Goal: Task Accomplishment & Management: Use online tool/utility

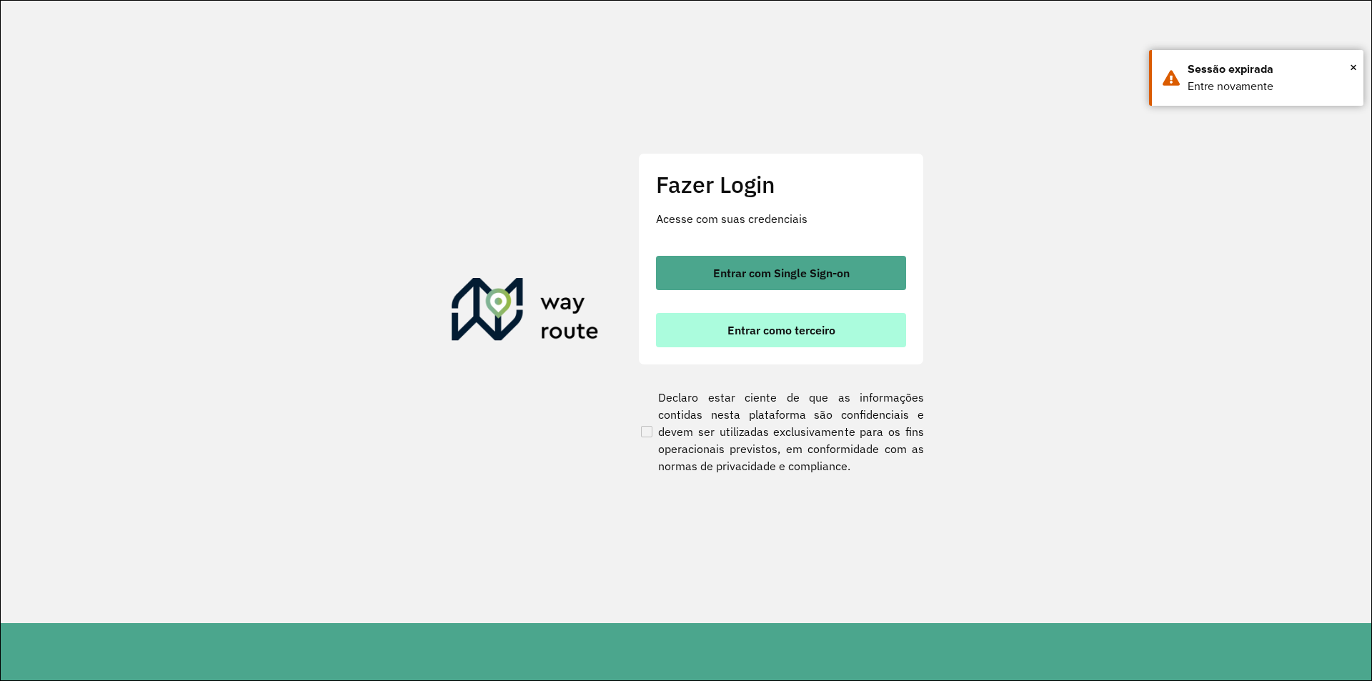
click at [761, 326] on span "Entrar como terceiro" at bounding box center [781, 329] width 108 height 11
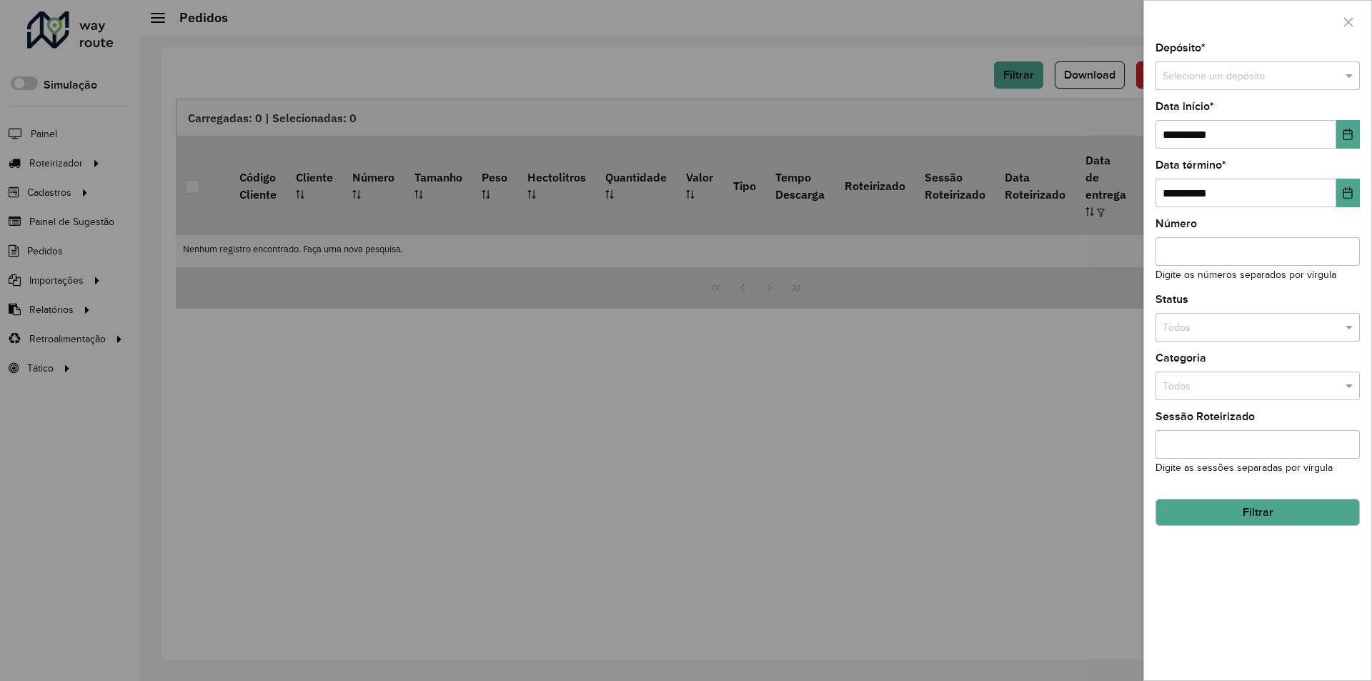
click at [727, 124] on div at bounding box center [686, 340] width 1372 height 681
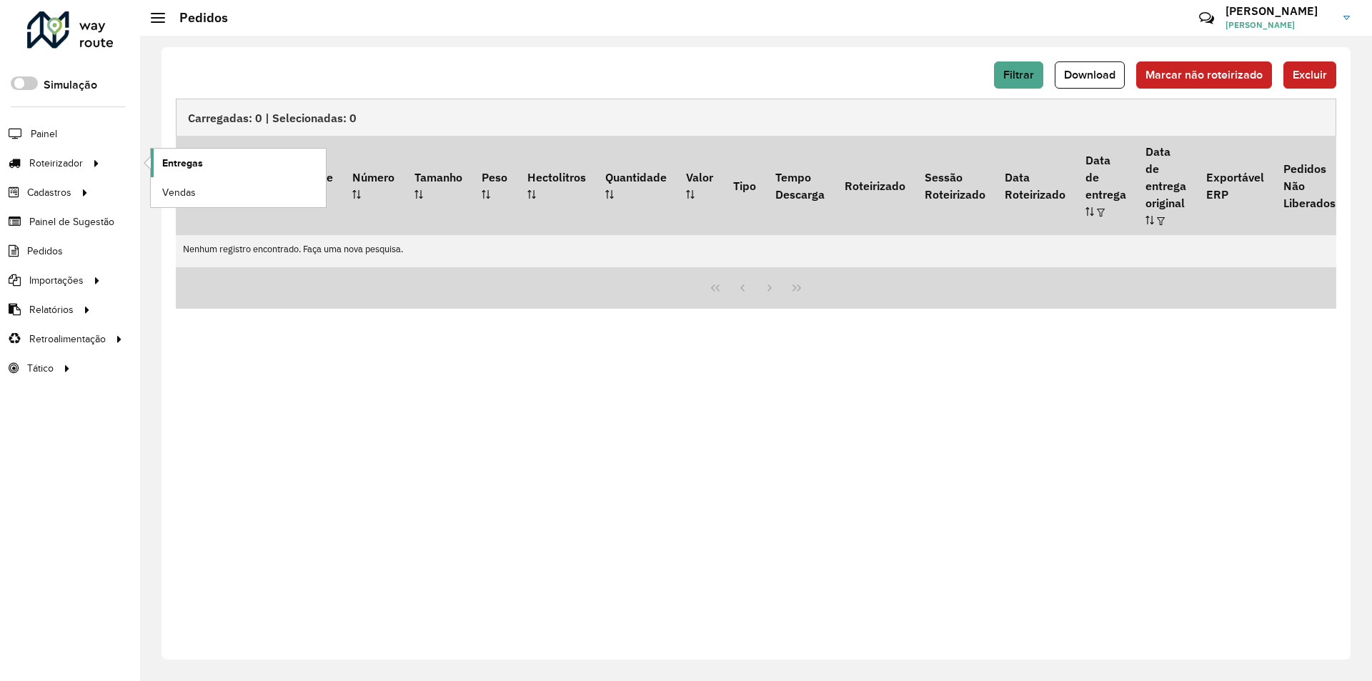
click at [271, 159] on link "Entregas" at bounding box center [238, 163] width 175 height 29
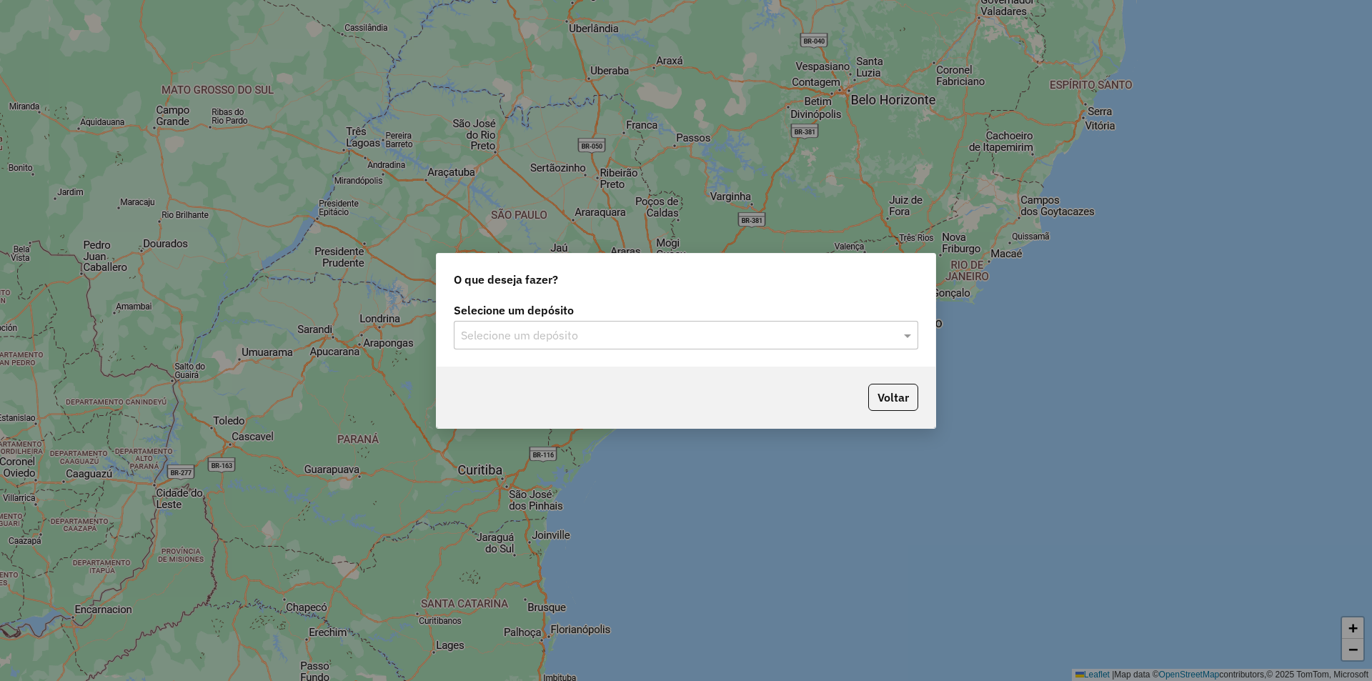
click at [640, 333] on input "text" at bounding box center [672, 335] width 422 height 17
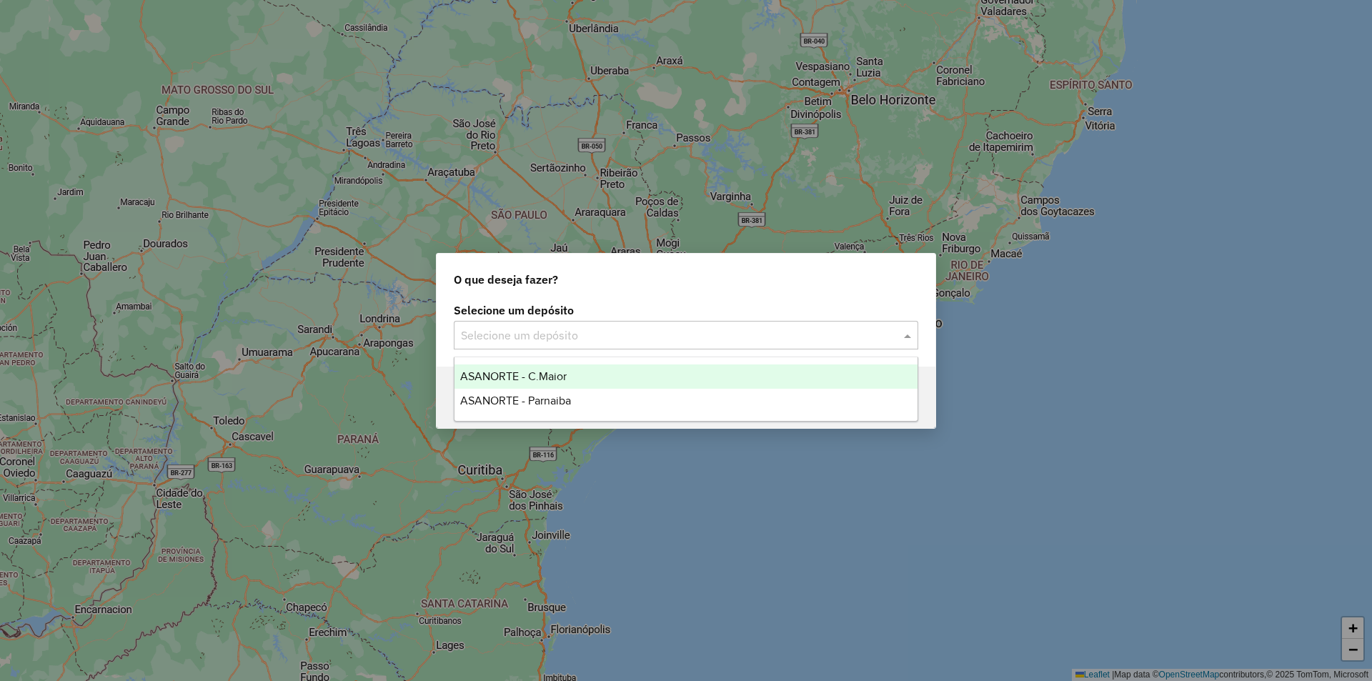
click at [560, 379] on span "ASANORTE - C.Maior" at bounding box center [513, 376] width 106 height 12
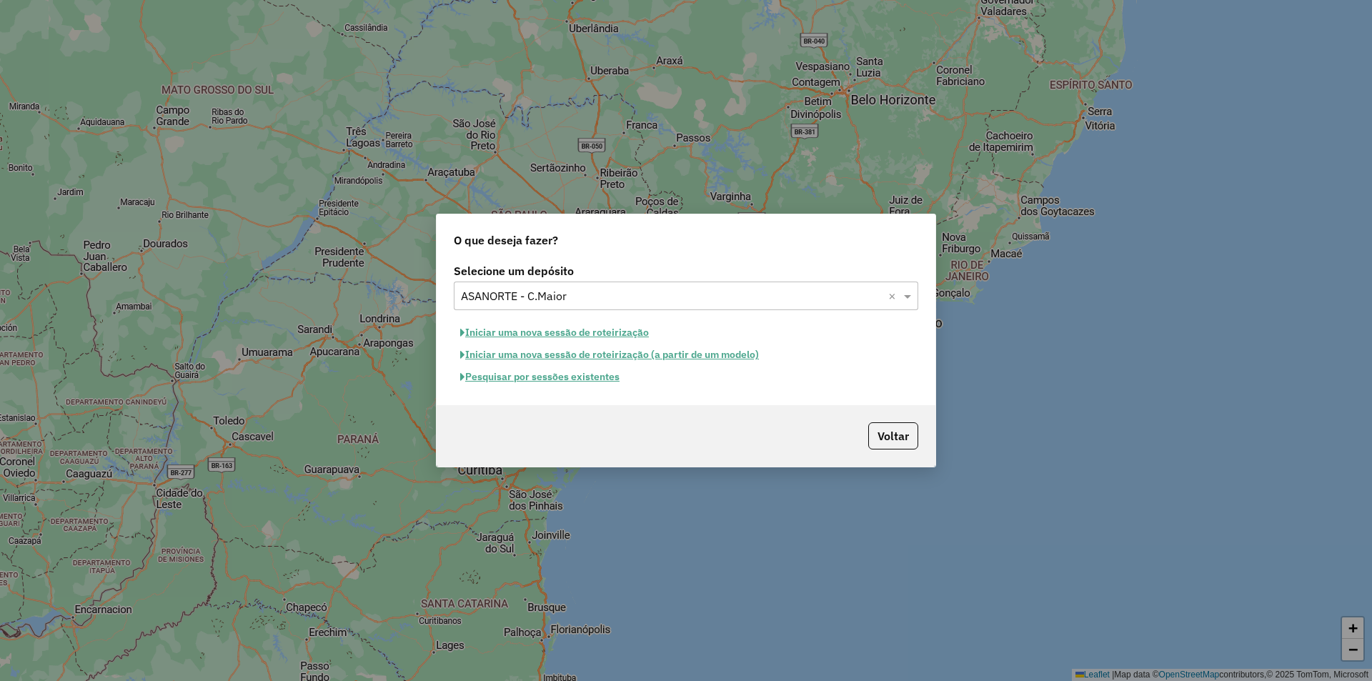
click at [566, 382] on button "Pesquisar por sessões existentes" at bounding box center [540, 377] width 172 height 22
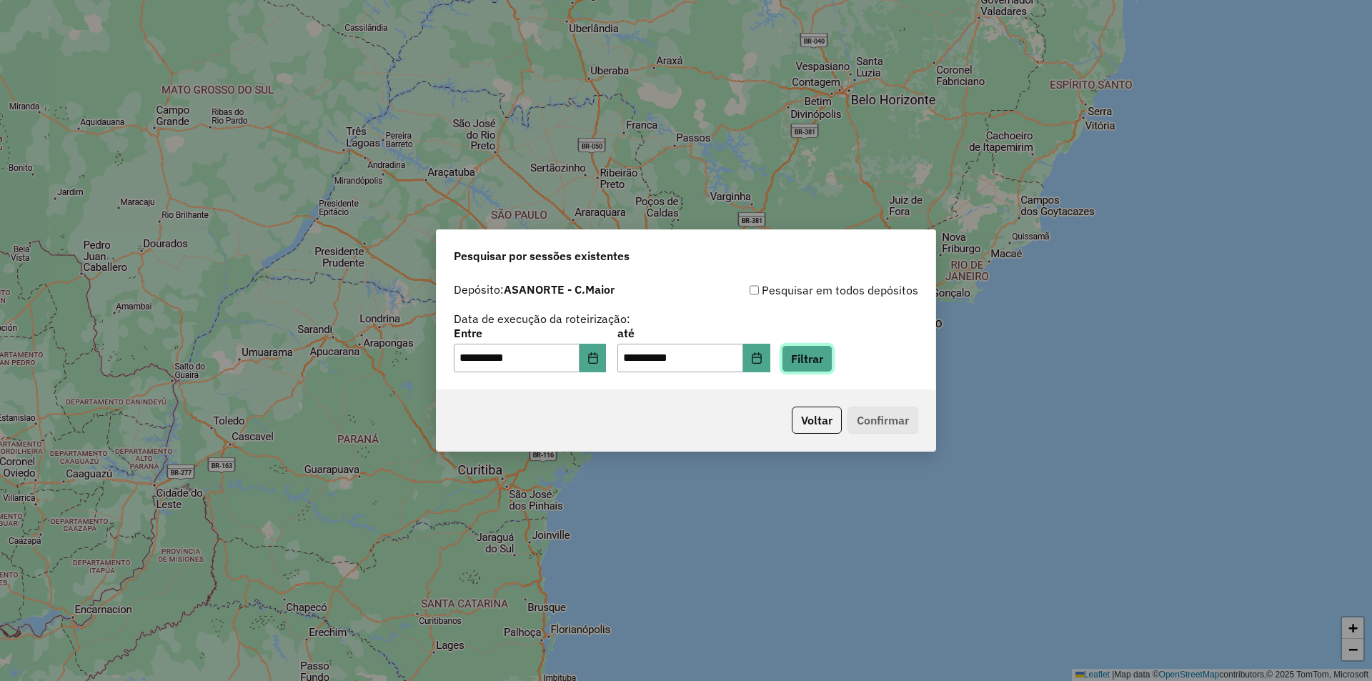
click at [832, 369] on button "Filtrar" at bounding box center [807, 358] width 51 height 27
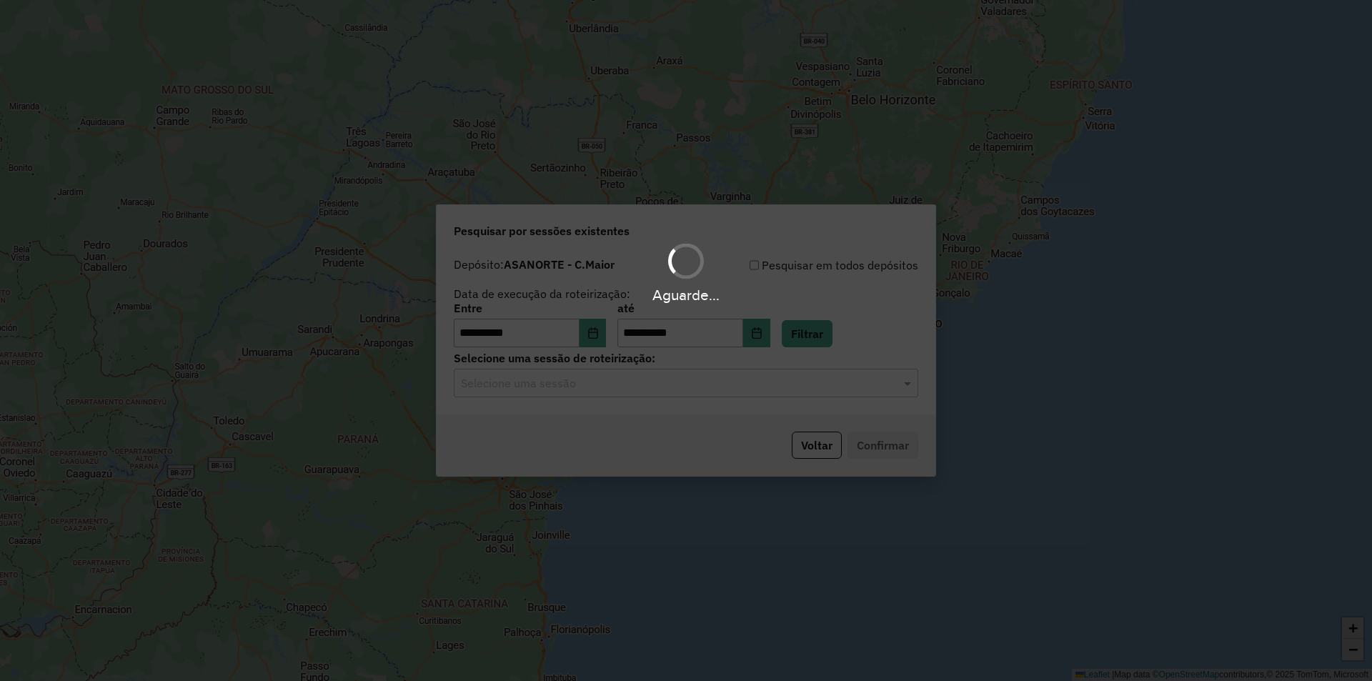
click at [597, 388] on hb-app "**********" at bounding box center [686, 340] width 1372 height 681
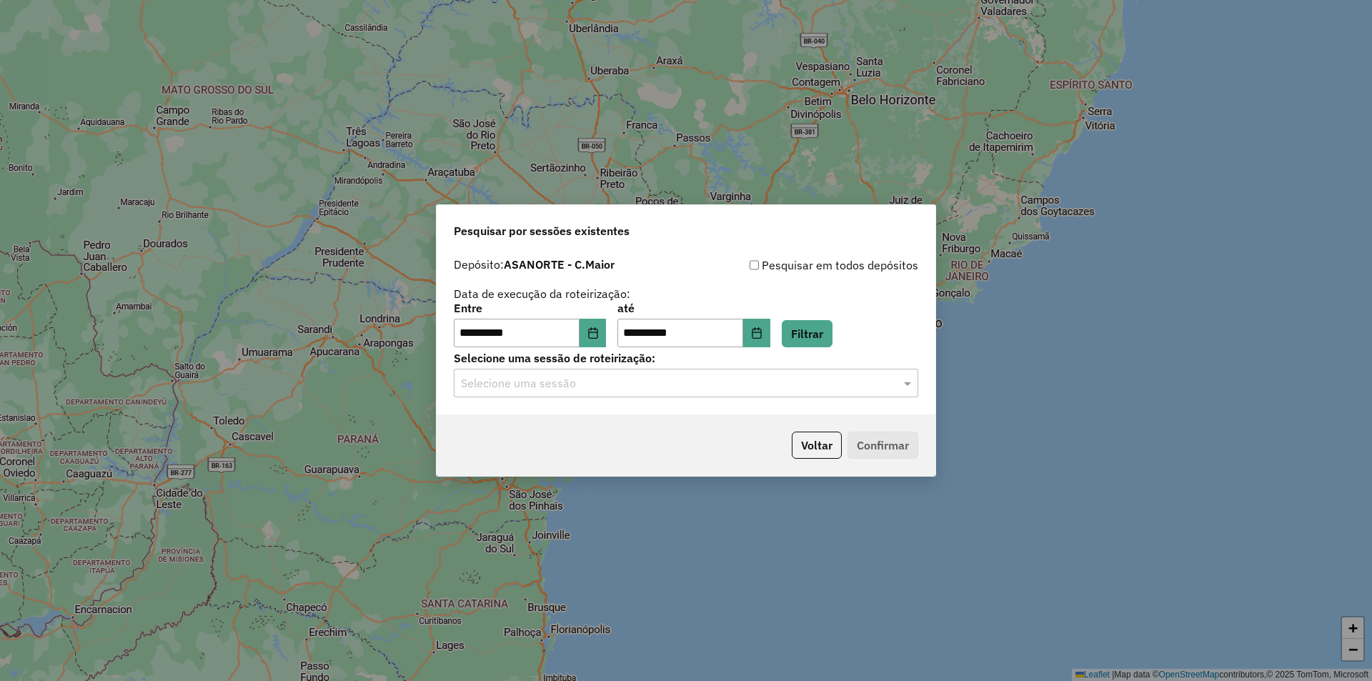
click at [595, 392] on div "Selecione uma sessão" at bounding box center [686, 383] width 464 height 29
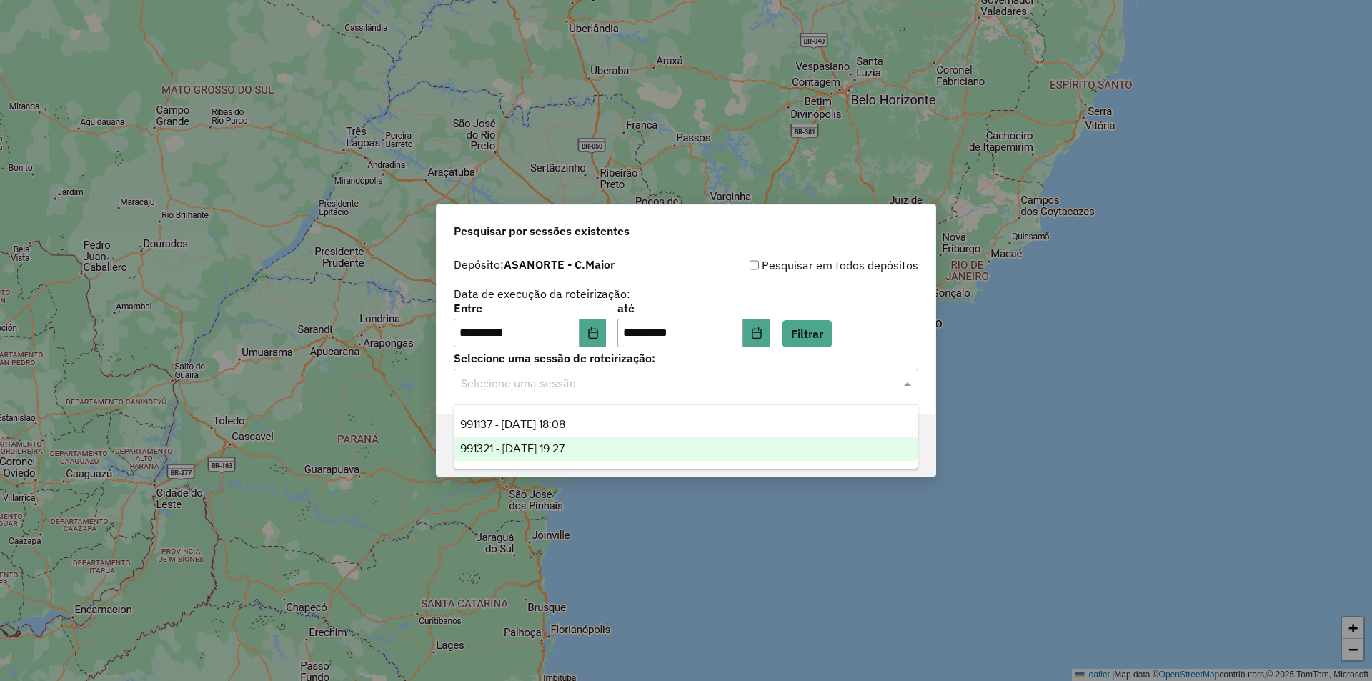
click at [565, 447] on span "991321 - 19/08/2025 19:27" at bounding box center [512, 448] width 104 height 12
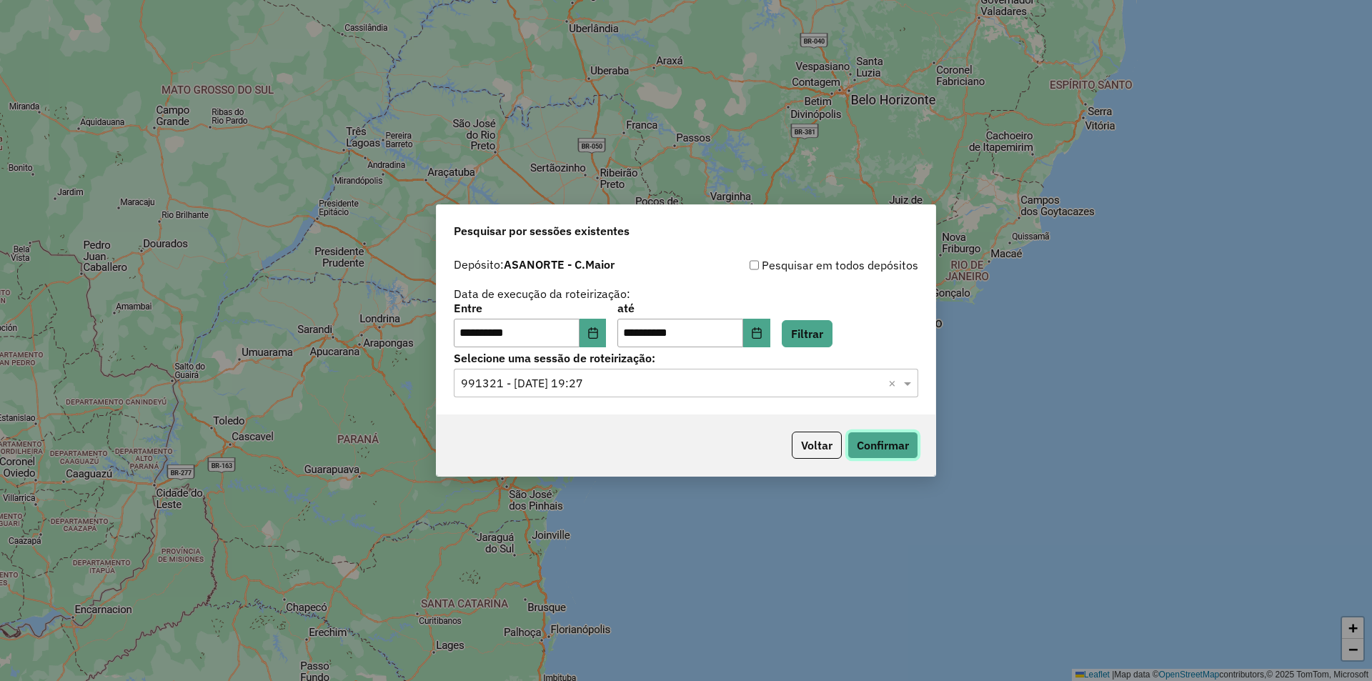
click at [861, 440] on button "Confirmar" at bounding box center [882, 445] width 71 height 27
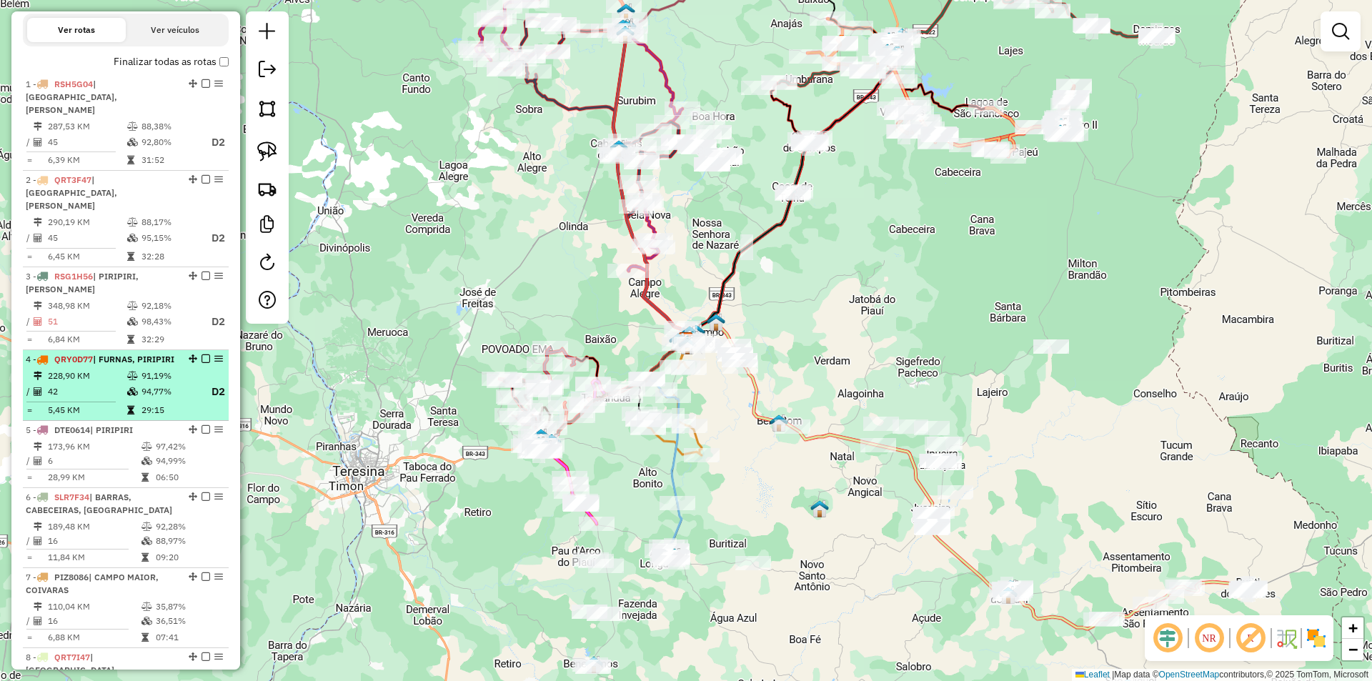
scroll to position [436, 0]
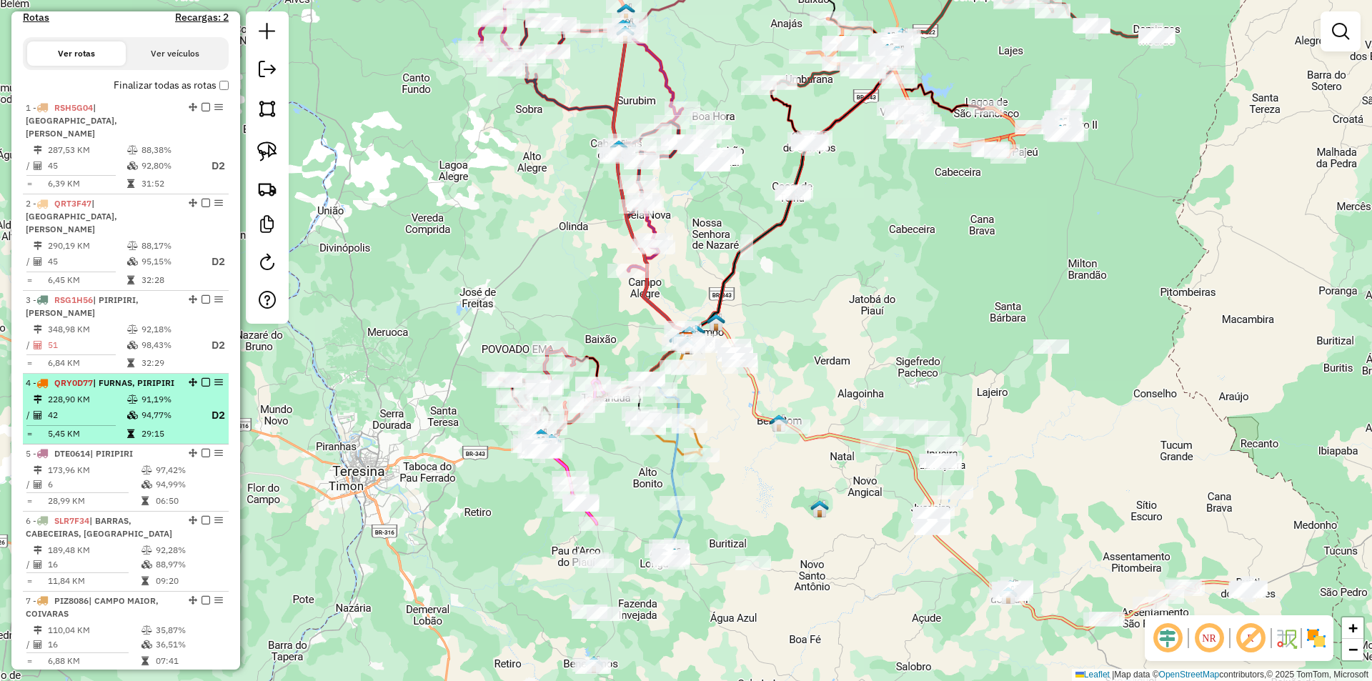
click at [157, 356] on td "32:29" at bounding box center [169, 363] width 57 height 14
select select "**********"
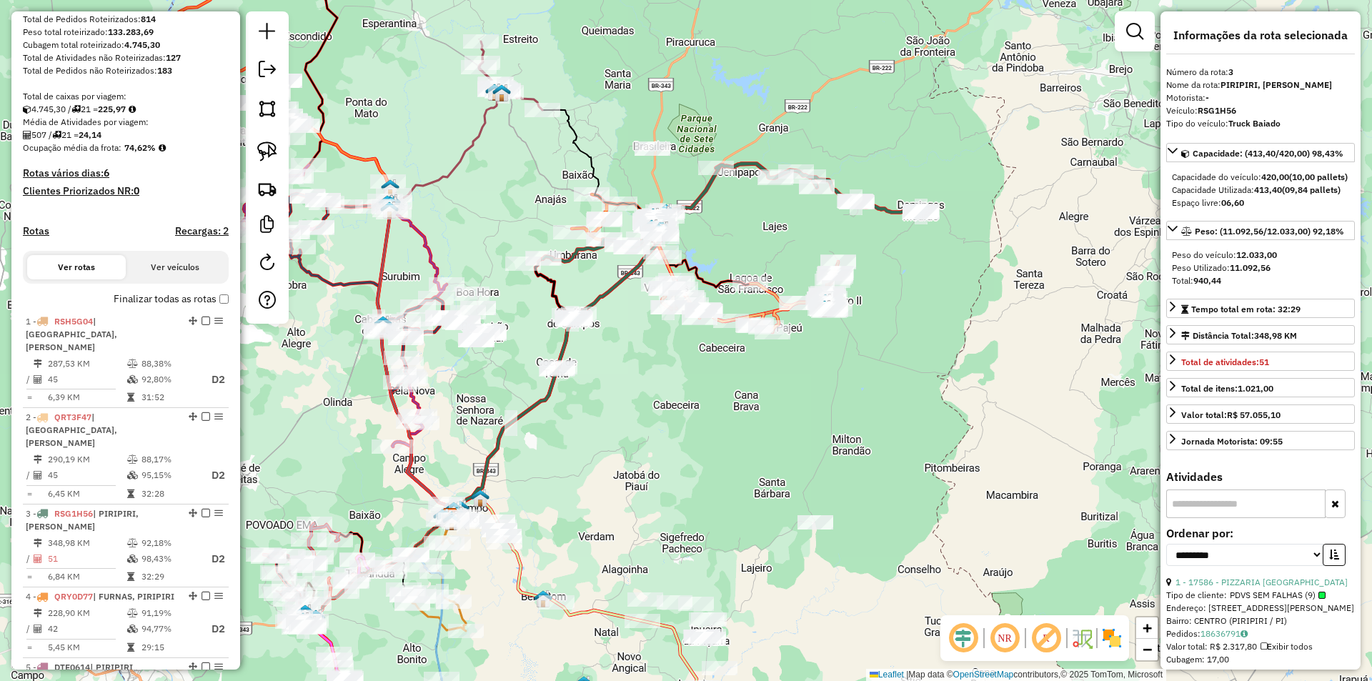
scroll to position [222, 0]
click at [184, 238] on h4 "Recargas: 2" at bounding box center [202, 232] width 54 height 12
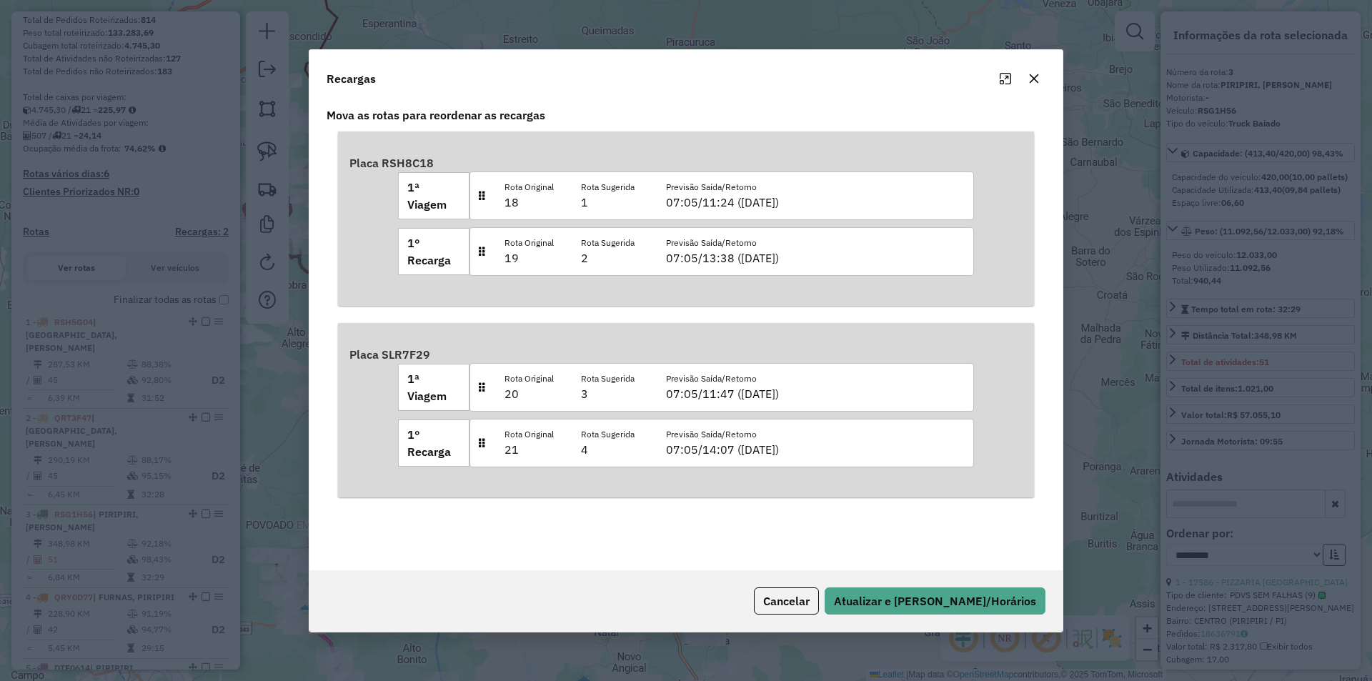
click at [1034, 86] on button "button" at bounding box center [1034, 78] width 23 height 23
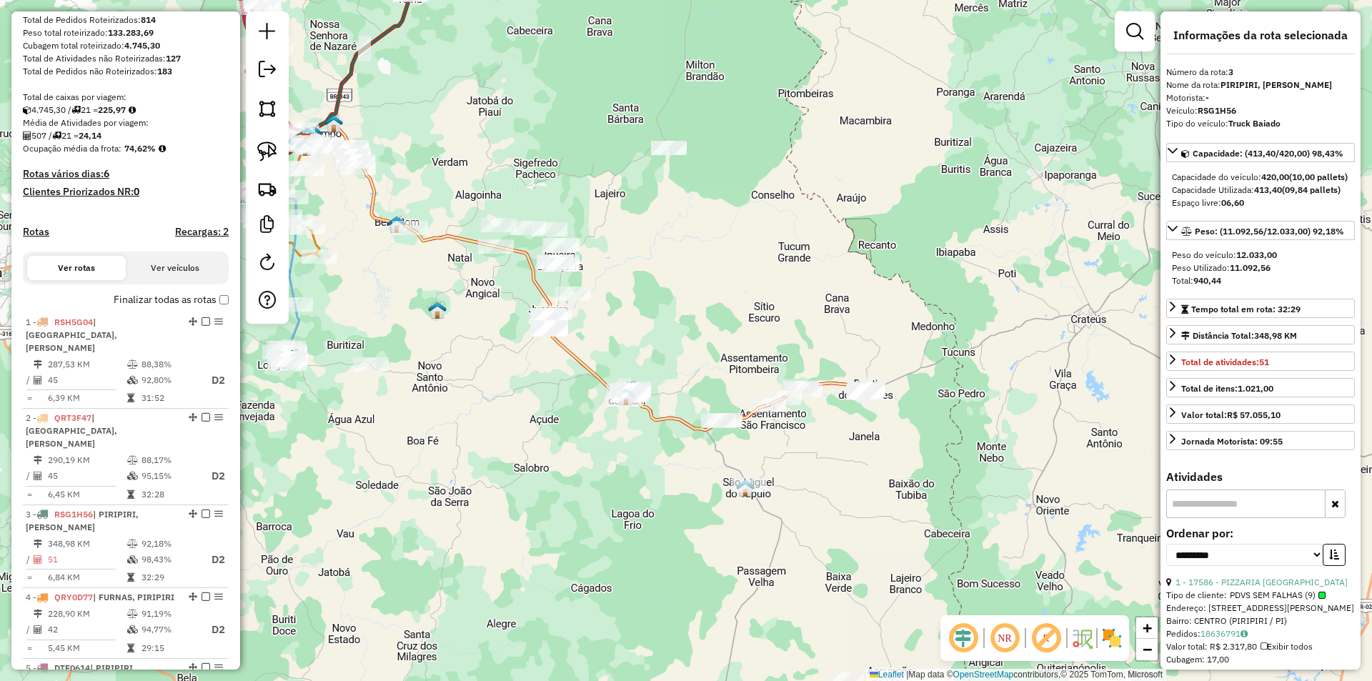
drag, startPoint x: 666, startPoint y: 369, endPoint x: 630, endPoint y: 270, distance: 105.1
click at [630, 270] on div "Janela de atendimento Grade de atendimento Capacidade Transportadoras Veículos …" at bounding box center [686, 340] width 1372 height 681
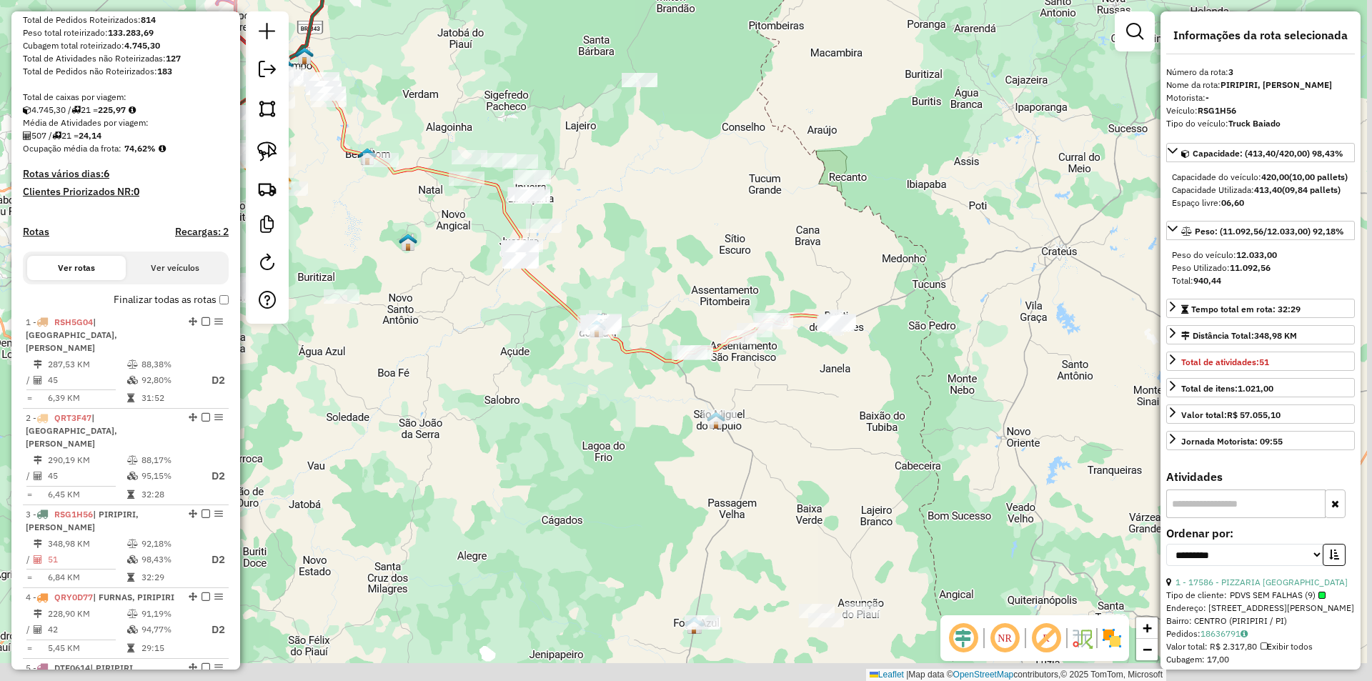
drag, startPoint x: 663, startPoint y: 334, endPoint x: 638, endPoint y: 278, distance: 61.1
click at [635, 266] on div "Janela de atendimento Grade de atendimento Capacidade Transportadoras Veículos …" at bounding box center [686, 340] width 1372 height 681
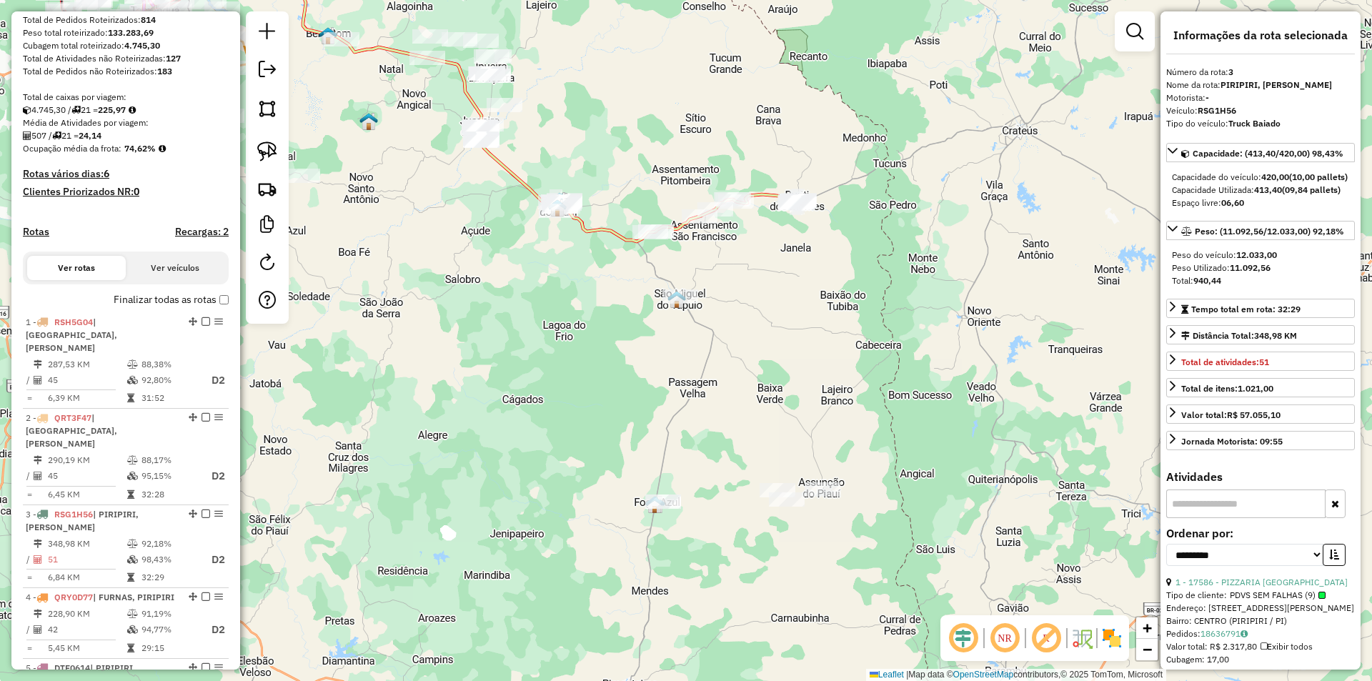
drag, startPoint x: 825, startPoint y: 422, endPoint x: 845, endPoint y: 384, distance: 43.2
click at [855, 405] on div "Janela de atendimento Grade de atendimento Capacidade Transportadoras Veículos …" at bounding box center [686, 340] width 1372 height 681
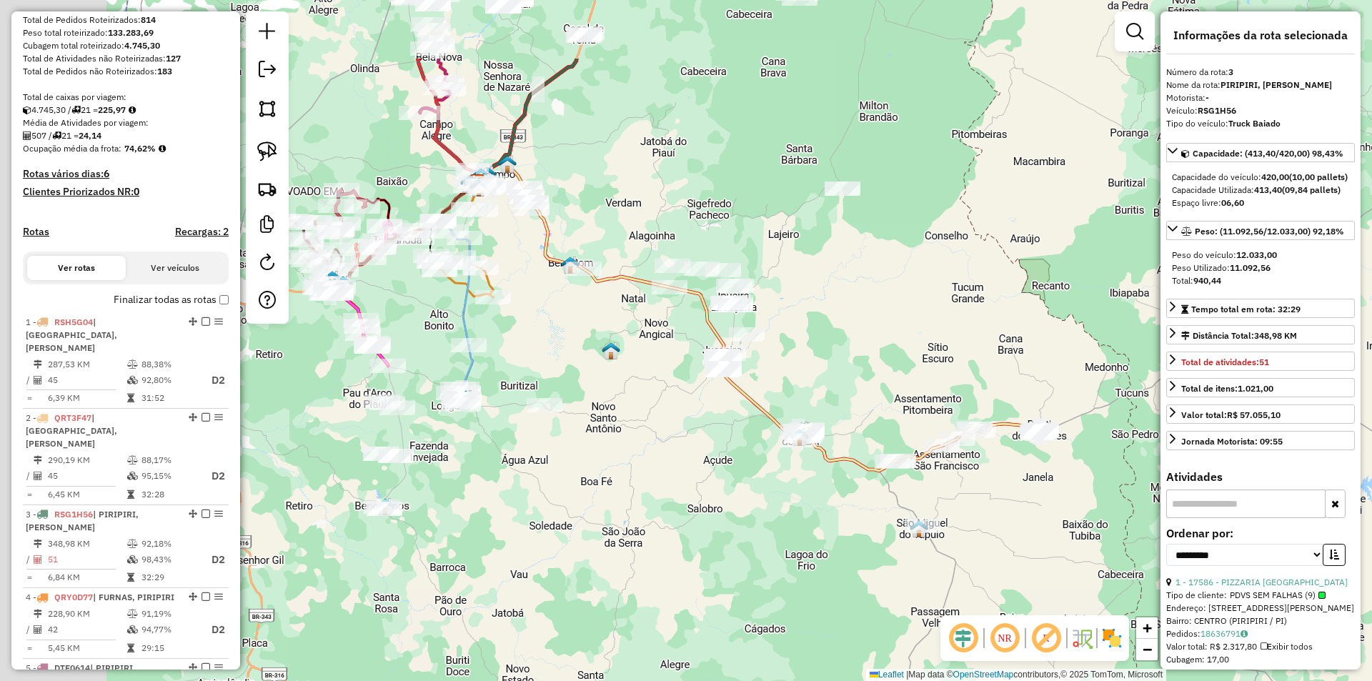
drag, startPoint x: 742, startPoint y: 213, endPoint x: 914, endPoint y: 339, distance: 213.7
click at [914, 339] on div "Janela de atendimento Grade de atendimento Capacidade Transportadoras Veículos …" at bounding box center [686, 340] width 1372 height 681
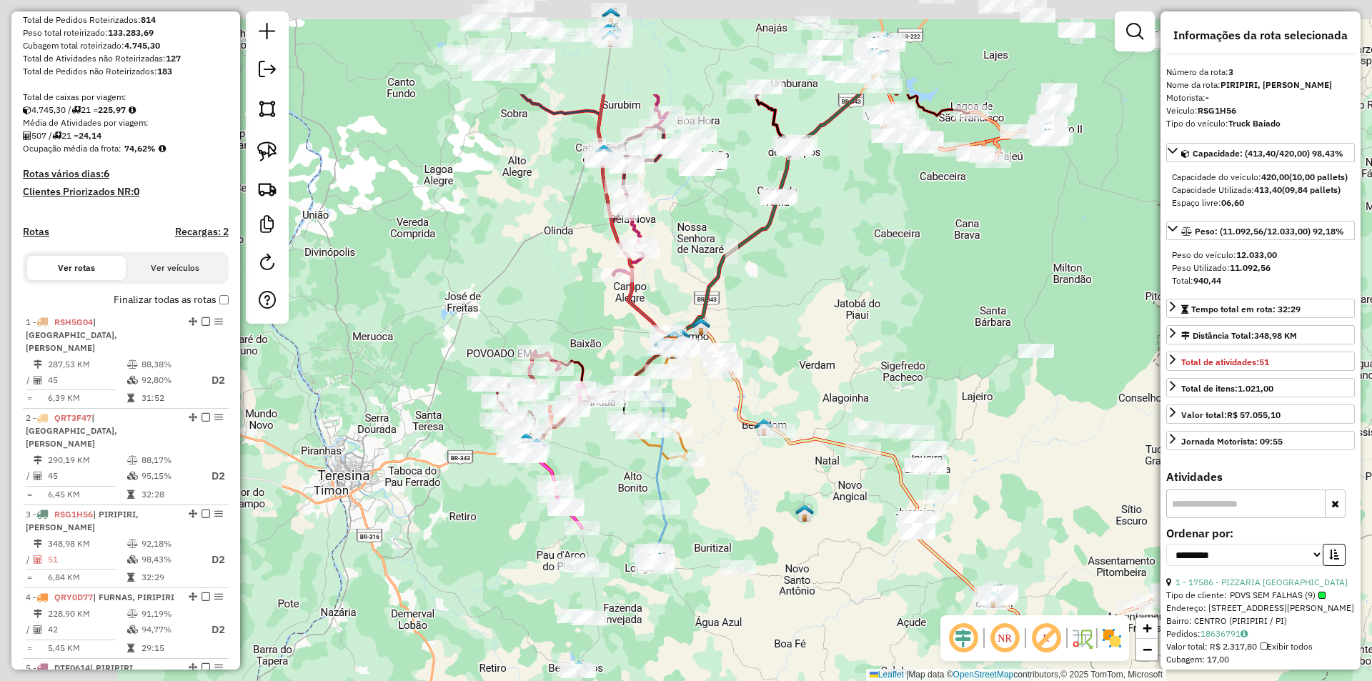
drag, startPoint x: 717, startPoint y: 209, endPoint x: 912, endPoint y: 373, distance: 255.6
click at [912, 373] on div "Janela de atendimento Grade de atendimento Capacidade Transportadoras Veículos …" at bounding box center [686, 340] width 1372 height 681
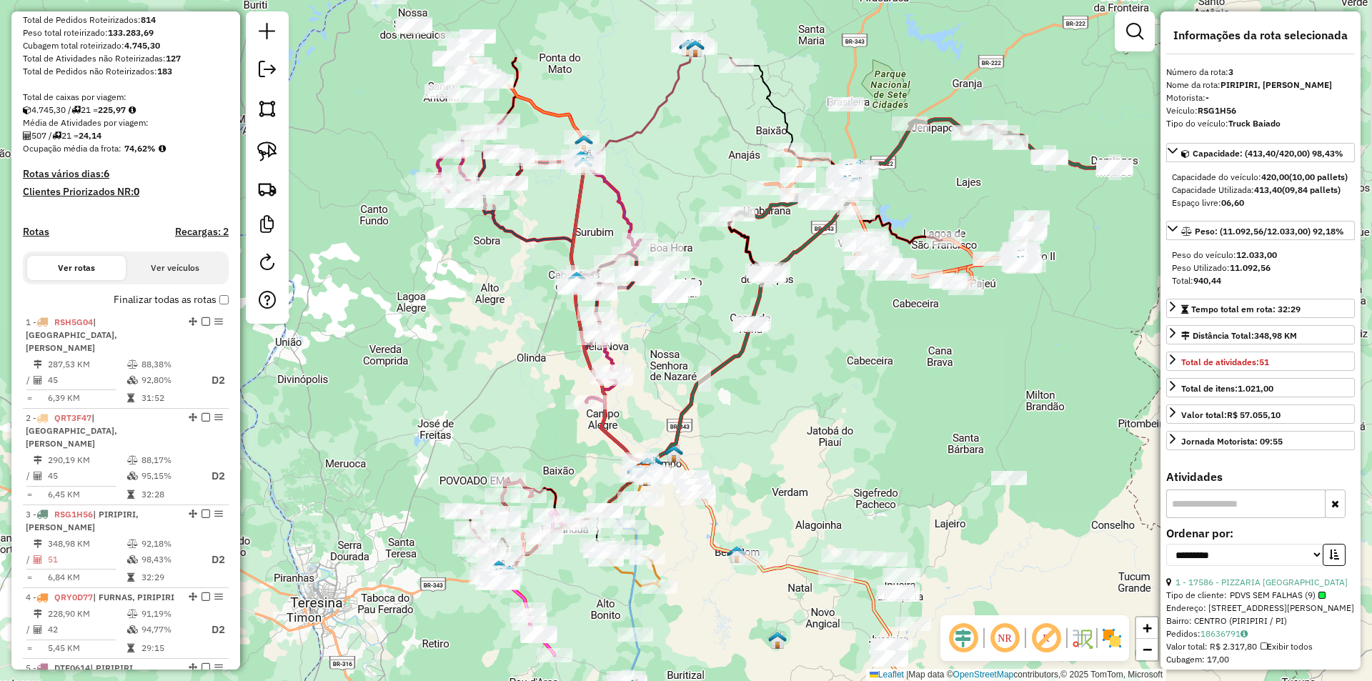
drag, startPoint x: 852, startPoint y: 292, endPoint x: 819, endPoint y: 417, distance: 130.2
click at [818, 433] on div "Janela de atendimento Grade de atendimento Capacidade Transportadoras Veículos …" at bounding box center [686, 340] width 1372 height 681
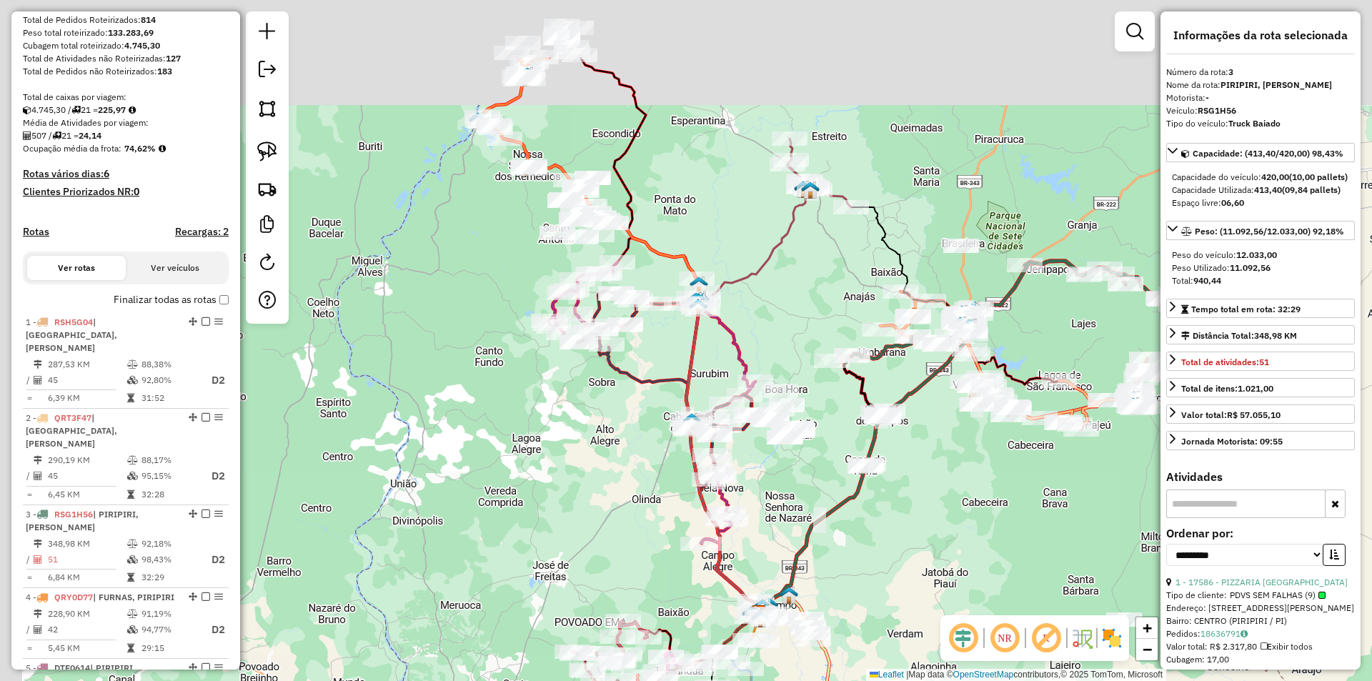
drag, startPoint x: 762, startPoint y: 389, endPoint x: 912, endPoint y: 533, distance: 208.7
click at [916, 543] on div "Janela de atendimento Grade de atendimento Capacidade Transportadoras Veículos …" at bounding box center [686, 340] width 1372 height 681
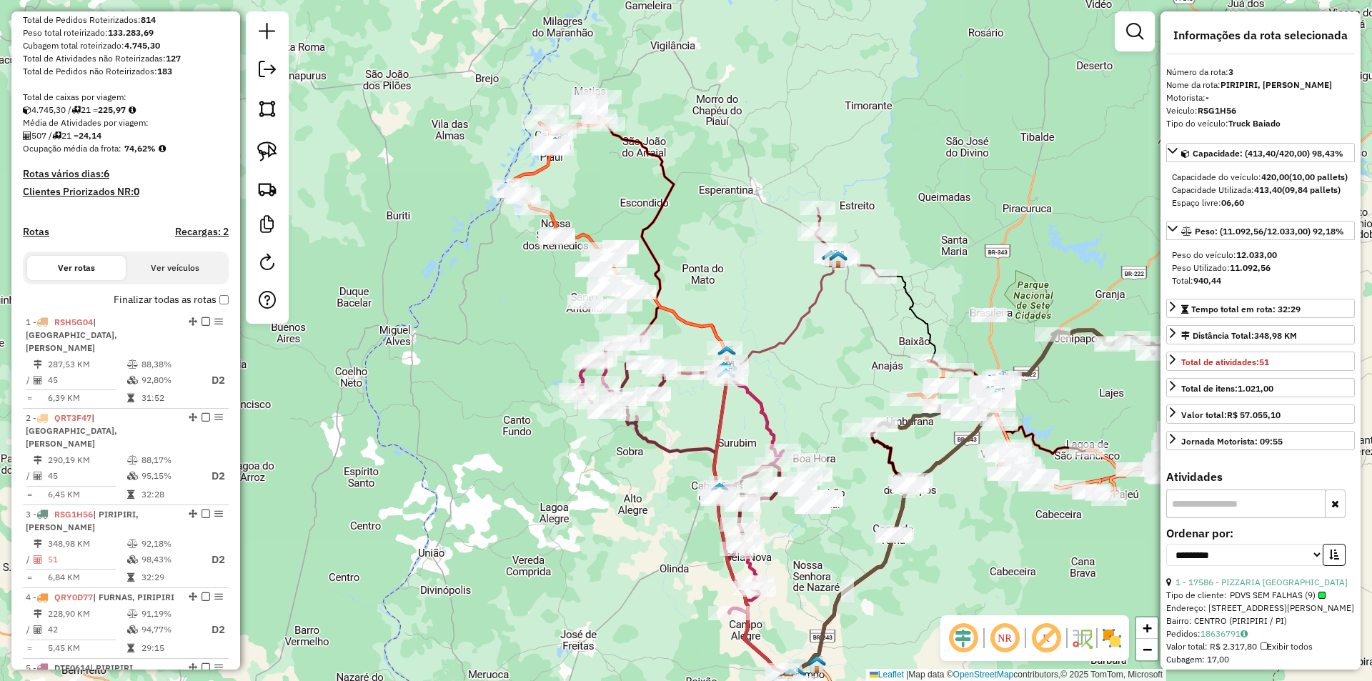
drag, startPoint x: 814, startPoint y: 358, endPoint x: 807, endPoint y: 399, distance: 41.2
click at [807, 399] on div "Janela de atendimento Grade de atendimento Capacidade Transportadoras Veículos …" at bounding box center [686, 340] width 1372 height 681
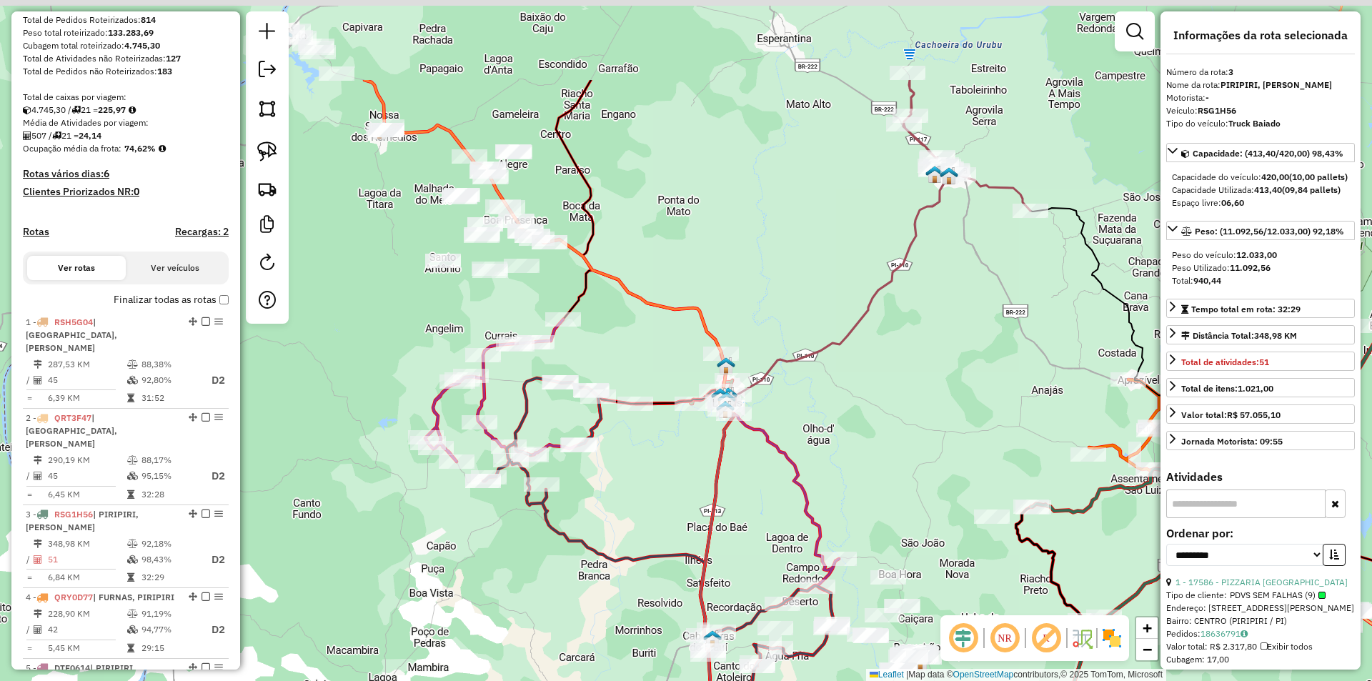
drag, startPoint x: 742, startPoint y: 336, endPoint x: 836, endPoint y: 484, distance: 175.7
click at [836, 484] on div "Janela de atendimento Grade de atendimento Capacidade Transportadoras Veículos …" at bounding box center [686, 340] width 1372 height 681
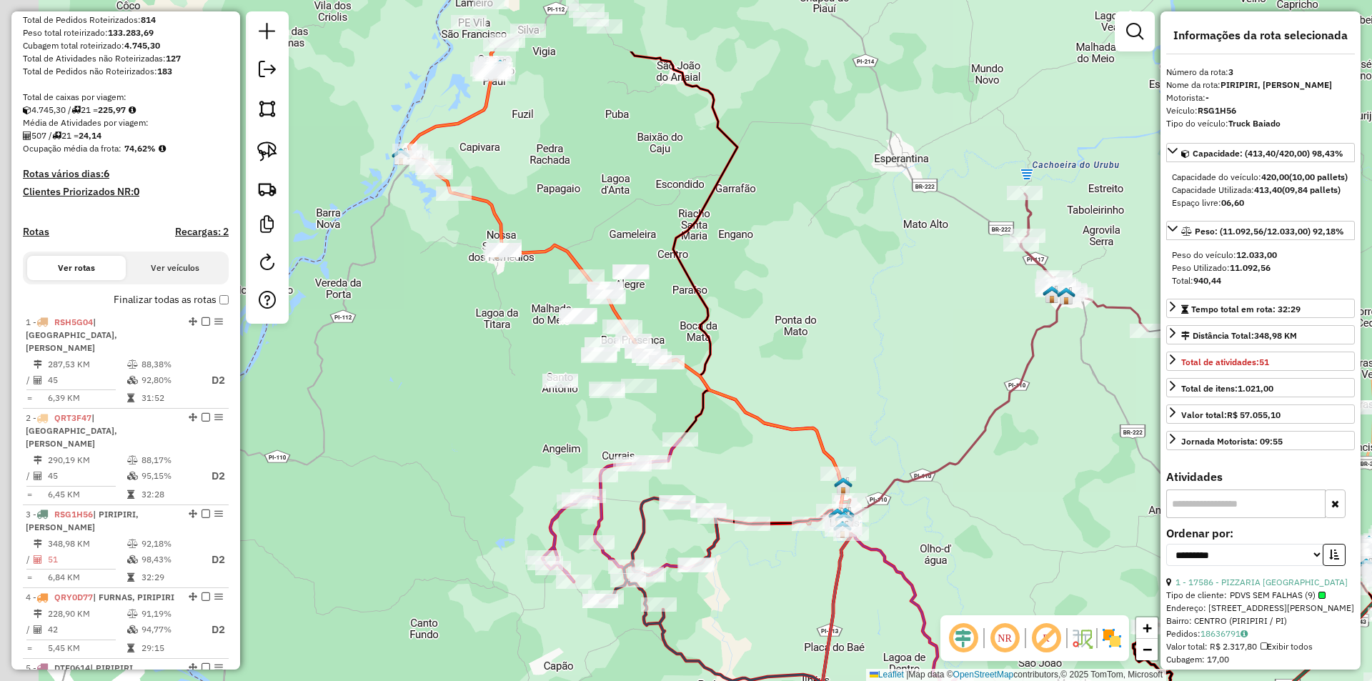
drag, startPoint x: 741, startPoint y: 314, endPoint x: 860, endPoint y: 437, distance: 170.3
click at [860, 437] on div "Janela de atendimento Grade de atendimento Capacidade Transportadoras Veículos …" at bounding box center [686, 340] width 1372 height 681
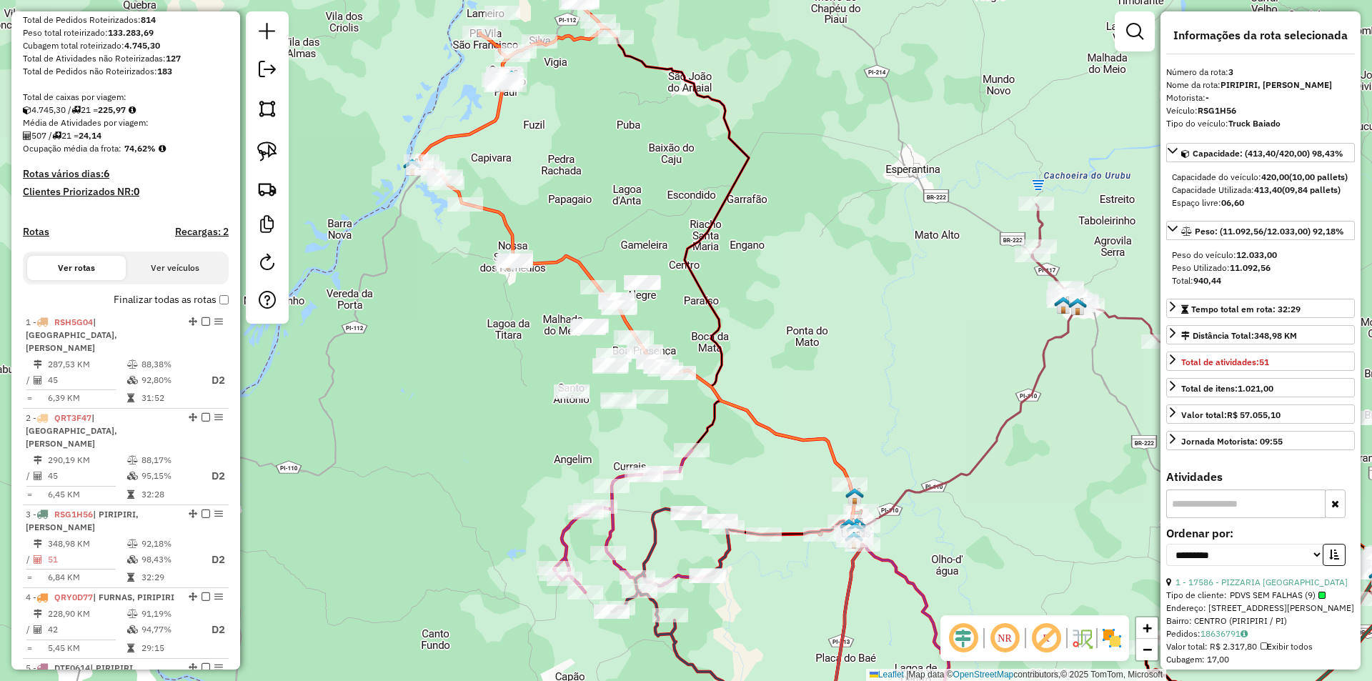
drag, startPoint x: 754, startPoint y: 347, endPoint x: 841, endPoint y: 455, distance: 138.7
click at [841, 455] on div "Janela de atendimento Grade de atendimento Capacidade Transportadoras Veículos …" at bounding box center [686, 340] width 1372 height 681
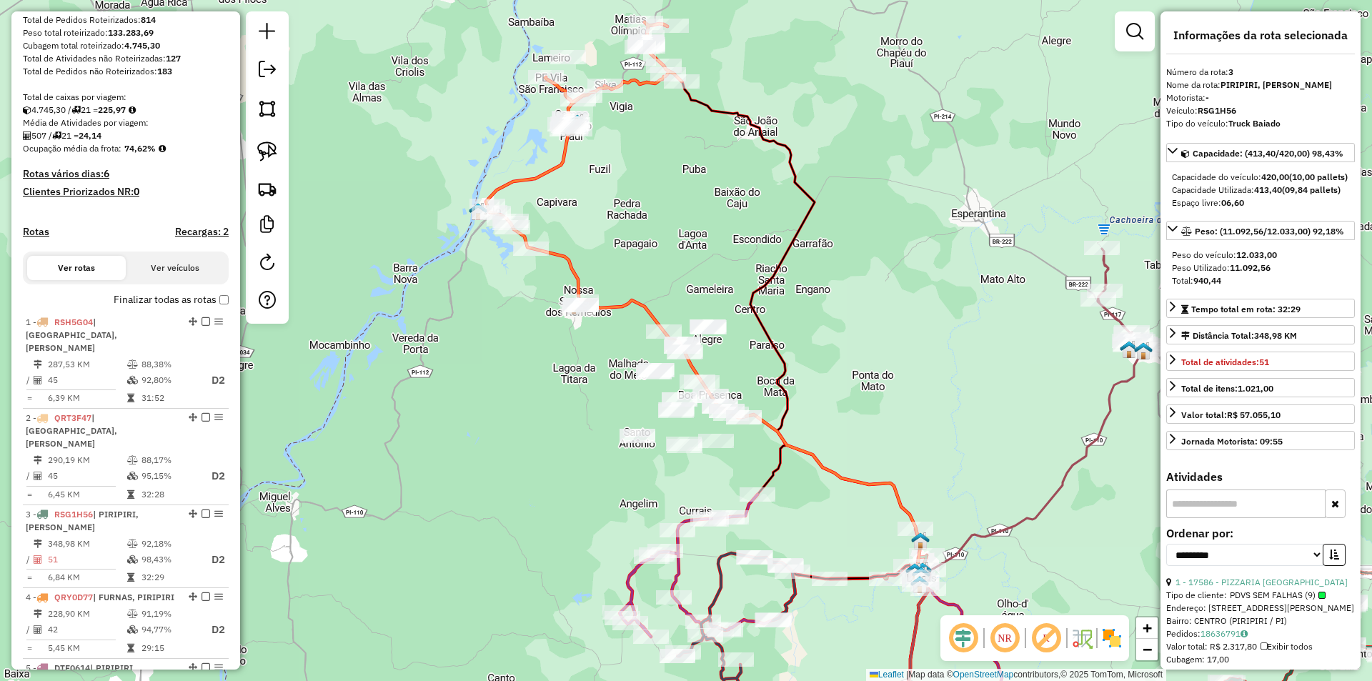
drag, startPoint x: 820, startPoint y: 459, endPoint x: 811, endPoint y: 414, distance: 46.0
click at [811, 414] on div "Janela de atendimento Grade de atendimento Capacidade Transportadoras Veículos …" at bounding box center [686, 340] width 1372 height 681
click at [264, 148] on img at bounding box center [267, 151] width 20 height 20
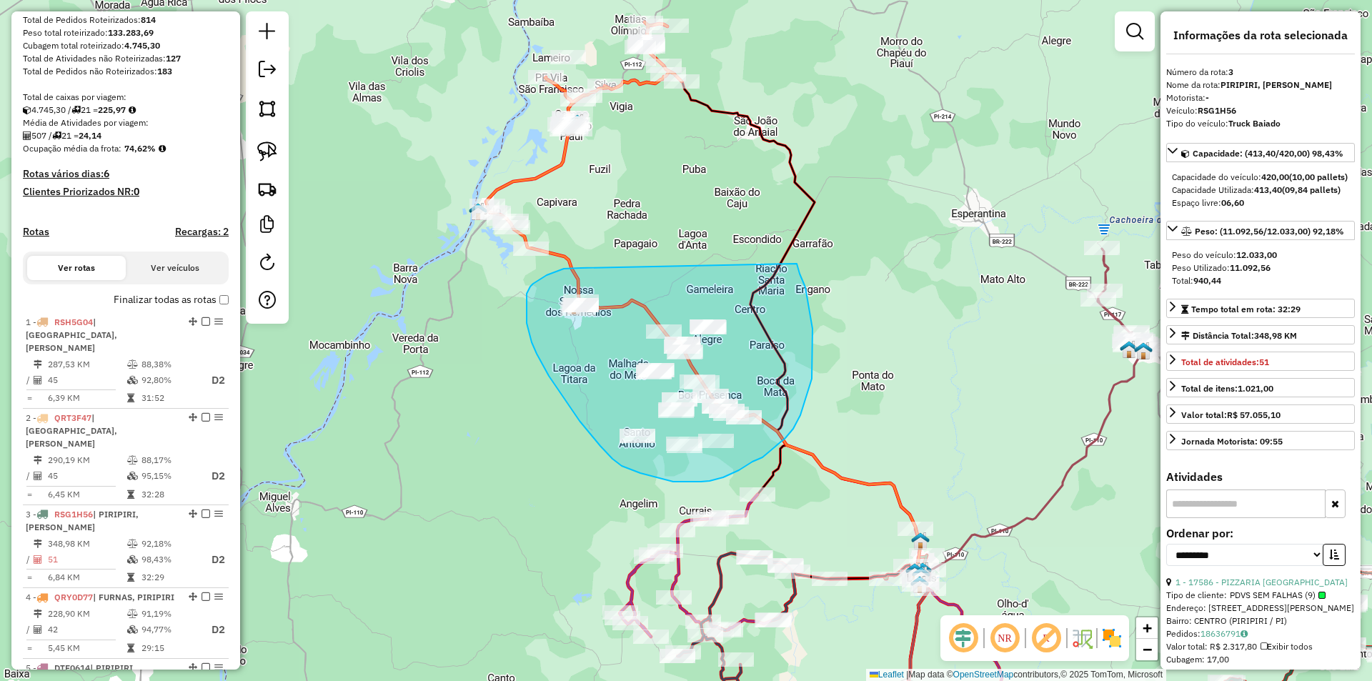
drag, startPoint x: 580, startPoint y: 268, endPoint x: 789, endPoint y: 255, distance: 209.0
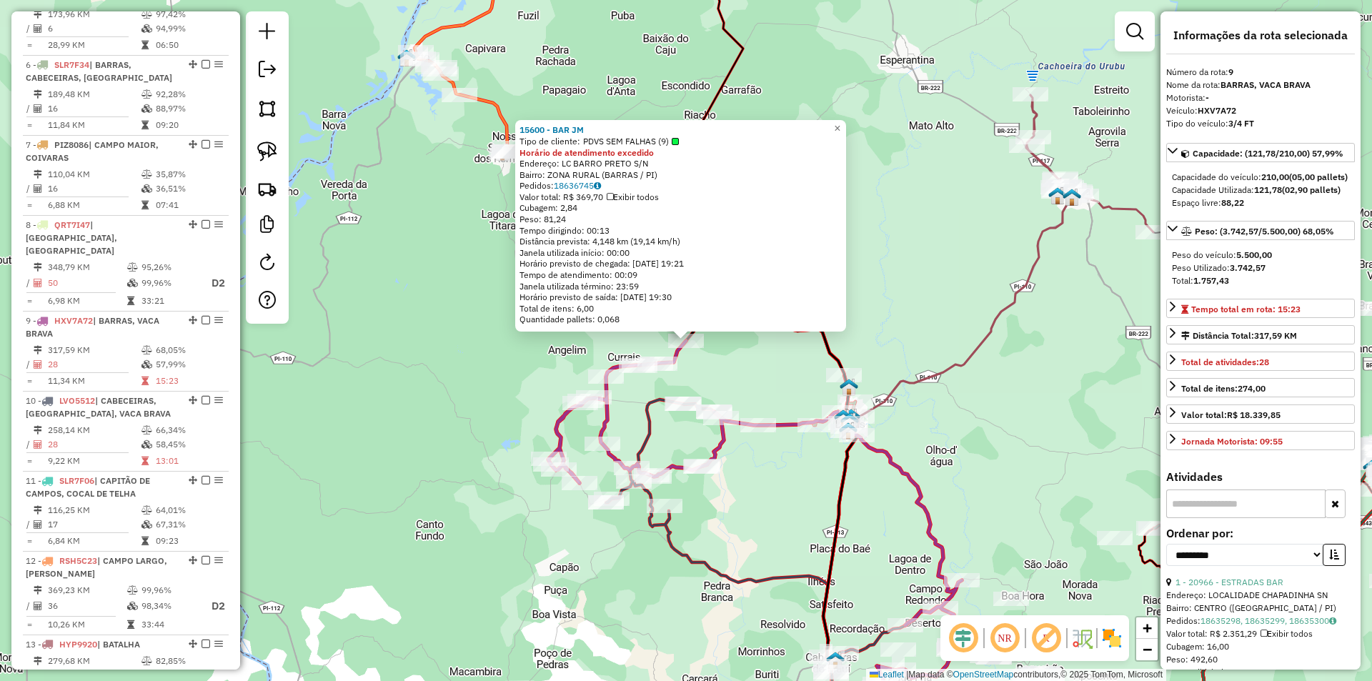
scroll to position [1178, 0]
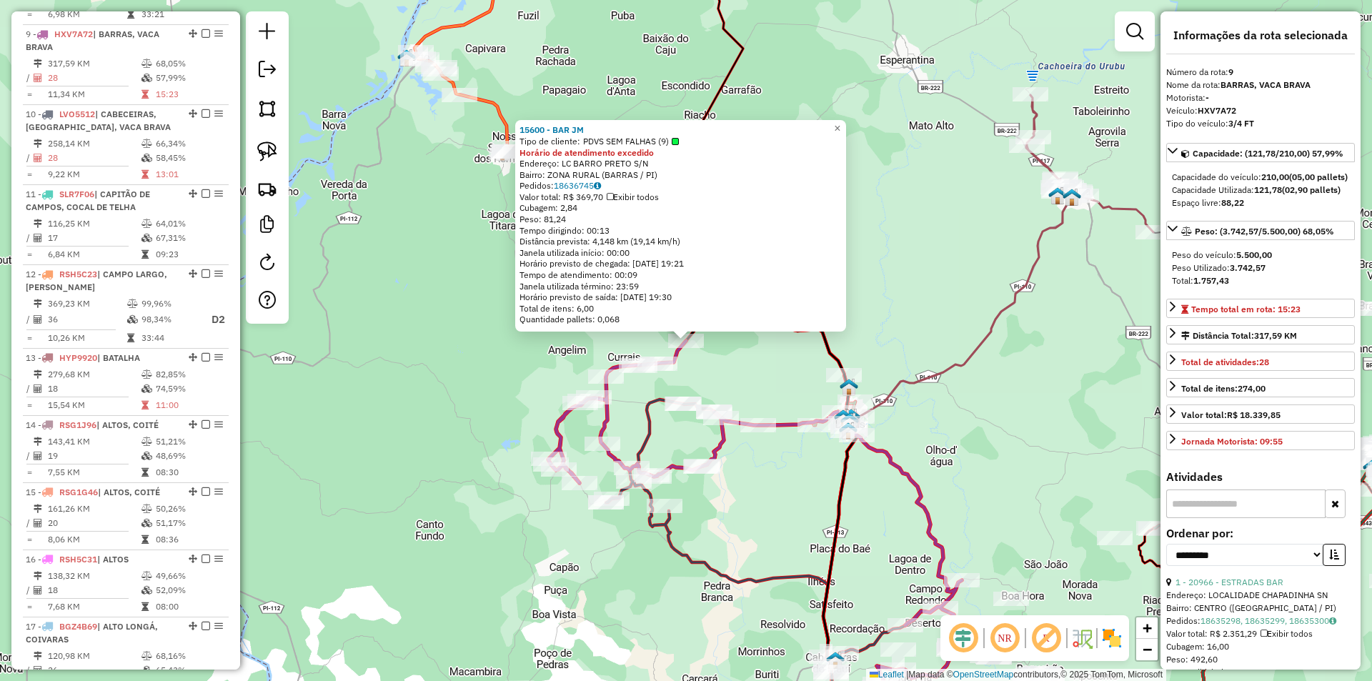
click at [774, 378] on div "15600 - BAR JM Tipo de cliente: PDVS SEM FALHAS (9) Horário de atendimento exce…" at bounding box center [686, 340] width 1372 height 681
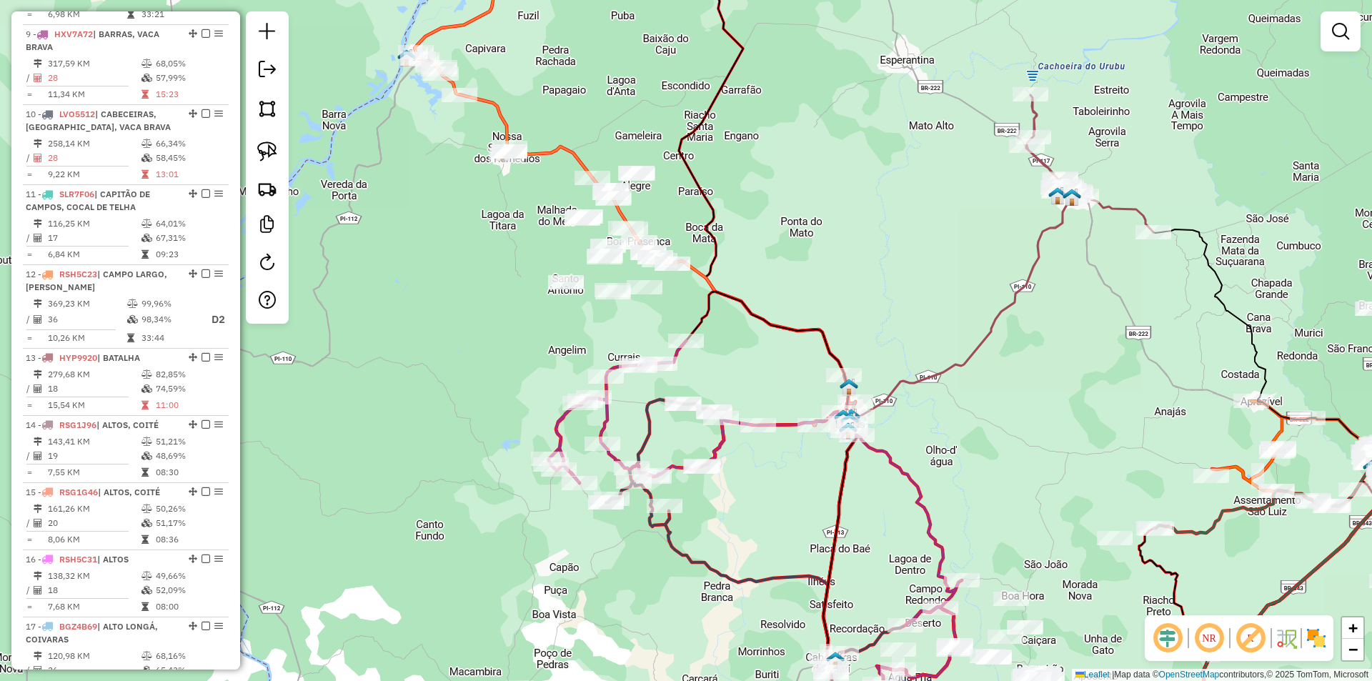
click at [645, 294] on div at bounding box center [645, 287] width 36 height 14
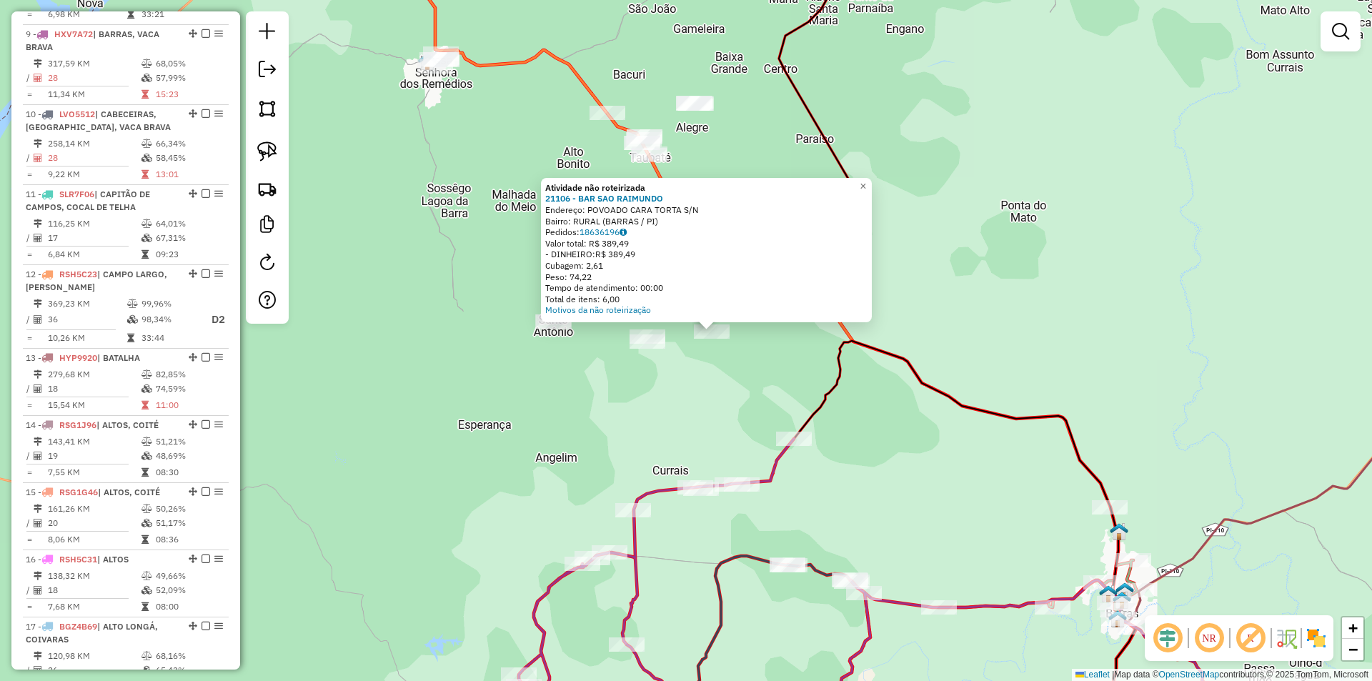
click at [661, 369] on div "Atividade não roteirizada 21106 - BAR SAO RAIMUNDO Endereço: POVOADO CARA TORTA…" at bounding box center [686, 340] width 1372 height 681
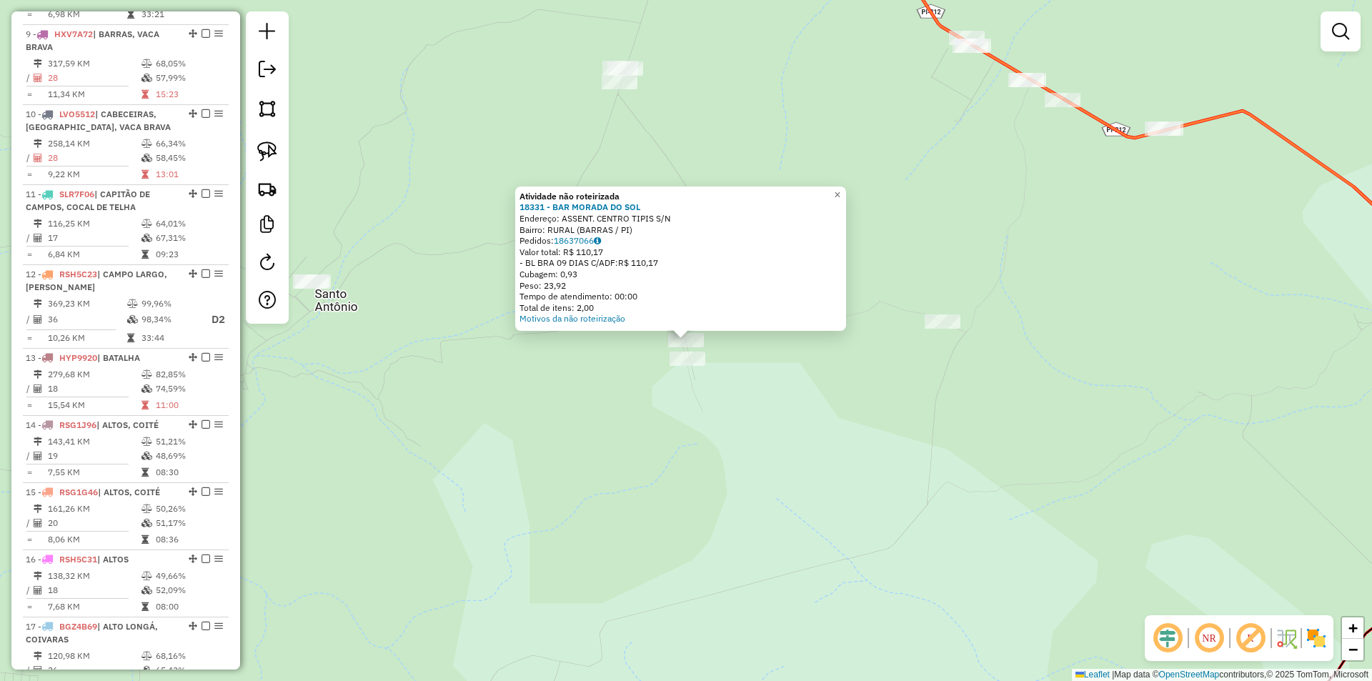
click at [651, 427] on div "Atividade não roteirizada 18331 - BAR MORADA DO SOL Endereço: ASSENT. CENTRO TI…" at bounding box center [686, 340] width 1372 height 681
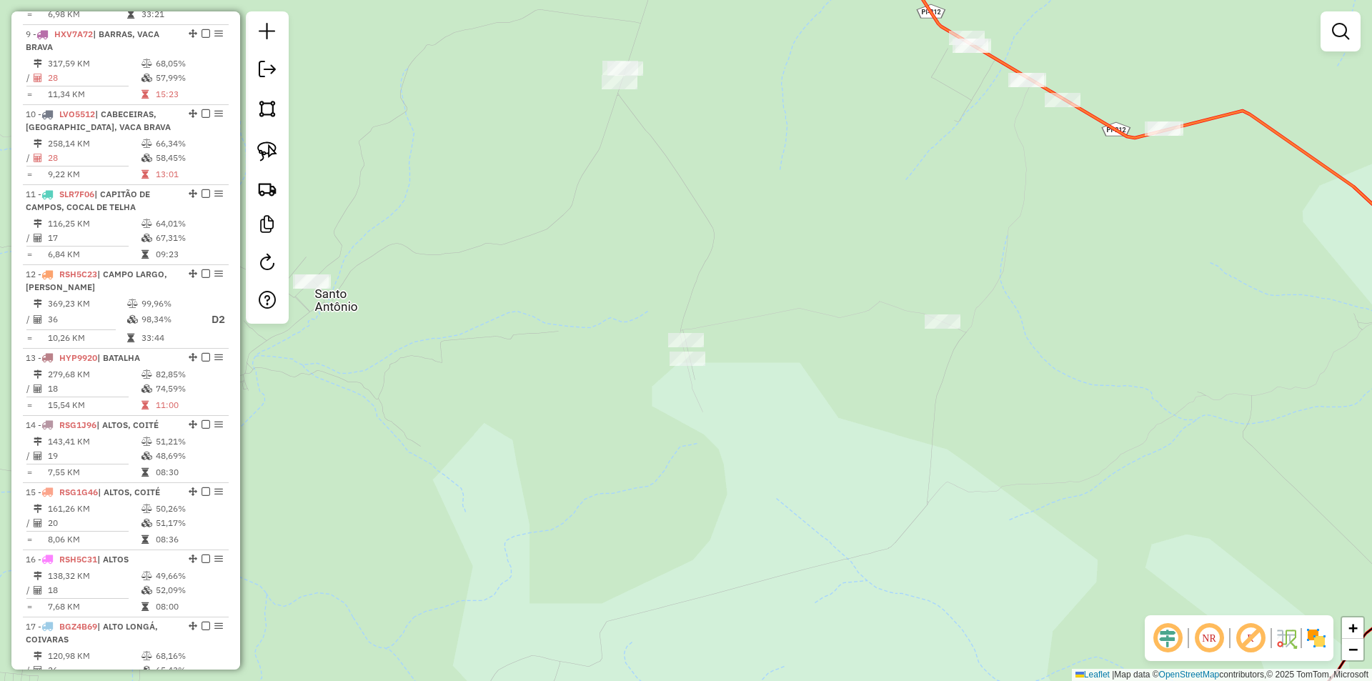
click at [680, 369] on div "Janela de atendimento Grade de atendimento Capacidade Transportadoras Veículos …" at bounding box center [686, 340] width 1372 height 681
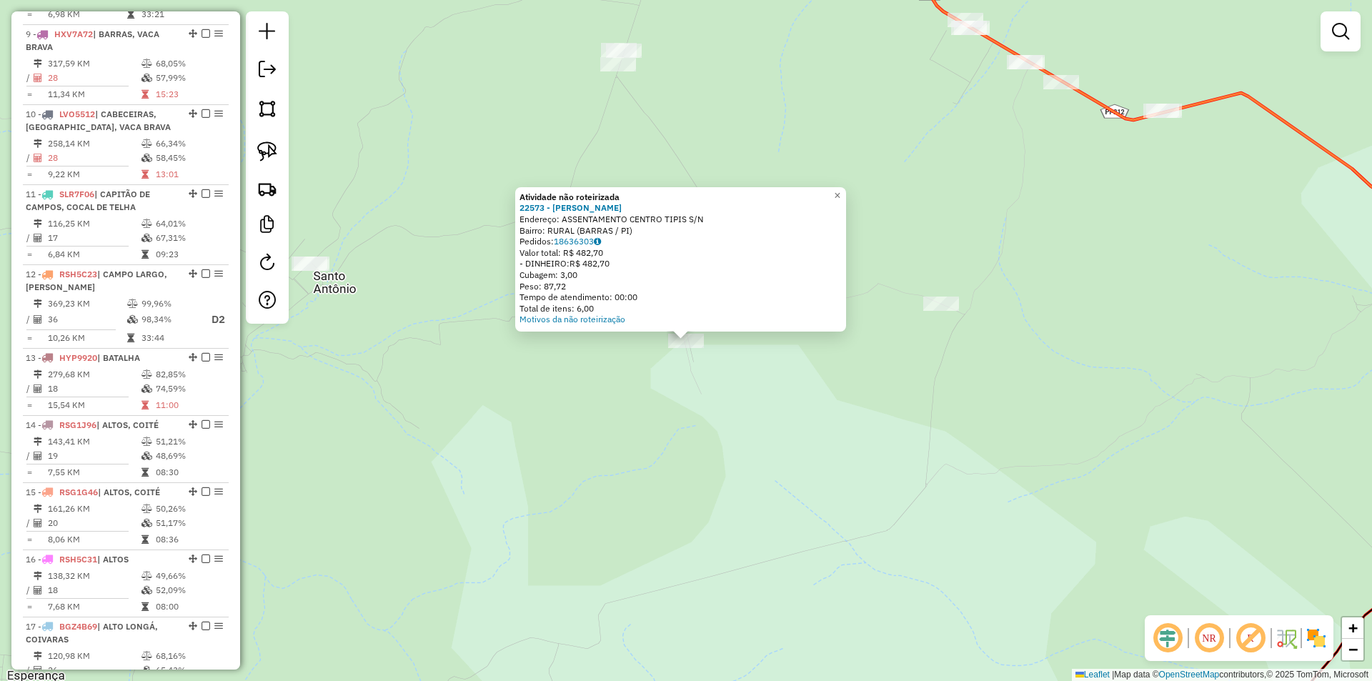
click at [643, 421] on div "Atividade não roteirizada 22573 - MANOEL DE SOUSA BEZERRA Endereço: ASSENTAMENT…" at bounding box center [686, 340] width 1372 height 681
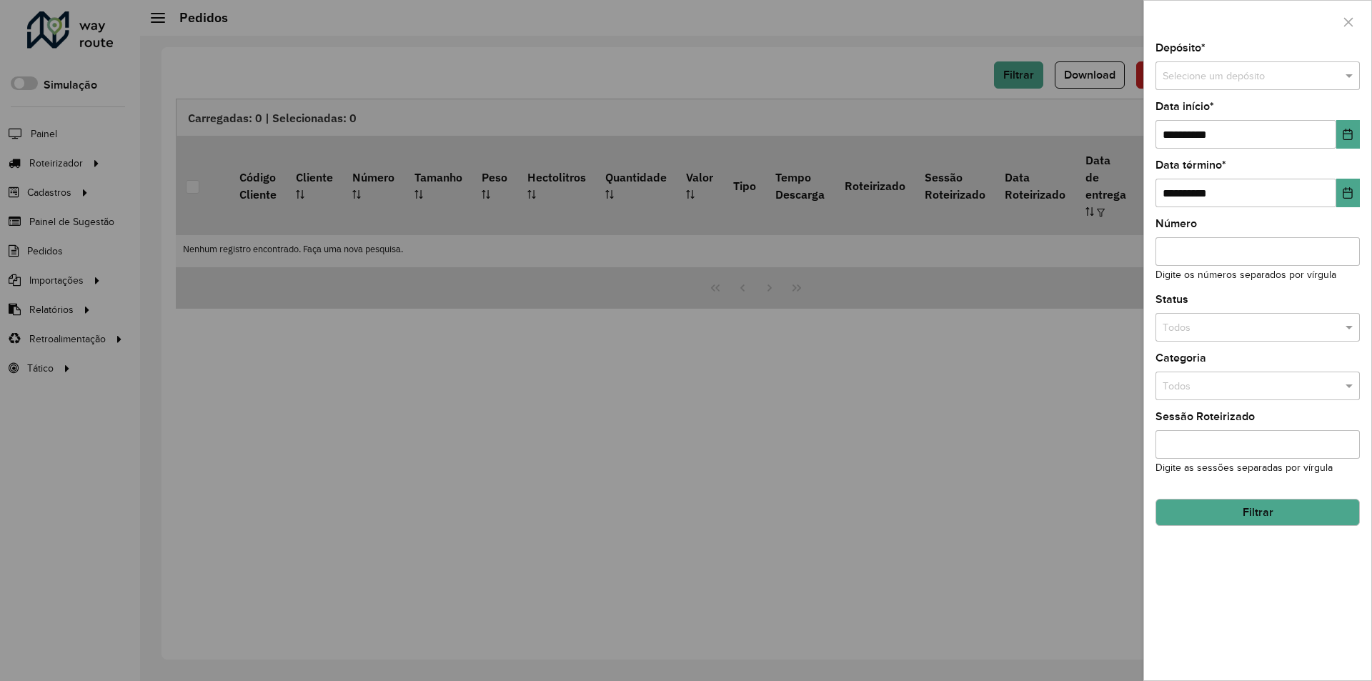
click at [885, 244] on div at bounding box center [686, 340] width 1372 height 681
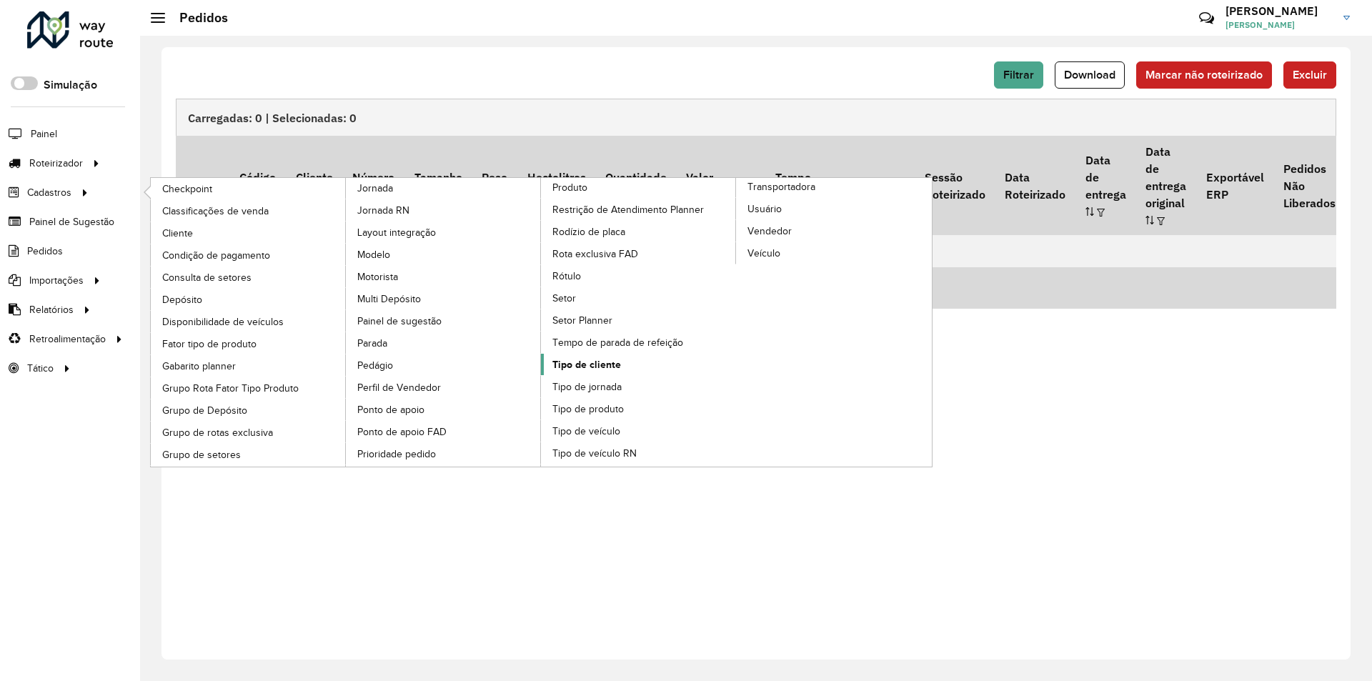
click at [586, 367] on span "Tipo de cliente" at bounding box center [586, 364] width 69 height 15
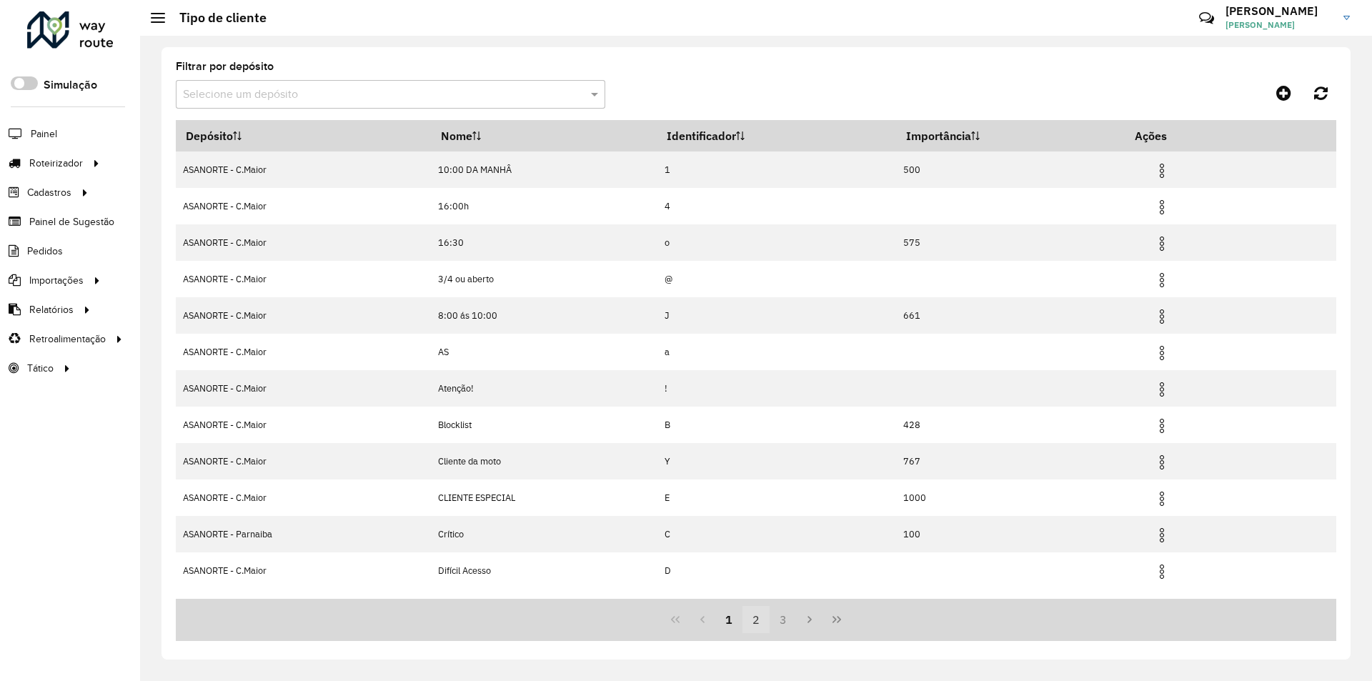
click at [757, 622] on button "2" at bounding box center [755, 619] width 27 height 27
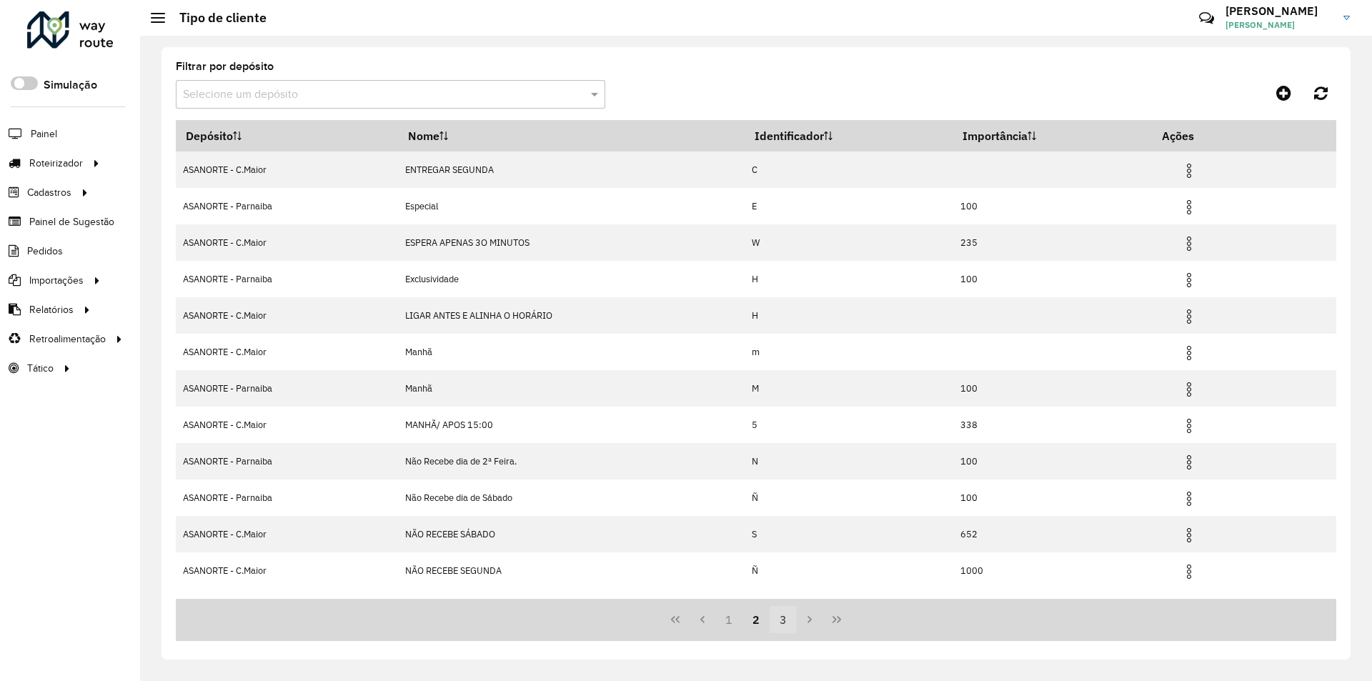
click at [773, 625] on button "3" at bounding box center [783, 619] width 27 height 27
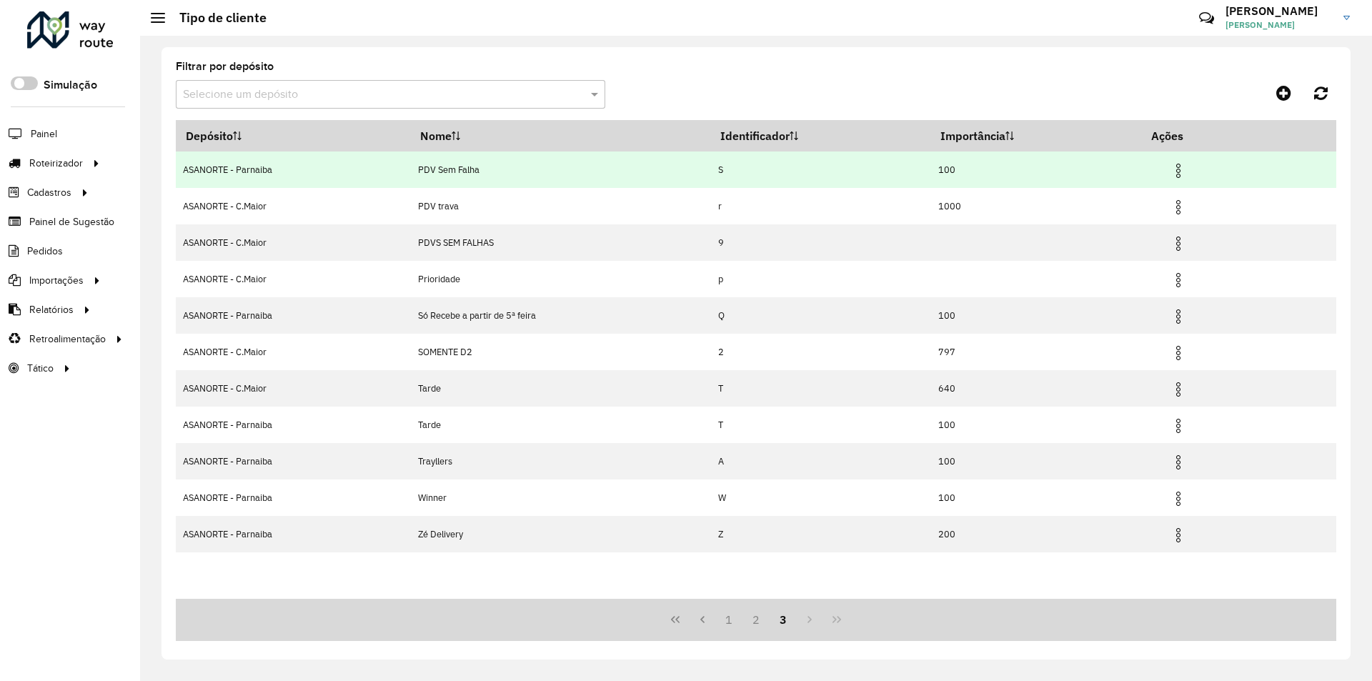
click at [1184, 163] on img at bounding box center [1178, 170] width 17 height 17
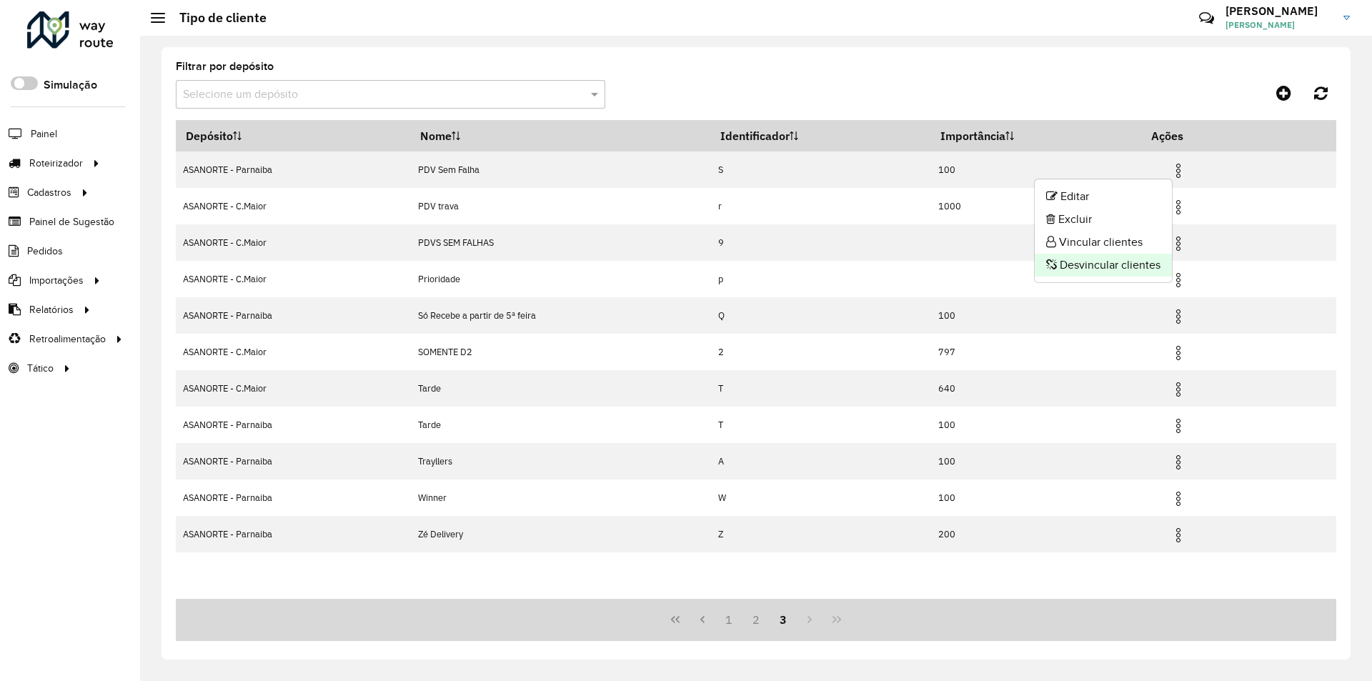
click at [1098, 269] on li "Desvincular clientes" at bounding box center [1103, 265] width 137 height 23
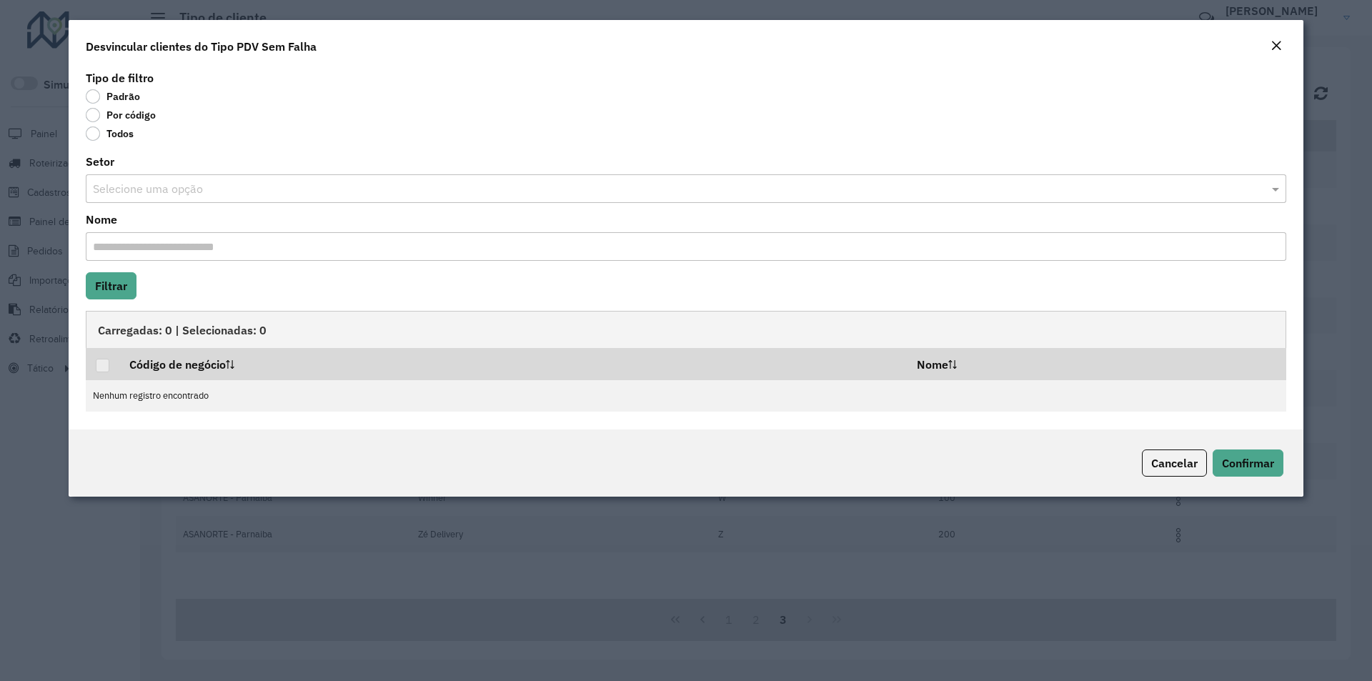
click at [96, 115] on label "Por código" at bounding box center [121, 115] width 70 height 14
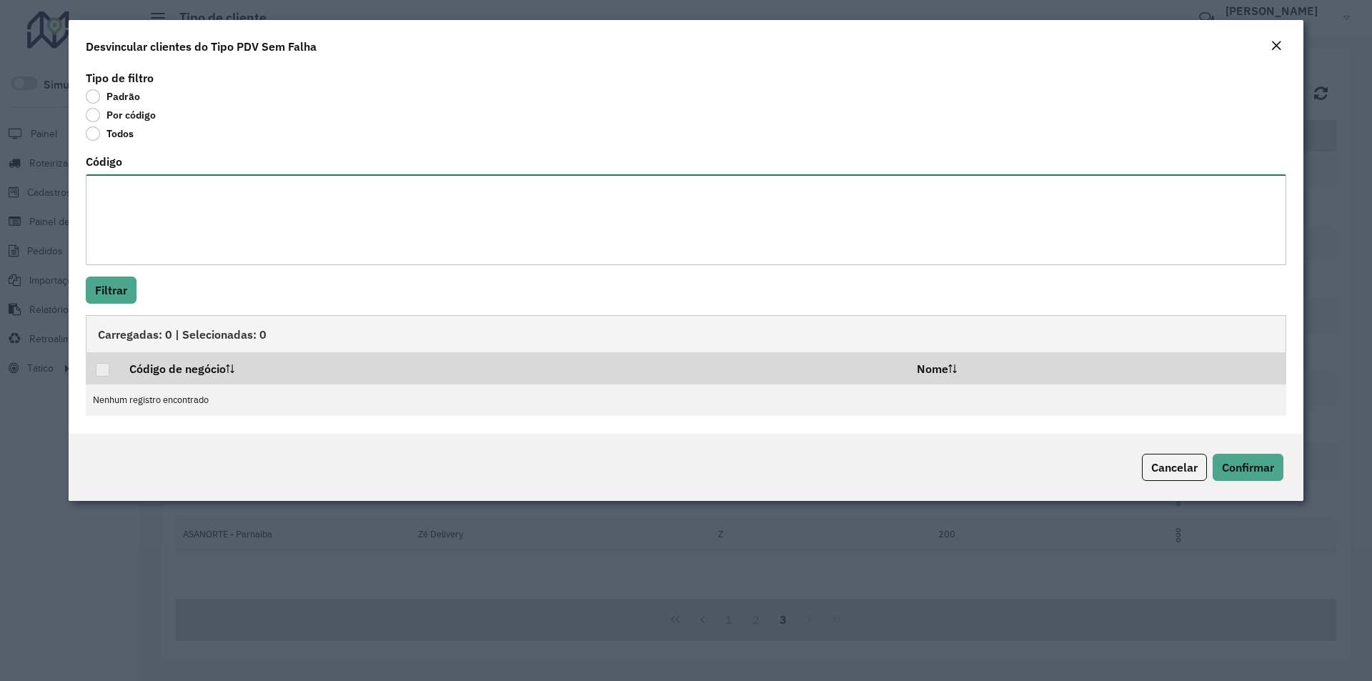
click at [99, 211] on textarea "Código" at bounding box center [686, 219] width 1200 height 91
paste textarea "* ** ** ** ** ** *** *** *** *** *** *** *** *** *** *** *** *** *** *** *** **…"
type textarea "* ** ** ** ** ** *** *** *** *** *** *** *** *** *** *** *** *** *** *** *** **…"
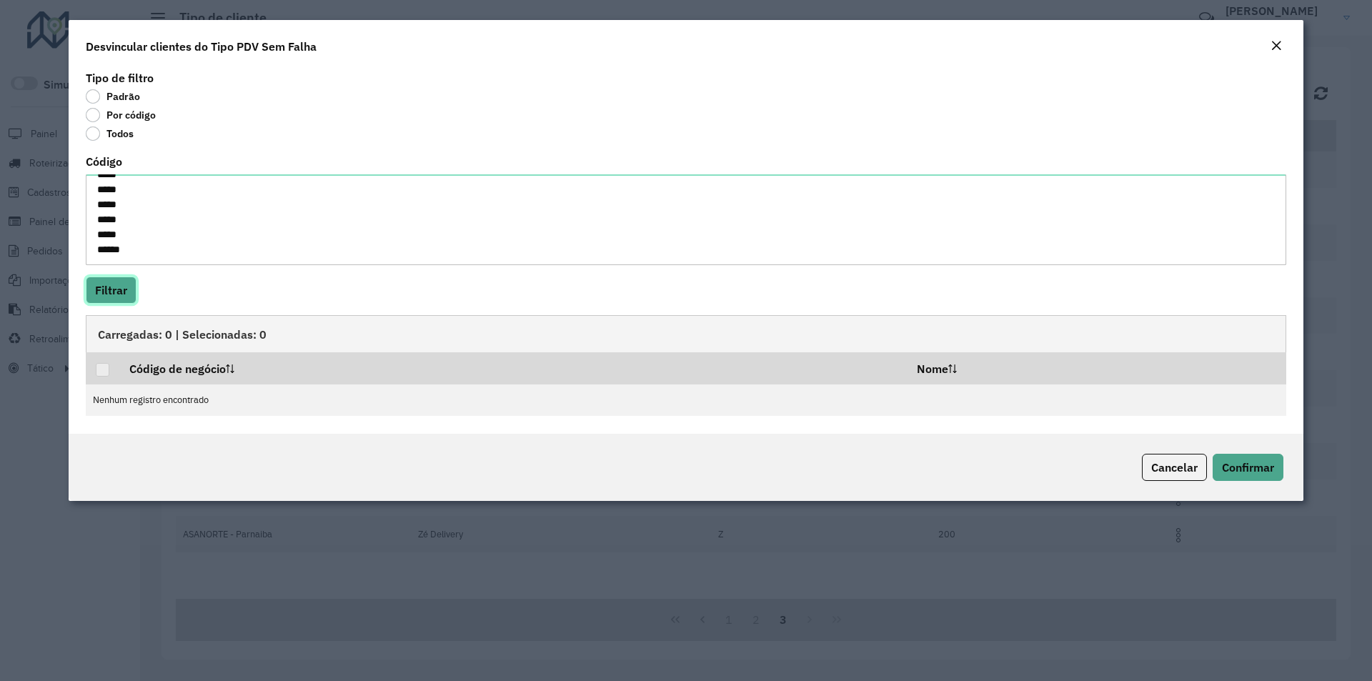
click at [127, 287] on button "Filtrar" at bounding box center [111, 290] width 51 height 27
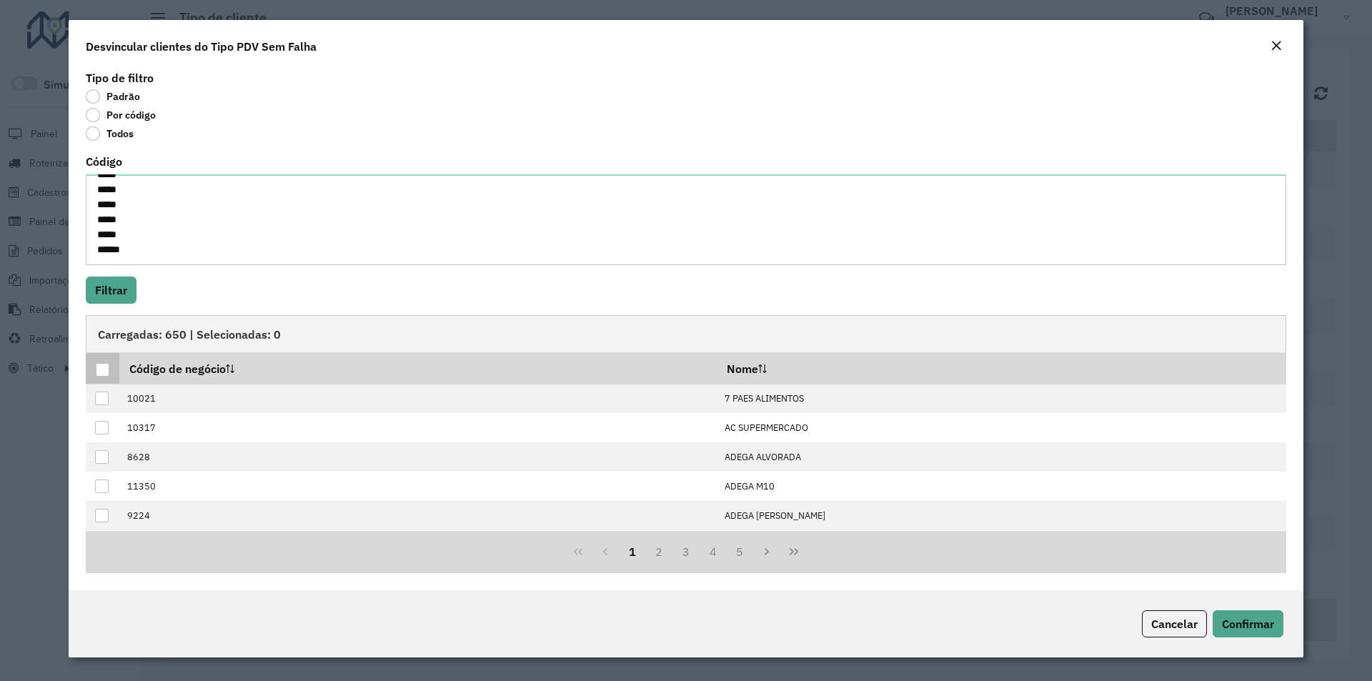
click at [111, 370] on th at bounding box center [103, 368] width 34 height 31
click at [103, 369] on div at bounding box center [103, 370] width 14 height 14
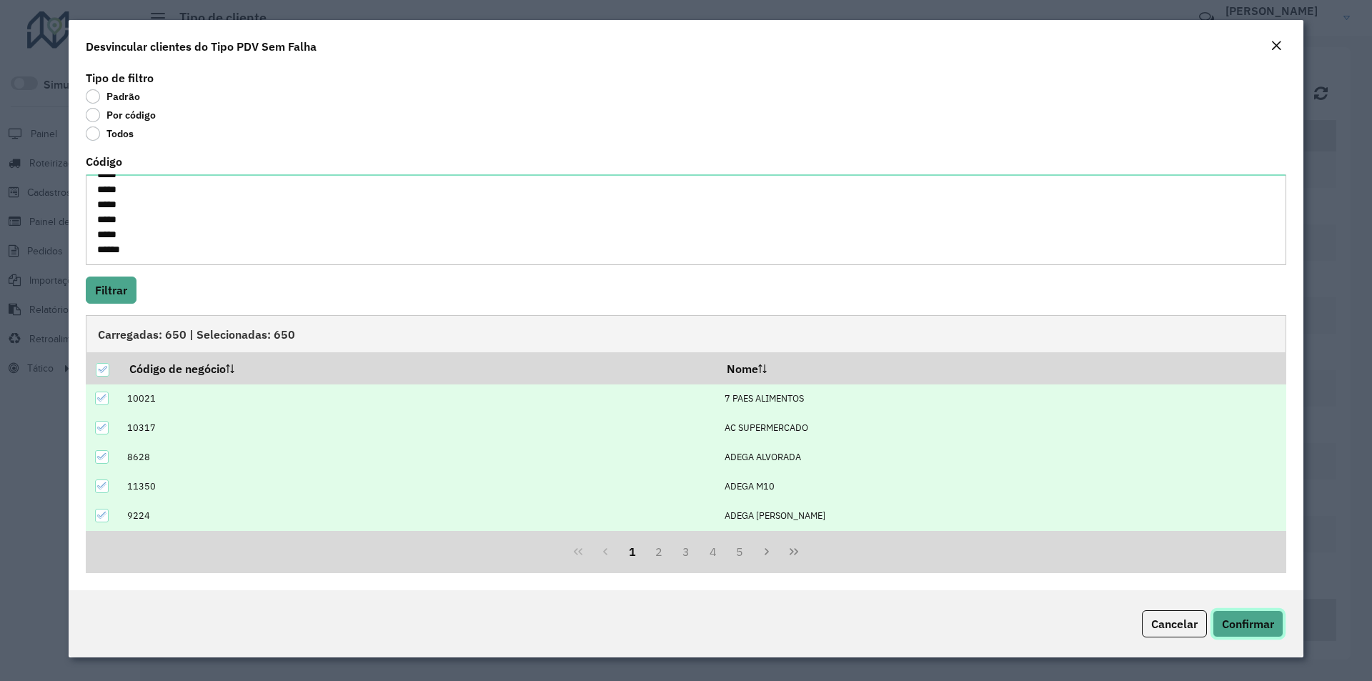
click at [1265, 621] on span "Confirmar" at bounding box center [1248, 624] width 52 height 14
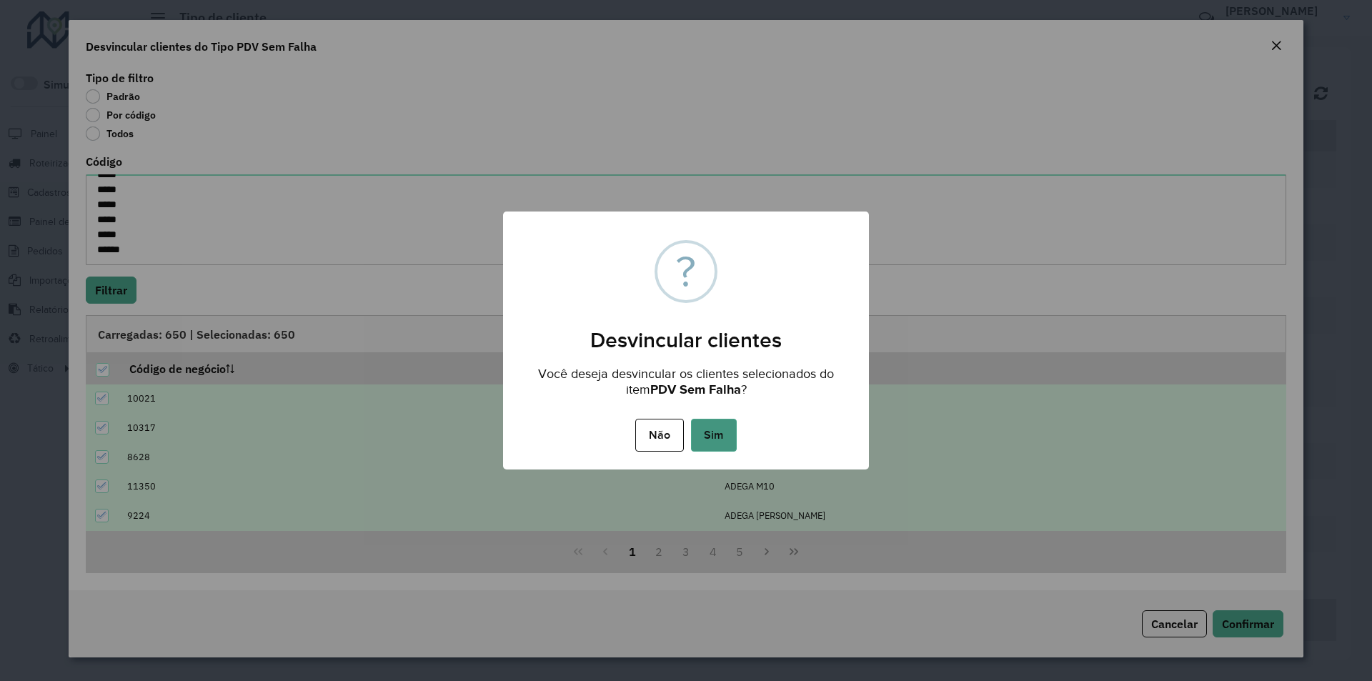
click at [727, 439] on button "Sim" at bounding box center [714, 435] width 46 height 33
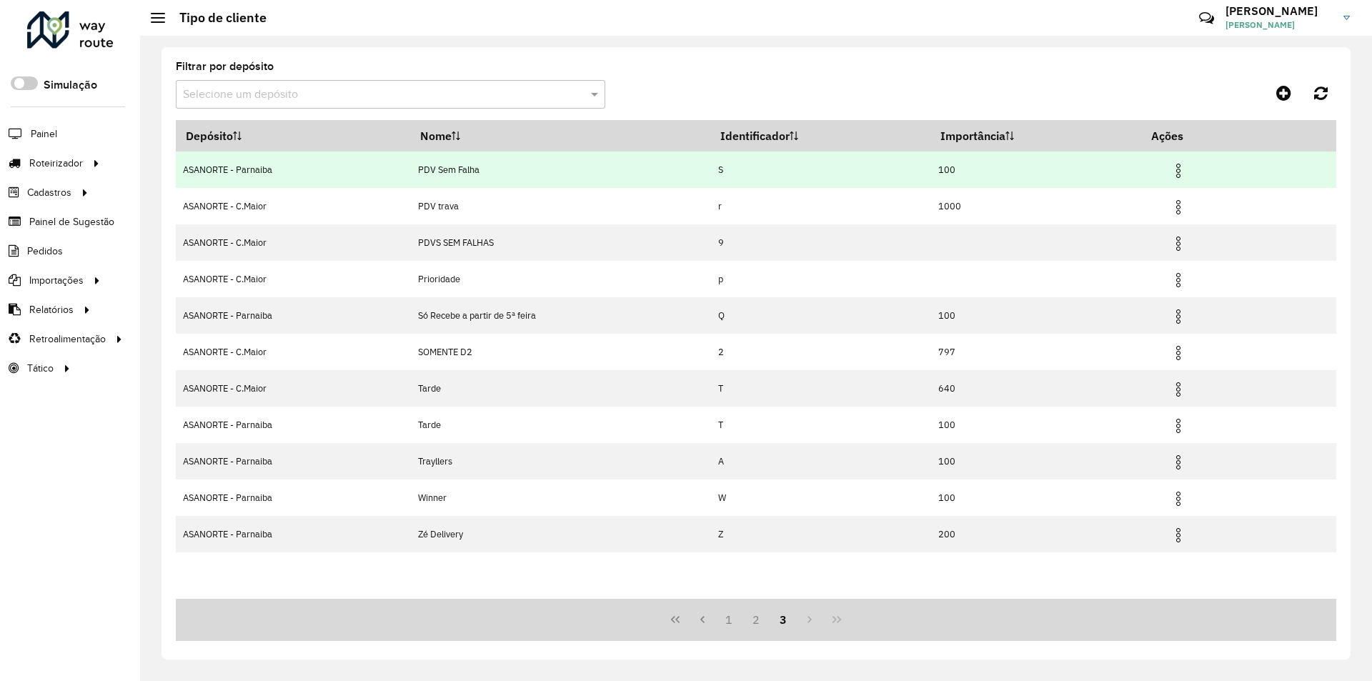
click at [1183, 167] on img at bounding box center [1178, 170] width 17 height 17
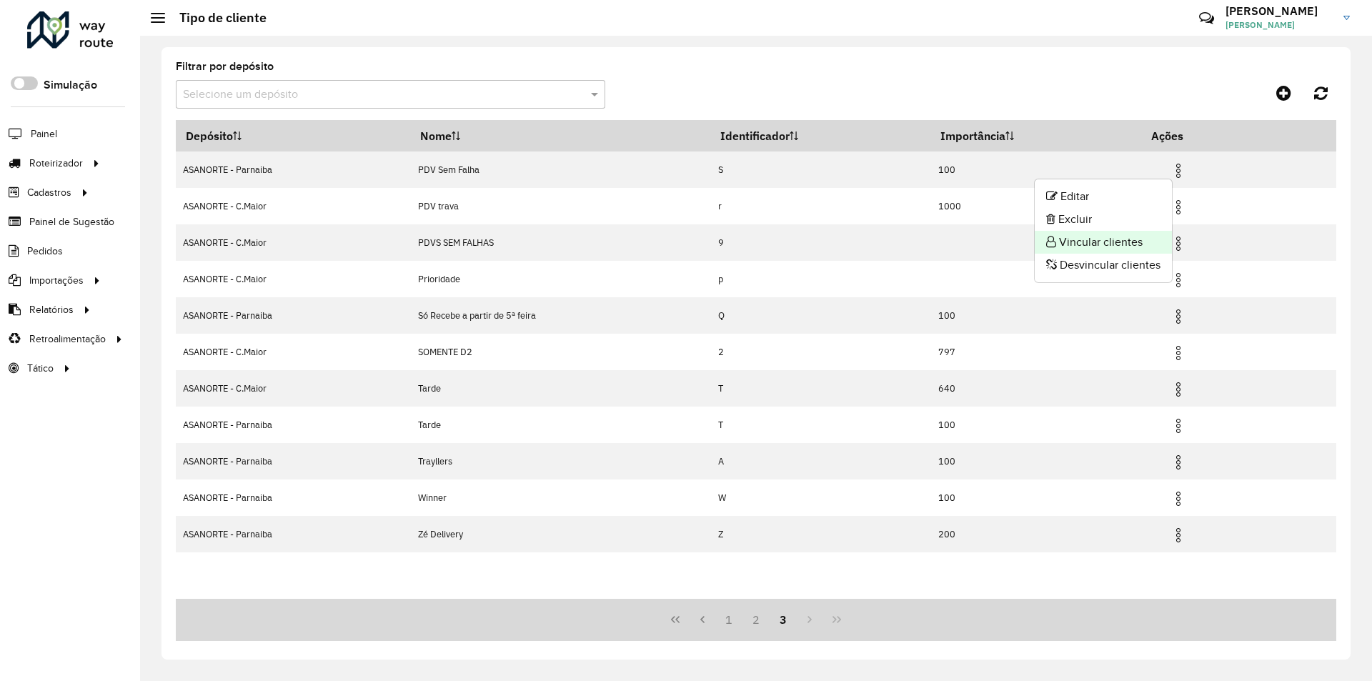
click at [1096, 243] on li "Vincular clientes" at bounding box center [1103, 242] width 137 height 23
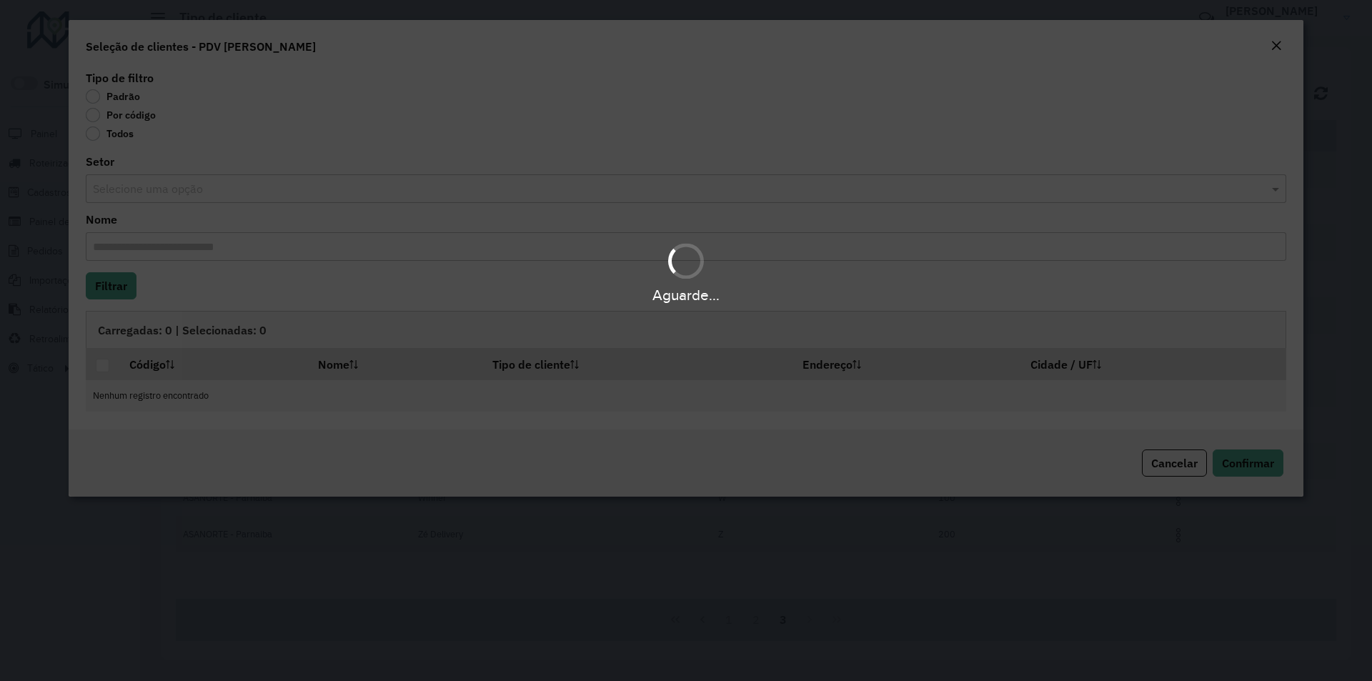
click at [103, 116] on div "Aguarde..." at bounding box center [686, 340] width 1372 height 681
click at [98, 116] on div "Aguarde..." at bounding box center [686, 340] width 1372 height 681
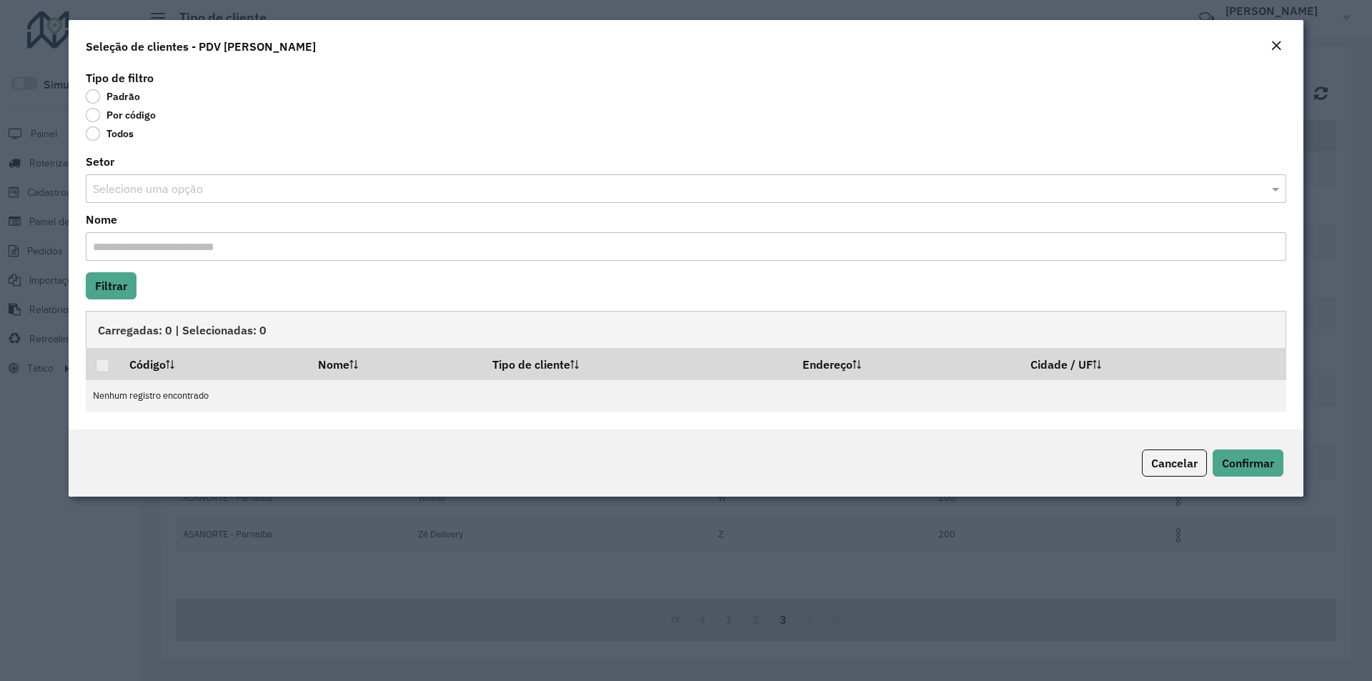
click at [96, 117] on label "Por código" at bounding box center [121, 115] width 70 height 14
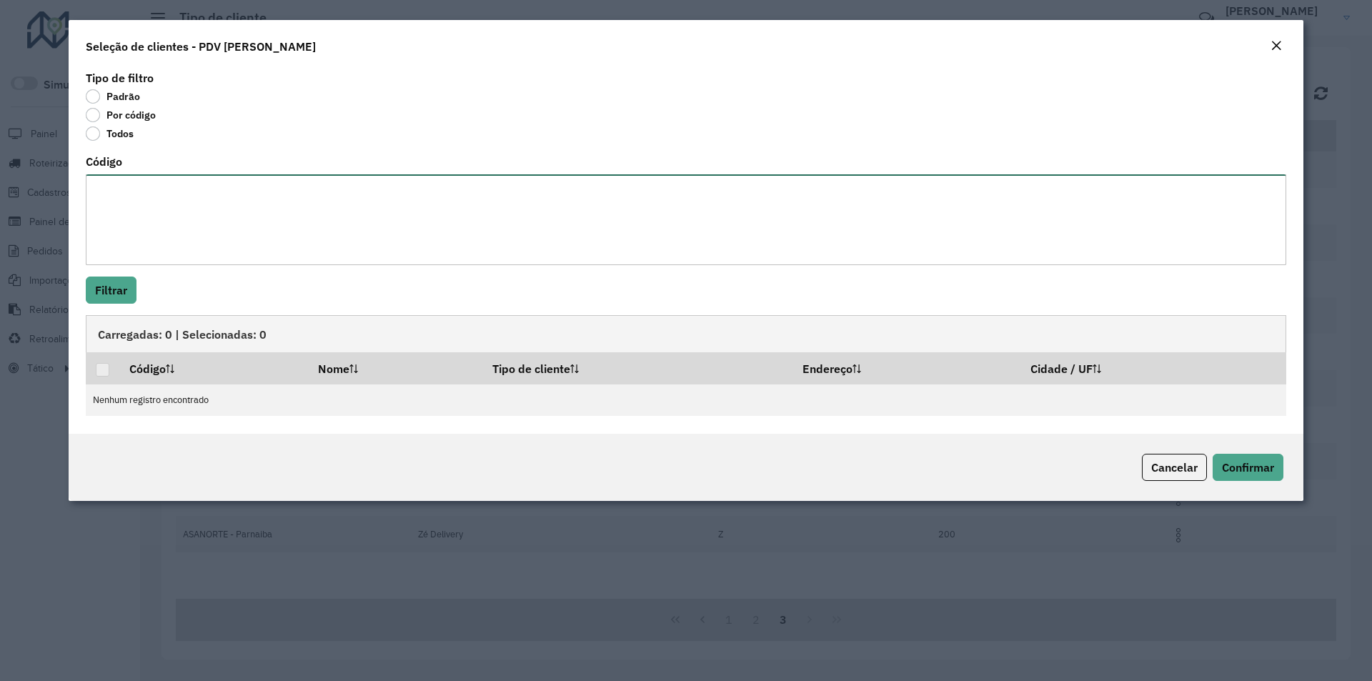
click at [119, 199] on textarea "Código" at bounding box center [686, 219] width 1200 height 91
paste textarea "* ** ** ** ** ** *** *** *** *** *** *** *** *** *** *** *** *** *** *** *** **…"
type textarea "* ** ** ** ** ** *** *** *** *** *** *** *** *** *** *** *** *** *** *** *** **…"
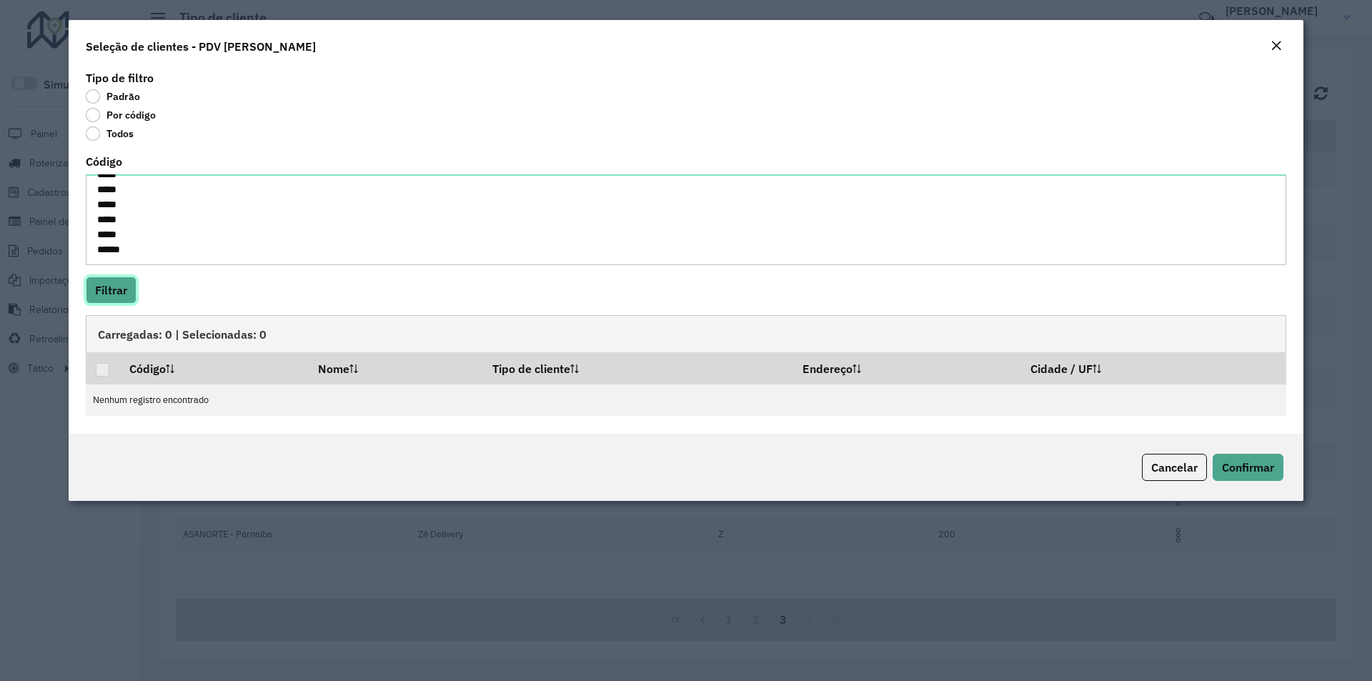
click at [129, 289] on button "Filtrar" at bounding box center [111, 290] width 51 height 27
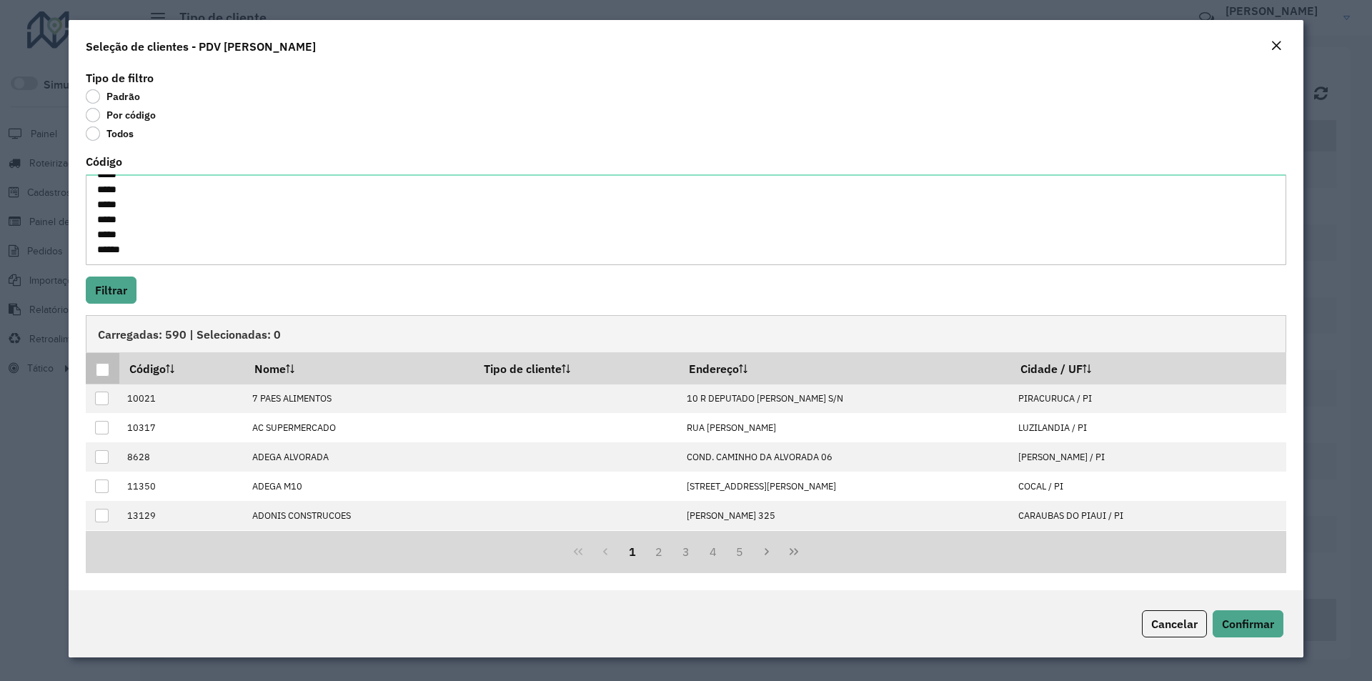
click at [106, 366] on div at bounding box center [103, 370] width 14 height 14
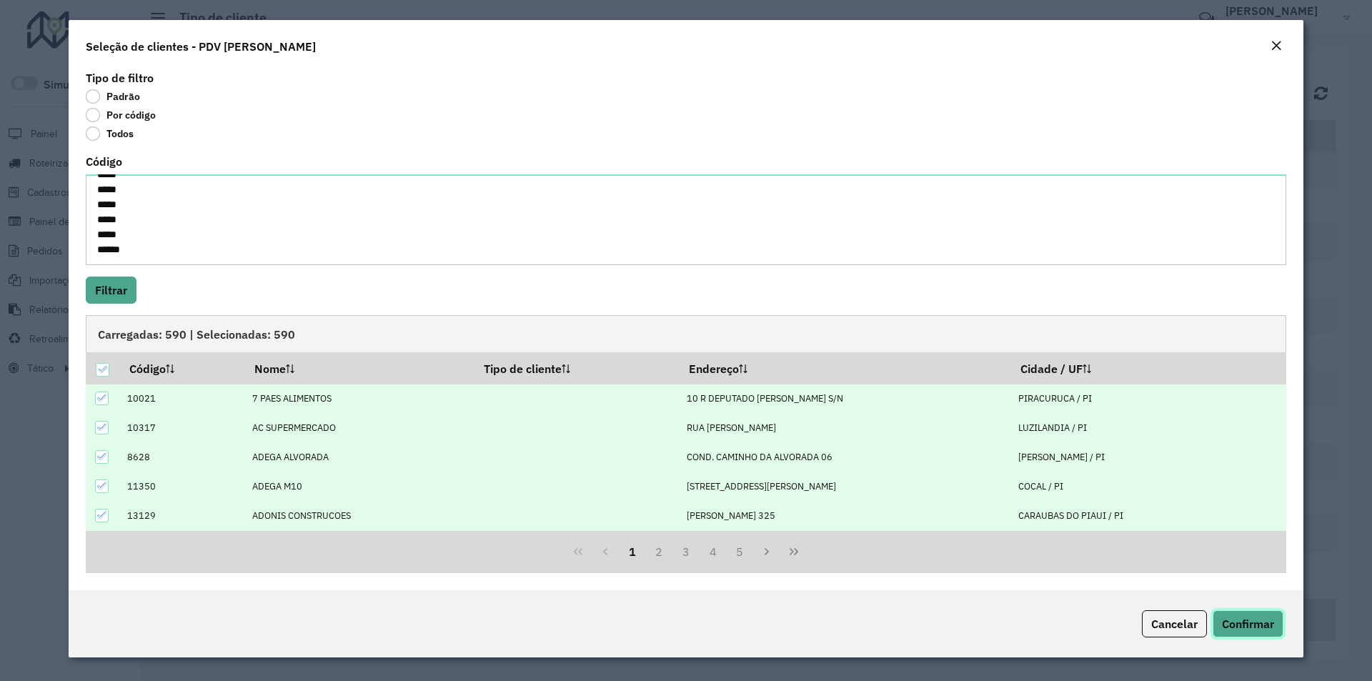
click at [1233, 627] on span "Confirmar" at bounding box center [1248, 624] width 52 height 14
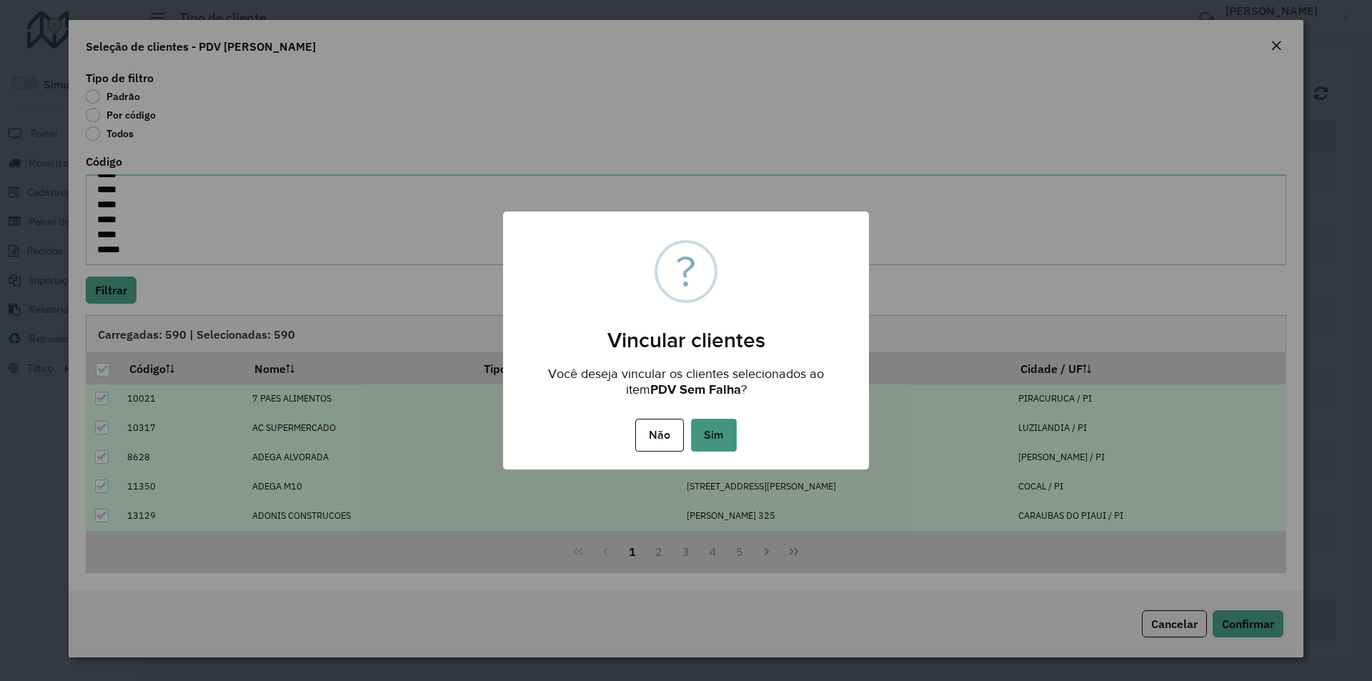
click at [719, 431] on button "Sim" at bounding box center [714, 435] width 46 height 33
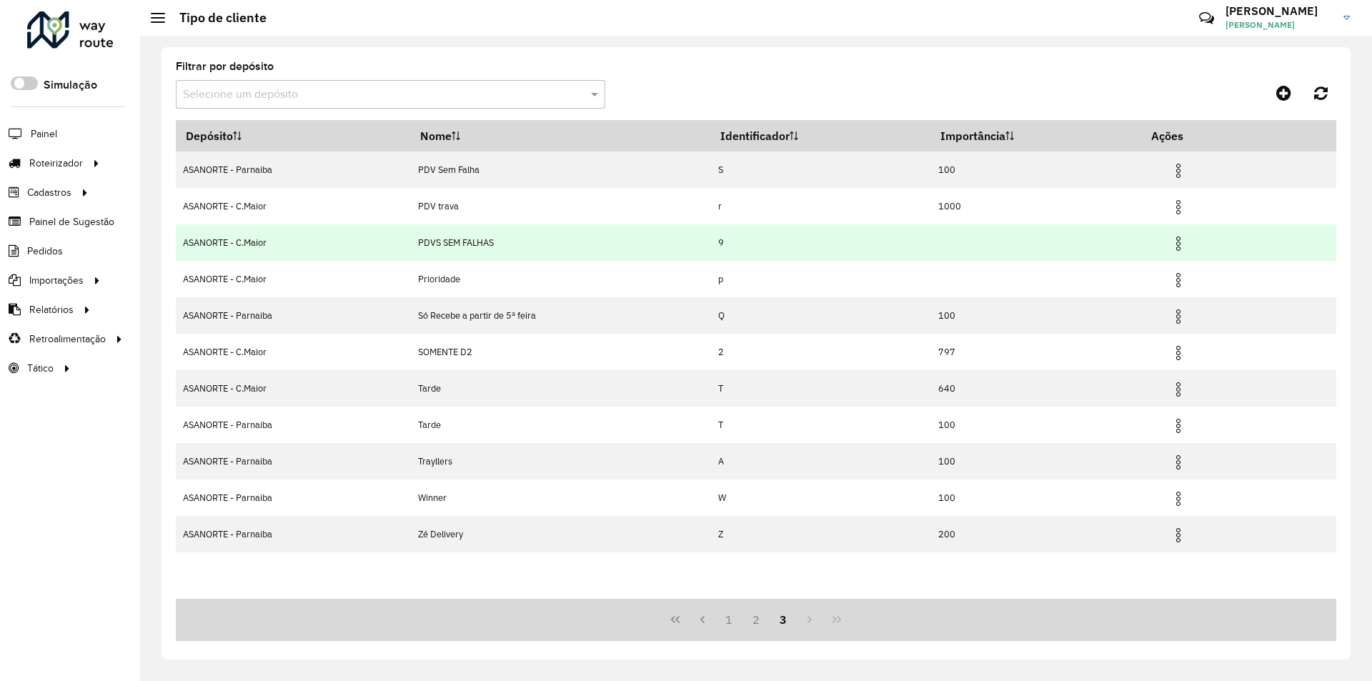
click at [1175, 248] on img at bounding box center [1178, 243] width 17 height 17
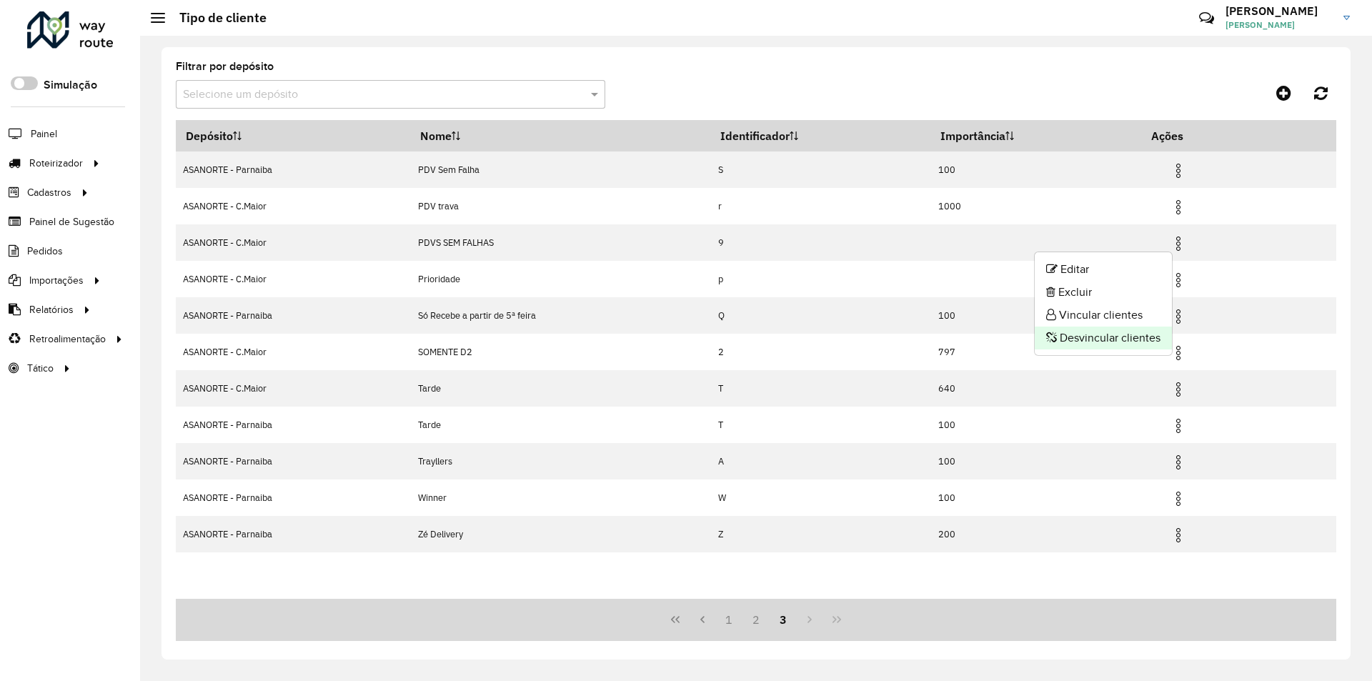
click at [1097, 332] on li "Desvincular clientes" at bounding box center [1103, 338] width 137 height 23
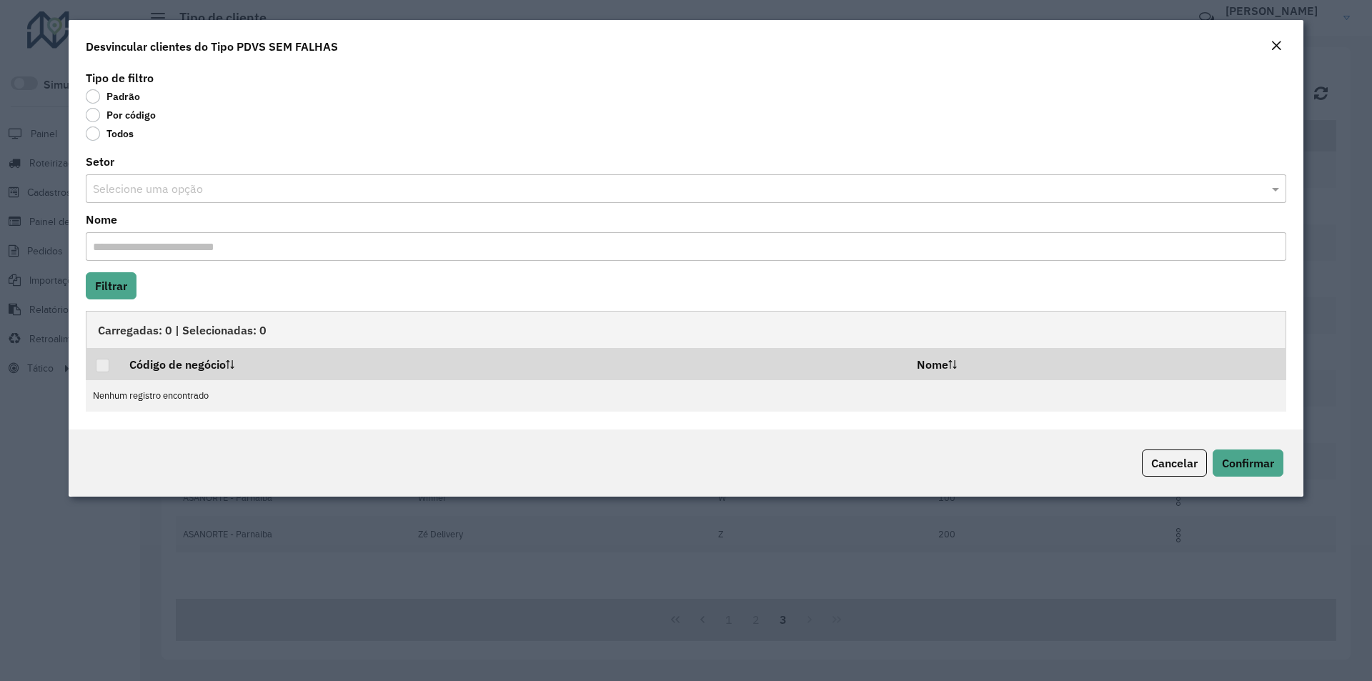
click at [101, 115] on label "Por código" at bounding box center [121, 115] width 70 height 14
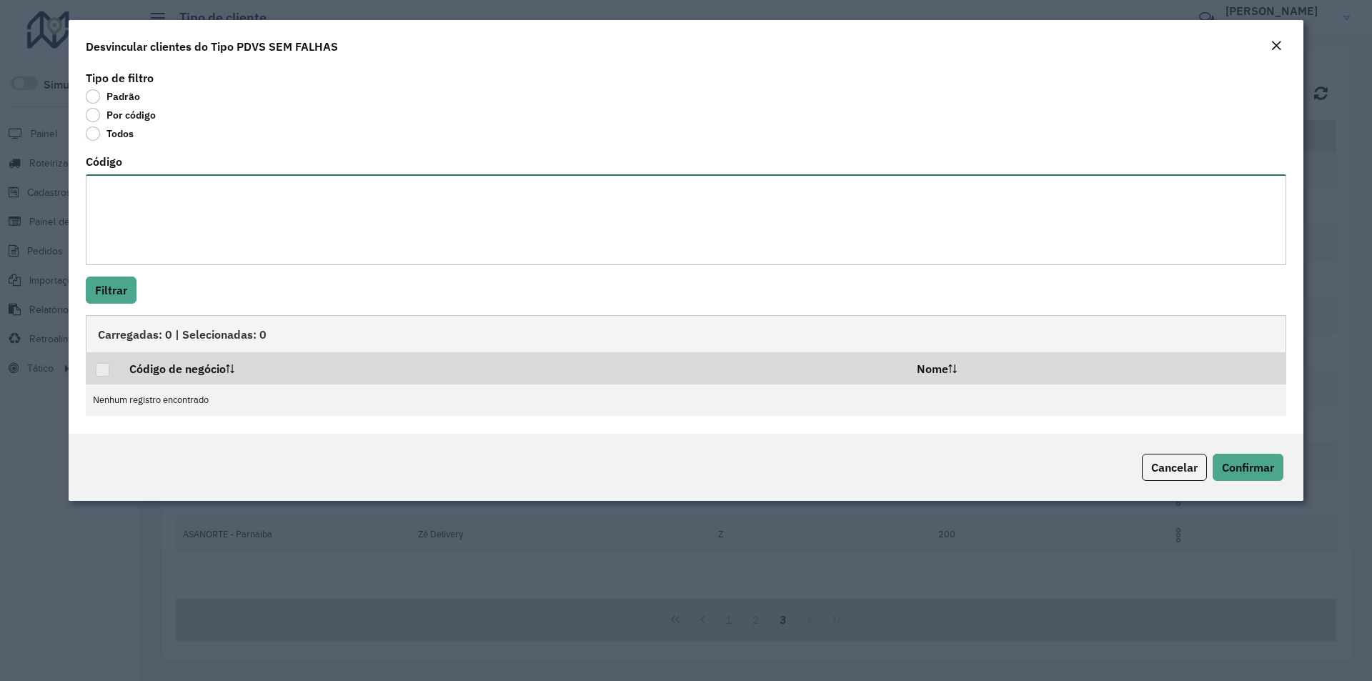
click at [111, 202] on textarea "Código" at bounding box center [686, 219] width 1200 height 91
paste textarea "* ** ** ** ** ** *** *** *** *** *** *** *** *** *** *** *** *** *** *** *** **…"
type textarea "* ** ** ** ** ** *** *** *** *** *** *** *** *** *** *** *** *** *** *** *** **…"
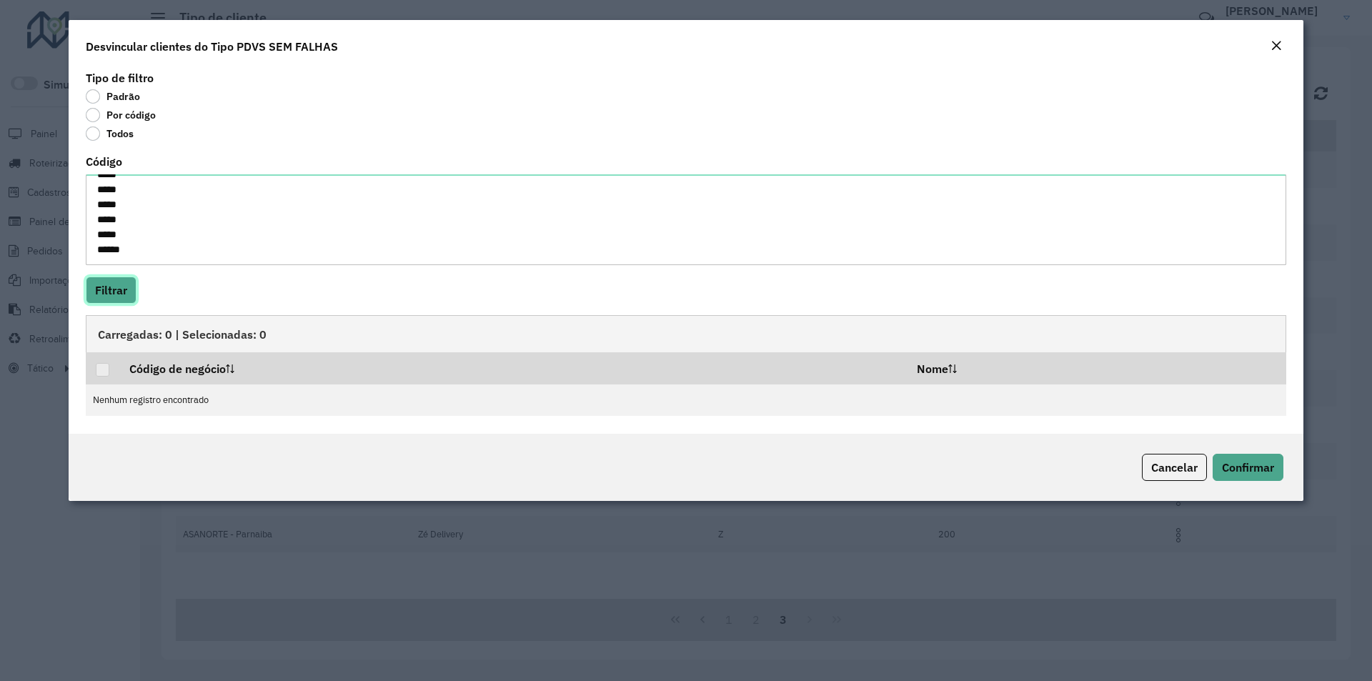
click at [111, 298] on button "Filtrar" at bounding box center [111, 290] width 51 height 27
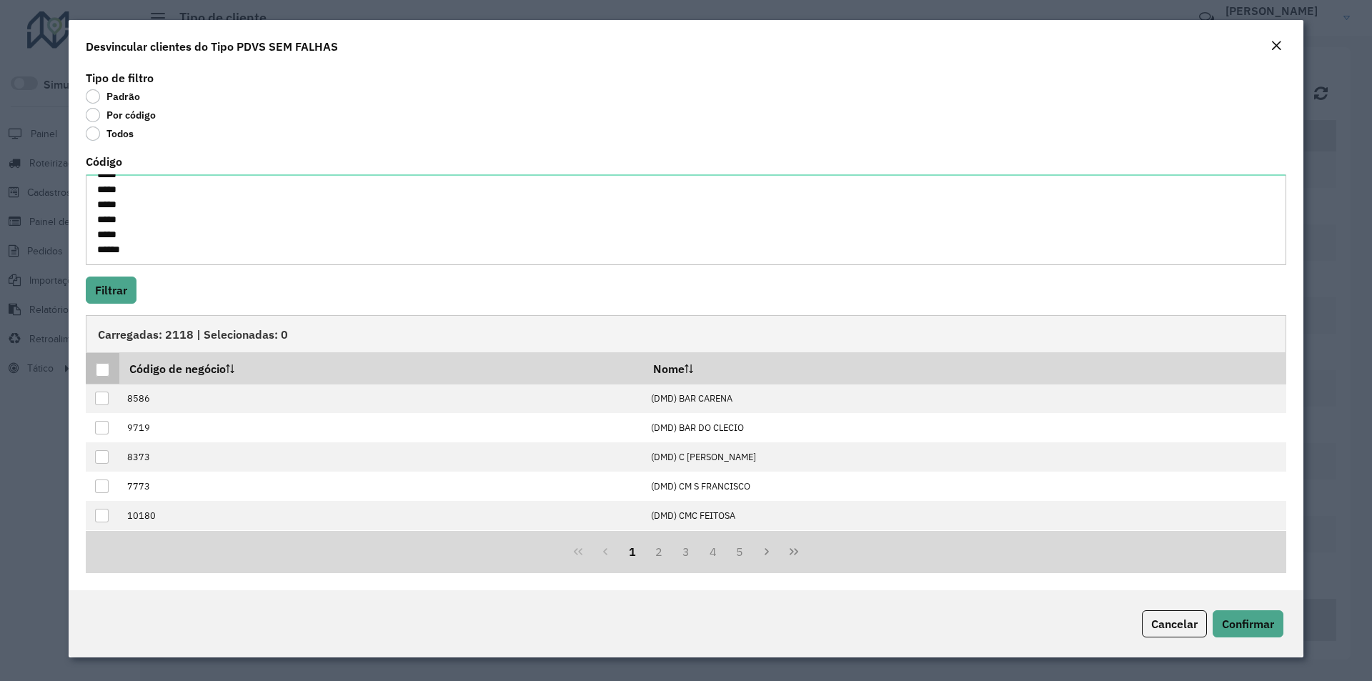
click at [104, 371] on div at bounding box center [103, 370] width 14 height 14
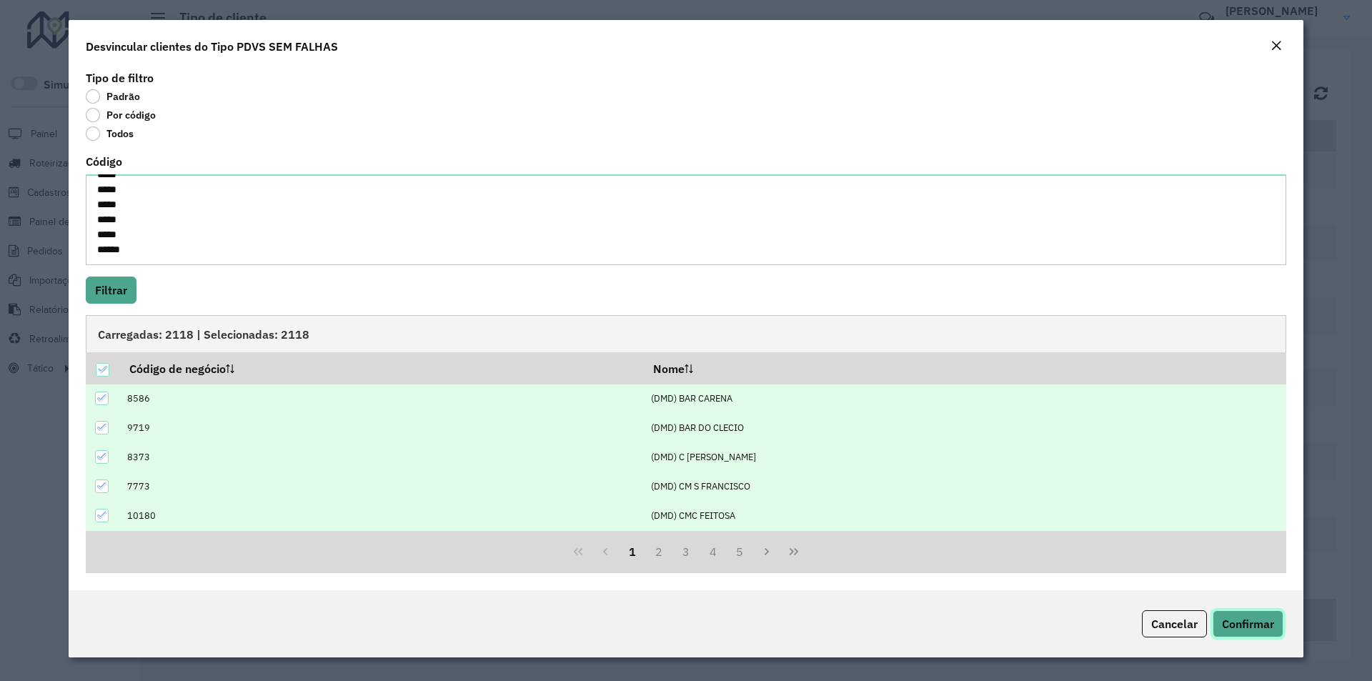
click at [1248, 635] on button "Confirmar" at bounding box center [1248, 623] width 71 height 27
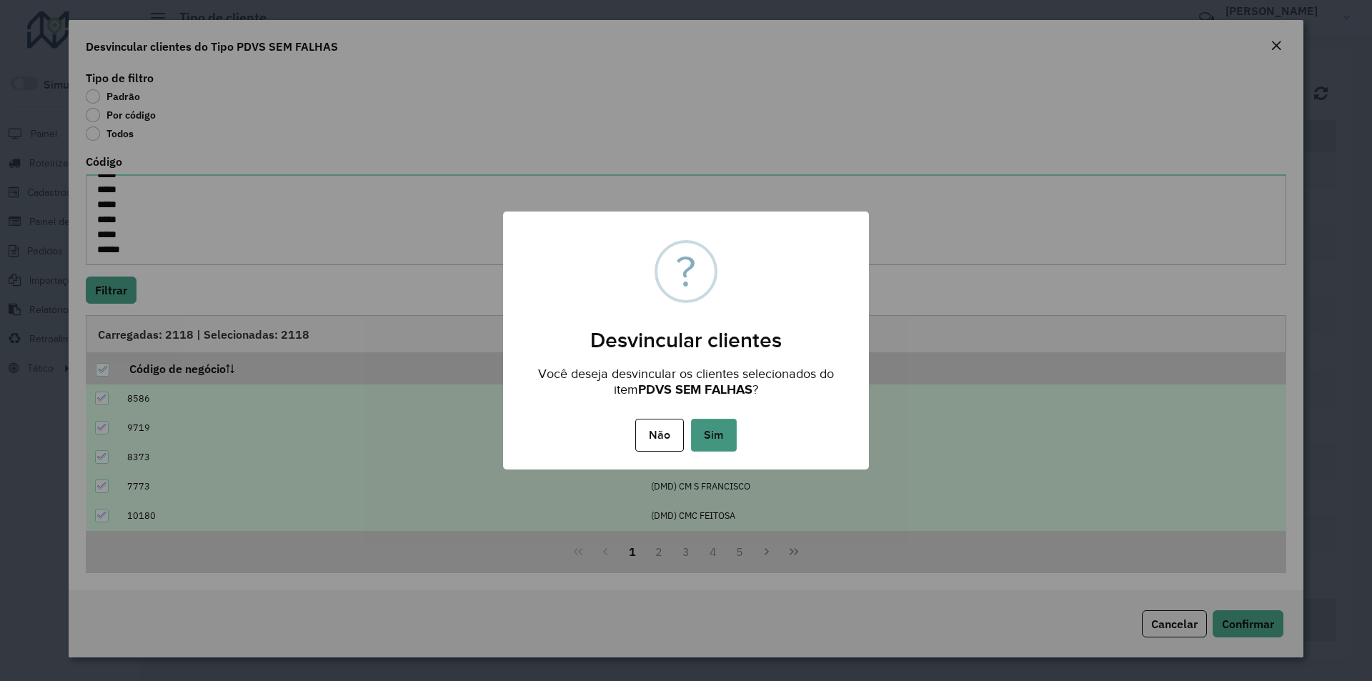
click at [714, 439] on button "Sim" at bounding box center [714, 435] width 46 height 33
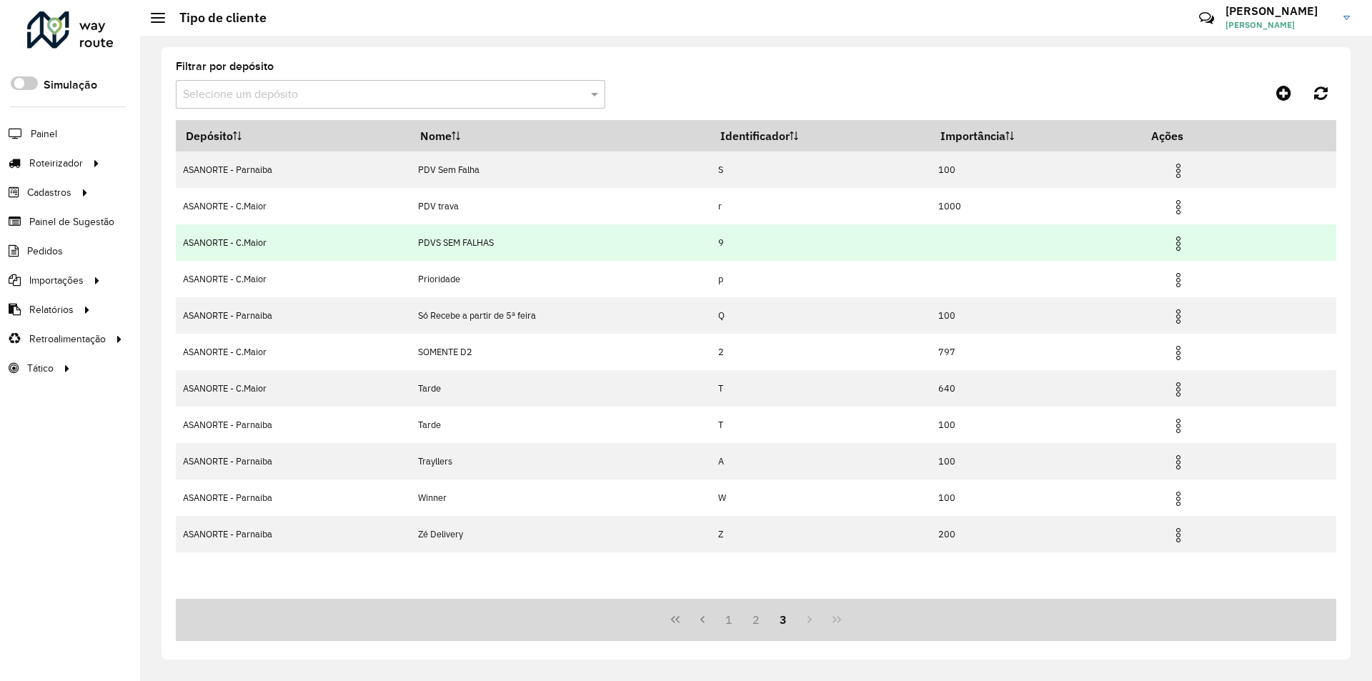
click at [1173, 244] on img at bounding box center [1178, 243] width 17 height 17
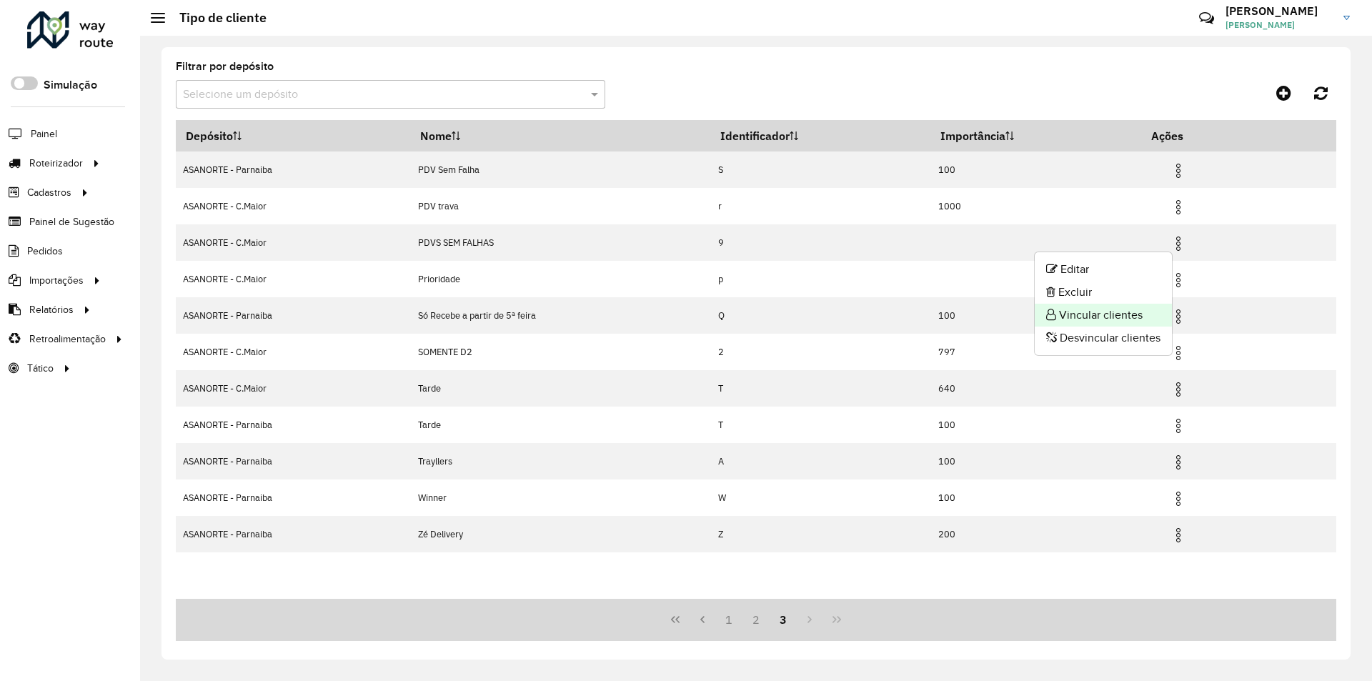
click at [1101, 314] on li "Vincular clientes" at bounding box center [1103, 315] width 137 height 23
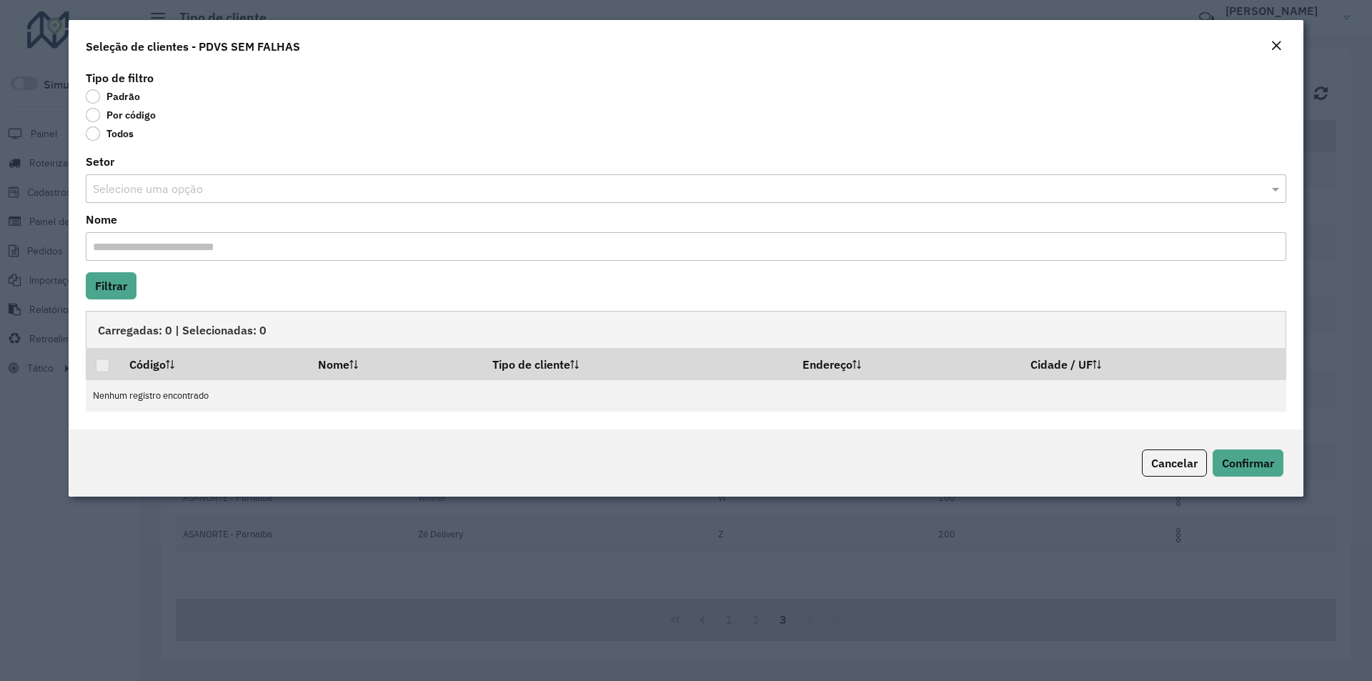
click at [91, 119] on label "Por código" at bounding box center [121, 115] width 70 height 14
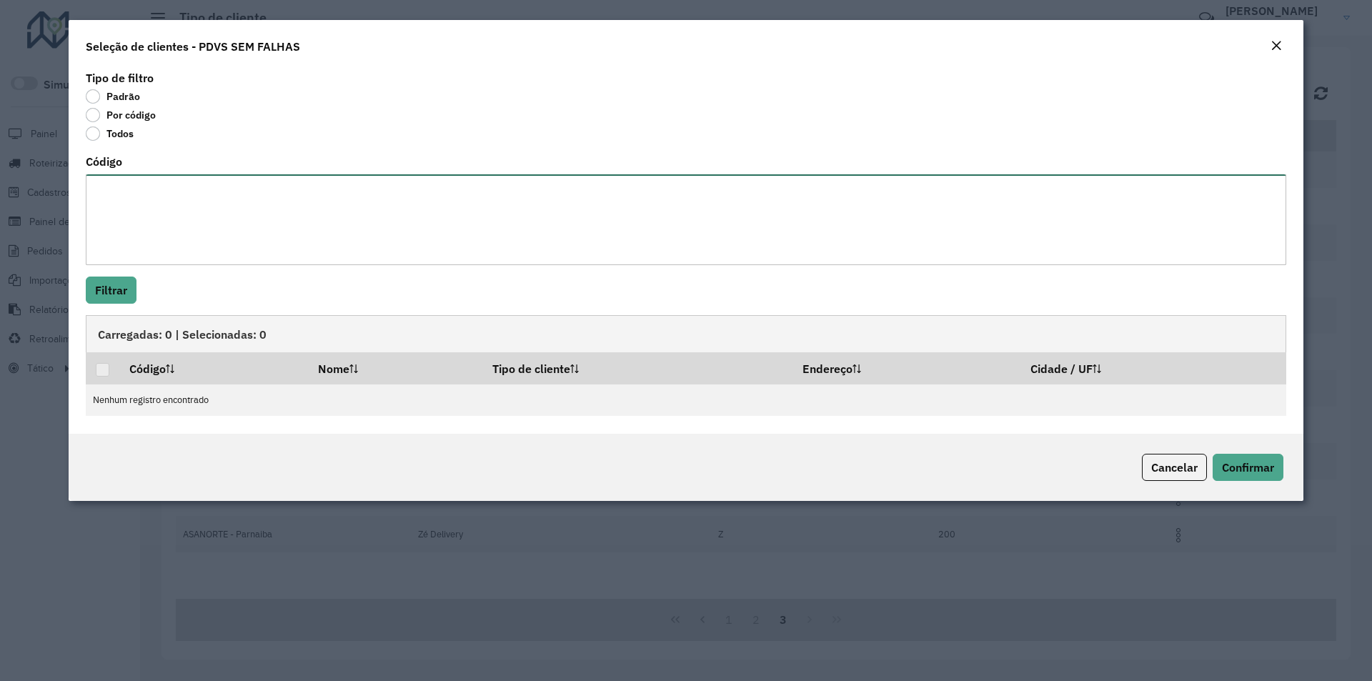
click at [116, 199] on textarea "Código" at bounding box center [686, 219] width 1200 height 91
paste textarea "* ** ** ** ** ** *** *** *** *** *** *** *** *** *** *** *** *** *** *** *** **…"
type textarea "* ** ** ** ** ** *** *** *** *** *** *** *** *** *** *** *** *** *** *** *** **…"
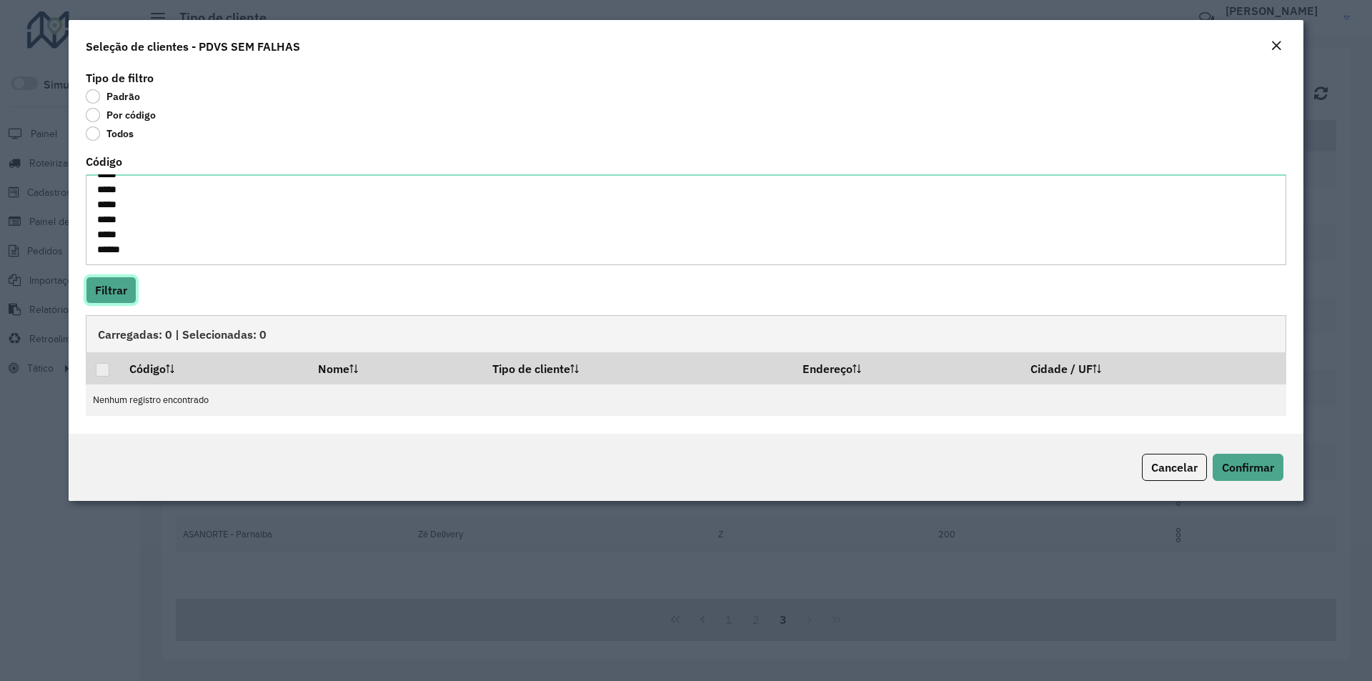
click at [109, 282] on button "Filtrar" at bounding box center [111, 290] width 51 height 27
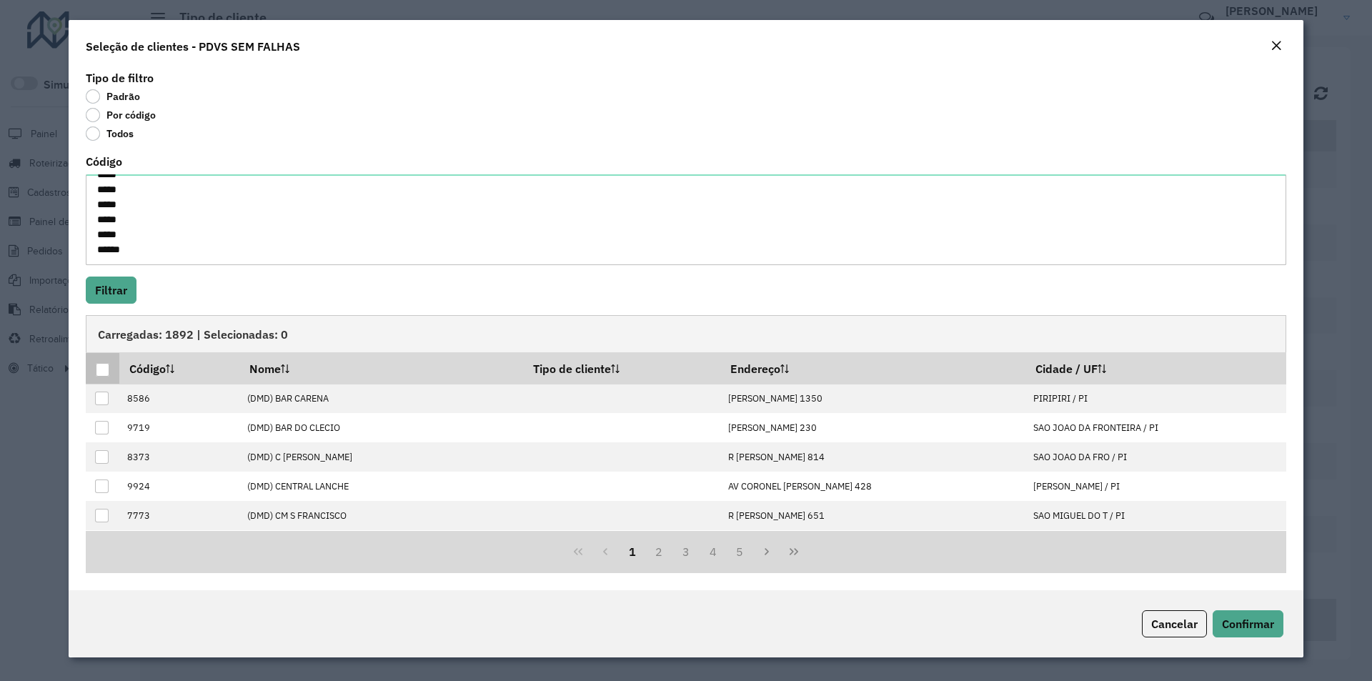
click at [101, 368] on div at bounding box center [103, 370] width 14 height 14
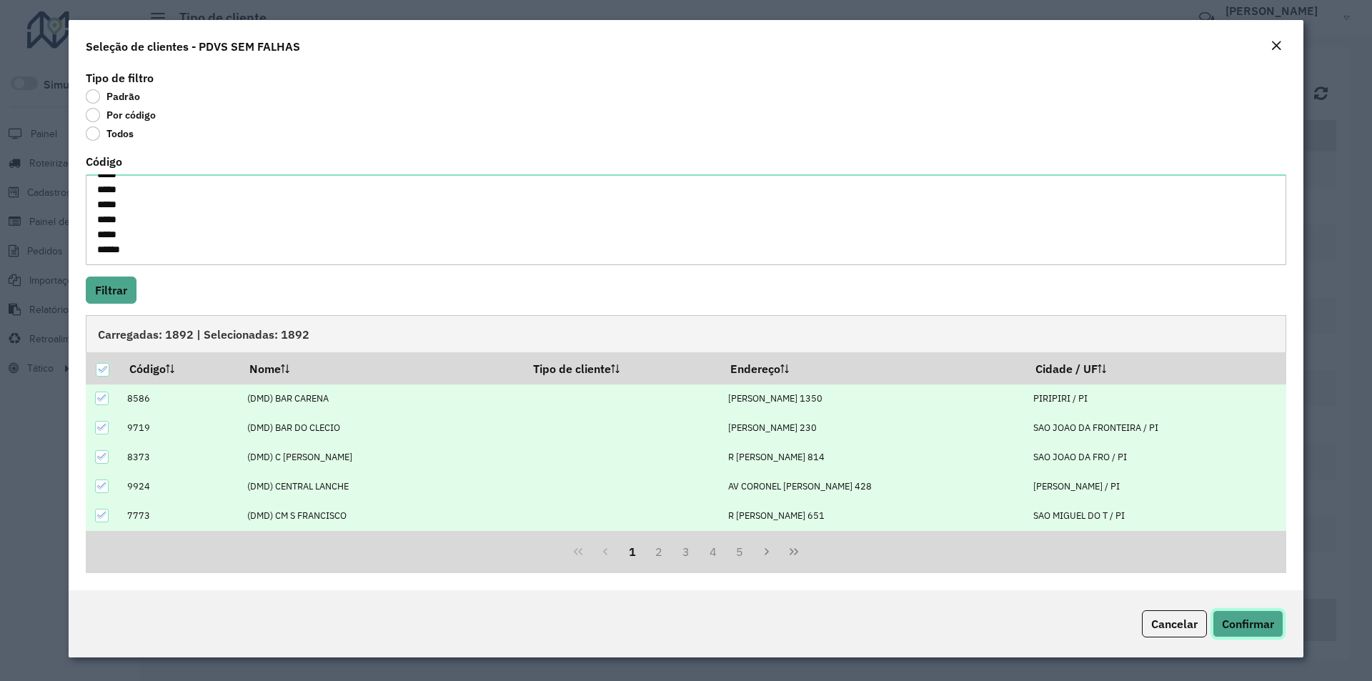
click at [1248, 622] on span "Confirmar" at bounding box center [1248, 624] width 52 height 14
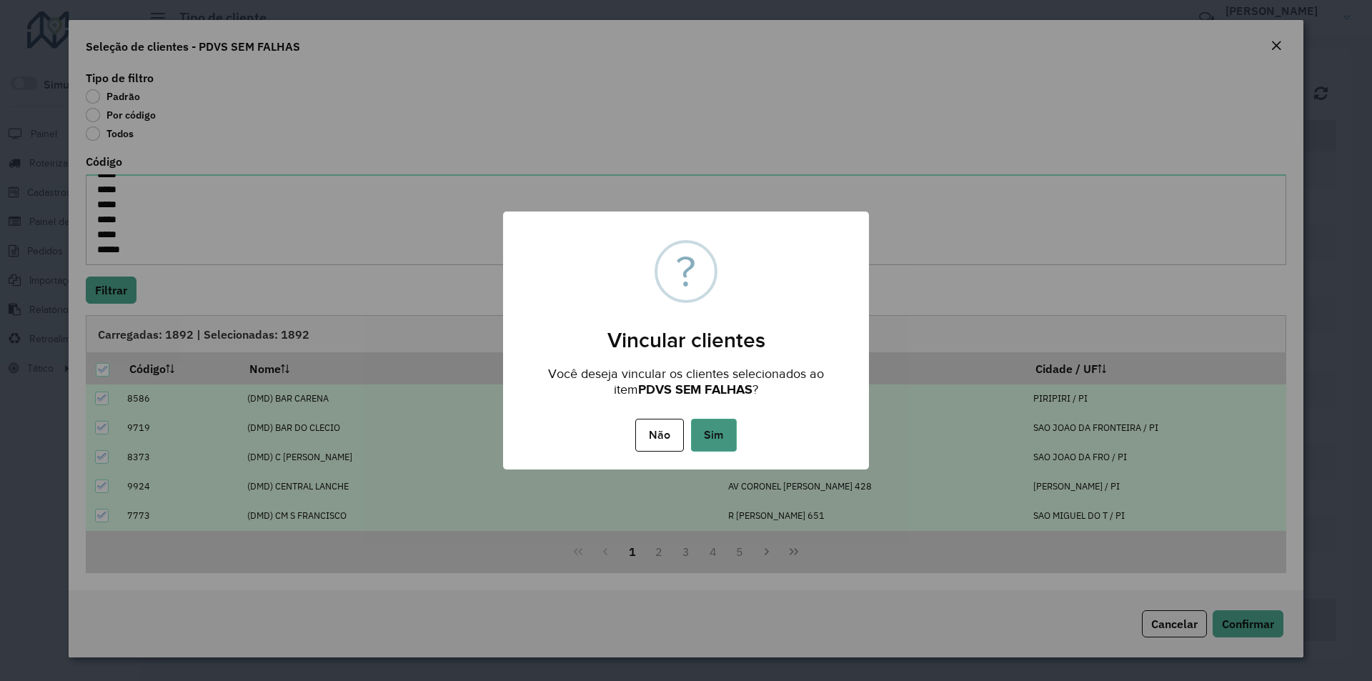
click at [727, 434] on button "Sim" at bounding box center [714, 435] width 46 height 33
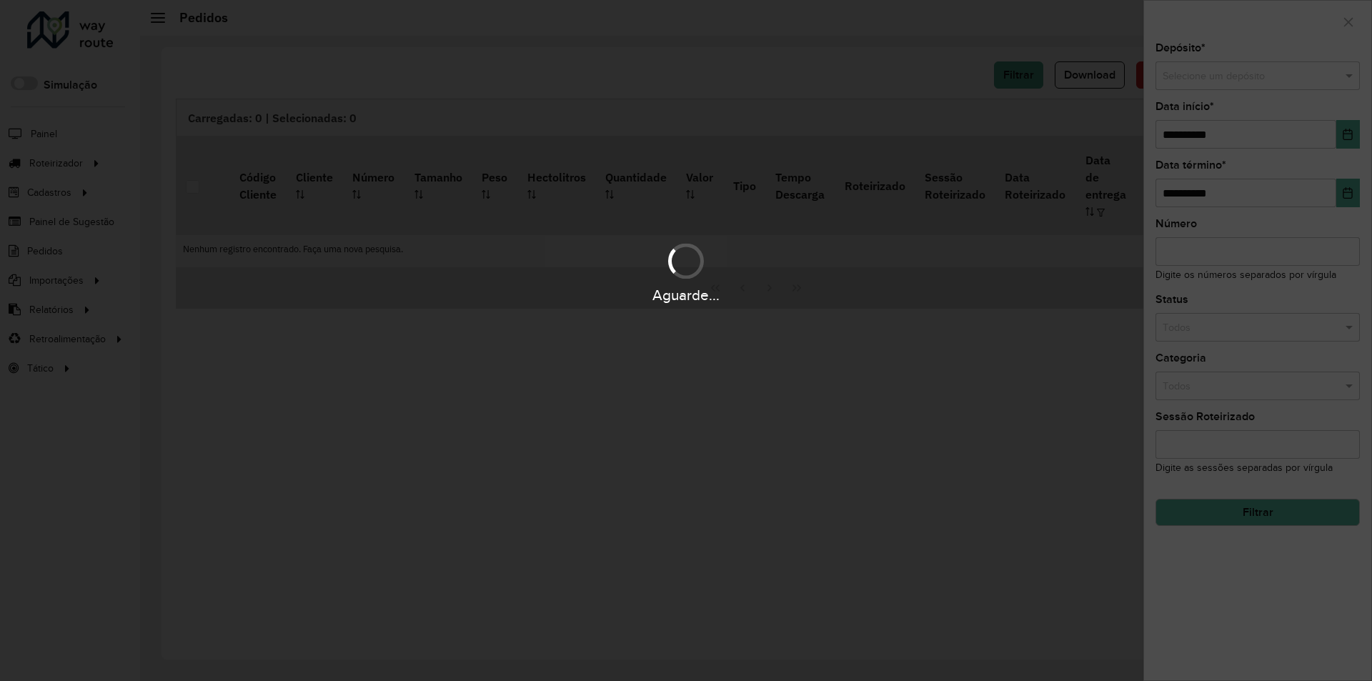
click at [867, 165] on div "Aguarde..." at bounding box center [686, 340] width 1372 height 681
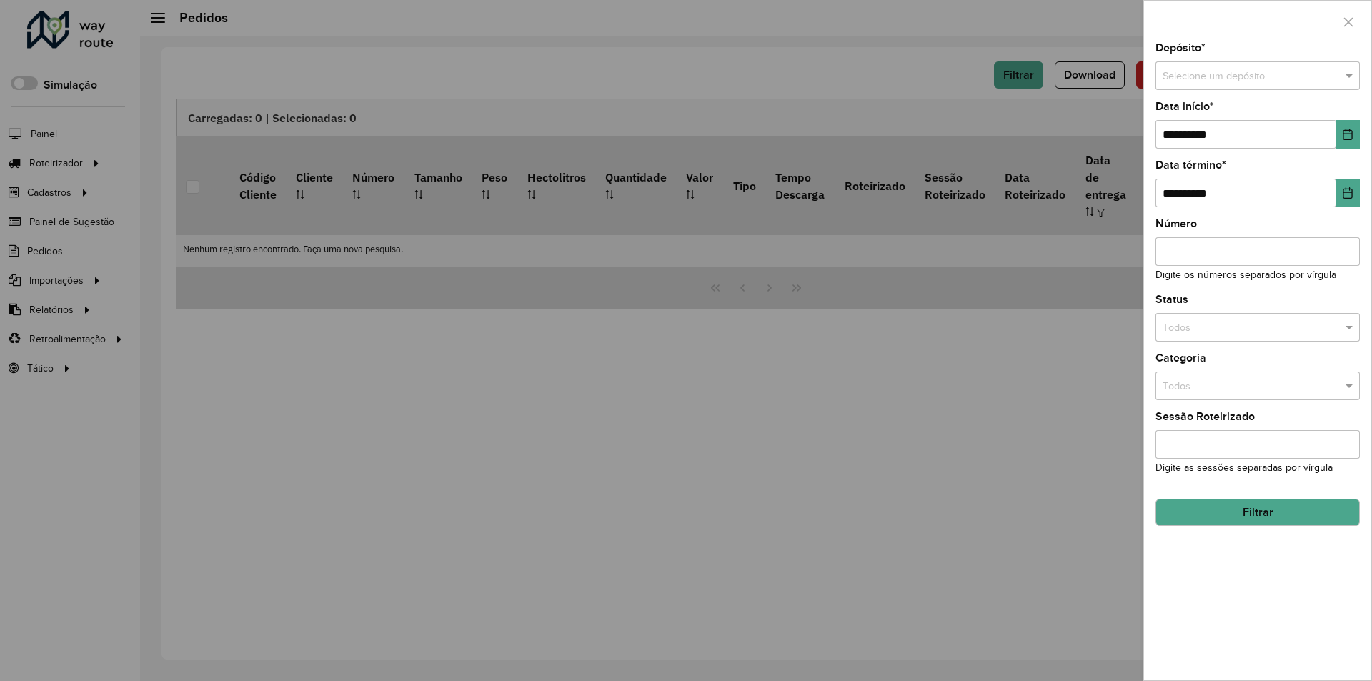
click at [79, 150] on div at bounding box center [686, 340] width 1372 height 681
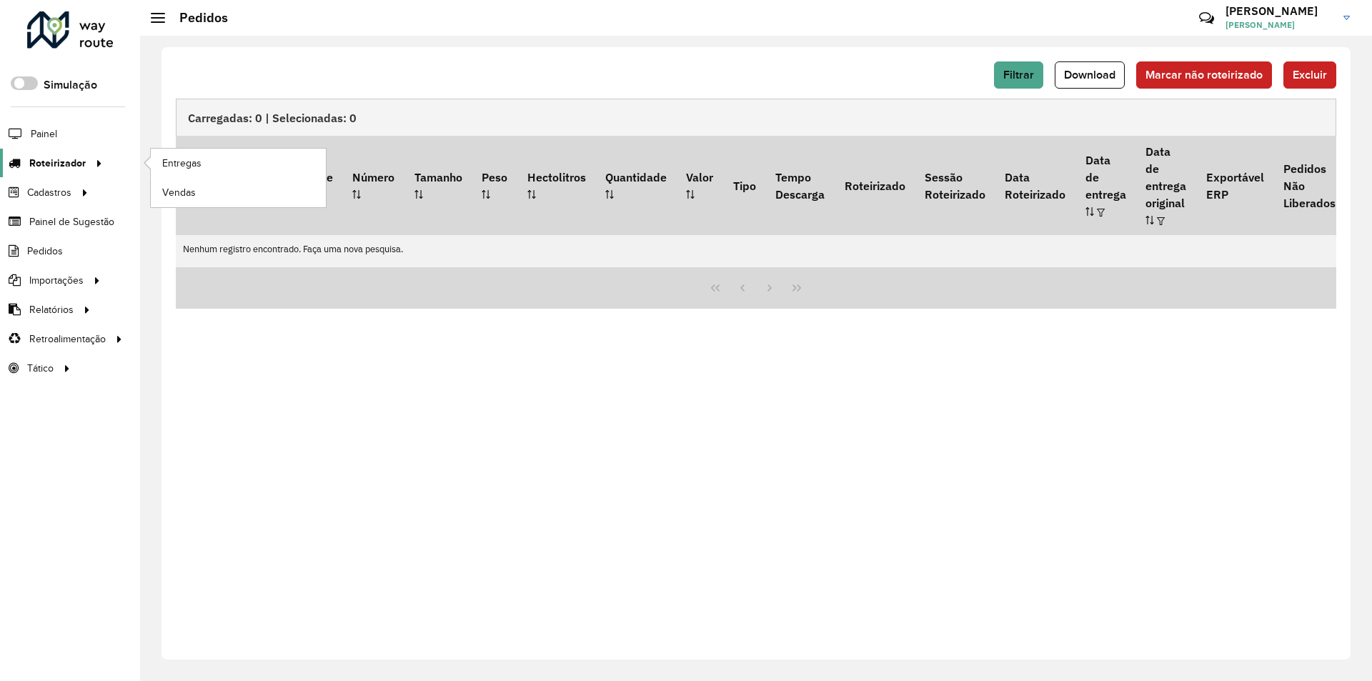
click at [58, 162] on span "Roteirizador" at bounding box center [57, 163] width 56 height 15
click at [225, 163] on link "Entregas" at bounding box center [238, 163] width 175 height 29
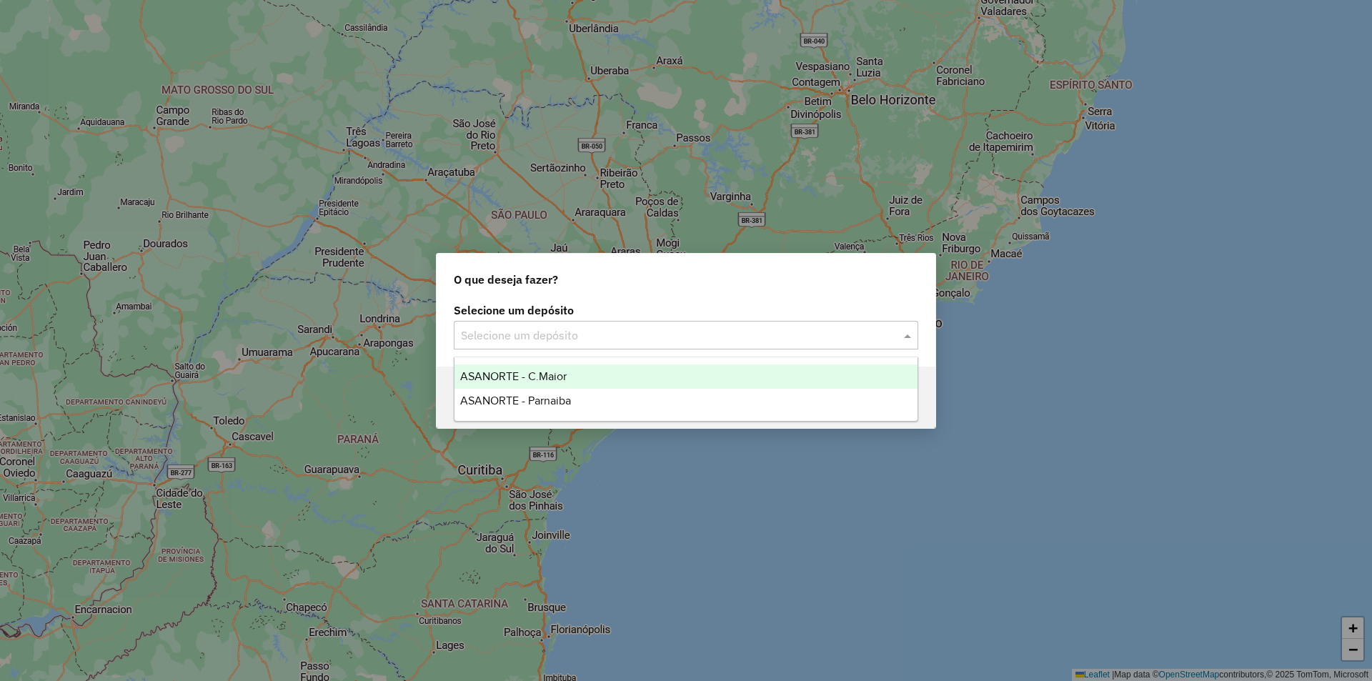
click at [641, 328] on input "text" at bounding box center [672, 335] width 422 height 17
click at [558, 372] on span "ASANORTE - C.Maior" at bounding box center [513, 376] width 106 height 12
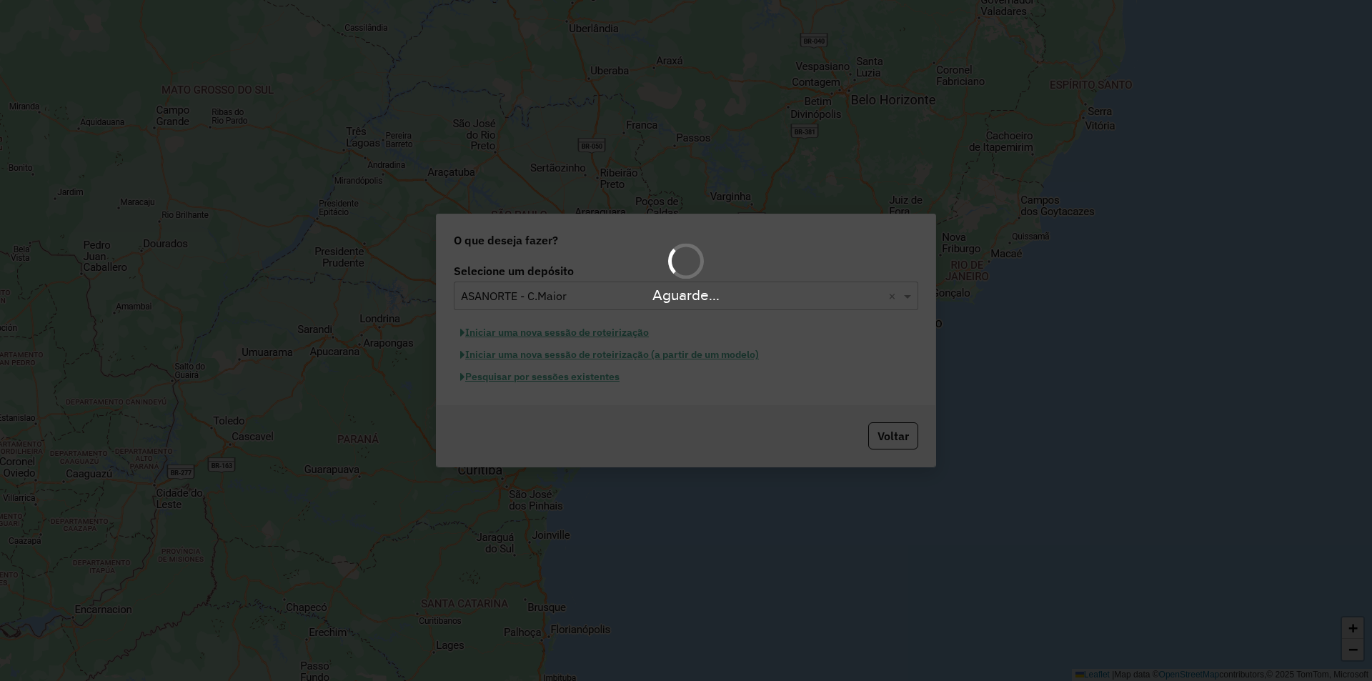
click at [587, 381] on hb-app "Aguarde... Pop-up bloqueado! Seu navegador bloqueou automáticamente a abertura …" at bounding box center [686, 340] width 1372 height 681
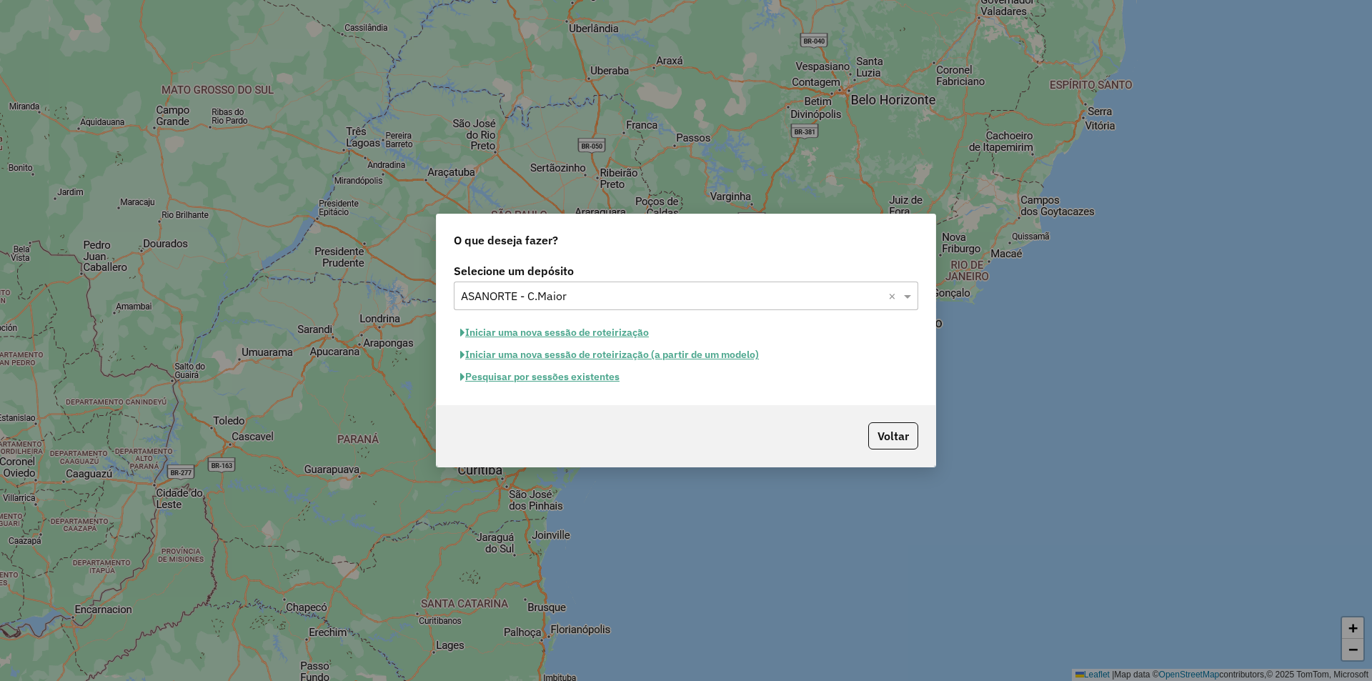
click at [585, 379] on button "Pesquisar por sessões existentes" at bounding box center [540, 377] width 172 height 22
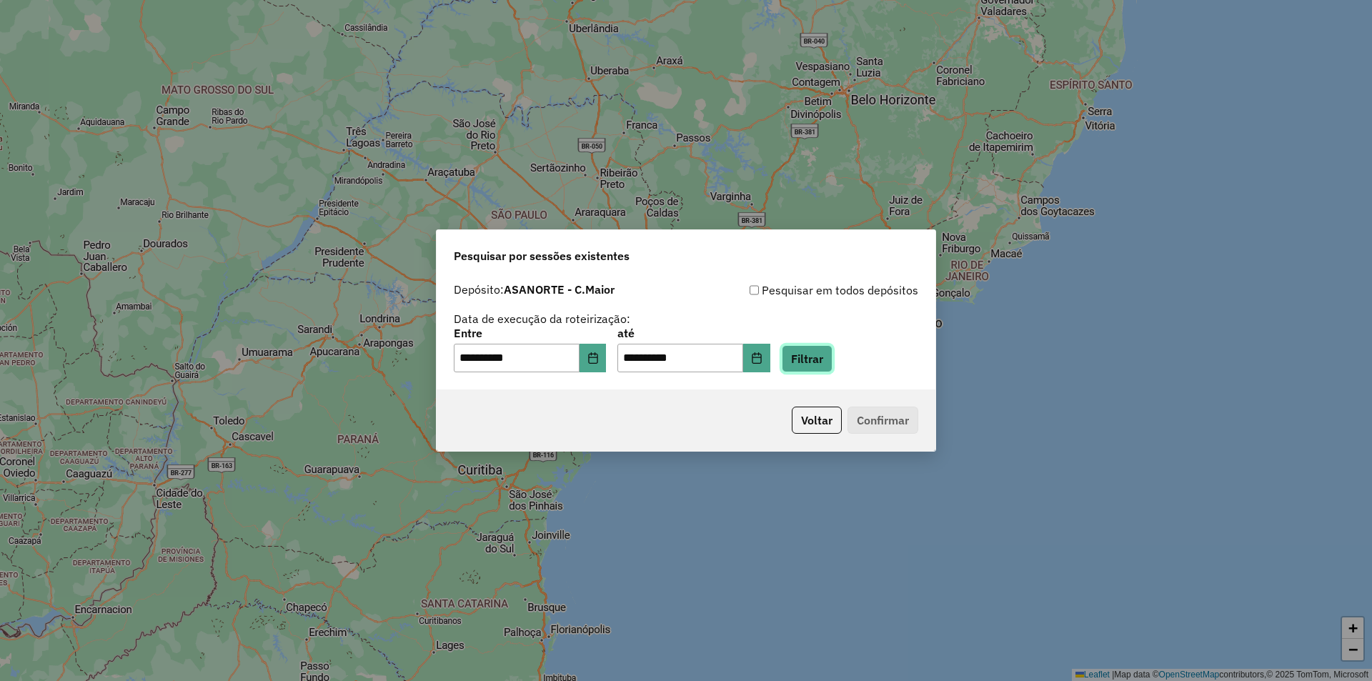
click at [832, 354] on button "Filtrar" at bounding box center [807, 358] width 51 height 27
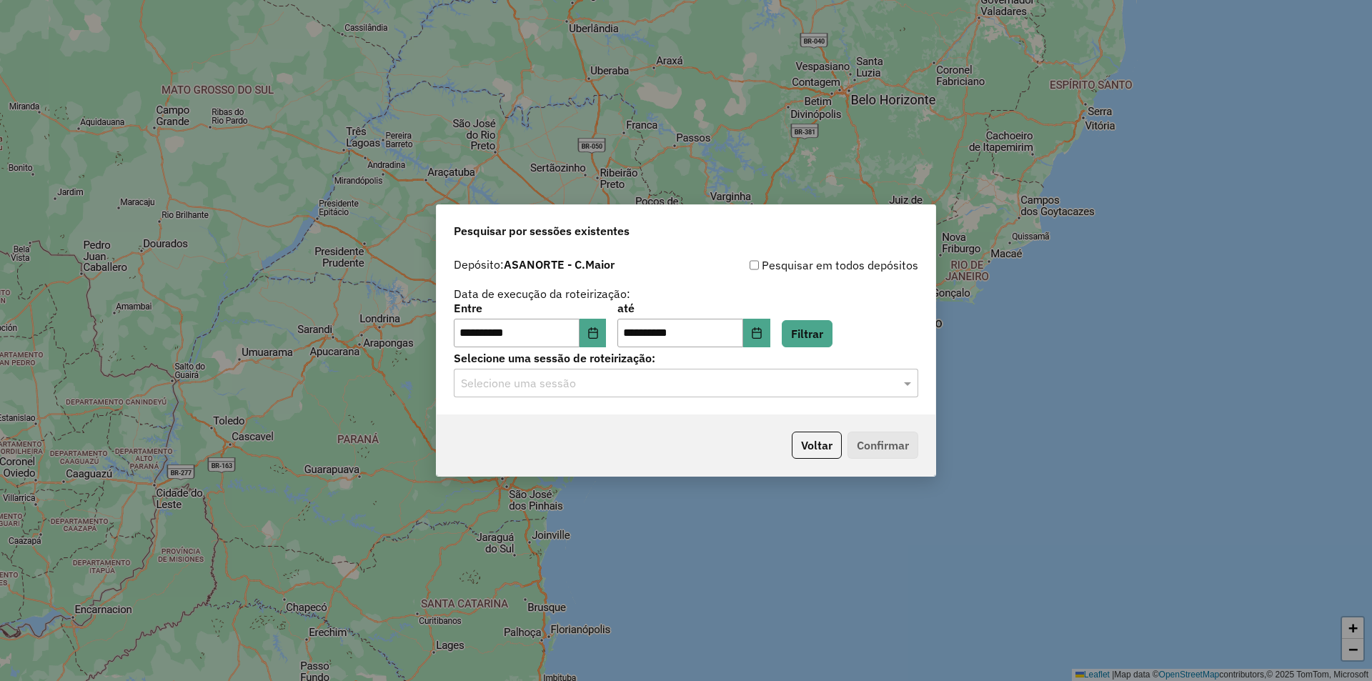
click at [560, 377] on input "text" at bounding box center [672, 383] width 422 height 17
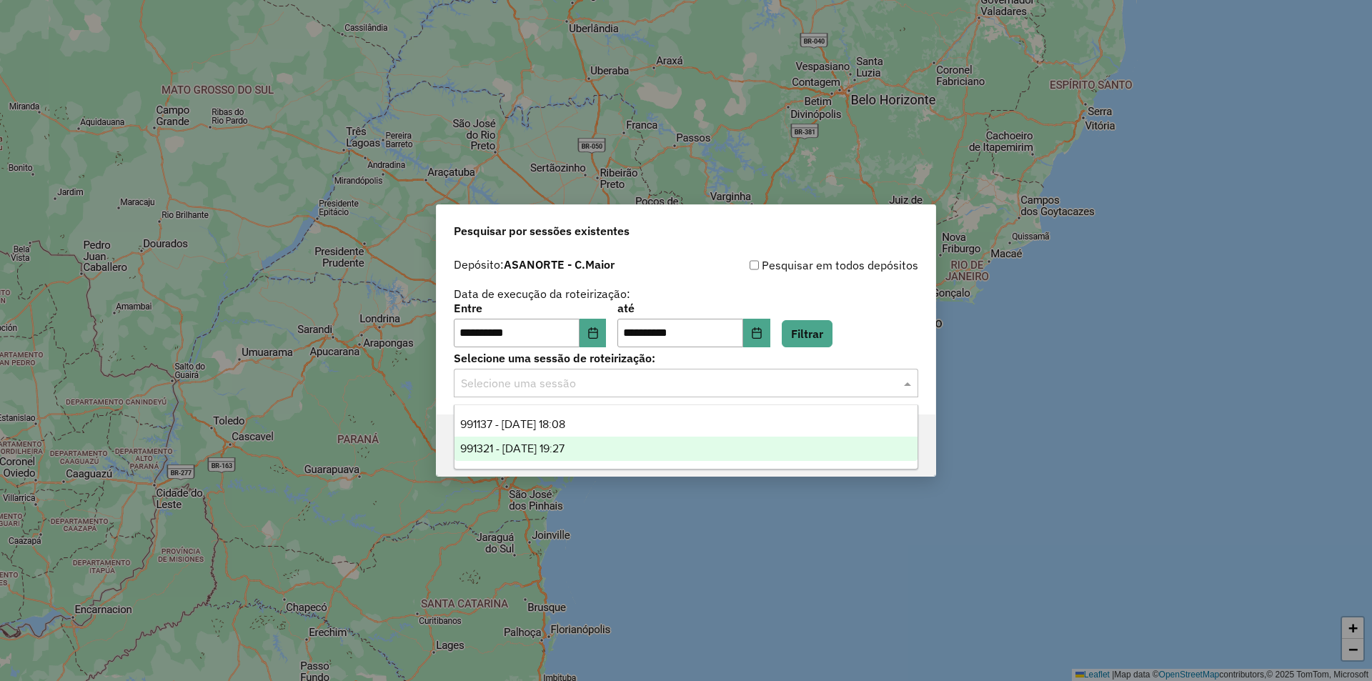
click at [551, 448] on span "991321 - [DATE] 19:27" at bounding box center [512, 448] width 104 height 12
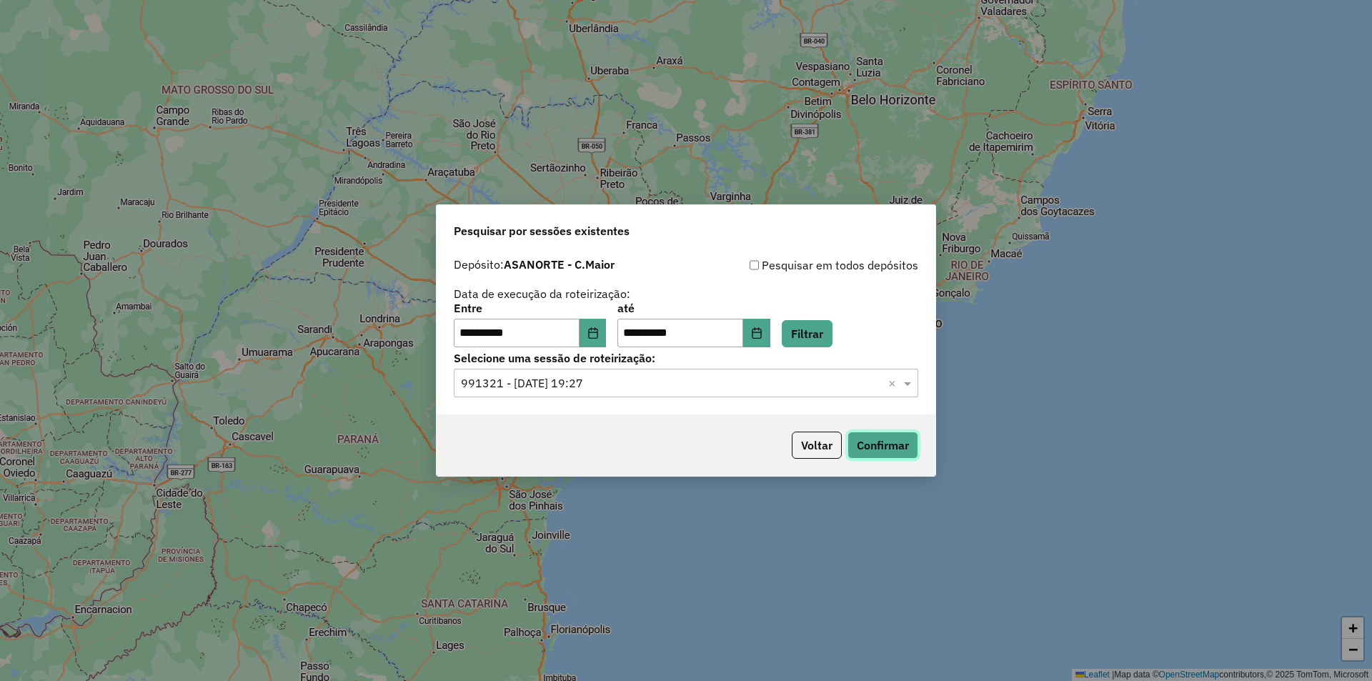
click at [877, 454] on button "Confirmar" at bounding box center [882, 445] width 71 height 27
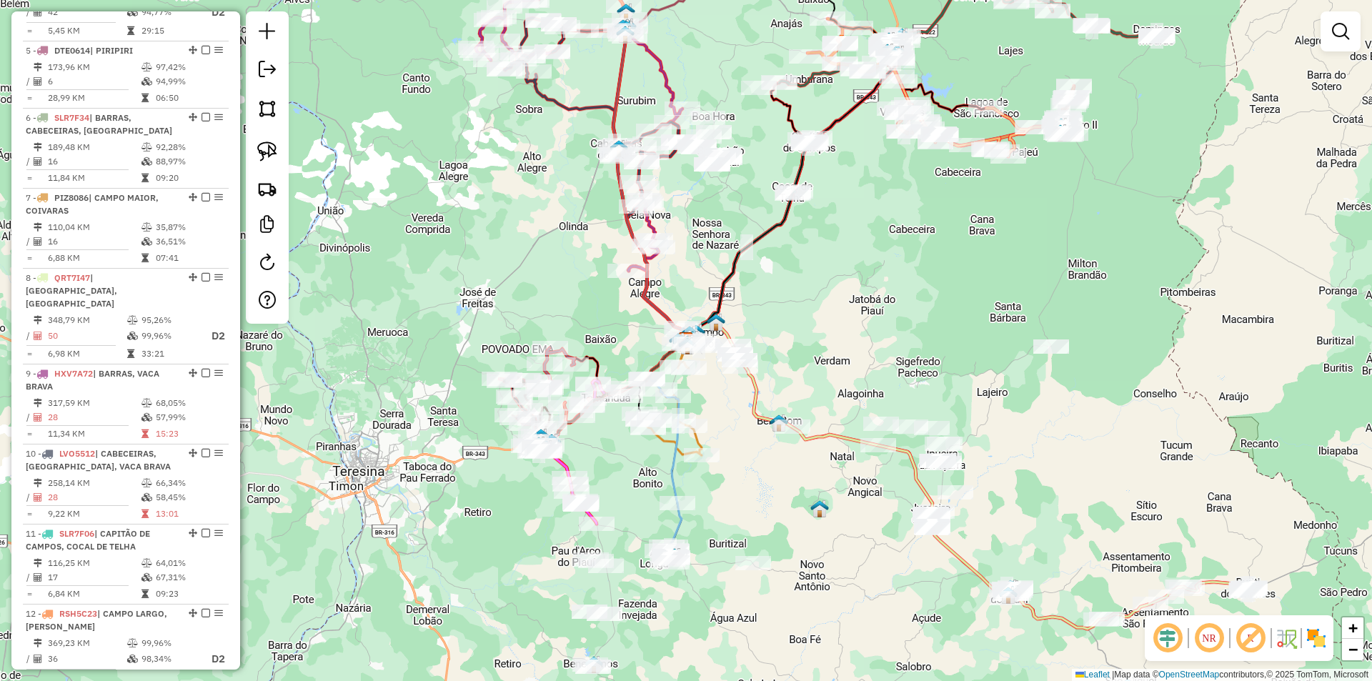
scroll to position [857, 0]
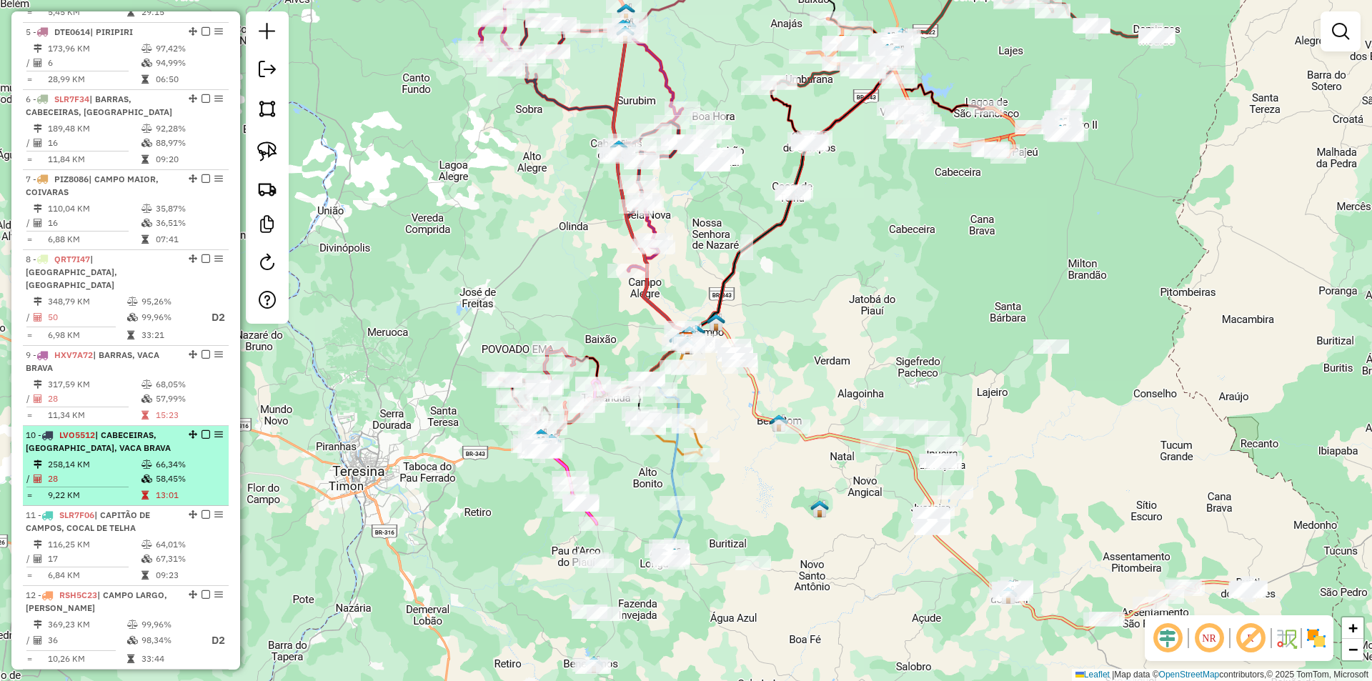
click at [167, 429] on div "10 - LVO5512 | CABECEIRAS, FORMOSA, VACA BRAVA" at bounding box center [101, 442] width 151 height 26
select select "**********"
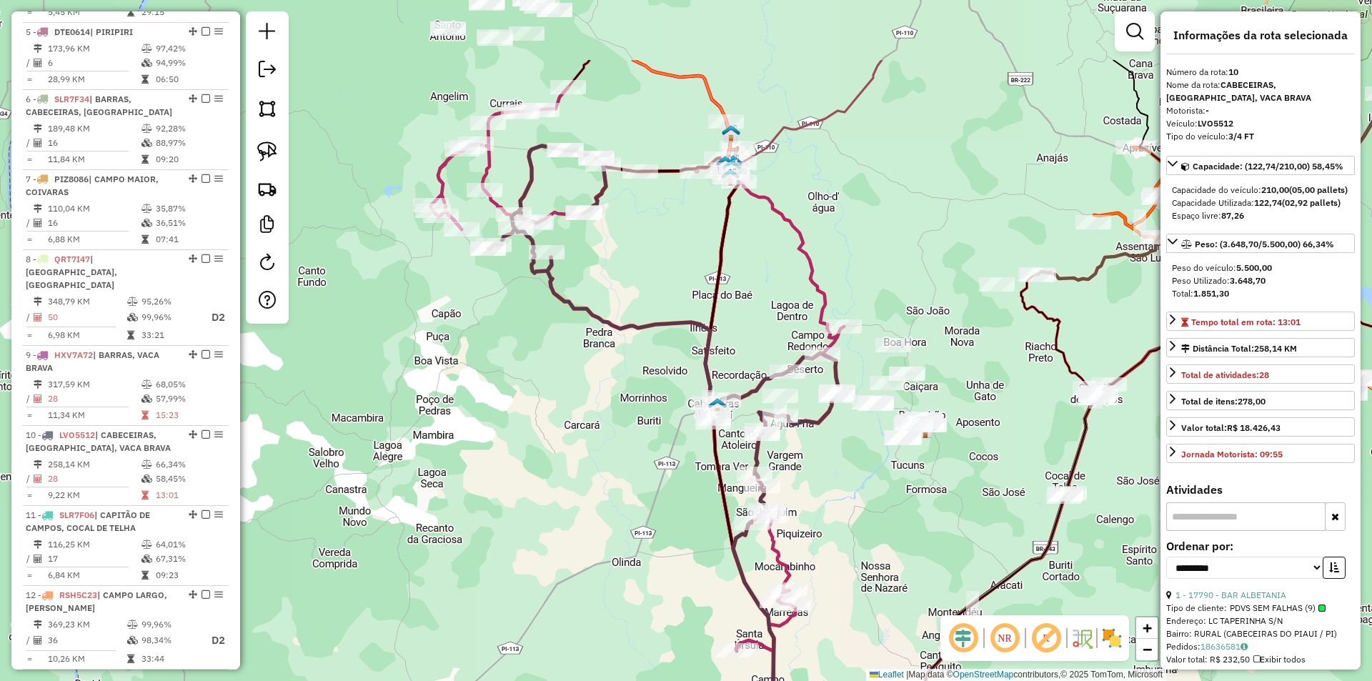
drag, startPoint x: 661, startPoint y: 255, endPoint x: 650, endPoint y: 386, distance: 131.2
click at [650, 386] on div "Janela de atendimento Grade de atendimento Capacidade Transportadoras Veículos …" at bounding box center [686, 340] width 1372 height 681
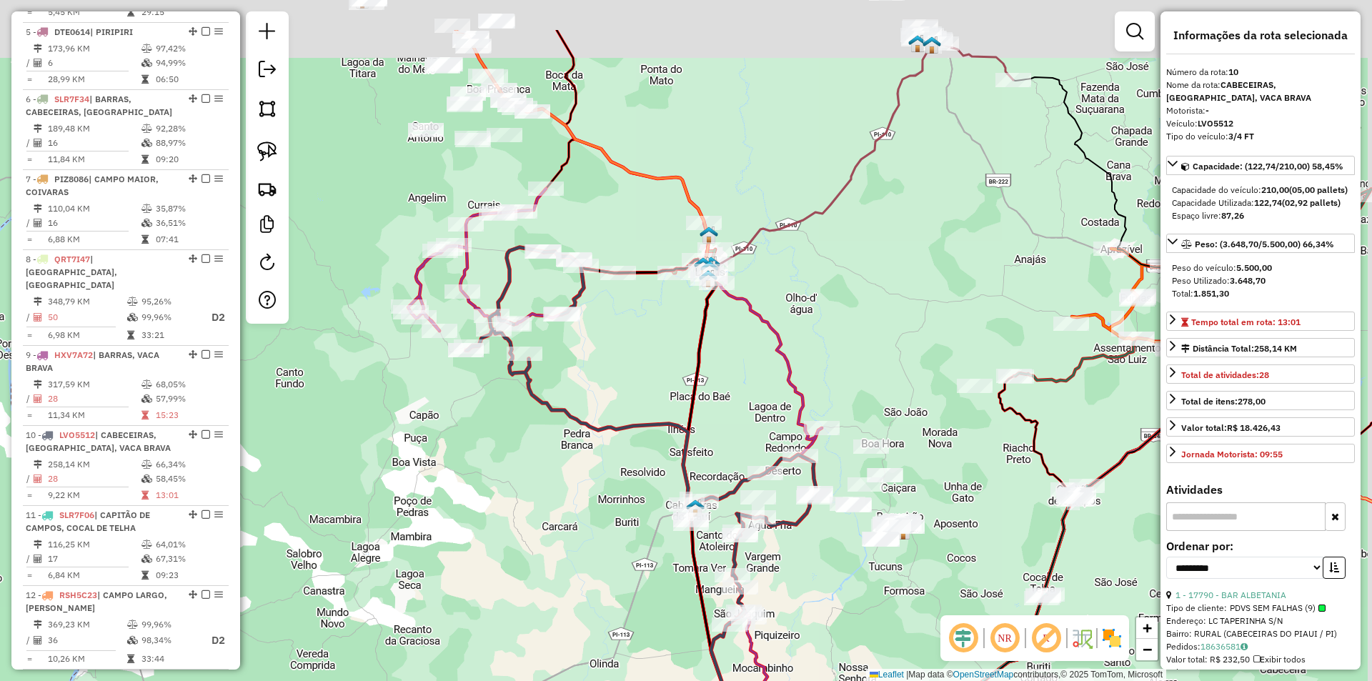
drag, startPoint x: 626, startPoint y: 279, endPoint x: 604, endPoint y: 381, distance: 104.6
click at [604, 381] on div "Janela de atendimento Grade de atendimento Capacidade Transportadoras Veículos …" at bounding box center [686, 340] width 1372 height 681
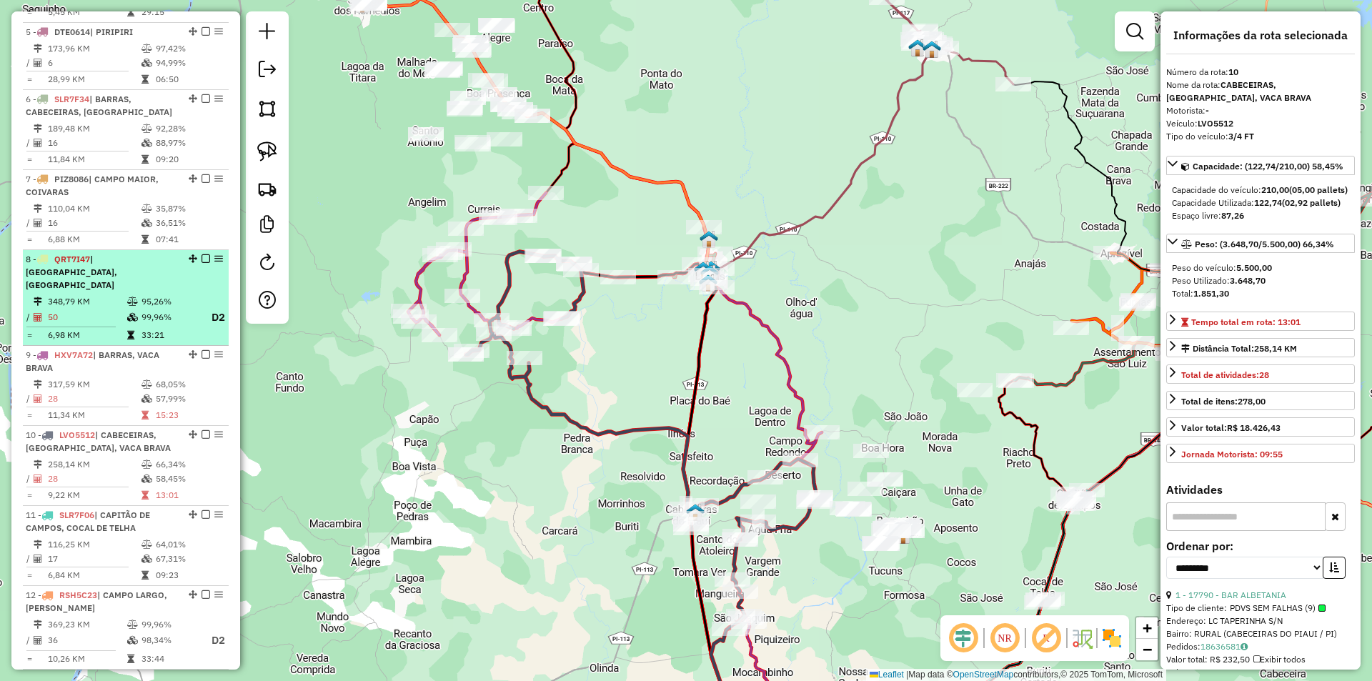
scroll to position [786, 0]
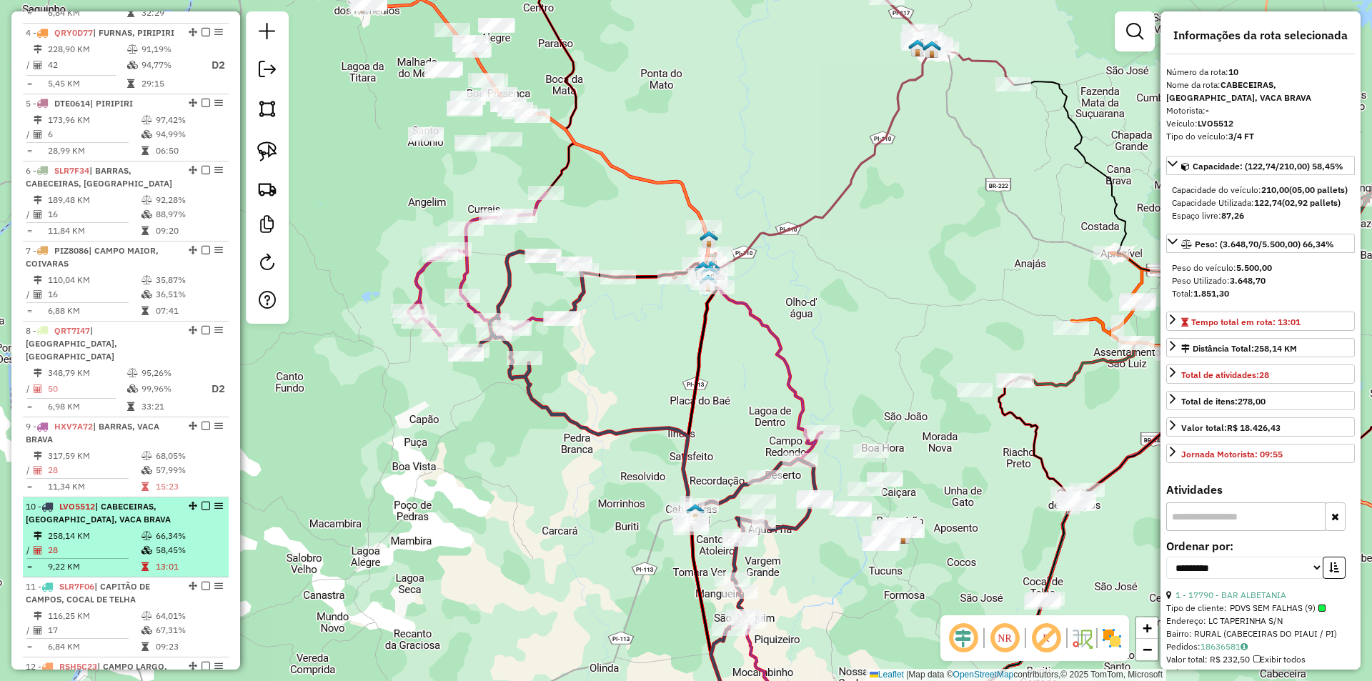
click at [146, 507] on div "10 - LVO5512 | CABECEIRAS, FORMOSA, VACA BRAVA" at bounding box center [101, 513] width 151 height 26
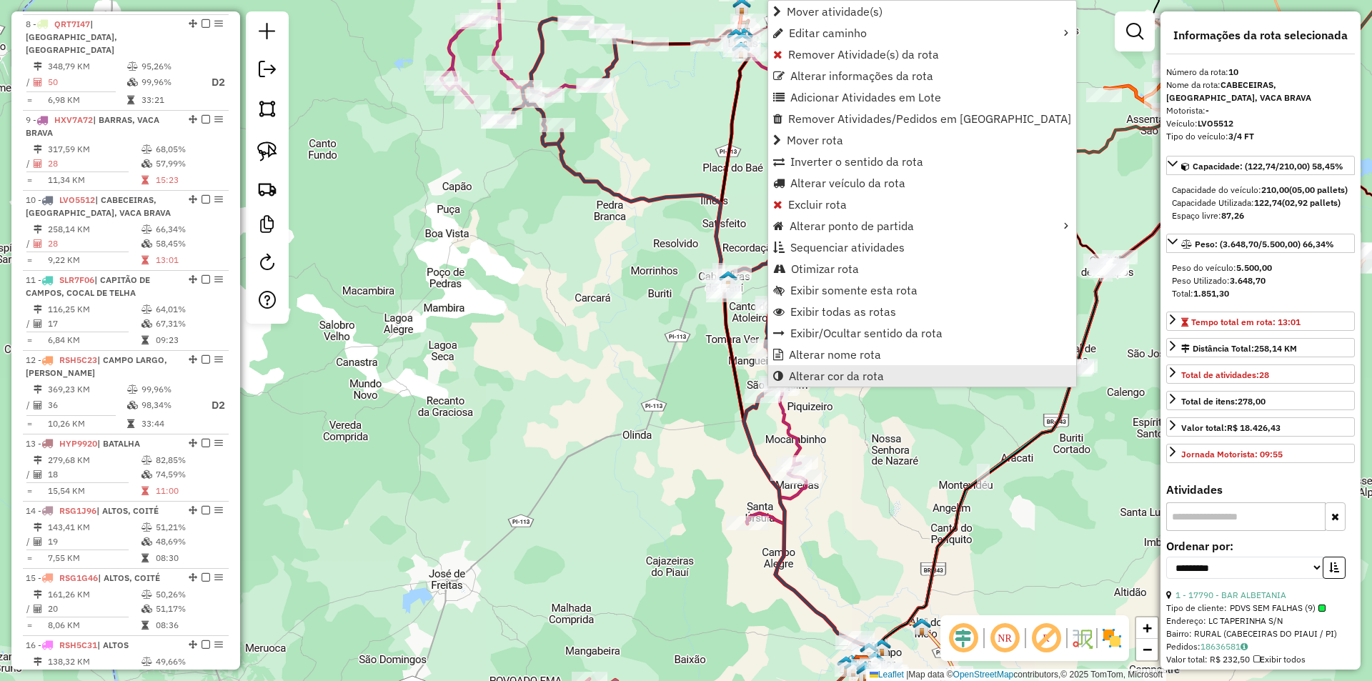
scroll to position [1258, 0]
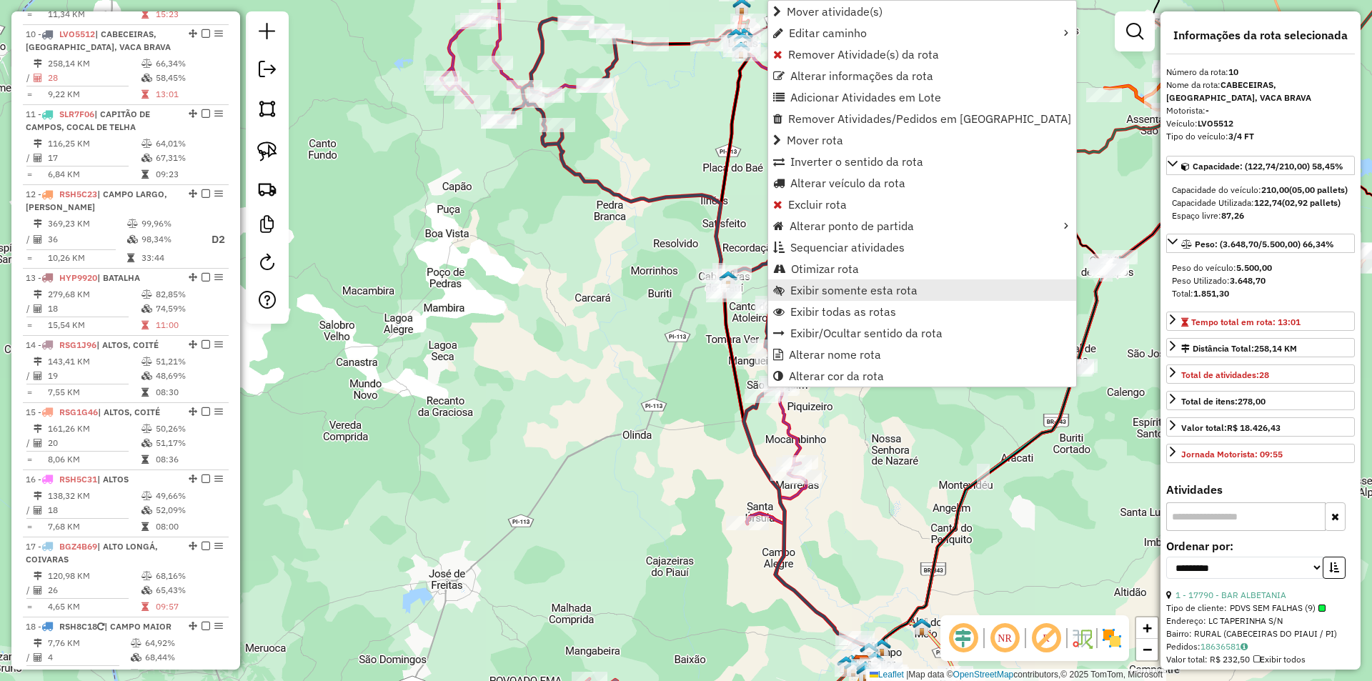
click at [826, 292] on span "Exibir somente esta rota" at bounding box center [853, 289] width 127 height 11
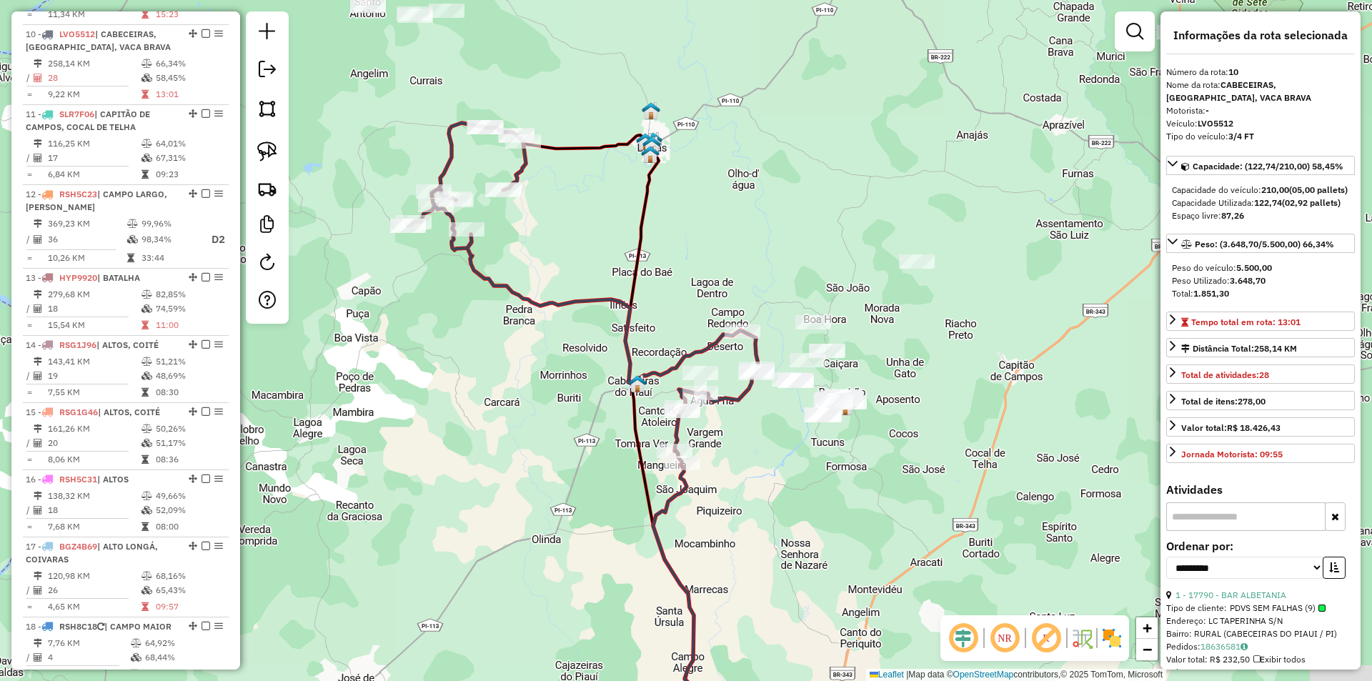
drag, startPoint x: 633, startPoint y: 213, endPoint x: 529, endPoint y: 301, distance: 136.4
click at [524, 299] on div "Janela de atendimento Grade de atendimento Capacidade Transportadoras Veículos …" at bounding box center [686, 340] width 1372 height 681
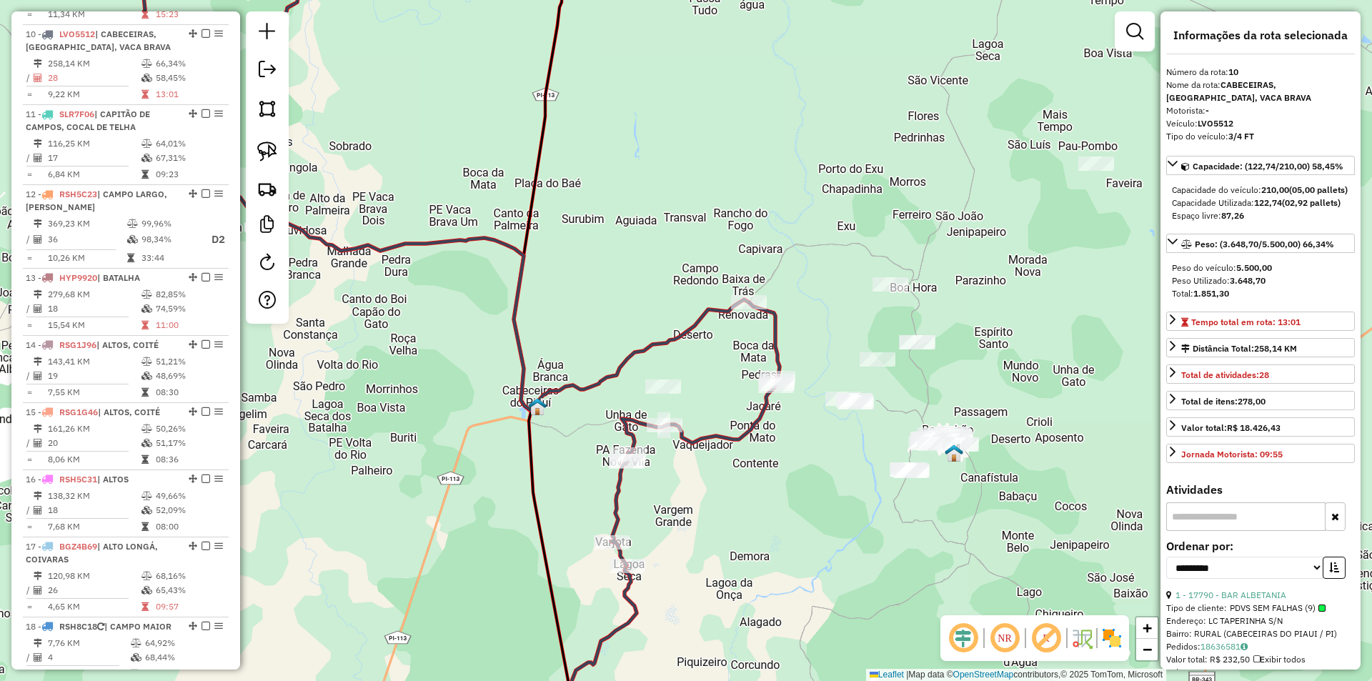
drag, startPoint x: 544, startPoint y: 367, endPoint x: 725, endPoint y: 473, distance: 210.4
click at [725, 473] on div "Janela de atendimento Grade de atendimento Capacidade Transportadoras Veículos …" at bounding box center [686, 340] width 1372 height 681
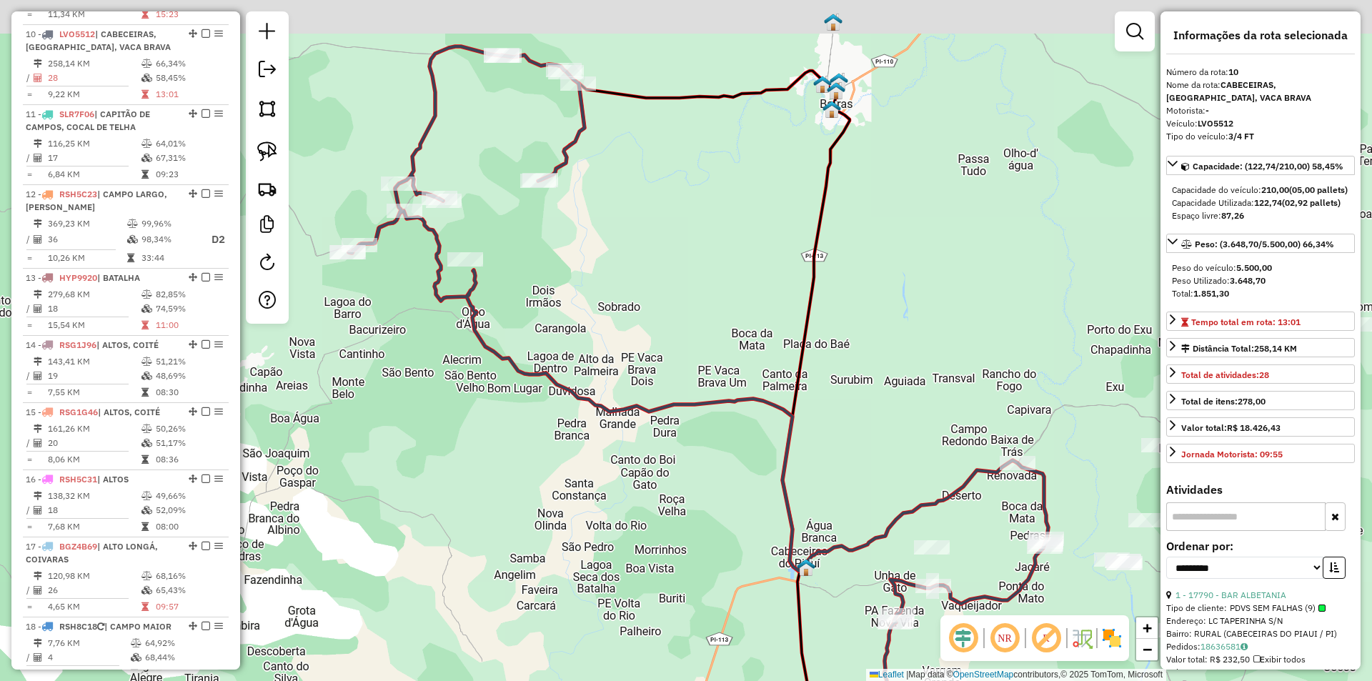
drag, startPoint x: 573, startPoint y: 245, endPoint x: 699, endPoint y: 359, distance: 170.0
click at [699, 359] on div "Janela de atendimento Grade de atendimento Capacidade Transportadoras Veículos …" at bounding box center [686, 340] width 1372 height 681
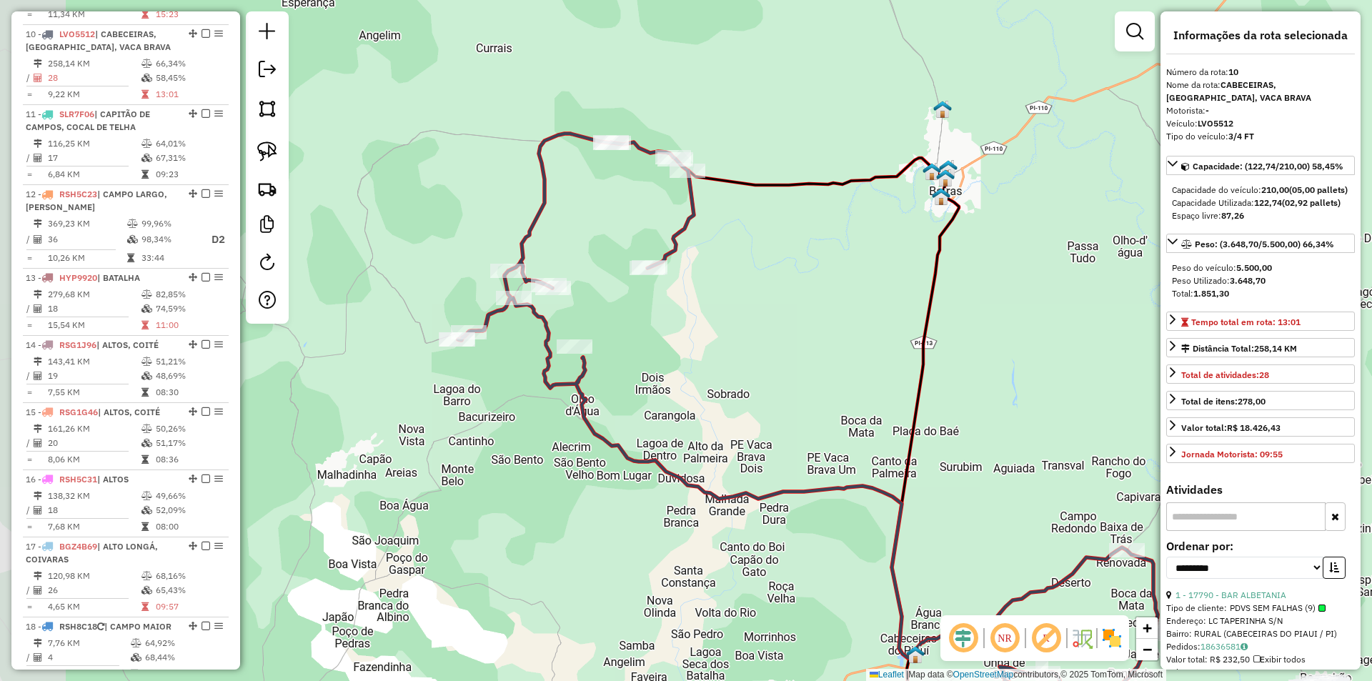
drag, startPoint x: 605, startPoint y: 328, endPoint x: 660, endPoint y: 352, distance: 59.9
click at [660, 352] on div "Janela de atendimento Grade de atendimento Capacidade Transportadoras Veículos …" at bounding box center [686, 340] width 1372 height 681
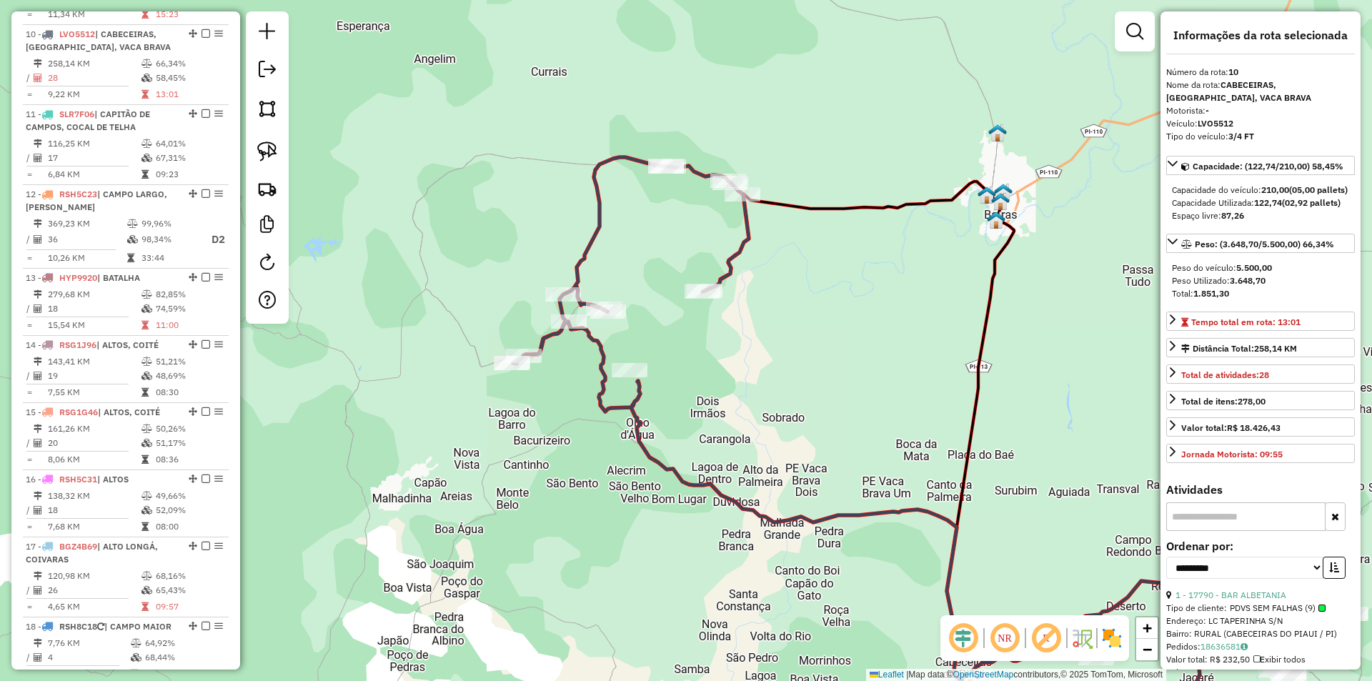
drag, startPoint x: 787, startPoint y: 417, endPoint x: 581, endPoint y: 211, distance: 291.0
click at [599, 230] on div "Janela de atendimento Grade de atendimento Capacidade Transportadoras Veículos …" at bounding box center [686, 340] width 1372 height 681
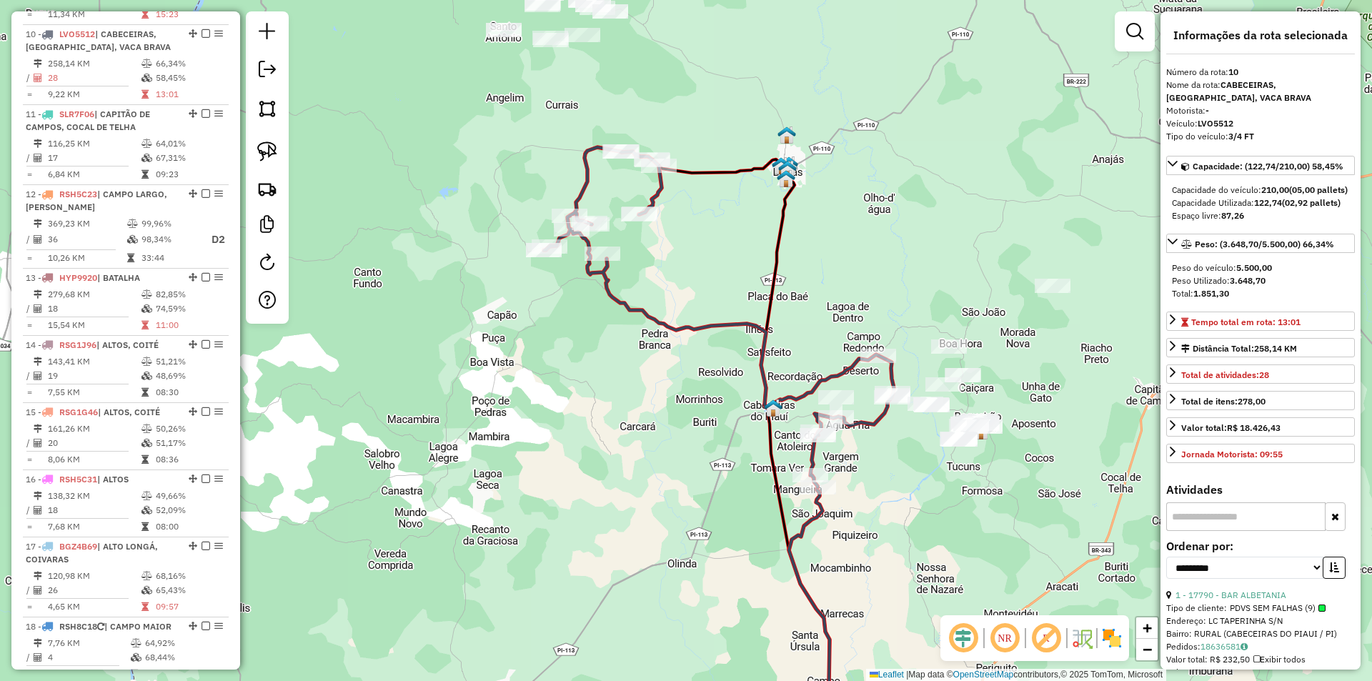
drag, startPoint x: 707, startPoint y: 312, endPoint x: 787, endPoint y: 438, distance: 149.7
click at [787, 438] on icon at bounding box center [719, 317] width 350 height 340
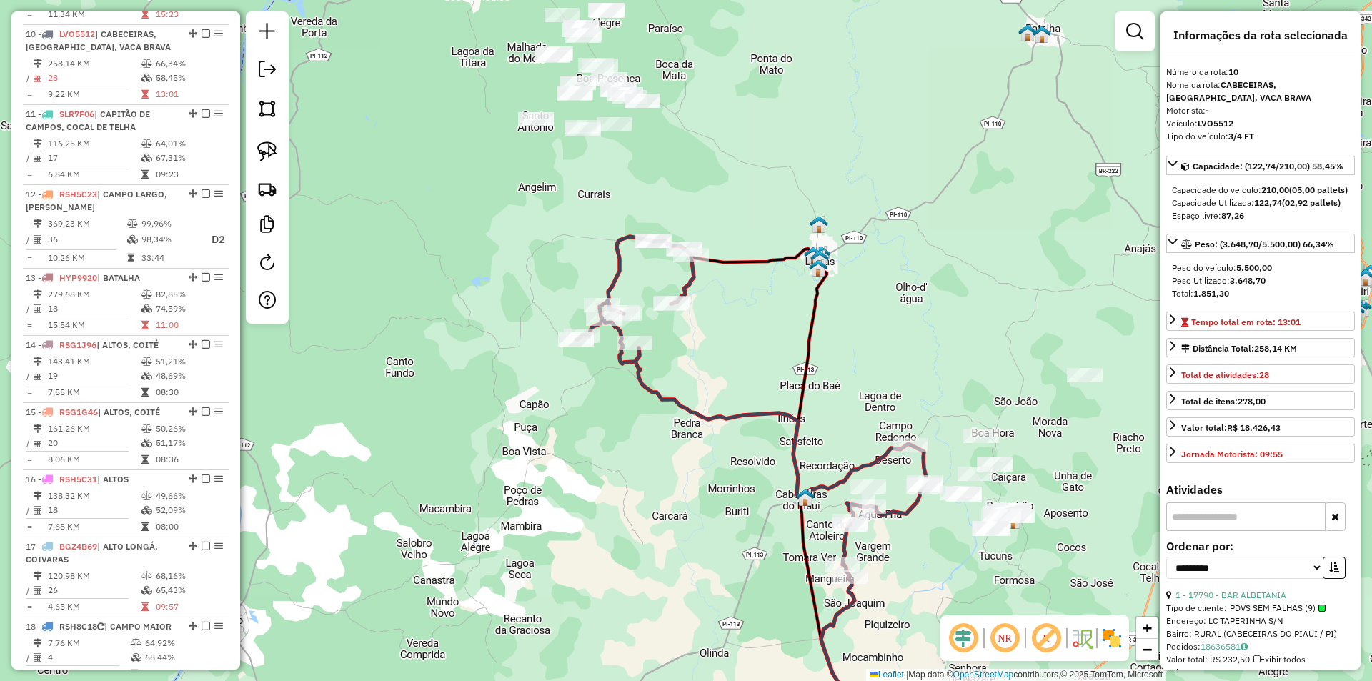
drag, startPoint x: 620, startPoint y: 318, endPoint x: 627, endPoint y: 356, distance: 38.5
click at [627, 356] on icon at bounding box center [751, 407] width 350 height 340
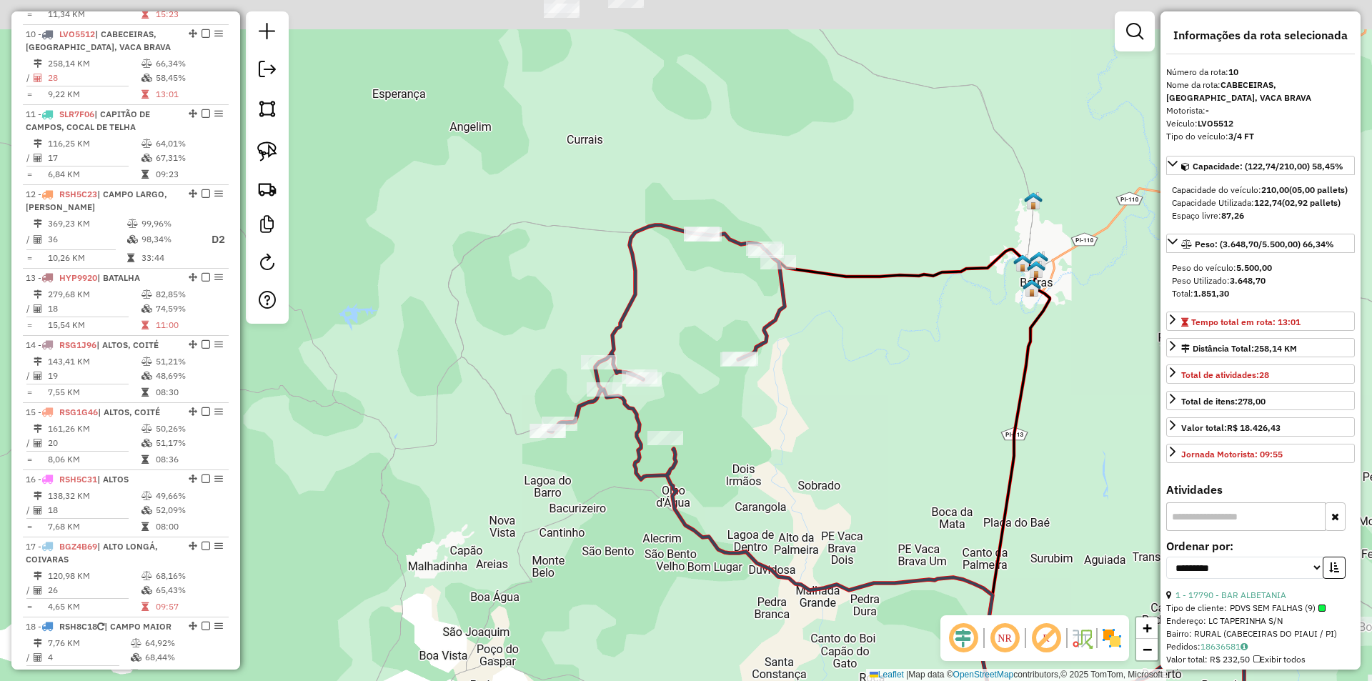
drag, startPoint x: 745, startPoint y: 254, endPoint x: 749, endPoint y: 334, distance: 80.1
click at [749, 334] on div "Janela de atendimento Grade de atendimento Capacidade Transportadoras Veículos …" at bounding box center [686, 340] width 1372 height 681
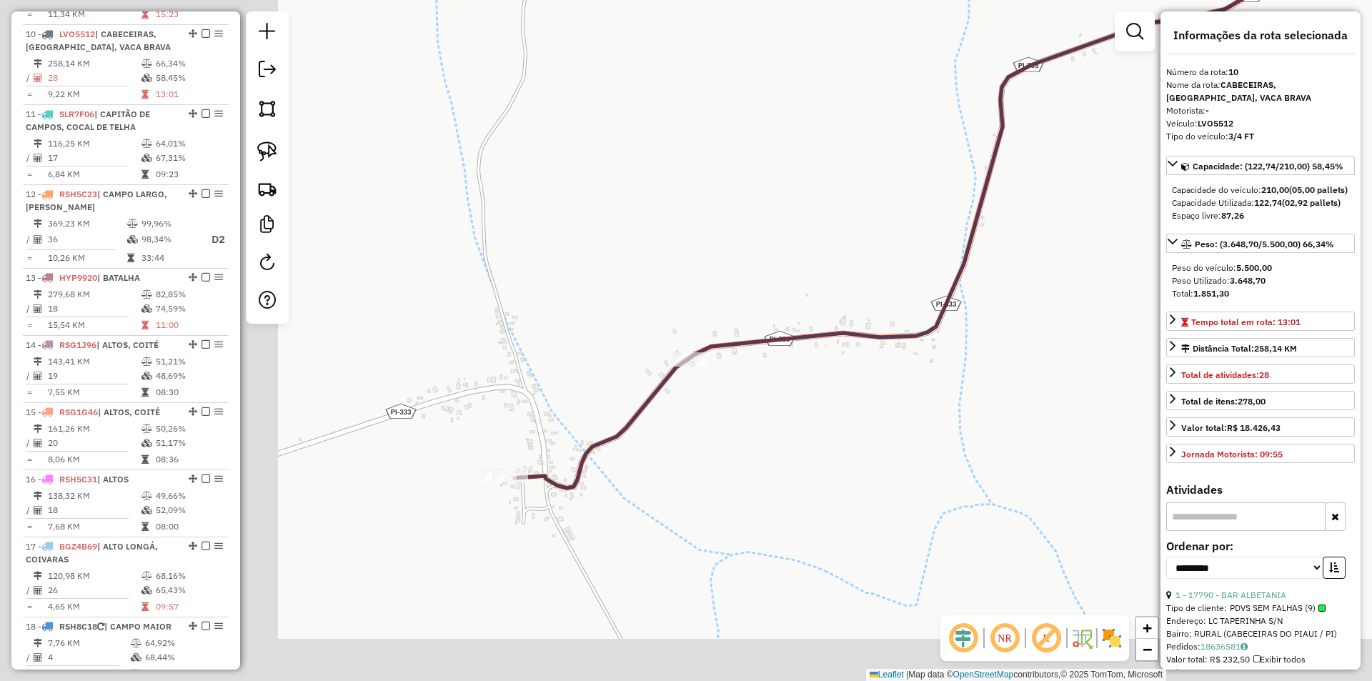
drag, startPoint x: 412, startPoint y: 447, endPoint x: 675, endPoint y: 407, distance: 266.0
click at [683, 402] on div "Janela de atendimento Grade de atendimento Capacidade Transportadoras Veículos …" at bounding box center [686, 340] width 1372 height 681
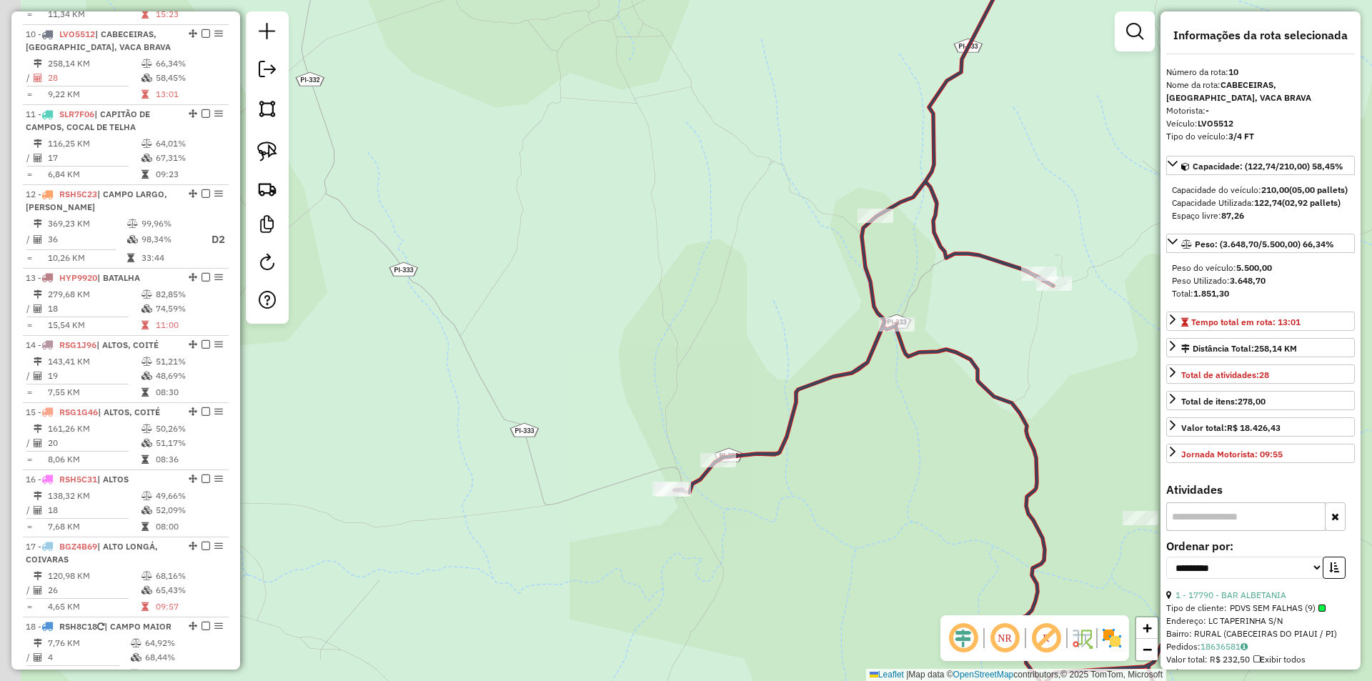
drag, startPoint x: 820, startPoint y: 400, endPoint x: 865, endPoint y: 462, distance: 76.2
click at [865, 462] on div "Janela de atendimento Grade de atendimento Capacidade Transportadoras Veículos …" at bounding box center [686, 340] width 1372 height 681
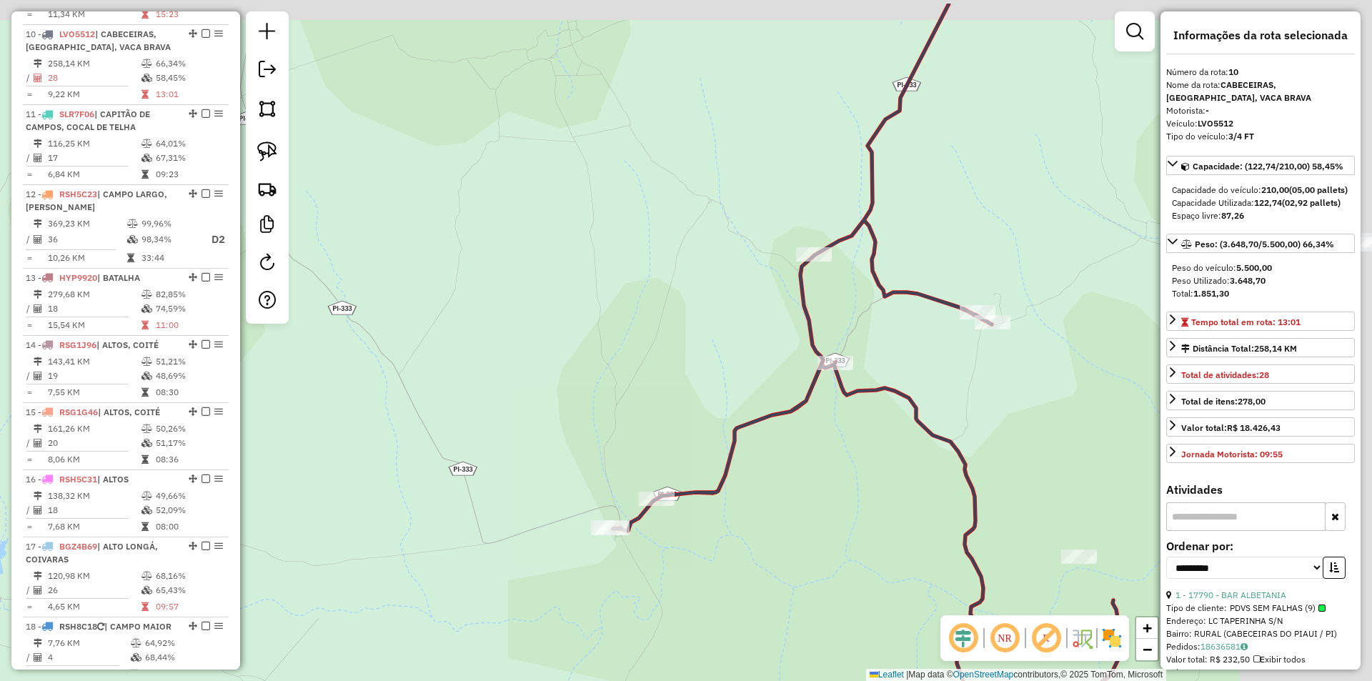
drag, startPoint x: 973, startPoint y: 432, endPoint x: 738, endPoint y: 504, distance: 245.0
click at [738, 504] on div "Janela de atendimento Grade de atendimento Capacidade Transportadoras Veículos …" at bounding box center [686, 340] width 1372 height 681
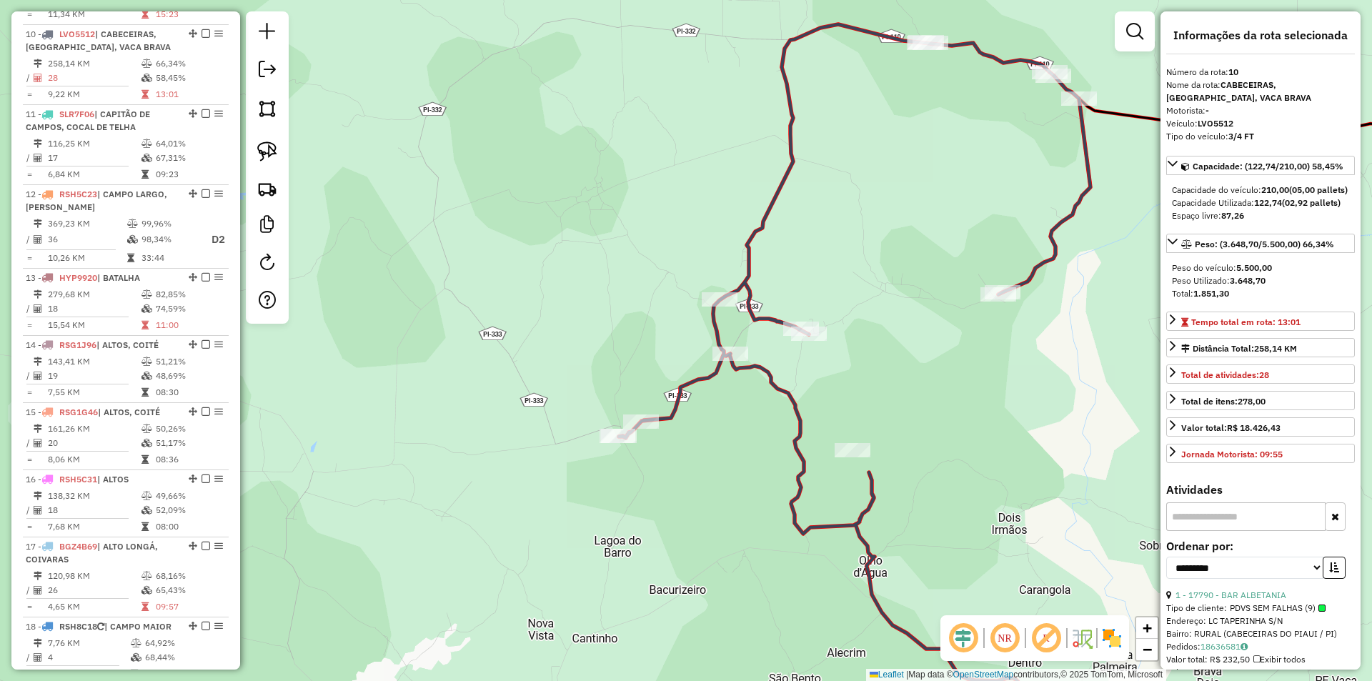
drag, startPoint x: 940, startPoint y: 406, endPoint x: 866, endPoint y: 350, distance: 92.3
click at [866, 350] on div "Janela de atendimento Grade de atendimento Capacidade Transportadoras Veículos …" at bounding box center [686, 340] width 1372 height 681
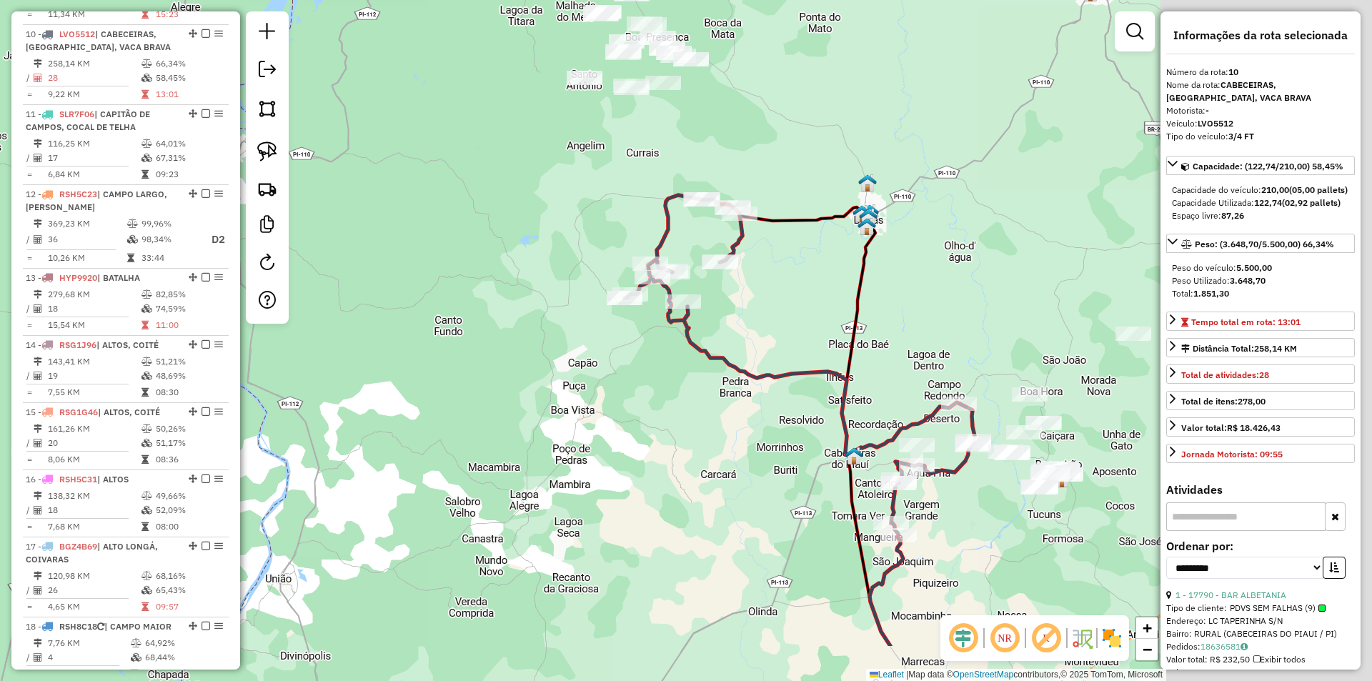
drag, startPoint x: 1015, startPoint y: 441, endPoint x: 737, endPoint y: 337, distance: 296.9
click at [738, 337] on div "Janela de atendimento Grade de atendimento Capacidade Transportadoras Veículos …" at bounding box center [686, 340] width 1372 height 681
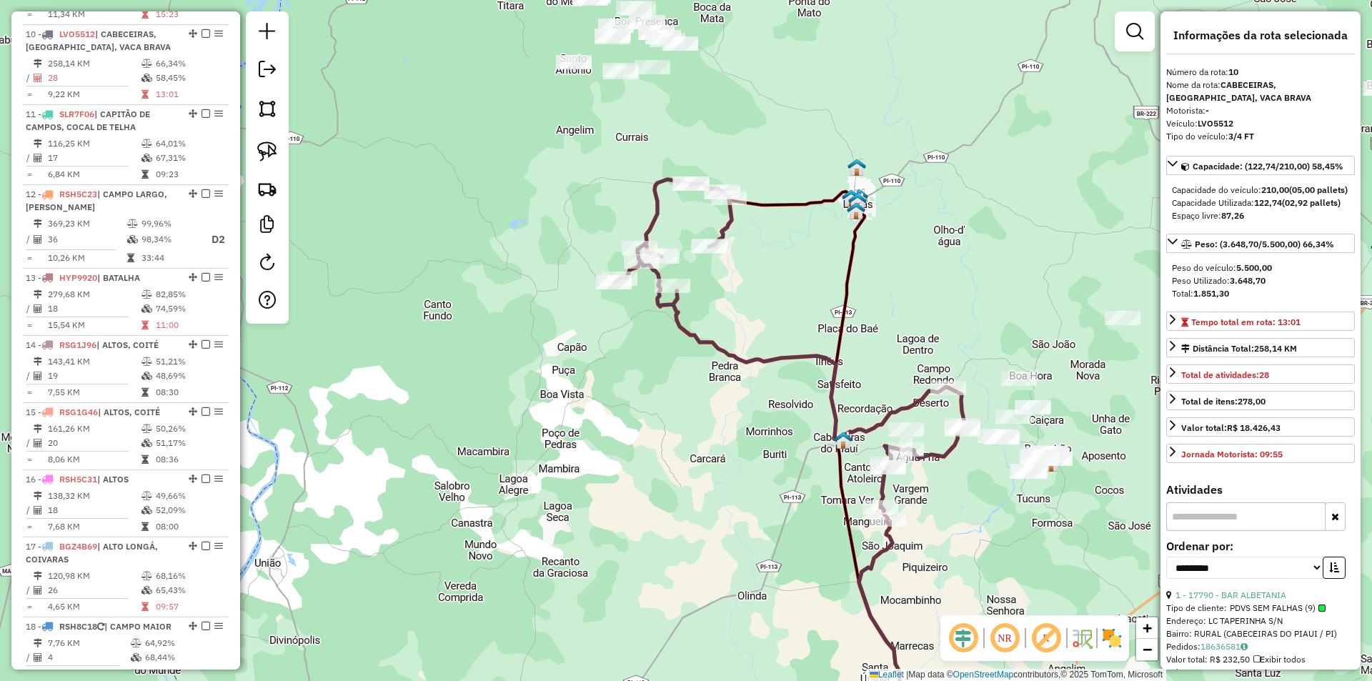
drag, startPoint x: 901, startPoint y: 382, endPoint x: 875, endPoint y: 339, distance: 51.0
click at [875, 339] on div "Janela de atendimento Grade de atendimento Capacidade Transportadoras Veículos …" at bounding box center [686, 340] width 1372 height 681
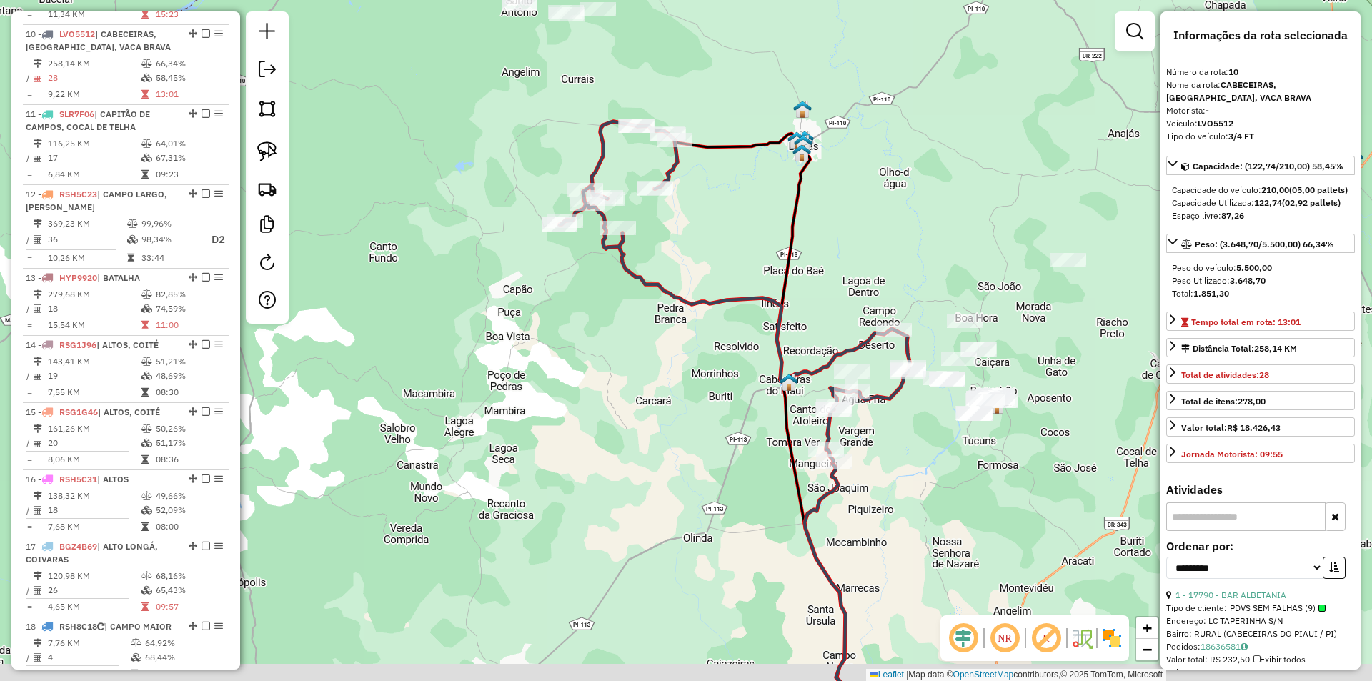
drag, startPoint x: 885, startPoint y: 362, endPoint x: 844, endPoint y: 330, distance: 51.9
click at [844, 330] on div "Janela de atendimento Grade de atendimento Capacidade Transportadoras Veículos …" at bounding box center [686, 340] width 1372 height 681
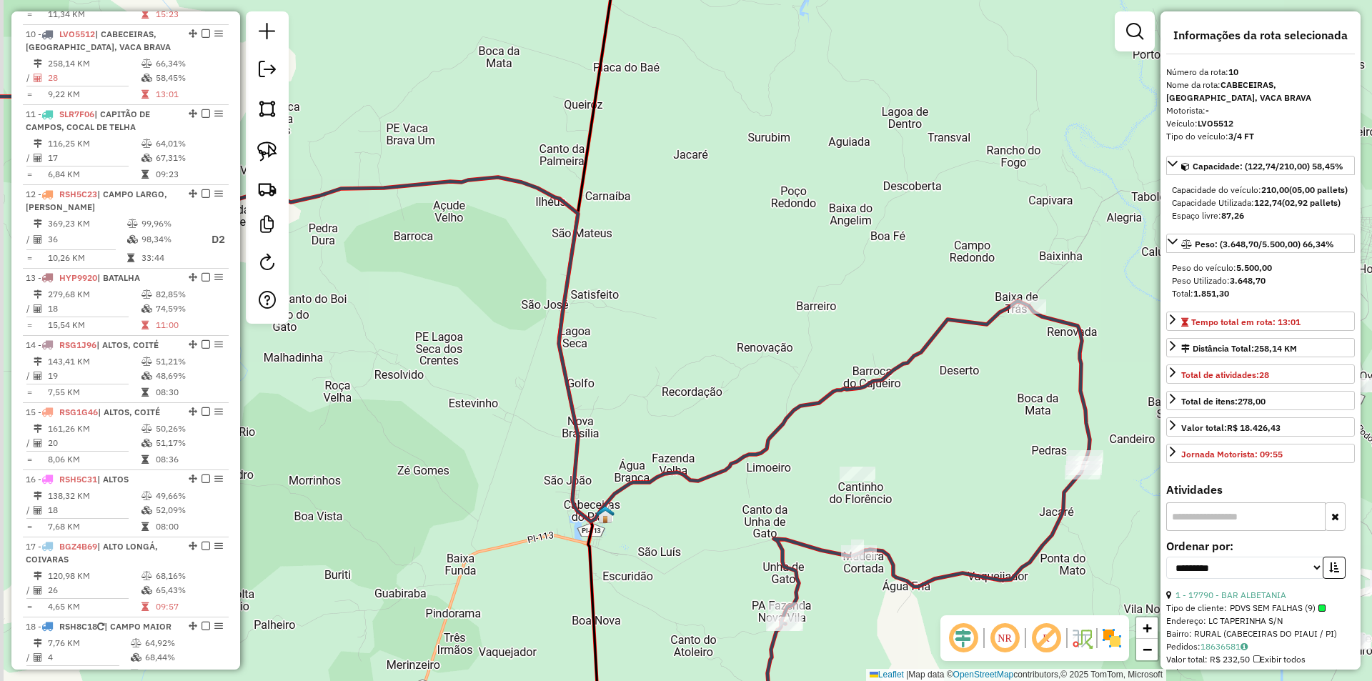
drag, startPoint x: 814, startPoint y: 367, endPoint x: 928, endPoint y: 399, distance: 117.9
click at [928, 399] on div "Janela de atendimento Grade de atendimento Capacidade Transportadoras Veículos …" at bounding box center [686, 340] width 1372 height 681
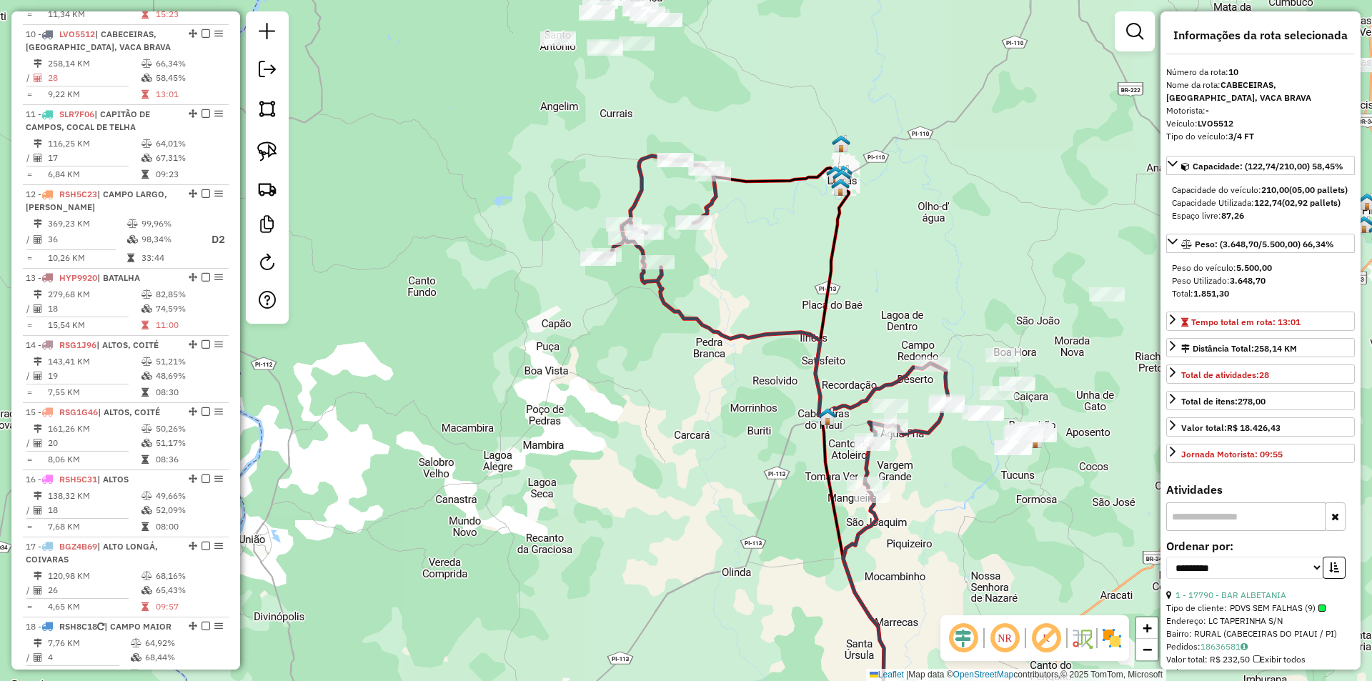
drag, startPoint x: 781, startPoint y: 349, endPoint x: 816, endPoint y: 348, distance: 35.0
click at [816, 348] on icon at bounding box center [773, 326] width 350 height 340
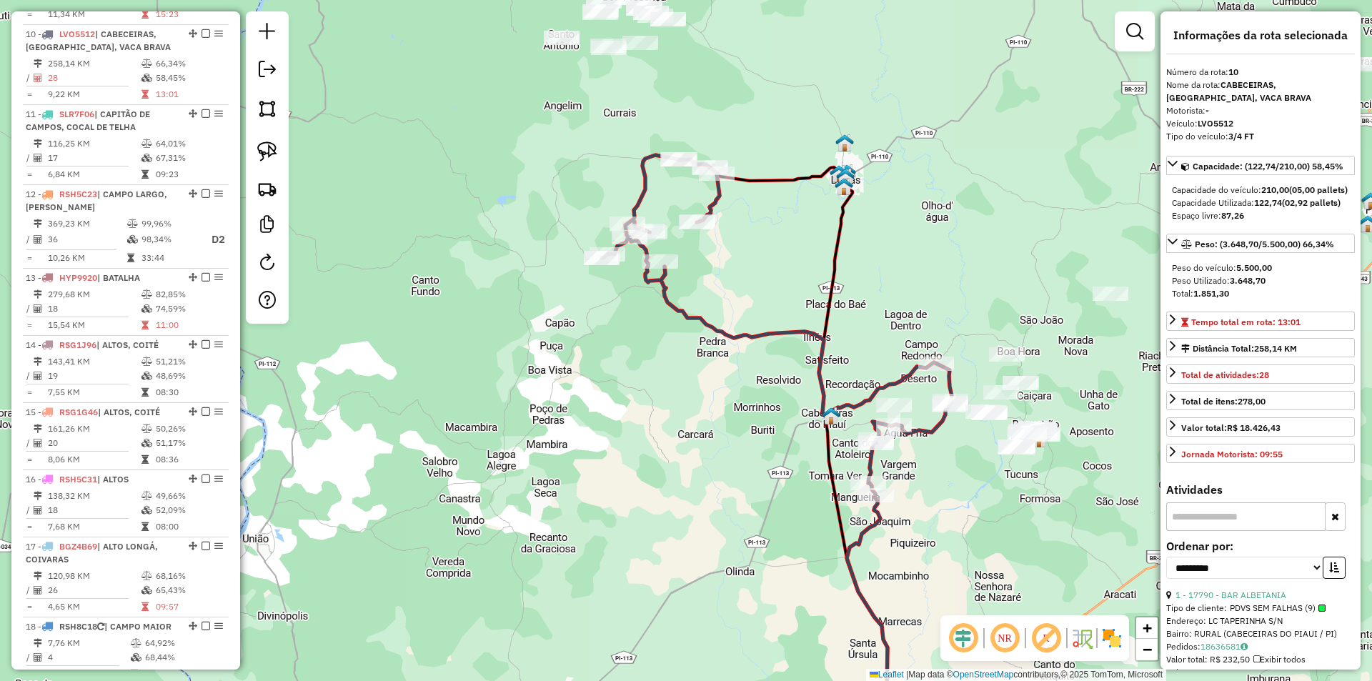
drag, startPoint x: 711, startPoint y: 189, endPoint x: 734, endPoint y: 191, distance: 23.0
click at [734, 191] on icon at bounding box center [777, 325] width 350 height 340
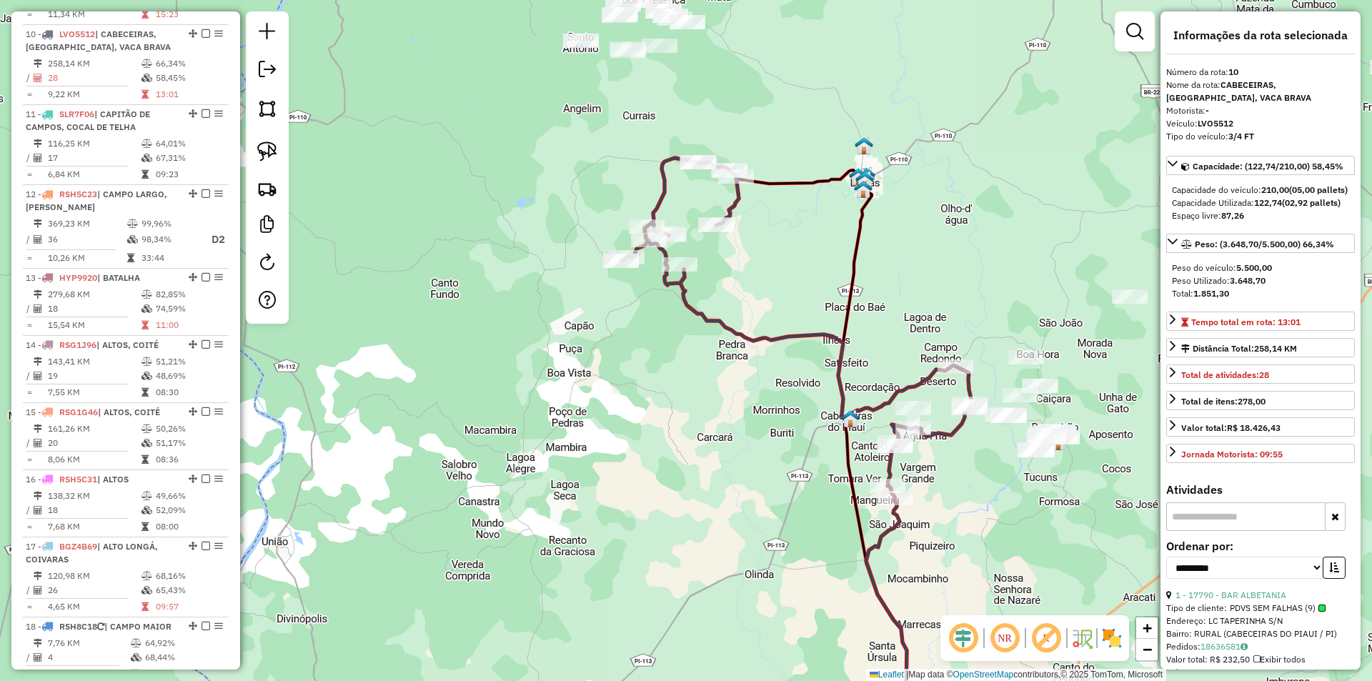
drag, startPoint x: 828, startPoint y: 239, endPoint x: 827, endPoint y: 147, distance: 91.5
click at [827, 148] on div "Janela de atendimento Grade de atendimento Capacidade Transportadoras Veículos …" at bounding box center [686, 340] width 1372 height 681
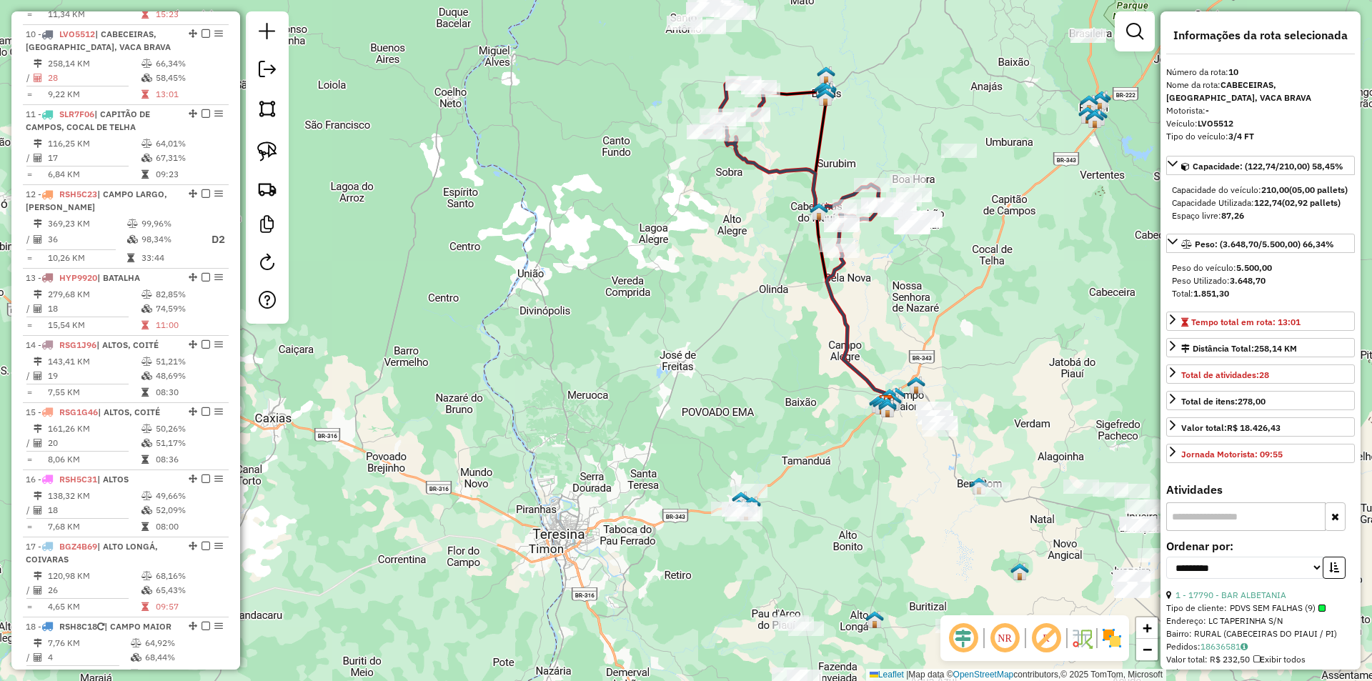
drag, startPoint x: 815, startPoint y: 349, endPoint x: 778, endPoint y: 266, distance: 91.2
click at [778, 266] on div "Janela de atendimento Grade de atendimento Capacidade Transportadoras Veículos …" at bounding box center [686, 340] width 1372 height 681
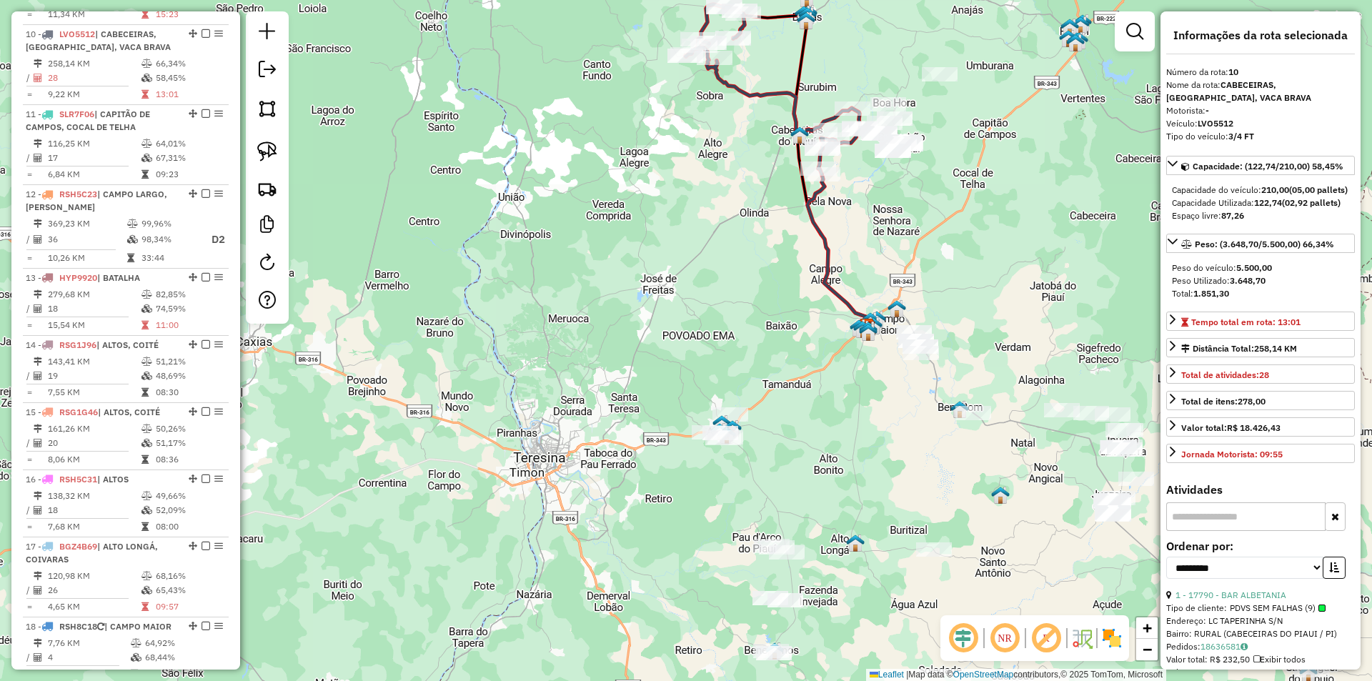
drag, startPoint x: 832, startPoint y: 375, endPoint x: 832, endPoint y: 357, distance: 18.6
click at [832, 357] on div "Janela de atendimento Grade de atendimento Capacidade Transportadoras Veículos …" at bounding box center [686, 340] width 1372 height 681
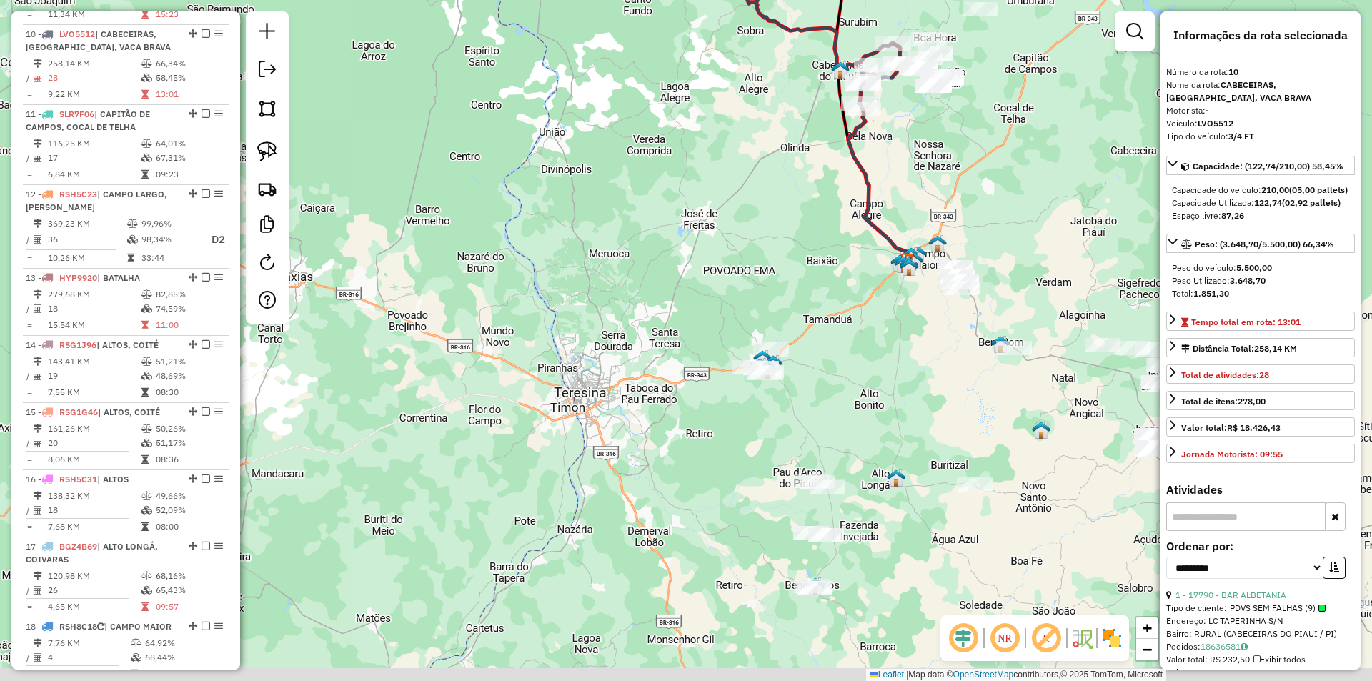
drag, startPoint x: 785, startPoint y: 385, endPoint x: 811, endPoint y: 346, distance: 47.4
click at [825, 338] on div "Janela de atendimento Grade de atendimento Capacidade Transportadoras Veículos …" at bounding box center [686, 340] width 1372 height 681
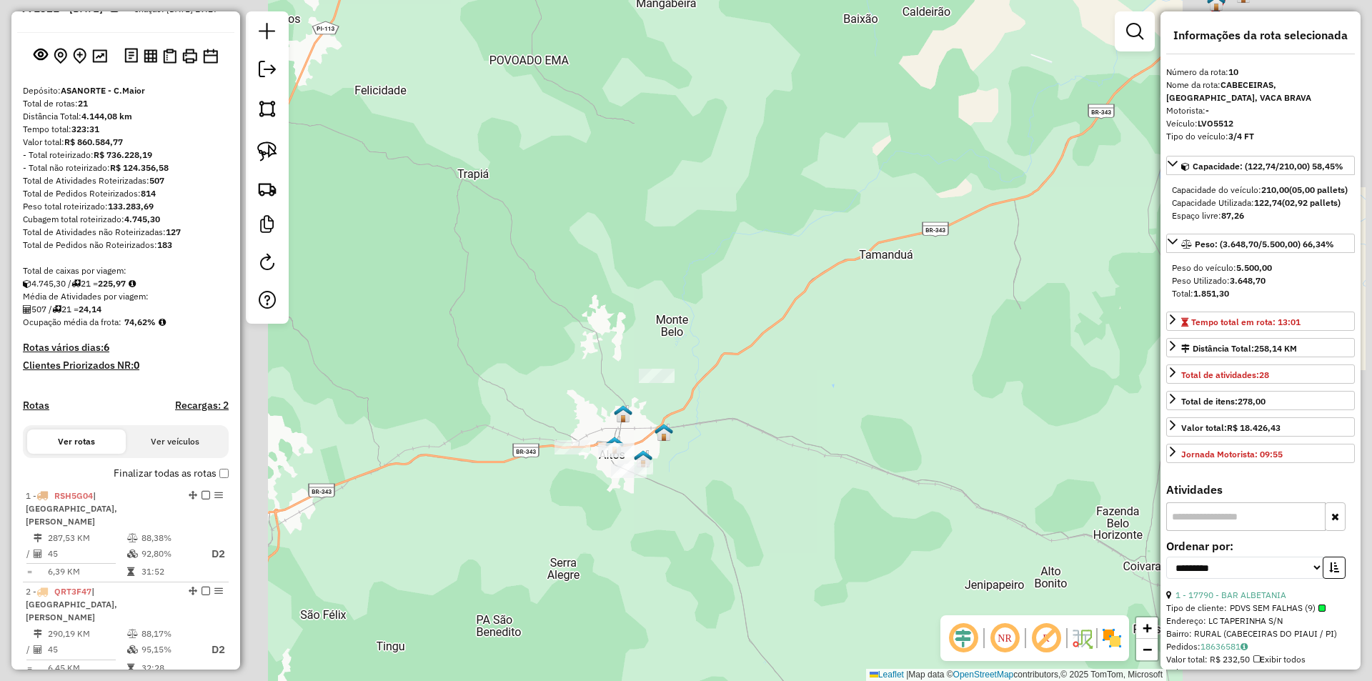
scroll to position [44, 0]
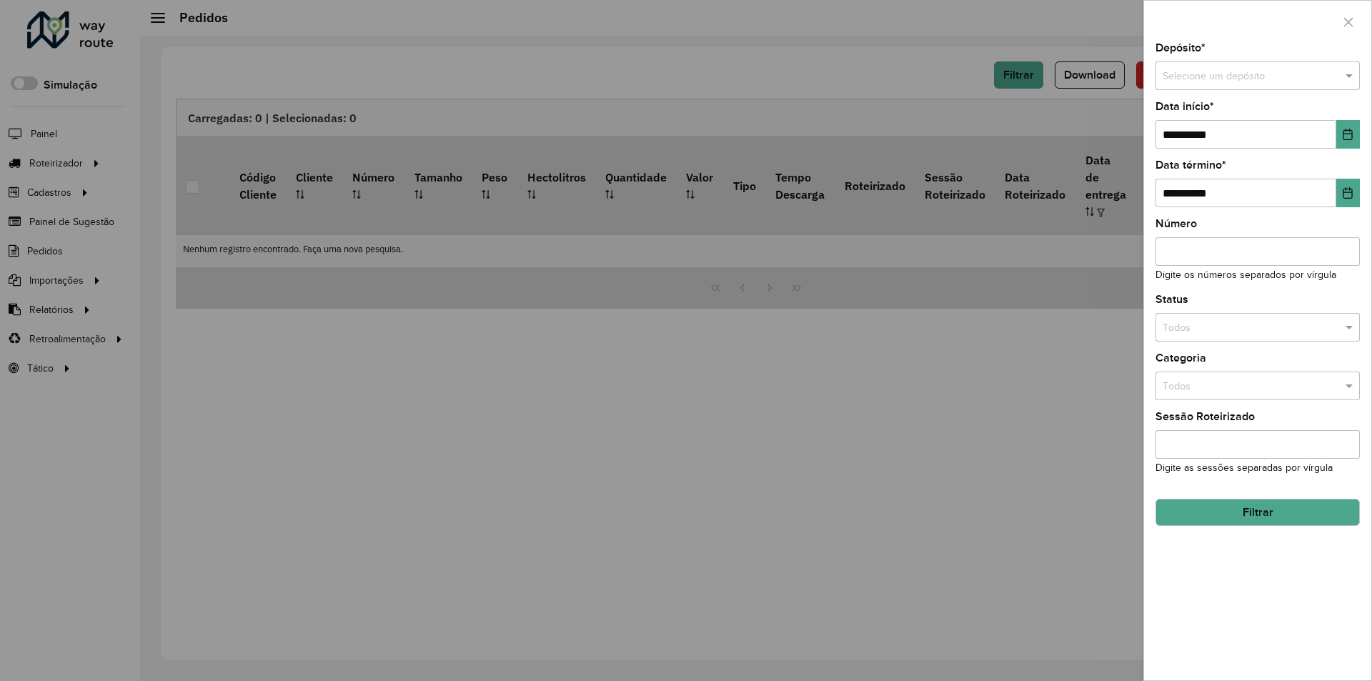
click at [802, 121] on div at bounding box center [686, 340] width 1372 height 681
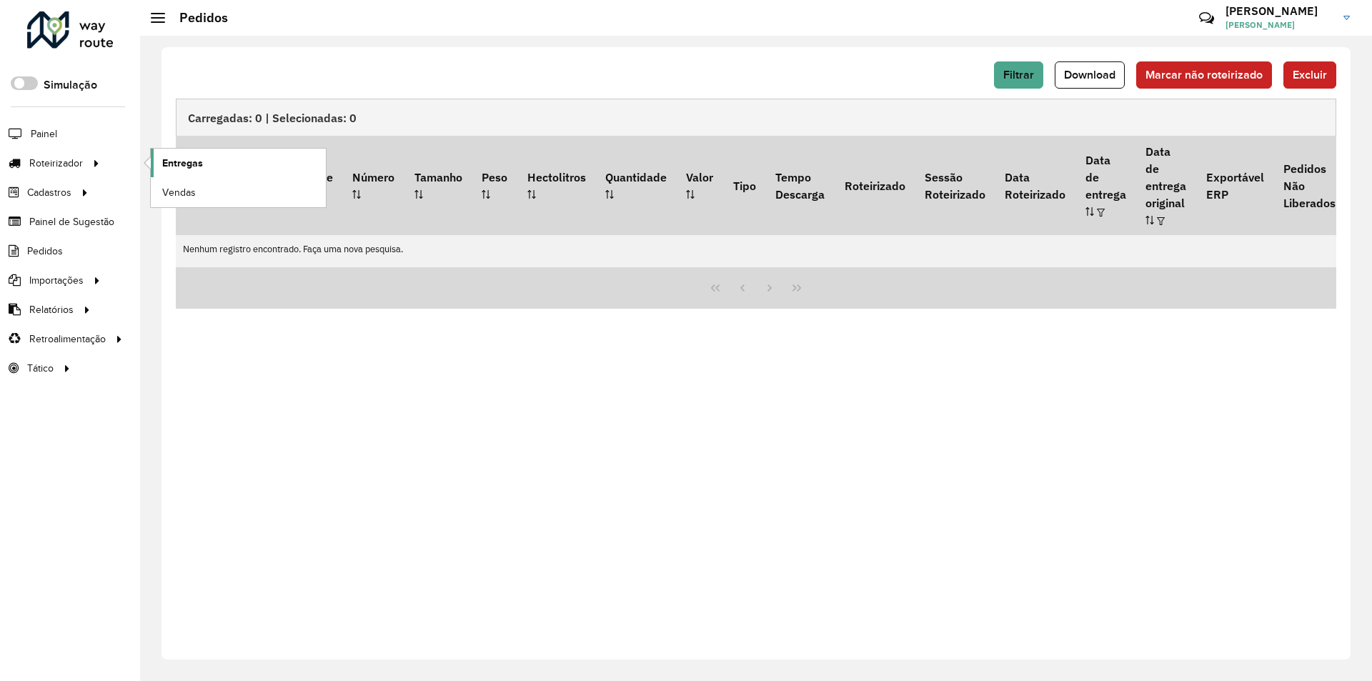
click at [181, 156] on span "Entregas" at bounding box center [182, 163] width 41 height 15
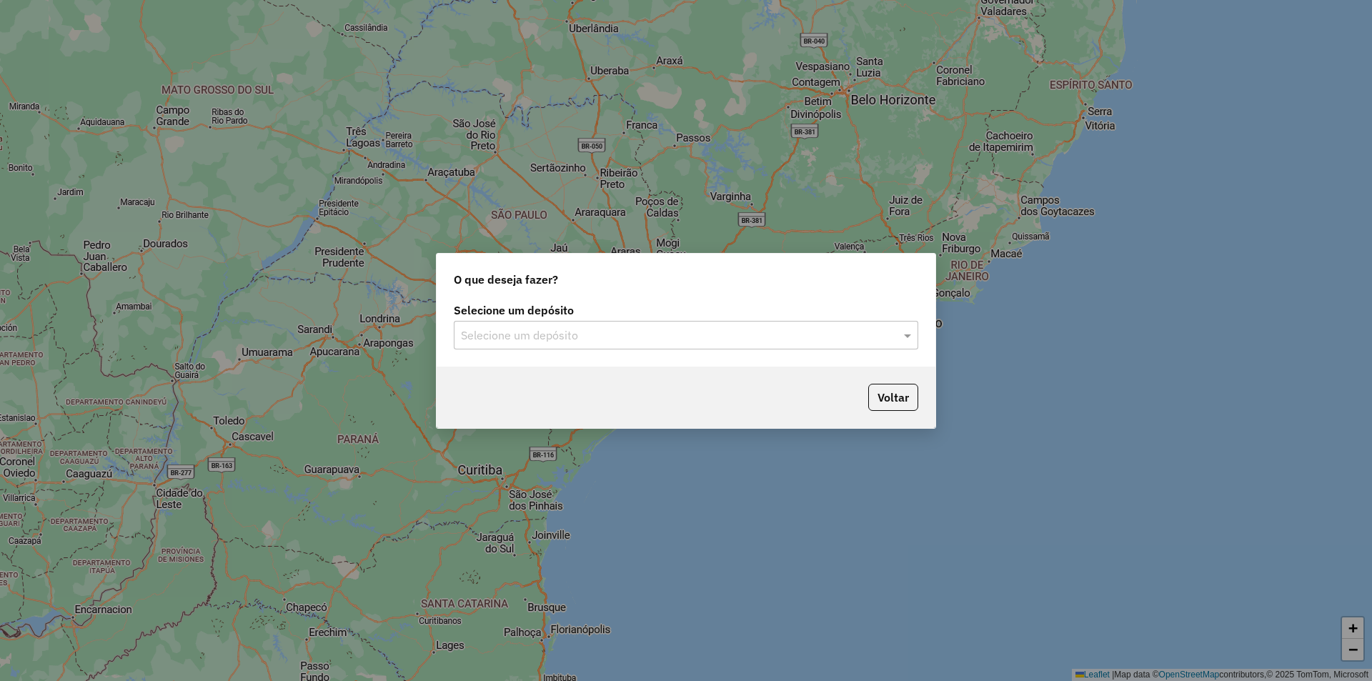
click at [700, 327] on input "text" at bounding box center [672, 335] width 422 height 17
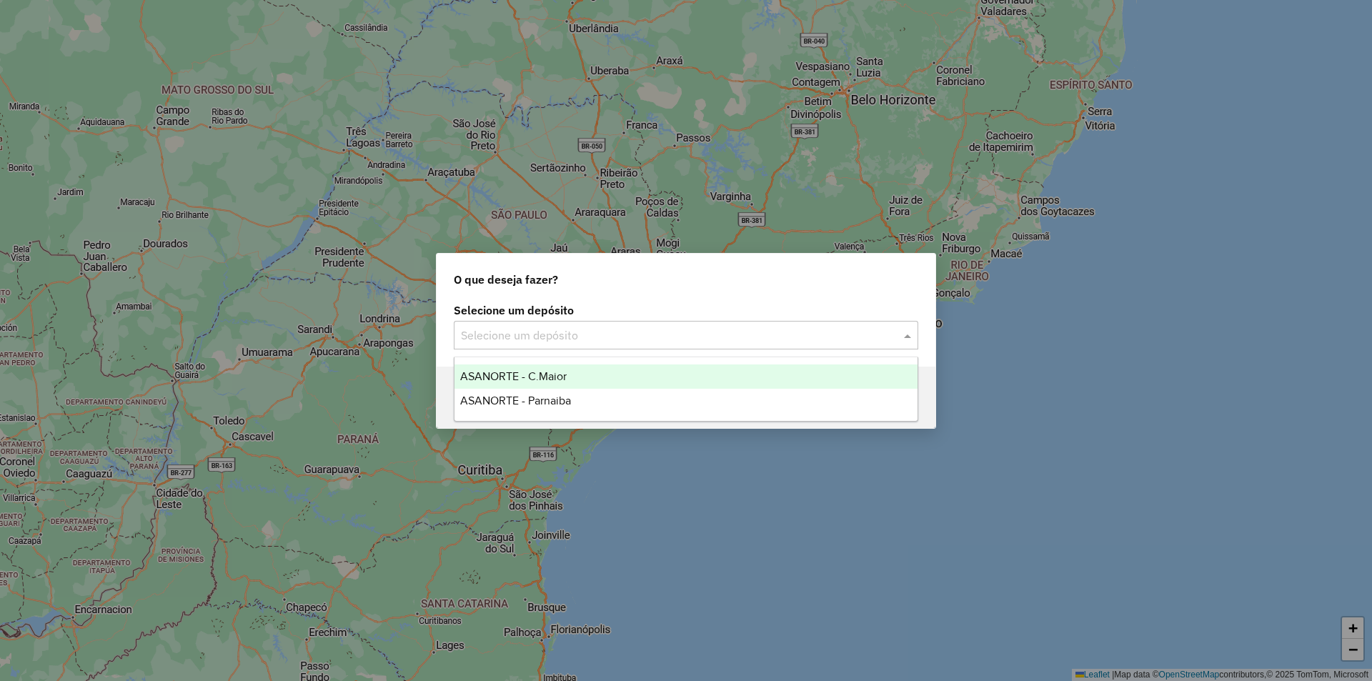
click at [570, 374] on div "ASANORTE - C.Maior" at bounding box center [685, 376] width 463 height 24
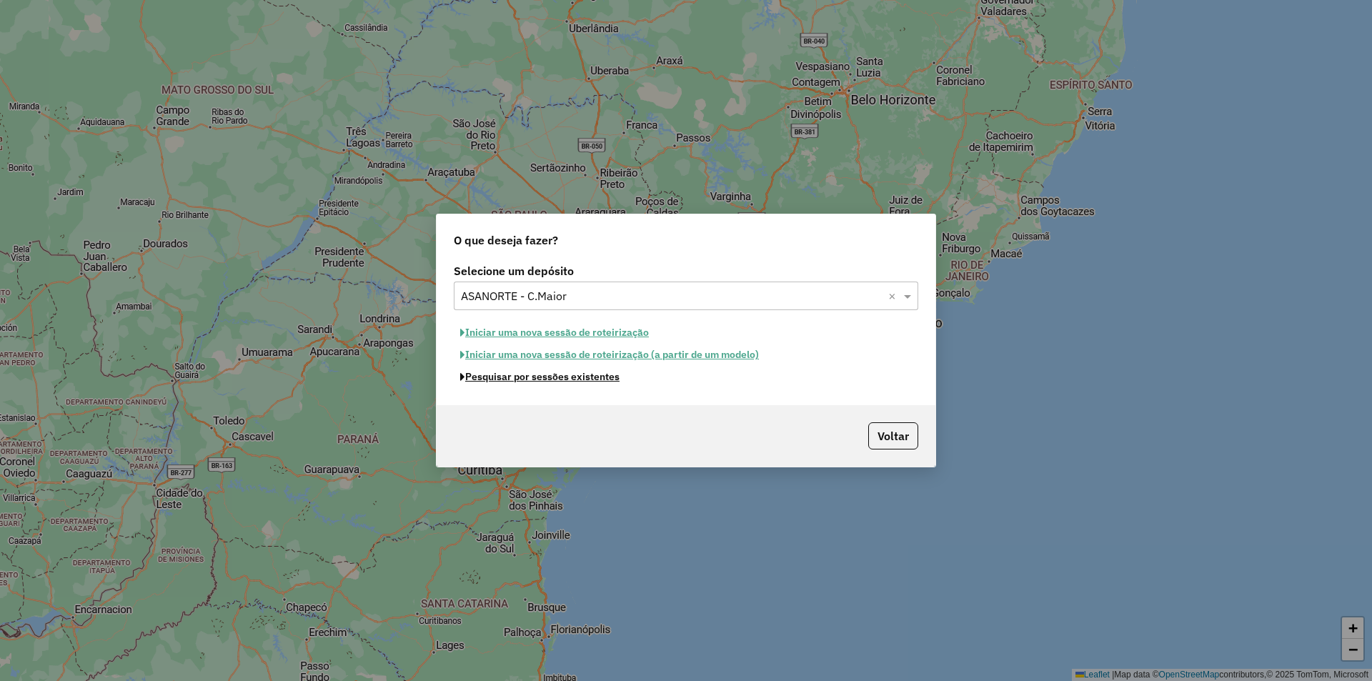
click at [588, 381] on button "Pesquisar por sessões existentes" at bounding box center [540, 377] width 172 height 22
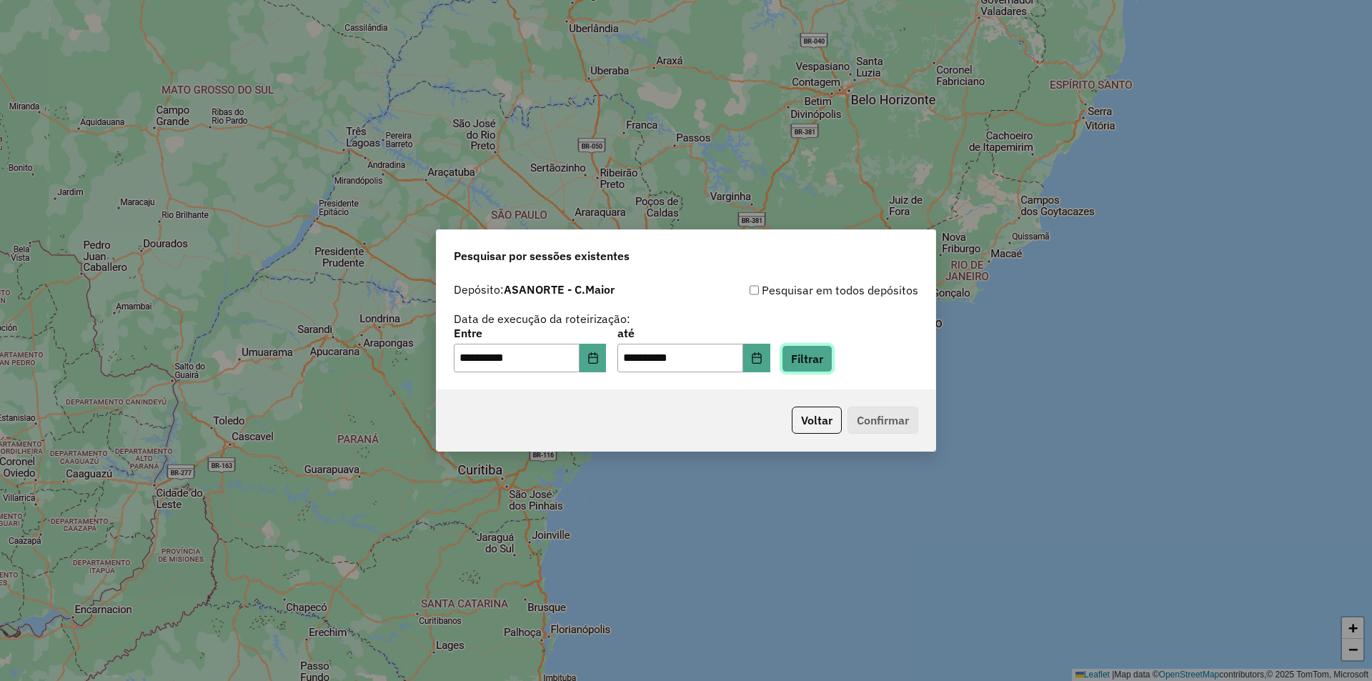
click at [815, 365] on button "Filtrar" at bounding box center [807, 358] width 51 height 27
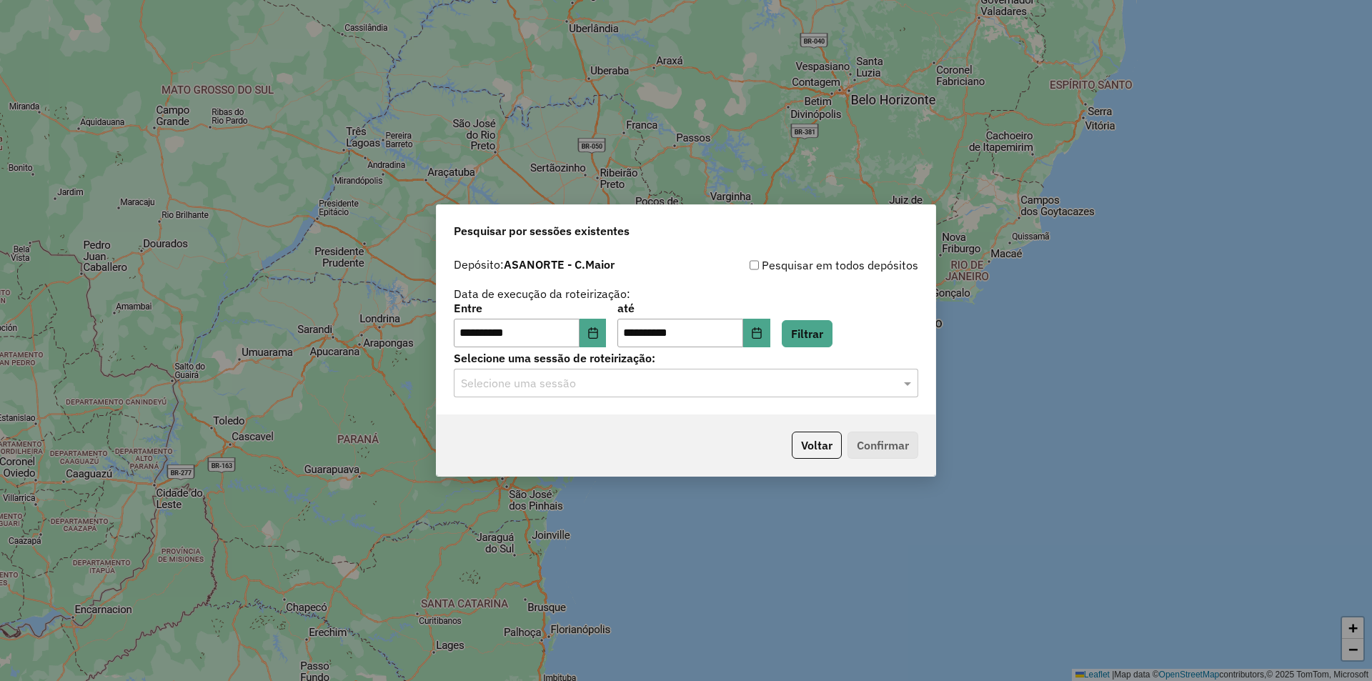
click at [652, 384] on input "text" at bounding box center [672, 383] width 422 height 17
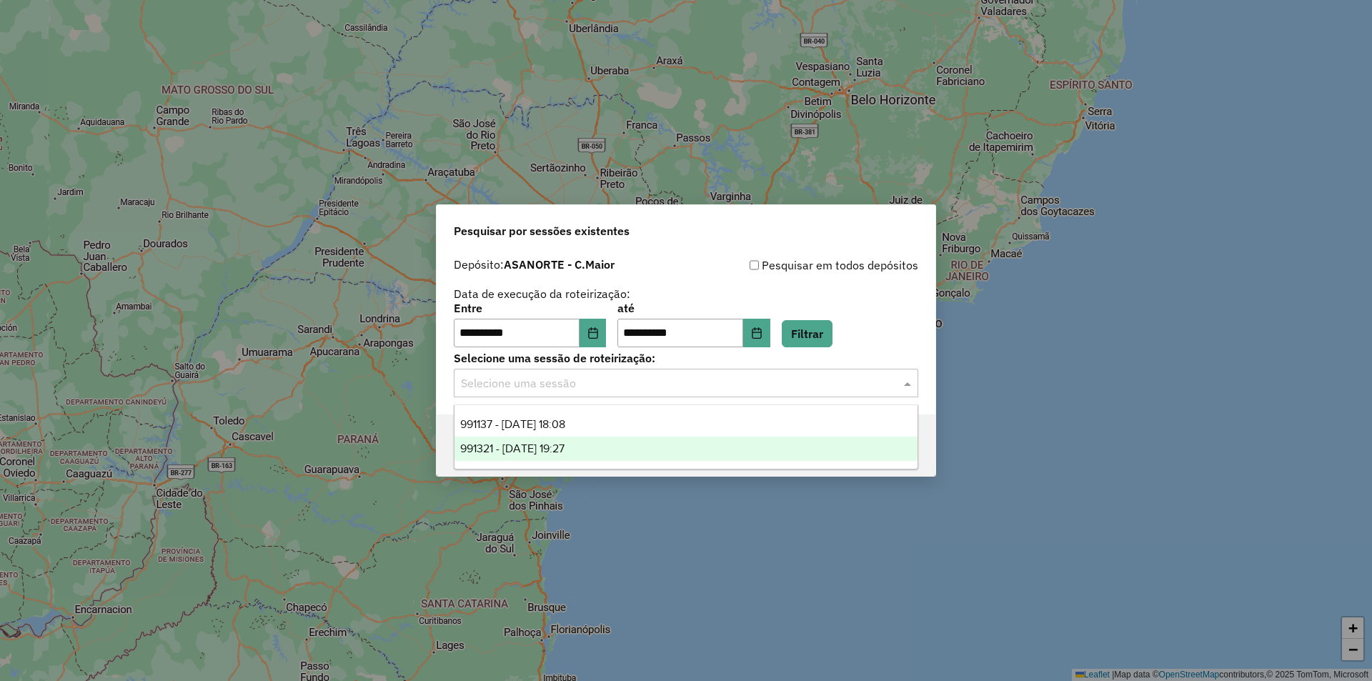
click at [598, 447] on div "991321 - 19/08/2025 19:27" at bounding box center [685, 449] width 463 height 24
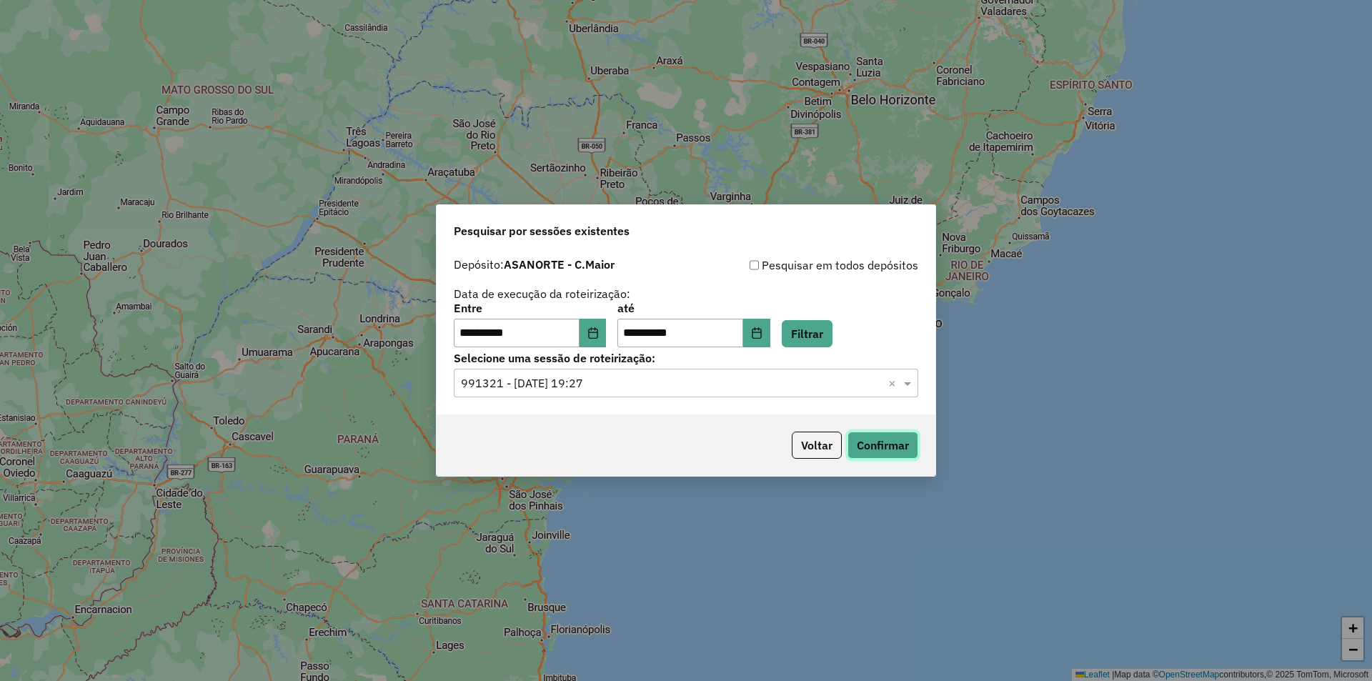
click at [887, 441] on button "Confirmar" at bounding box center [882, 445] width 71 height 27
click at [607, 334] on button "Choose Date" at bounding box center [593, 333] width 27 height 29
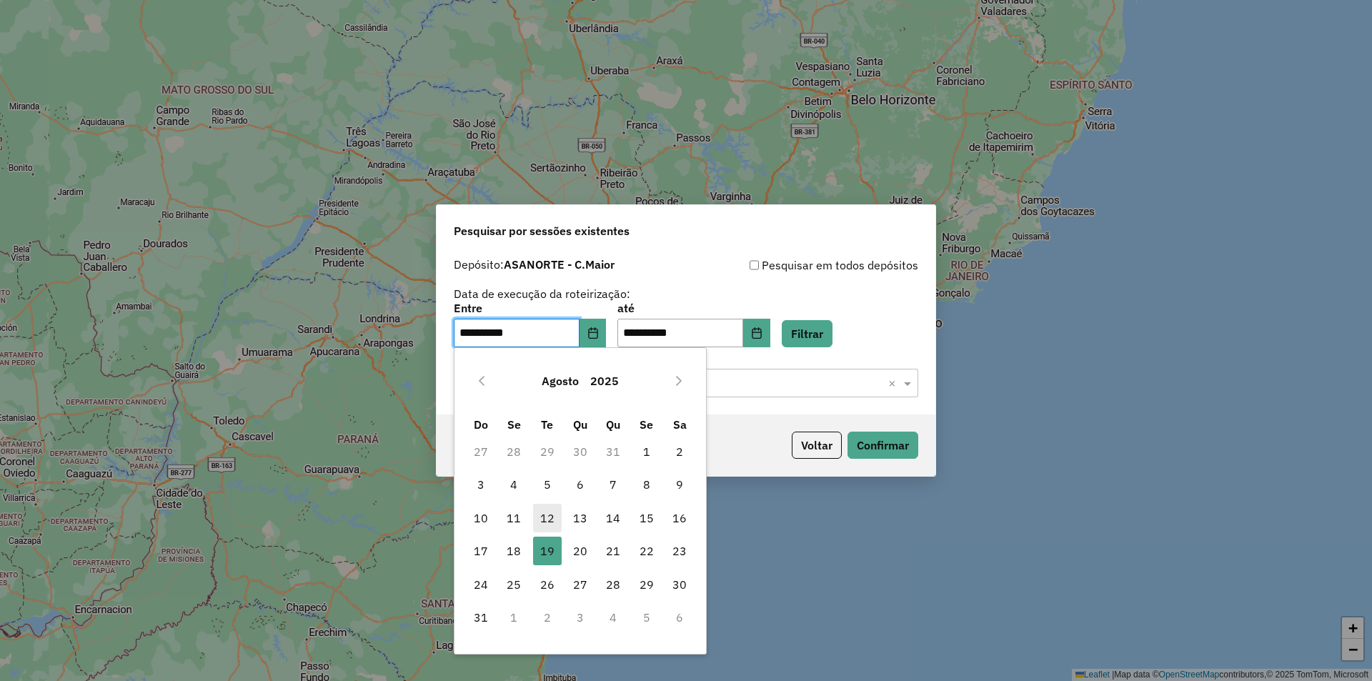
click at [544, 514] on span "12" at bounding box center [547, 518] width 29 height 29
type input "**********"
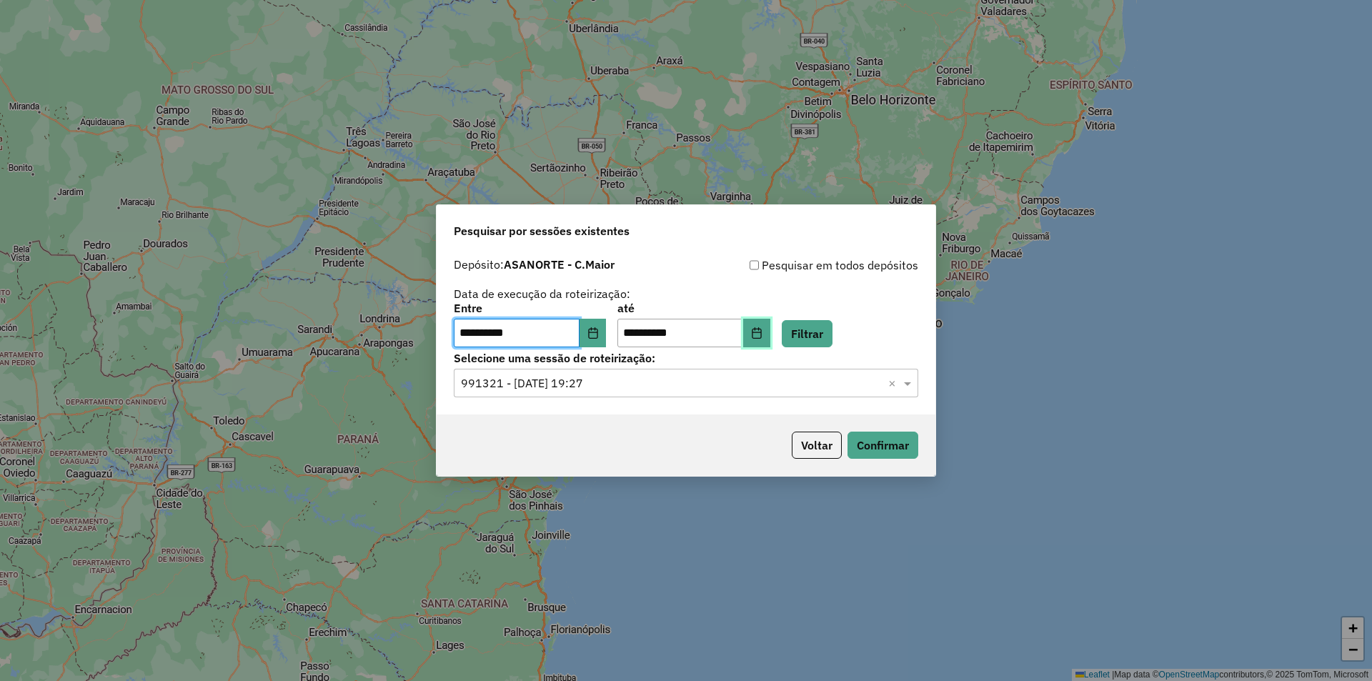
click at [768, 328] on button "Choose Date" at bounding box center [756, 333] width 27 height 29
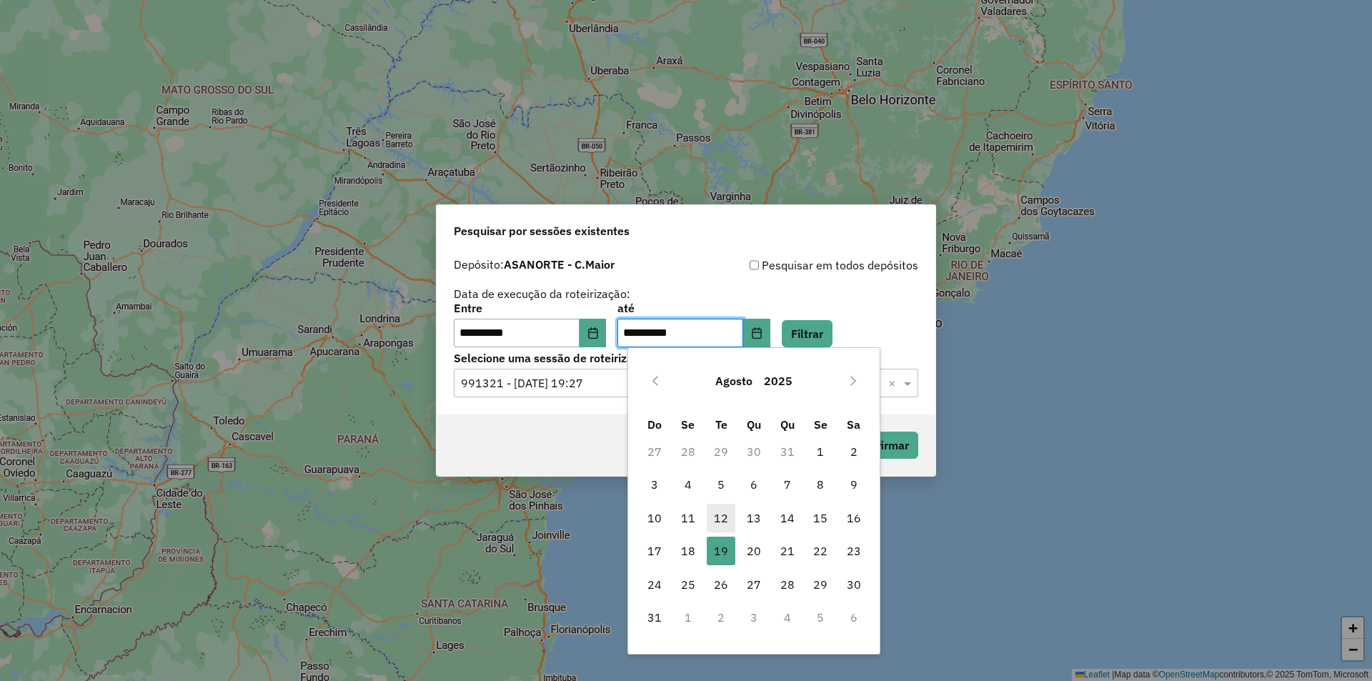
click span "12"
type input "**********"
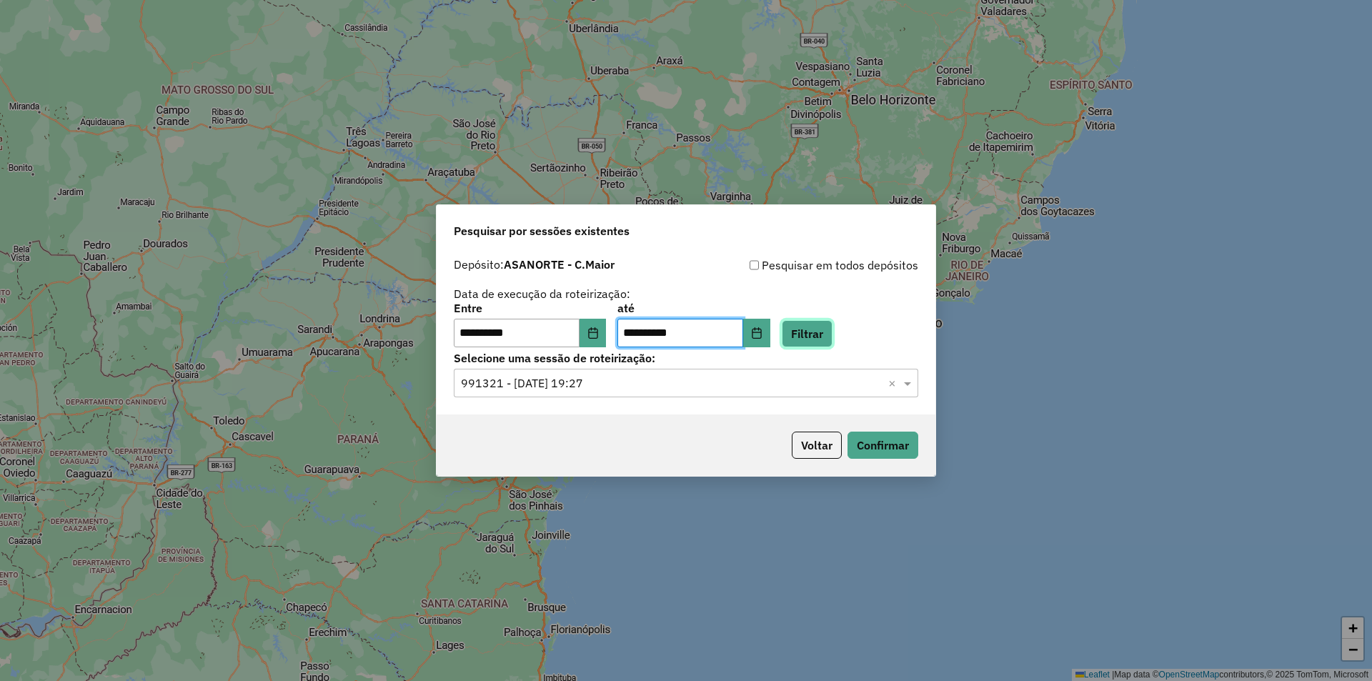
click button "Filtrar"
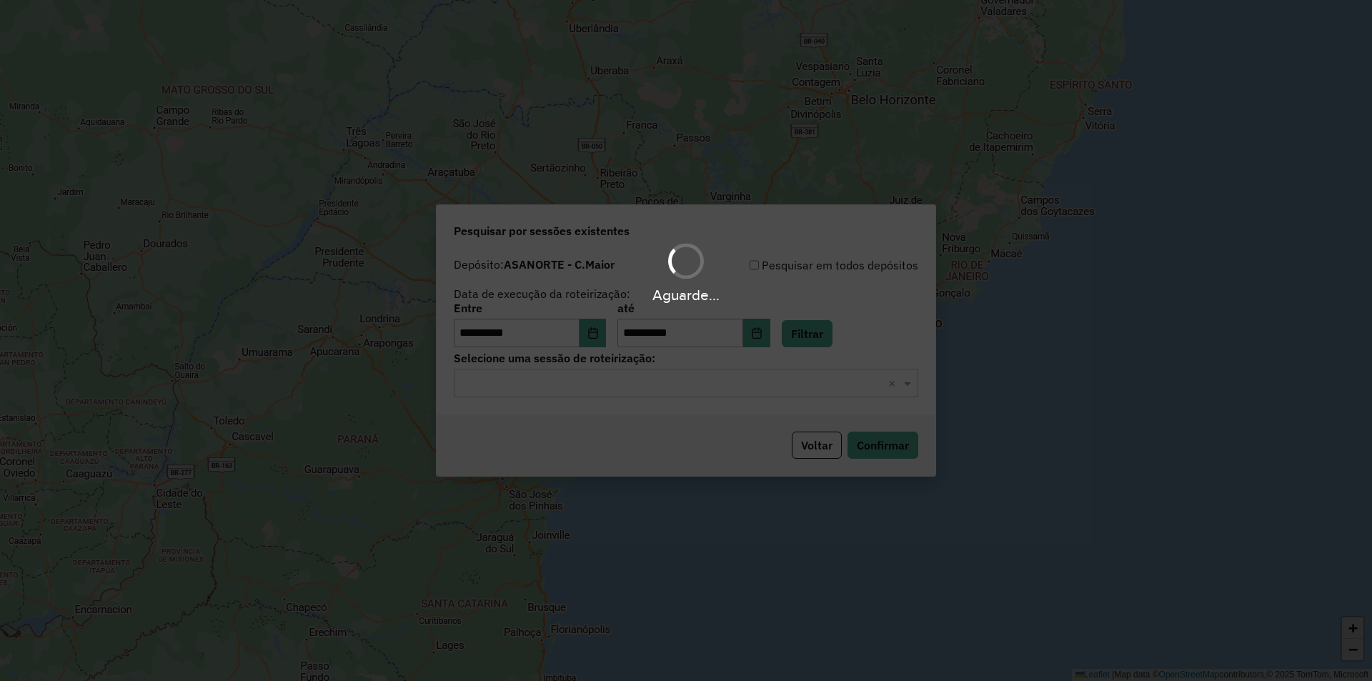
click hb-app "**********"
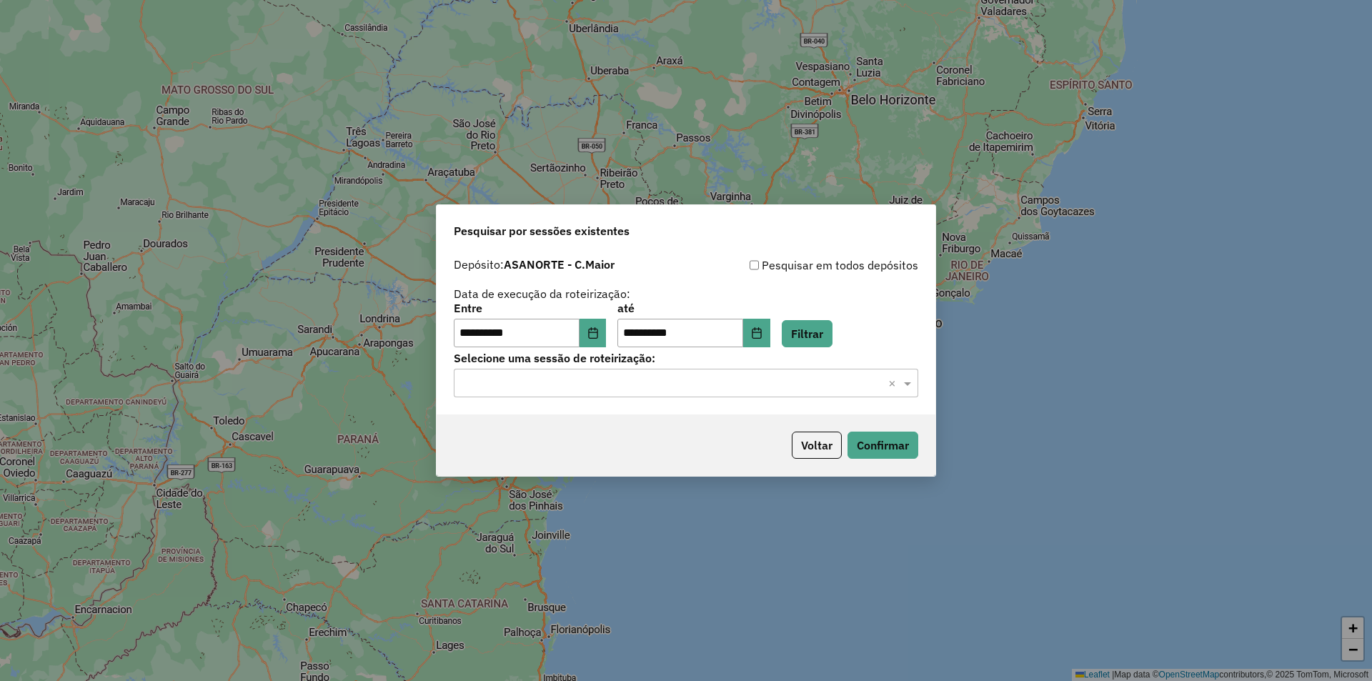
click input "text"
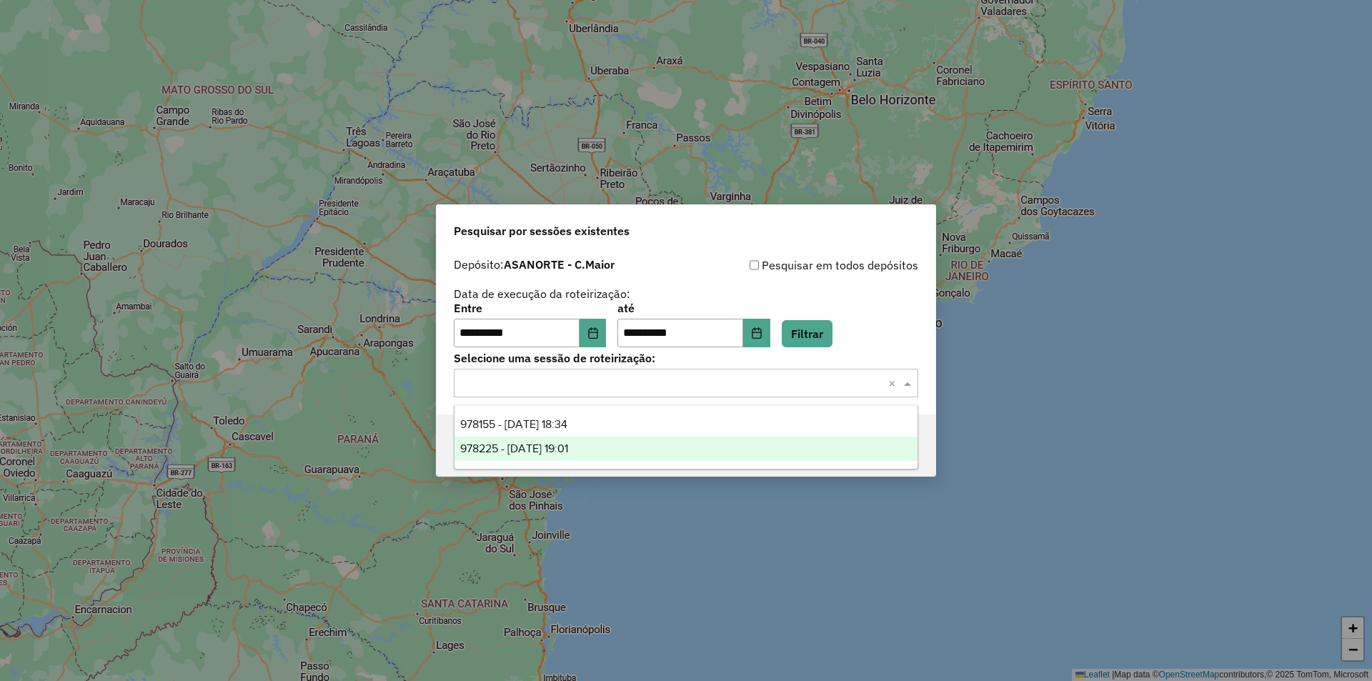
click span "978225 - 12/08/2025 19:01"
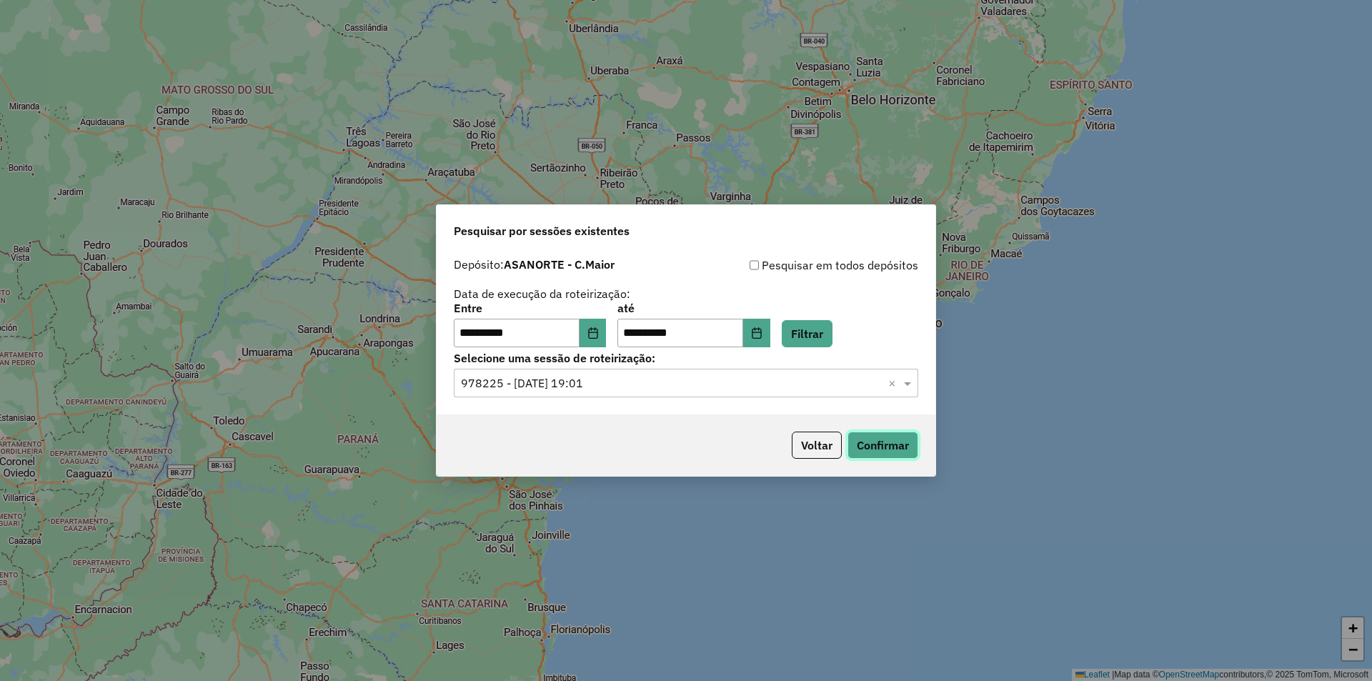
click button "Confirmar"
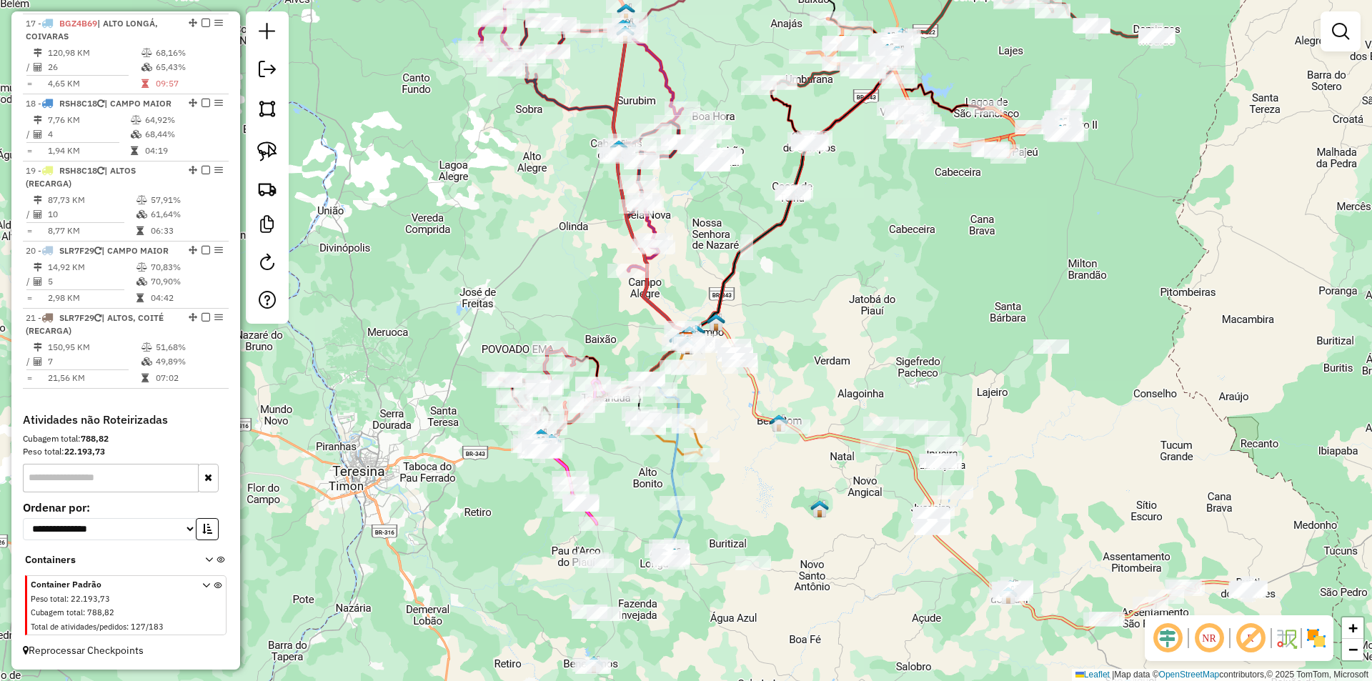
scroll to position [1794, 0]
click at [129, 360] on td "7" at bounding box center [94, 361] width 94 height 14
select select "**********"
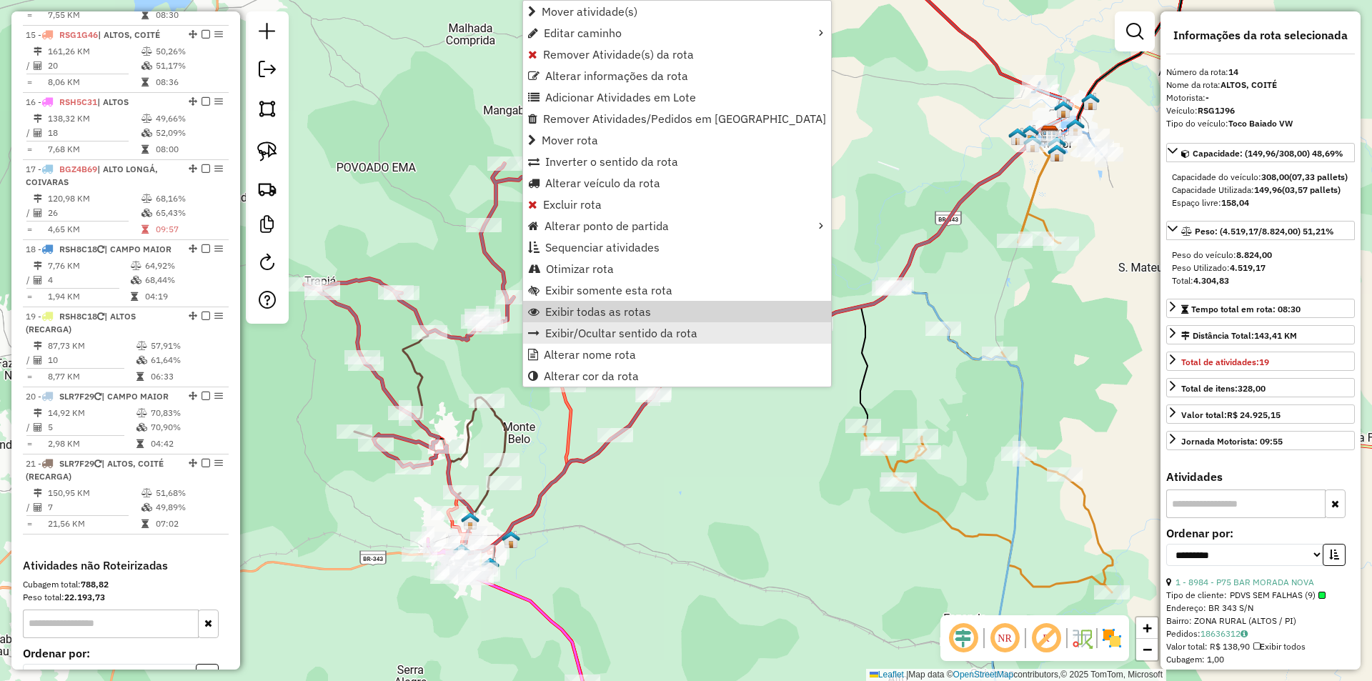
scroll to position [1569, 0]
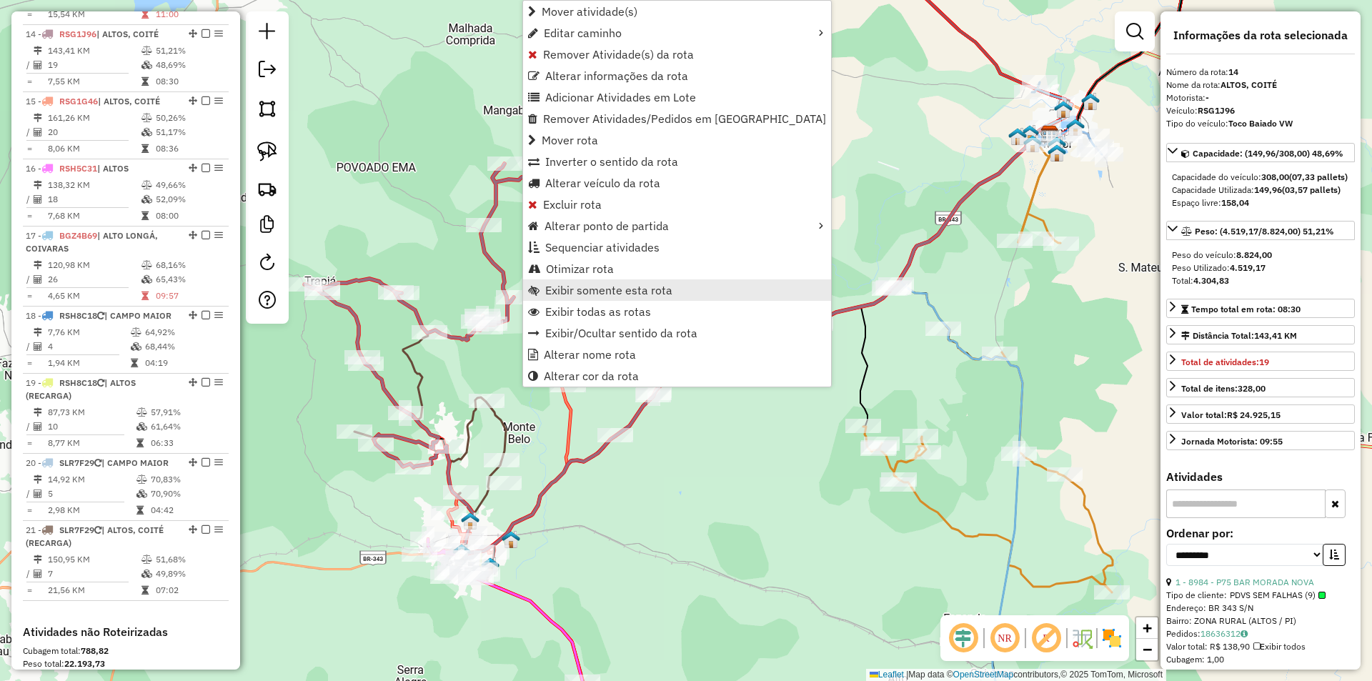
click at [582, 282] on link "Exibir somente esta rota" at bounding box center [677, 289] width 308 height 21
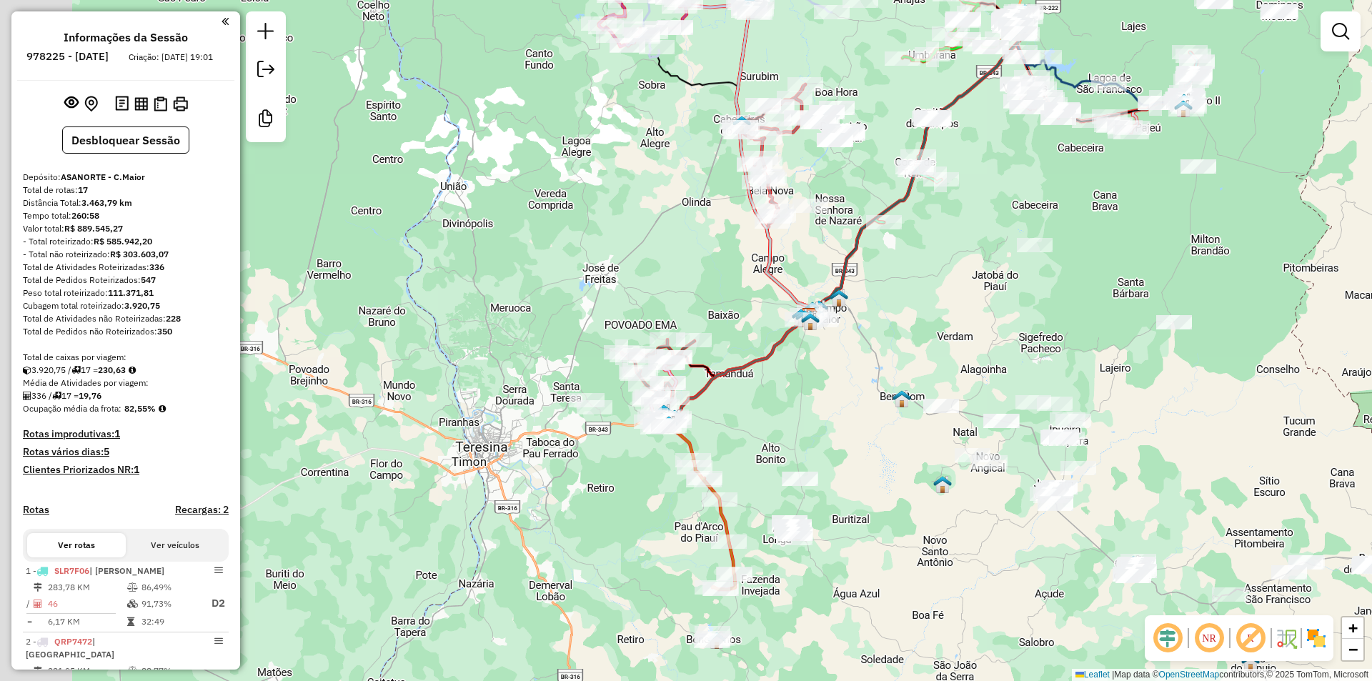
drag, startPoint x: 655, startPoint y: 407, endPoint x: 854, endPoint y: 357, distance: 205.7
click at [854, 357] on div "Janela de atendimento Grade de atendimento Capacidade Transportadoras Veículos …" at bounding box center [686, 340] width 1372 height 681
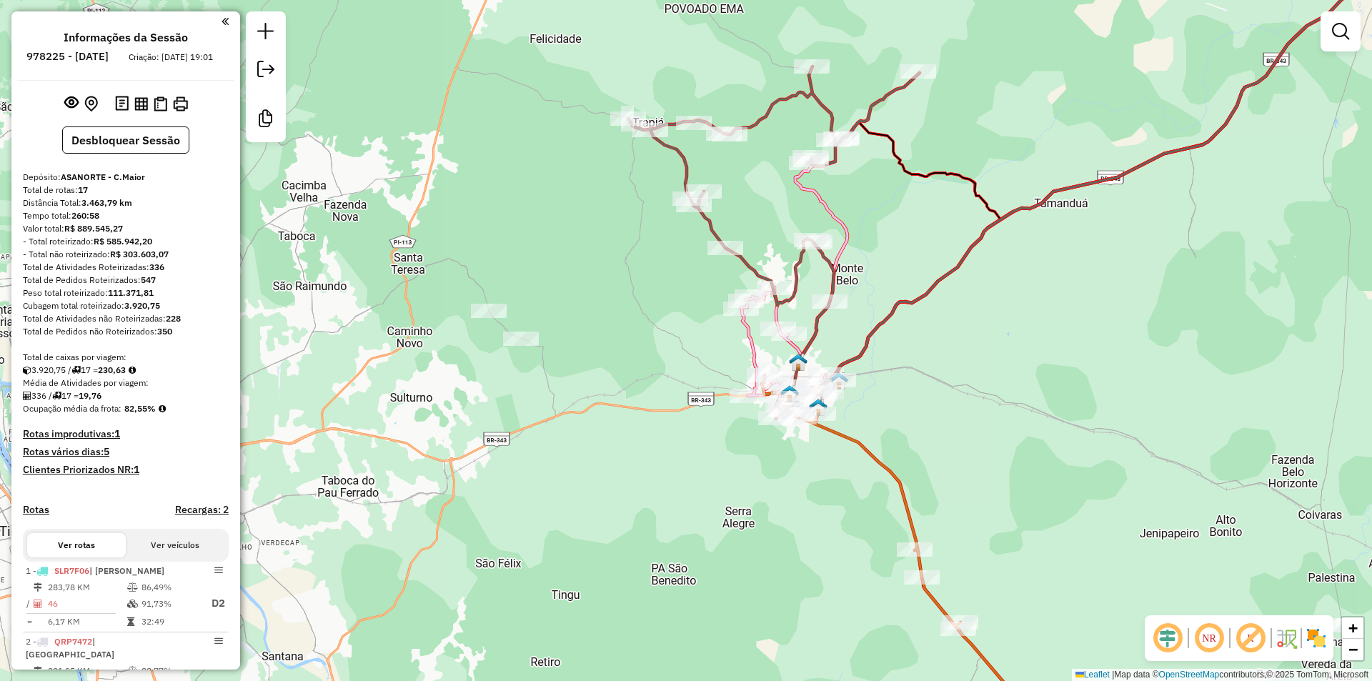
drag, startPoint x: 900, startPoint y: 489, endPoint x: 831, endPoint y: 223, distance: 275.4
click at [831, 375] on icon at bounding box center [894, 562] width 264 height 374
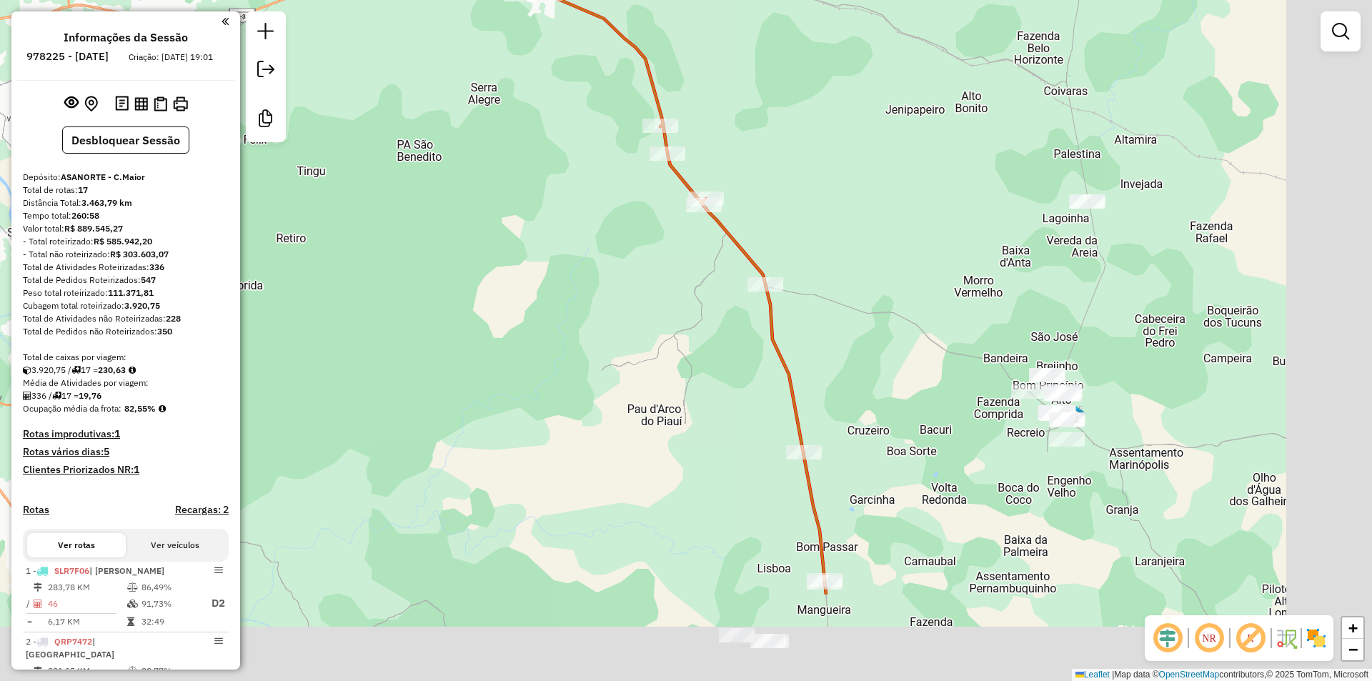
drag, startPoint x: 803, startPoint y: 410, endPoint x: 615, endPoint y: 255, distance: 243.6
click at [615, 255] on div "Janela de atendimento Grade de atendimento Capacidade Transportadoras Veículos …" at bounding box center [686, 340] width 1372 height 681
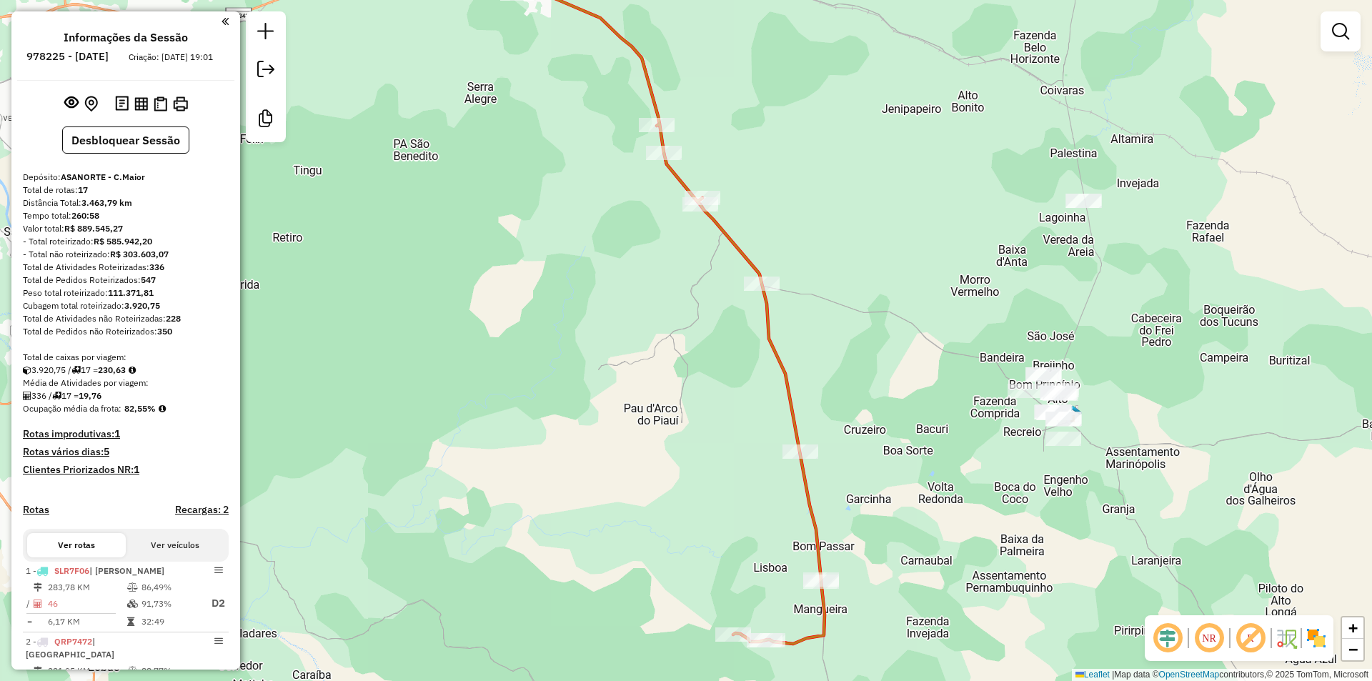
drag, startPoint x: 680, startPoint y: 353, endPoint x: 645, endPoint y: 280, distance: 80.6
click at [655, 297] on div "Janela de atendimento Grade de atendimento Capacidade Transportadoras Veículos …" at bounding box center [686, 340] width 1372 height 681
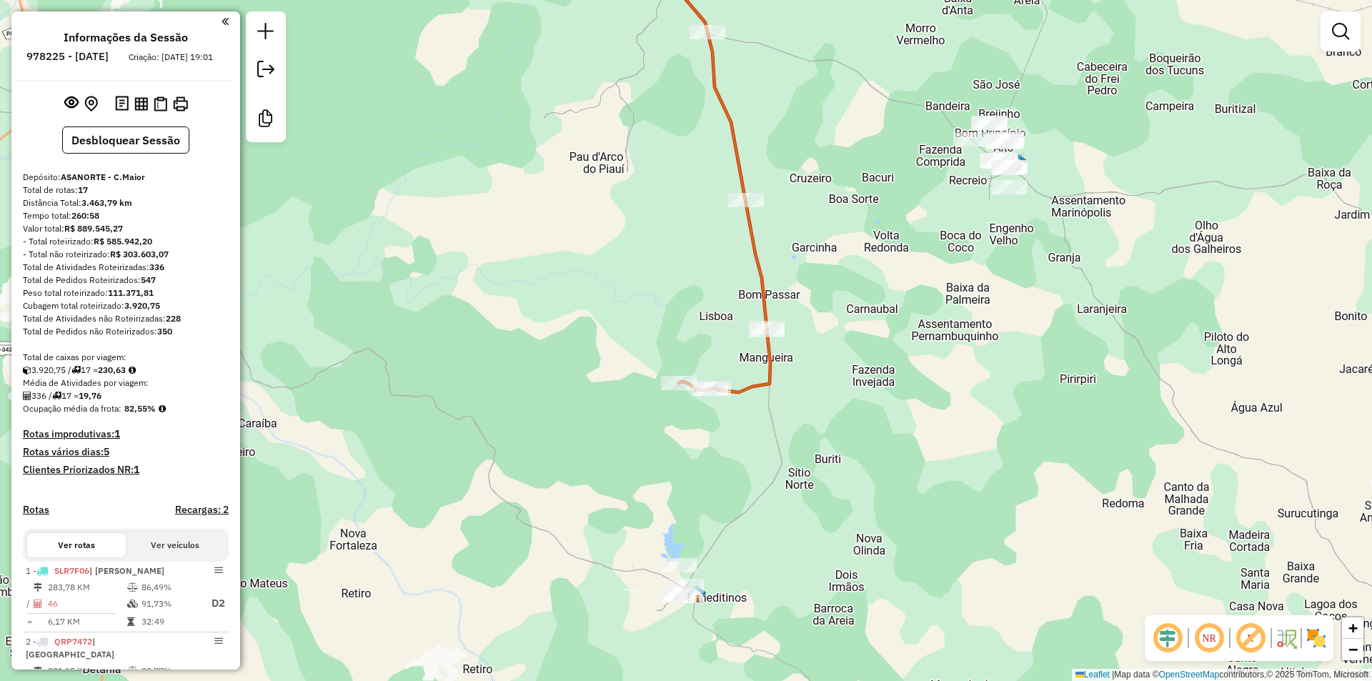
drag, startPoint x: 649, startPoint y: 309, endPoint x: 660, endPoint y: 187, distance: 122.7
click at [661, 198] on div "Janela de atendimento Grade de atendimento Capacidade Transportadoras Veículos …" at bounding box center [686, 340] width 1372 height 681
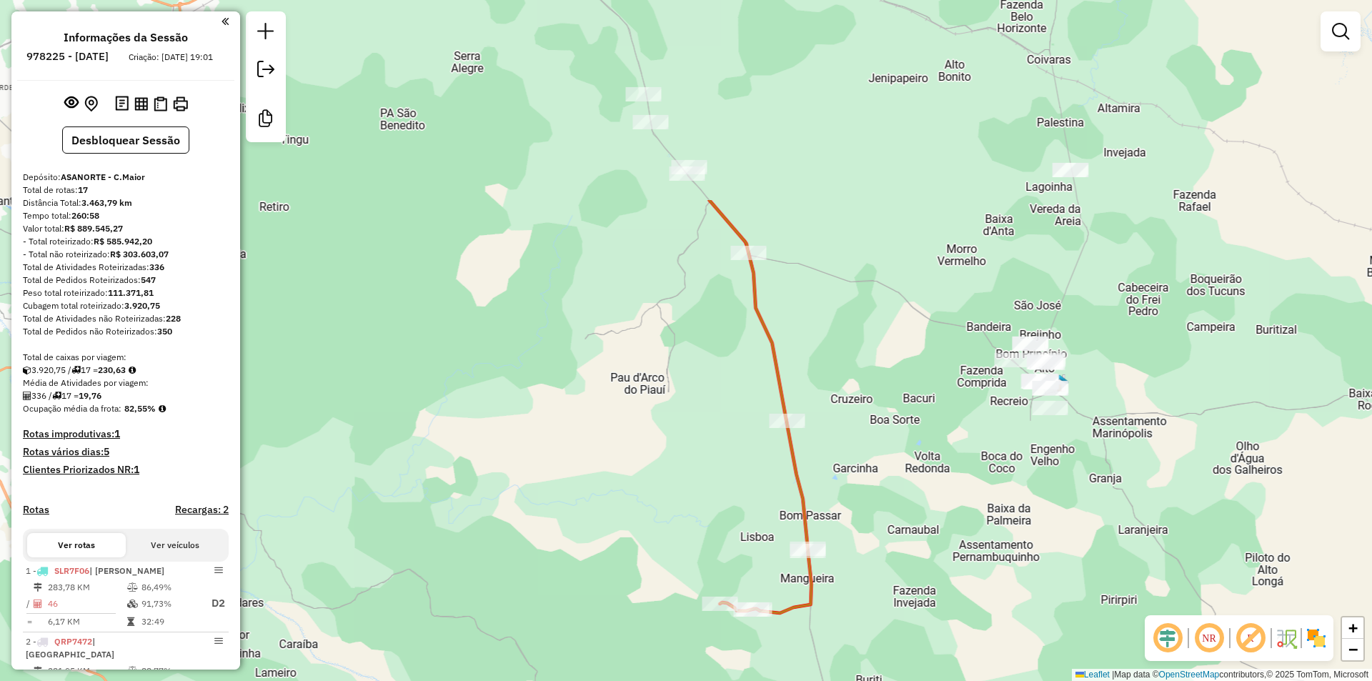
drag, startPoint x: 660, startPoint y: 186, endPoint x: 722, endPoint y: 449, distance: 270.9
click at [719, 464] on div "Janela de atendimento Grade de atendimento Capacidade Transportadoras Veículos …" at bounding box center [686, 340] width 1372 height 681
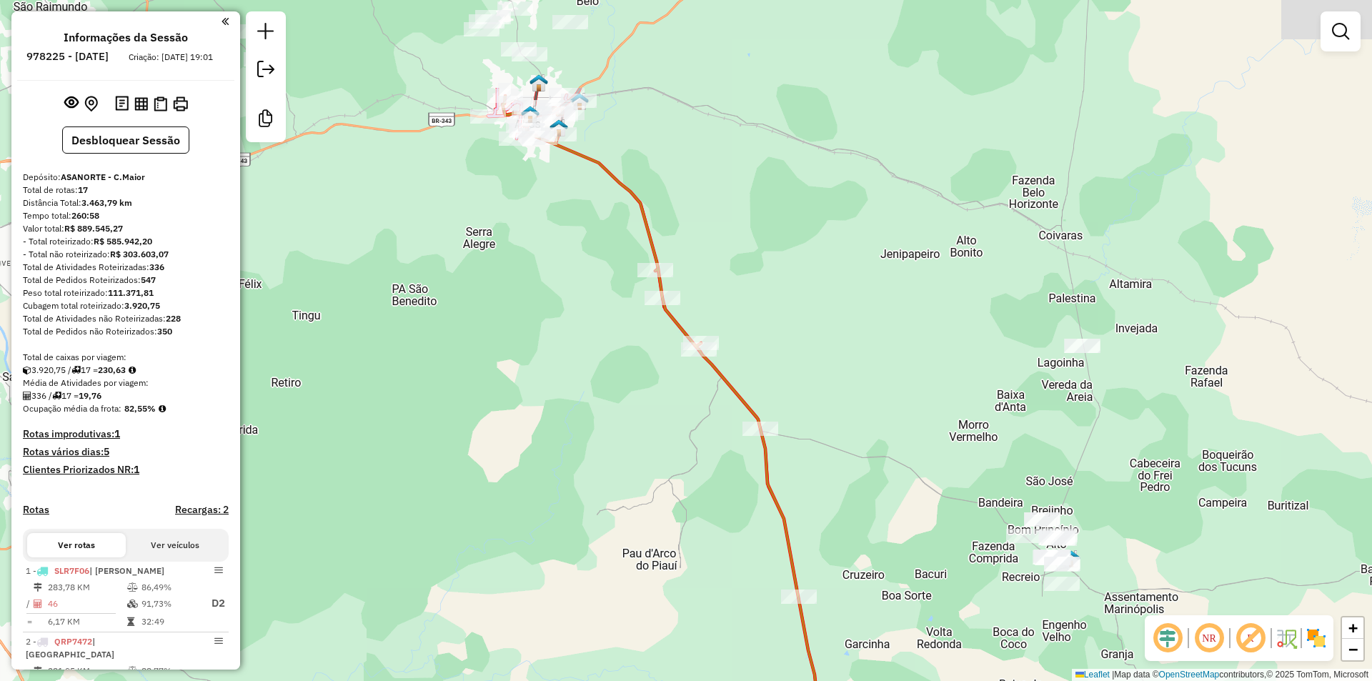
drag, startPoint x: 687, startPoint y: 351, endPoint x: 698, endPoint y: 470, distance: 119.8
click at [698, 471] on div "Janela de atendimento Grade de atendimento Capacidade Transportadoras Veículos …" at bounding box center [686, 340] width 1372 height 681
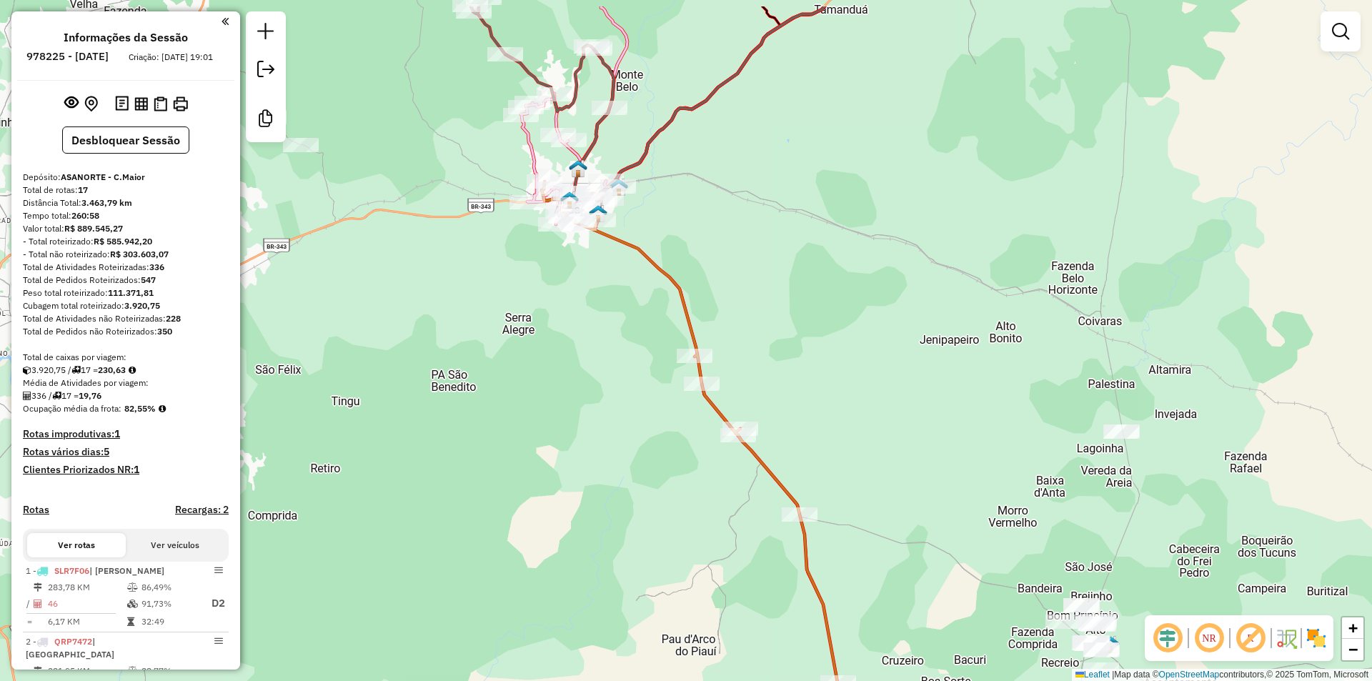
drag, startPoint x: 690, startPoint y: 194, endPoint x: 790, endPoint y: 387, distance: 217.0
click at [790, 386] on div "Janela de atendimento Grade de atendimento Capacidade Transportadoras Veículos …" at bounding box center [686, 340] width 1372 height 681
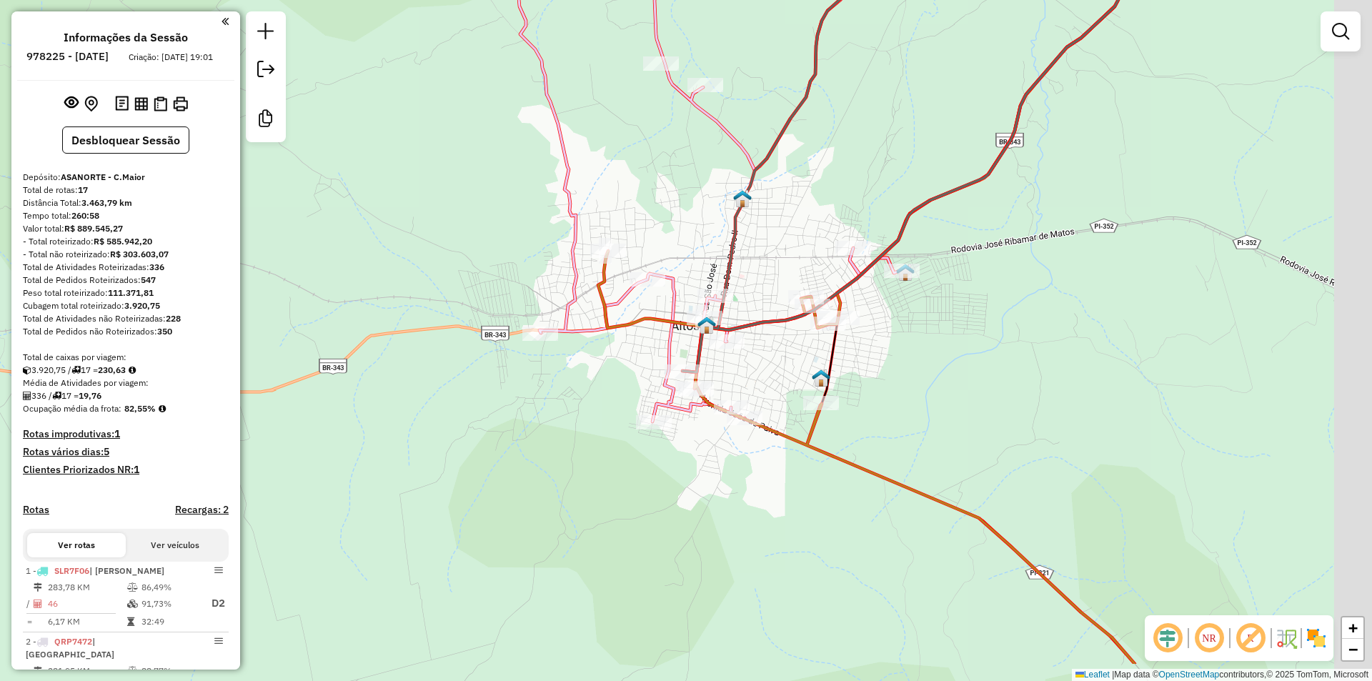
drag, startPoint x: 929, startPoint y: 434, endPoint x: 800, endPoint y: 341, distance: 159.7
click at [800, 341] on div "Janela de atendimento Grade de atendimento Capacidade Transportadoras Veículos …" at bounding box center [686, 340] width 1372 height 681
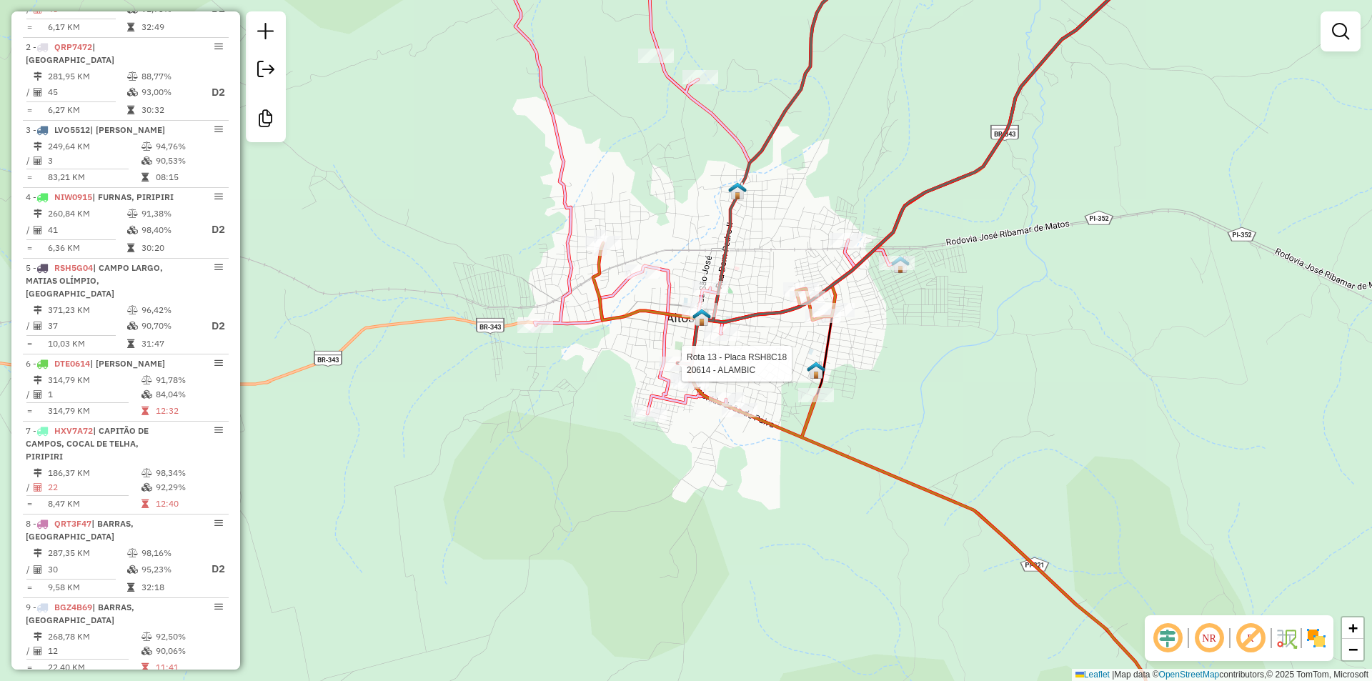
select select "**********"
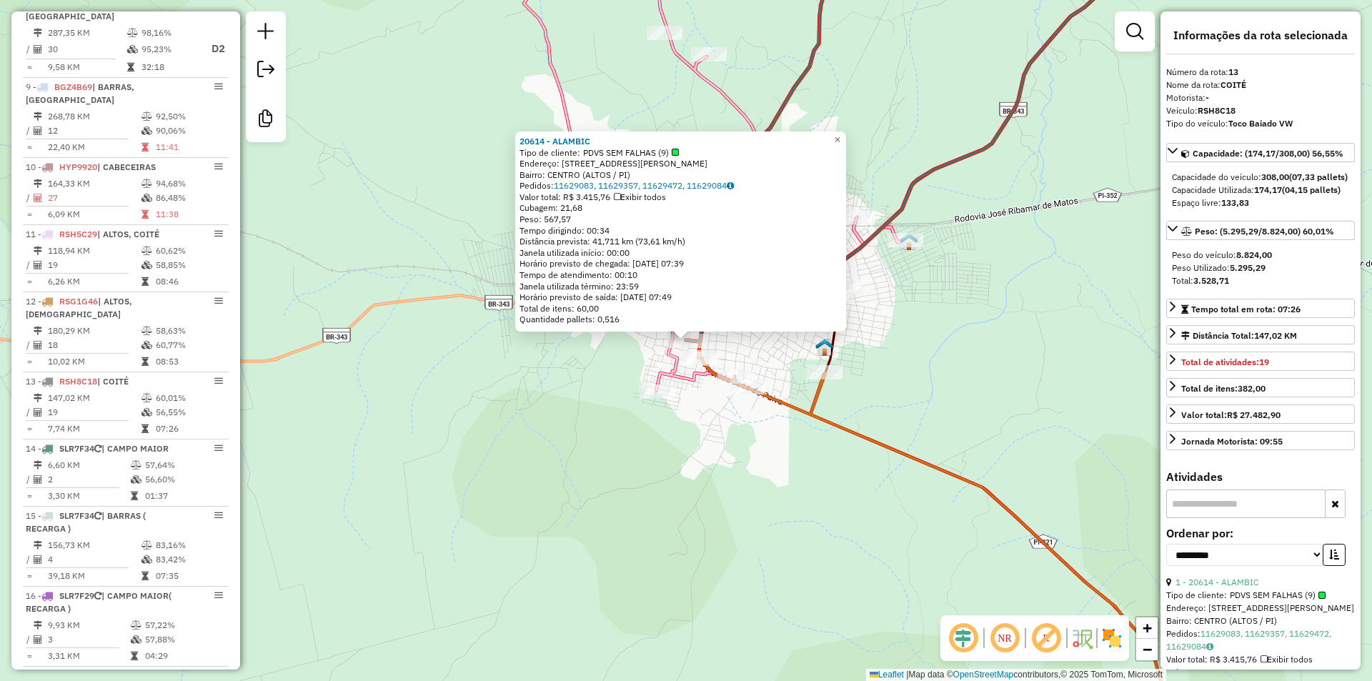
scroll to position [1453, 0]
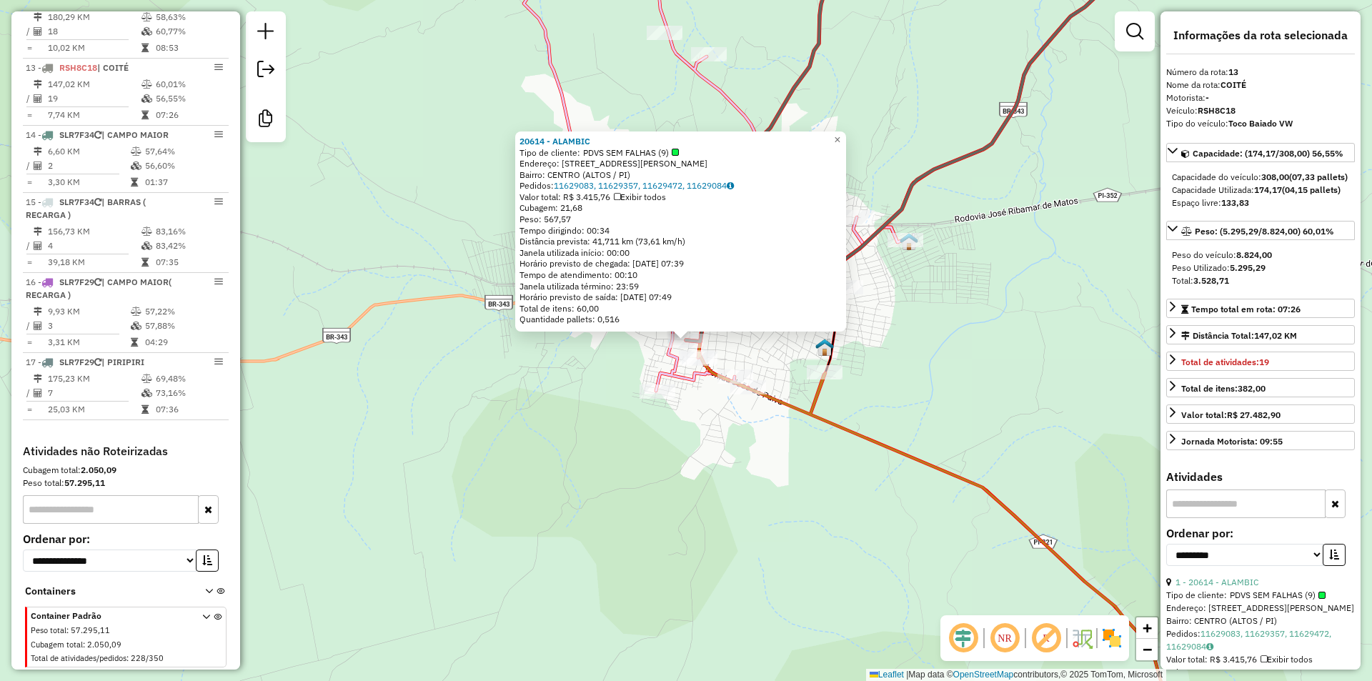
click at [695, 491] on div "20614 - ALAMBIC Tipo de cliente: PDVS SEM FALHAS (9) Endereço: [STREET_ADDRESS]…" at bounding box center [686, 340] width 1372 height 681
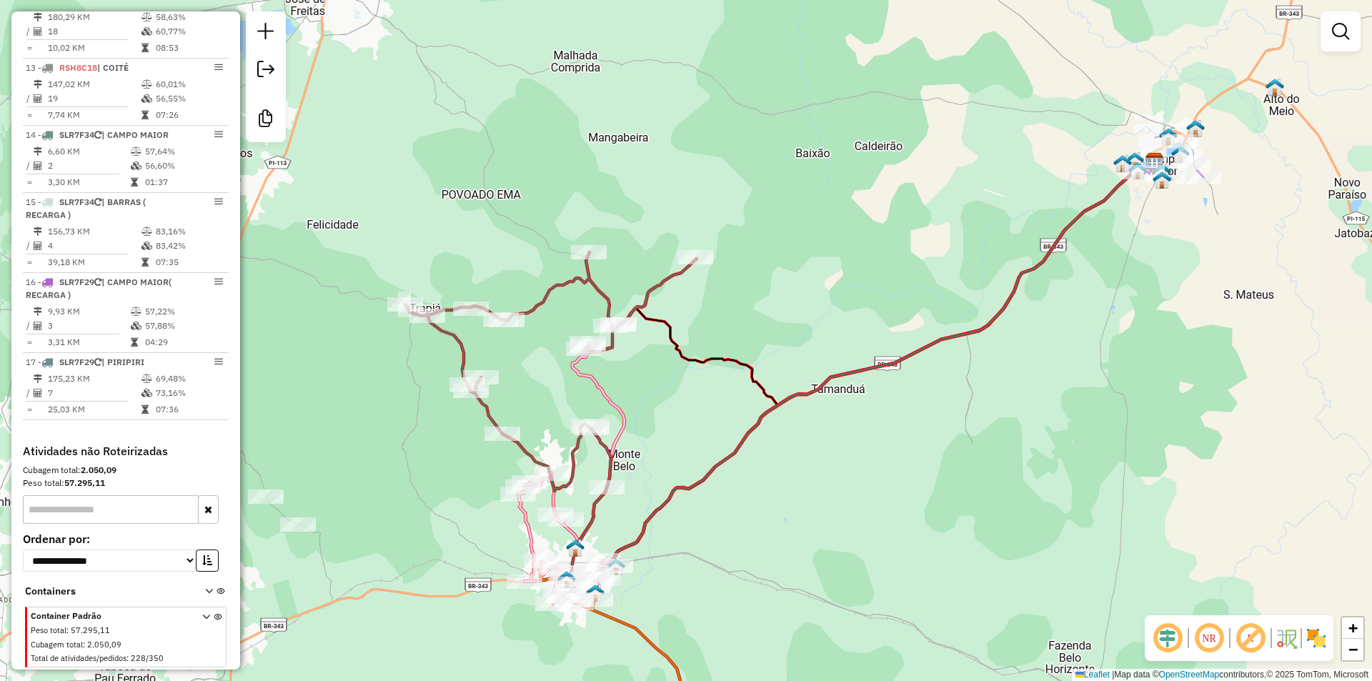
drag, startPoint x: 845, startPoint y: 149, endPoint x: 662, endPoint y: 385, distance: 298.4
click at [662, 385] on div "Janela de atendimento Grade de atendimento Capacidade Transportadoras Veículos …" at bounding box center [686, 340] width 1372 height 681
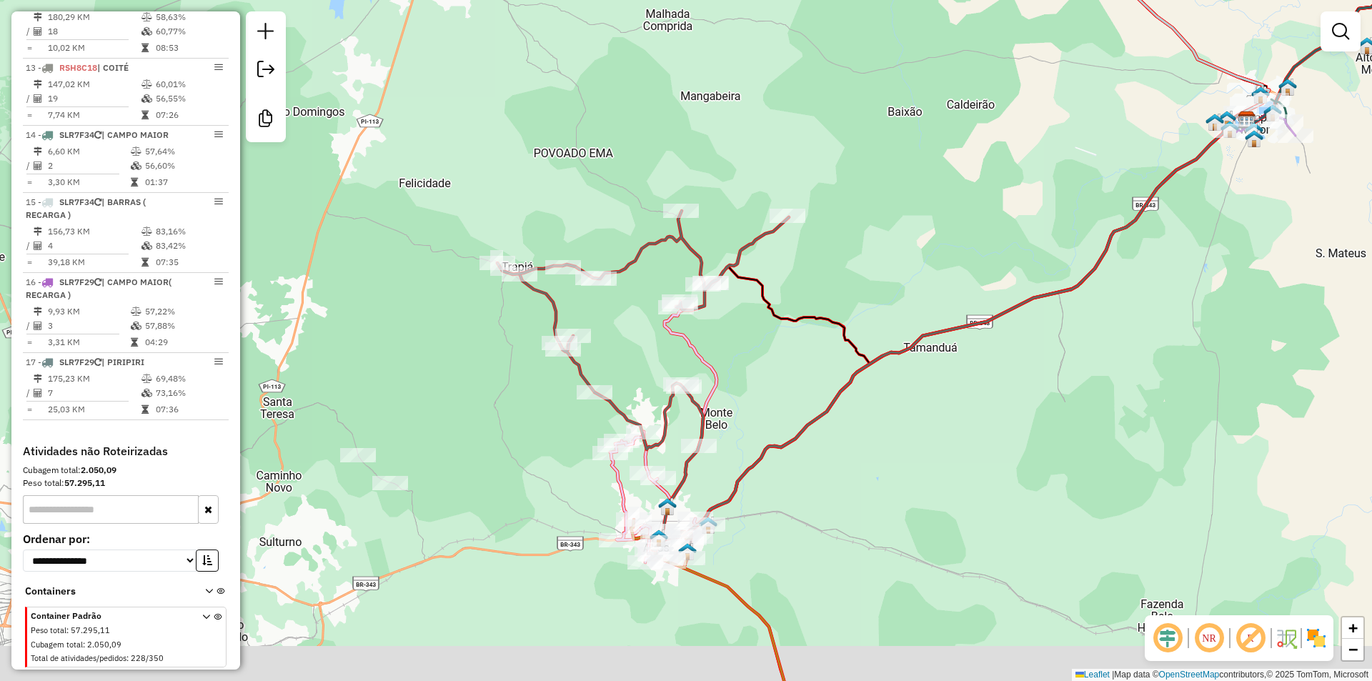
drag, startPoint x: 766, startPoint y: 391, endPoint x: 891, endPoint y: 323, distance: 142.3
click at [891, 323] on icon at bounding box center [979, 238] width 536 height 249
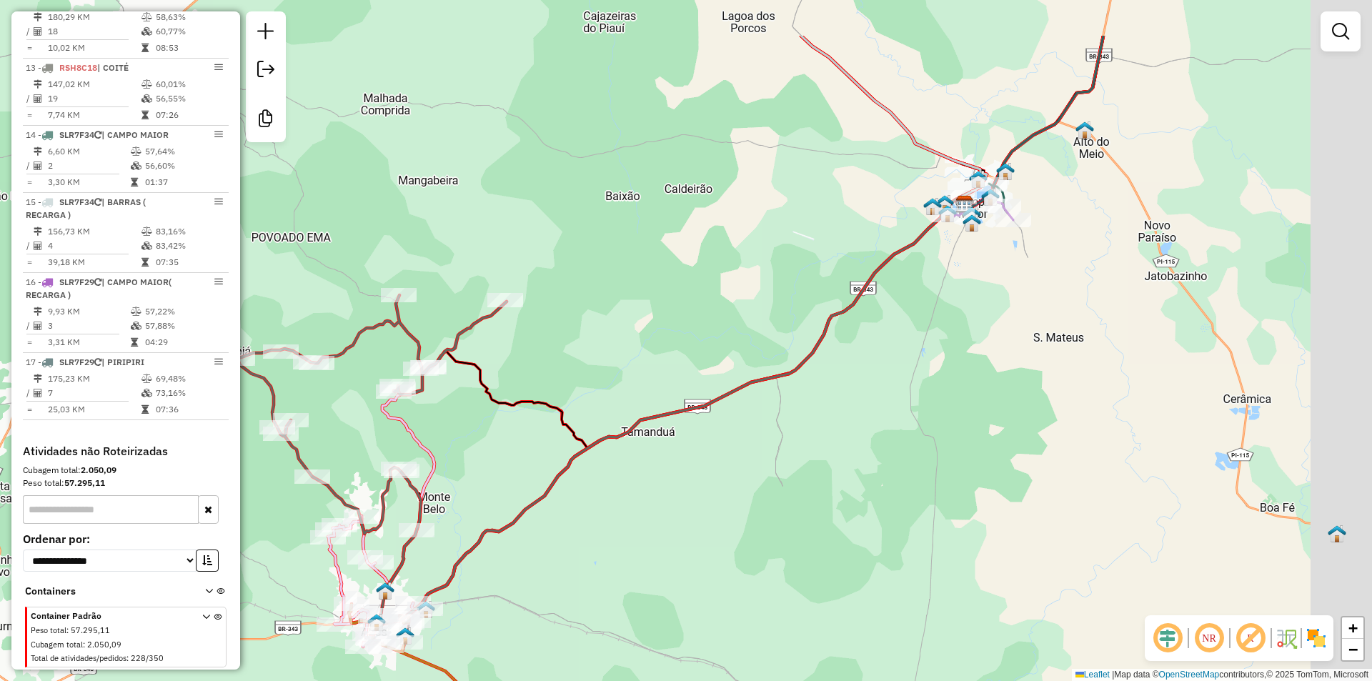
drag, startPoint x: 895, startPoint y: 363, endPoint x: 526, endPoint y: 459, distance: 381.1
click at [519, 481] on icon at bounding box center [667, 415] width 595 height 437
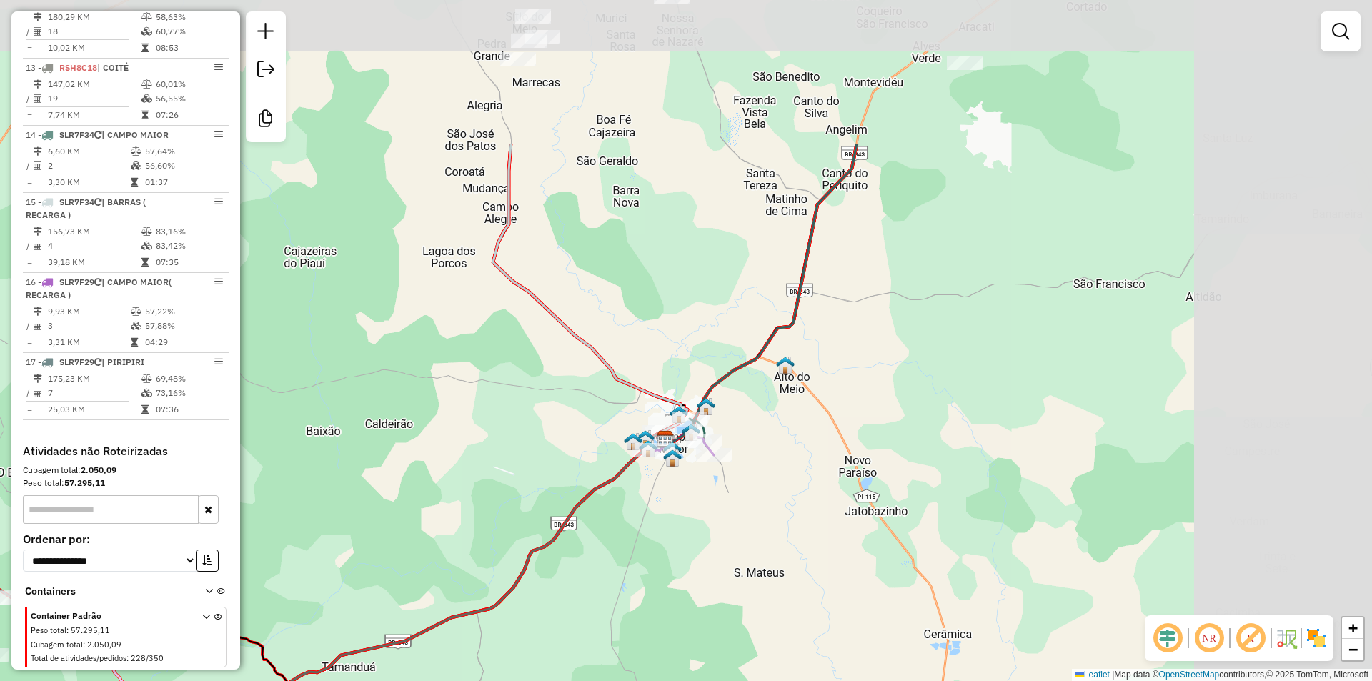
drag, startPoint x: 692, startPoint y: 329, endPoint x: 486, endPoint y: 541, distance: 295.1
click at [486, 541] on div "Janela de atendimento Grade de atendimento Capacidade Transportadoras Veículos …" at bounding box center [686, 340] width 1372 height 681
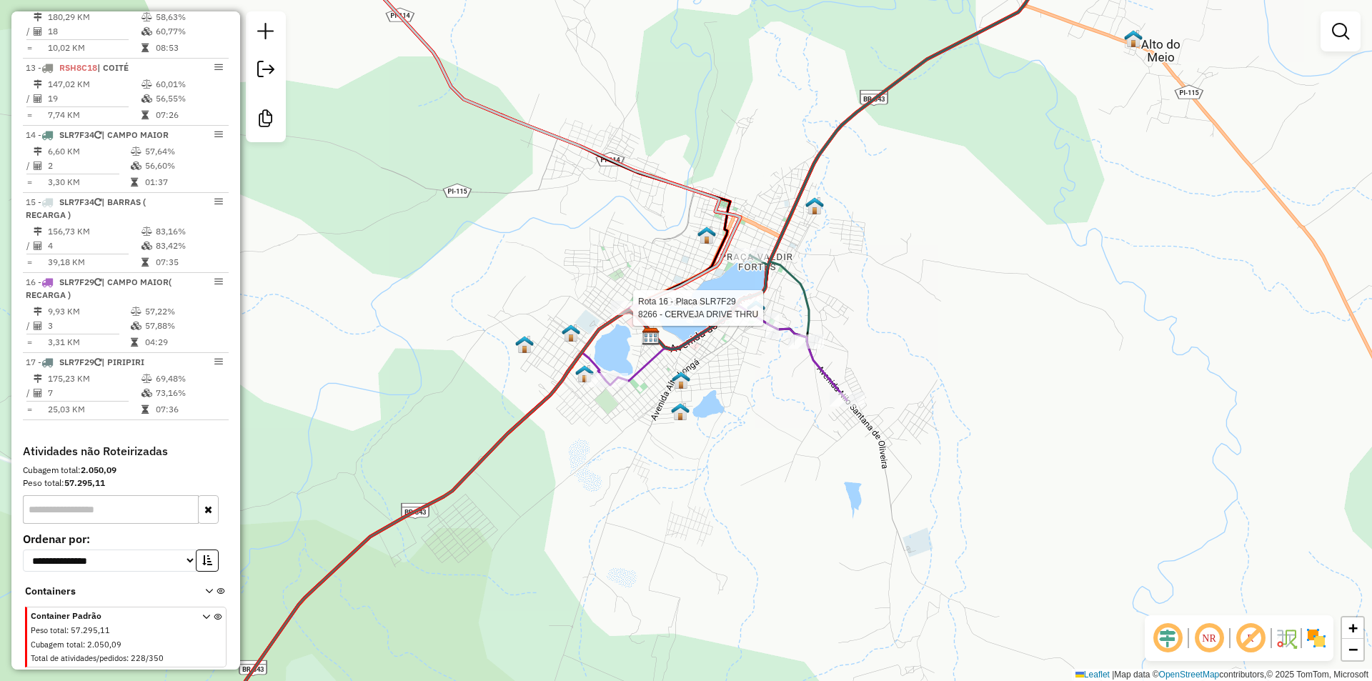
select select "**********"
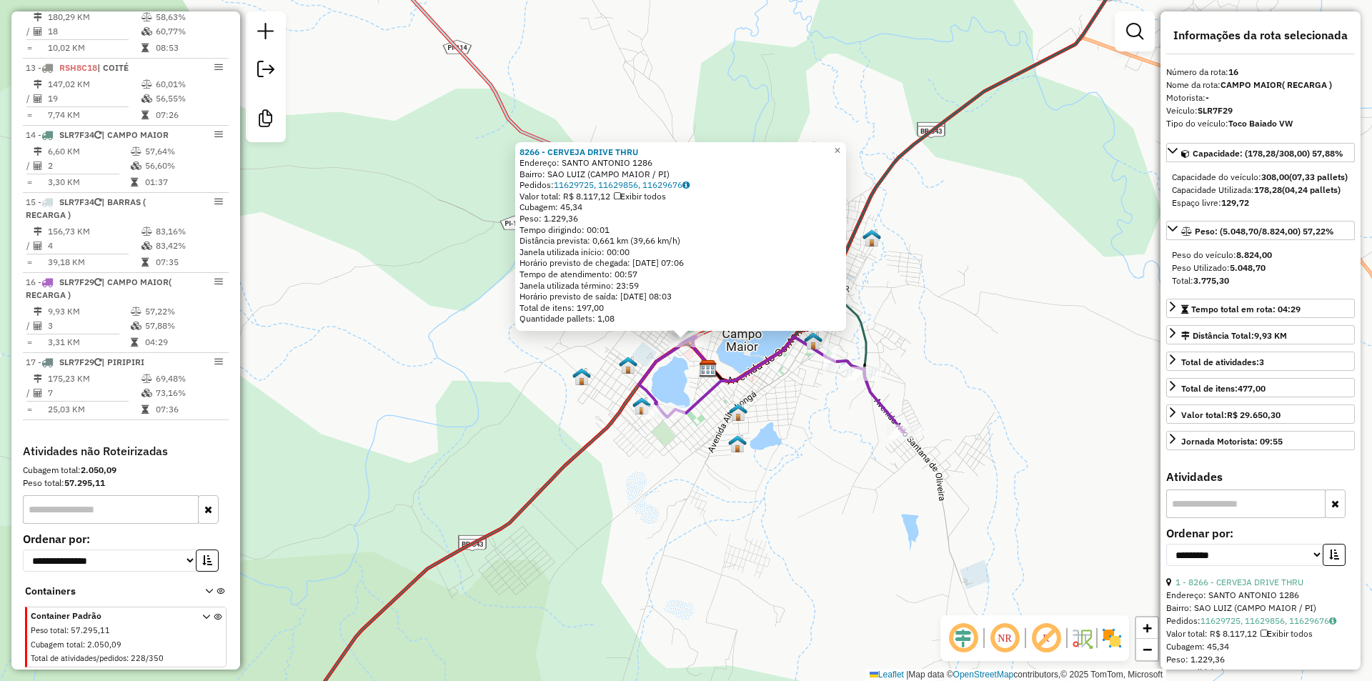
click at [626, 413] on icon at bounding box center [493, 544] width 433 height 409
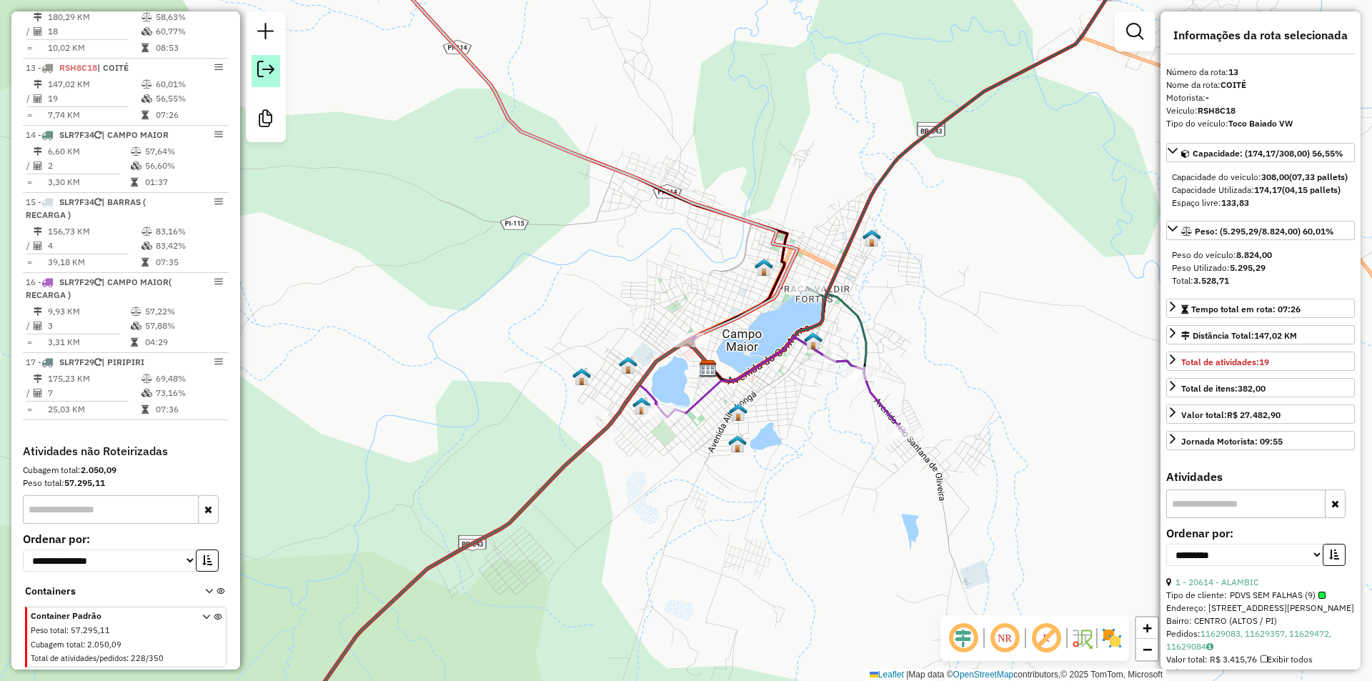
click at [272, 72] on link at bounding box center [266, 71] width 29 height 32
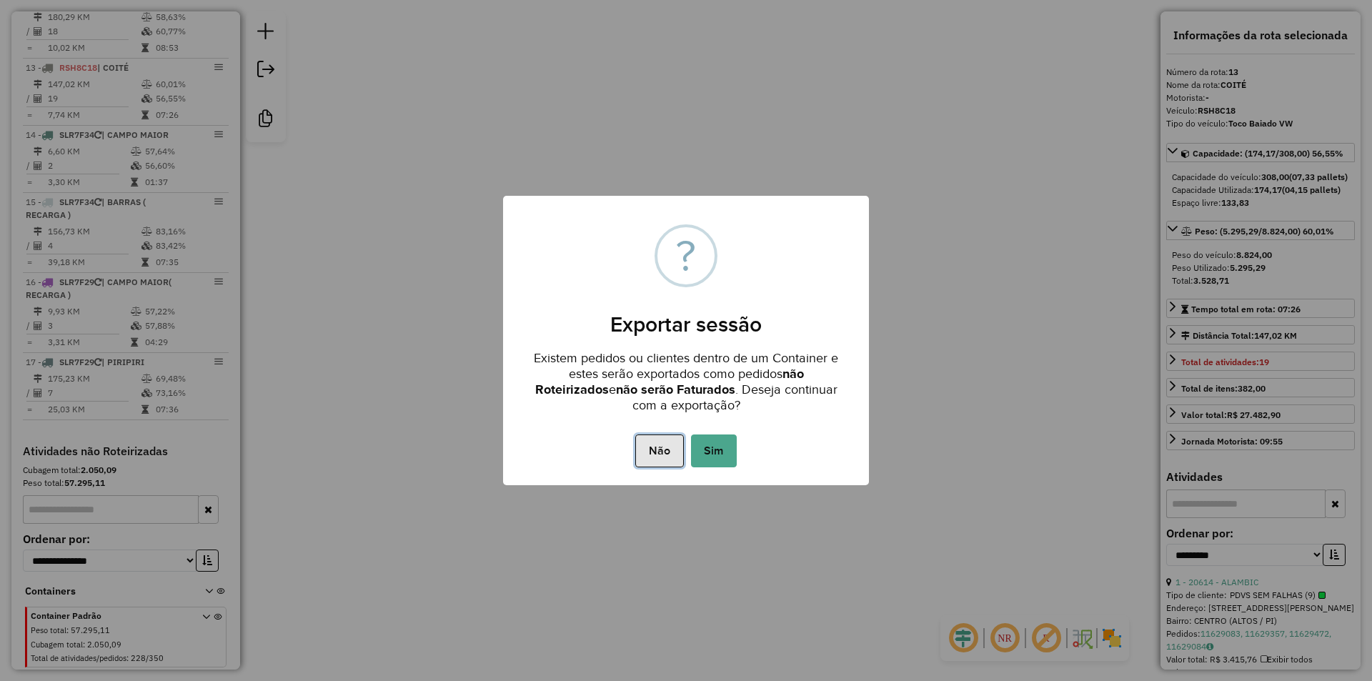
click at [660, 457] on button "Não" at bounding box center [659, 450] width 48 height 33
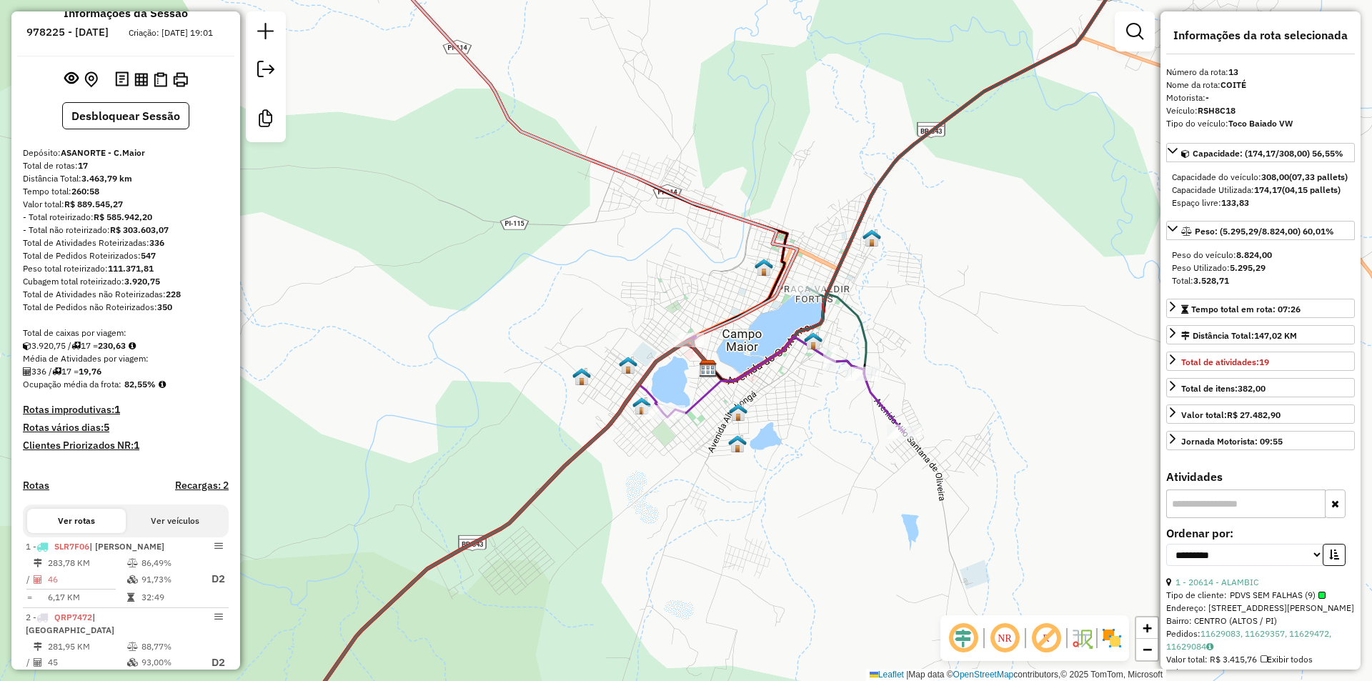
scroll to position [0, 0]
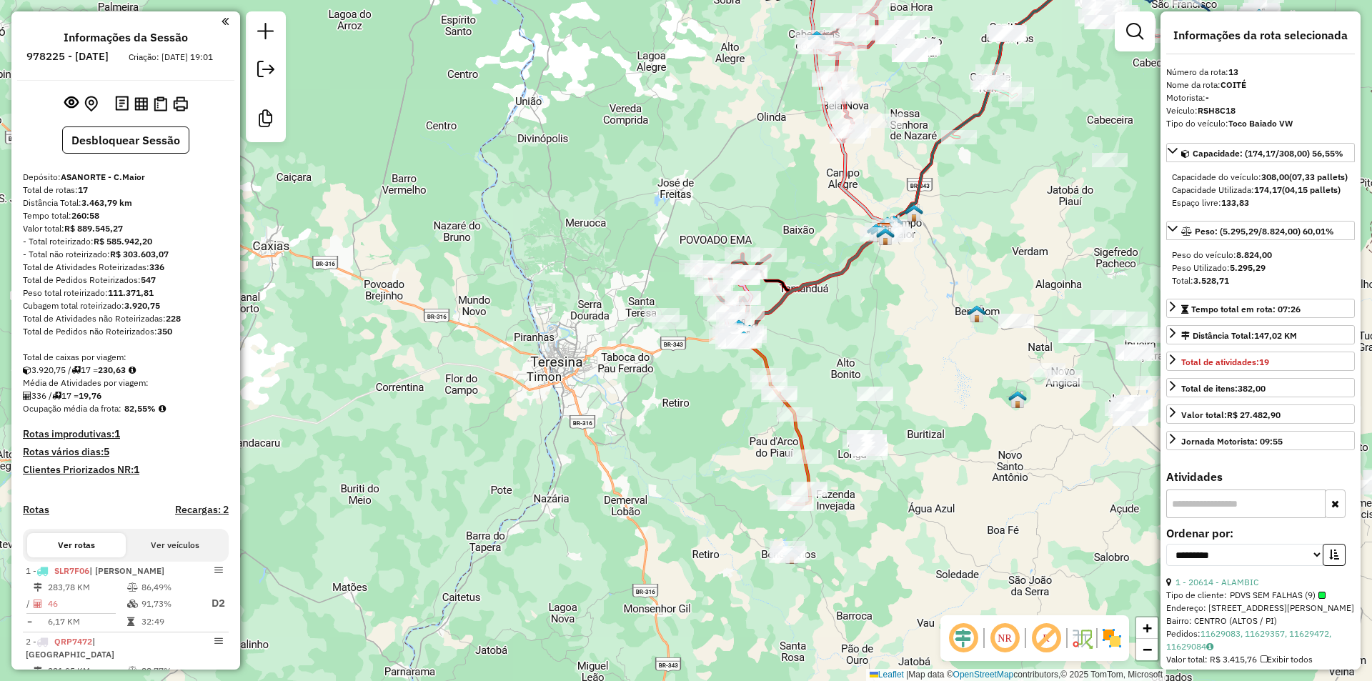
drag, startPoint x: 740, startPoint y: 341, endPoint x: 795, endPoint y: 319, distance: 58.4
click at [795, 319] on div "Janela de atendimento Grade de atendimento Capacidade Transportadoras Veículos …" at bounding box center [686, 340] width 1372 height 681
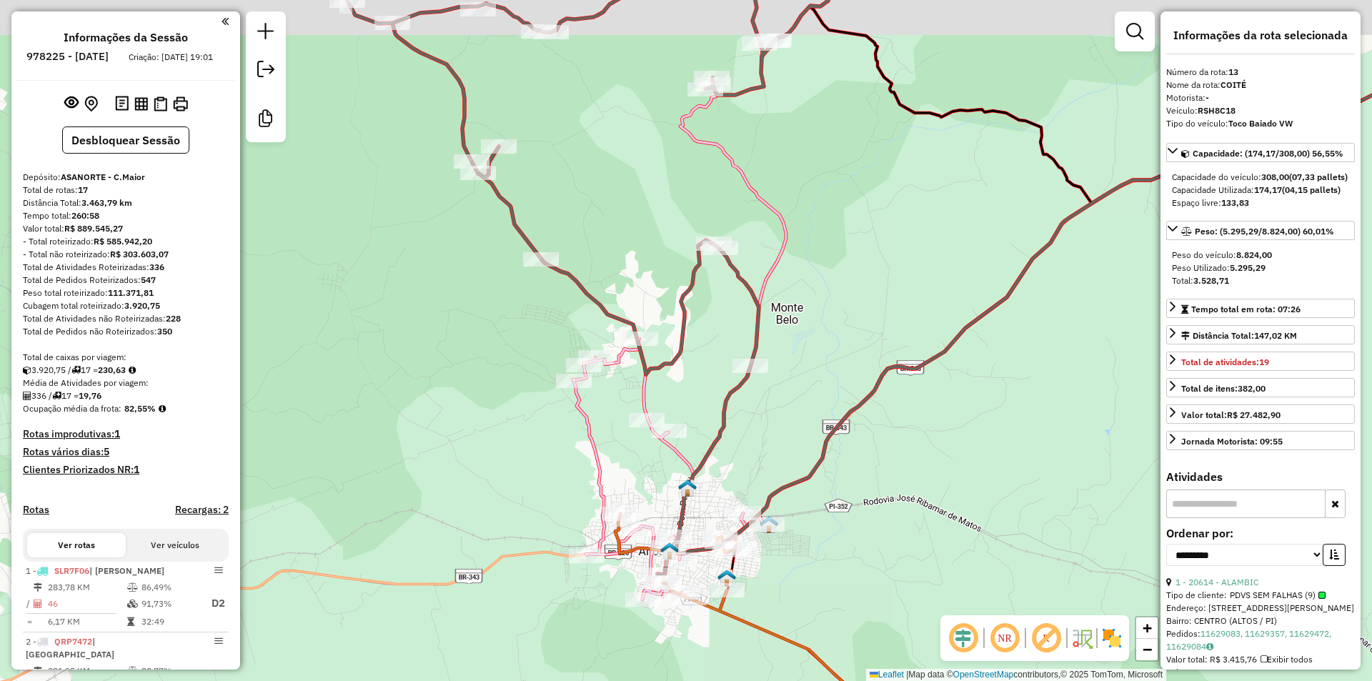
drag, startPoint x: 740, startPoint y: 281, endPoint x: 709, endPoint y: 370, distance: 94.5
click at [709, 370] on div "Janela de atendimento Grade de atendimento Capacidade Transportadoras Veículos …" at bounding box center [686, 340] width 1372 height 681
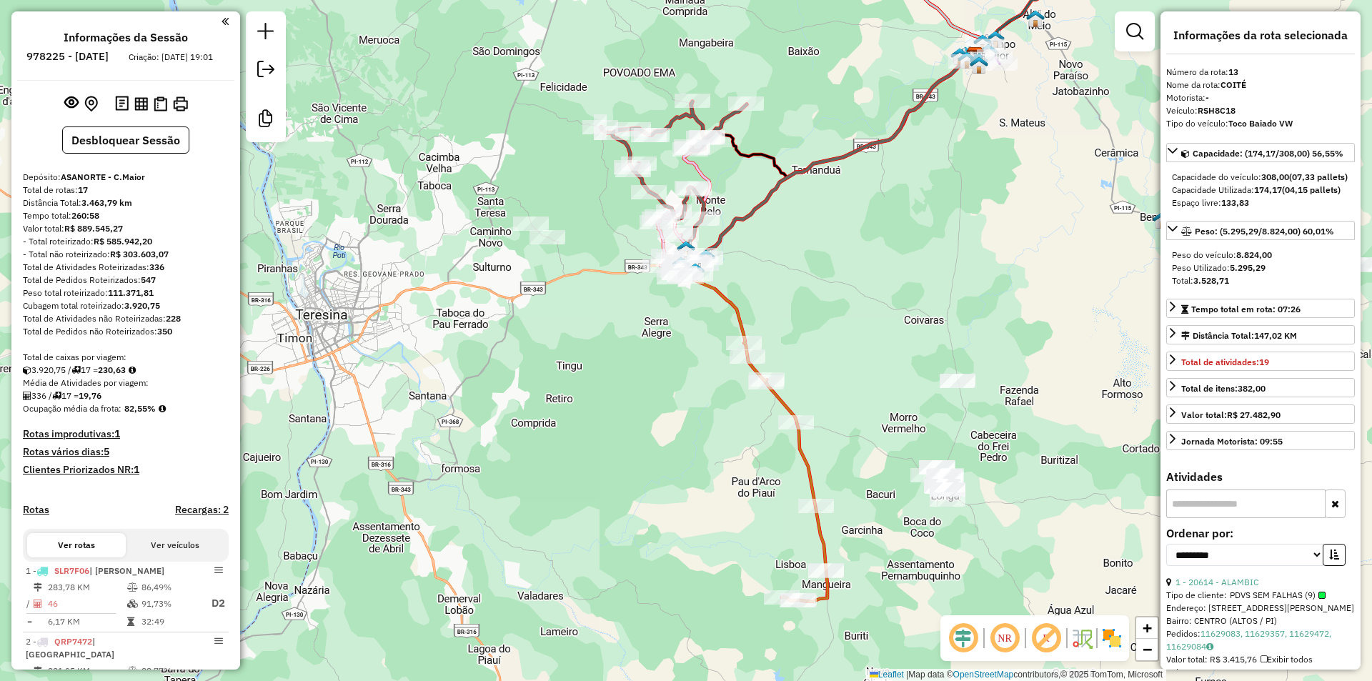
drag, startPoint x: 736, startPoint y: 319, endPoint x: 729, endPoint y: 264, distance: 55.5
click at [732, 276] on icon at bounding box center [747, 429] width 160 height 346
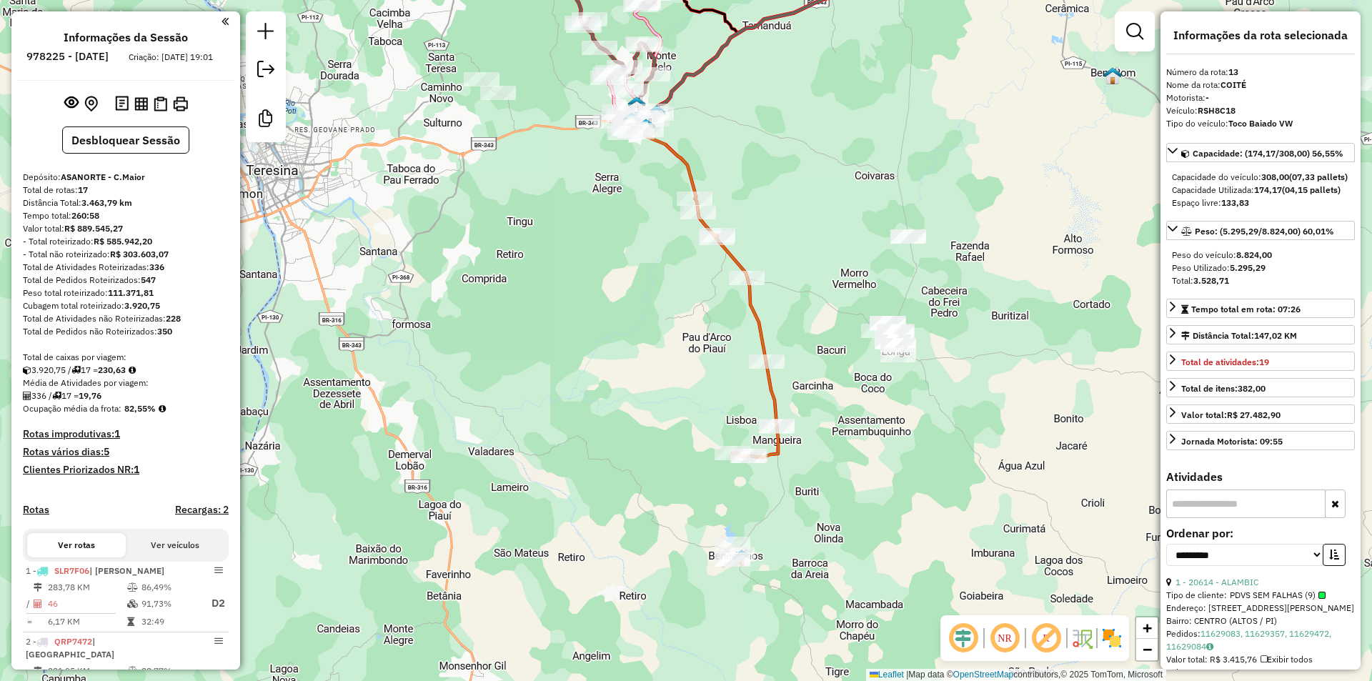
drag, startPoint x: 819, startPoint y: 409, endPoint x: 745, endPoint y: 245, distance: 180.4
click at [745, 248] on div "Janela de atendimento Grade de atendimento Capacidade Transportadoras Veículos …" at bounding box center [686, 340] width 1372 height 681
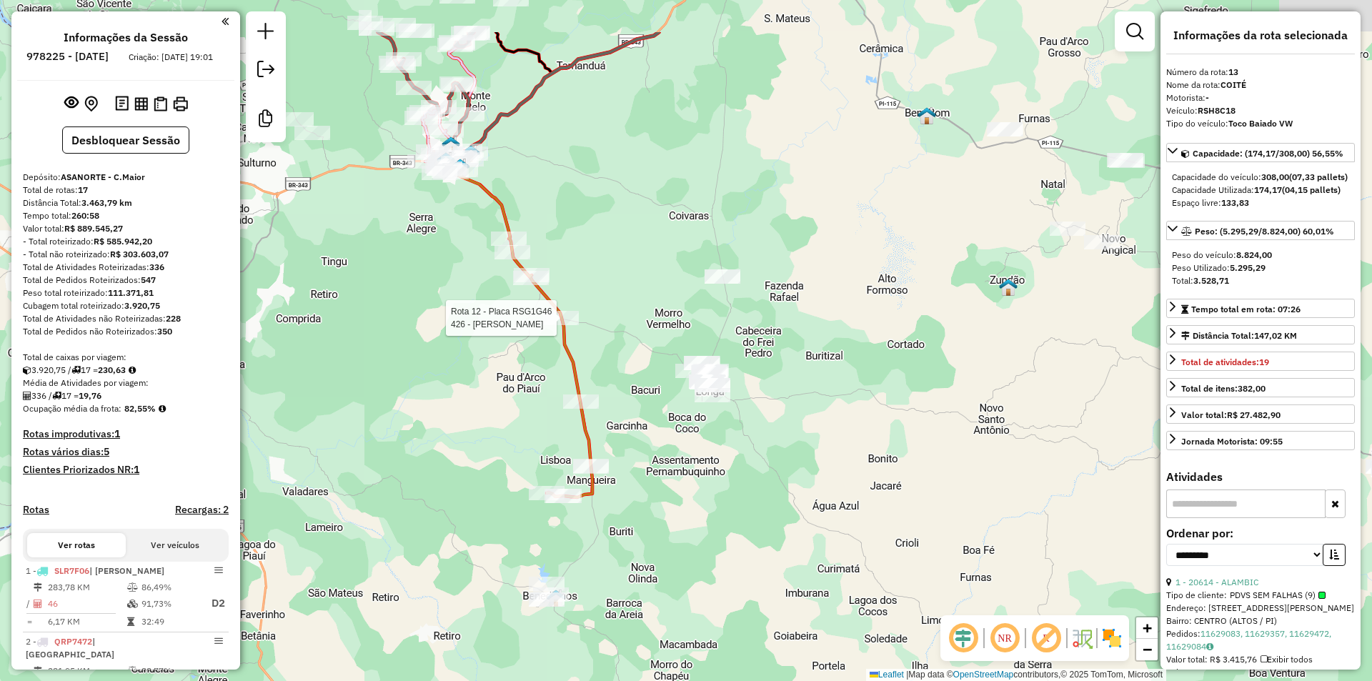
drag, startPoint x: 845, startPoint y: 383, endPoint x: 705, endPoint y: 477, distance: 169.4
click at [691, 494] on div "Rota 12 - Placa RSG1G46 426 - [PERSON_NAME] de atendimento Grade de atendimento…" at bounding box center [686, 340] width 1372 height 681
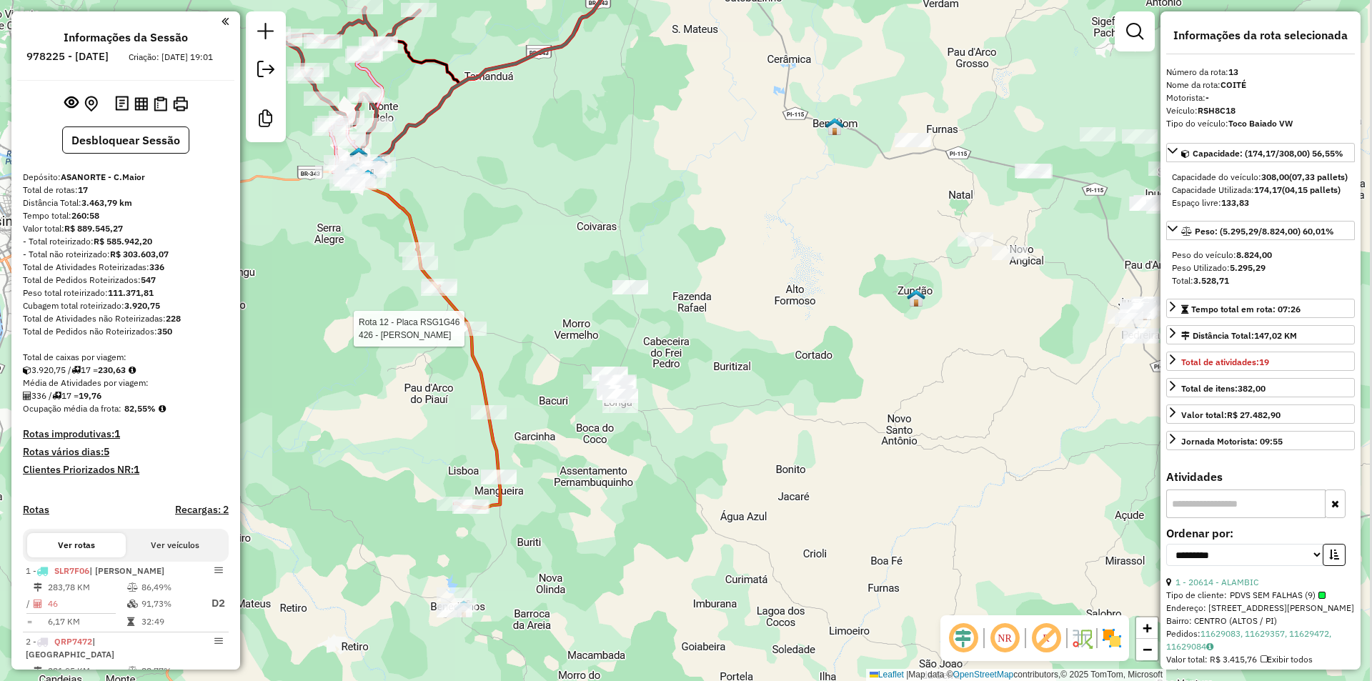
drag, startPoint x: 925, startPoint y: 358, endPoint x: 644, endPoint y: 367, distance: 281.7
click at [647, 367] on div "Rota 12 - Placa RSG1G46 426 - [PERSON_NAME] de atendimento Grade de atendimento…" at bounding box center [686, 340] width 1372 height 681
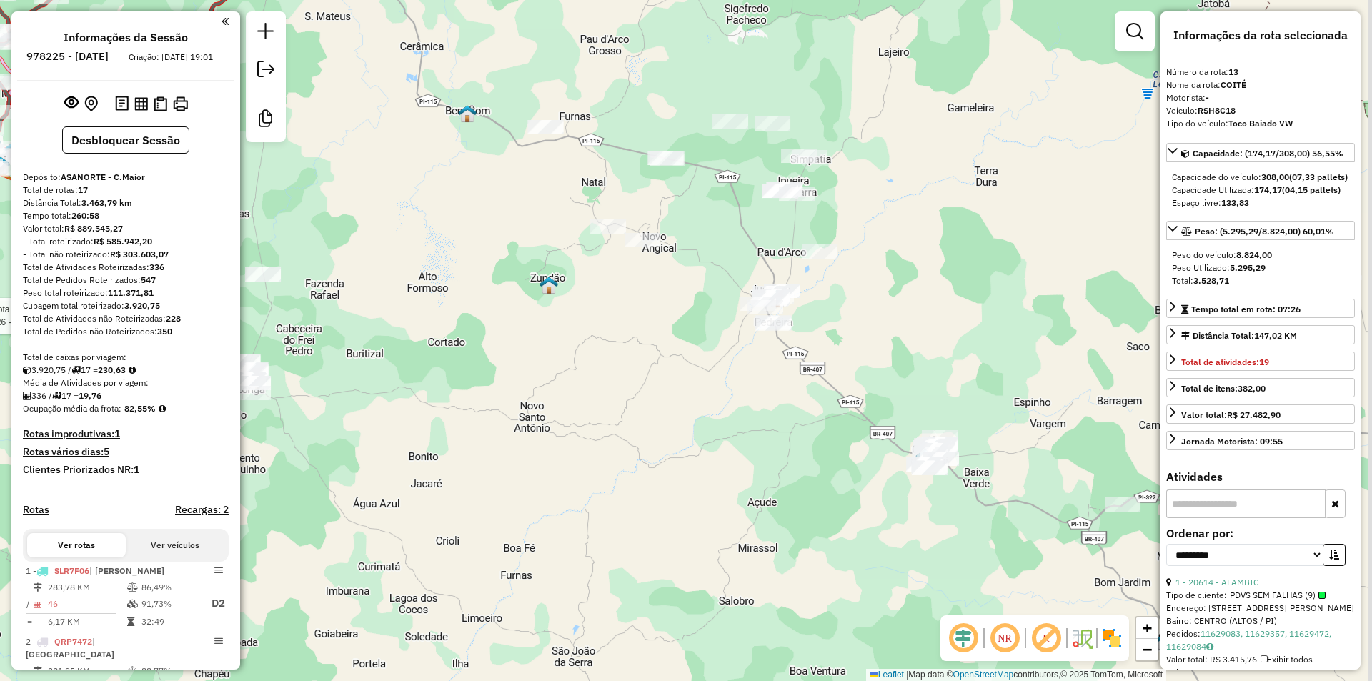
drag, startPoint x: 782, startPoint y: 348, endPoint x: 685, endPoint y: 339, distance: 96.8
click at [685, 339] on div "Rota 12 - Placa RSG1G46 426 - [PERSON_NAME] de atendimento Grade de atendimento…" at bounding box center [686, 340] width 1372 height 681
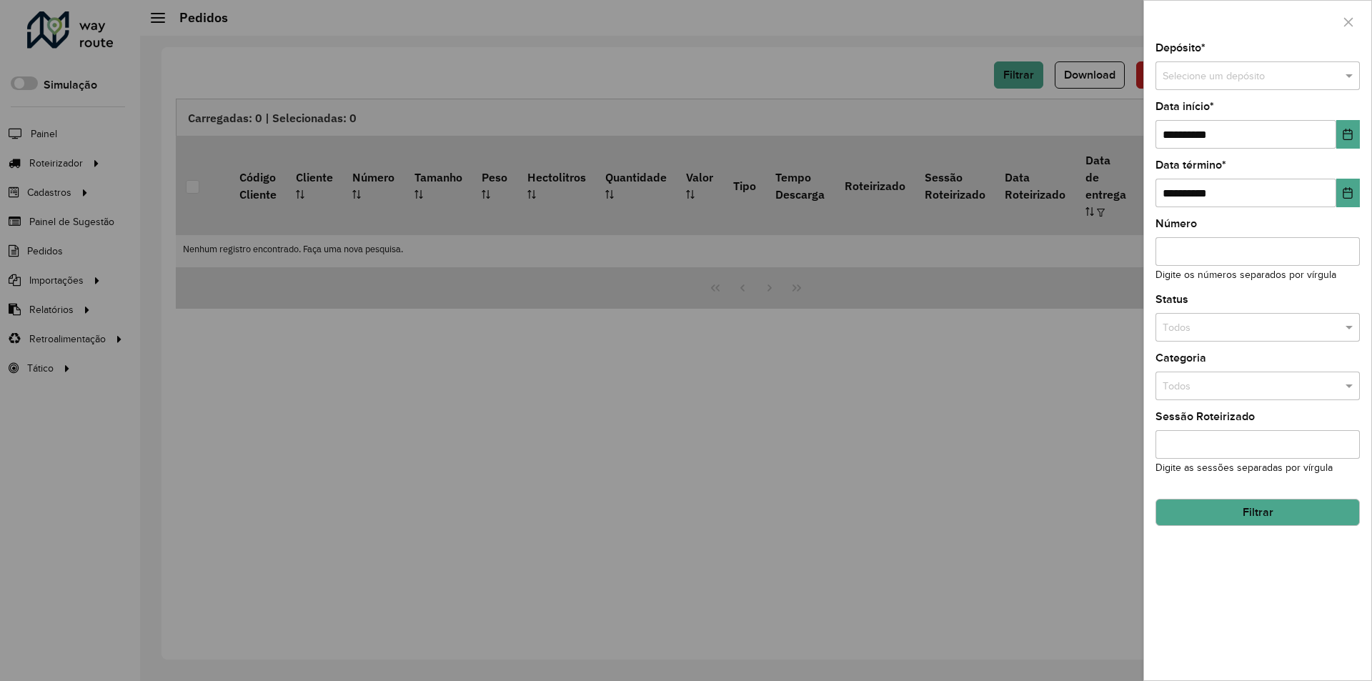
click at [902, 91] on div at bounding box center [686, 340] width 1372 height 681
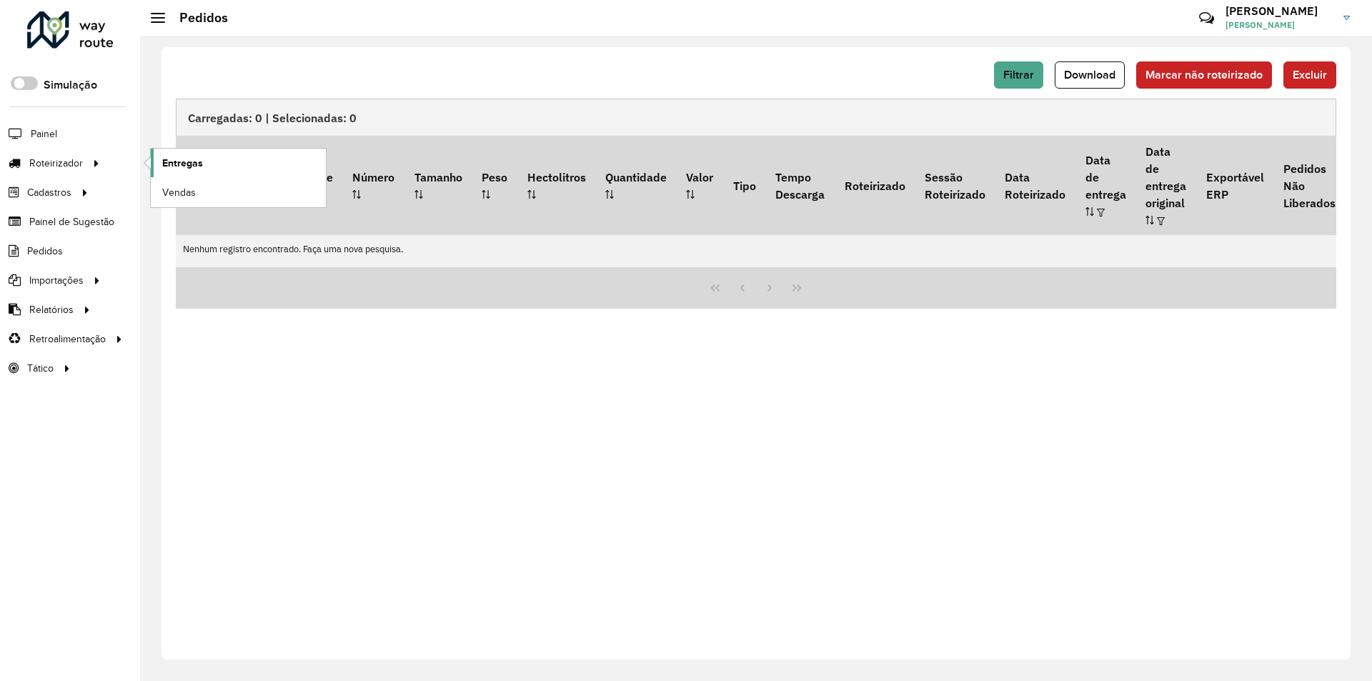
click at [210, 161] on link "Entregas" at bounding box center [238, 163] width 175 height 29
click at [166, 165] on span "Entregas" at bounding box center [182, 163] width 41 height 15
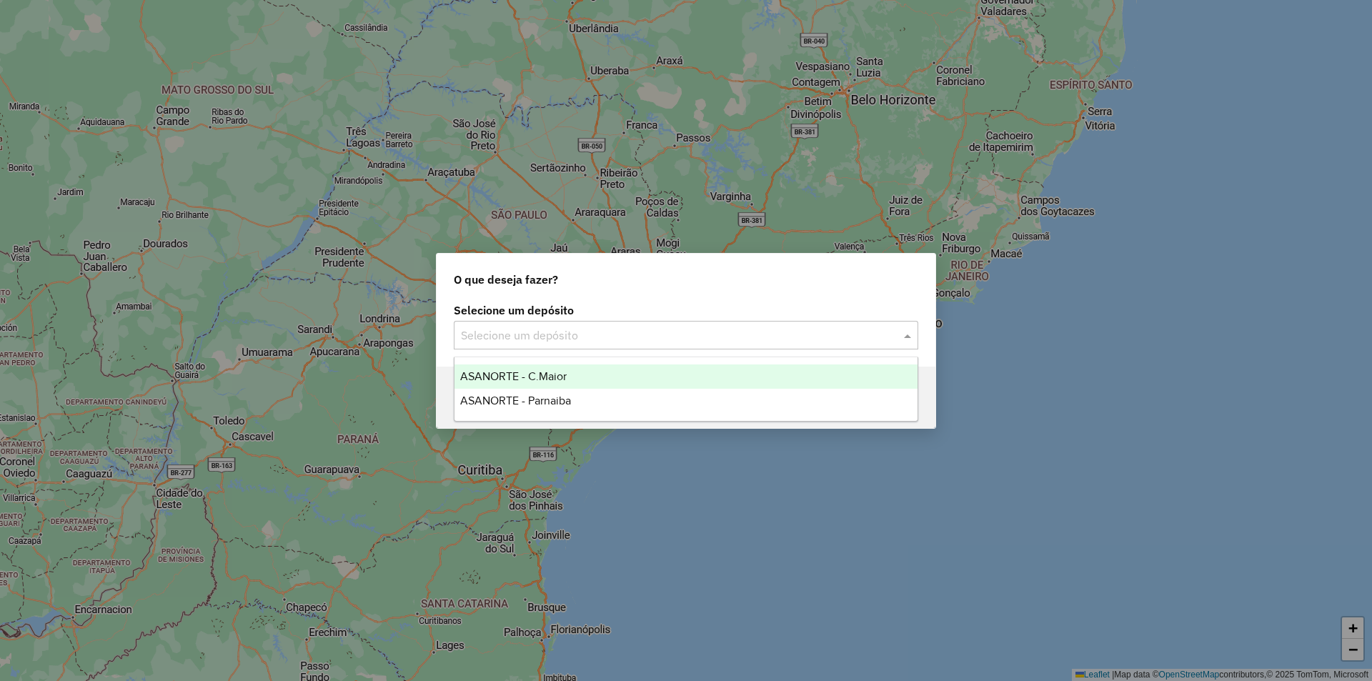
click at [653, 334] on input "text" at bounding box center [672, 335] width 422 height 17
click at [571, 383] on div "ASANORTE - C.Maior" at bounding box center [685, 376] width 463 height 24
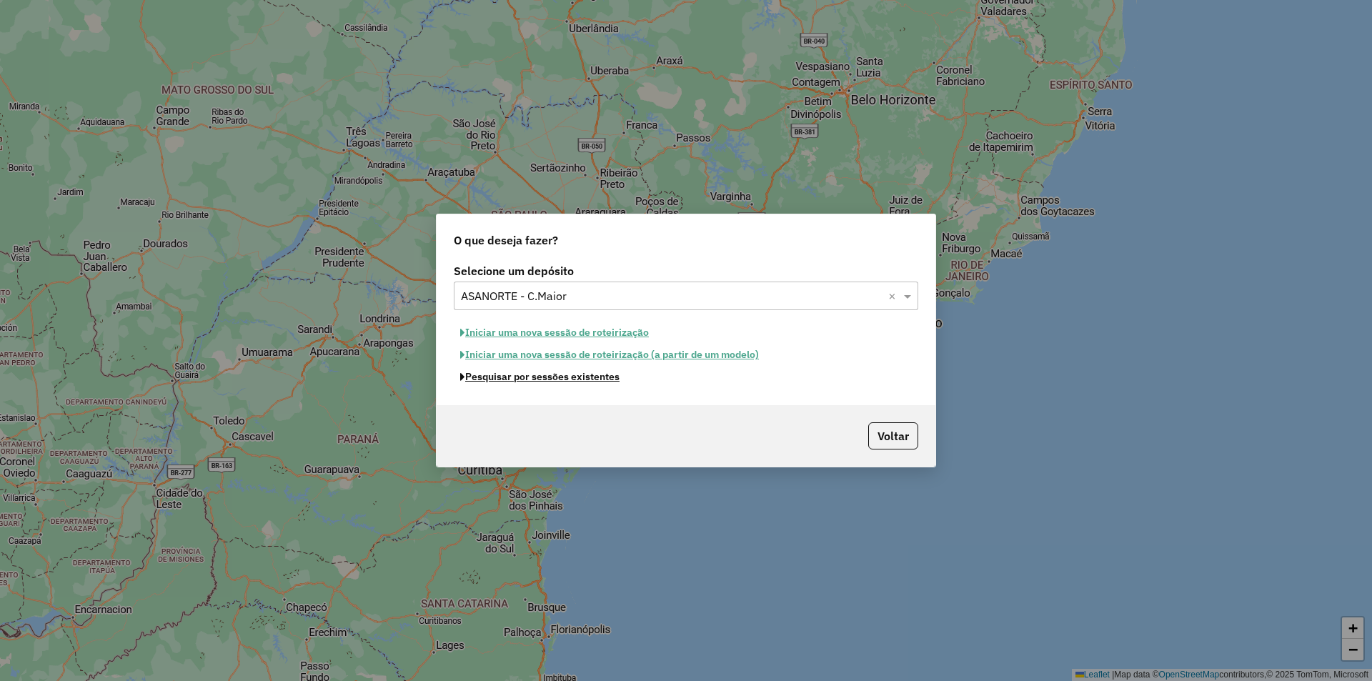
click at [561, 380] on button "Pesquisar por sessões existentes" at bounding box center [540, 377] width 172 height 22
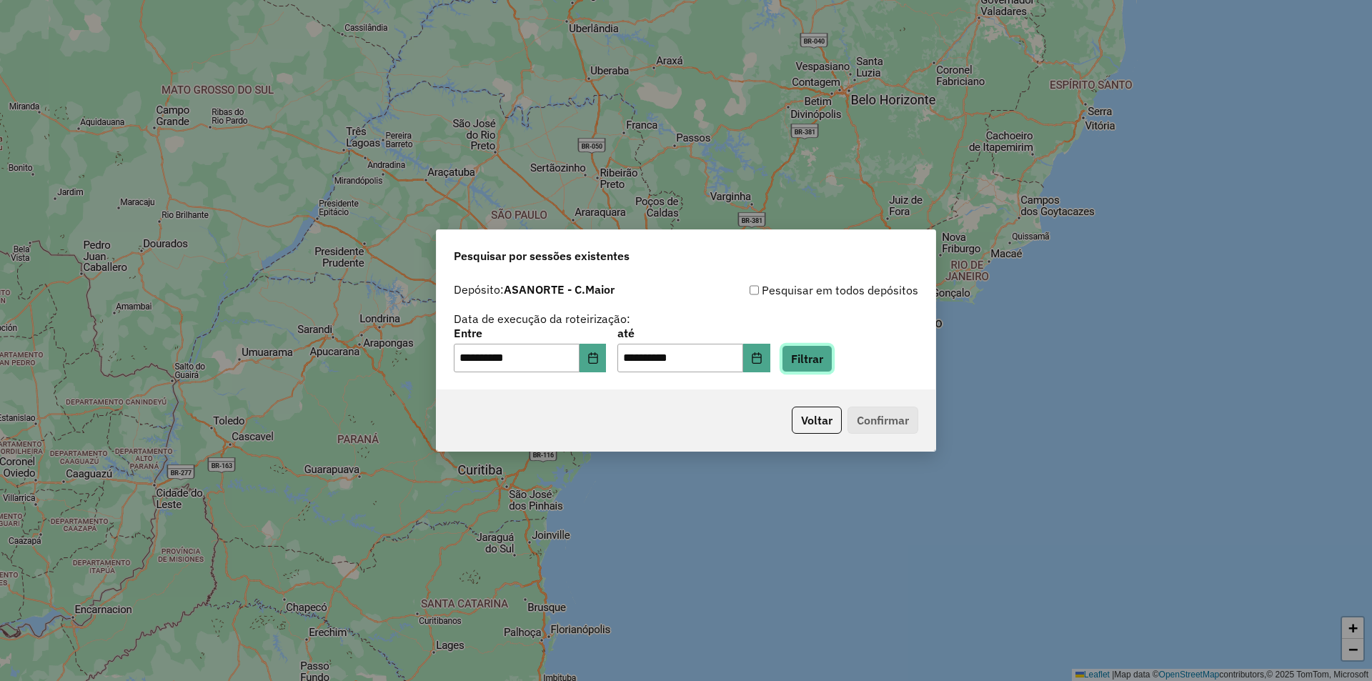
click at [817, 364] on button "Filtrar" at bounding box center [807, 358] width 51 height 27
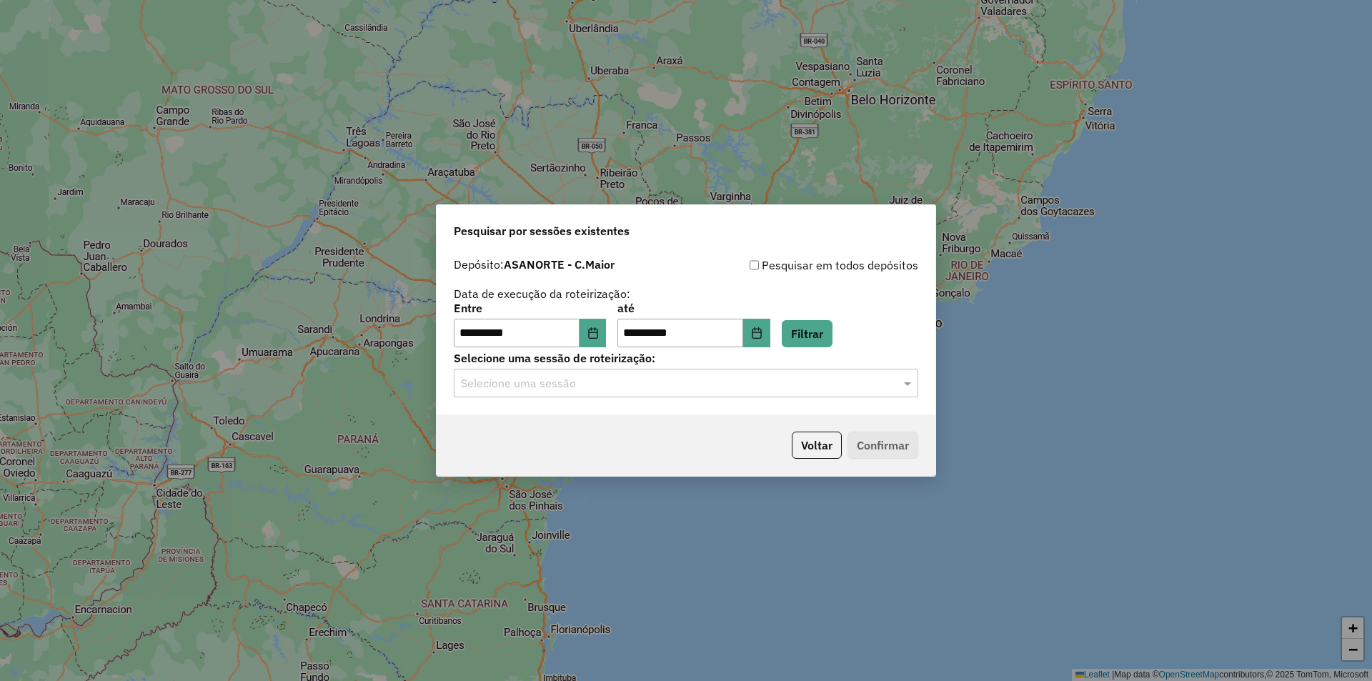
click at [606, 391] on input "text" at bounding box center [672, 383] width 422 height 17
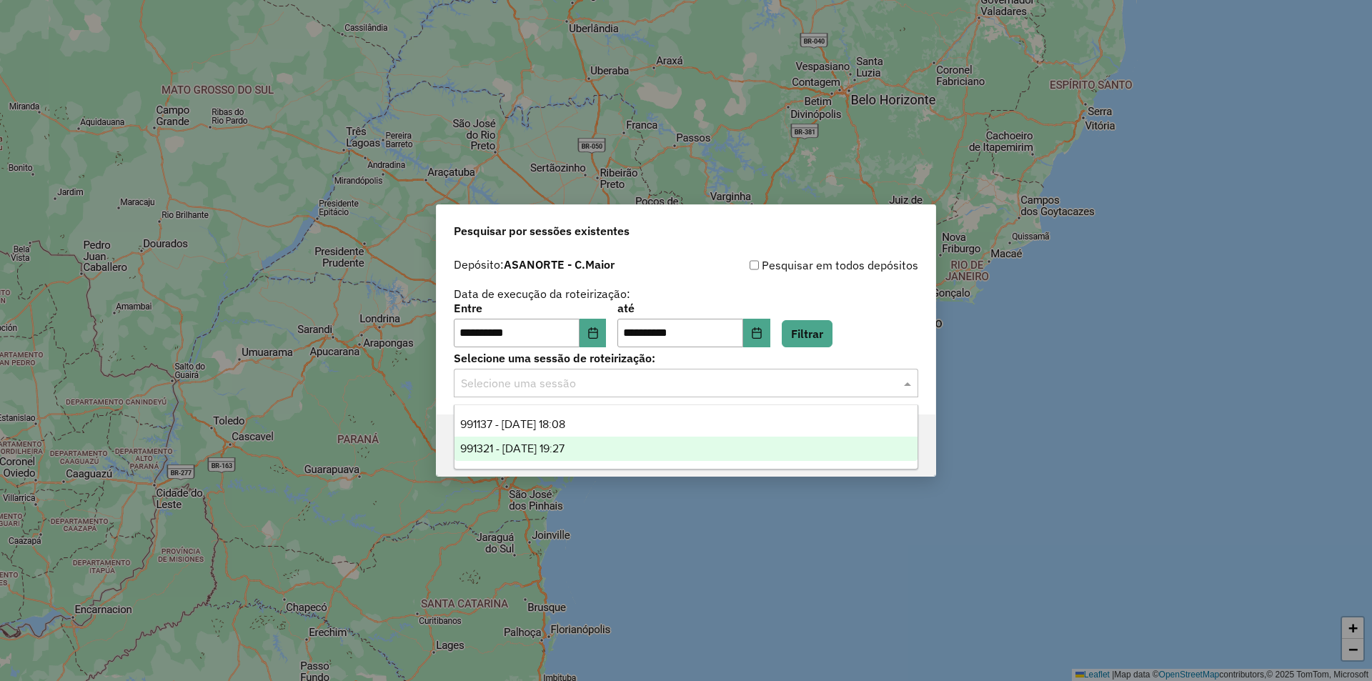
click at [583, 439] on div "991321 - [DATE] 19:27" at bounding box center [685, 449] width 463 height 24
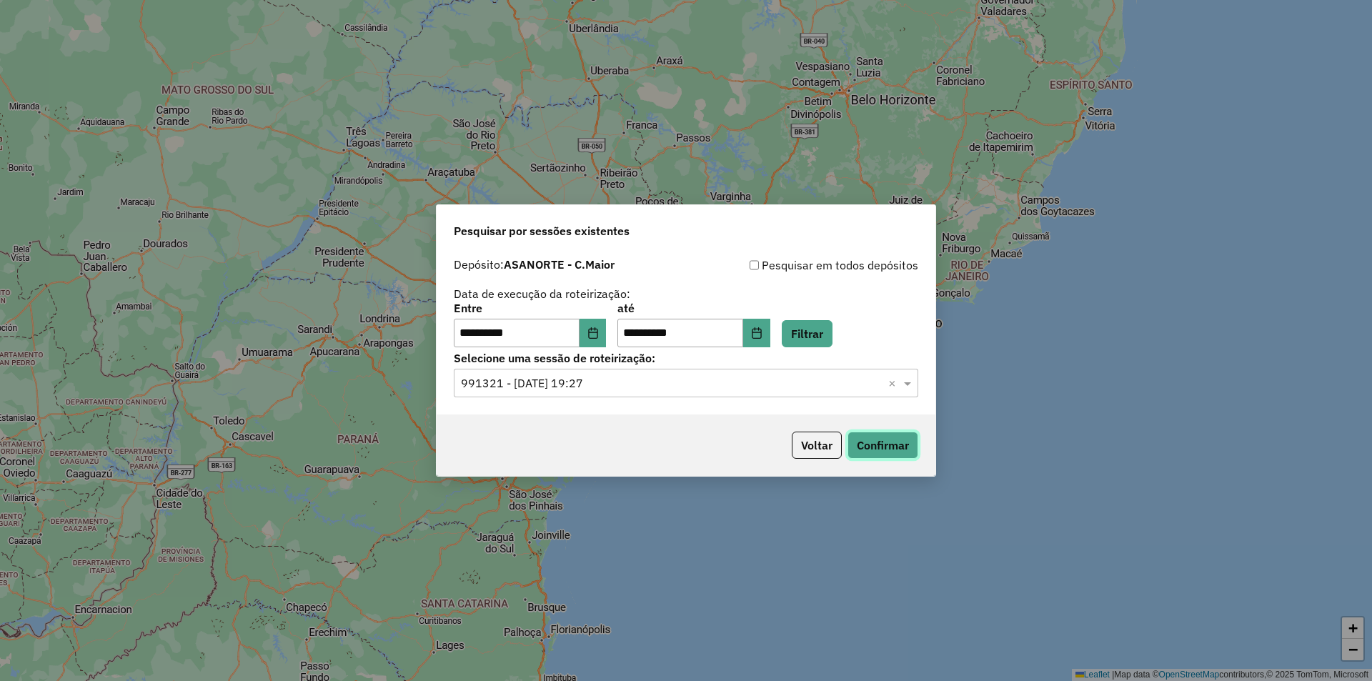
click at [891, 447] on button "Confirmar" at bounding box center [882, 445] width 71 height 27
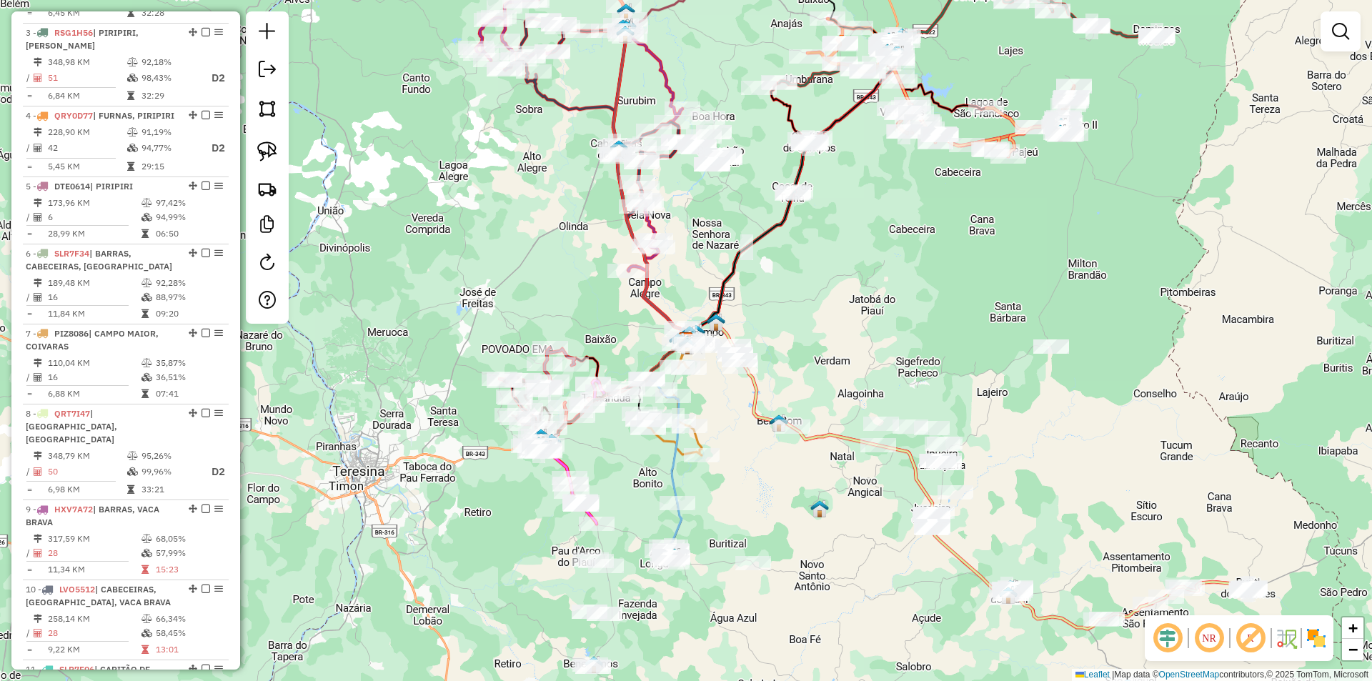
scroll to position [715, 0]
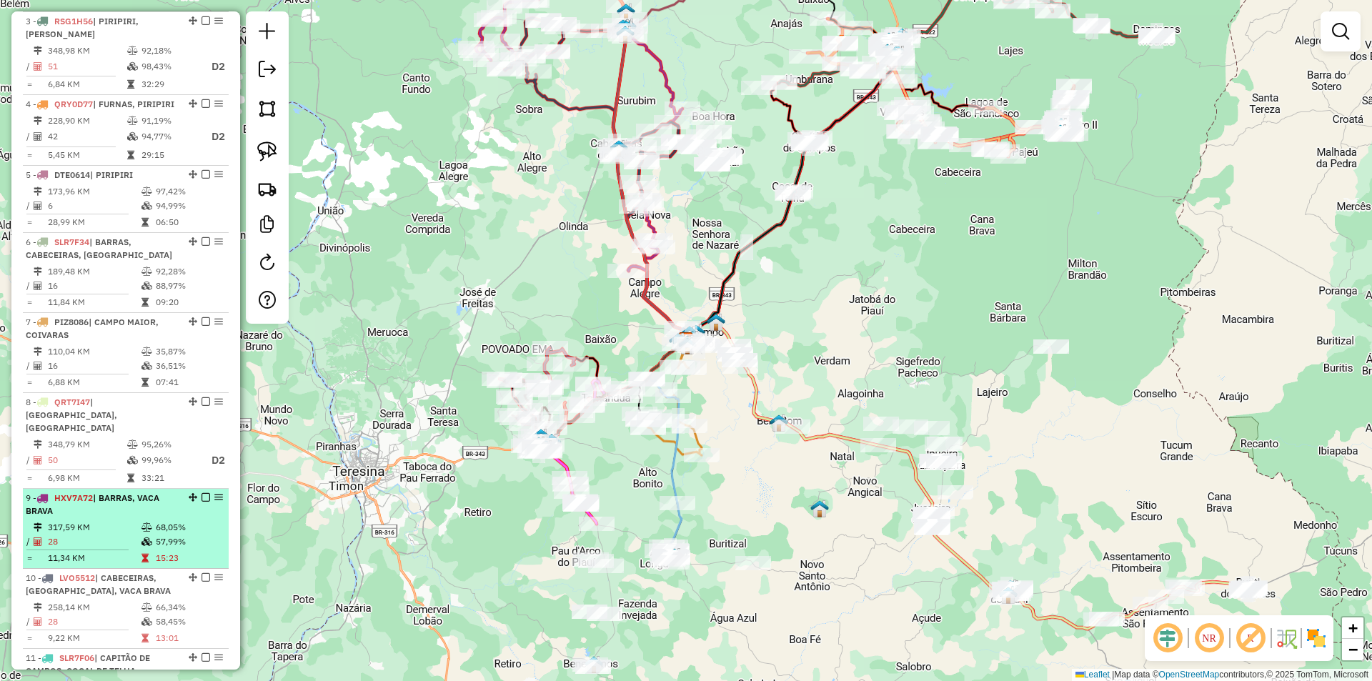
click at [107, 495] on div "9 - HXV7A72 | BARRAS, VACA BRAVA" at bounding box center [101, 505] width 151 height 26
select select "**********"
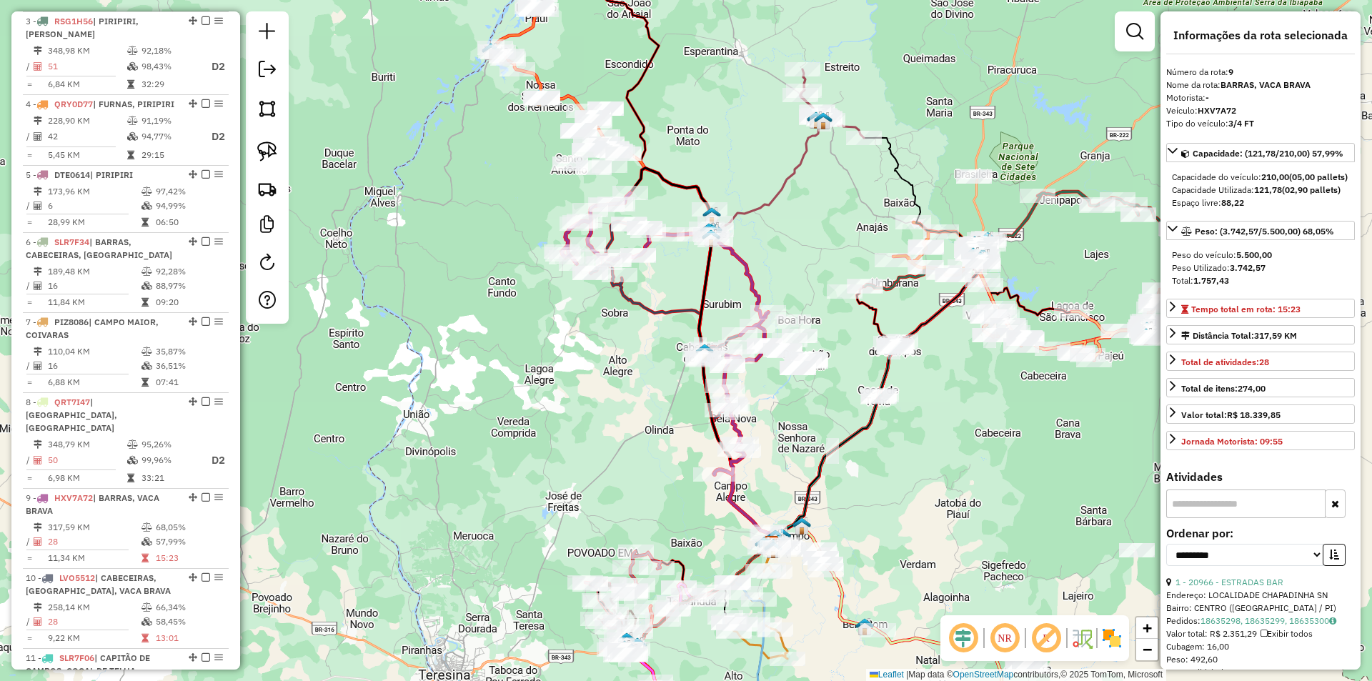
drag, startPoint x: 562, startPoint y: 364, endPoint x: 484, endPoint y: 414, distance: 92.2
click at [484, 414] on div "Janela de atendimento Grade de atendimento Capacidade Transportadoras Veículos …" at bounding box center [686, 340] width 1372 height 681
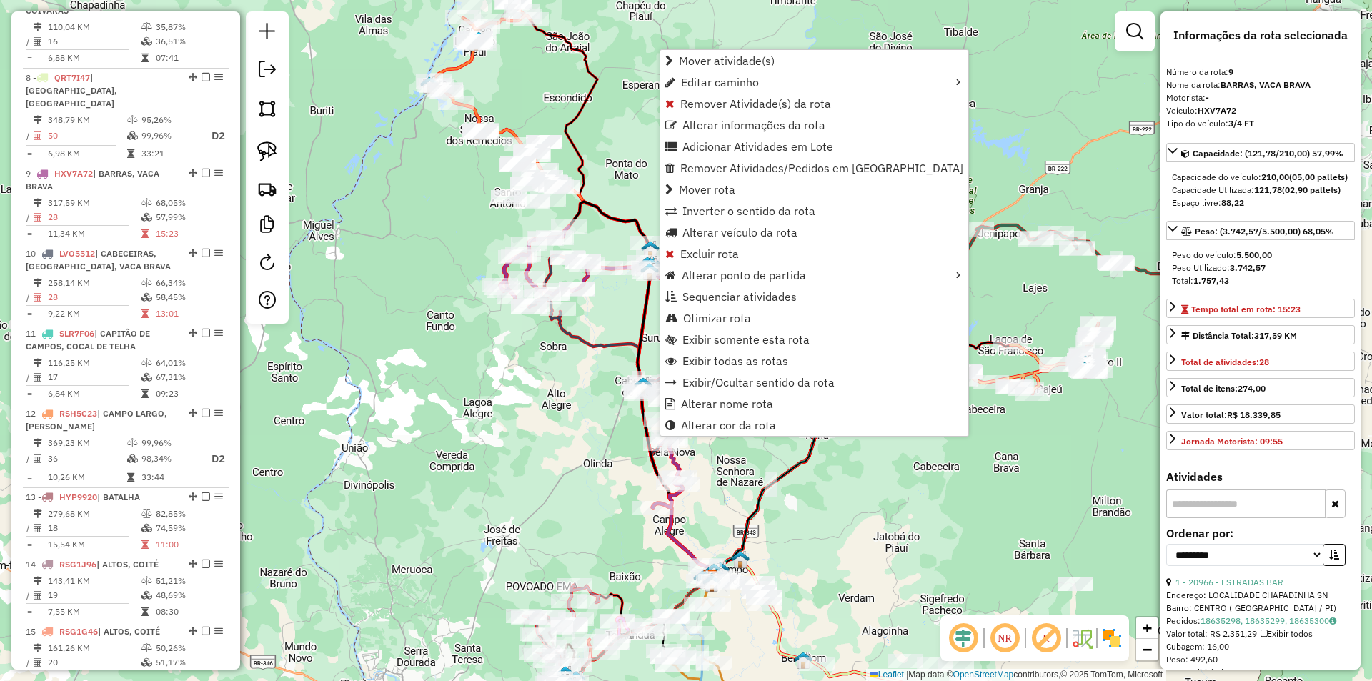
scroll to position [1178, 0]
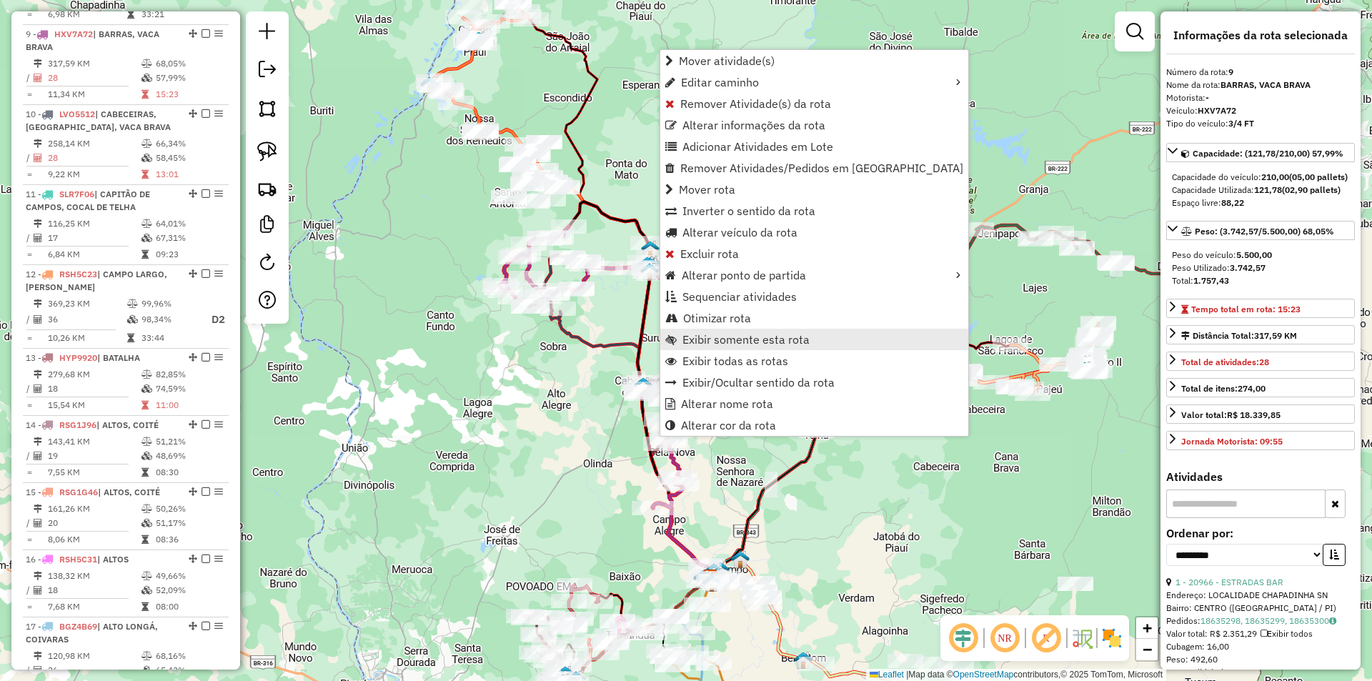
click at [713, 335] on span "Exibir somente esta rota" at bounding box center [745, 339] width 127 height 11
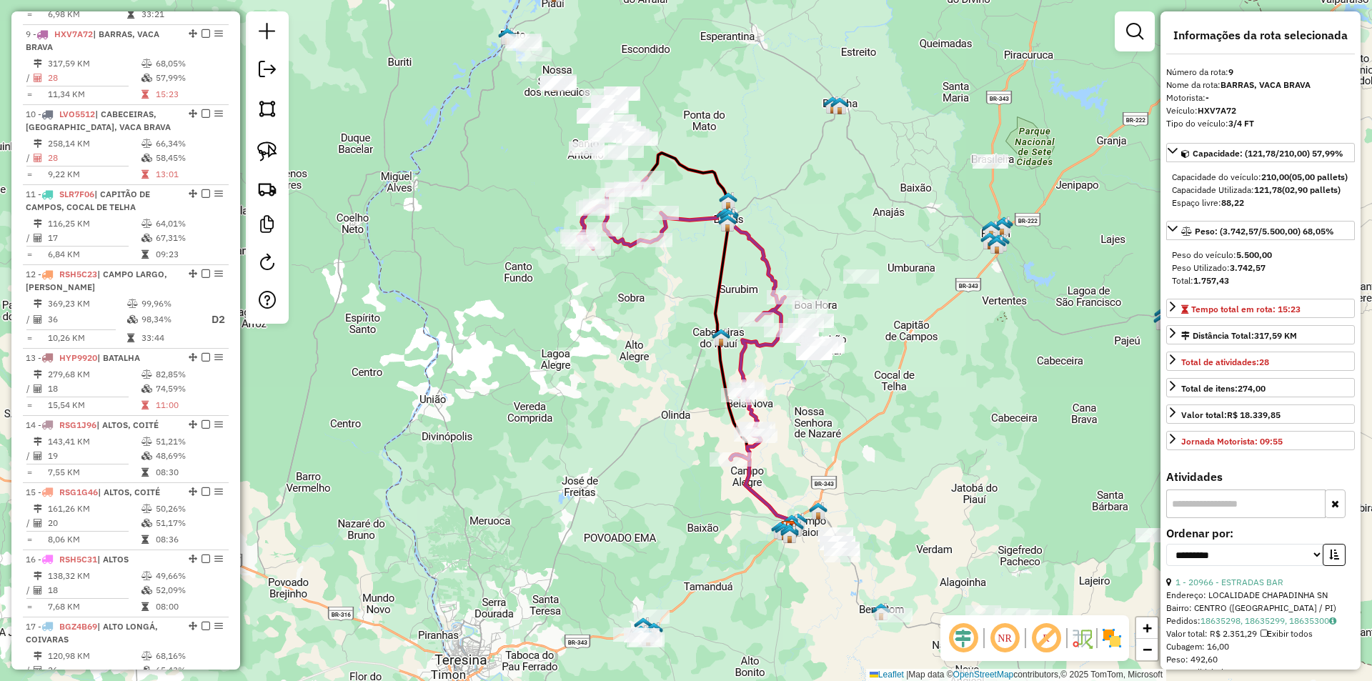
drag, startPoint x: 625, startPoint y: 262, endPoint x: 625, endPoint y: 334, distance: 72.9
click at [625, 334] on div "Janela de atendimento Grade de atendimento Capacidade Transportadoras Veículos …" at bounding box center [686, 340] width 1372 height 681
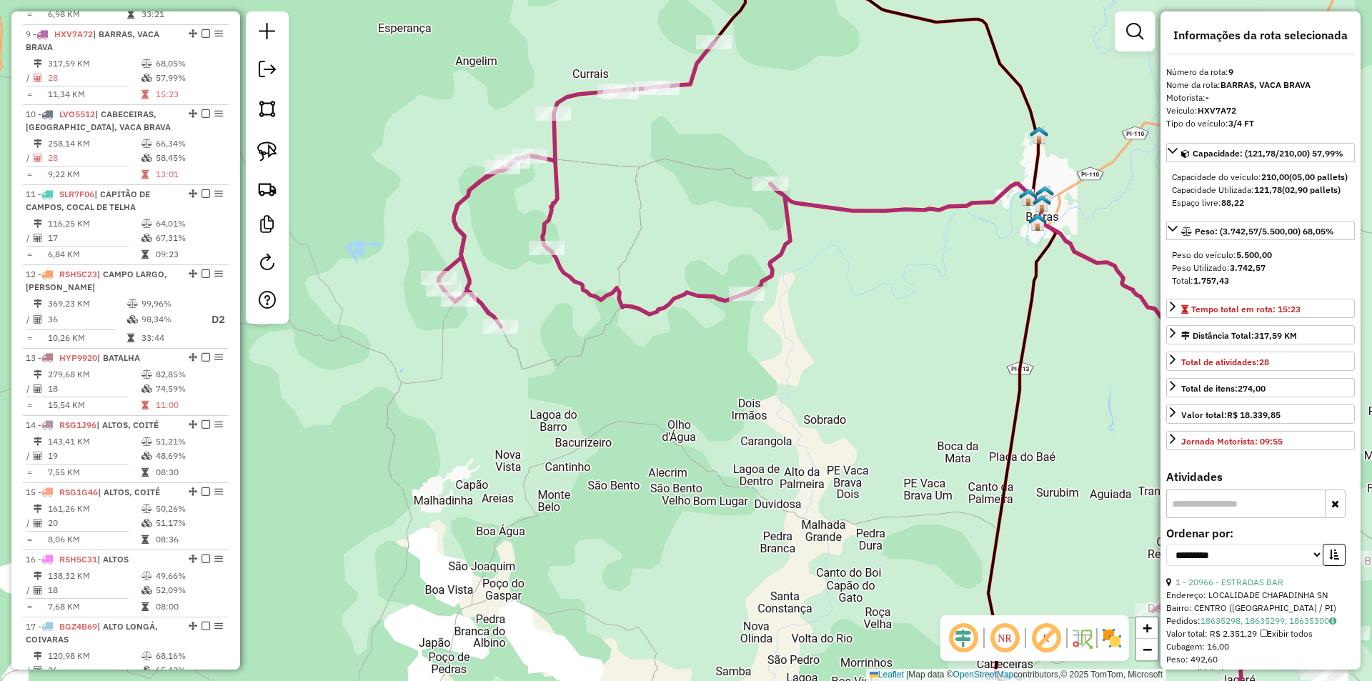
drag, startPoint x: 588, startPoint y: 319, endPoint x: 589, endPoint y: 359, distance: 40.7
click at [589, 363] on div "Janela de atendimento Grade de atendimento Capacidade Transportadoras Veículos …" at bounding box center [686, 340] width 1372 height 681
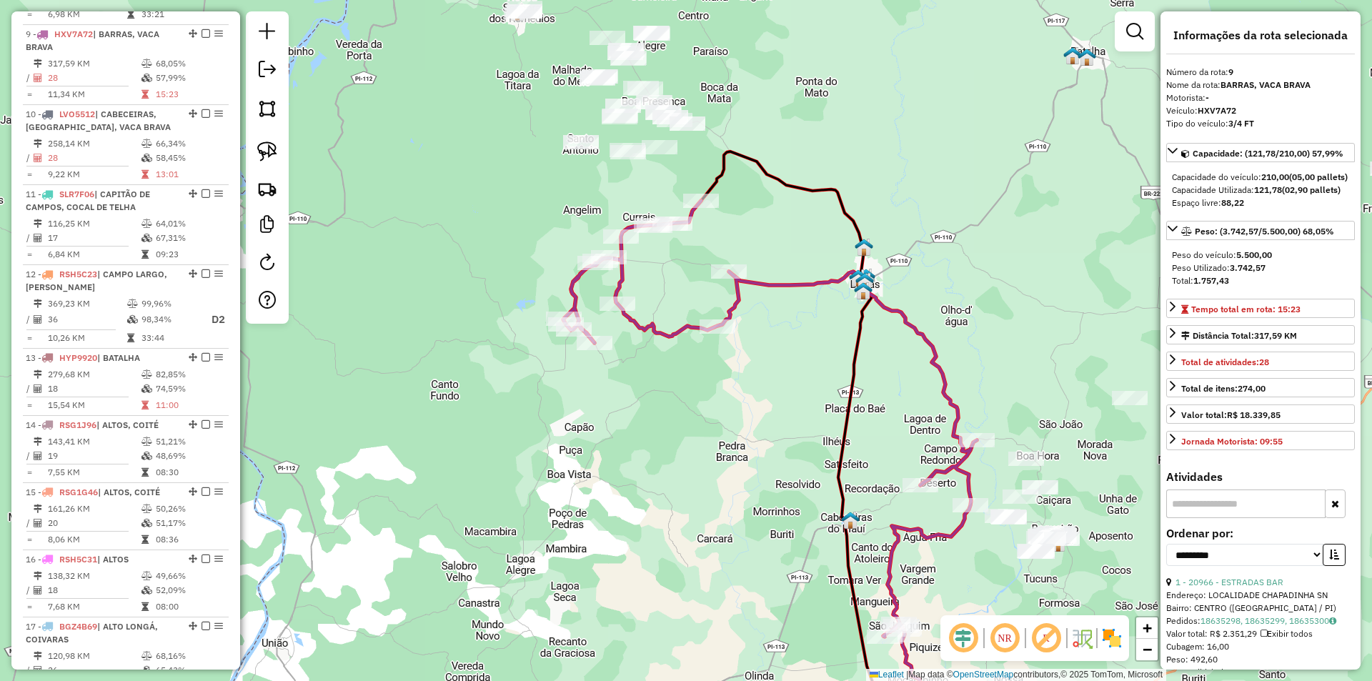
drag, startPoint x: 532, startPoint y: 365, endPoint x: 613, endPoint y: 373, distance: 81.8
click at [613, 373] on div "Janela de atendimento Grade de atendimento Capacidade Transportadoras Veículos …" at bounding box center [686, 340] width 1372 height 681
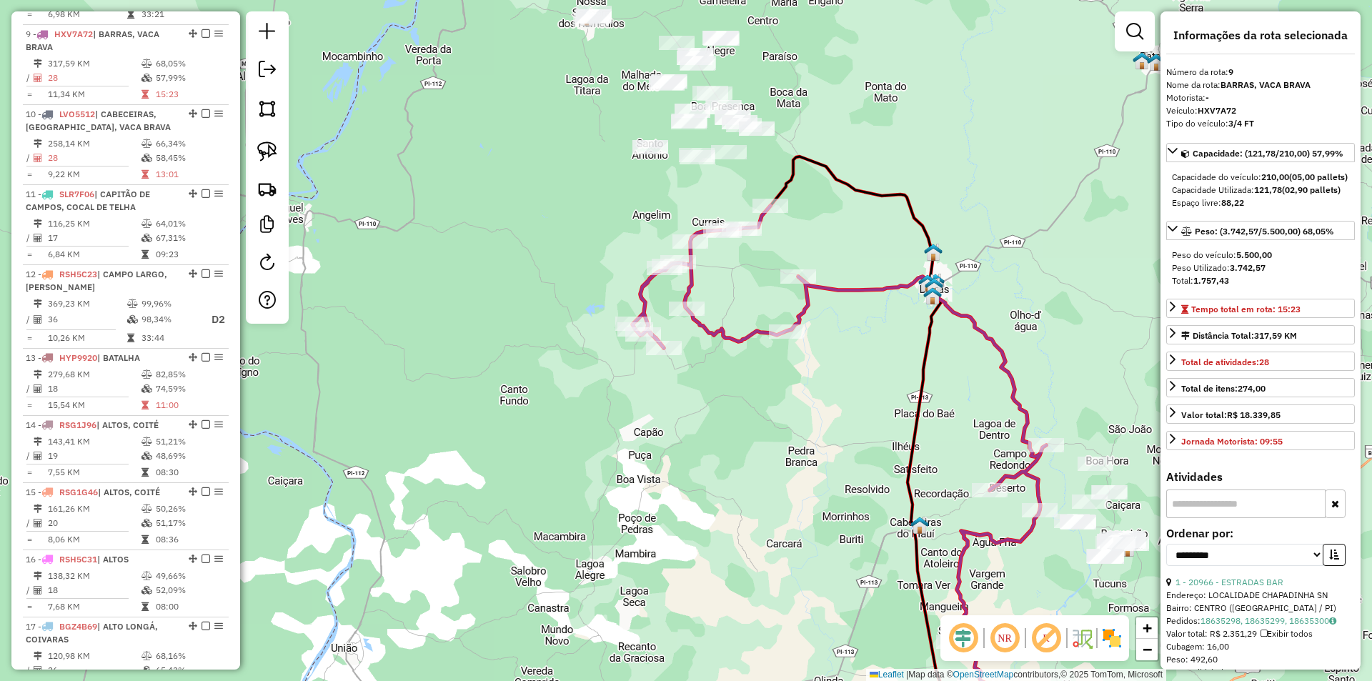
drag, startPoint x: 872, startPoint y: 377, endPoint x: 745, endPoint y: 298, distance: 149.3
click at [745, 298] on div "Janela de atendimento Grade de atendimento Capacidade Transportadoras Veículos …" at bounding box center [686, 340] width 1372 height 681
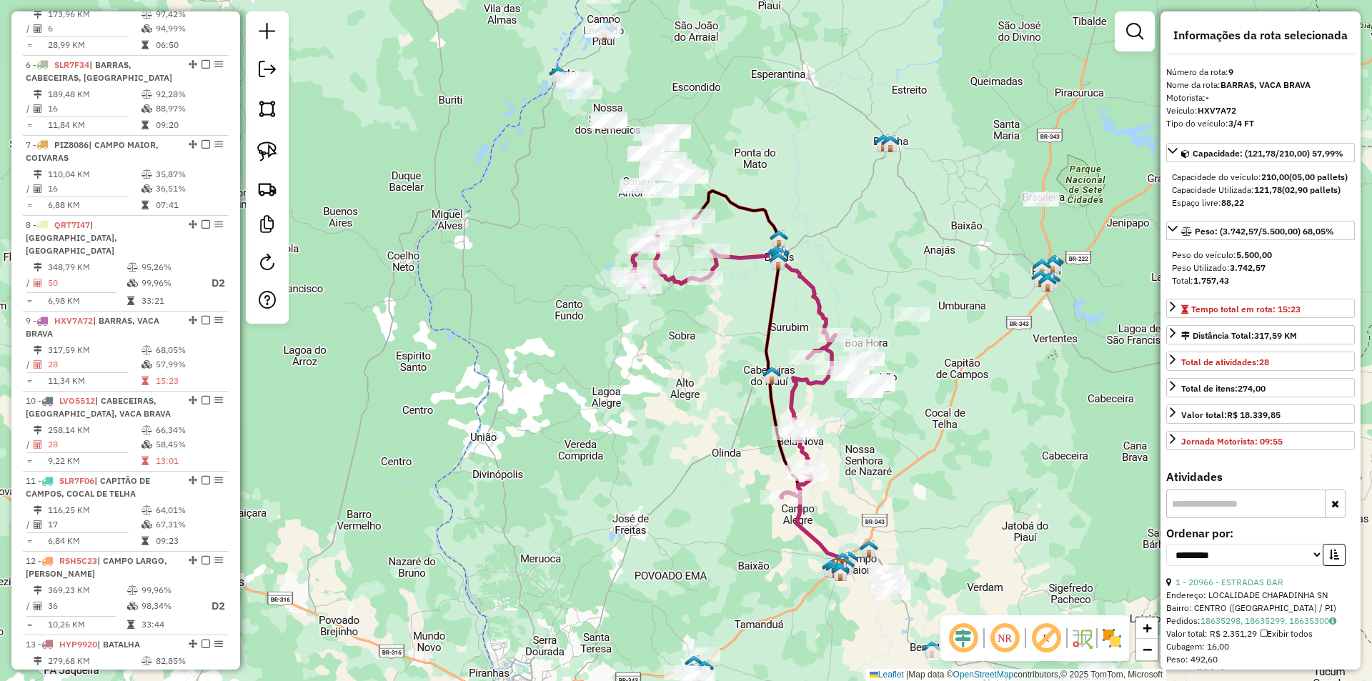
scroll to position [750, 0]
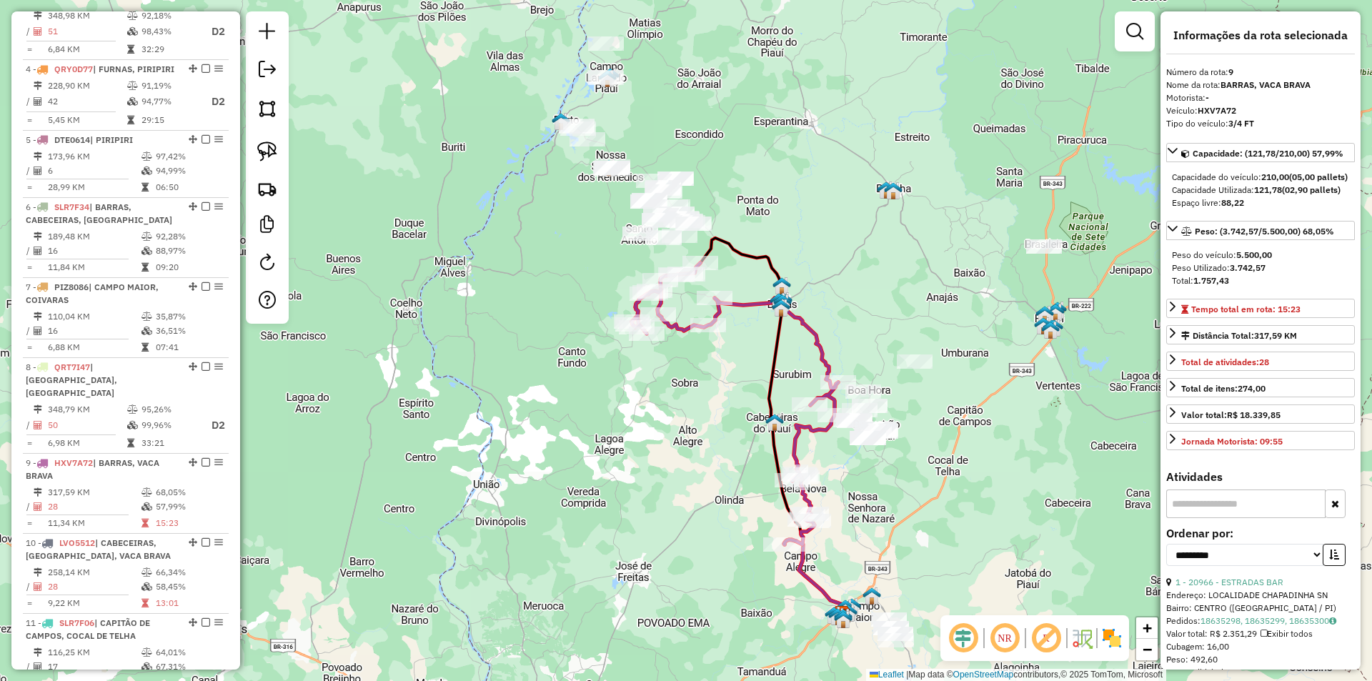
drag, startPoint x: 717, startPoint y: 314, endPoint x: 719, endPoint y: 346, distance: 32.2
click at [719, 363] on div "Janela de atendimento Grade de atendimento Capacidade Transportadoras Veículos …" at bounding box center [686, 340] width 1372 height 681
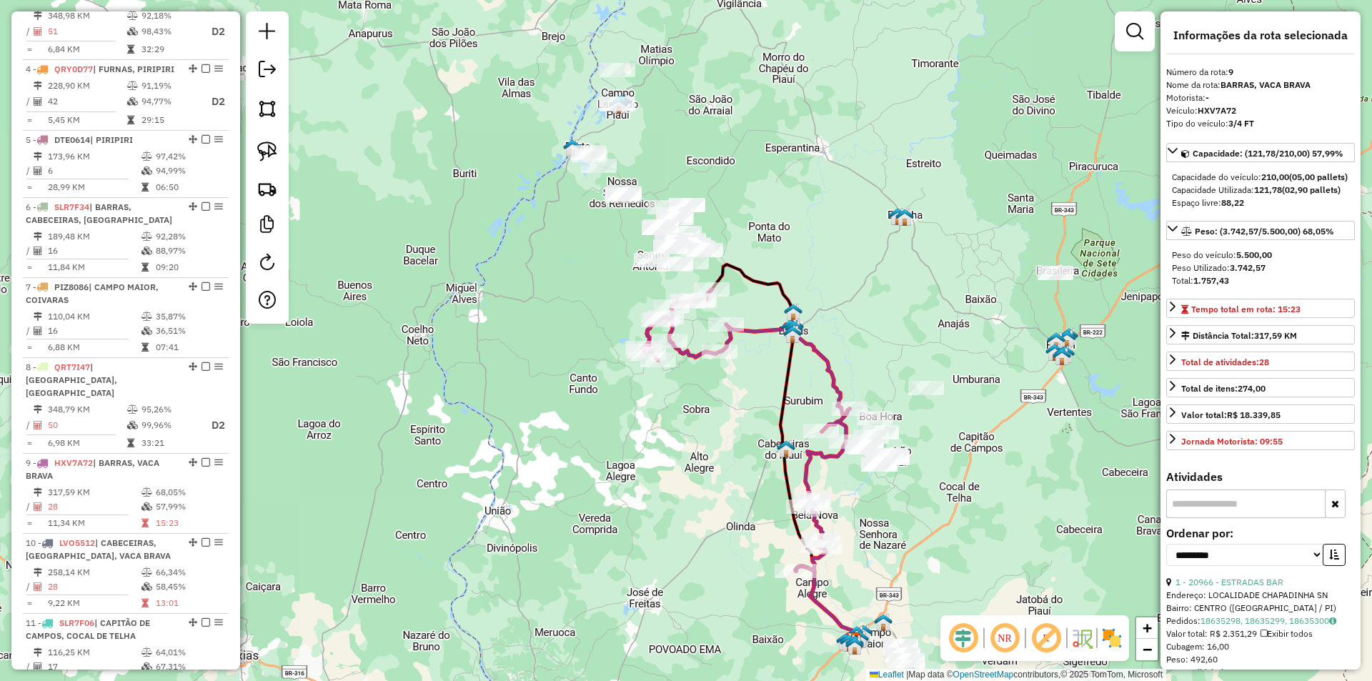
drag, startPoint x: 735, startPoint y: 247, endPoint x: 760, endPoint y: 311, distance: 68.3
click at [760, 310] on icon at bounding box center [785, 452] width 146 height 377
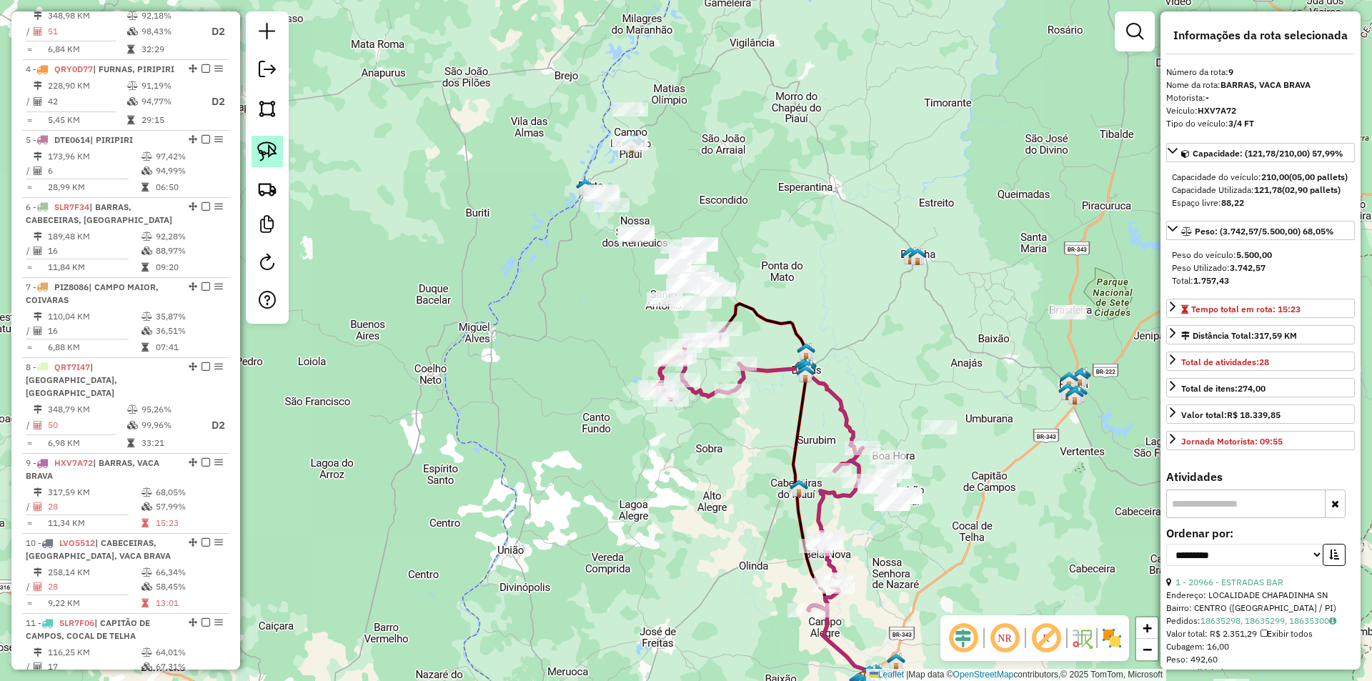
click at [275, 153] on img at bounding box center [267, 151] width 20 height 20
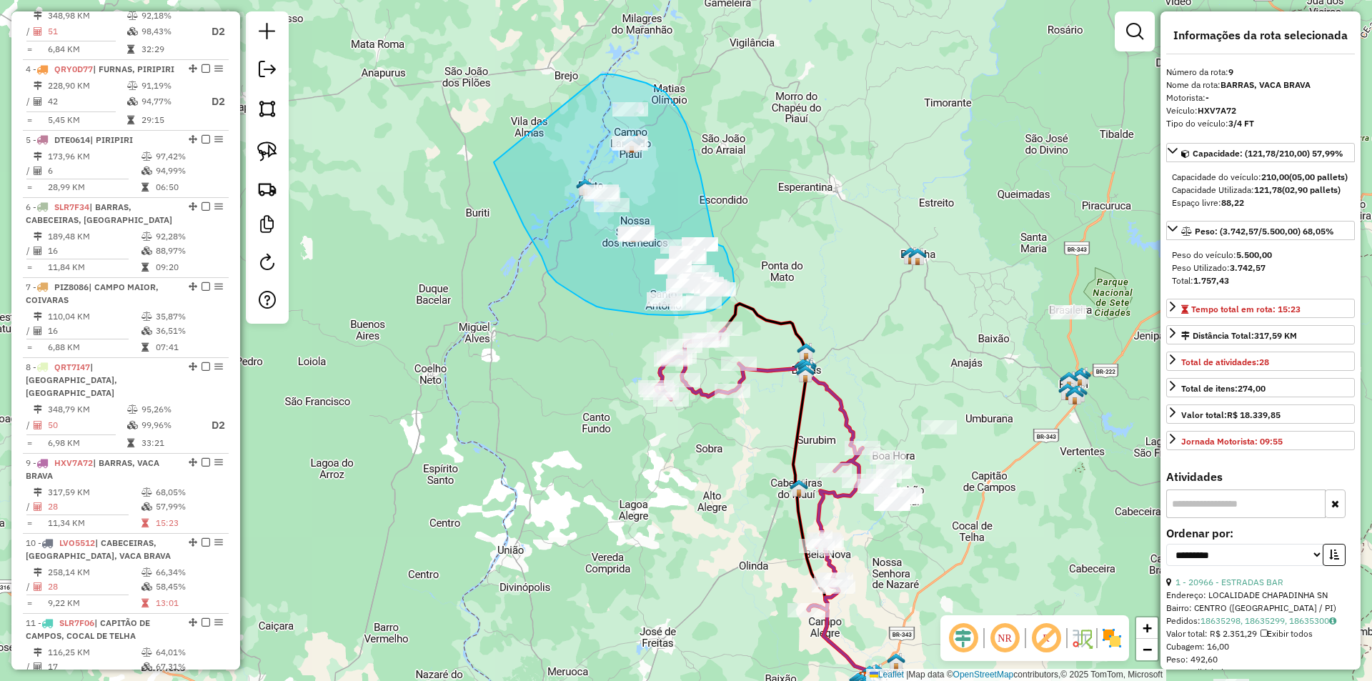
drag, startPoint x: 601, startPoint y: 74, endPoint x: 492, endPoint y: 158, distance: 137.6
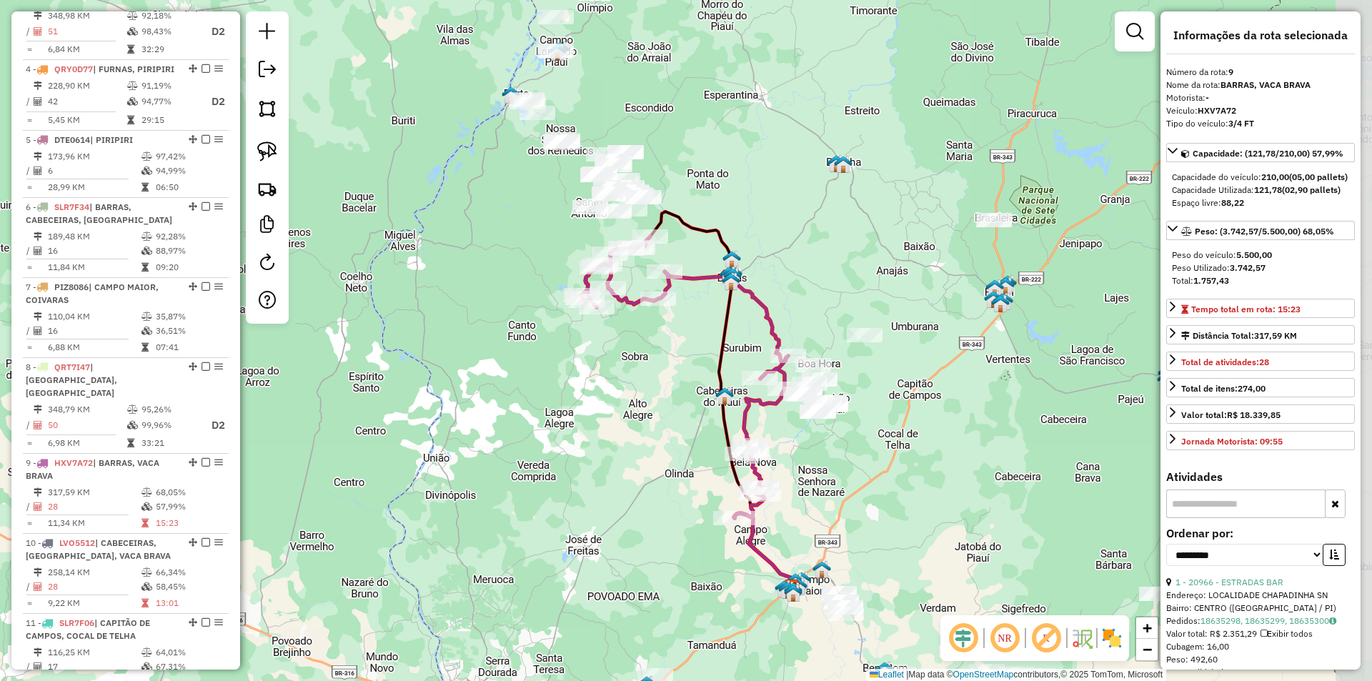
drag, startPoint x: 955, startPoint y: 320, endPoint x: 880, endPoint y: 228, distance: 118.4
click at [880, 228] on div "Janela de atendimento Grade de atendimento Capacidade Transportadoras Veículos …" at bounding box center [686, 340] width 1372 height 681
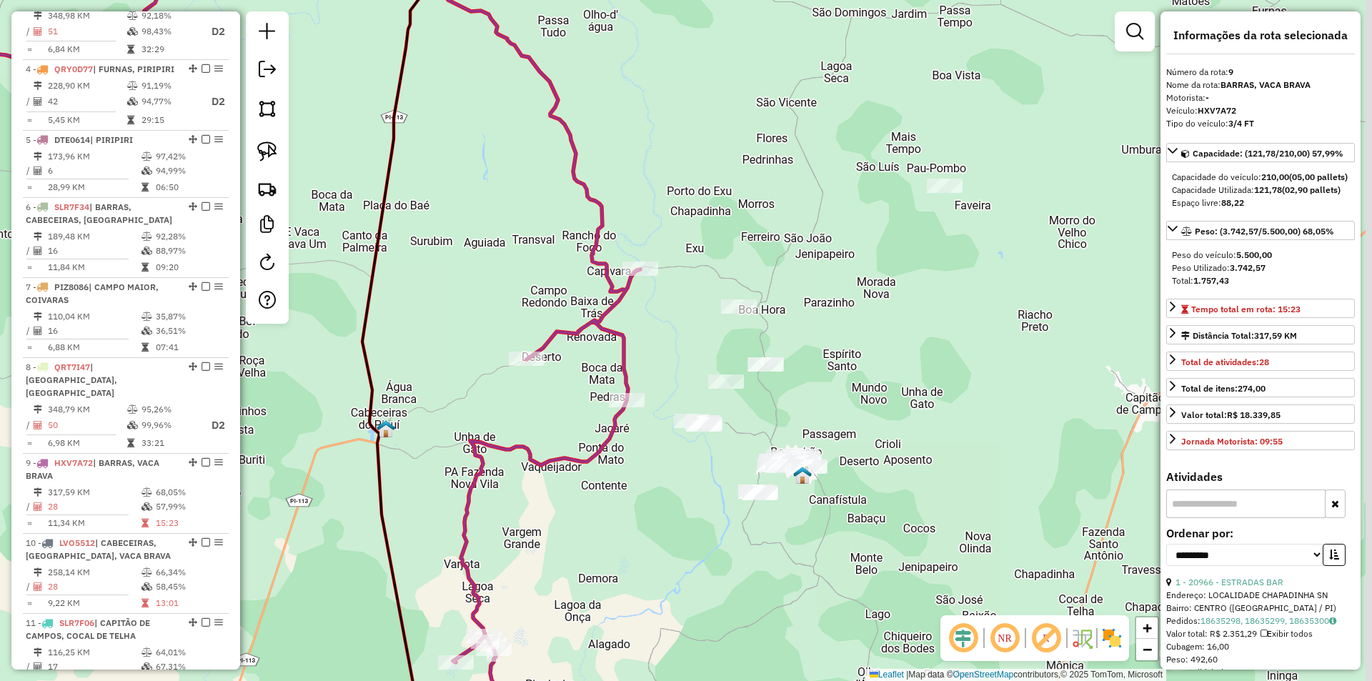
drag, startPoint x: 840, startPoint y: 402, endPoint x: 834, endPoint y: 369, distance: 33.5
click at [834, 369] on div "Janela de atendimento Grade de atendimento Capacidade Transportadoras Veículos …" at bounding box center [686, 340] width 1372 height 681
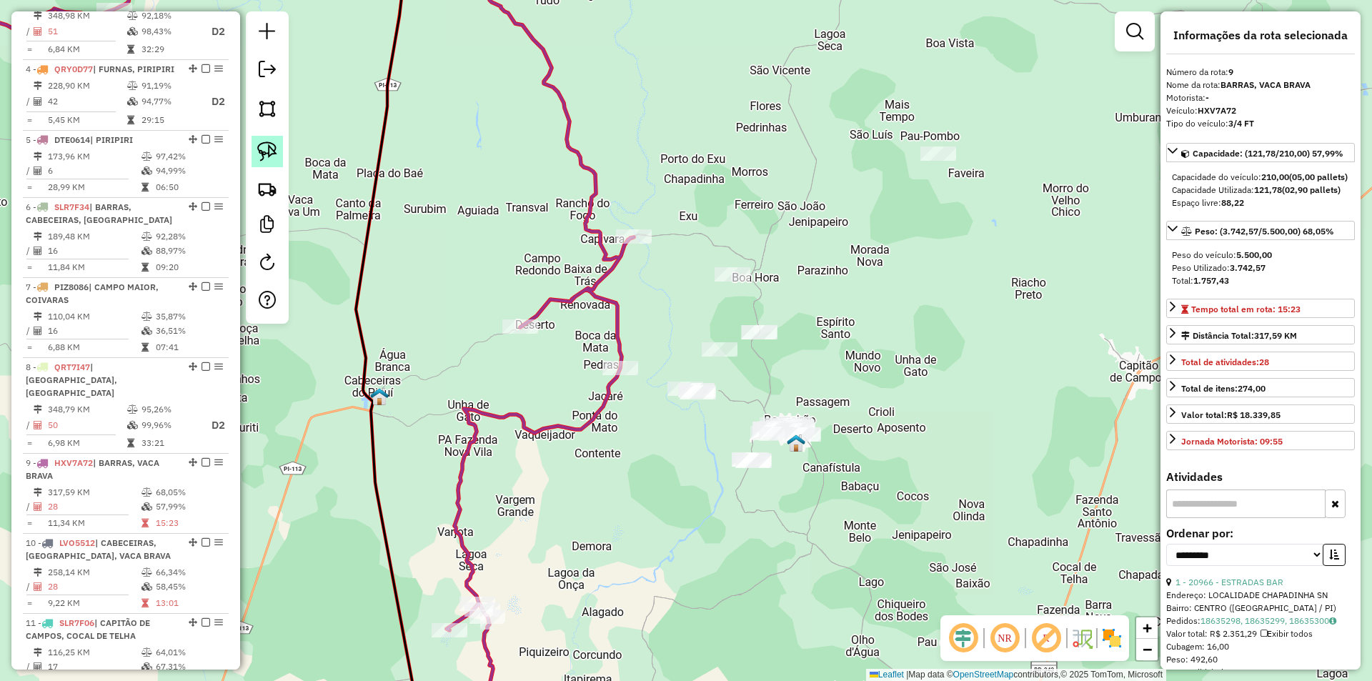
click at [266, 154] on img at bounding box center [267, 151] width 20 height 20
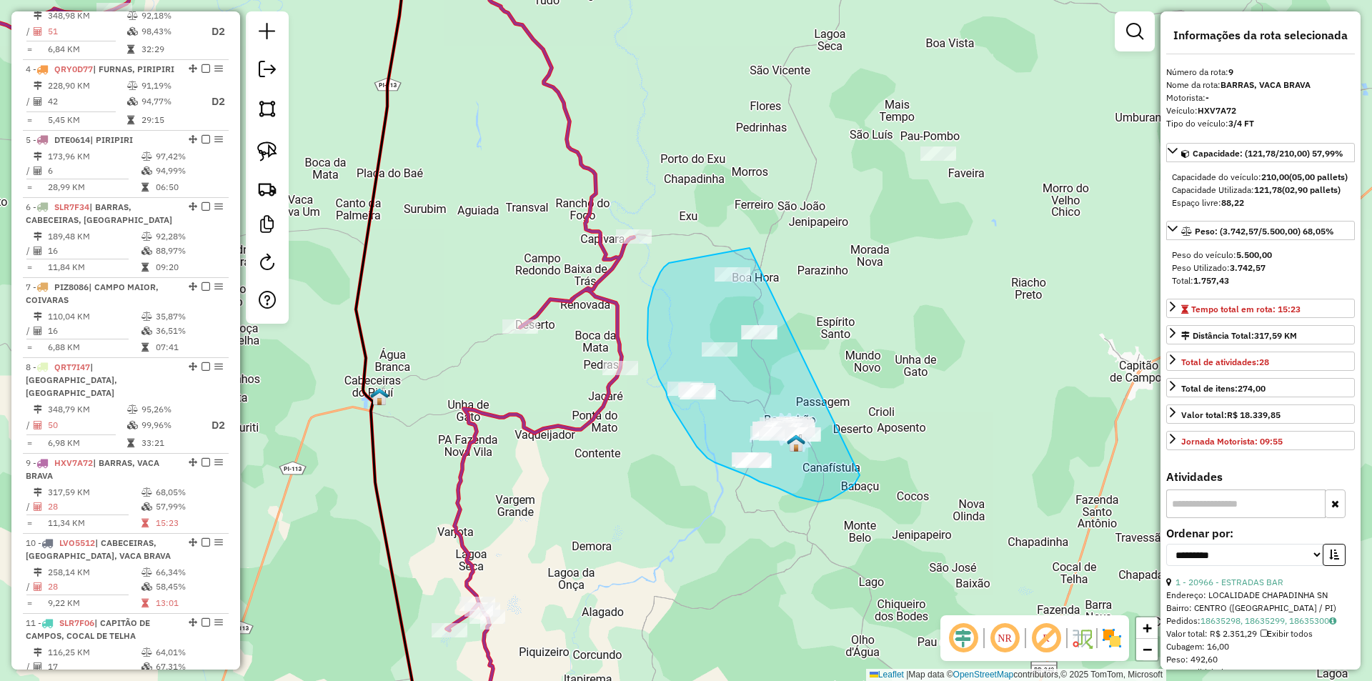
drag, startPoint x: 750, startPoint y: 248, endPoint x: 860, endPoint y: 475, distance: 252.5
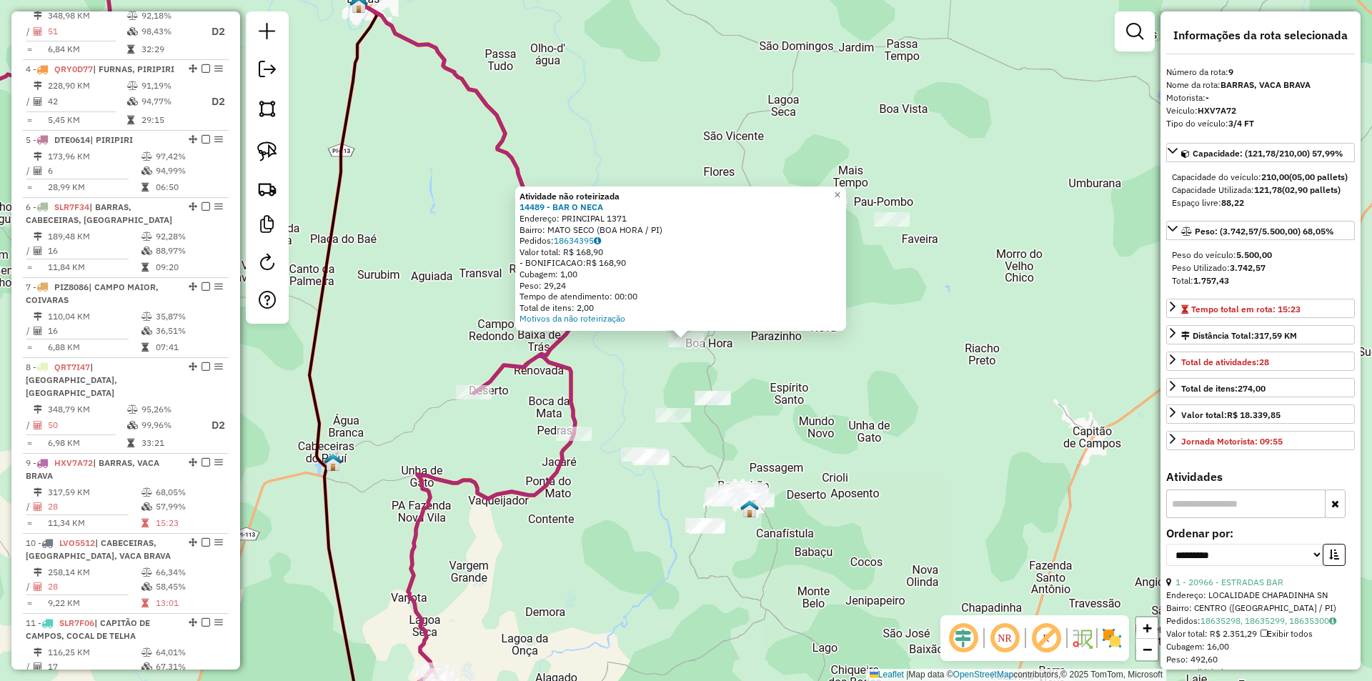
click at [741, 354] on div "Atividade não roteirizada 14489 - BAR O NECA Endereço: PRINCIPAL 1371 Bairro: M…" at bounding box center [686, 340] width 1372 height 681
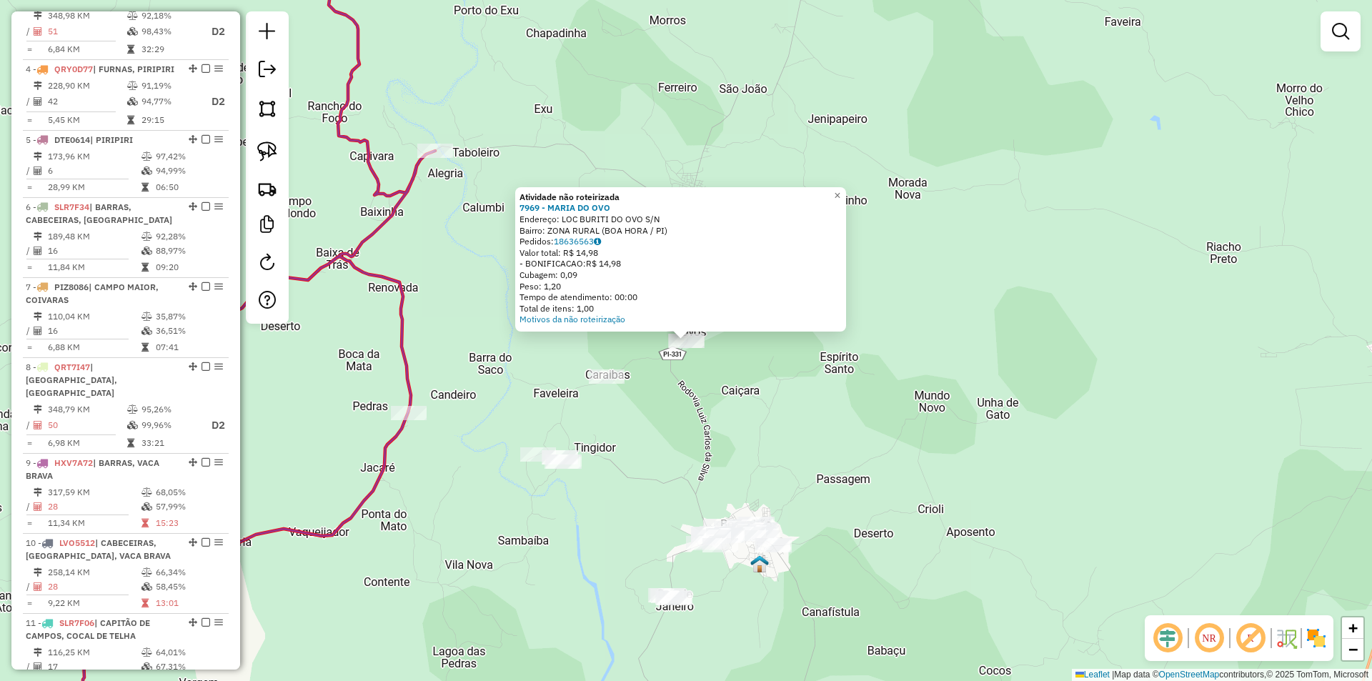
click at [674, 417] on div "Atividade não roteirizada 7969 - MARIA DO OVO Endereço: LOC BURITI DO OVO S/N B…" at bounding box center [686, 340] width 1372 height 681
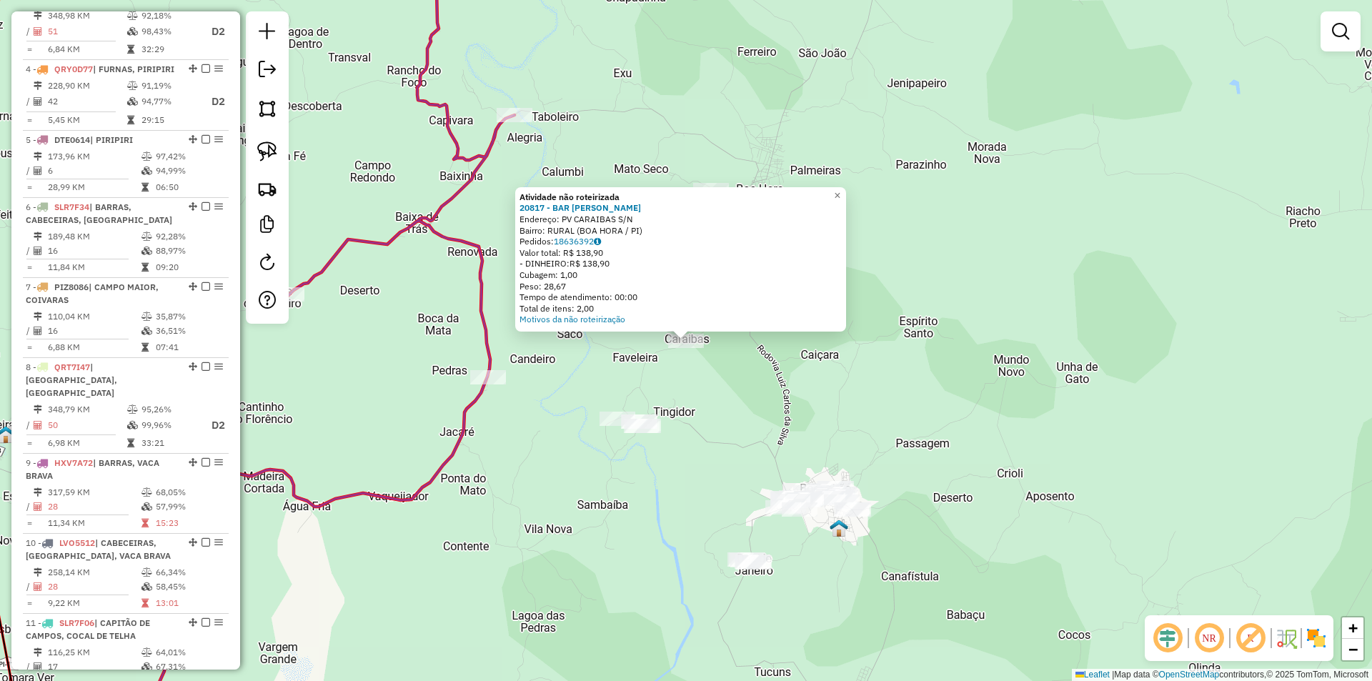
click at [688, 444] on div "Atividade não roteirizada 20817 - BAR FRIG JEILTON Endereço: PV CARAIBAS S/N Ba…" at bounding box center [686, 340] width 1372 height 681
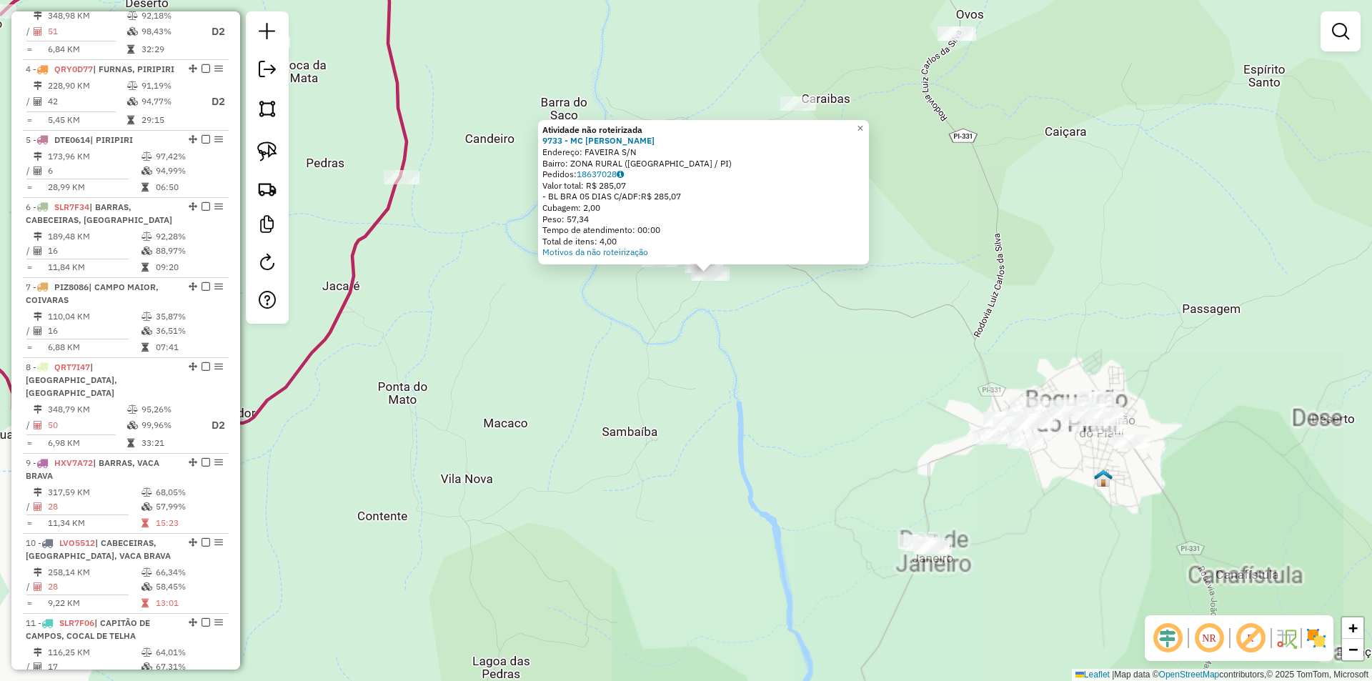
click at [790, 418] on div "Atividade não roteirizada 9733 - MC JM Endereço: FAVEIRA S/N Bairro: ZONA RURAL…" at bounding box center [686, 340] width 1372 height 681
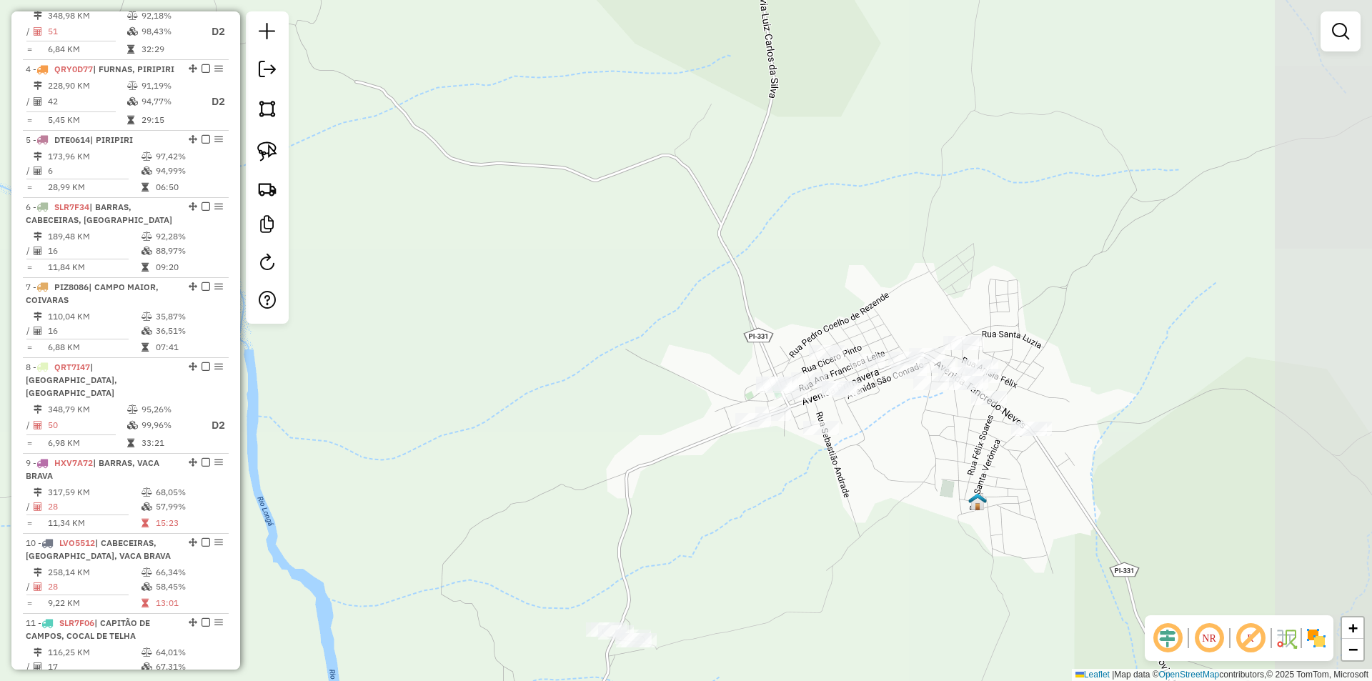
drag, startPoint x: 1013, startPoint y: 424, endPoint x: 854, endPoint y: 443, distance: 159.8
click at [854, 443] on div "Janela de atendimento Grade de atendimento Capacidade Transportadoras Veículos …" at bounding box center [686, 340] width 1372 height 681
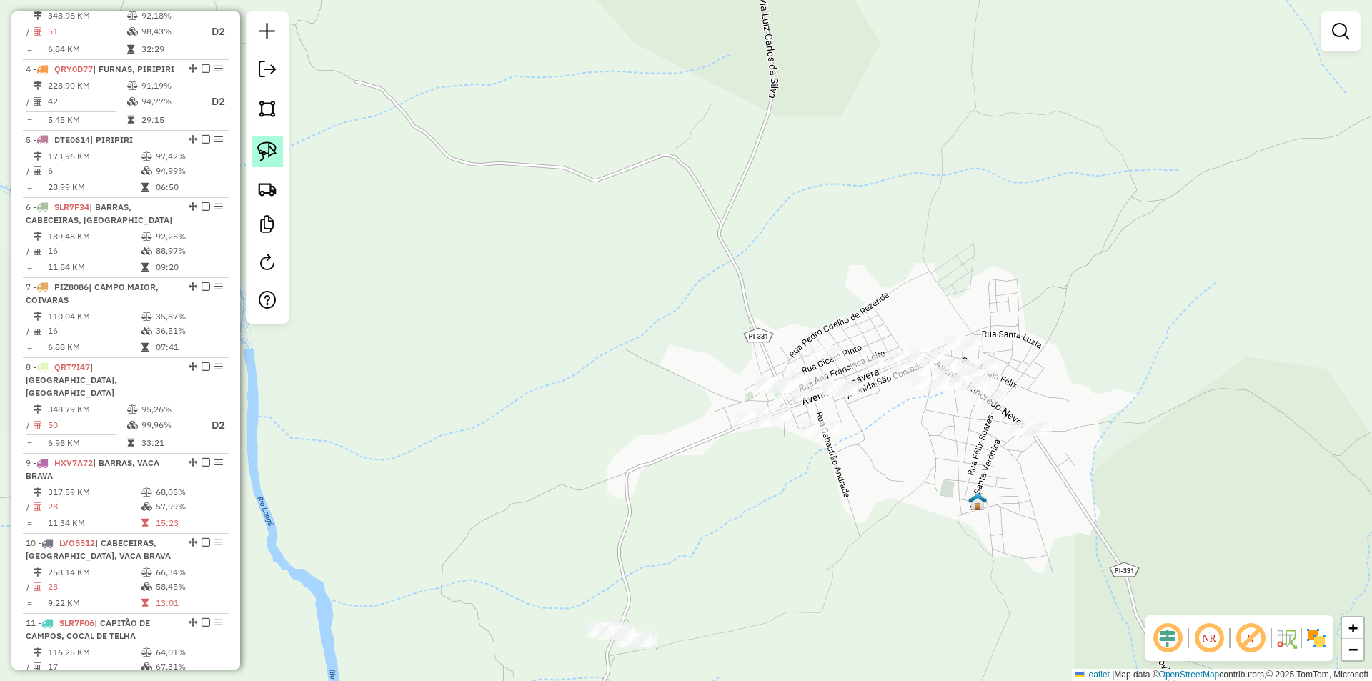
click at [277, 155] on img at bounding box center [267, 151] width 20 height 20
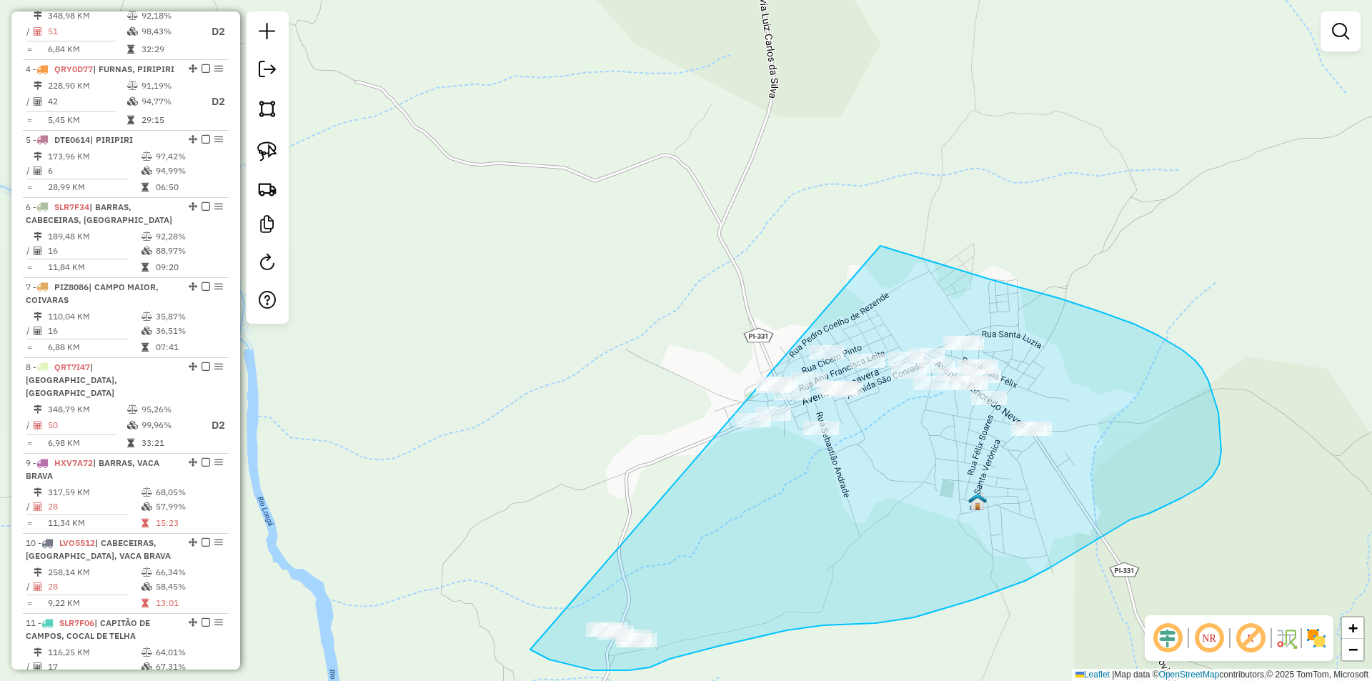
drag, startPoint x: 1100, startPoint y: 312, endPoint x: 561, endPoint y: 412, distance: 548.0
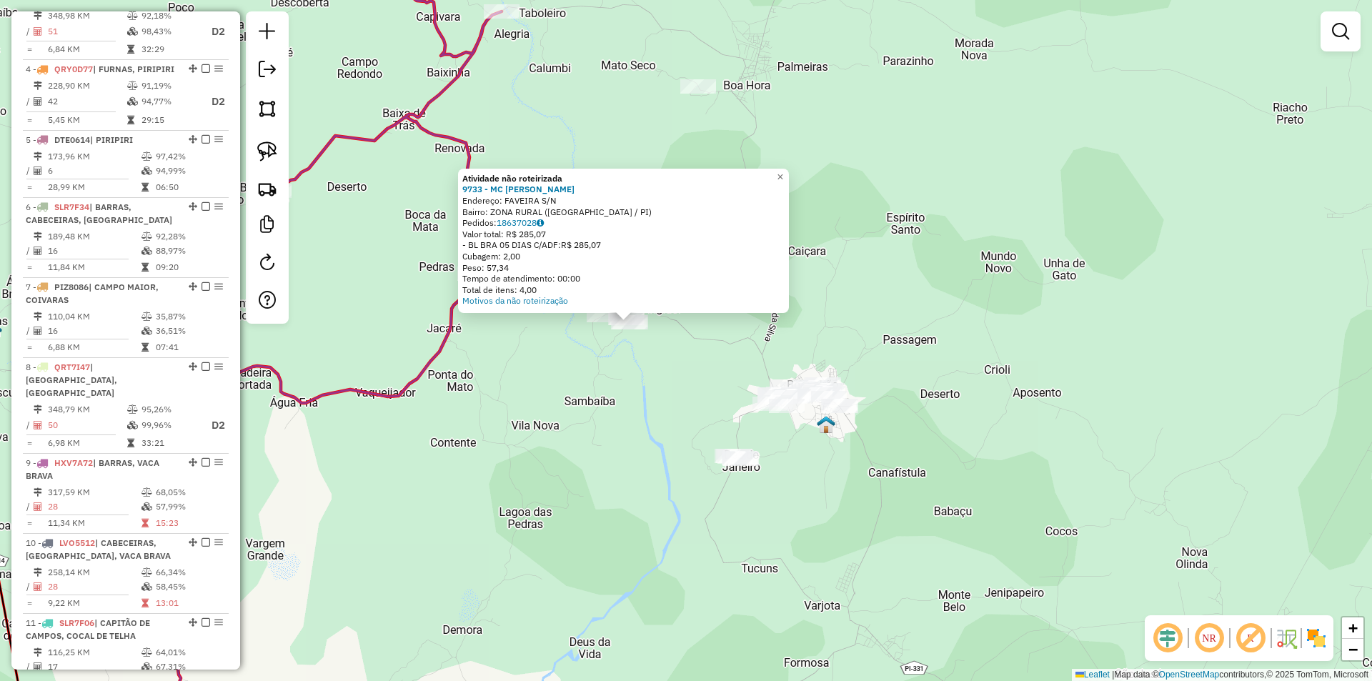
click at [637, 337] on div "Atividade não roteirizada 9733 - MC JM Endereço: FAVEIRA S/N Bairro: ZONA RURAL…" at bounding box center [686, 340] width 1372 height 681
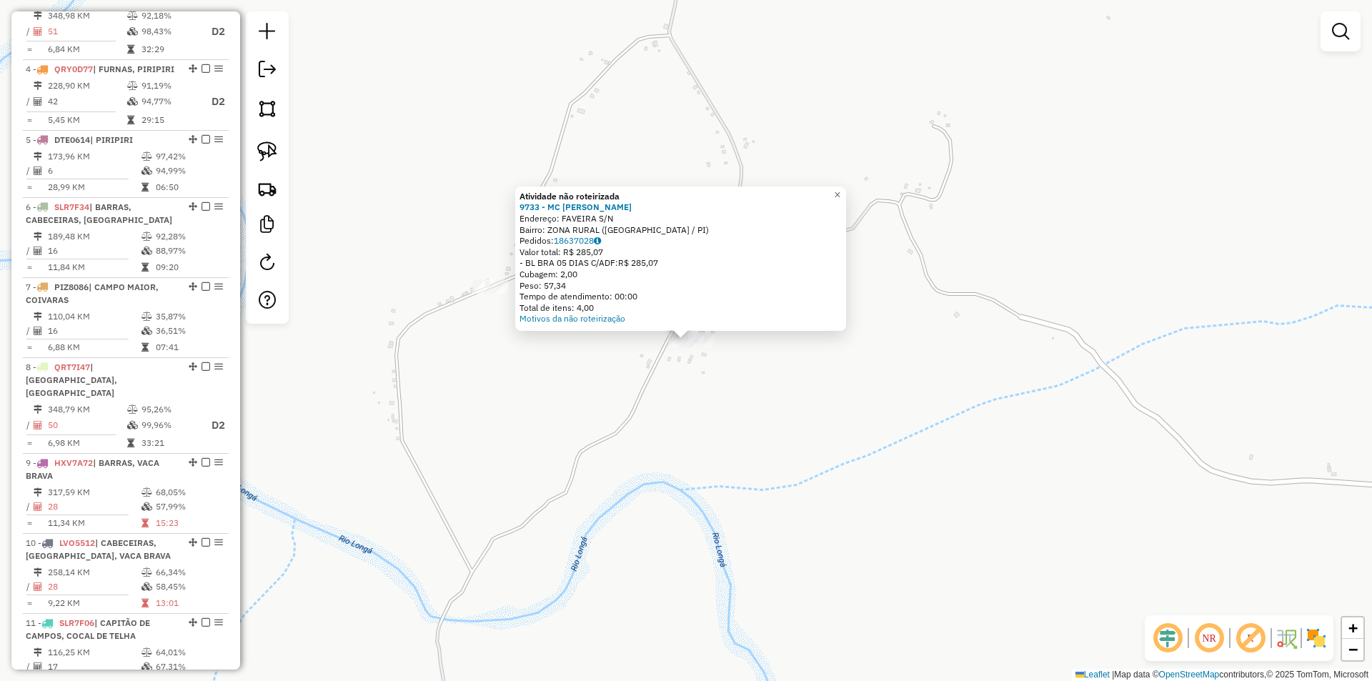
click at [715, 380] on div "Atividade não roteirizada 9733 - MC JM Endereço: FAVEIRA S/N Bairro: ZONA RURAL…" at bounding box center [686, 340] width 1372 height 681
click at [698, 370] on div "Atividade não roteirizada 9733 - MC JM Endereço: FAVEIRA S/N Bairro: ZONA RURAL…" at bounding box center [686, 340] width 1372 height 681
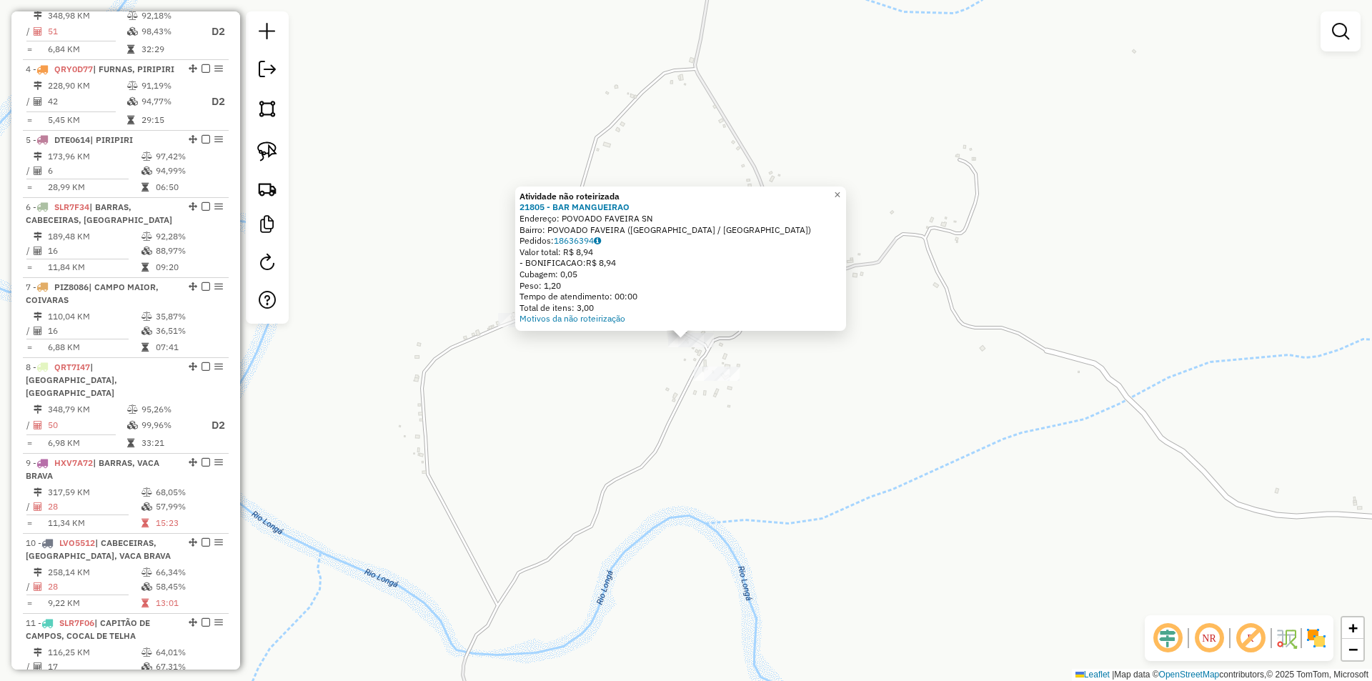
click at [757, 347] on div "Atividade não roteirizada 21805 - BAR MANGUEIRAO Endereço: POVOADO FAVEIRA SN B…" at bounding box center [686, 340] width 1372 height 681
click at [717, 349] on div "Atividade não roteirizada 21805 - BAR MANGUEIRAO Endereço: POVOADO FAVEIRA SN B…" at bounding box center [686, 340] width 1372 height 681
click at [655, 348] on div "Atividade não roteirizada 21805 - BAR MANGUEIRAO Endereço: POVOADO FAVEIRA SN B…" at bounding box center [686, 340] width 1372 height 681
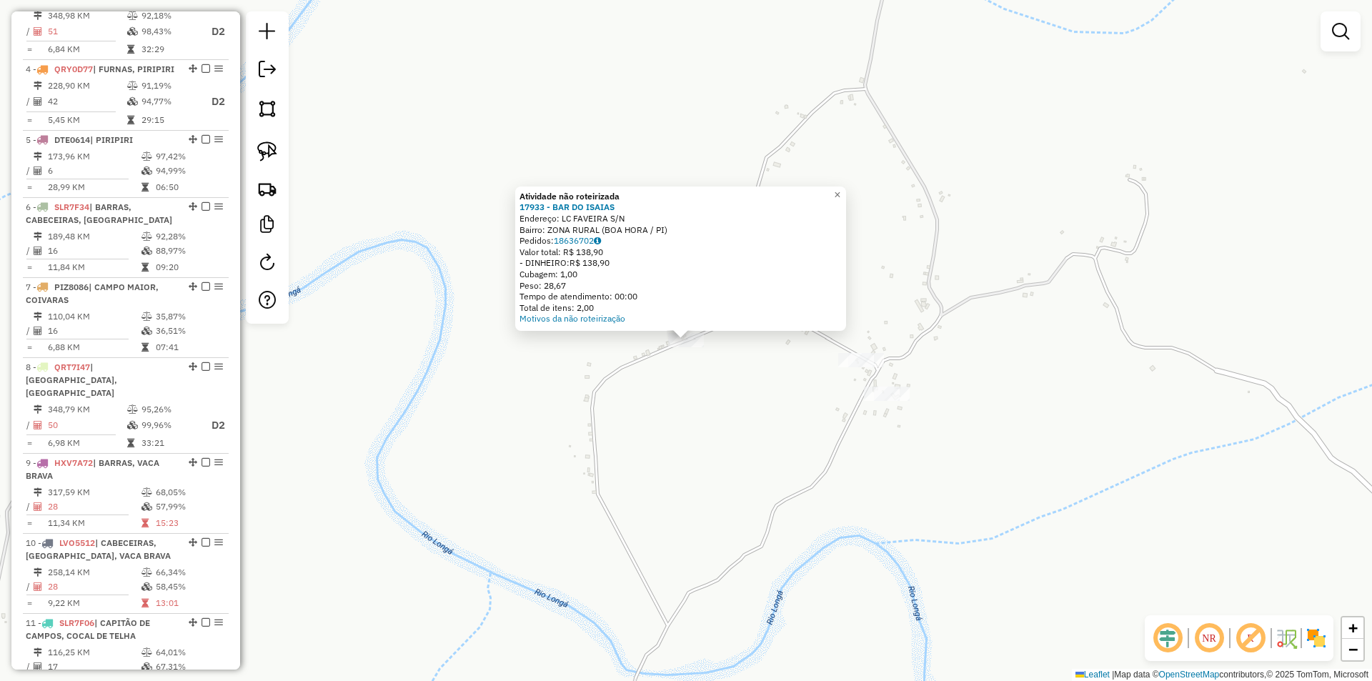
click at [706, 383] on div "Atividade não roteirizada 17933 - BAR DO ISAIAS Endereço: LC FAVEIRA S/N Bairro…" at bounding box center [686, 340] width 1372 height 681
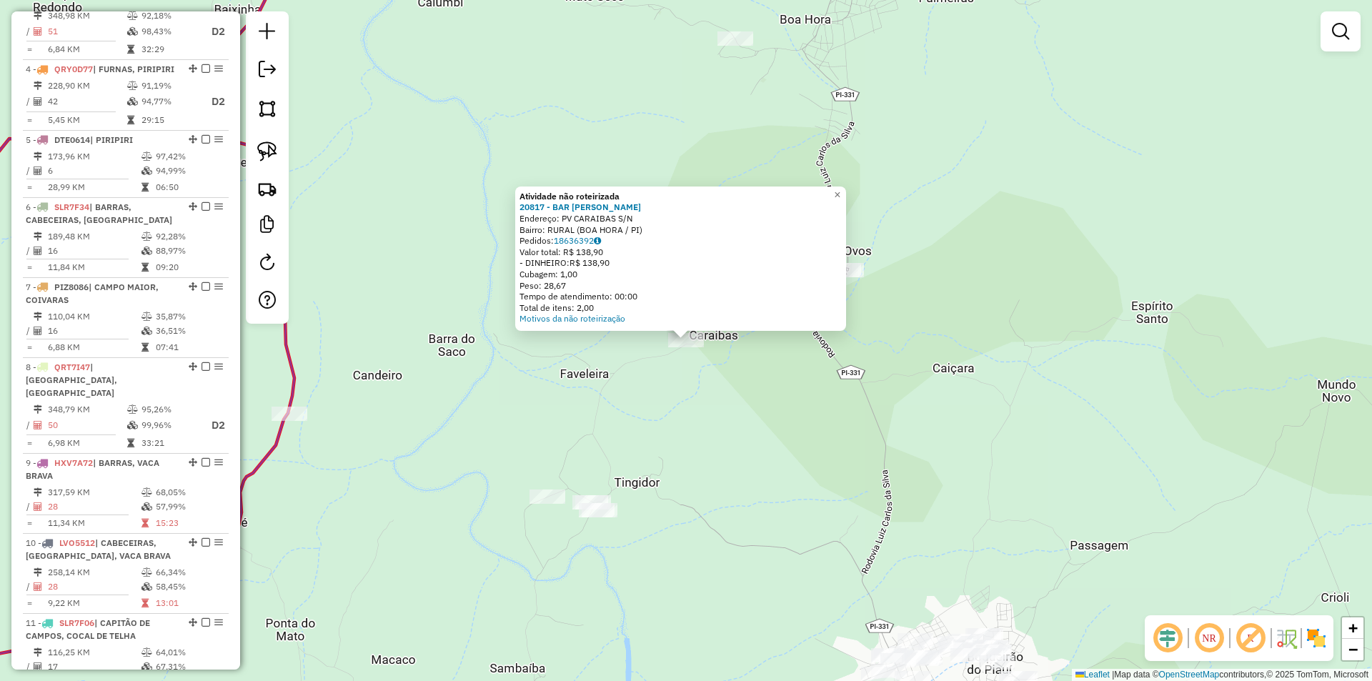
click at [790, 353] on div "Atividade não roteirizada 20817 - BAR FRIG JEILTON Endereço: PV CARAIBAS S/N Ba…" at bounding box center [686, 340] width 1372 height 681
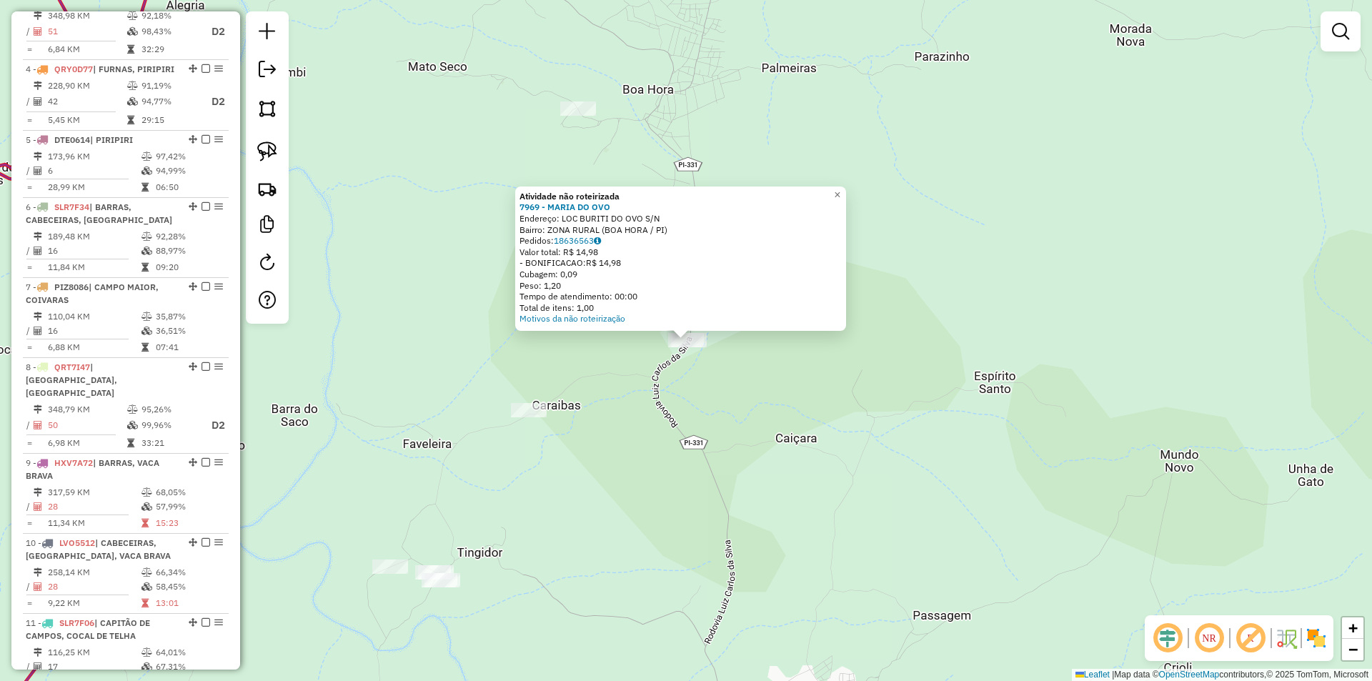
click at [763, 364] on div "Atividade não roteirizada 7969 - MARIA DO OVO Endereço: LOC BURITI DO OVO S/N B…" at bounding box center [686, 340] width 1372 height 681
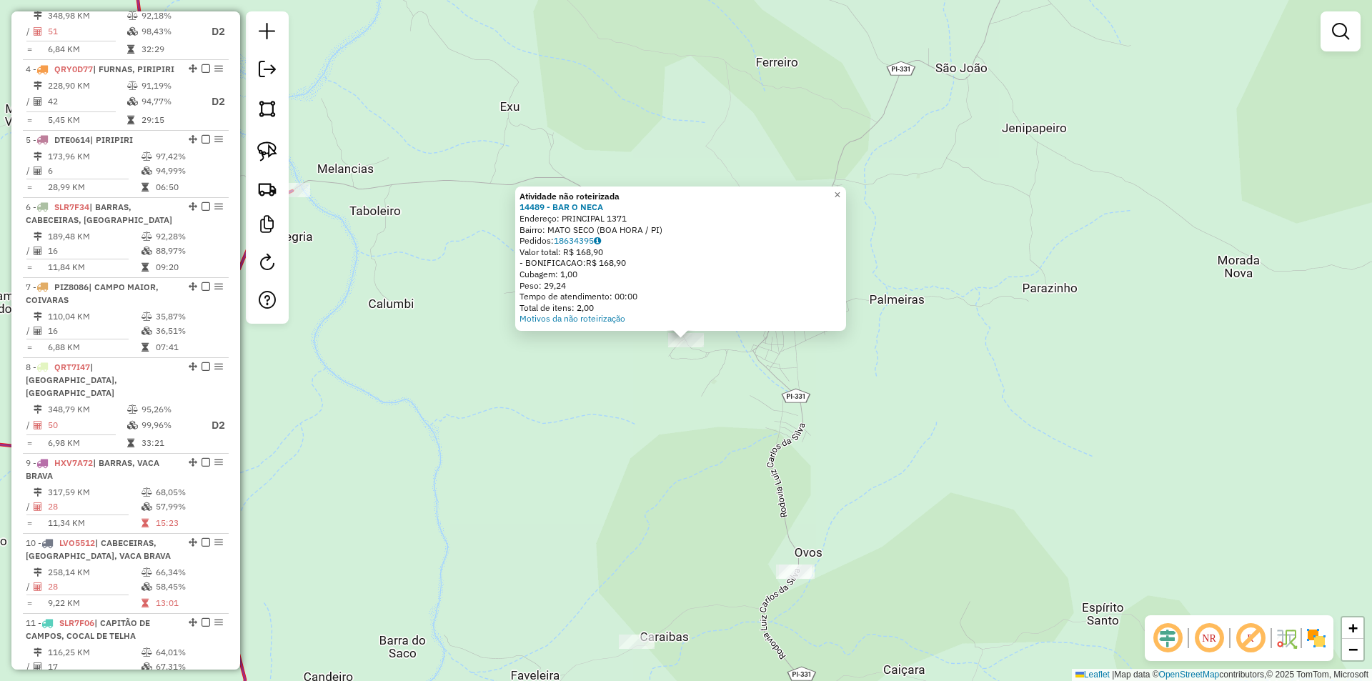
click at [910, 365] on div "Atividade não roteirizada 14489 - BAR O NECA Endereço: PRINCIPAL 1371 Bairro: M…" at bounding box center [686, 340] width 1372 height 681
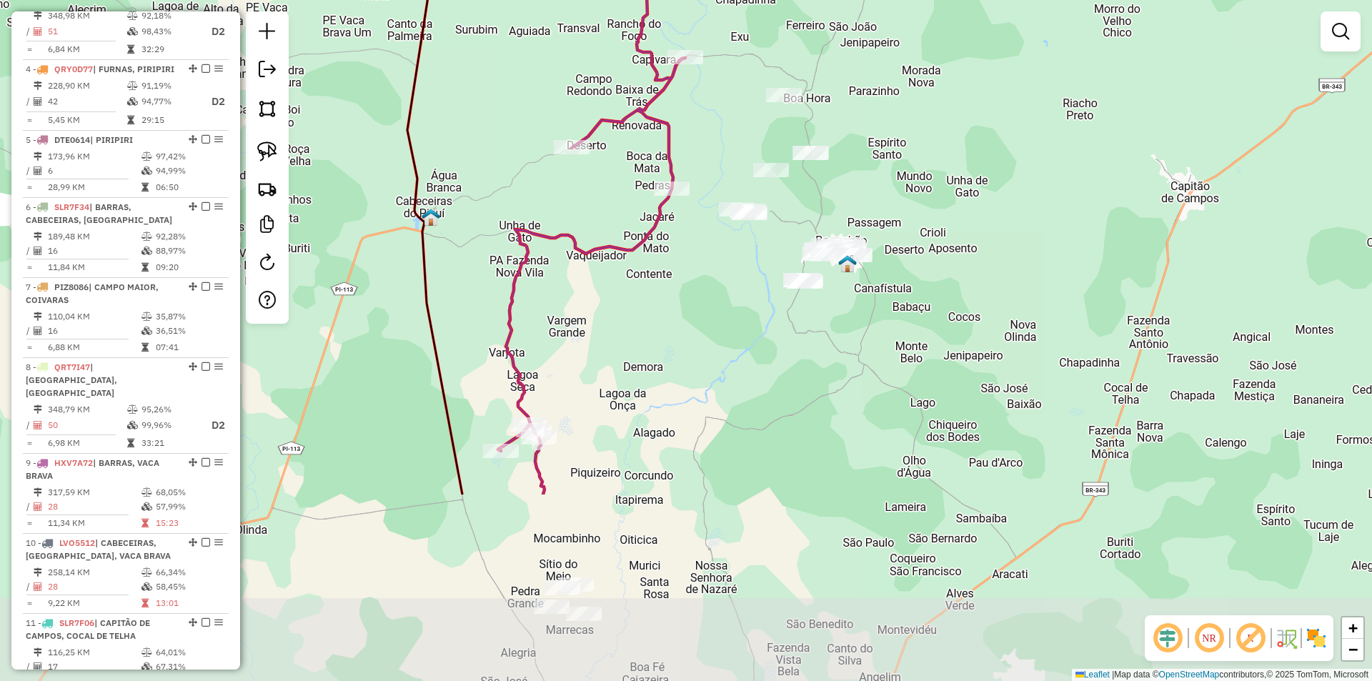
drag, startPoint x: 1185, startPoint y: 436, endPoint x: 1122, endPoint y: 216, distance: 229.1
click at [1122, 217] on div "Janela de atendimento Grade de atendimento Capacidade Transportadoras Veículos …" at bounding box center [686, 340] width 1372 height 681
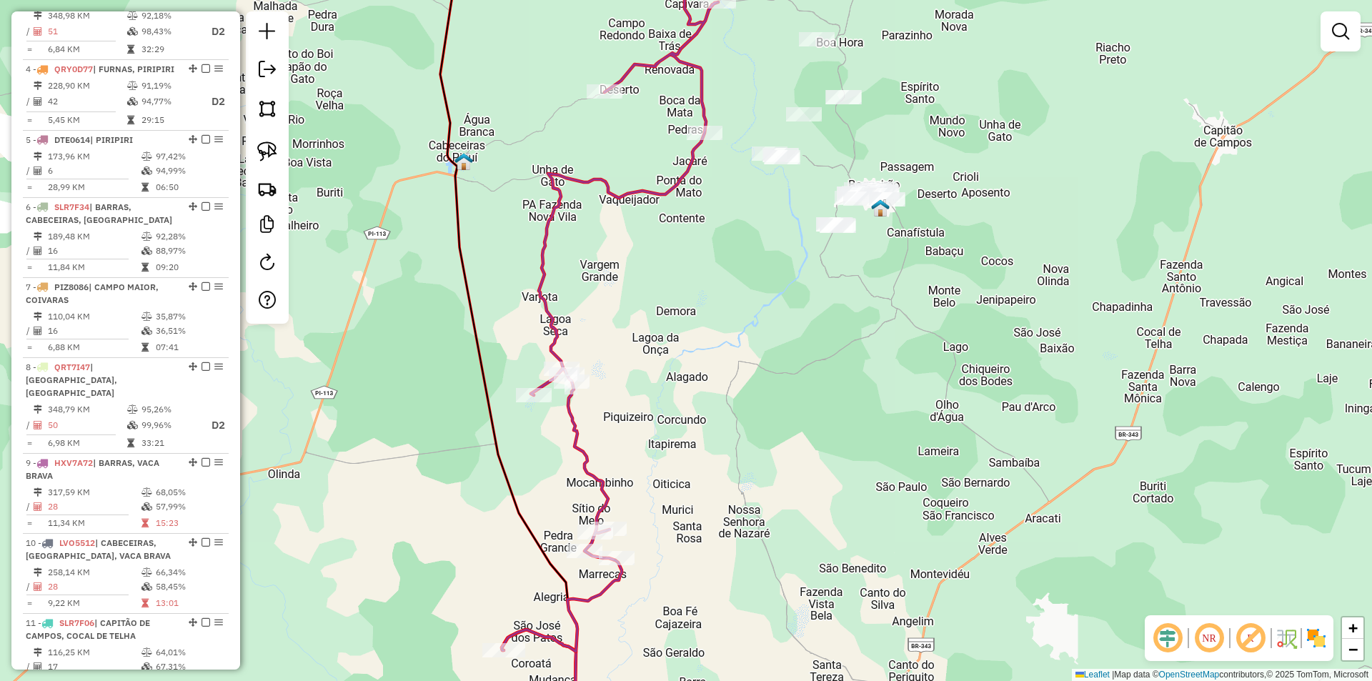
drag, startPoint x: 987, startPoint y: 323, endPoint x: 1031, endPoint y: 216, distance: 116.0
click at [1029, 219] on div "Janela de atendimento Grade de atendimento Capacidade Transportadoras Veículos …" at bounding box center [686, 340] width 1372 height 681
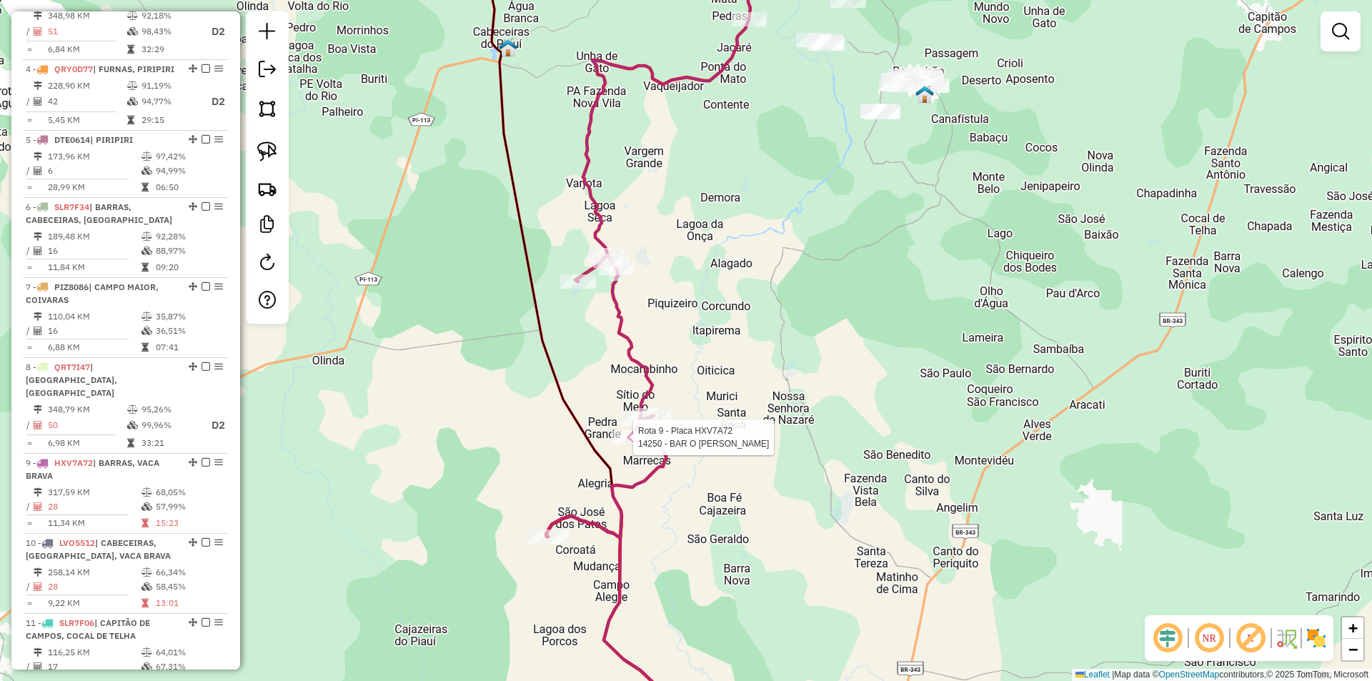
select select "**********"
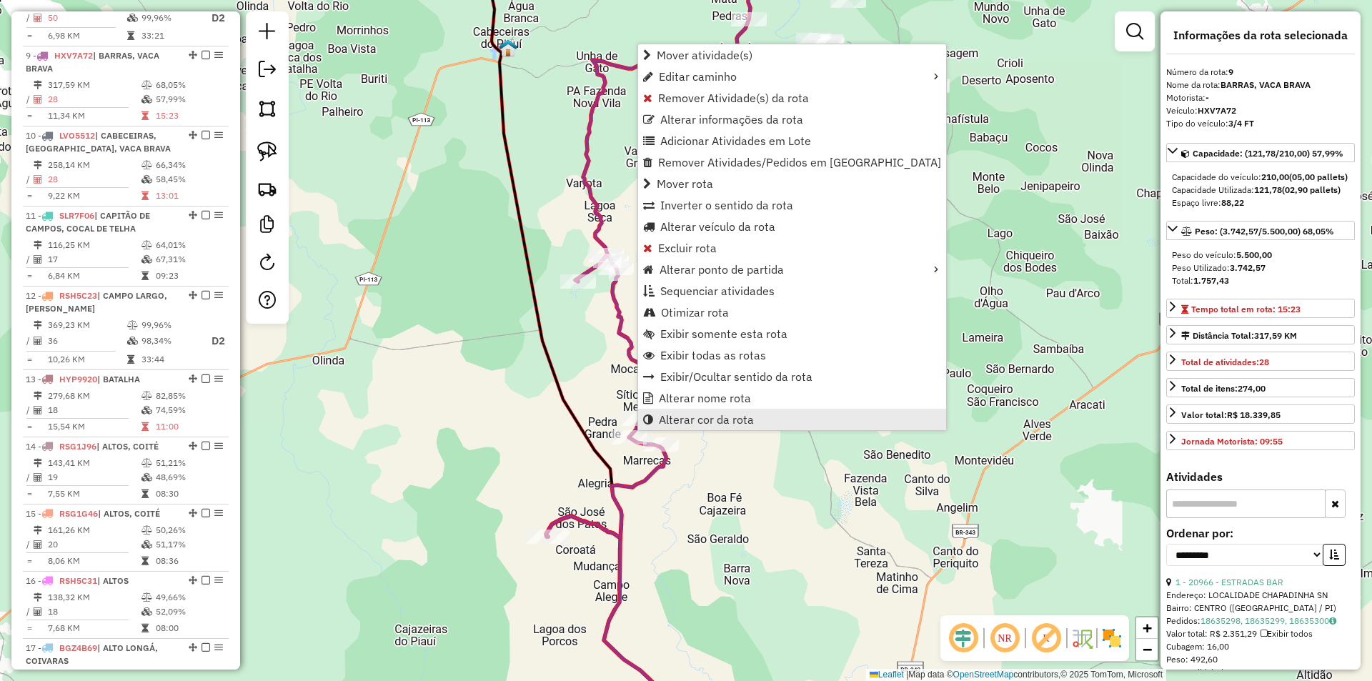
scroll to position [1178, 0]
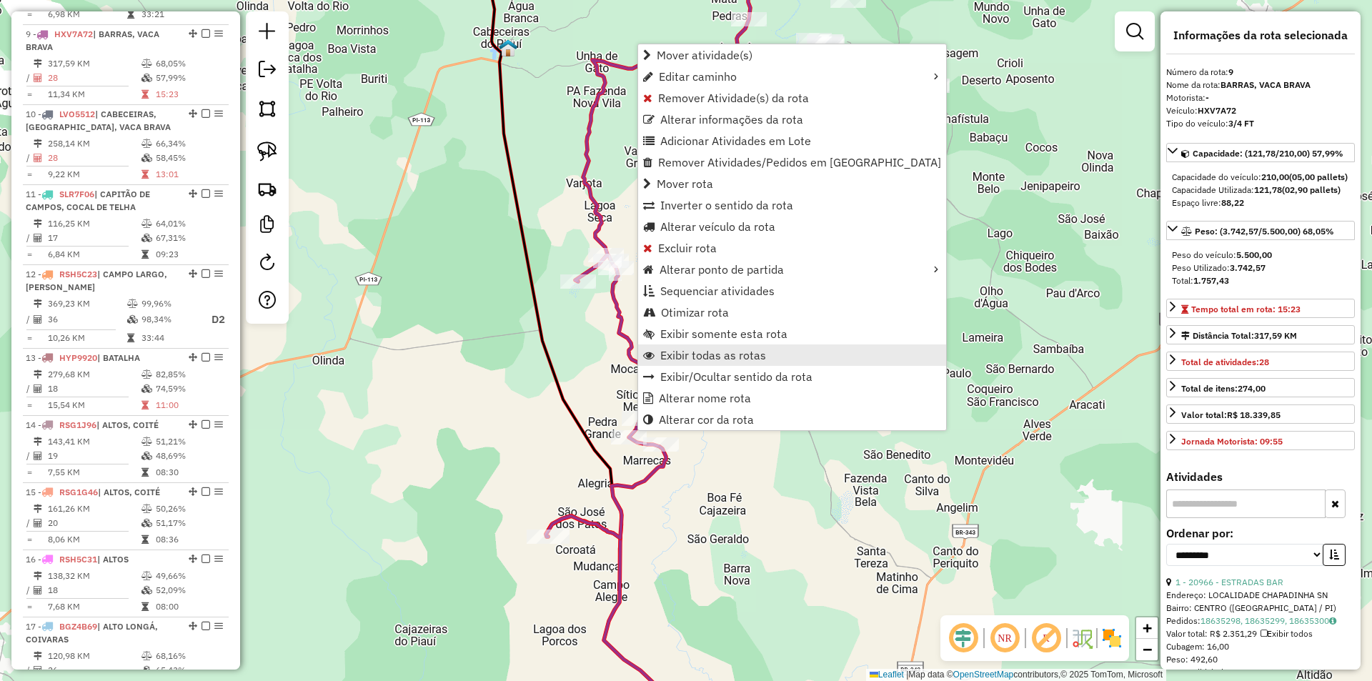
click at [705, 354] on span "Exibir todas as rotas" at bounding box center [713, 354] width 106 height 11
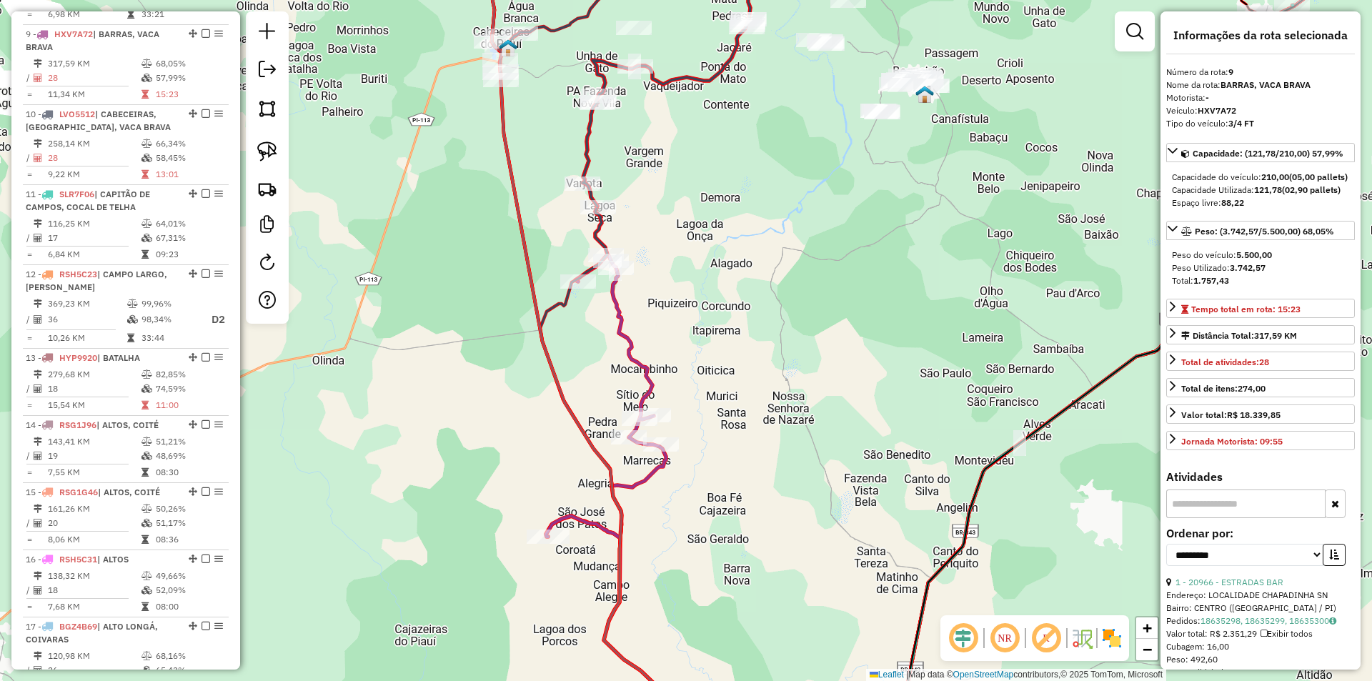
drag, startPoint x: 973, startPoint y: 453, endPoint x: 924, endPoint y: 282, distance: 178.4
click at [927, 292] on div "Janela de atendimento Grade de atendimento Capacidade Transportadoras Veículos …" at bounding box center [686, 340] width 1372 height 681
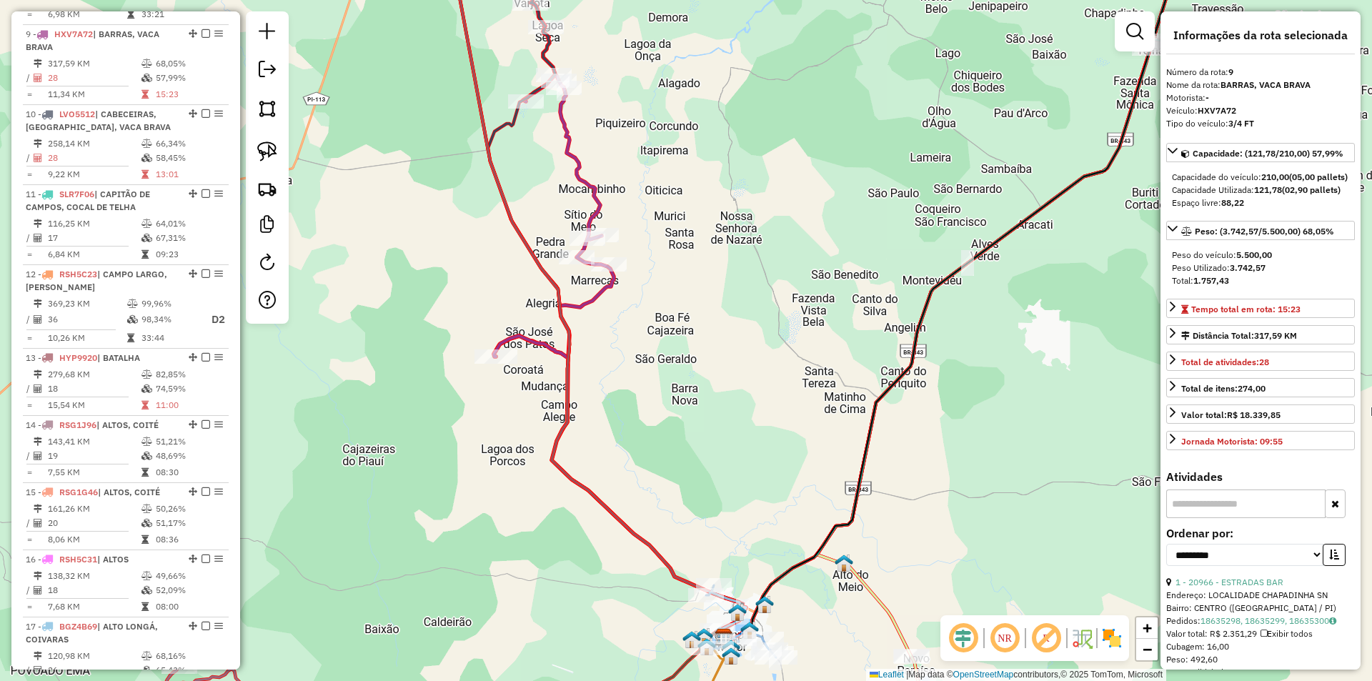
drag, startPoint x: 997, startPoint y: 442, endPoint x: 763, endPoint y: 136, distance: 384.9
click at [817, 210] on div "Janela de atendimento Grade de atendimento Capacidade Transportadoras Veículos …" at bounding box center [686, 340] width 1372 height 681
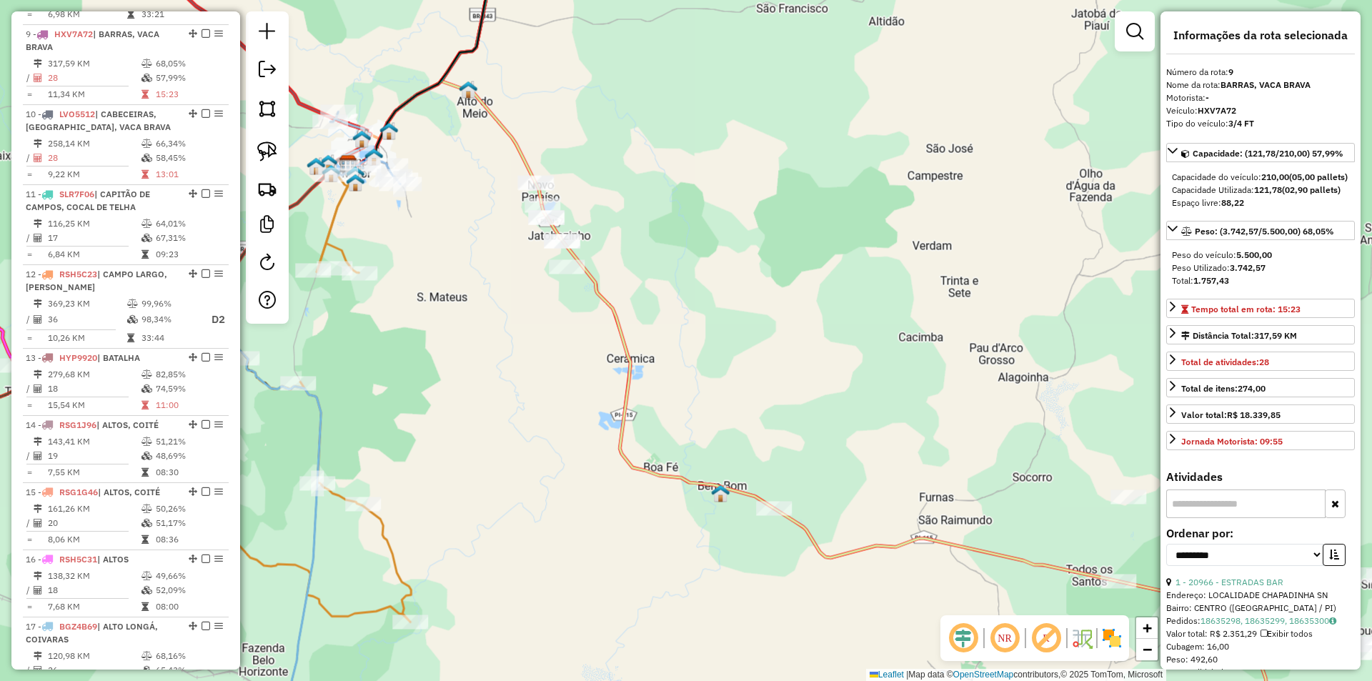
drag, startPoint x: 777, startPoint y: 282, endPoint x: 852, endPoint y: 269, distance: 76.1
click at [852, 269] on div "Janela de atendimento Grade de atendimento Capacidade Transportadoras Veículos …" at bounding box center [686, 340] width 1372 height 681
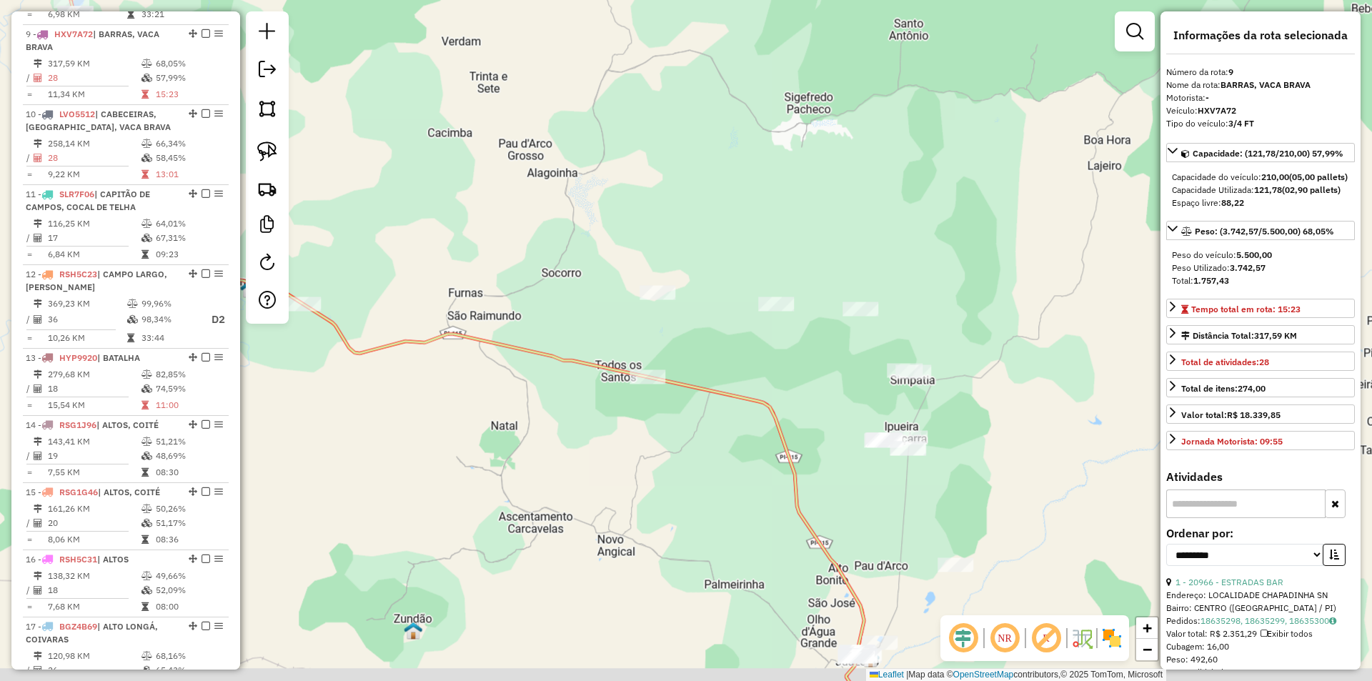
drag, startPoint x: 804, startPoint y: 402, endPoint x: 757, endPoint y: 356, distance: 65.7
click at [757, 356] on div "Janela de atendimento Grade de atendimento Capacidade Transportadoras Veículos …" at bounding box center [686, 340] width 1372 height 681
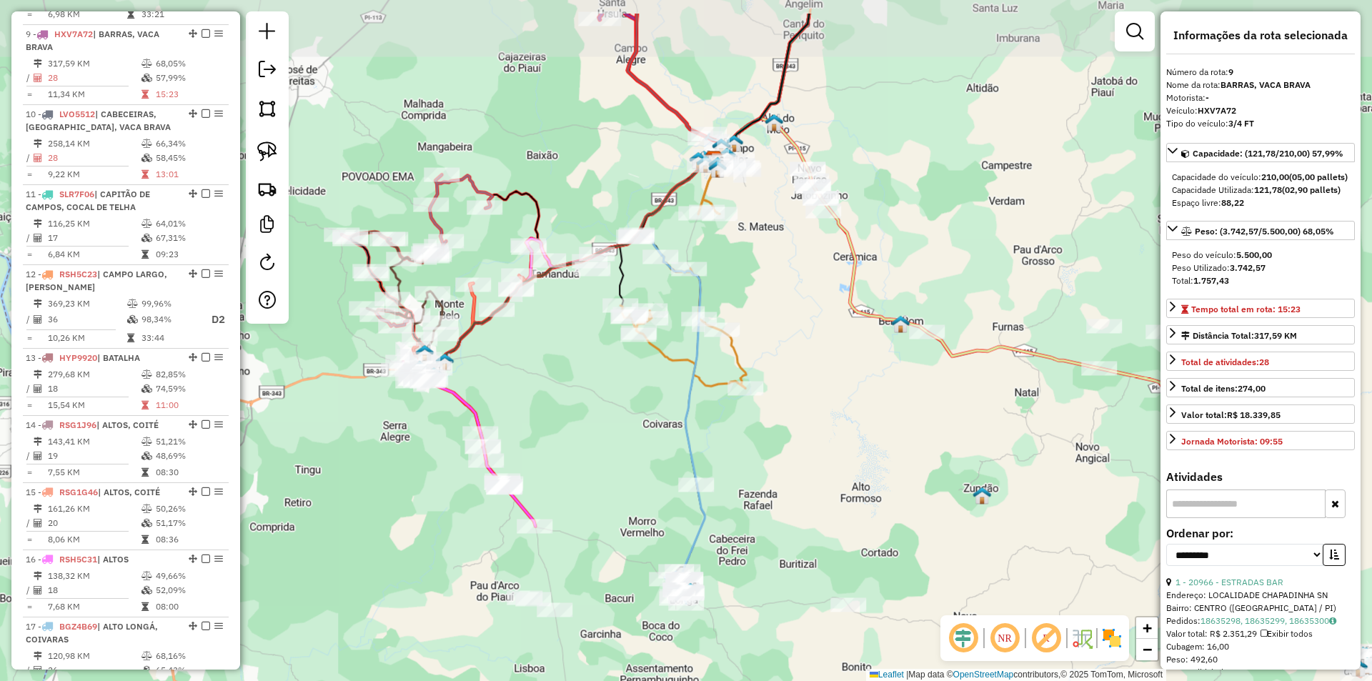
drag, startPoint x: 650, startPoint y: 357, endPoint x: 740, endPoint y: 432, distance: 117.7
click at [740, 432] on div "Janela de atendimento Grade de atendimento Capacidade Transportadoras Veículos …" at bounding box center [686, 340] width 1372 height 681
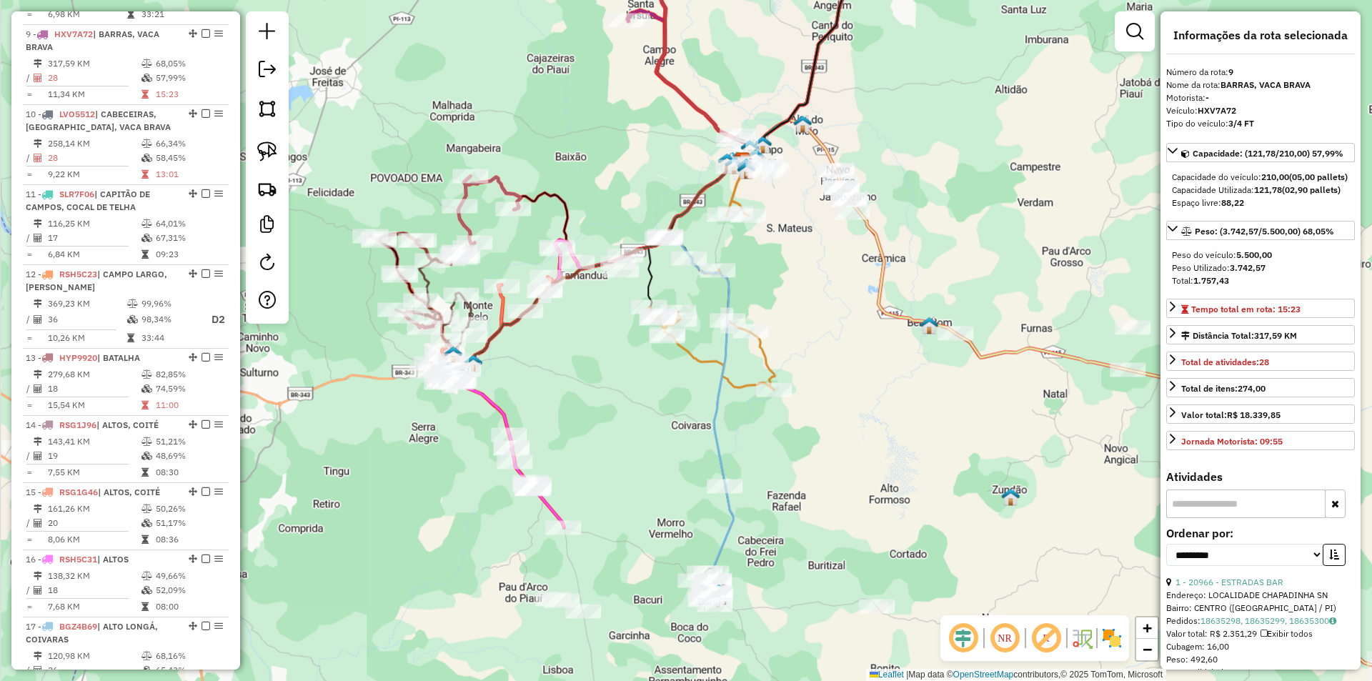
drag, startPoint x: 572, startPoint y: 329, endPoint x: 798, endPoint y: 373, distance: 230.7
click at [798, 373] on div "Janela de atendimento Grade de atendimento Capacidade Transportadoras Veículos …" at bounding box center [686, 340] width 1372 height 681
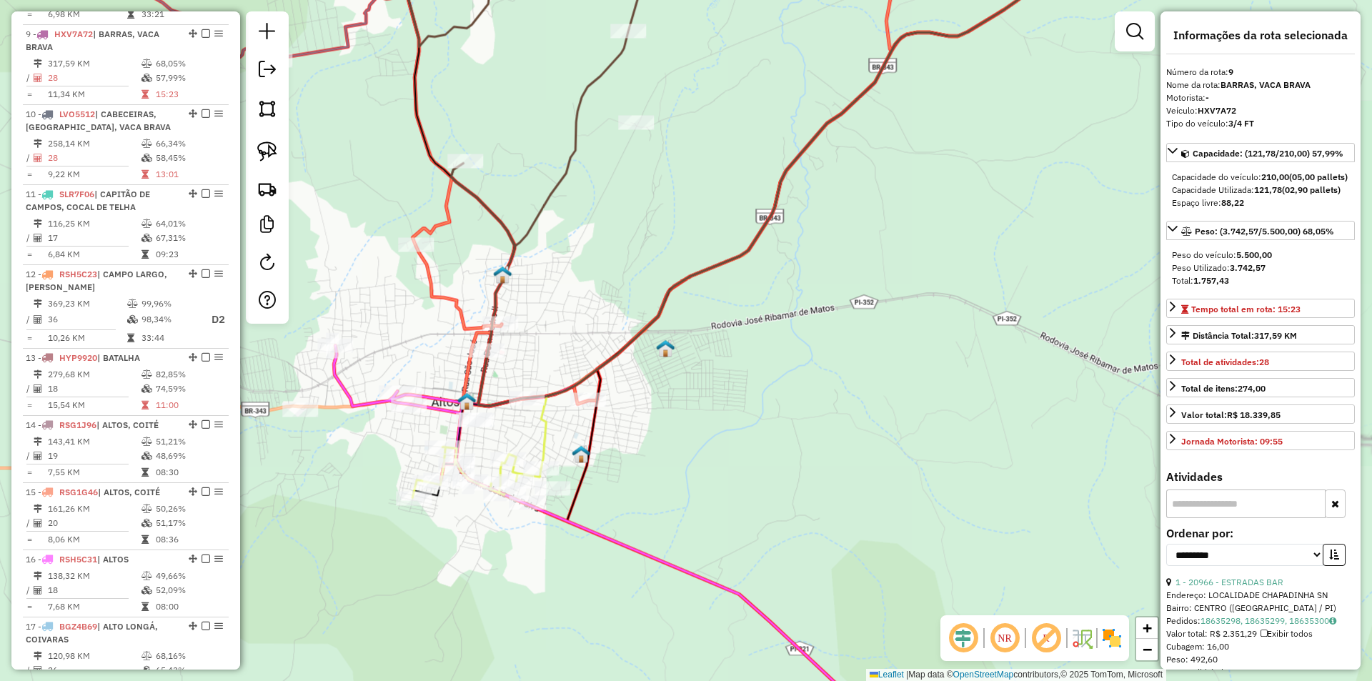
drag, startPoint x: 558, startPoint y: 464, endPoint x: 620, endPoint y: 449, distance: 63.1
click at [590, 449] on img at bounding box center [581, 453] width 19 height 19
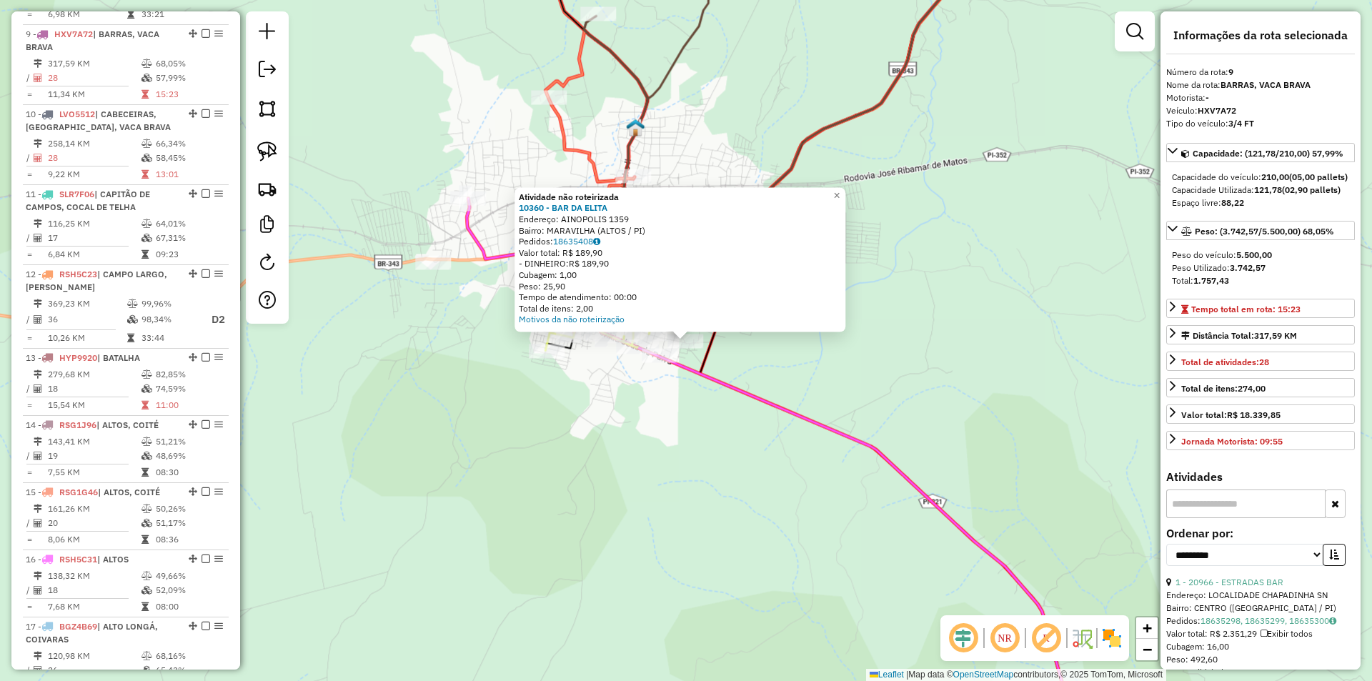
click at [628, 432] on div "Atividade não roteirizada 10360 - BAR DA ELITA Endereço: AINOPOLIS 1359 Bairro:…" at bounding box center [686, 340] width 1372 height 681
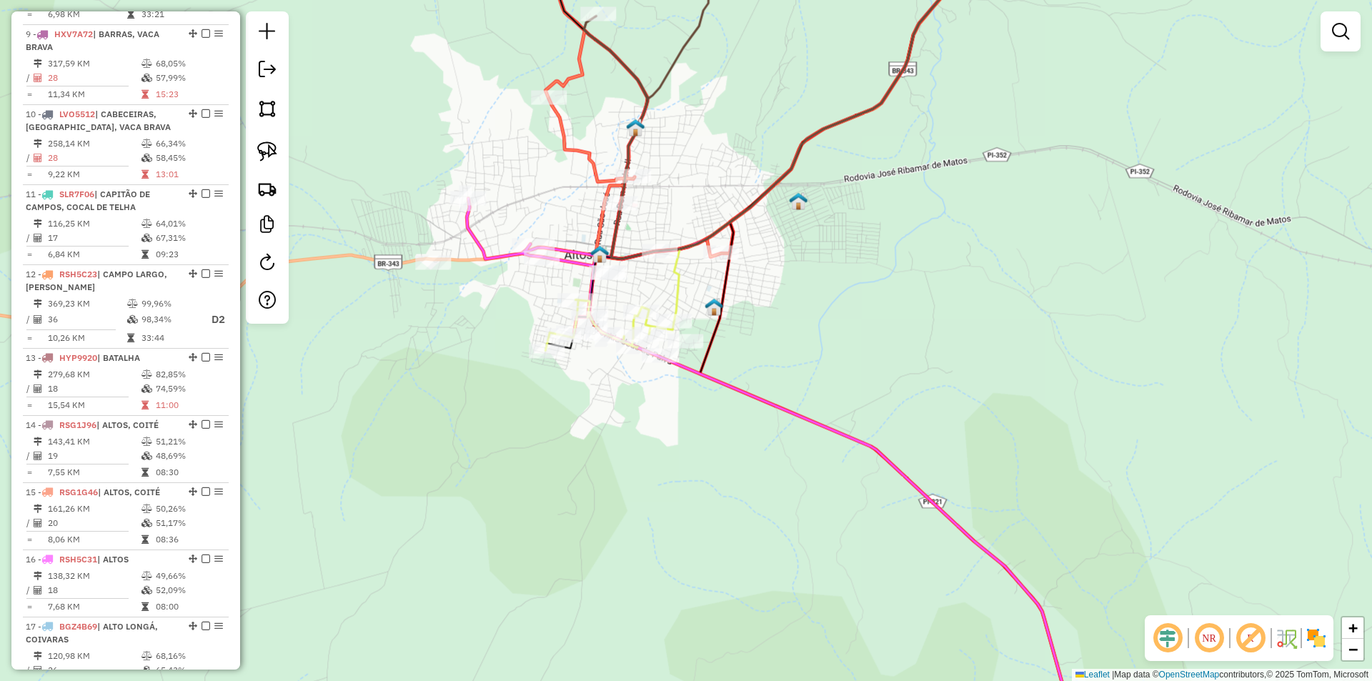
click at [653, 362] on div at bounding box center [660, 355] width 36 height 14
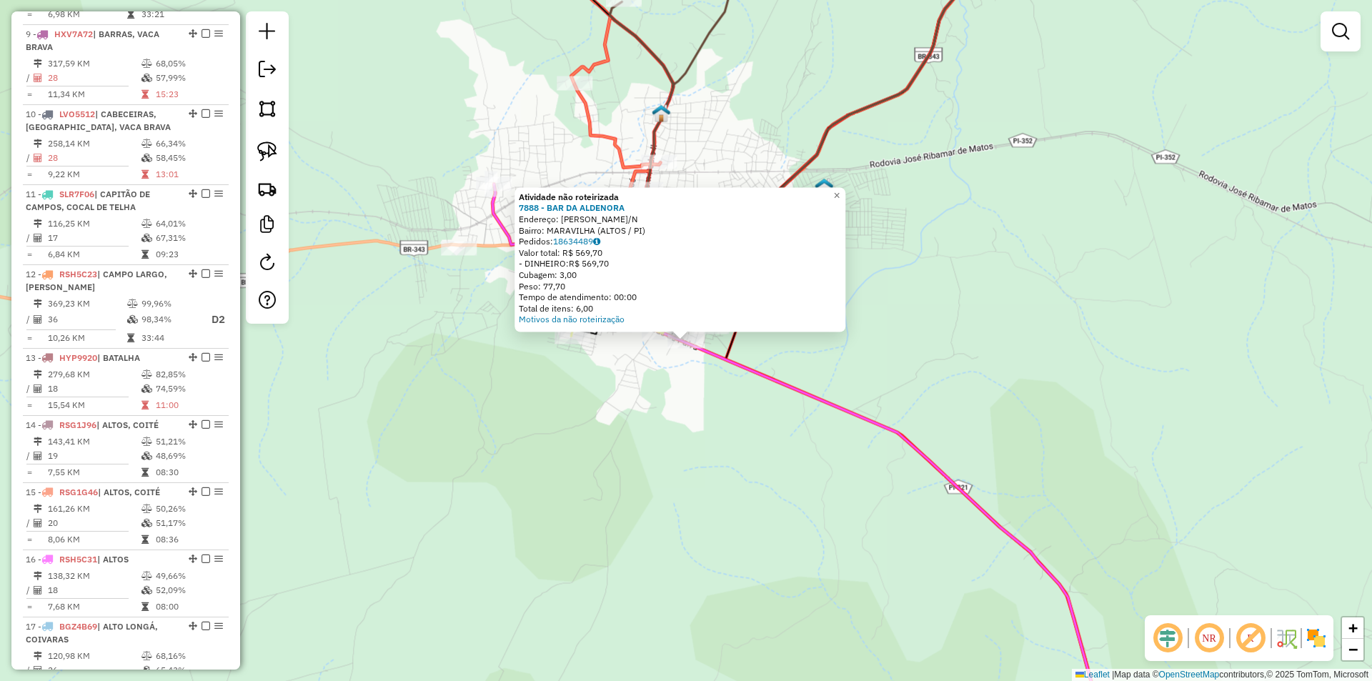
click at [635, 399] on div "Atividade não roteirizada 7888 - BAR DA ALDENORA Endereço: JOAO LUIZ FERREIRA S…" at bounding box center [686, 340] width 1372 height 681
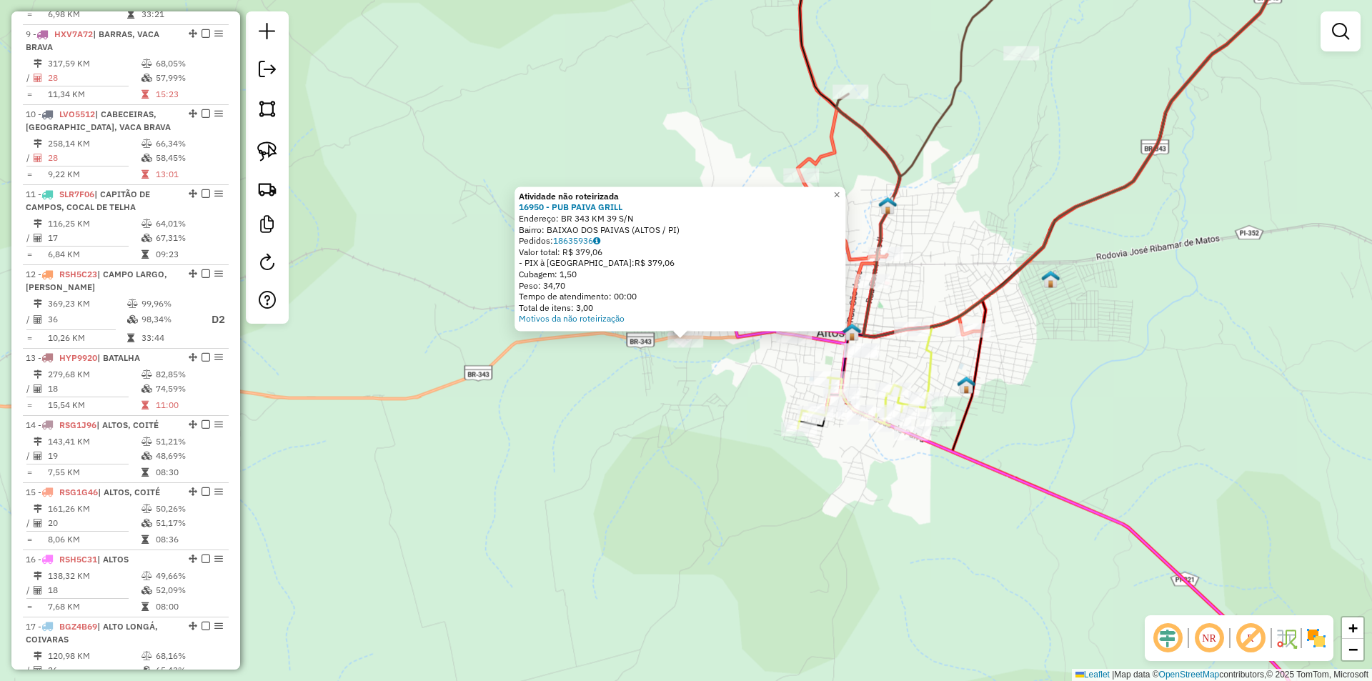
click at [671, 375] on div "Atividade não roteirizada 16950 - PUB PAIVA GRILL Endereço: BR 343 KM 39 S/N Ba…" at bounding box center [686, 340] width 1372 height 681
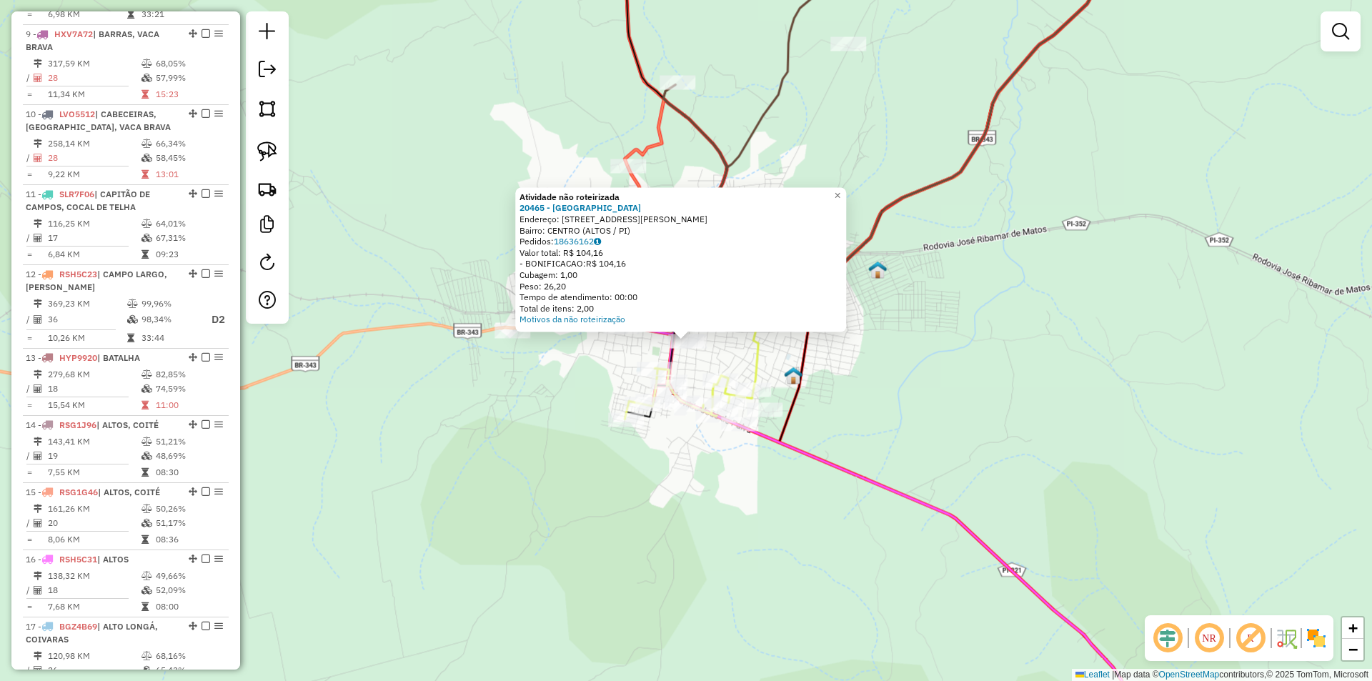
click at [867, 402] on div "Atividade não roteirizada 20465 - IMPERIO GASTROBAR Endereço: RUA DOM PEDRO II …" at bounding box center [686, 340] width 1372 height 681
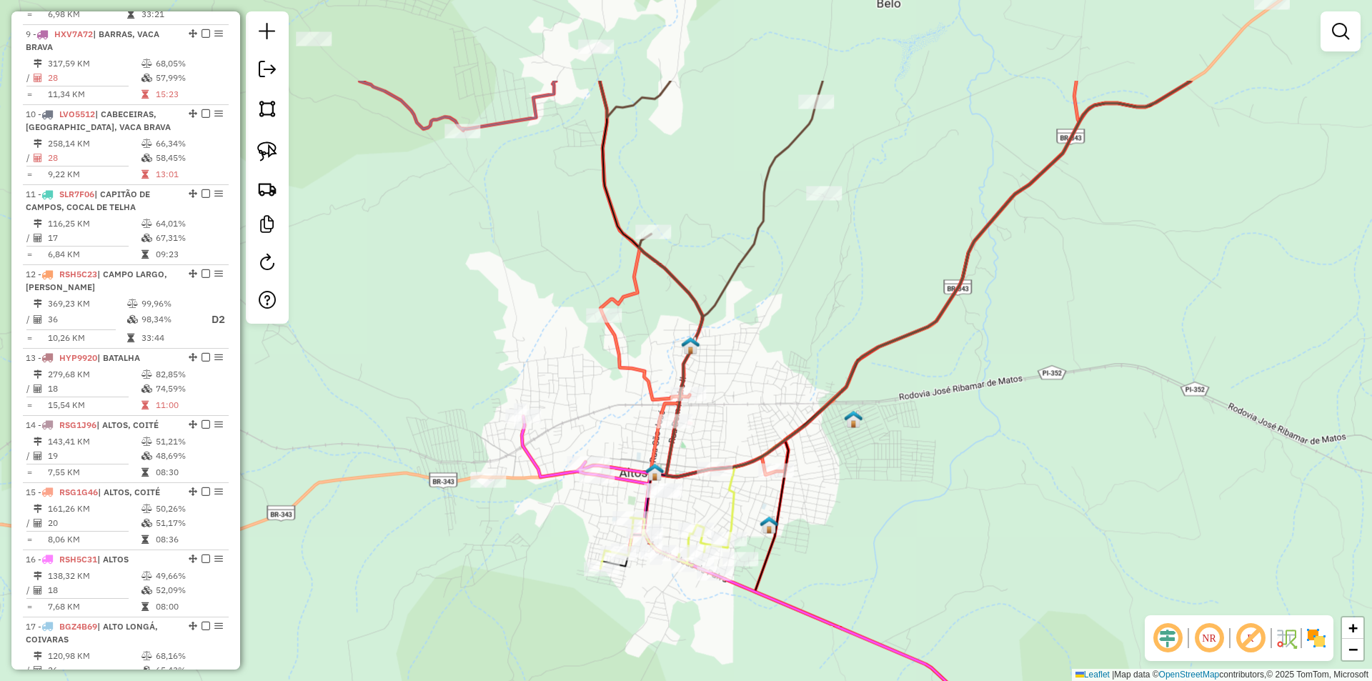
drag, startPoint x: 711, startPoint y: 166, endPoint x: 662, endPoint y: 367, distance: 206.6
click at [655, 394] on div "Janela de atendimento Grade de atendimento Capacidade Transportadoras Veículos …" at bounding box center [686, 340] width 1372 height 681
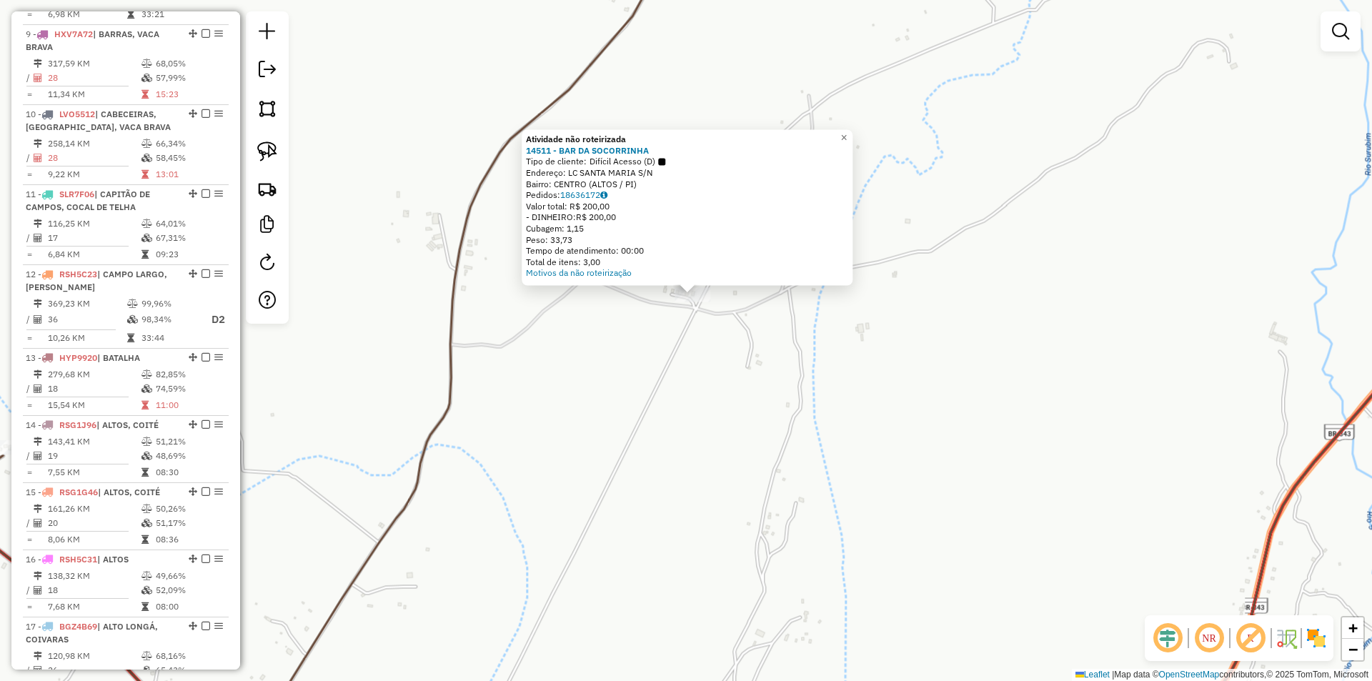
click at [696, 327] on div "Atividade não roteirizada 14511 - BAR DA SOCORRINHA Tipo de cliente: Difícil Ac…" at bounding box center [686, 340] width 1372 height 681
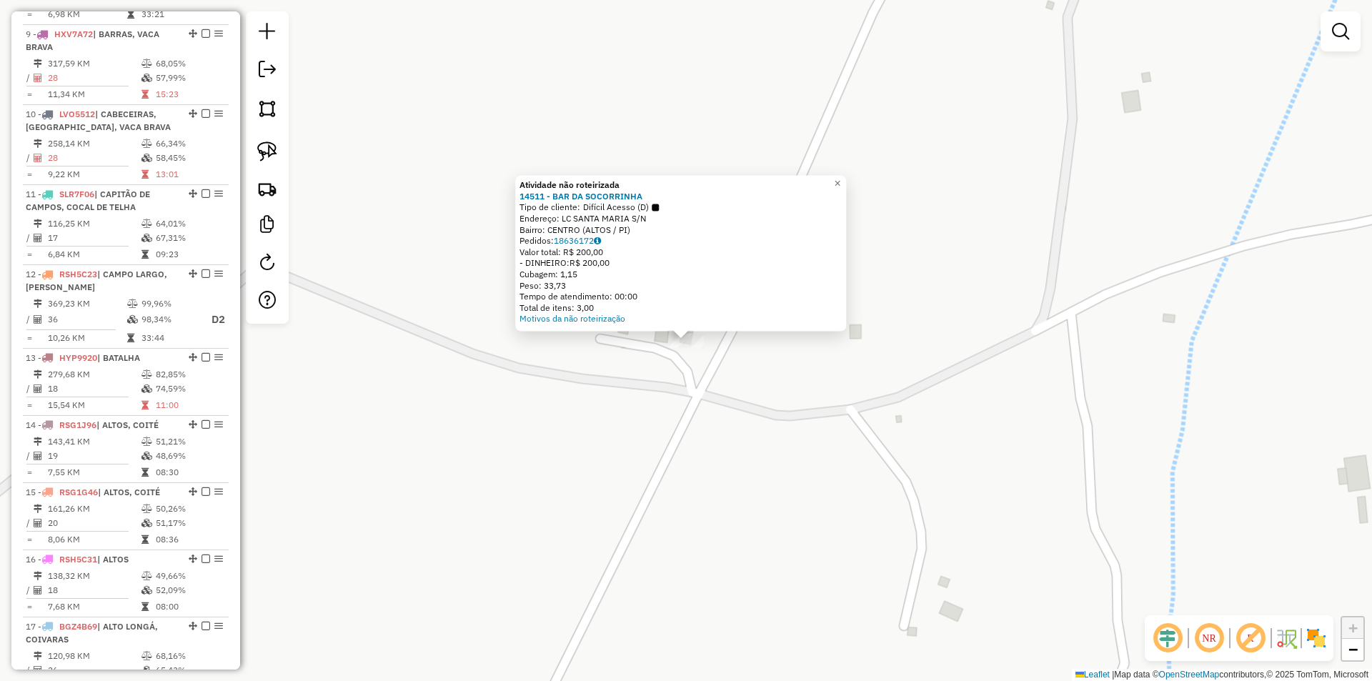
click at [685, 387] on div "Atividade não roteirizada 14511 - BAR DA SOCORRINHA Tipo de cliente: Difícil Ac…" at bounding box center [686, 340] width 1372 height 681
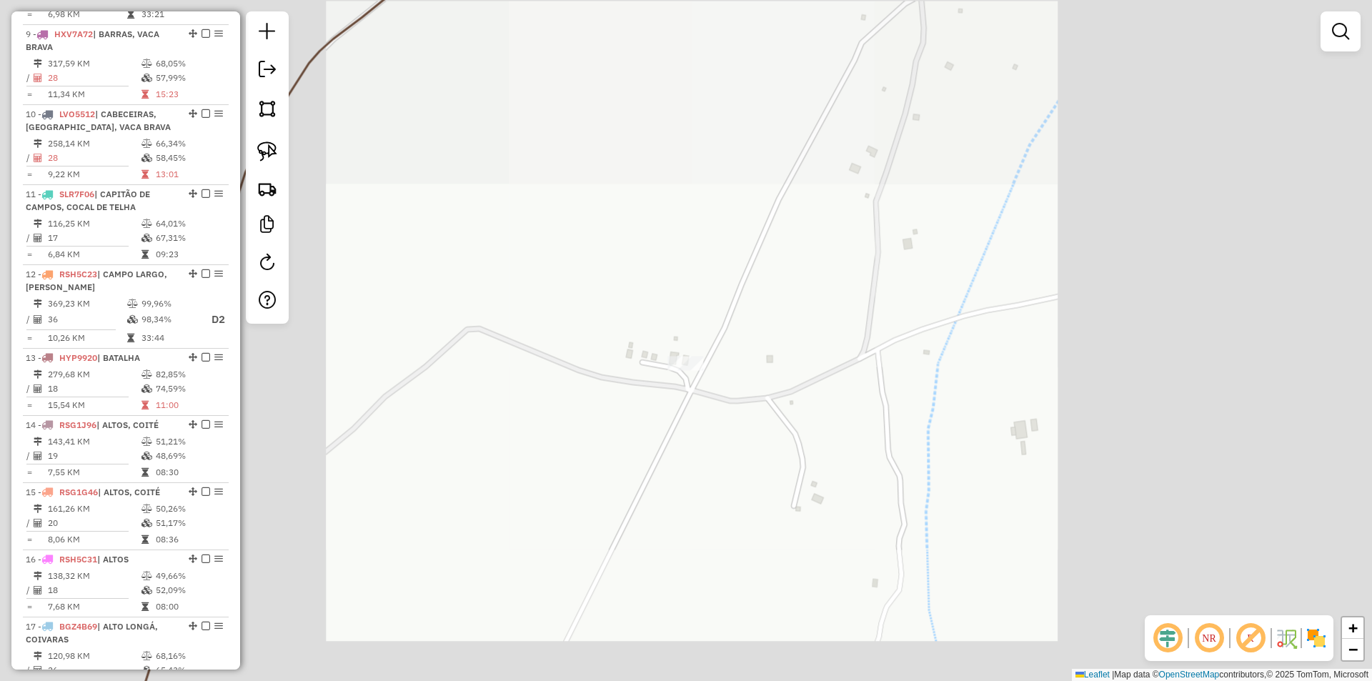
drag, startPoint x: 693, startPoint y: 397, endPoint x: 775, endPoint y: 180, distance: 232.3
click at [773, 199] on div "Janela de atendimento Grade de atendimento Capacidade Transportadoras Veículos …" at bounding box center [686, 340] width 1372 height 681
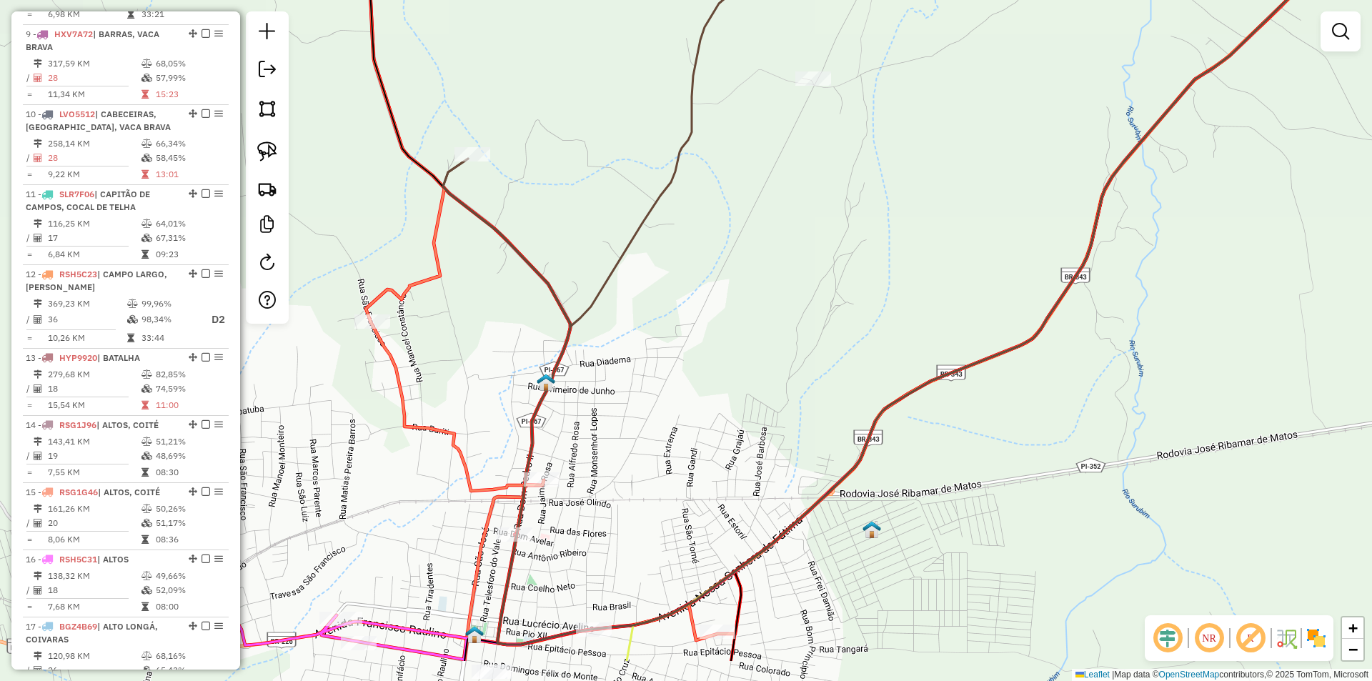
drag, startPoint x: 742, startPoint y: 309, endPoint x: 797, endPoint y: 189, distance: 132.4
click at [797, 189] on div "Janela de atendimento Grade de atendimento Capacidade Transportadoras Veículos …" at bounding box center [686, 340] width 1372 height 681
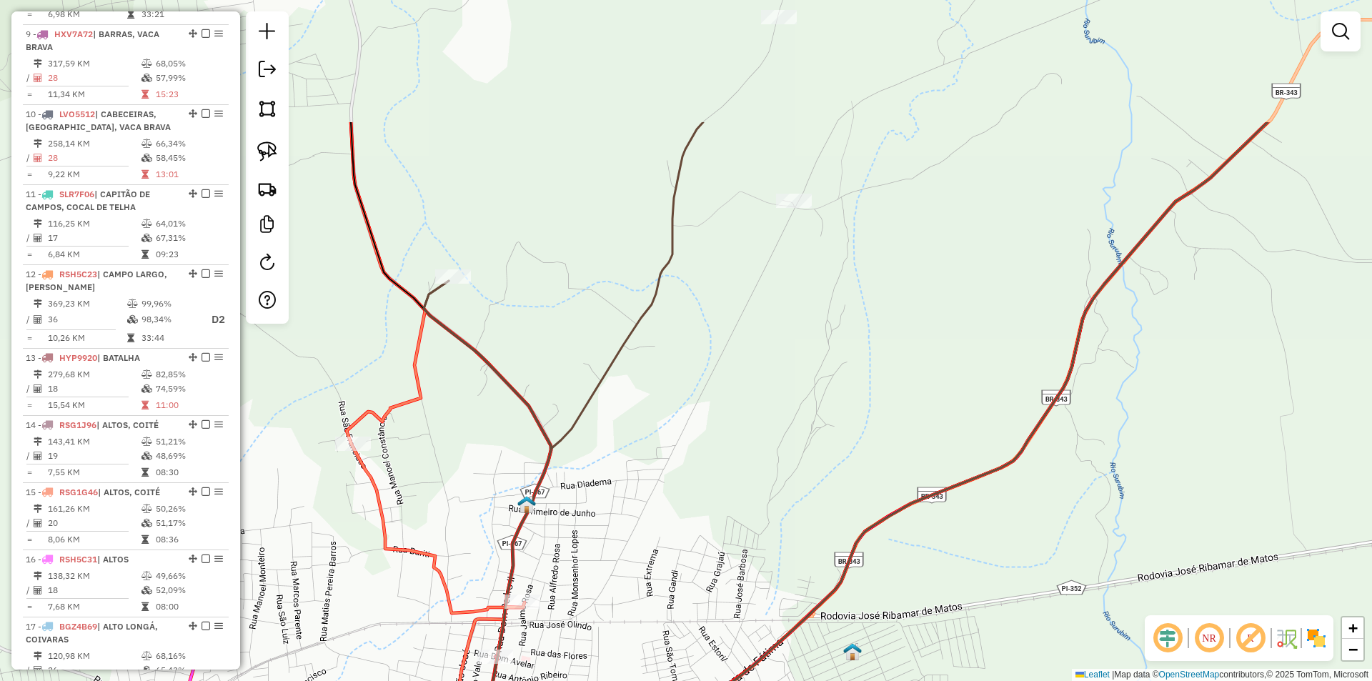
drag, startPoint x: 677, startPoint y: 354, endPoint x: 622, endPoint y: 554, distance: 206.8
click at [623, 553] on div "Janela de atendimento Grade de atendimento Capacidade Transportadoras Veículos …" at bounding box center [686, 340] width 1372 height 681
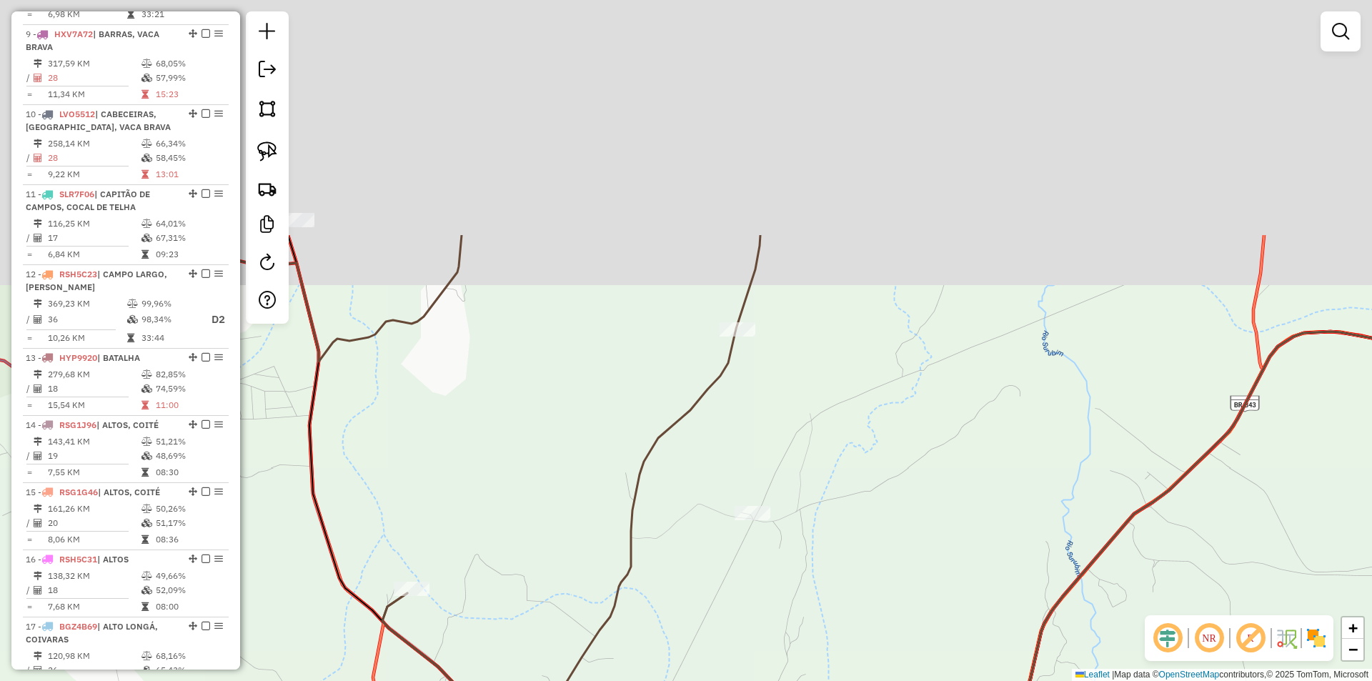
drag, startPoint x: 724, startPoint y: 238, endPoint x: 682, endPoint y: 539, distance: 304.5
click at [682, 539] on div "Janela de atendimento Grade de atendimento Capacidade Transportadoras Veículos …" at bounding box center [686, 340] width 1372 height 681
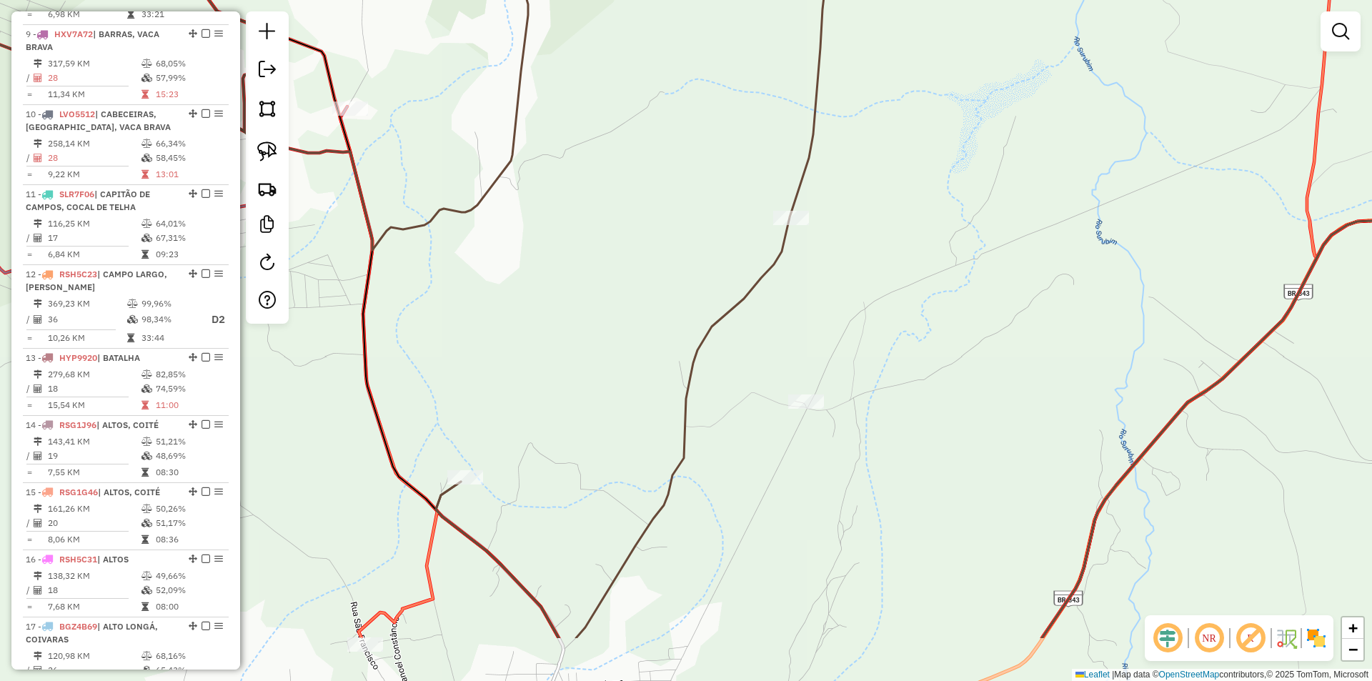
drag, startPoint x: 766, startPoint y: 296, endPoint x: 774, endPoint y: 270, distance: 26.9
click at [774, 270] on icon at bounding box center [371, 229] width 910 height 817
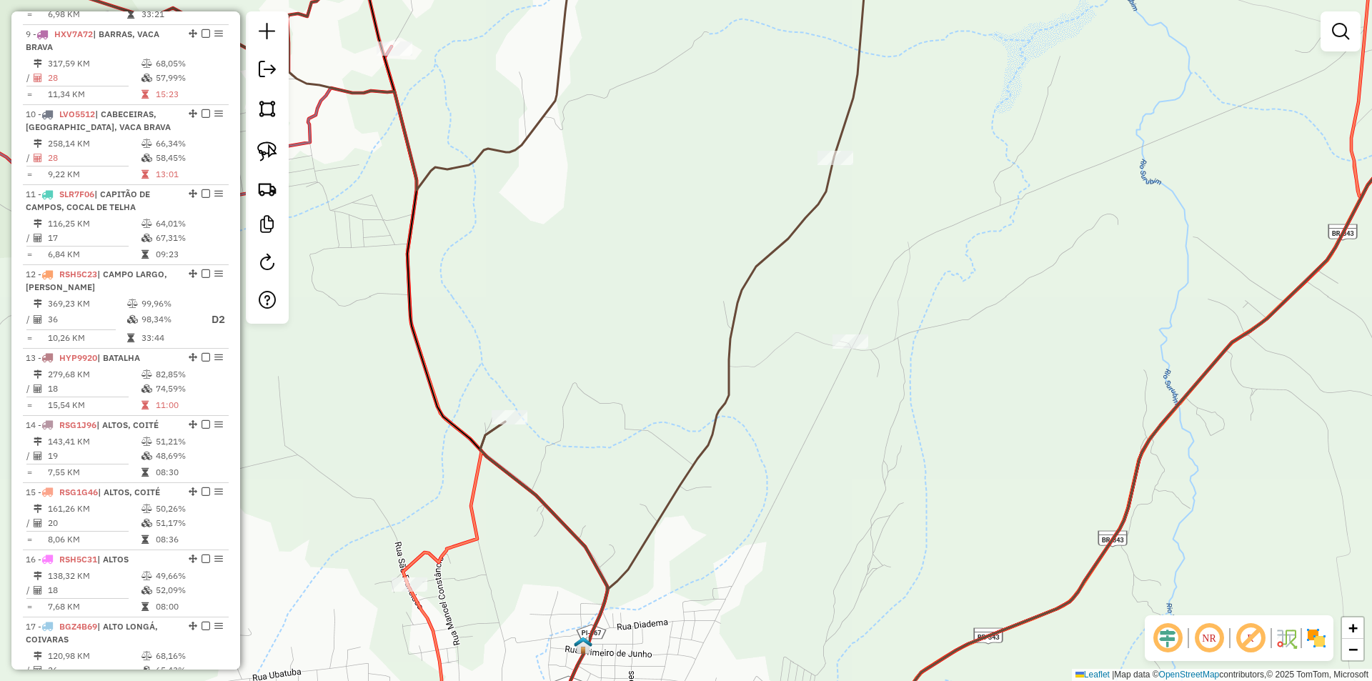
drag, startPoint x: 749, startPoint y: 342, endPoint x: 785, endPoint y: 293, distance: 60.3
click at [785, 293] on div "Janela de atendimento Grade de atendimento Capacidade Transportadoras Veículos …" at bounding box center [686, 340] width 1372 height 681
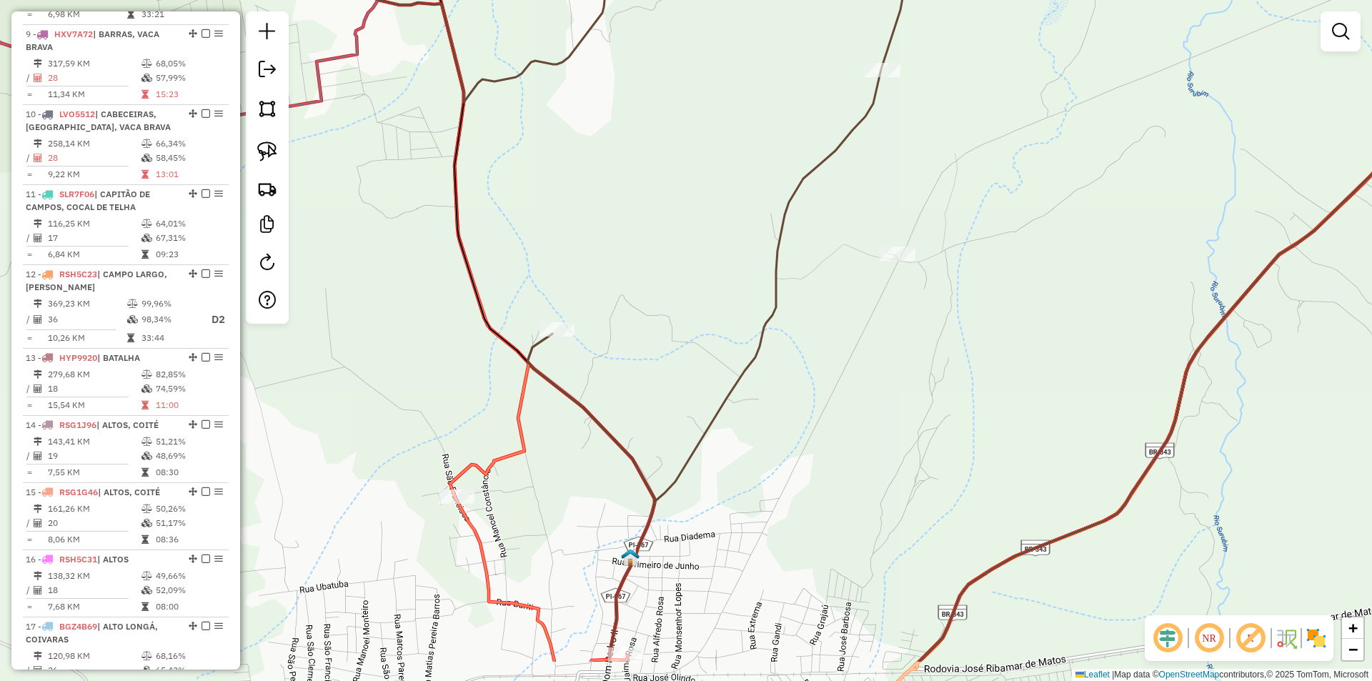
drag, startPoint x: 587, startPoint y: 419, endPoint x: 635, endPoint y: 331, distance: 99.7
click at [635, 331] on div "Janela de atendimento Grade de atendimento Capacidade Transportadoras Veículos …" at bounding box center [686, 340] width 1372 height 681
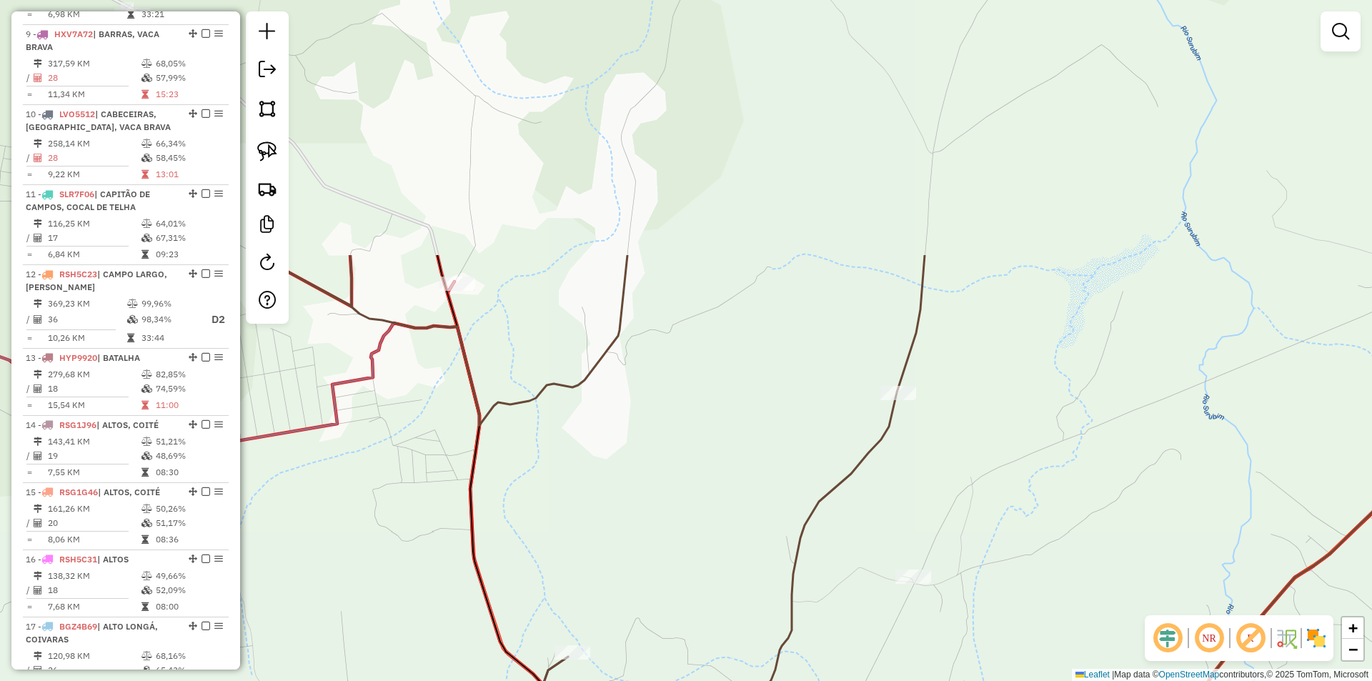
drag, startPoint x: 635, startPoint y: 331, endPoint x: 648, endPoint y: 669, distance: 338.3
click at [648, 668] on div "Janela de atendimento Grade de atendimento Capacidade Transportadoras Veículos …" at bounding box center [686, 340] width 1372 height 681
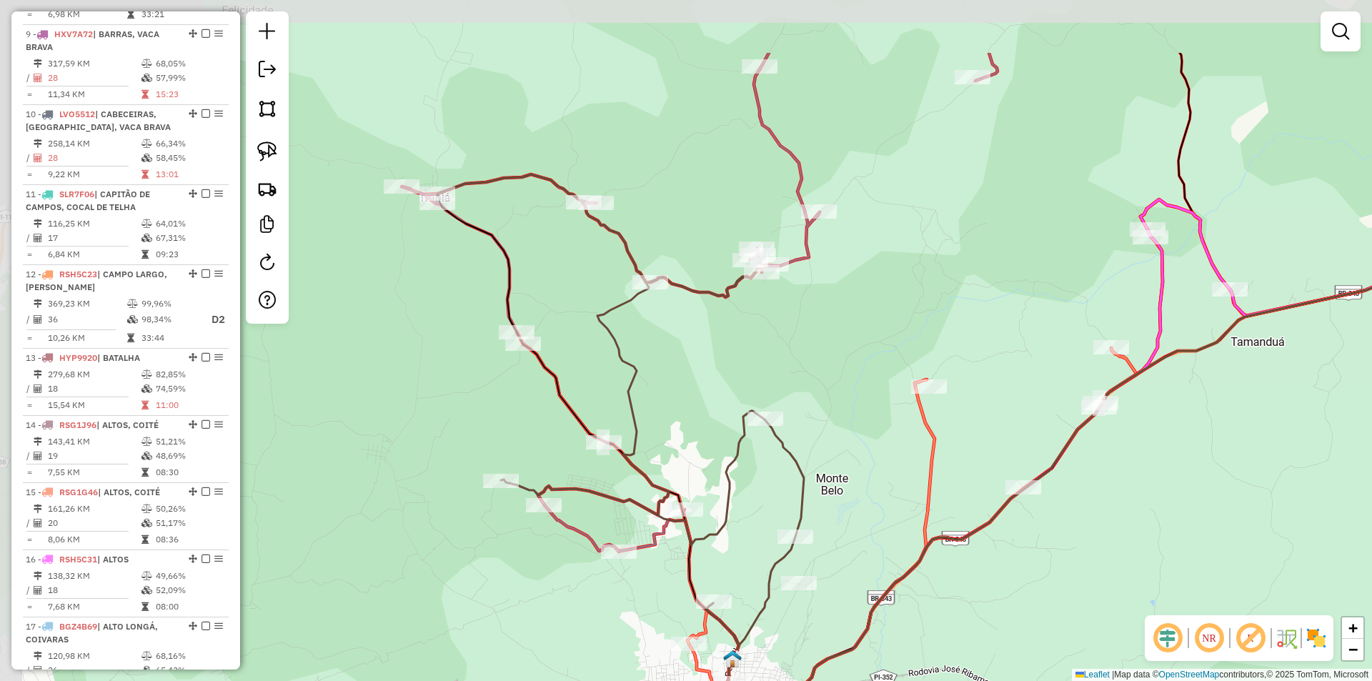
drag, startPoint x: 514, startPoint y: 169, endPoint x: 604, endPoint y: 290, distance: 150.6
click at [604, 290] on div "Janela de atendimento Grade de atendimento Capacidade Transportadoras Veículos …" at bounding box center [686, 340] width 1372 height 681
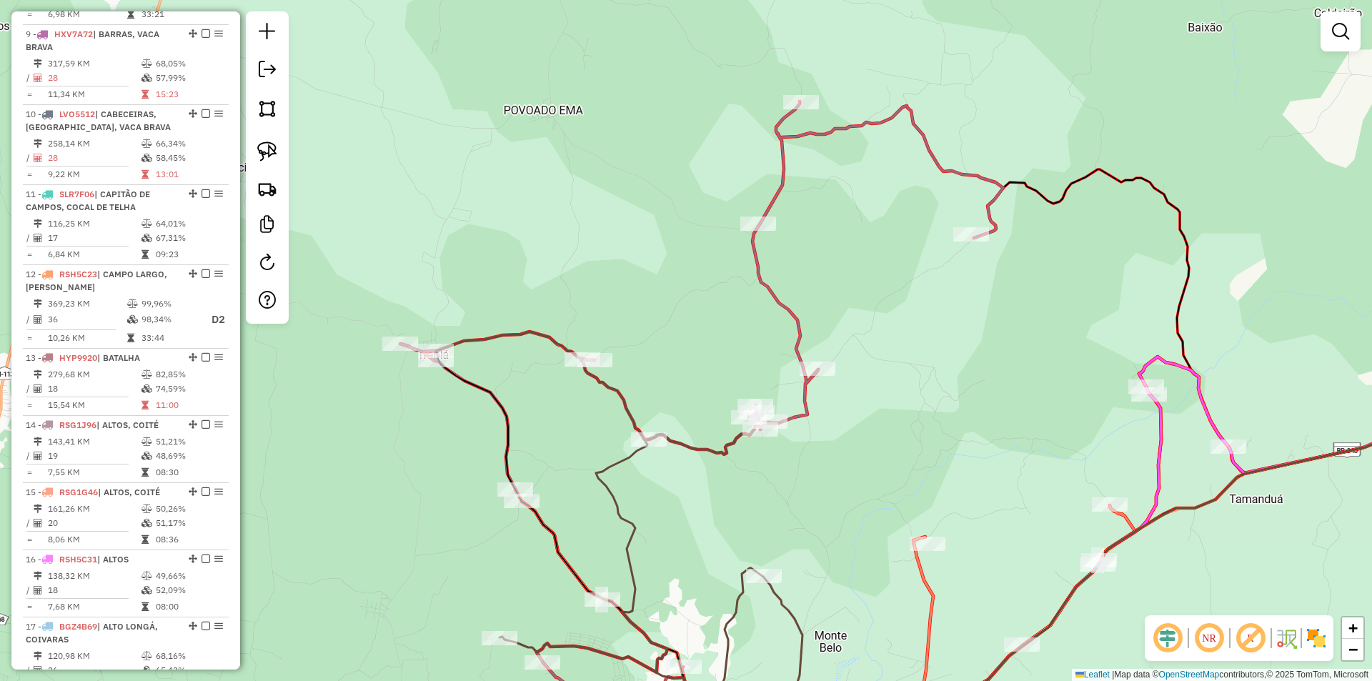
drag, startPoint x: 588, startPoint y: 263, endPoint x: 588, endPoint y: 462, distance: 198.6
click at [588, 462] on div "Janela de atendimento Grade de atendimento Capacidade Transportadoras Veículos …" at bounding box center [686, 340] width 1372 height 681
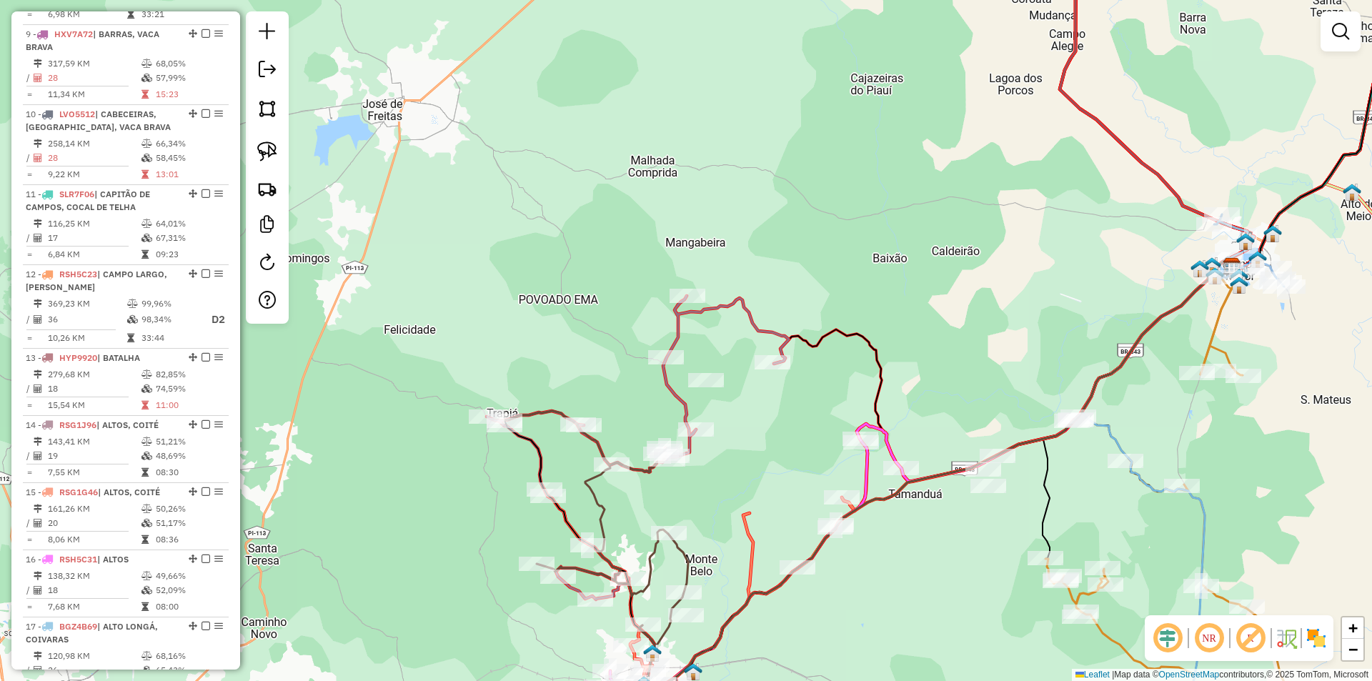
drag, startPoint x: 753, startPoint y: 526, endPoint x: 709, endPoint y: 389, distance: 144.2
click at [709, 387] on div at bounding box center [706, 380] width 36 height 14
drag, startPoint x: 785, startPoint y: 458, endPoint x: 691, endPoint y: 249, distance: 229.6
click at [691, 251] on div "Janela de atendimento Grade de atendimento Capacidade Transportadoras Veículos …" at bounding box center [686, 340] width 1372 height 681
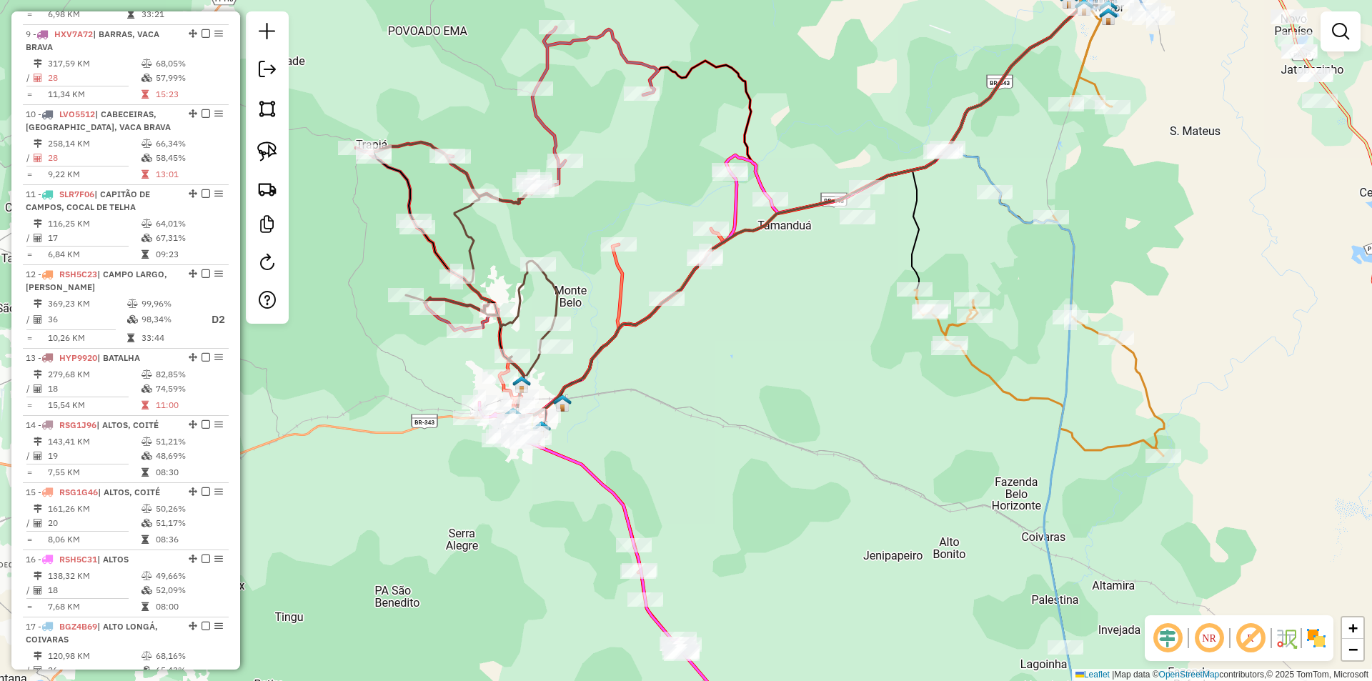
drag, startPoint x: 803, startPoint y: 473, endPoint x: 727, endPoint y: 333, distance: 159.6
click at [728, 339] on div "Janela de atendimento Grade de atendimento Capacidade Transportadoras Veículos …" at bounding box center [686, 340] width 1372 height 681
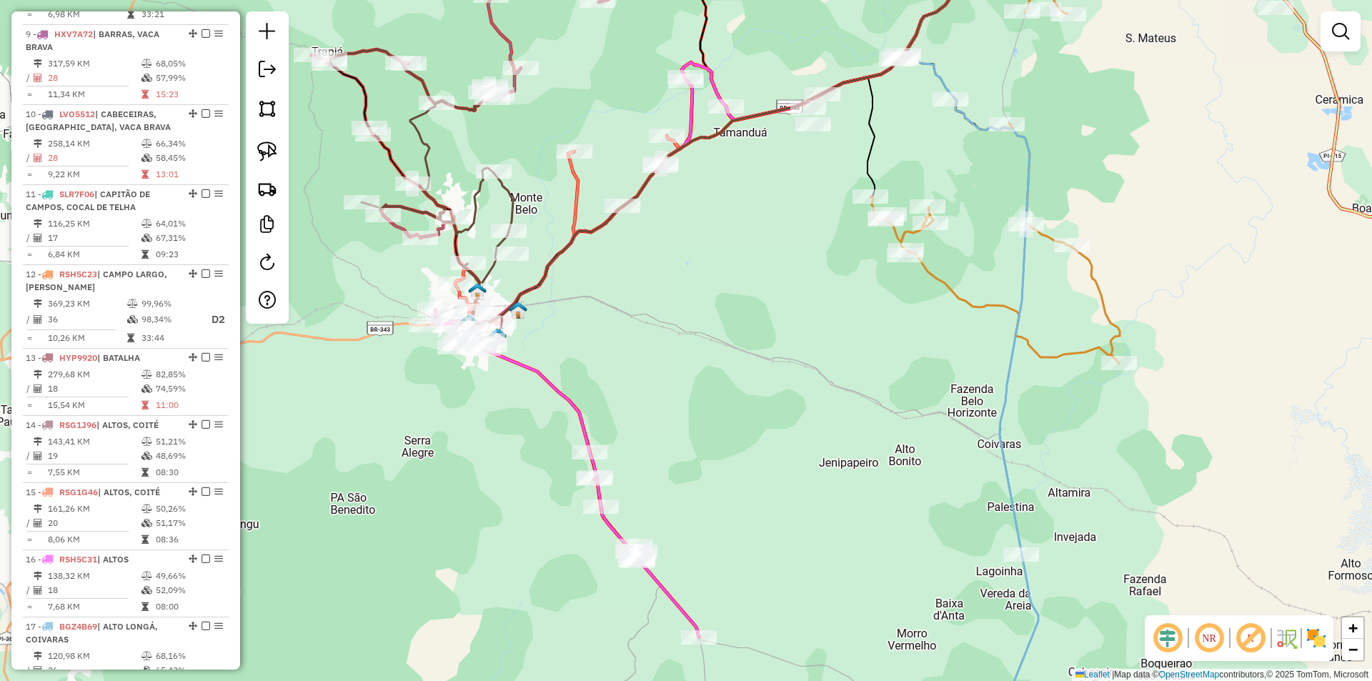
drag, startPoint x: 761, startPoint y: 453, endPoint x: 670, endPoint y: 287, distance: 189.0
click at [672, 291] on div "Janela de atendimento Grade de atendimento Capacidade Transportadoras Veículos …" at bounding box center [686, 340] width 1372 height 681
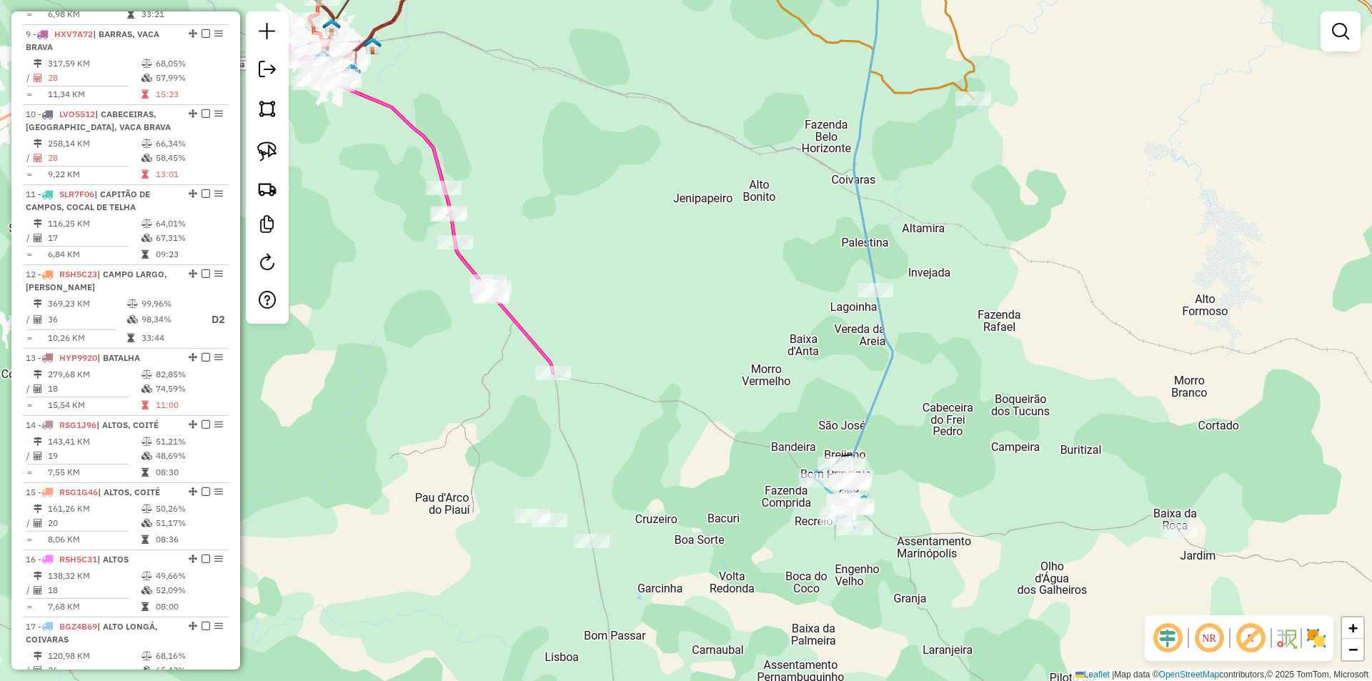
drag, startPoint x: 860, startPoint y: 440, endPoint x: 765, endPoint y: 311, distance: 160.5
click at [765, 311] on div "Janela de atendimento Grade de atendimento Capacidade Transportadoras Veículos …" at bounding box center [686, 340] width 1372 height 681
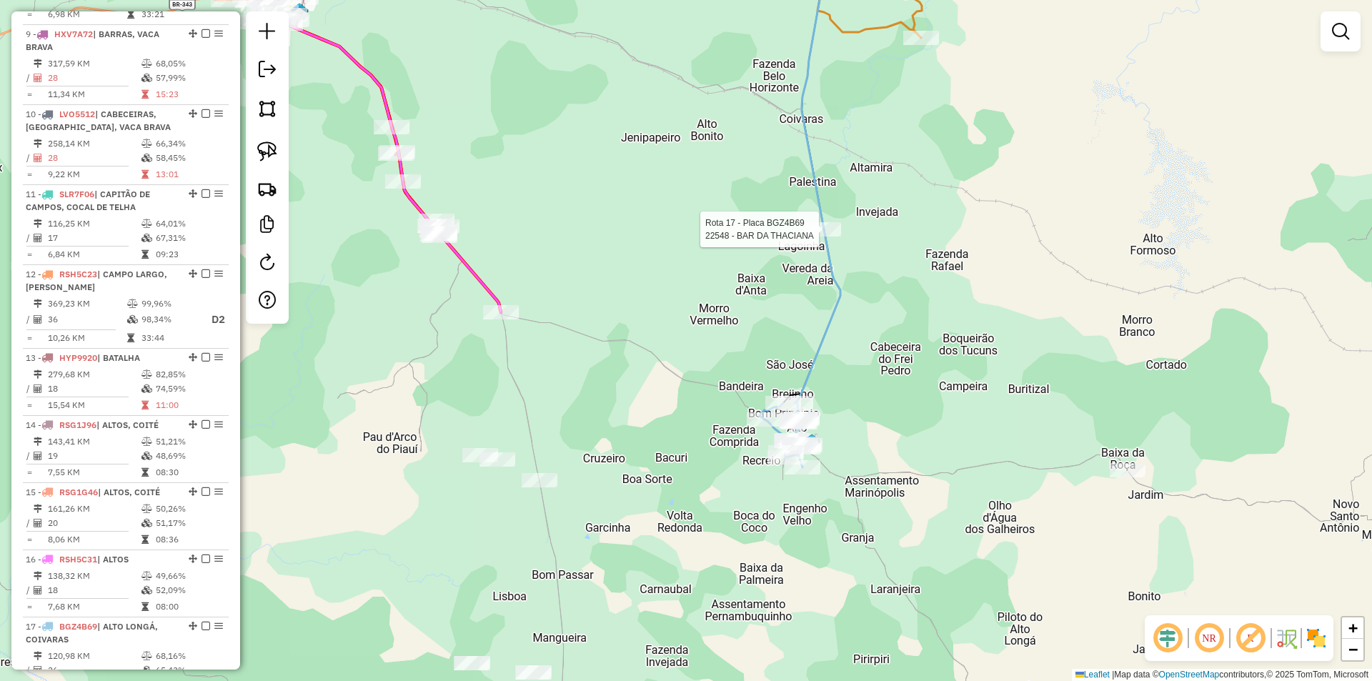
select select "**********"
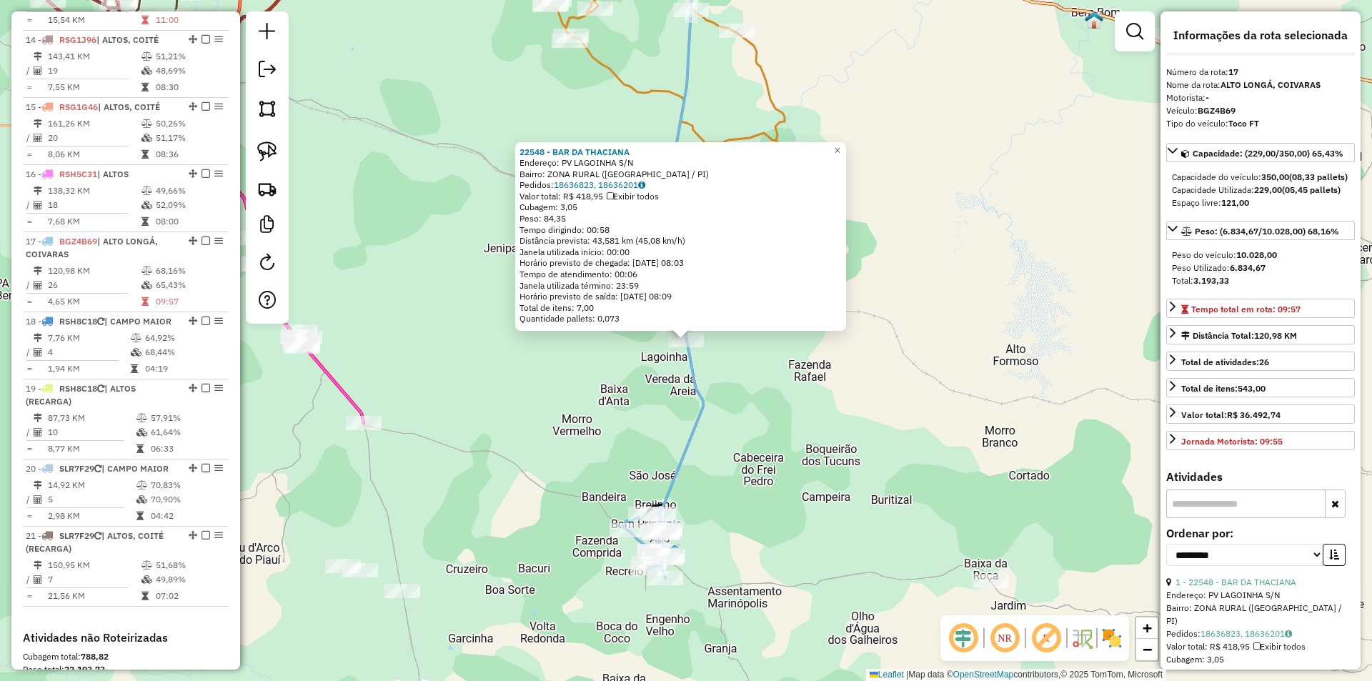
scroll to position [1771, 0]
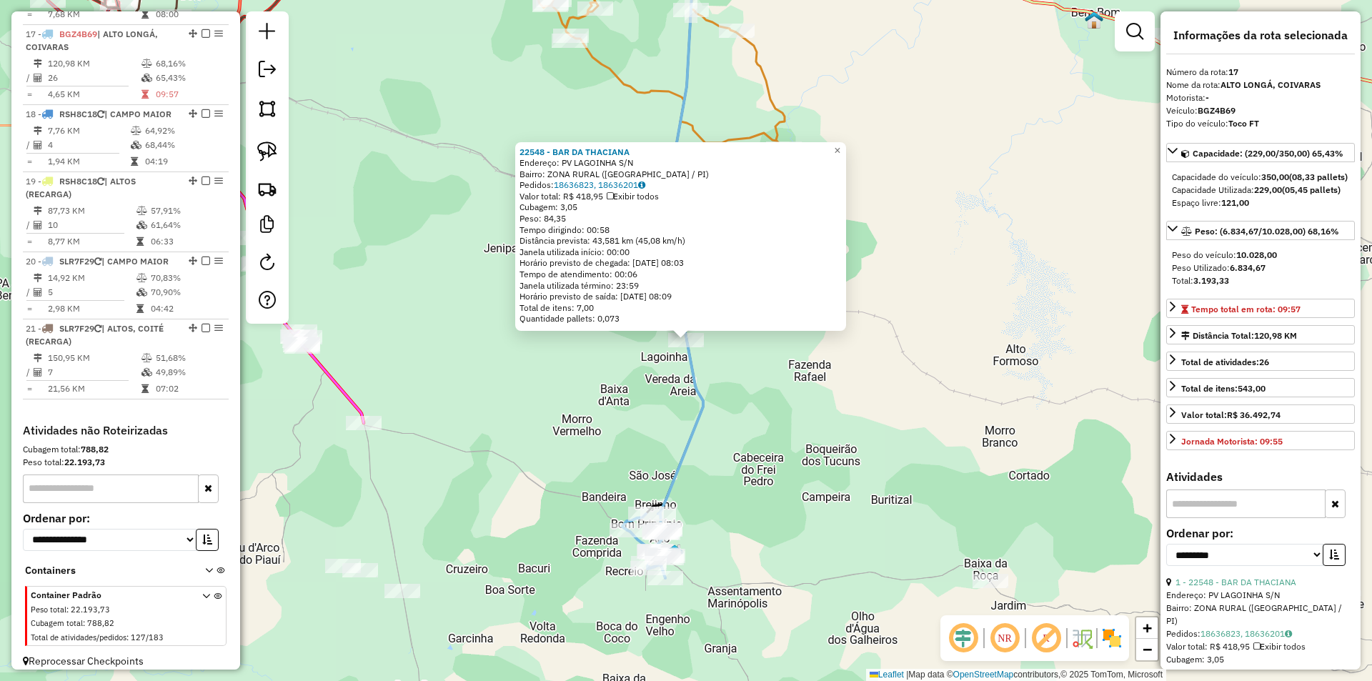
click at [717, 418] on div "22548 - BAR DA THACIANA Endereço: PV LAGOINHA S/N Bairro: ZONA RURAL (ALTO LONG…" at bounding box center [686, 340] width 1372 height 681
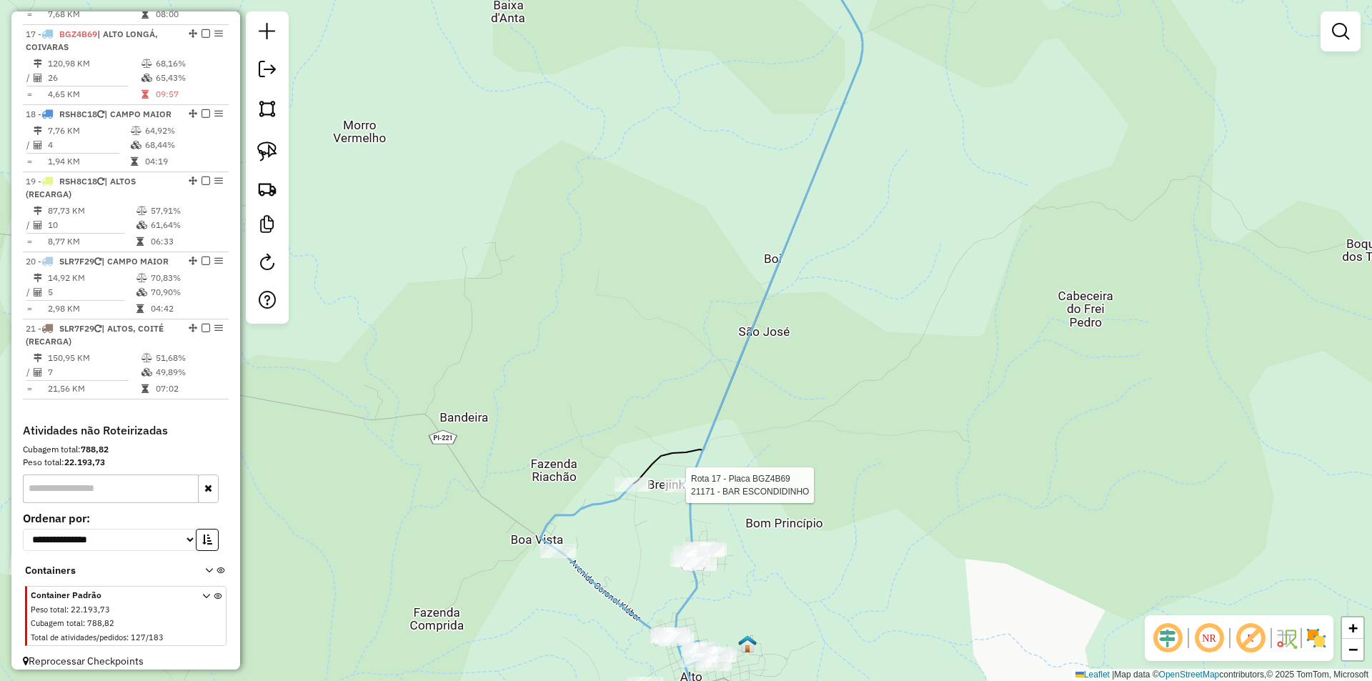
select select "**********"
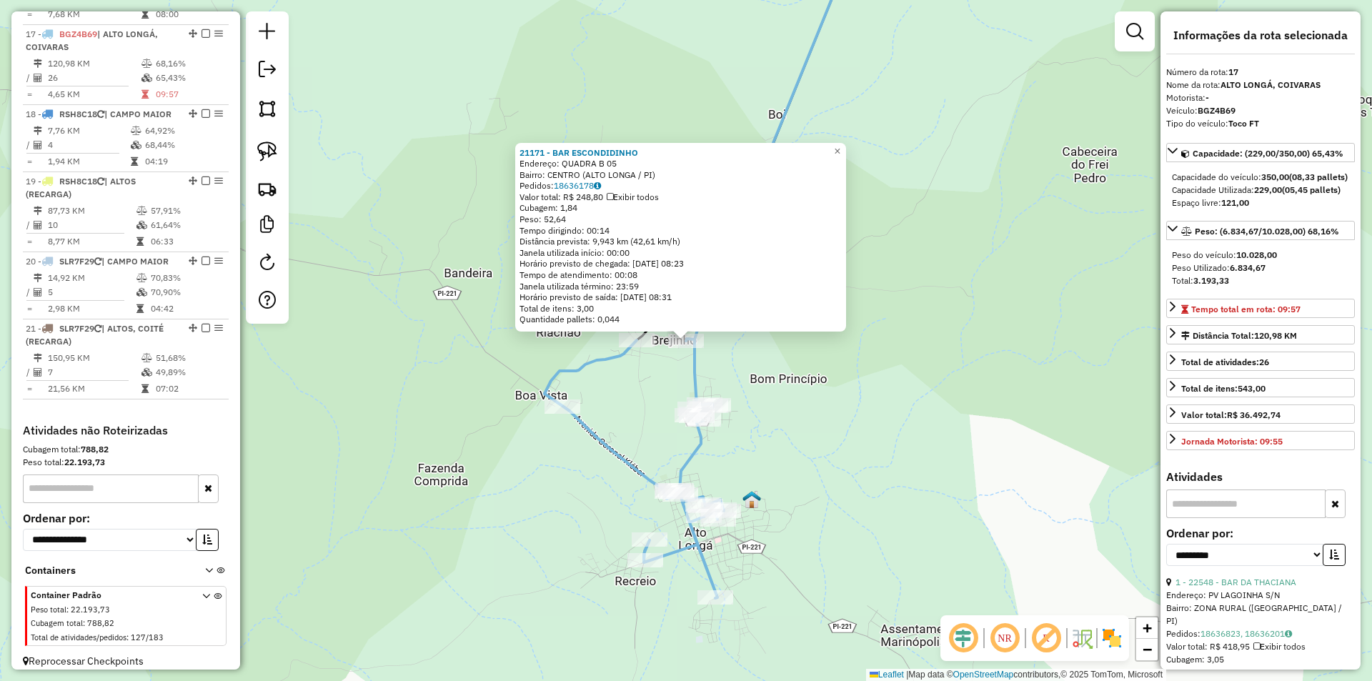
click at [785, 477] on div "21171 - BAR ESCONDIDINHO Endereço: QUADRA B 05 Bairro: CENTRO (ALTO LONGA / PI)…" at bounding box center [686, 340] width 1372 height 681
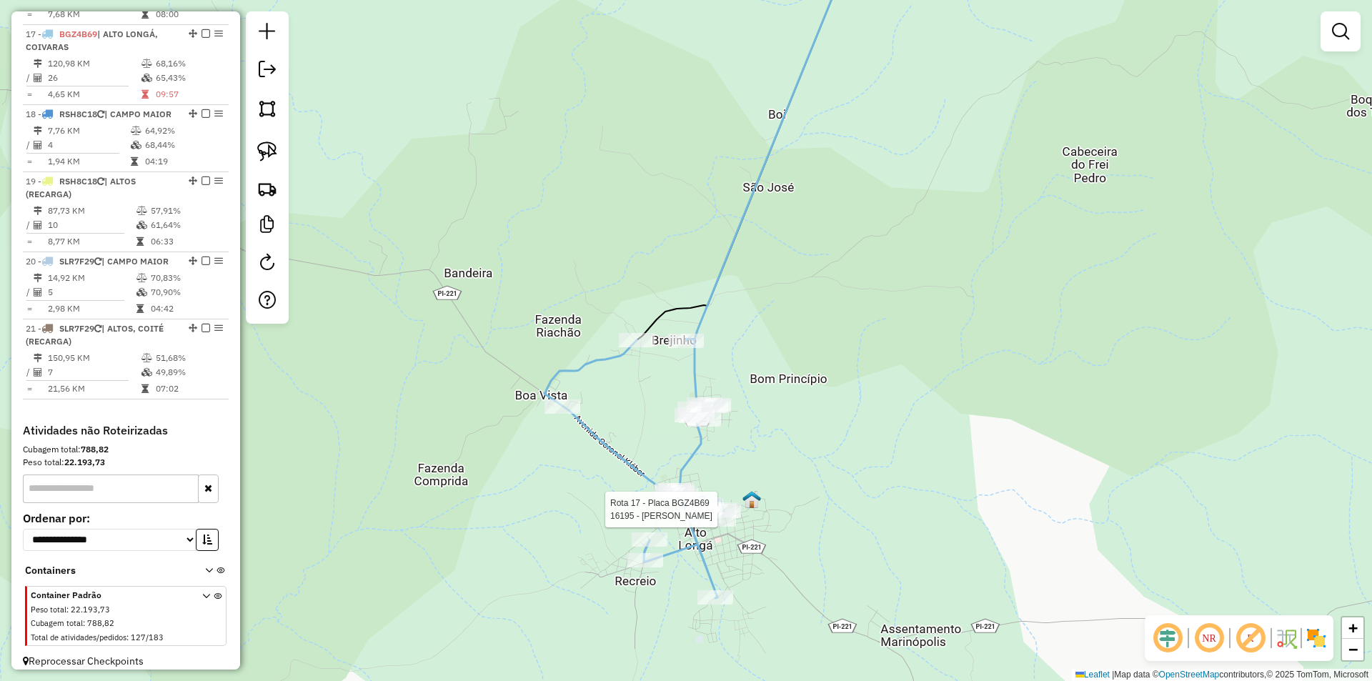
select select "**********"
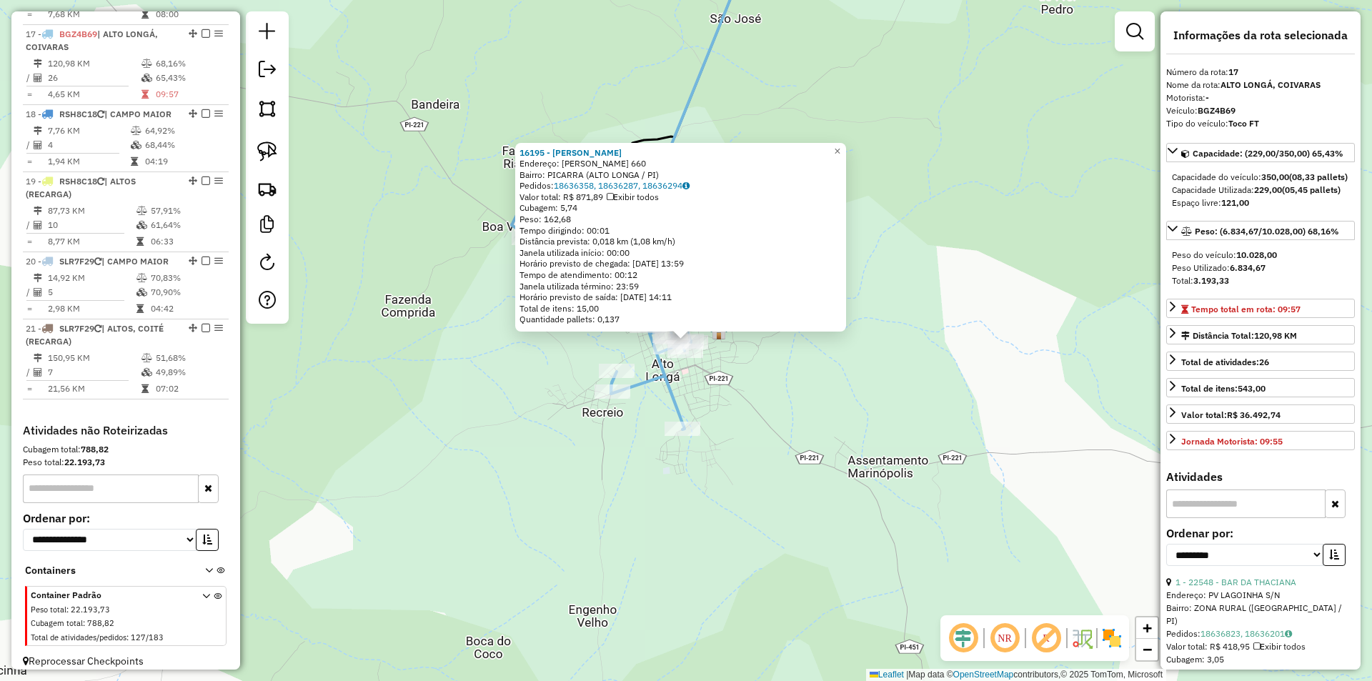
click at [763, 487] on div "16195 - TONY CABELOS Endereço: ANTONINO FREIRE 660 Bairro: PICARRA (ALTO LONGA …" at bounding box center [686, 340] width 1372 height 681
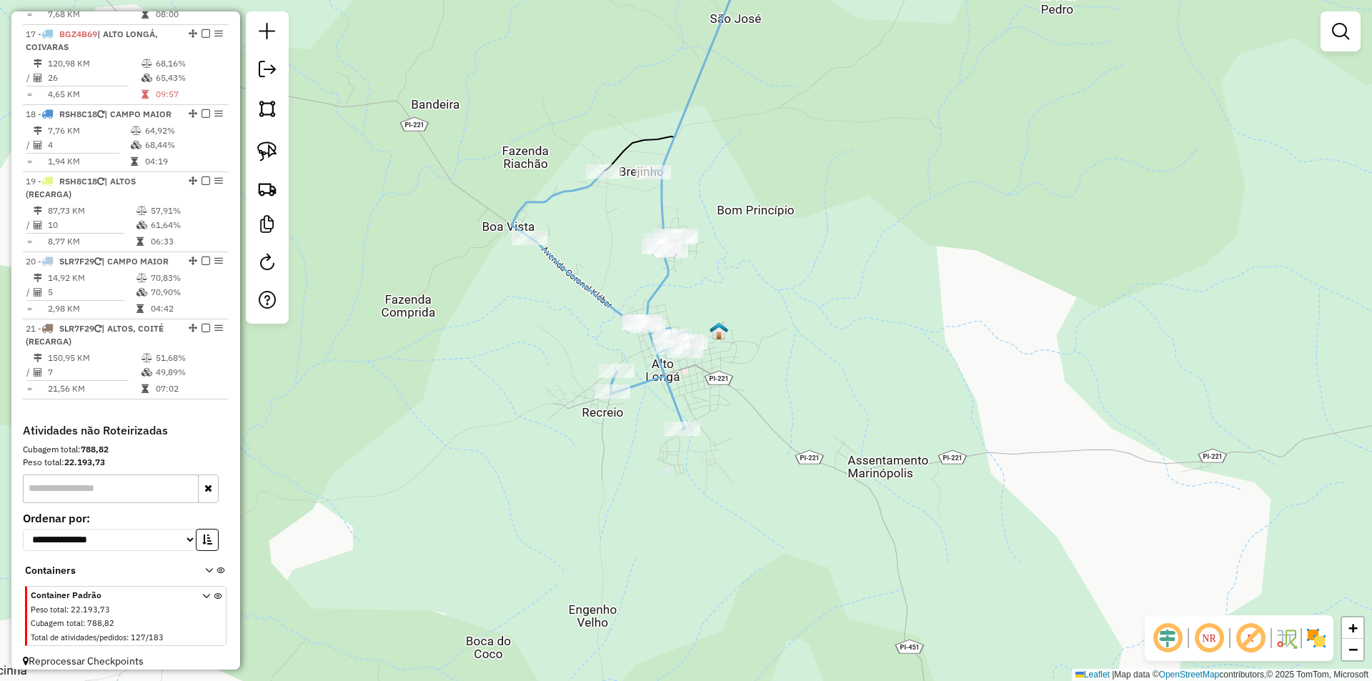
select select "**********"
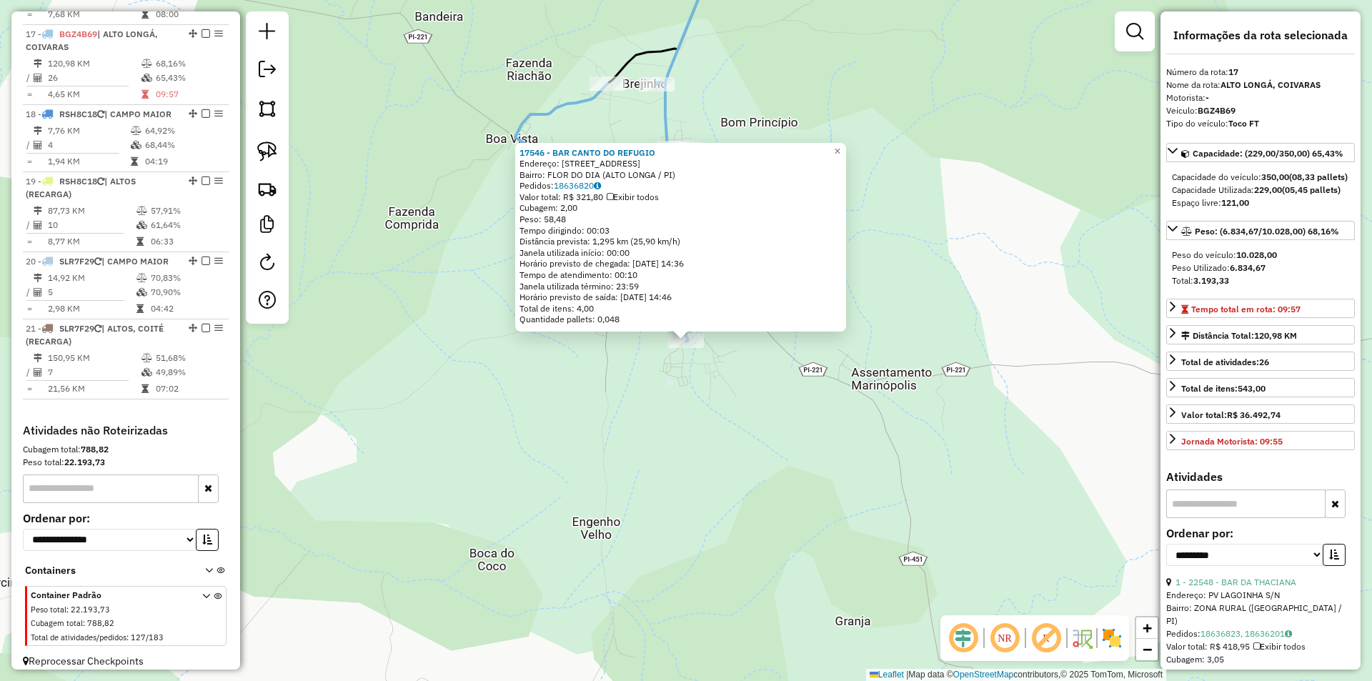
click at [697, 472] on div "17546 - BAR CANTO DO REFUGIO Endereço: RUA TUPINIQUIM 336 Bairro: FLOR DO DIA (…" at bounding box center [686, 340] width 1372 height 681
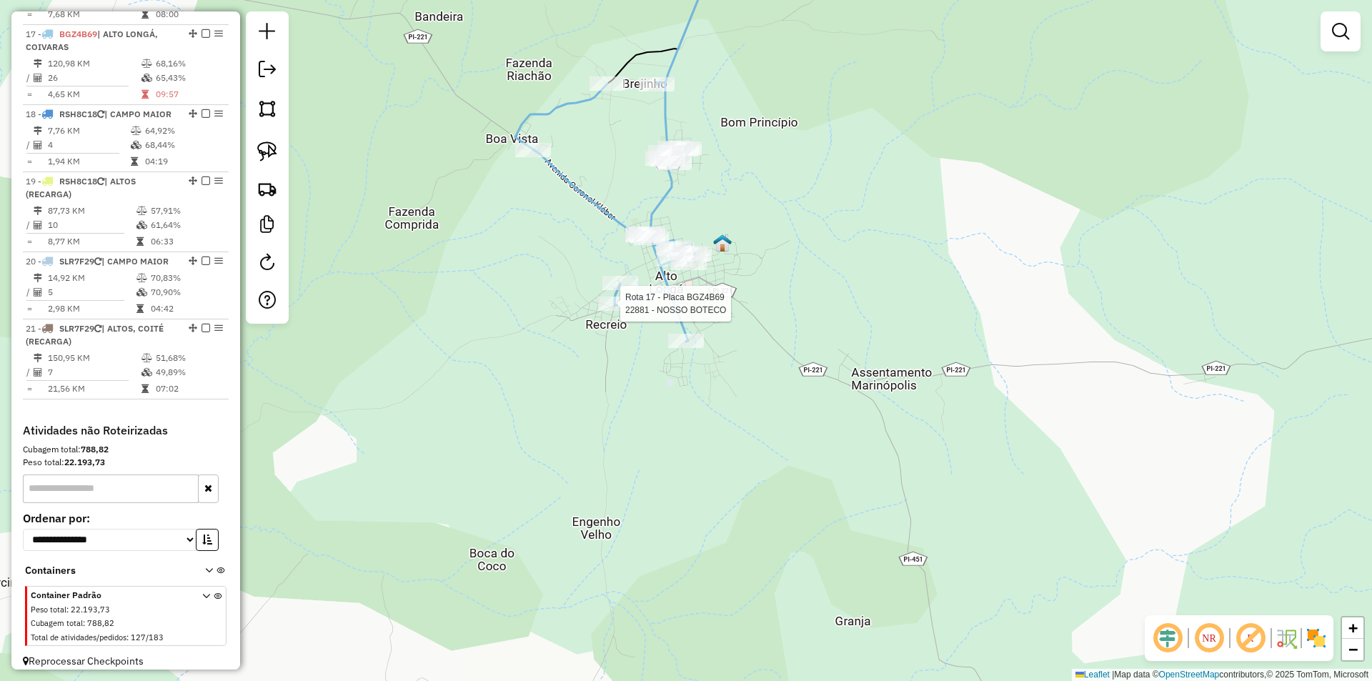
select select "**********"
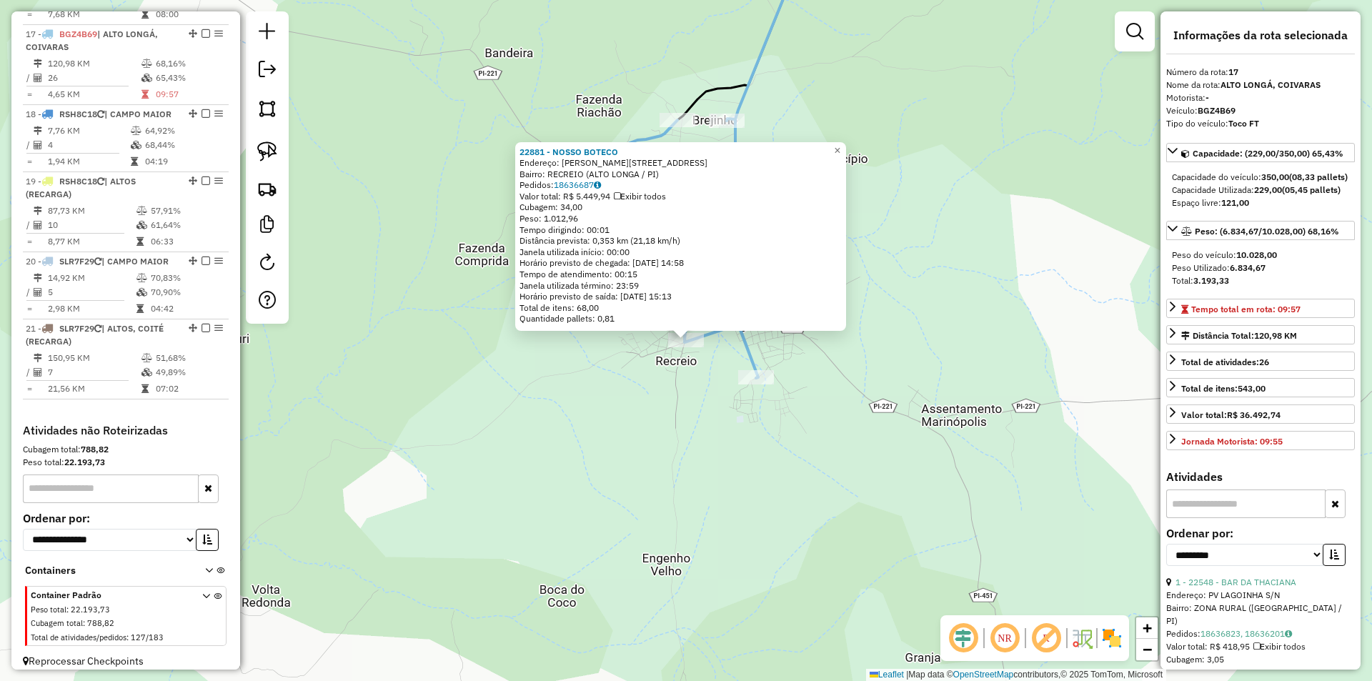
click at [616, 417] on div "22881 - NOSSO BOTECO Endereço: LUIS EUGENIO 82 Bairro: RECREIO (ALTO LONGA / PI…" at bounding box center [686, 340] width 1372 height 681
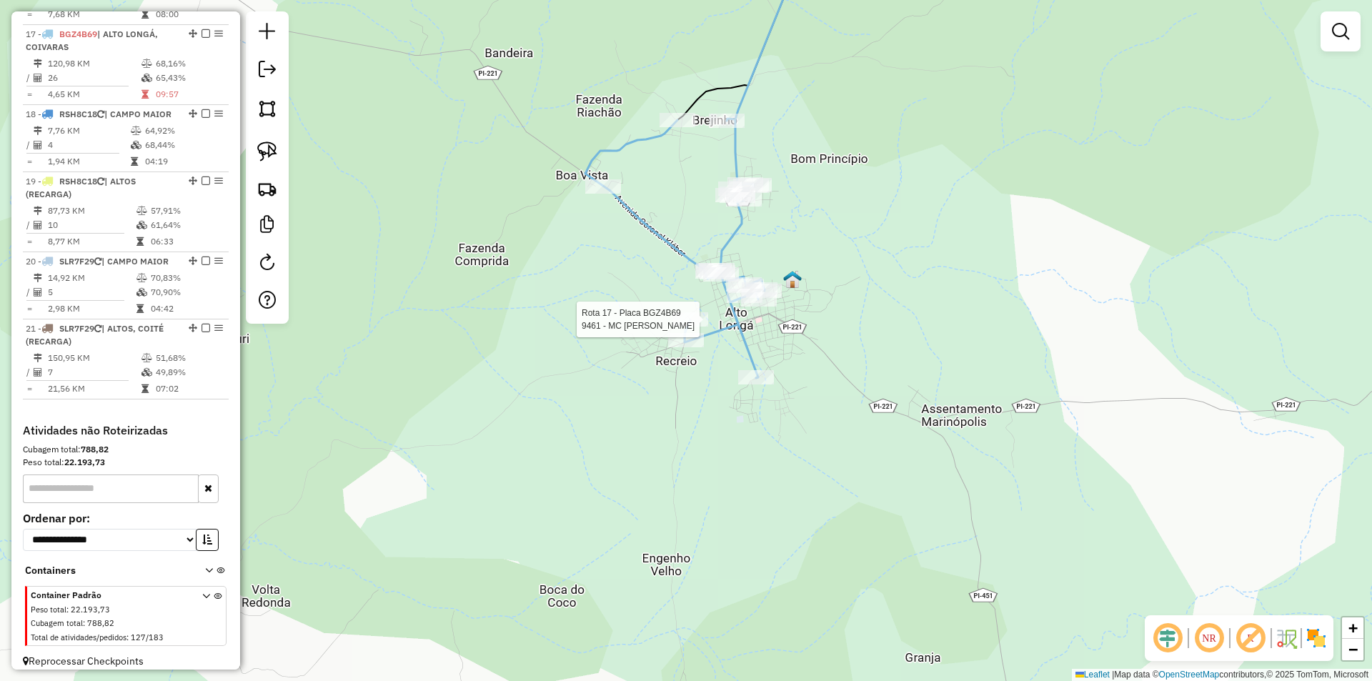
select select "**********"
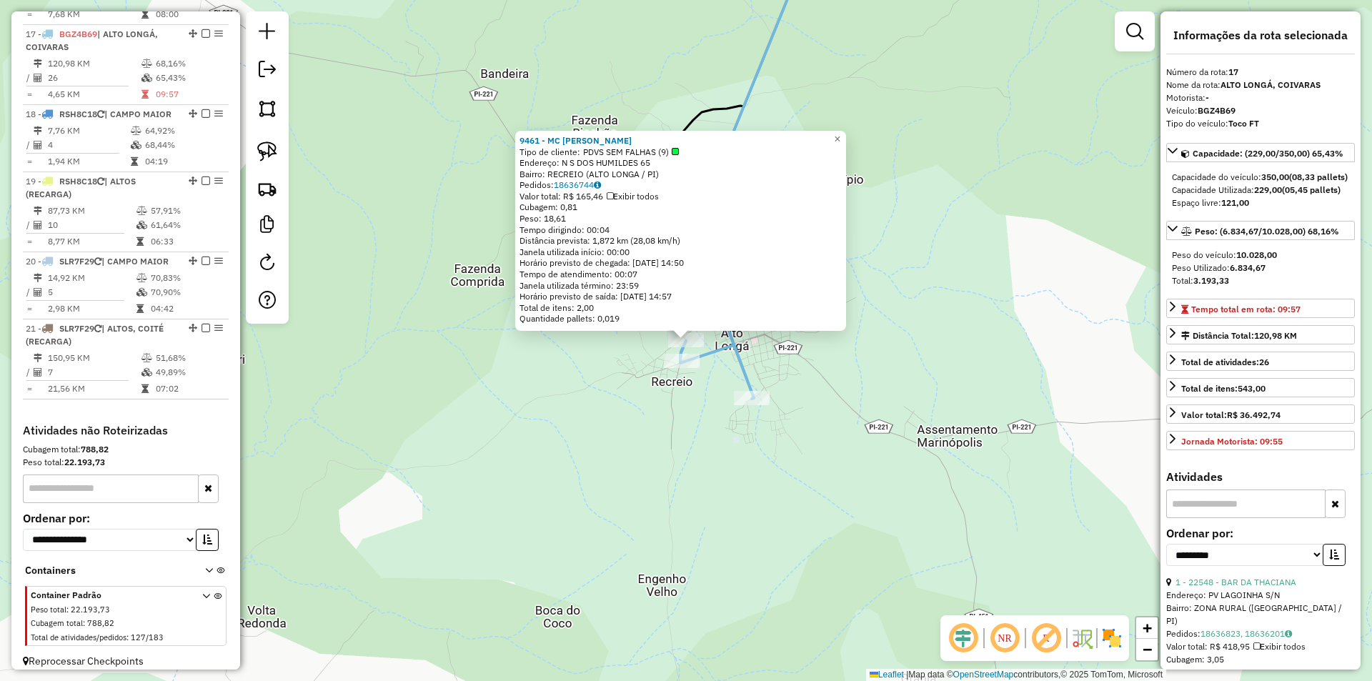
click at [655, 418] on div "9461 - MC FRIGO RECR Tipo de cliente: PDVS SEM FALHAS (9) Endereço: N S DOS HUM…" at bounding box center [686, 340] width 1372 height 681
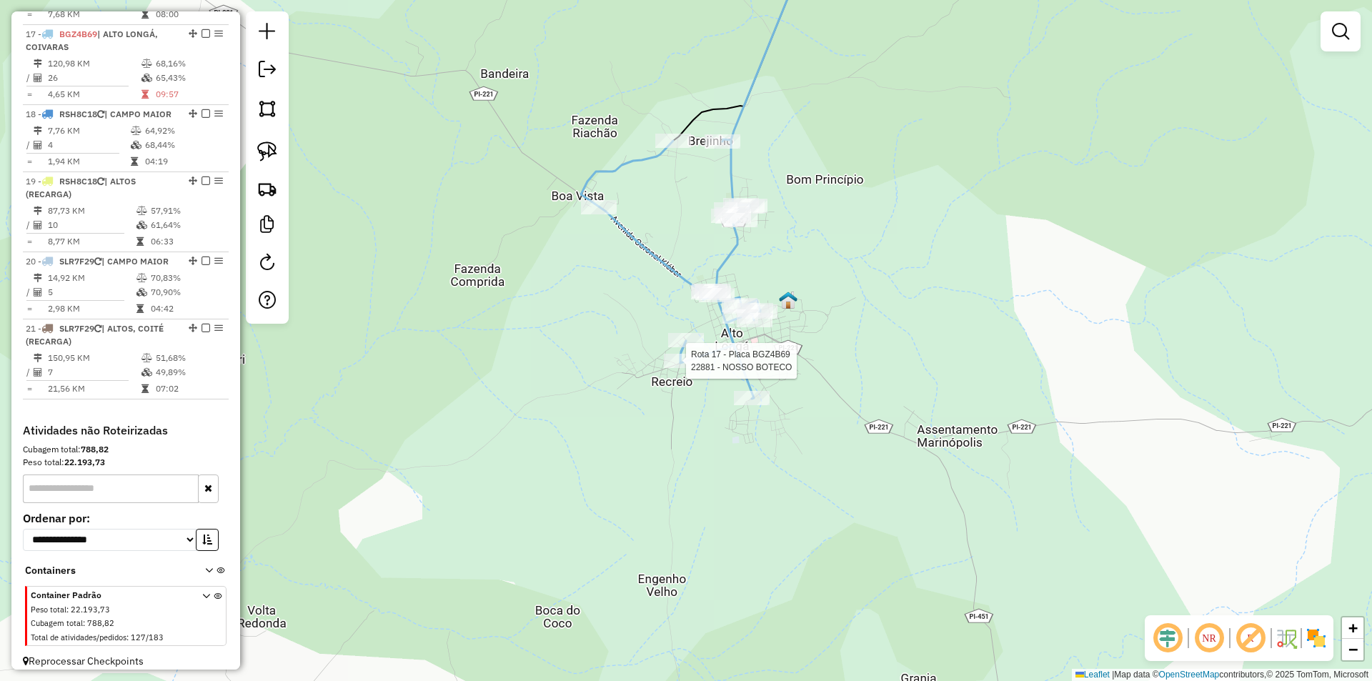
select select "**********"
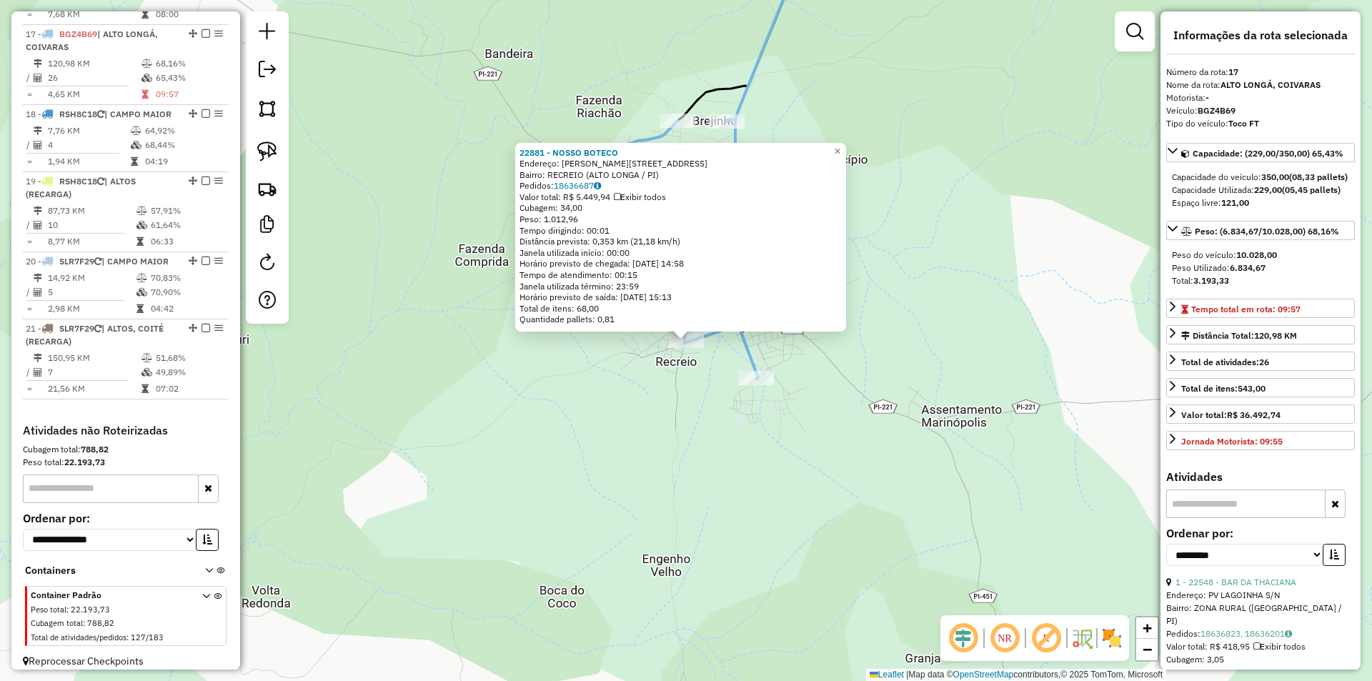
click at [664, 376] on div "22881 - NOSSO BOTECO Endereço: LUIS EUGENIO 82 Bairro: RECREIO (ALTO LONGA / PI…" at bounding box center [686, 340] width 1372 height 681
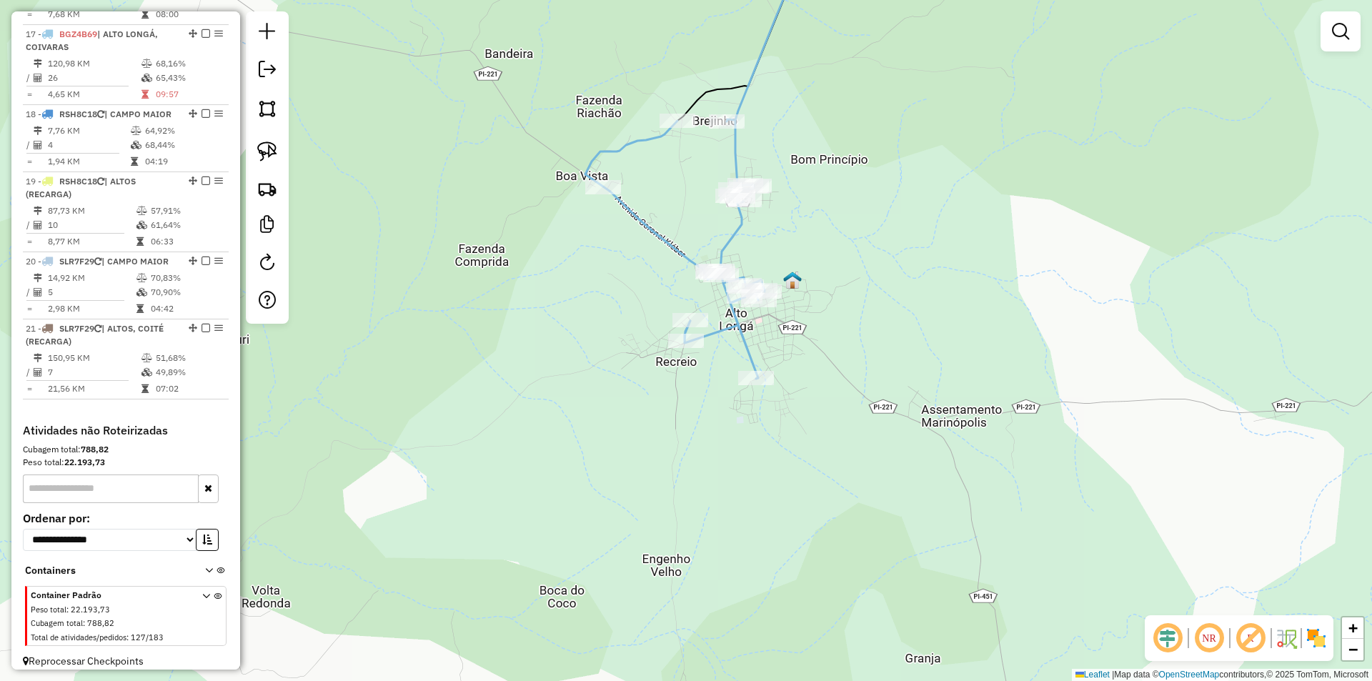
click at [607, 178] on div "Rota 17 - Placa BGZ4B69 8141 - CHUR EXPRESSO BRASIL Janela de atendimento Grade…" at bounding box center [686, 340] width 1372 height 681
select select "**********"
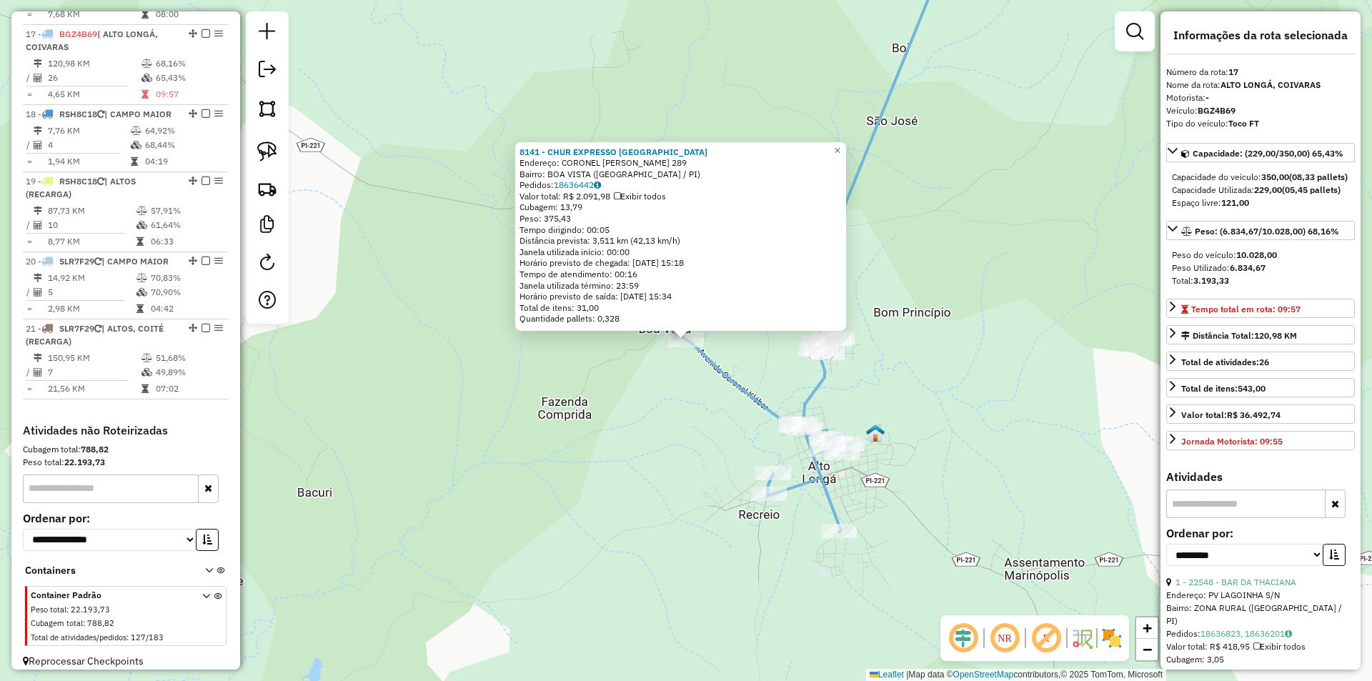
click at [605, 421] on div "8141 - CHUR EXPRESSO BRASIL Endereço: CORONEL CLEBER 289 Bairro: BOA VISTA (ALT…" at bounding box center [686, 340] width 1372 height 681
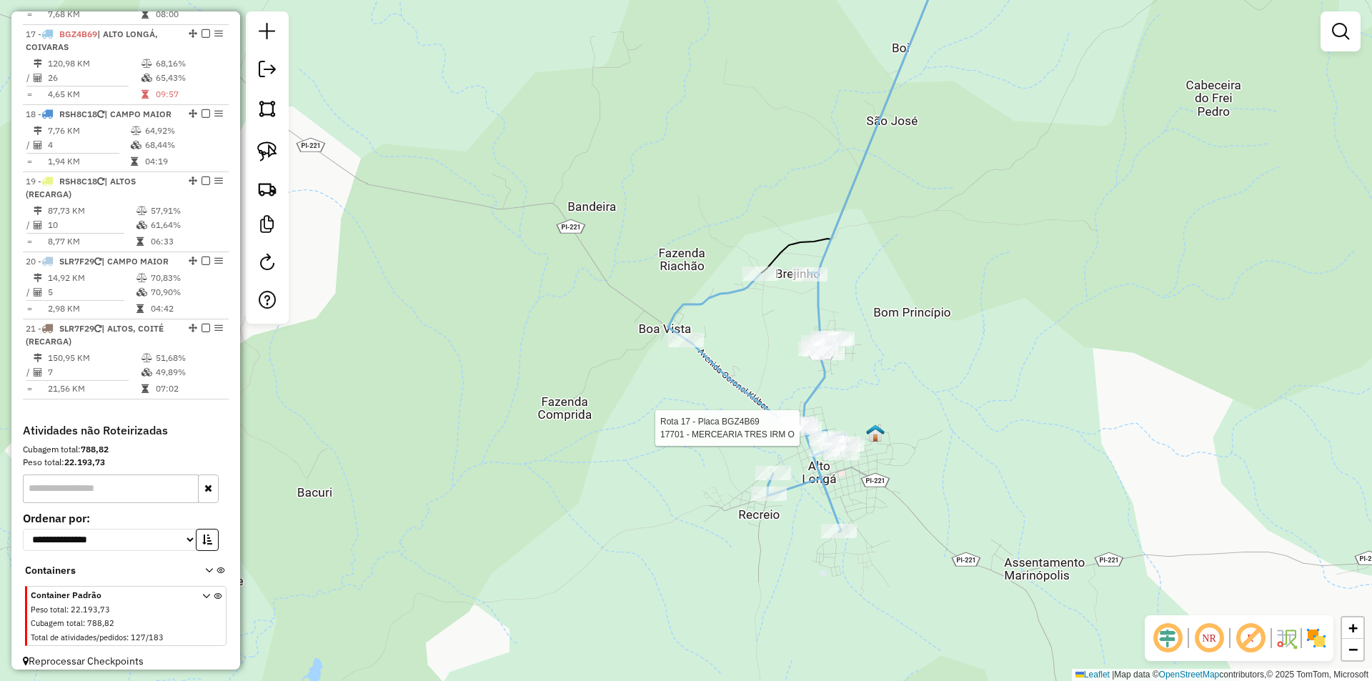
select select "**********"
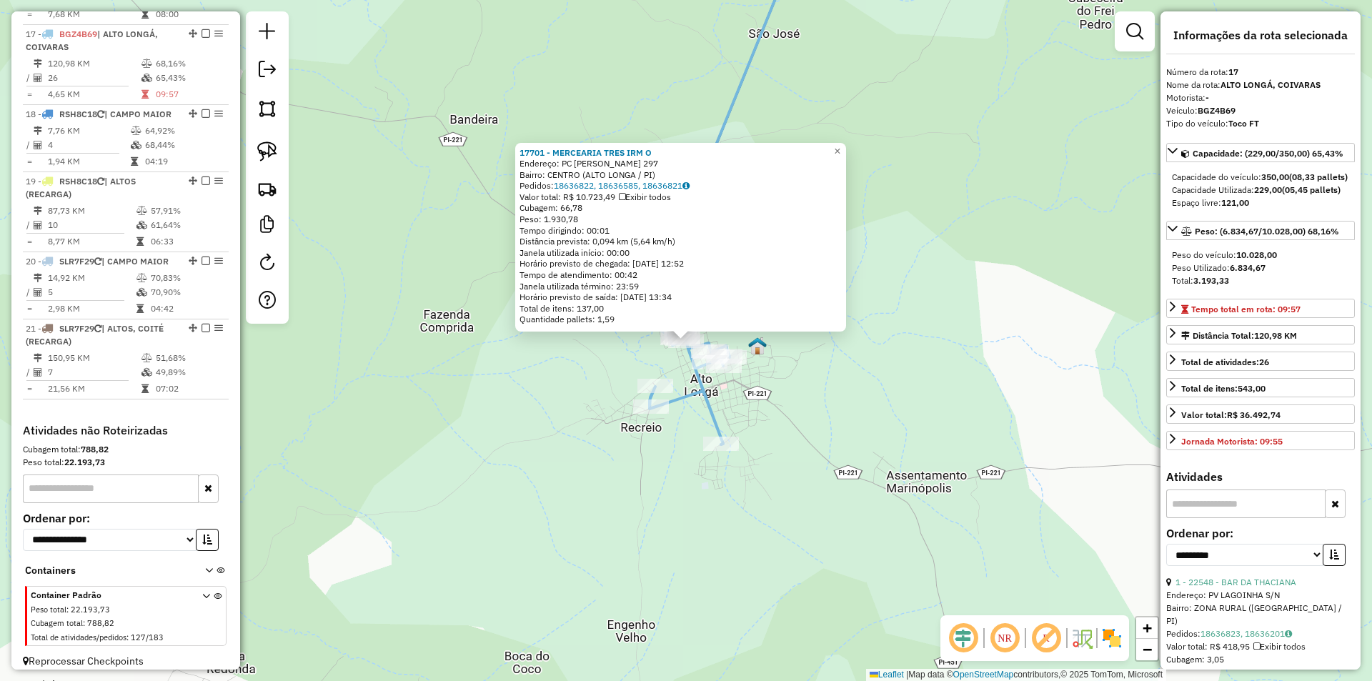
click at [775, 429] on div "17701 - MERCEARIA TRES IRM O Endereço: PC MUNDICO COSTA 297 Bairro: CENTRO (ALT…" at bounding box center [686, 340] width 1372 height 681
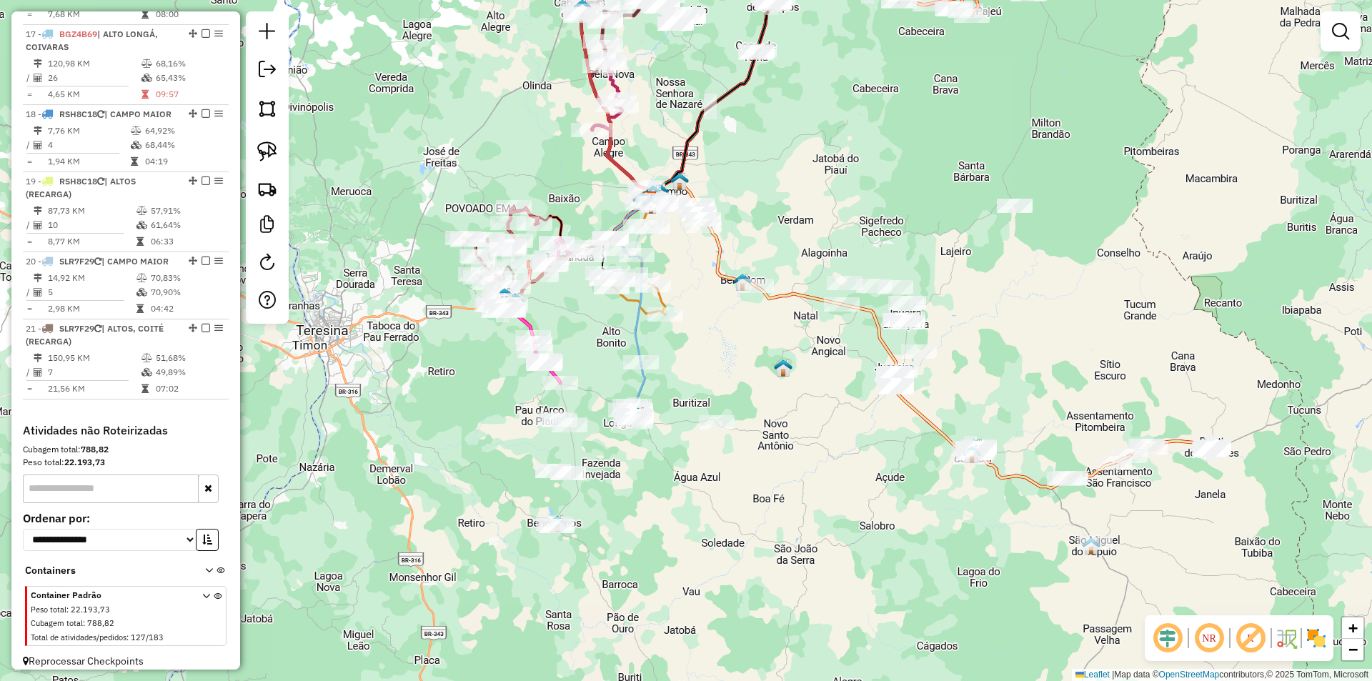
drag, startPoint x: 851, startPoint y: 484, endPoint x: 696, endPoint y: 426, distance: 165.5
click at [696, 426] on div "Janela de atendimento Grade de atendimento Capacidade Transportadoras Veículos …" at bounding box center [686, 340] width 1372 height 681
click at [267, 151] on img at bounding box center [267, 151] width 20 height 20
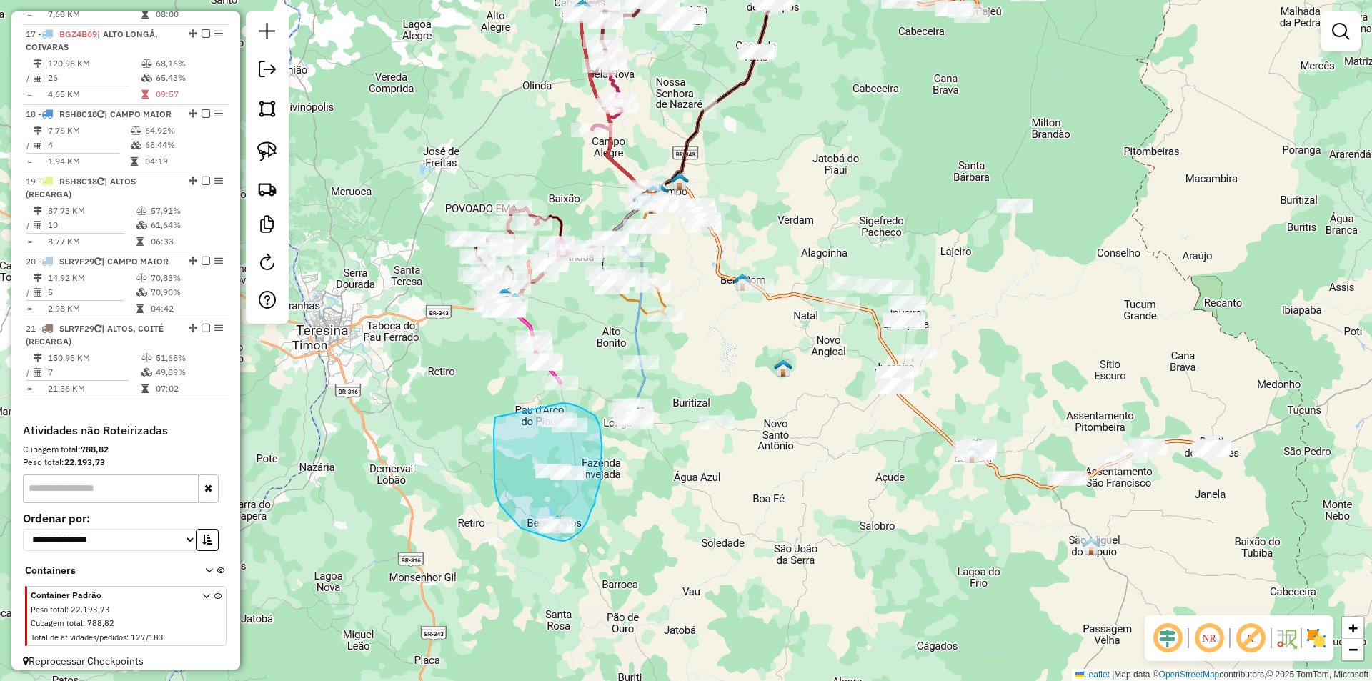
drag, startPoint x: 562, startPoint y: 403, endPoint x: 495, endPoint y: 417, distance: 68.7
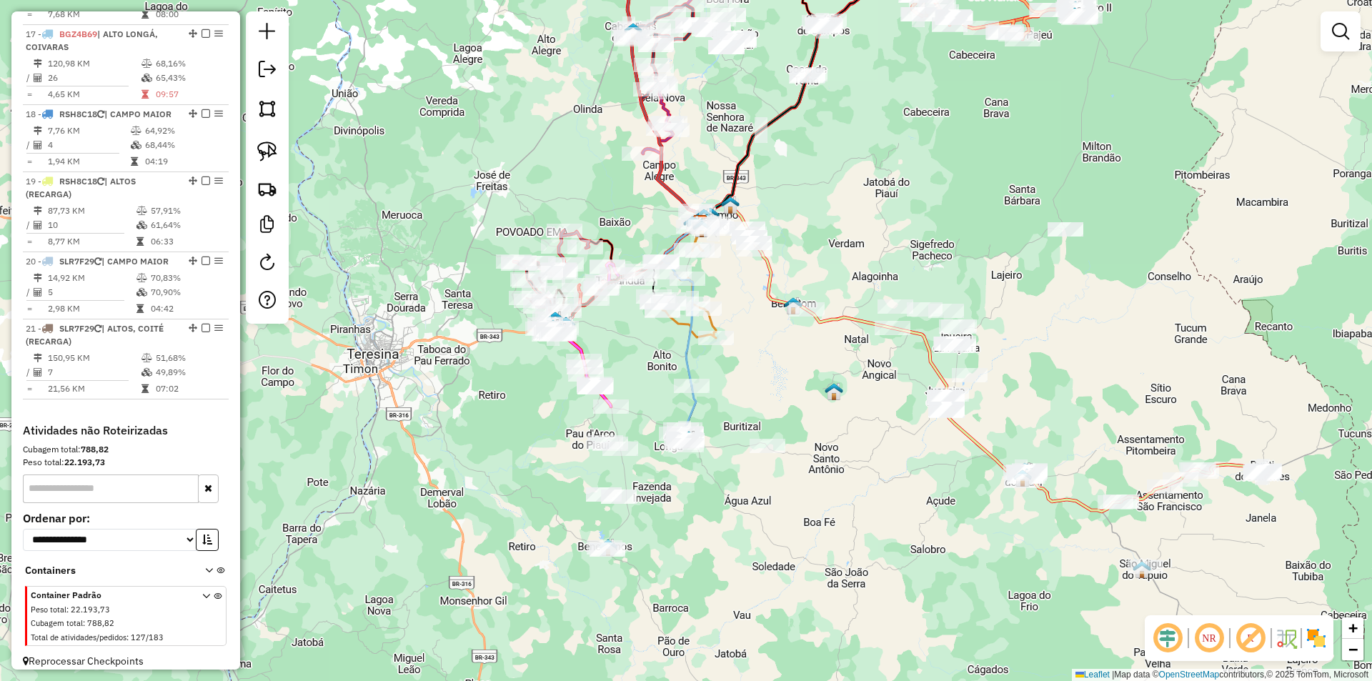
drag, startPoint x: 1018, startPoint y: 339, endPoint x: 1069, endPoint y: 363, distance: 55.9
click at [1069, 363] on div "Janela de atendimento Grade de atendimento Capacidade Transportadoras Veículos …" at bounding box center [686, 340] width 1372 height 681
drag, startPoint x: 272, startPoint y: 149, endPoint x: 519, endPoint y: 178, distance: 249.6
click at [273, 149] on img at bounding box center [267, 151] width 20 height 20
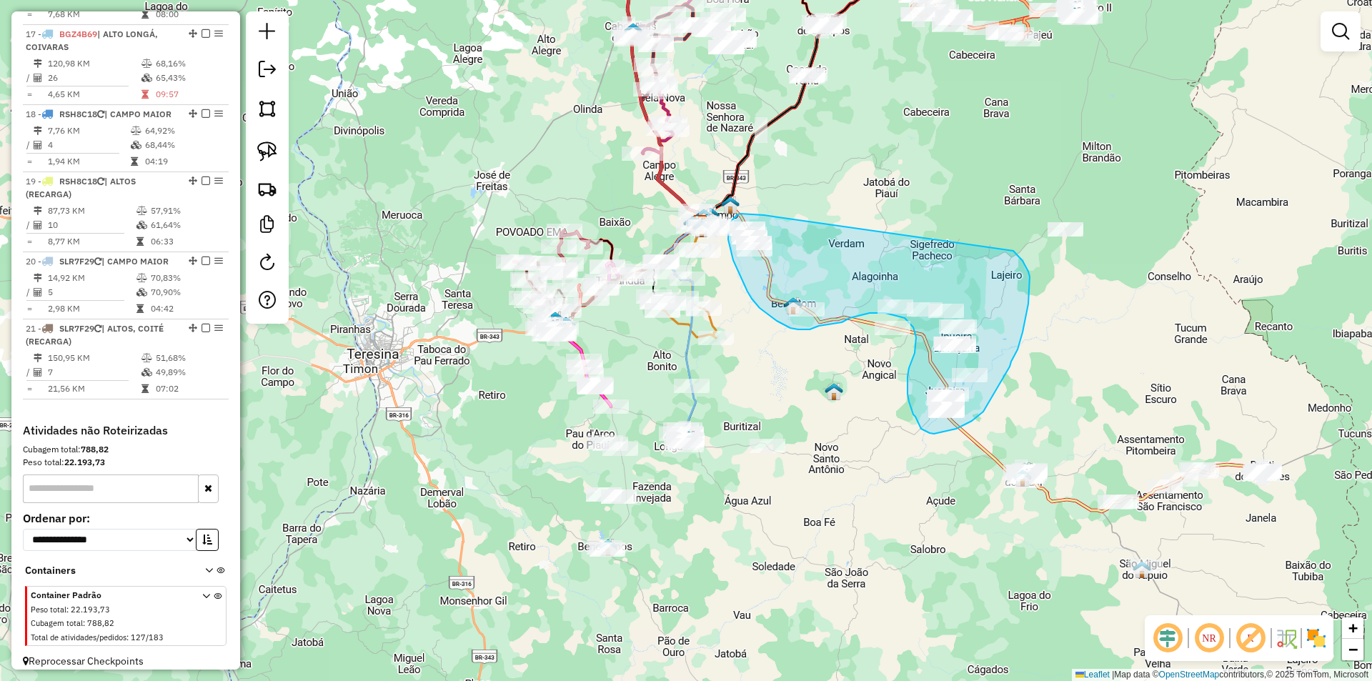
drag, startPoint x: 764, startPoint y: 215, endPoint x: 985, endPoint y: 229, distance: 221.9
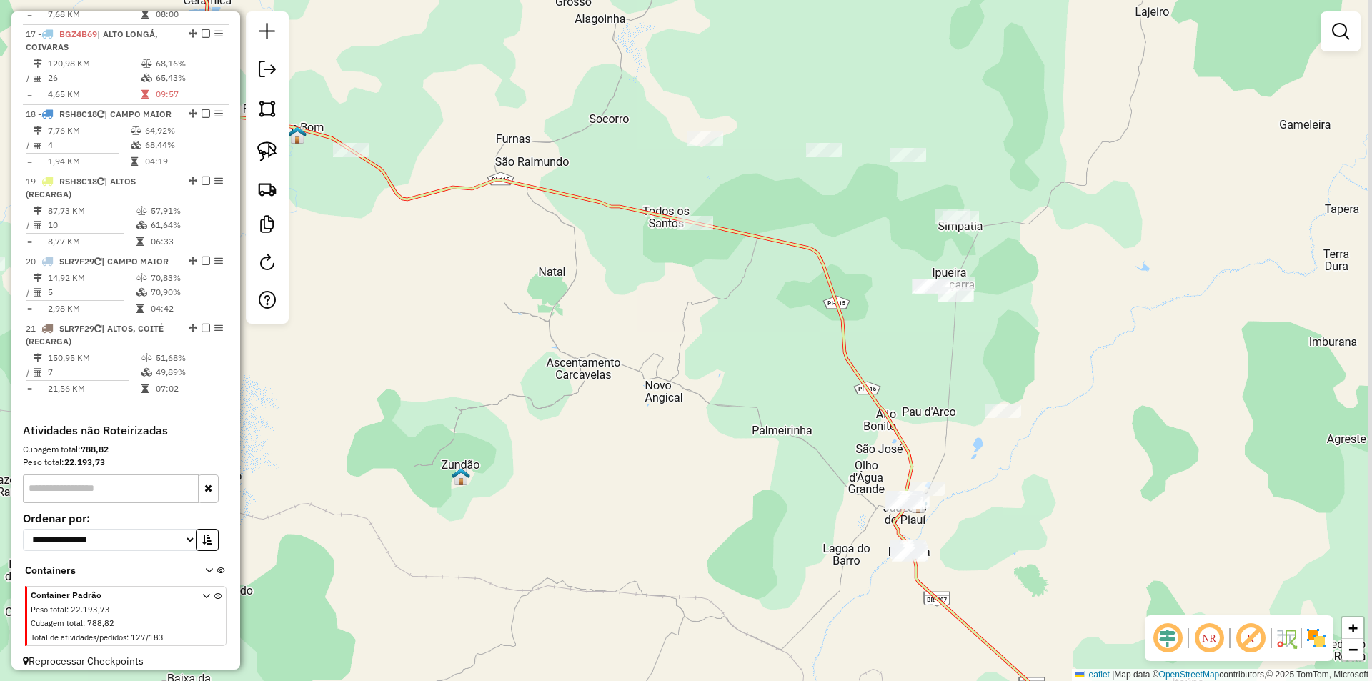
drag, startPoint x: 850, startPoint y: 342, endPoint x: 725, endPoint y: 269, distance: 144.4
click at [725, 269] on div "Janela de atendimento Grade de atendimento Capacidade Transportadoras Veículos …" at bounding box center [686, 340] width 1372 height 681
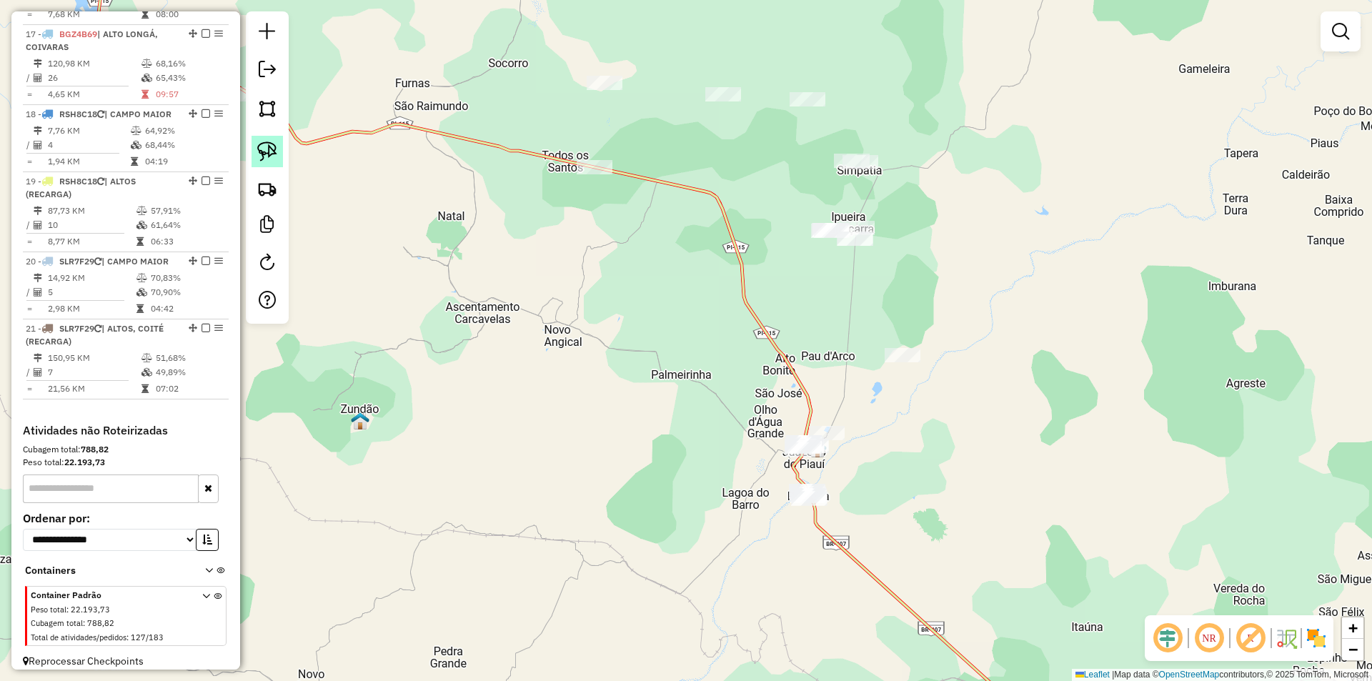
click at [266, 152] on img at bounding box center [267, 151] width 20 height 20
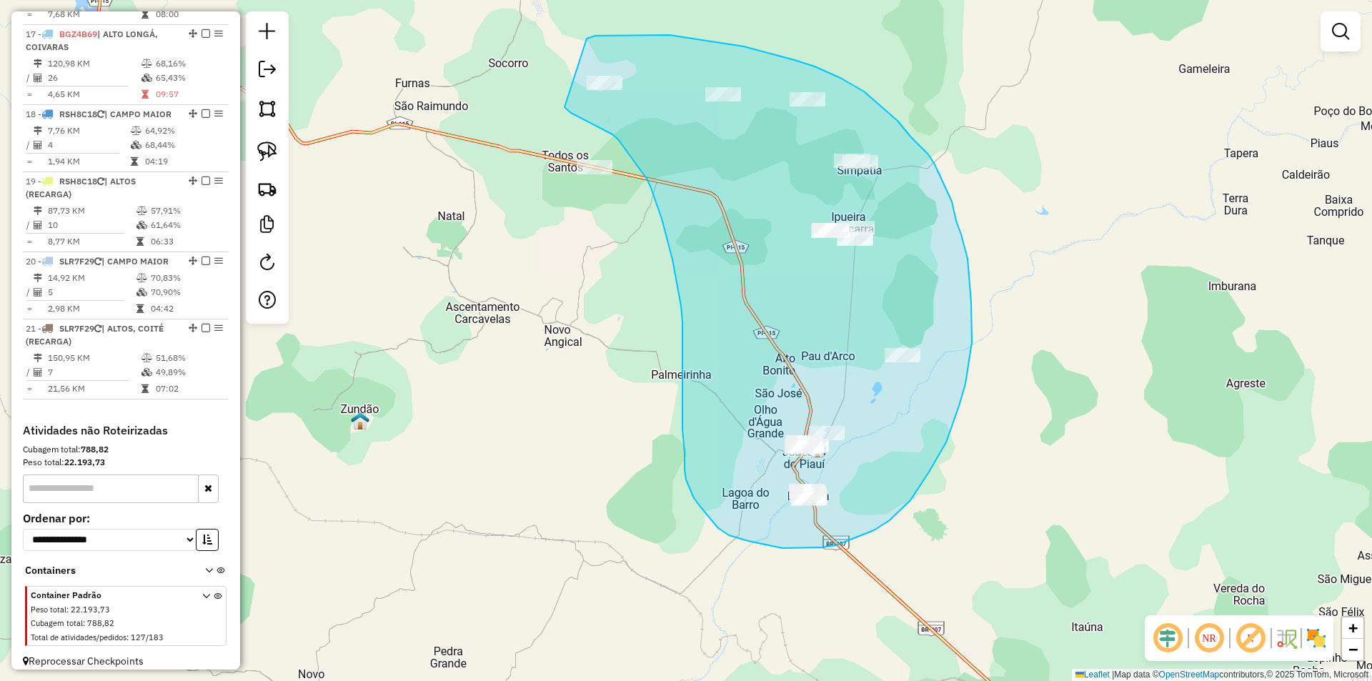
drag, startPoint x: 587, startPoint y: 39, endPoint x: 549, endPoint y: 95, distance: 67.6
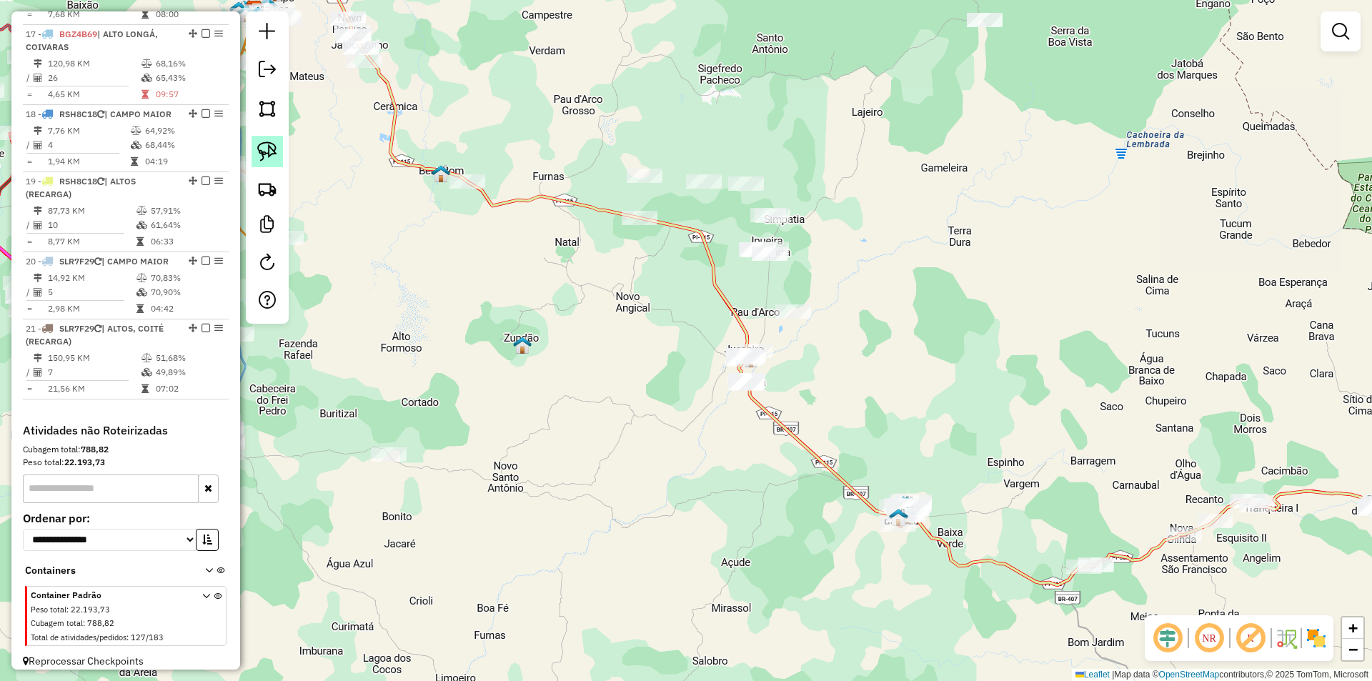
click at [276, 154] on img at bounding box center [267, 151] width 20 height 20
drag, startPoint x: 755, startPoint y: 324, endPoint x: 827, endPoint y: 375, distance: 88.2
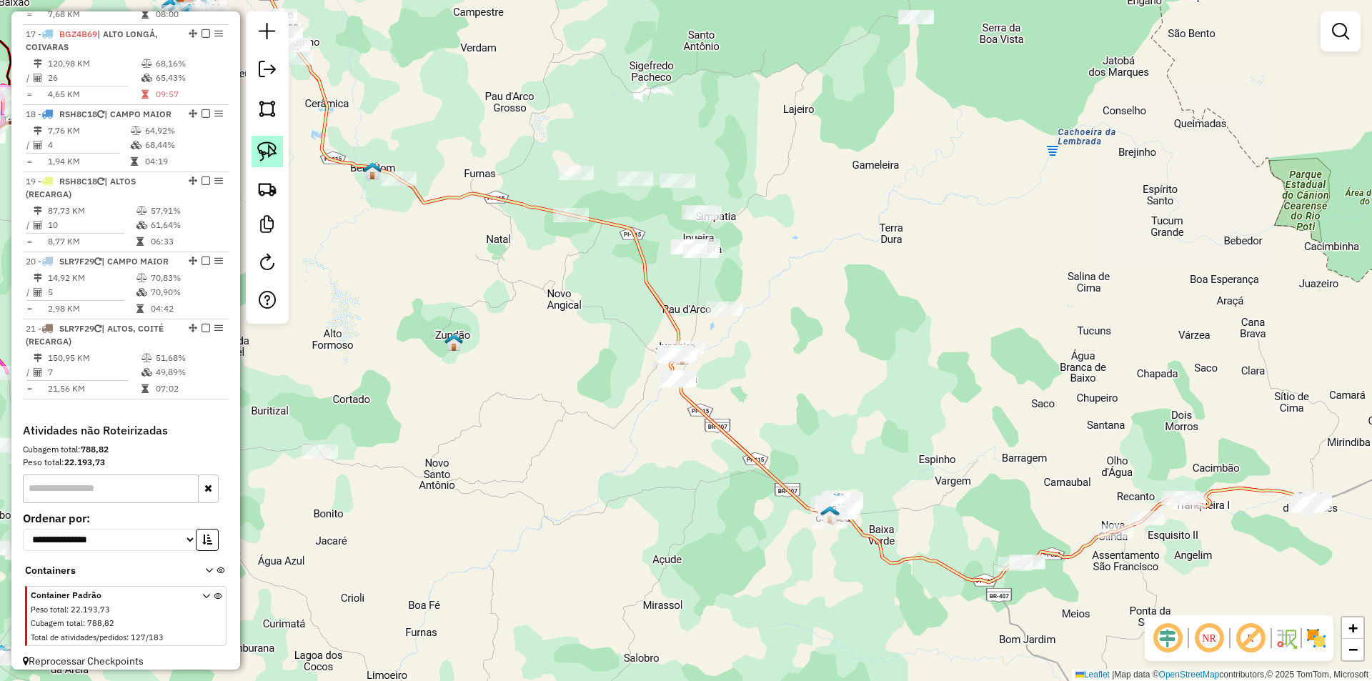
click at [276, 159] on link at bounding box center [267, 151] width 31 height 31
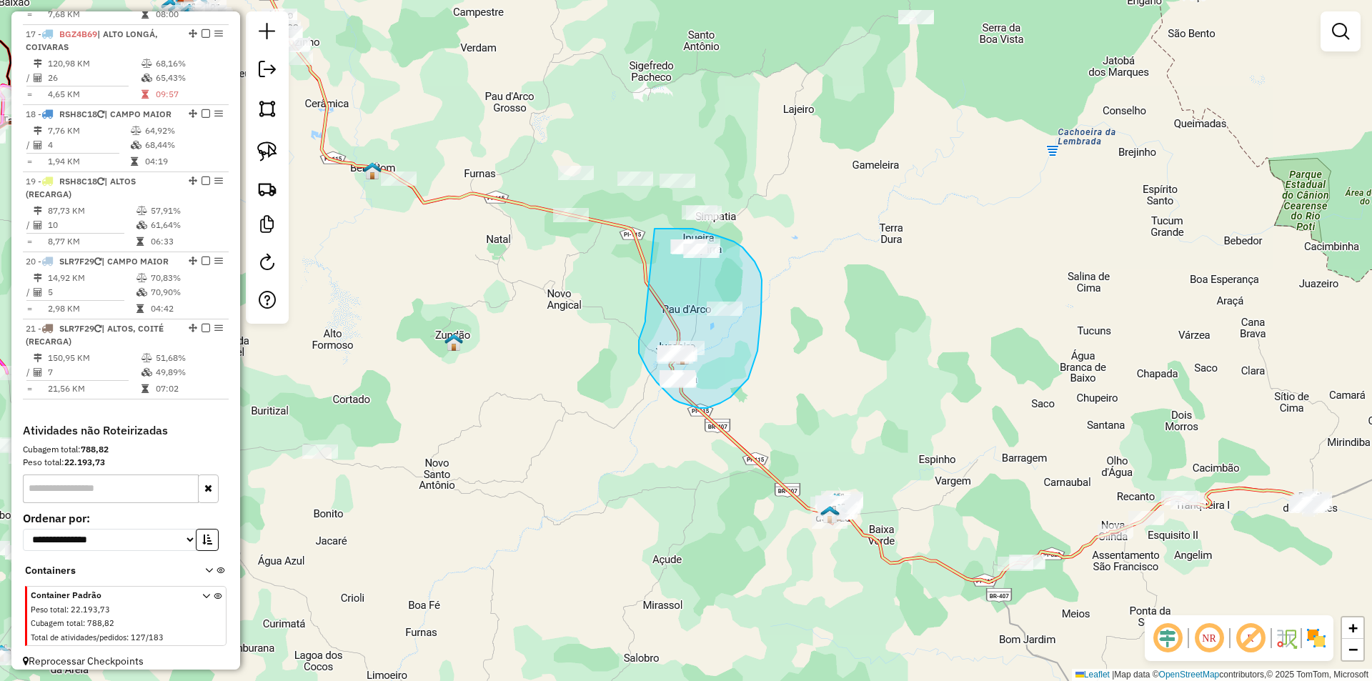
drag, startPoint x: 645, startPoint y: 318, endPoint x: 650, endPoint y: 229, distance: 89.5
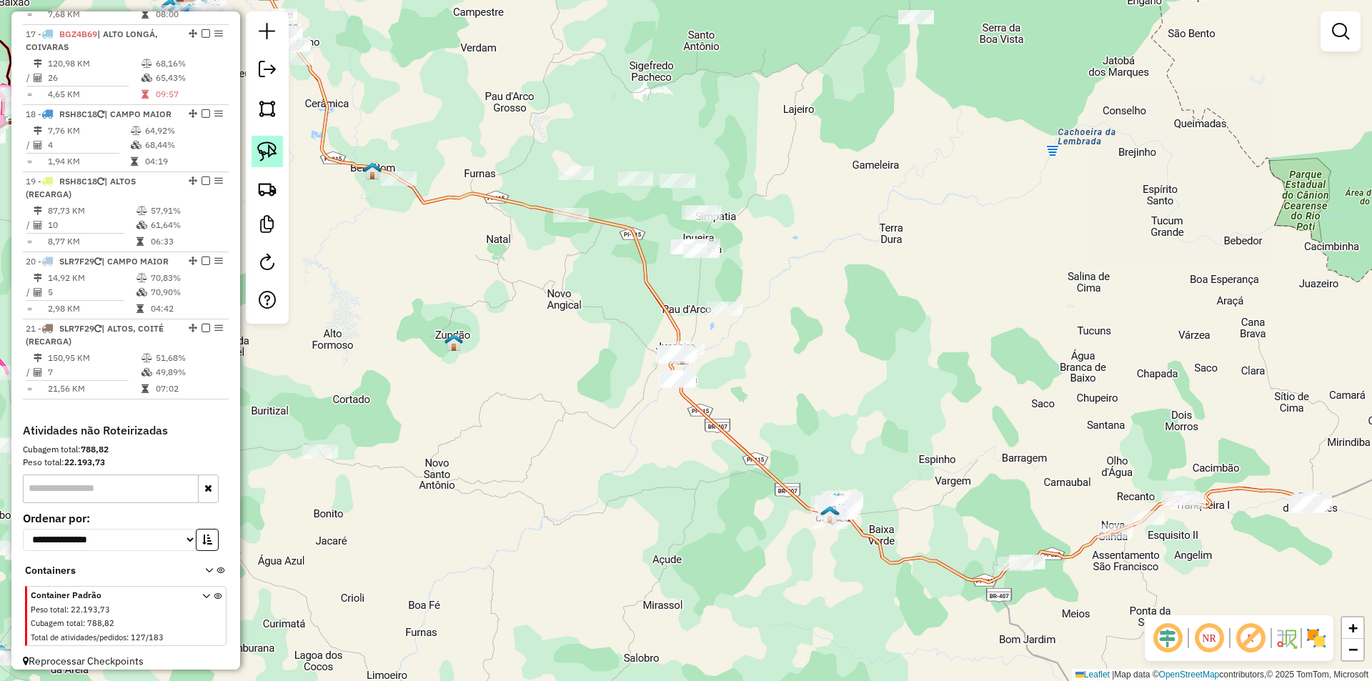
click at [269, 151] on img at bounding box center [267, 151] width 20 height 20
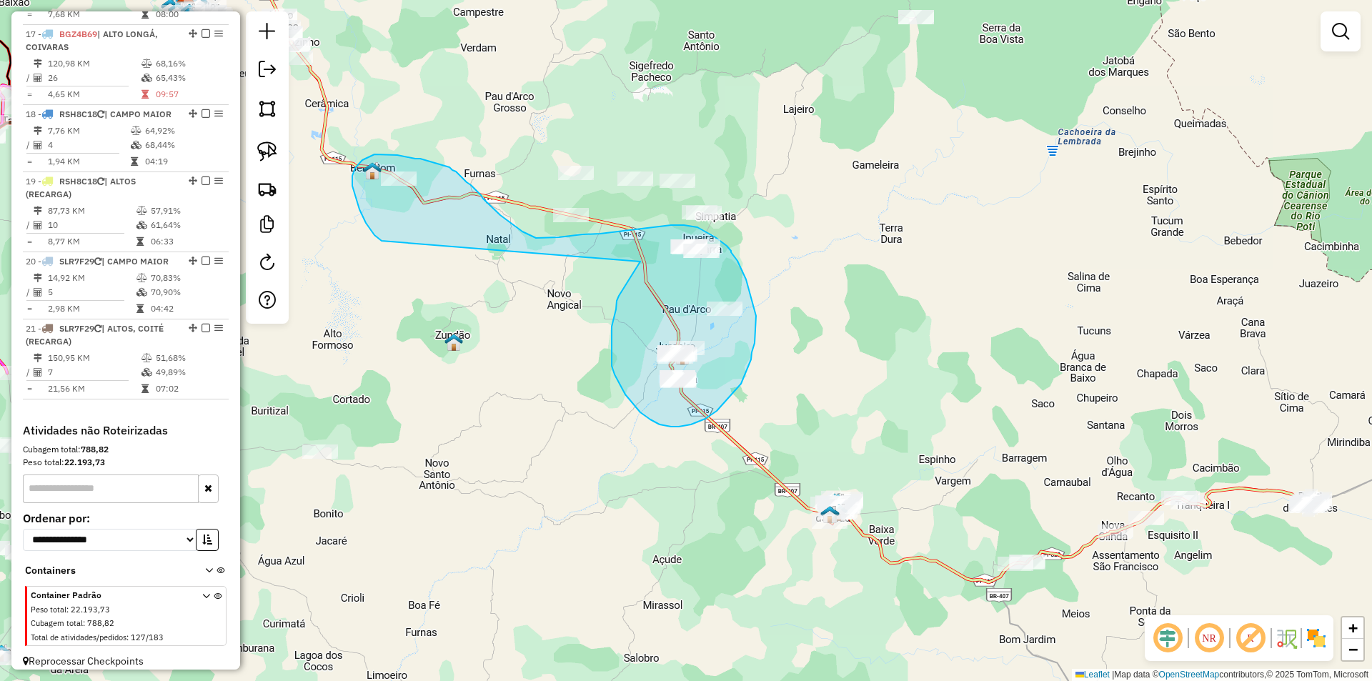
drag, startPoint x: 640, startPoint y: 262, endPoint x: 382, endPoint y: 241, distance: 259.5
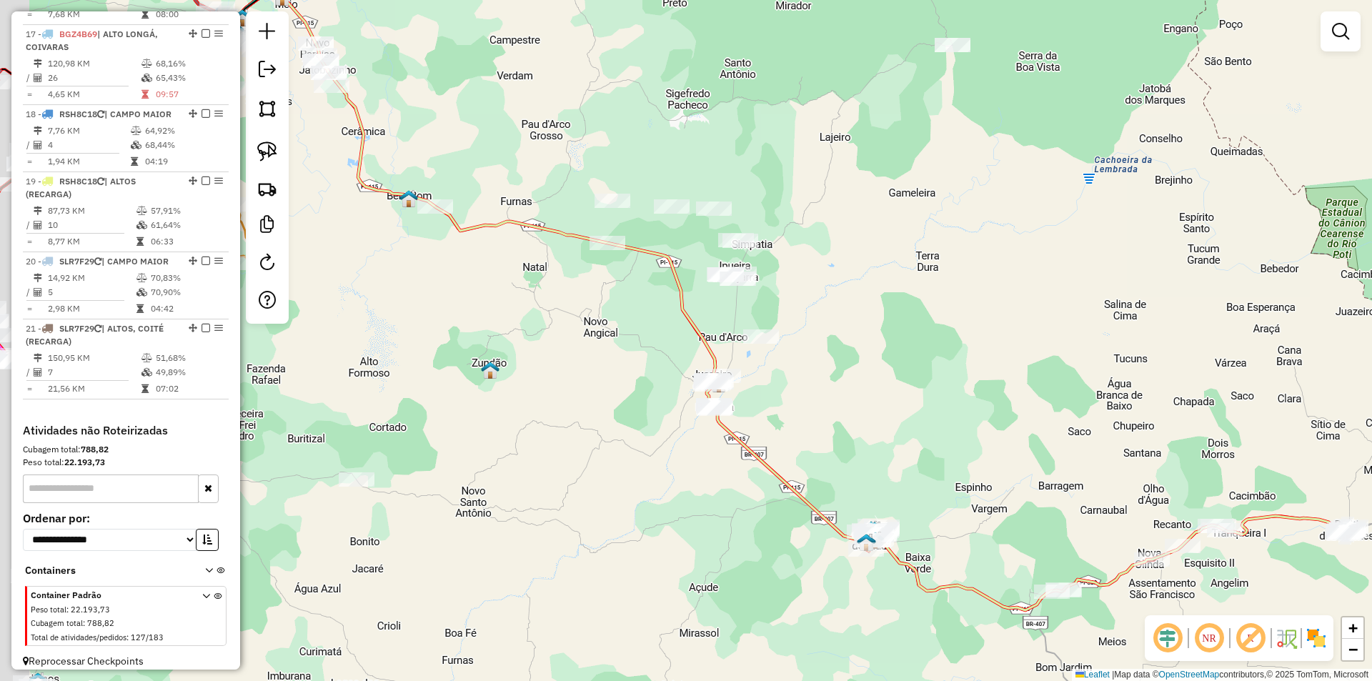
drag, startPoint x: 471, startPoint y: 347, endPoint x: 570, endPoint y: 424, distance: 125.2
click at [570, 424] on div "Janela de atendimento Grade de atendimento Capacidade Transportadoras Veículos …" at bounding box center [686, 340] width 1372 height 681
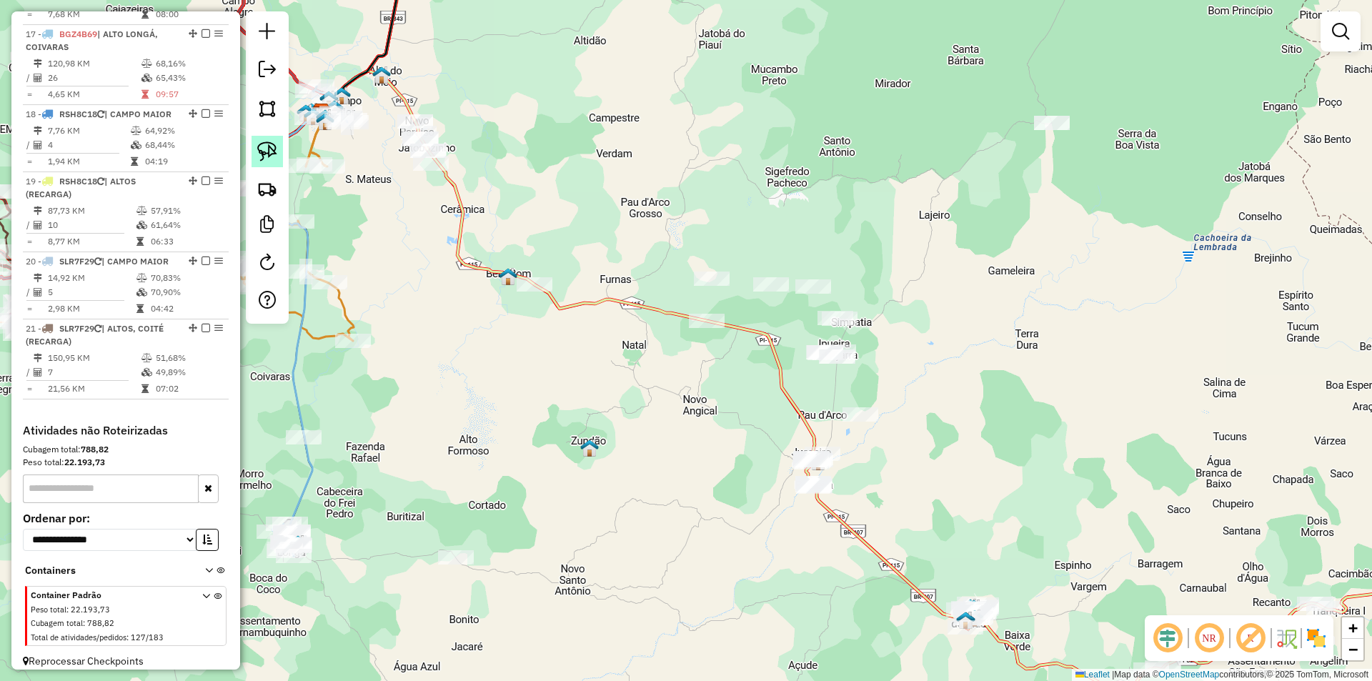
click at [270, 154] on img at bounding box center [267, 151] width 20 height 20
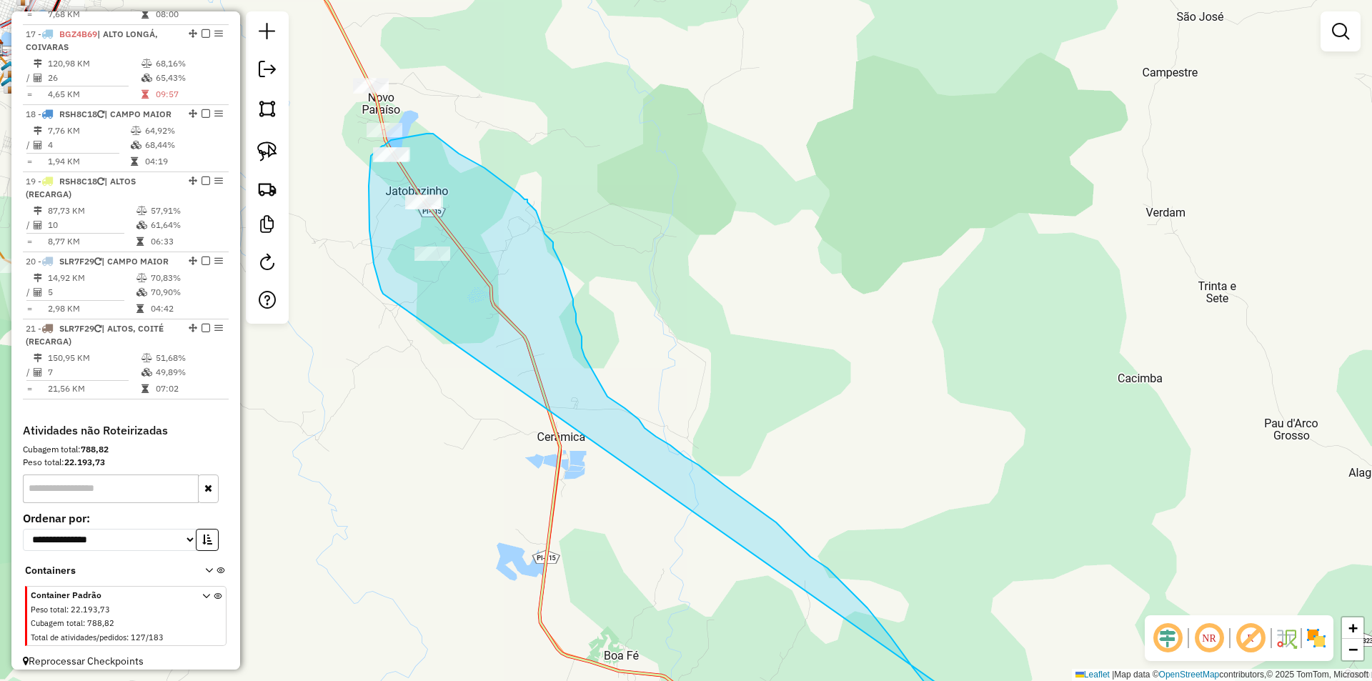
drag, startPoint x: 788, startPoint y: 434, endPoint x: 383, endPoint y: 294, distance: 428.7
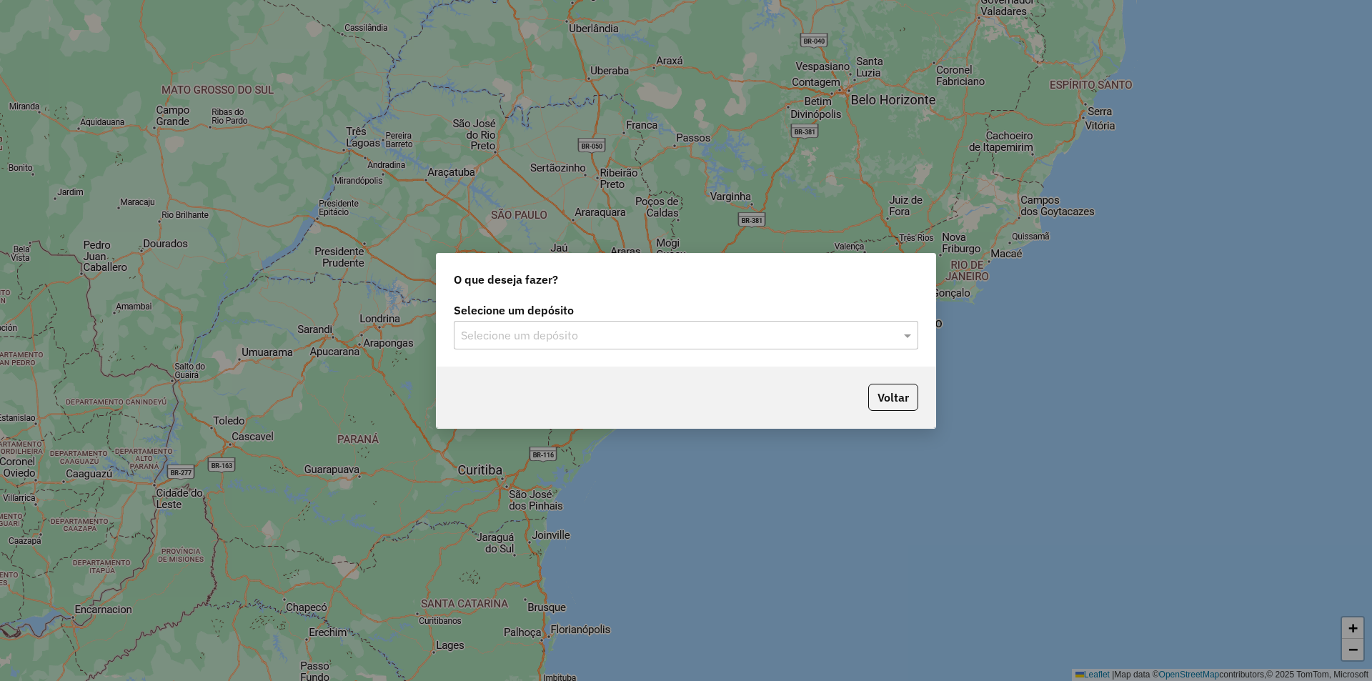
click at [748, 342] on input "text" at bounding box center [672, 335] width 422 height 17
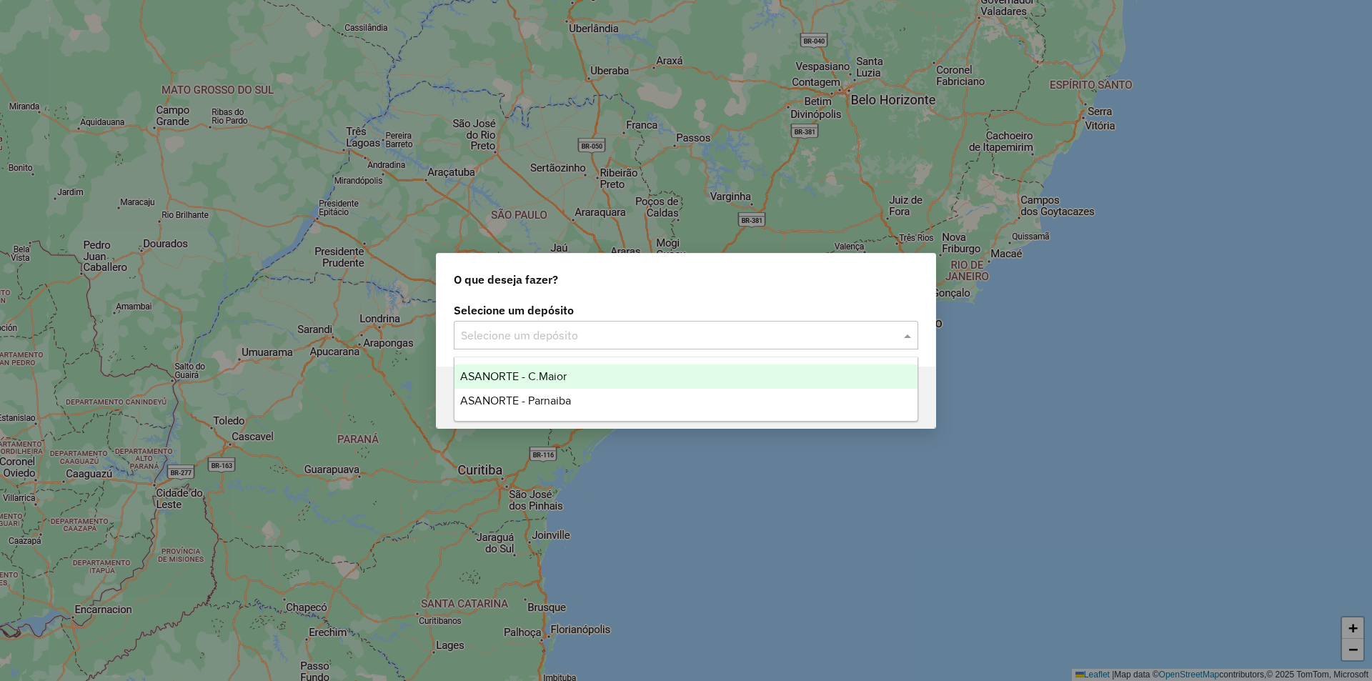
click at [615, 372] on div "ASANORTE - C.Maior" at bounding box center [685, 376] width 463 height 24
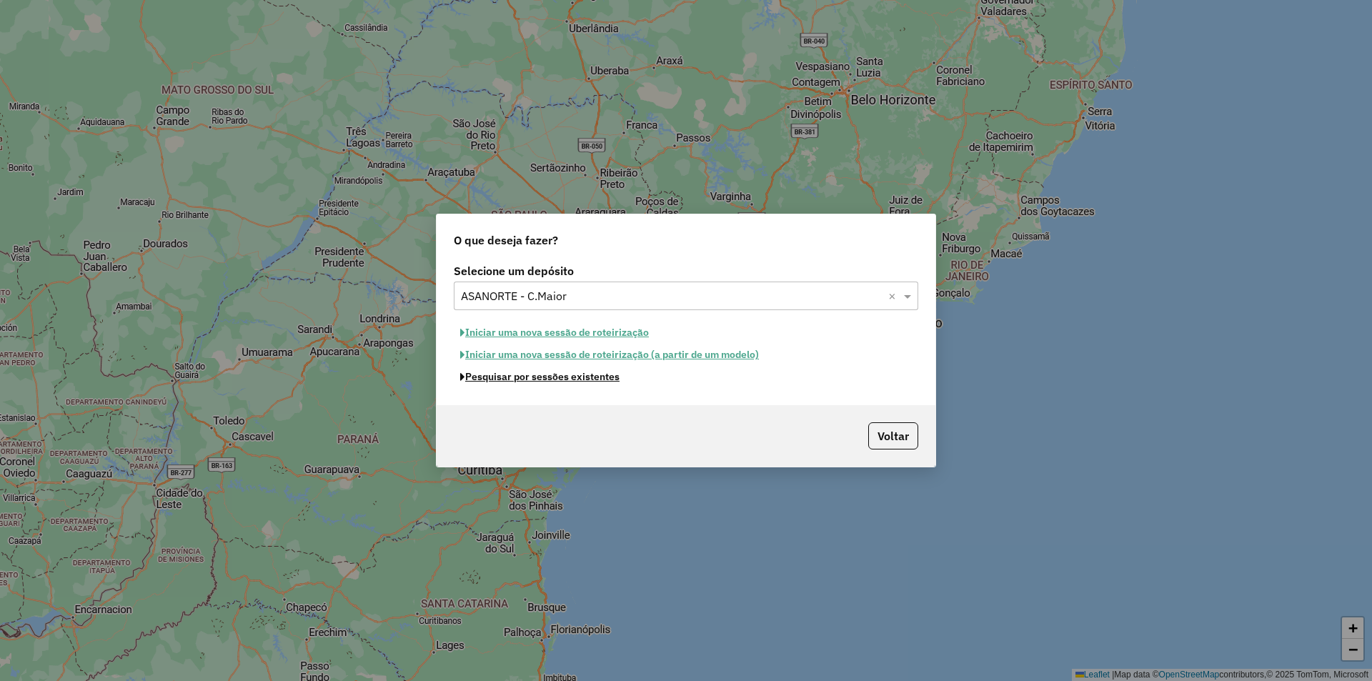
click at [598, 376] on button "Pesquisar por sessões existentes" at bounding box center [540, 377] width 172 height 22
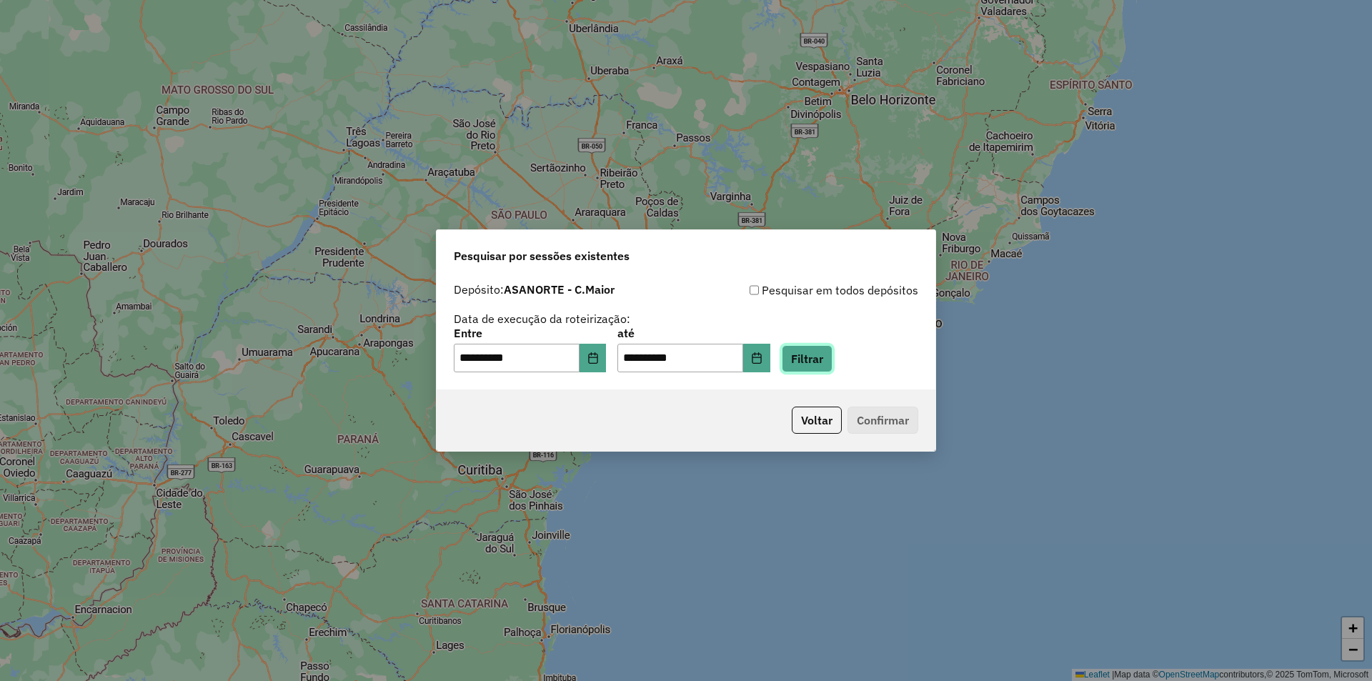
click at [818, 357] on button "Filtrar" at bounding box center [807, 358] width 51 height 27
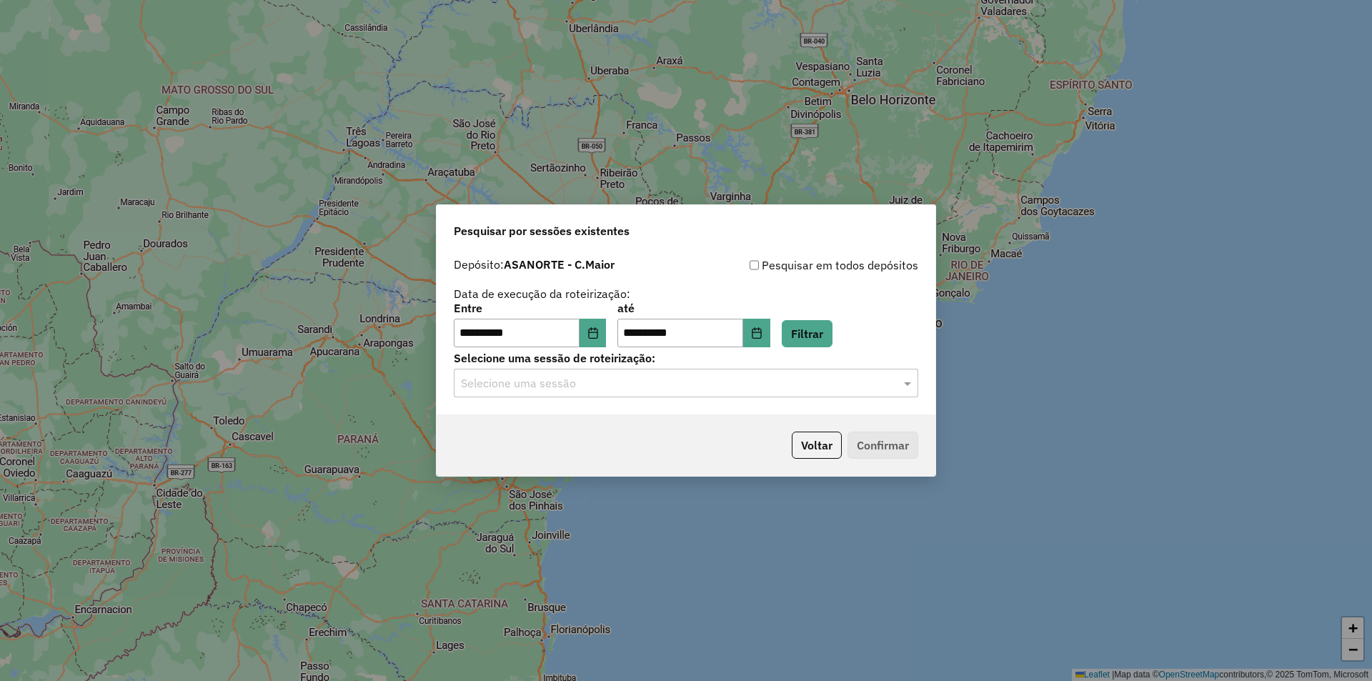
click at [848, 391] on input "text" at bounding box center [672, 383] width 422 height 17
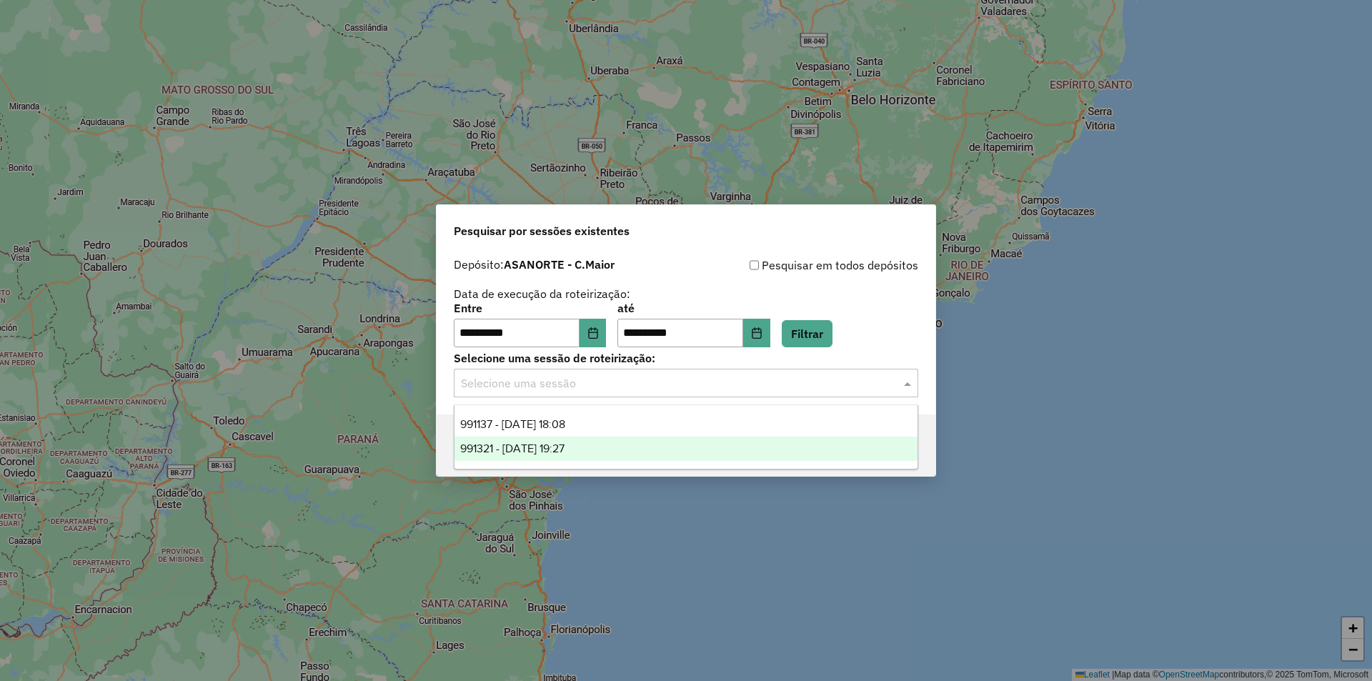
drag, startPoint x: 597, startPoint y: 450, endPoint x: 610, endPoint y: 450, distance: 12.1
click at [603, 450] on div "991321 - [DATE] 19:27" at bounding box center [685, 449] width 463 height 24
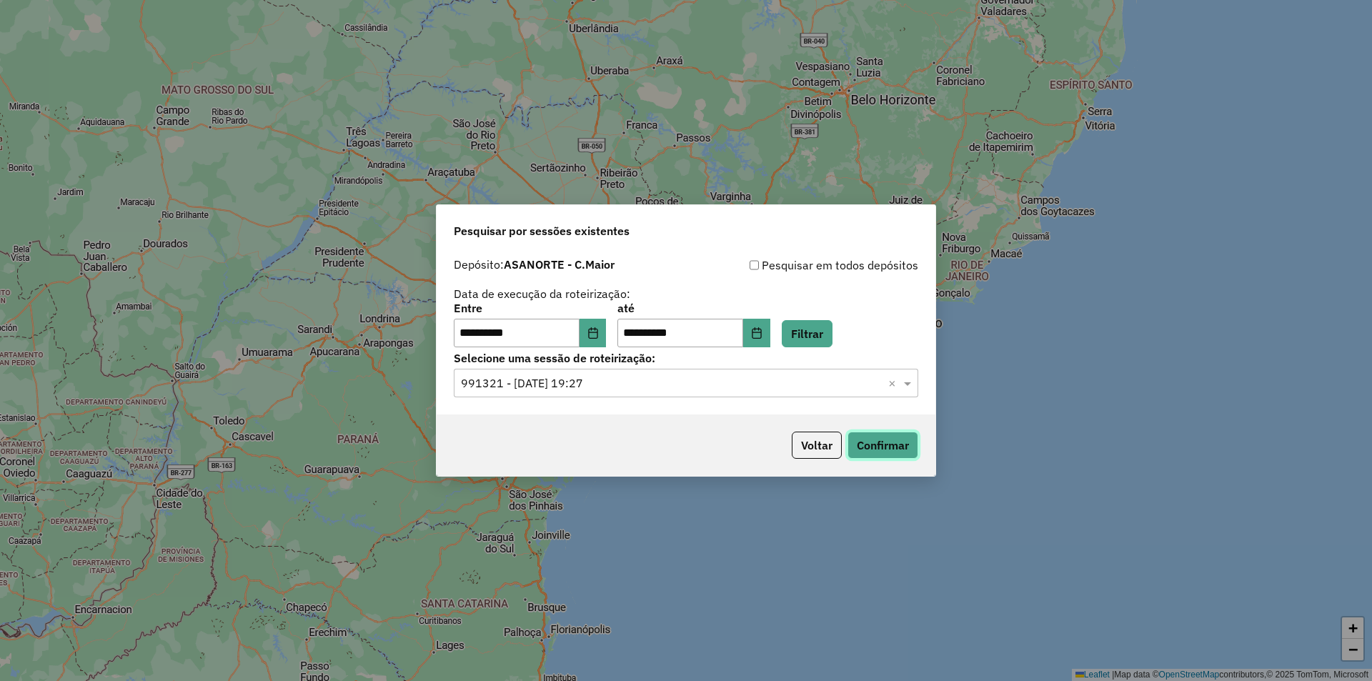
click at [905, 439] on button "Confirmar" at bounding box center [882, 445] width 71 height 27
click at [832, 335] on button "Filtrar" at bounding box center [807, 333] width 51 height 27
click at [879, 449] on button "Confirmar" at bounding box center [882, 445] width 71 height 27
click at [607, 330] on button "Choose Date" at bounding box center [593, 333] width 27 height 29
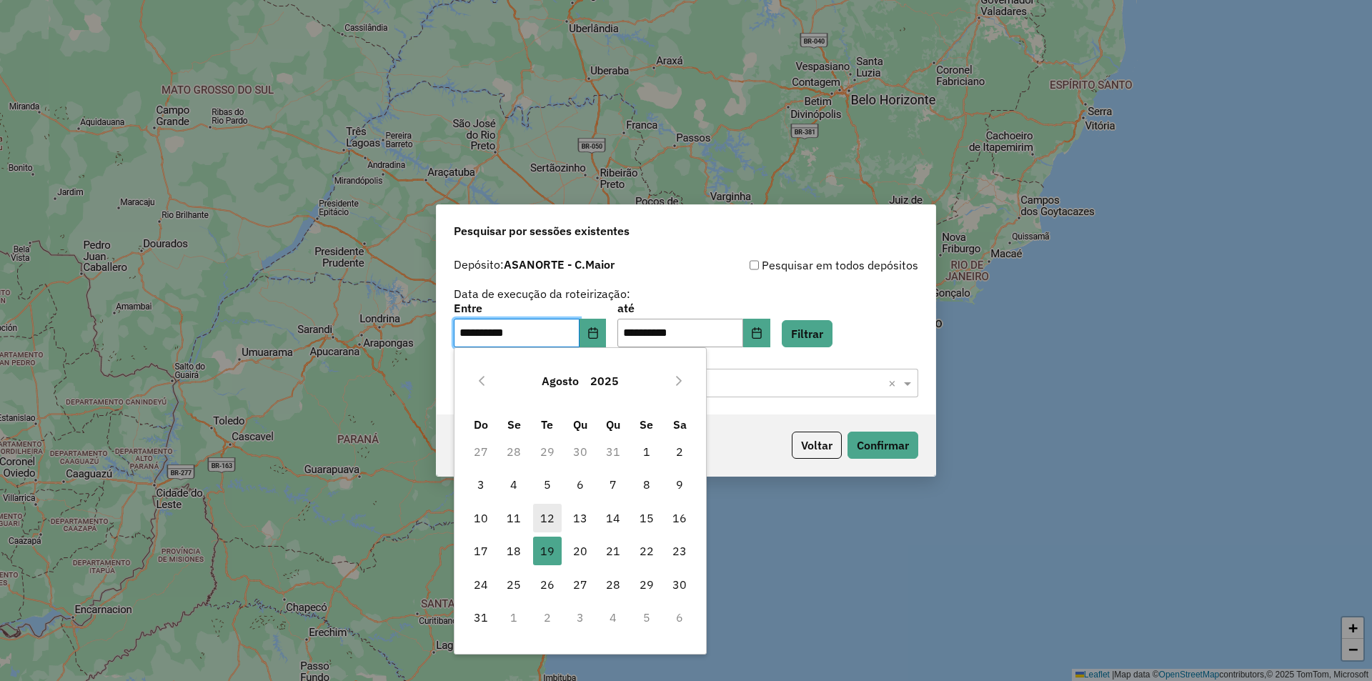
click at [547, 519] on span "12" at bounding box center [547, 518] width 29 height 29
type input "**********"
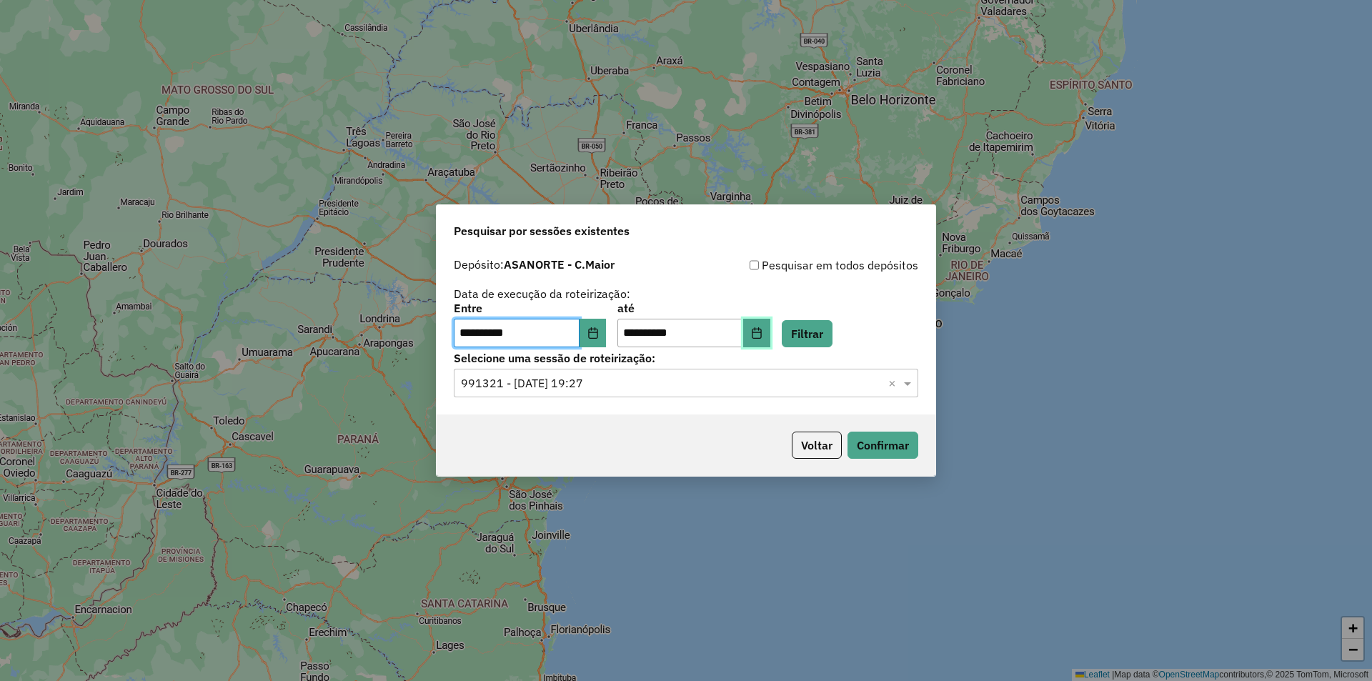
click at [762, 334] on icon "Choose Date" at bounding box center [756, 332] width 11 height 11
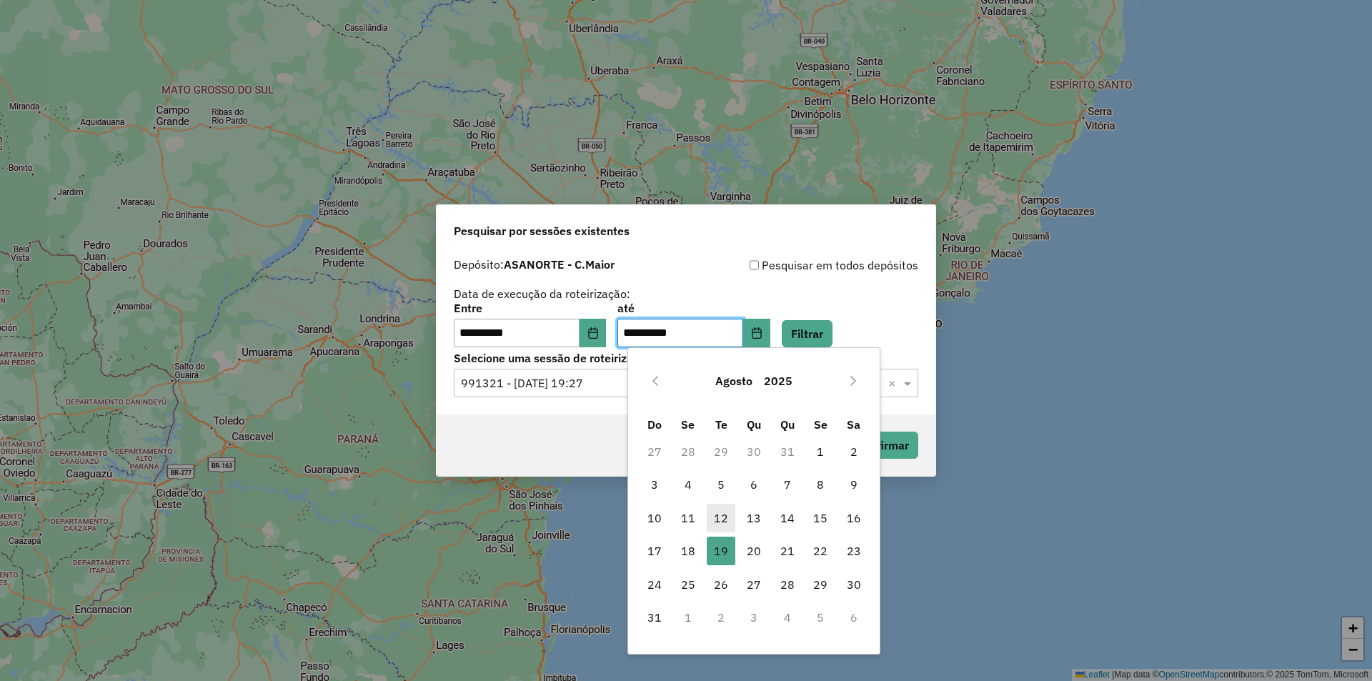
click at [718, 512] on span "12" at bounding box center [721, 518] width 29 height 29
type input "**********"
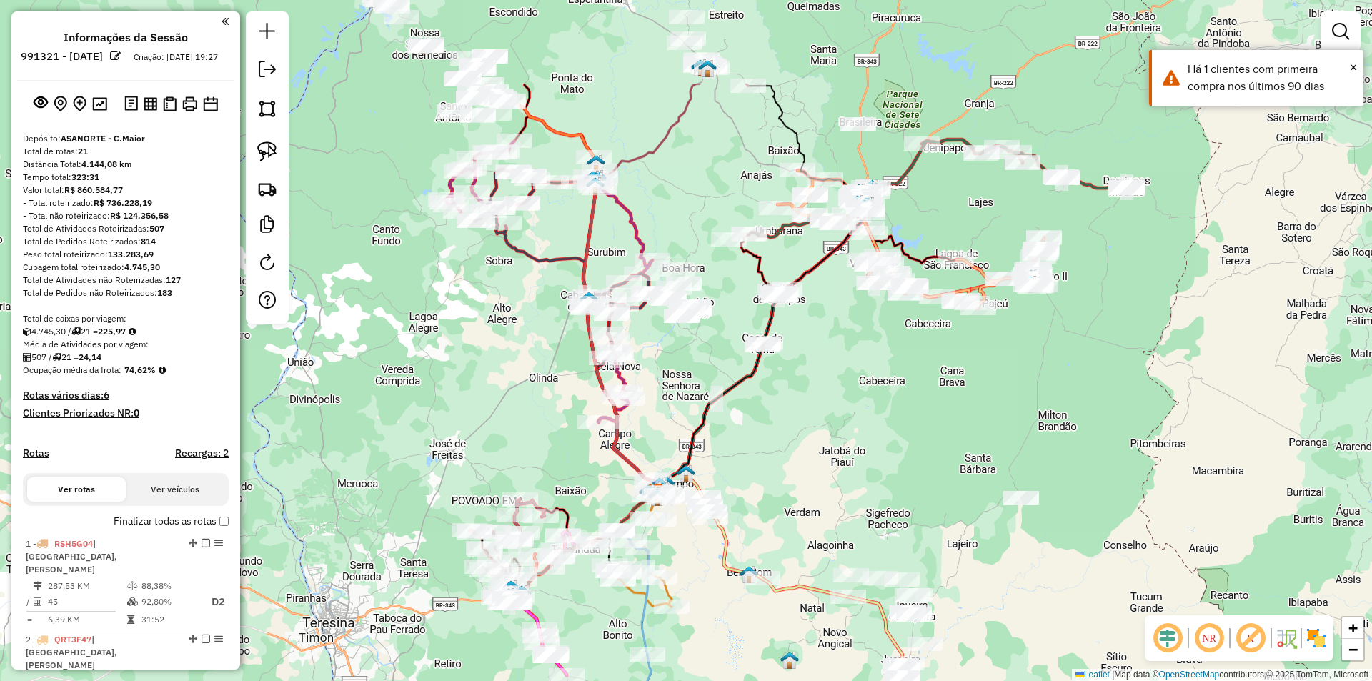
drag, startPoint x: 802, startPoint y: 357, endPoint x: 740, endPoint y: 460, distance: 120.2
click at [772, 507] on div "Janela de atendimento Grade de atendimento Capacidade Transportadoras Veículos …" at bounding box center [686, 340] width 1372 height 681
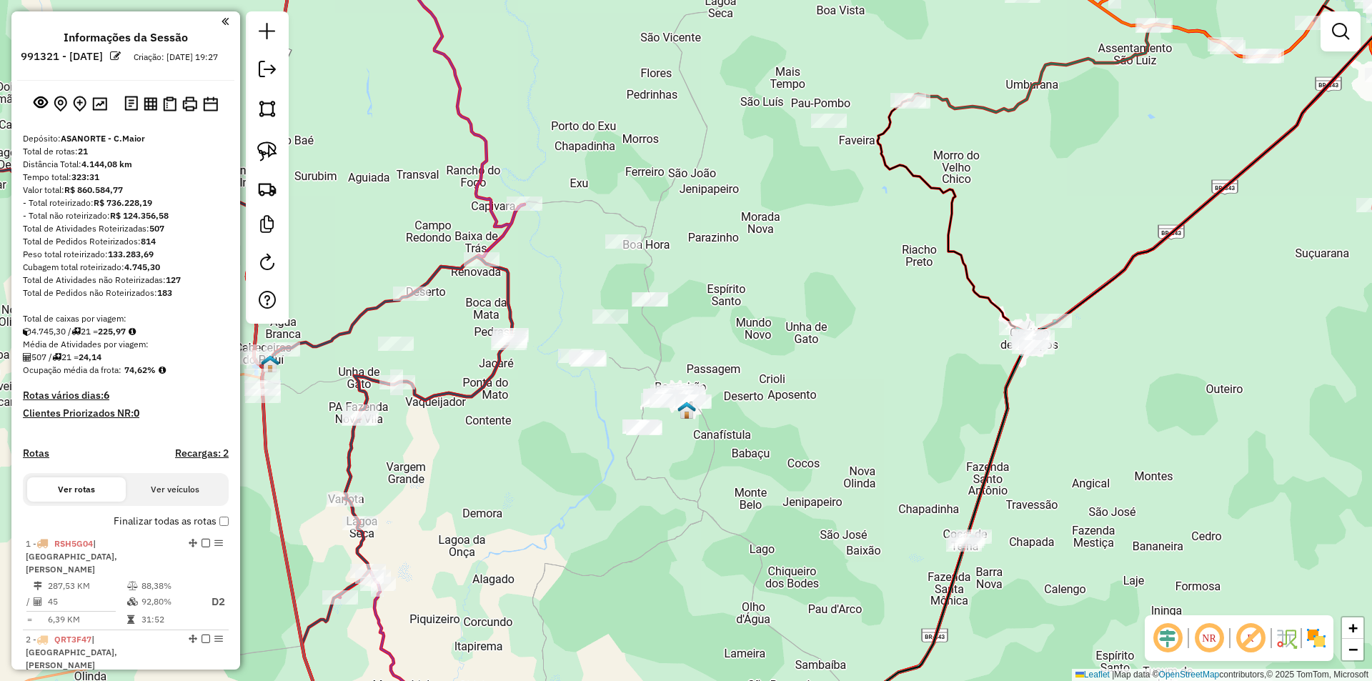
click at [835, 113] on div "Janela de atendimento Grade de atendimento Capacidade Transportadoras Veículos …" at bounding box center [686, 340] width 1372 height 681
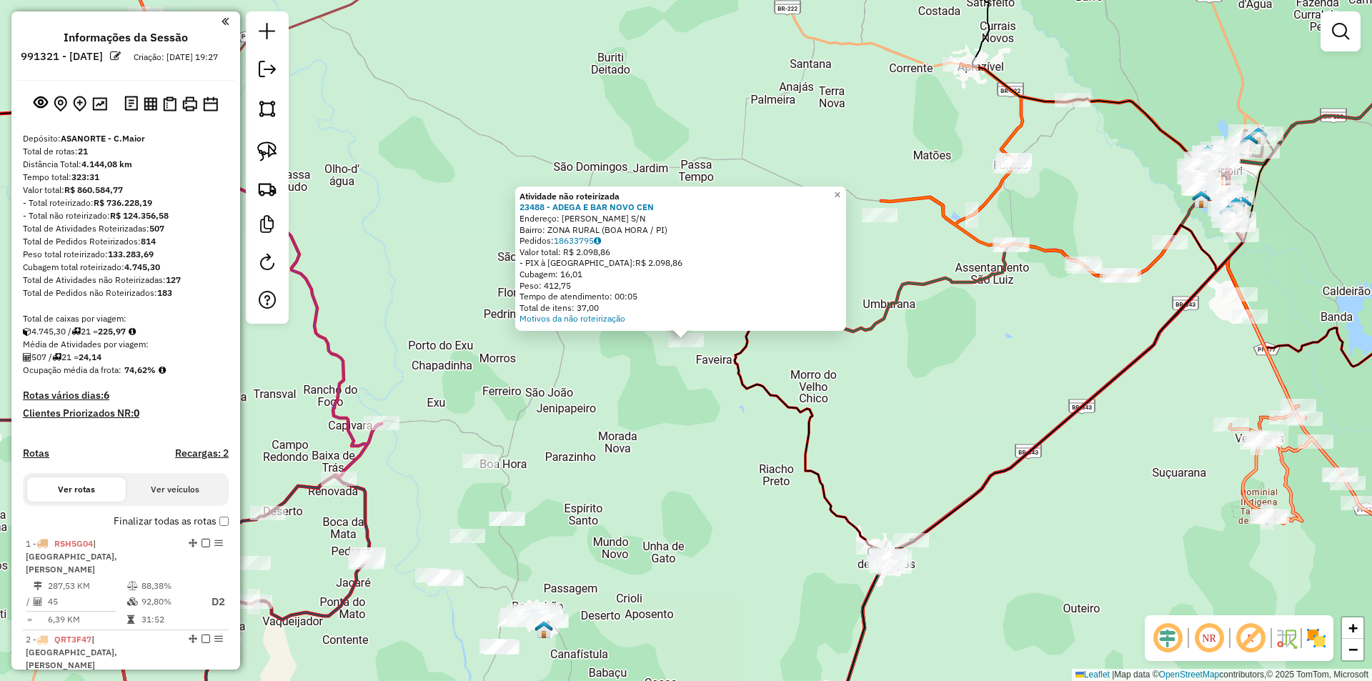
click at [744, 400] on div "Atividade não roteirizada 23488 - ADEGA E BAR NOVO CEN Endereço: PAU POMBO S/N …" at bounding box center [686, 340] width 1372 height 681
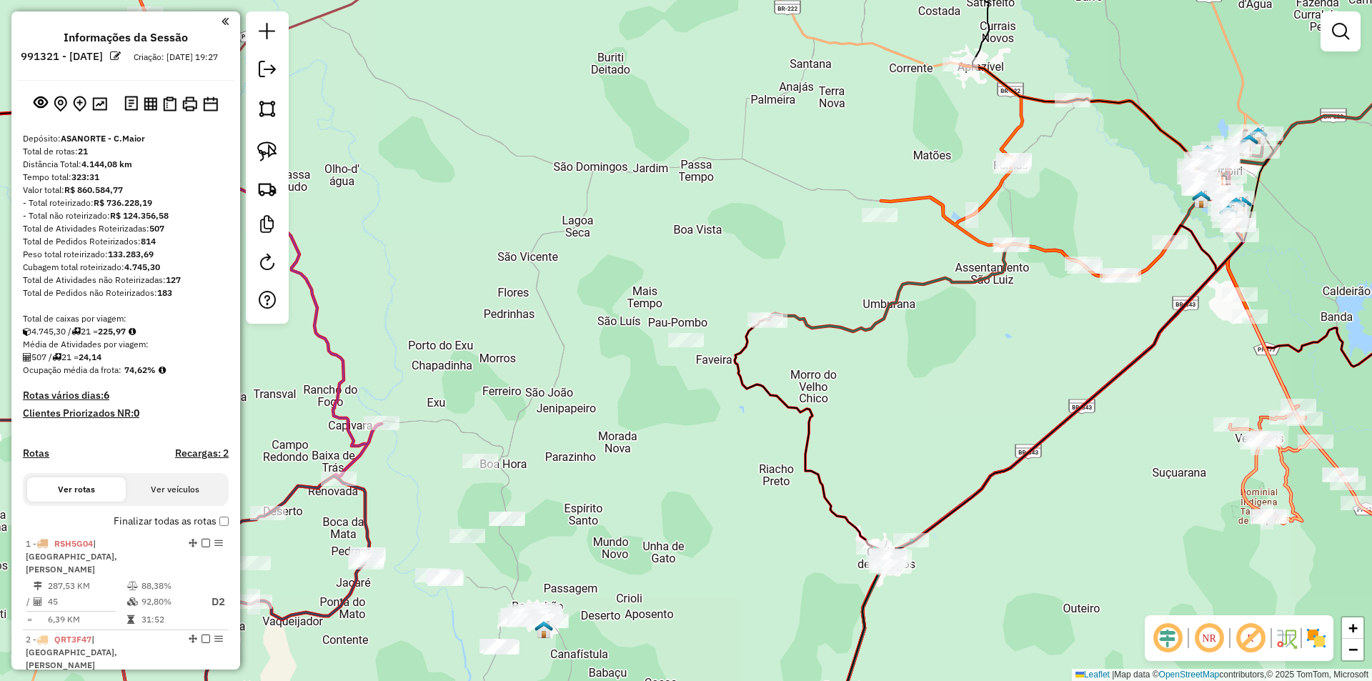
click at [693, 347] on div at bounding box center [686, 340] width 36 height 14
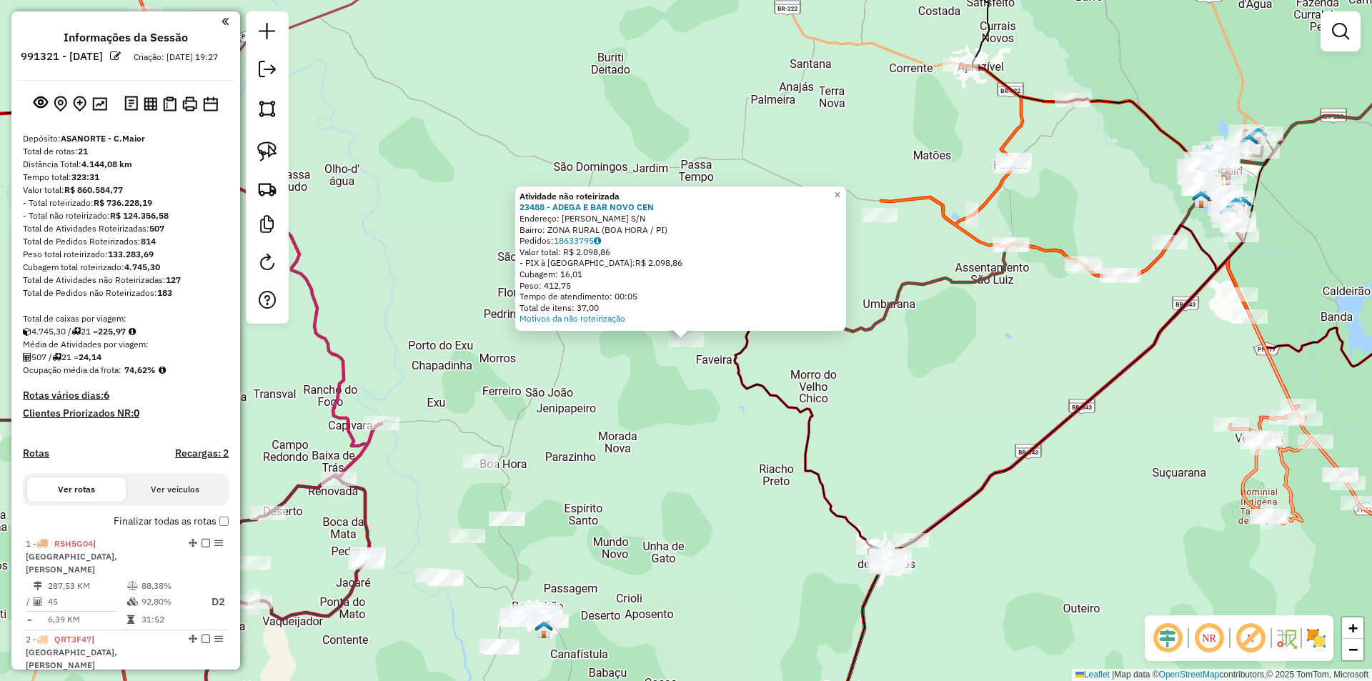
click at [682, 362] on div "Atividade não roteirizada 23488 - ADEGA E BAR NOVO CEN Endereço: PAU POMBO S/N …" at bounding box center [686, 340] width 1372 height 681
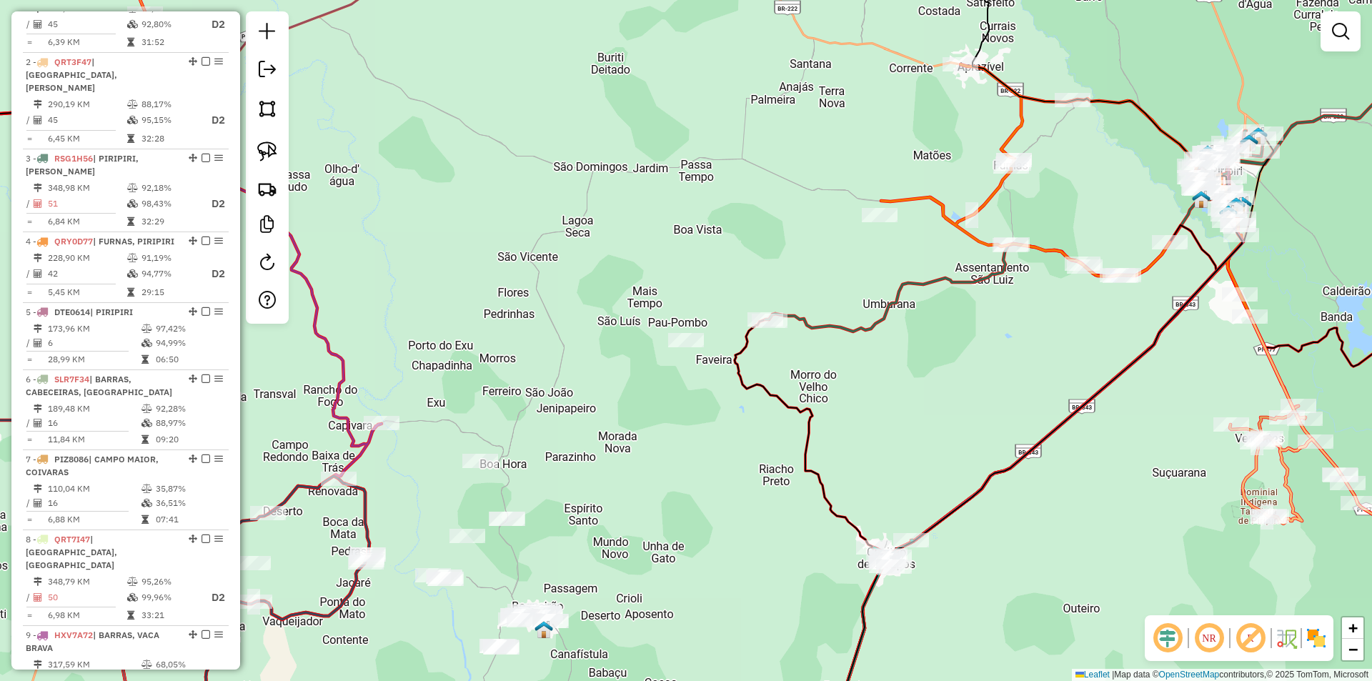
scroll to position [572, 0]
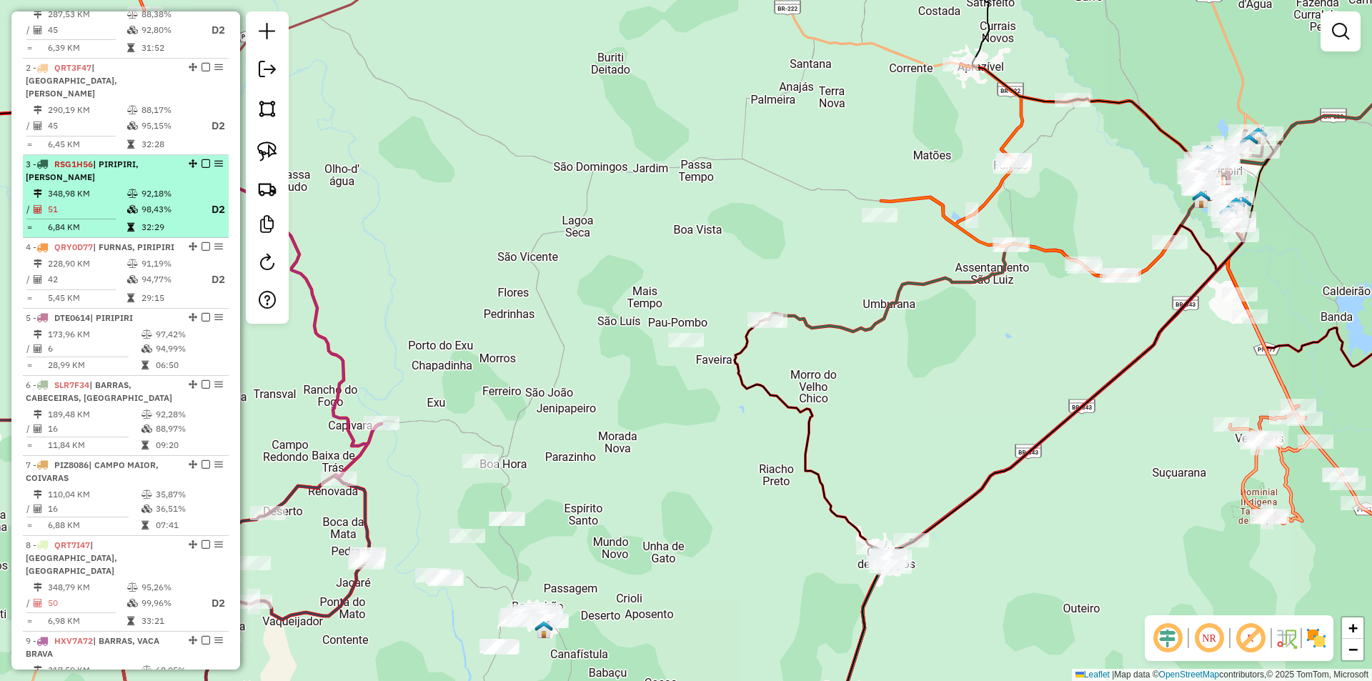
click at [116, 201] on td "51" at bounding box center [86, 210] width 79 height 18
select select "**********"
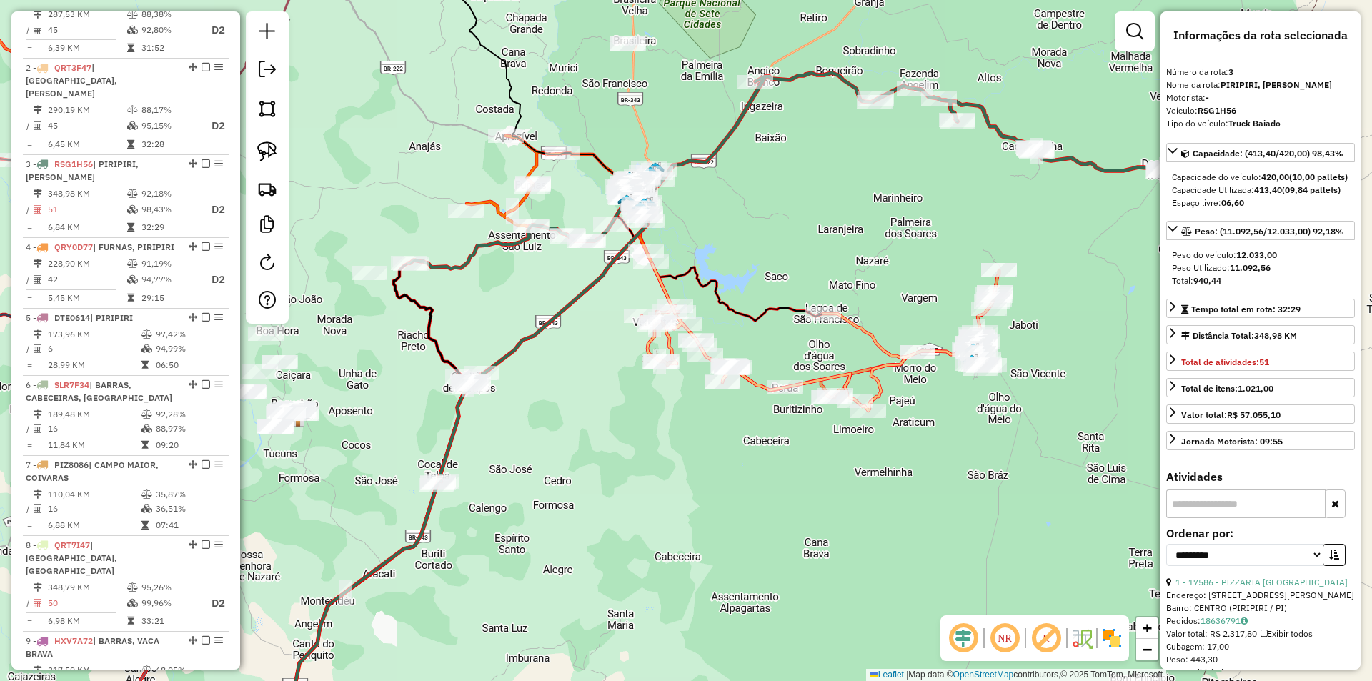
drag, startPoint x: 475, startPoint y: 284, endPoint x: 577, endPoint y: 300, distance: 102.8
click at [577, 300] on div "Janela de atendimento Grade de atendimento Capacidade Transportadoras Veículos …" at bounding box center [686, 340] width 1372 height 681
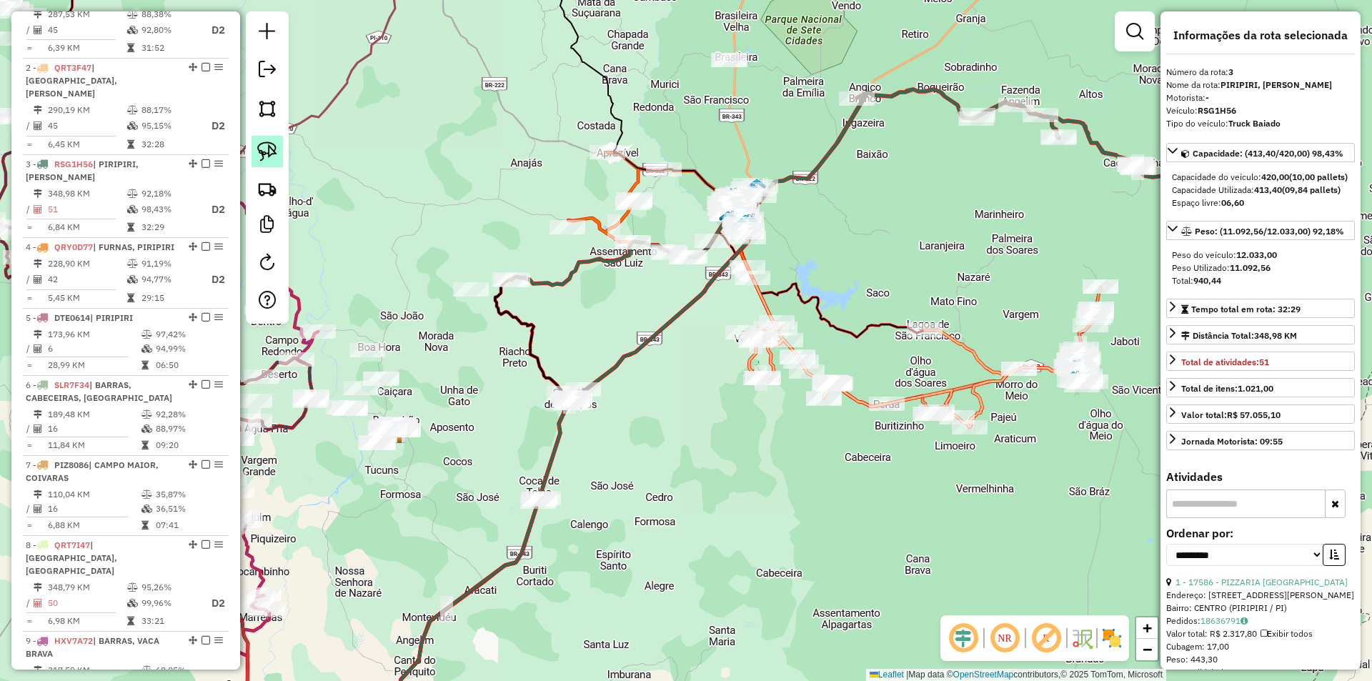
click at [258, 149] on img at bounding box center [267, 151] width 20 height 20
drag, startPoint x: 461, startPoint y: 275, endPoint x: 482, endPoint y: 267, distance: 23.1
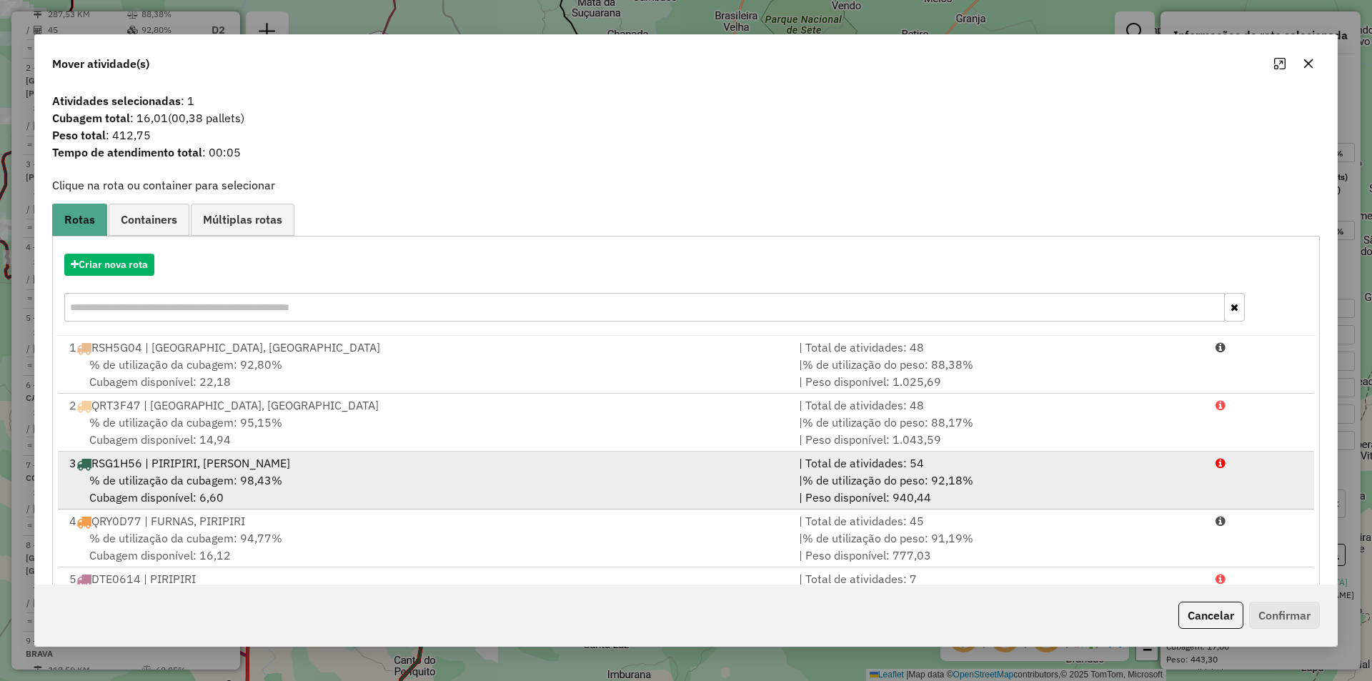
click at [267, 477] on span "% de utilização da cubagem: 98,43%" at bounding box center [185, 480] width 193 height 14
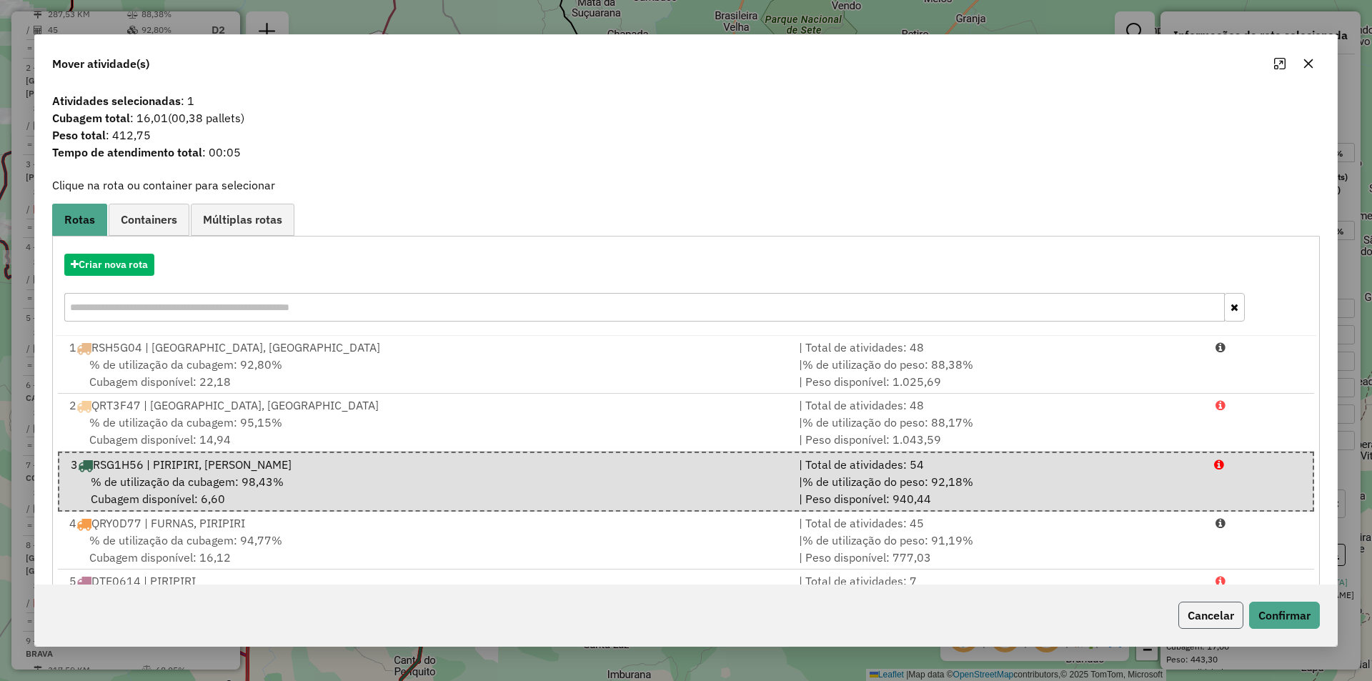
click at [1223, 605] on button "Cancelar" at bounding box center [1210, 615] width 65 height 27
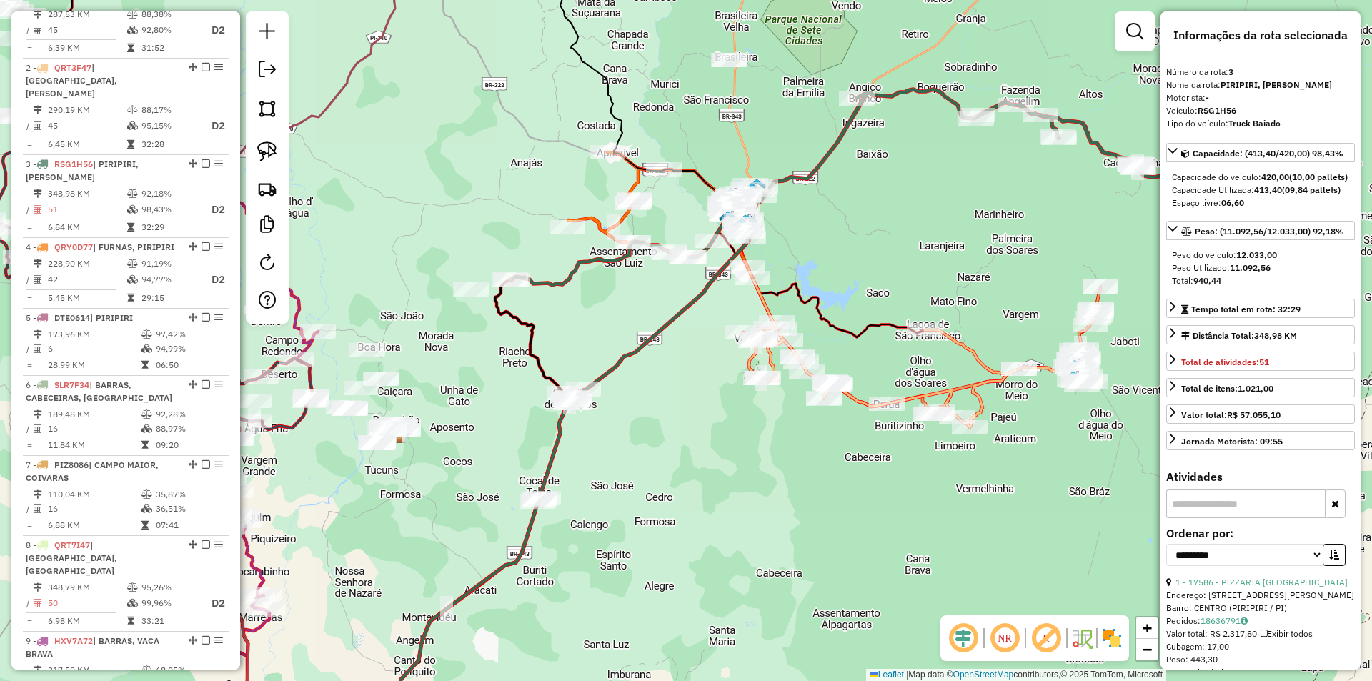
drag, startPoint x: 661, startPoint y: 332, endPoint x: 730, endPoint y: 386, distance: 87.6
click at [730, 386] on icon at bounding box center [561, 479] width 374 height 542
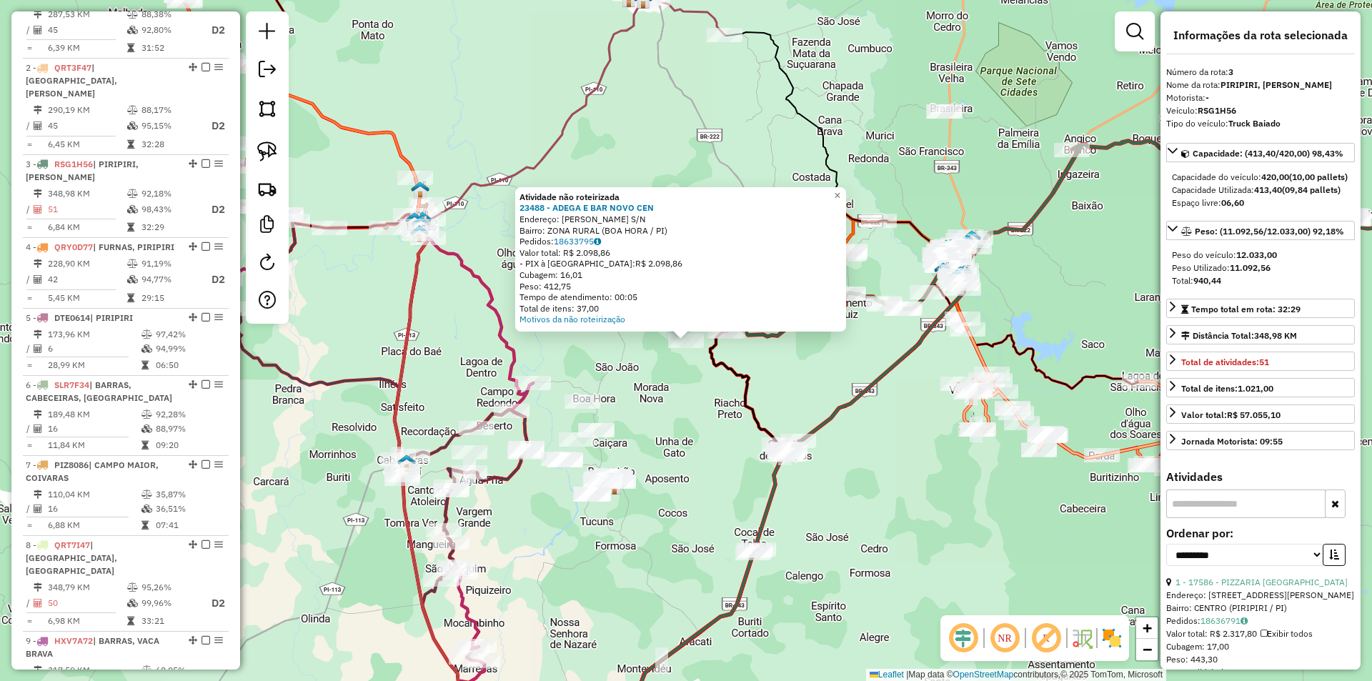
click at [711, 405] on div "Atividade não roteirizada 23488 - ADEGA E BAR NOVO CEN Endereço: PAU POMBO S/N …" at bounding box center [686, 340] width 1372 height 681
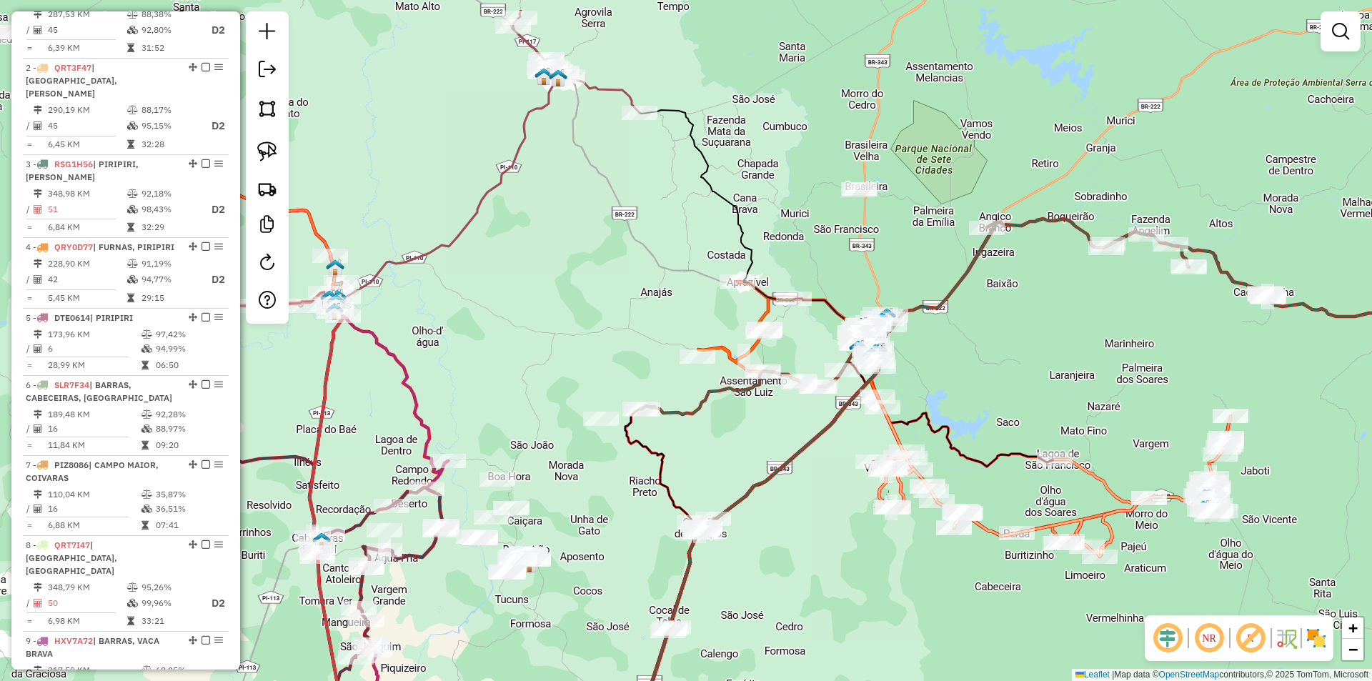
drag, startPoint x: 771, startPoint y: 376, endPoint x: 685, endPoint y: 454, distance: 116.9
click at [685, 454] on div "Janela de atendimento Grade de atendimento Capacidade Transportadoras Veículos …" at bounding box center [686, 340] width 1372 height 681
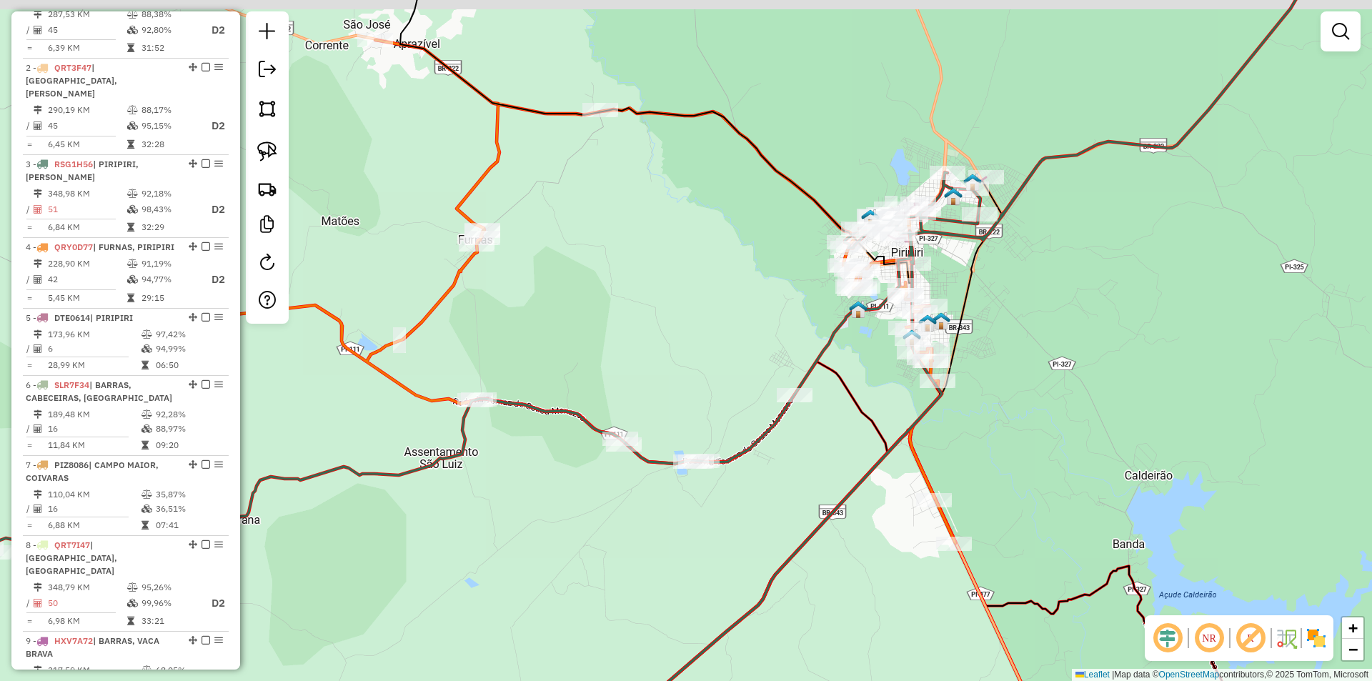
drag, startPoint x: 888, startPoint y: 349, endPoint x: 850, endPoint y: 419, distance: 79.6
click at [850, 419] on icon at bounding box center [702, 586] width 369 height 449
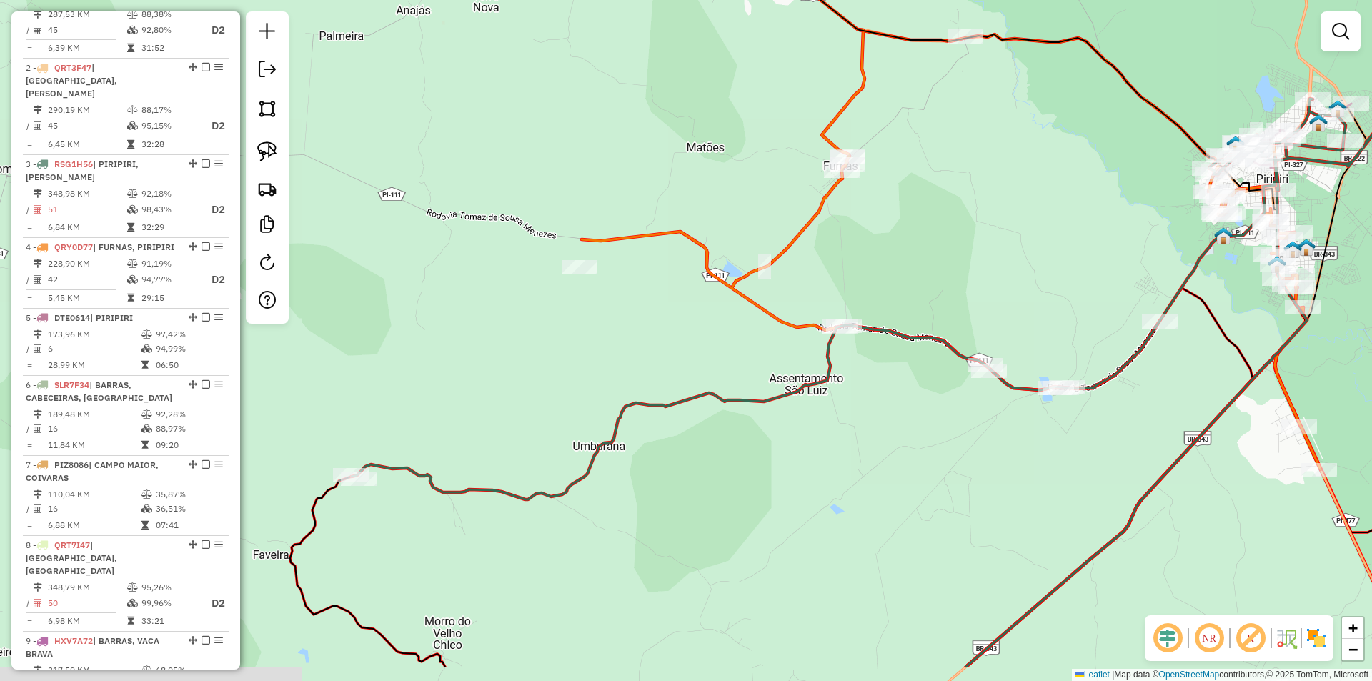
drag, startPoint x: 595, startPoint y: 391, endPoint x: 974, endPoint y: 306, distance: 388.8
click at [974, 306] on div "Janela de atendimento Grade de atendimento Capacidade Transportadoras Veículos …" at bounding box center [686, 340] width 1372 height 681
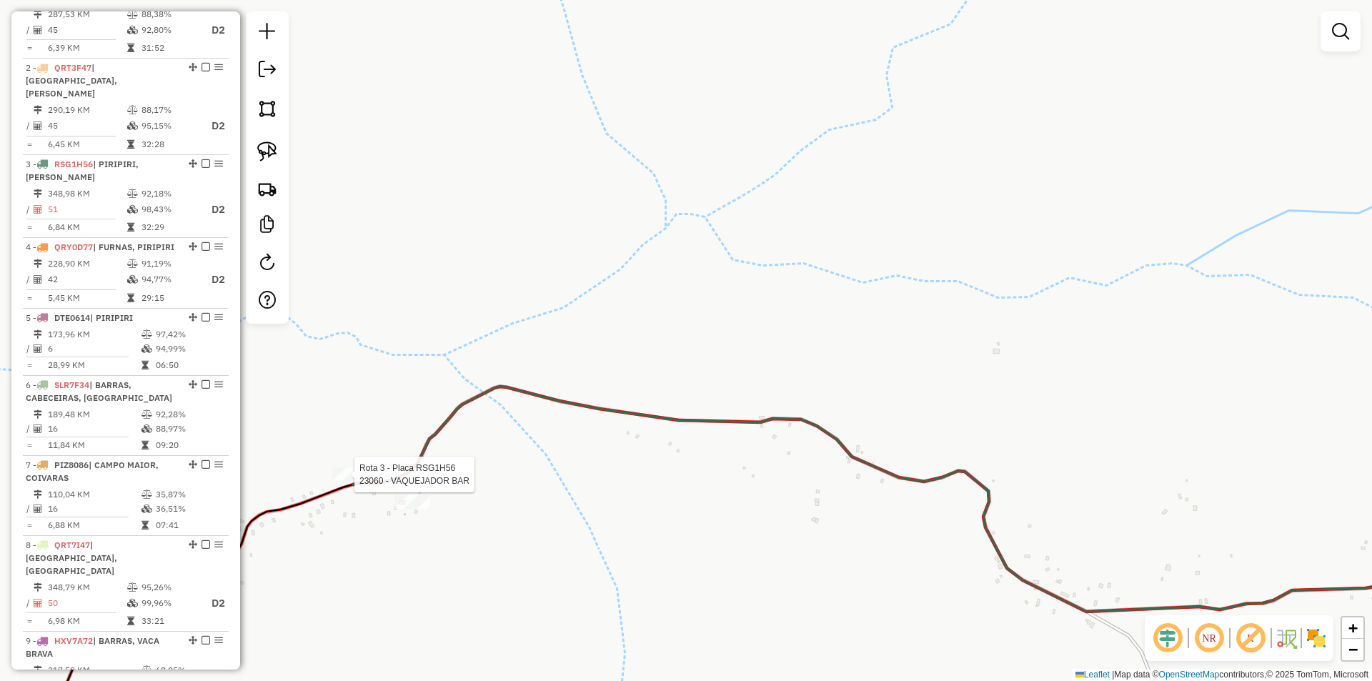
select select "**********"
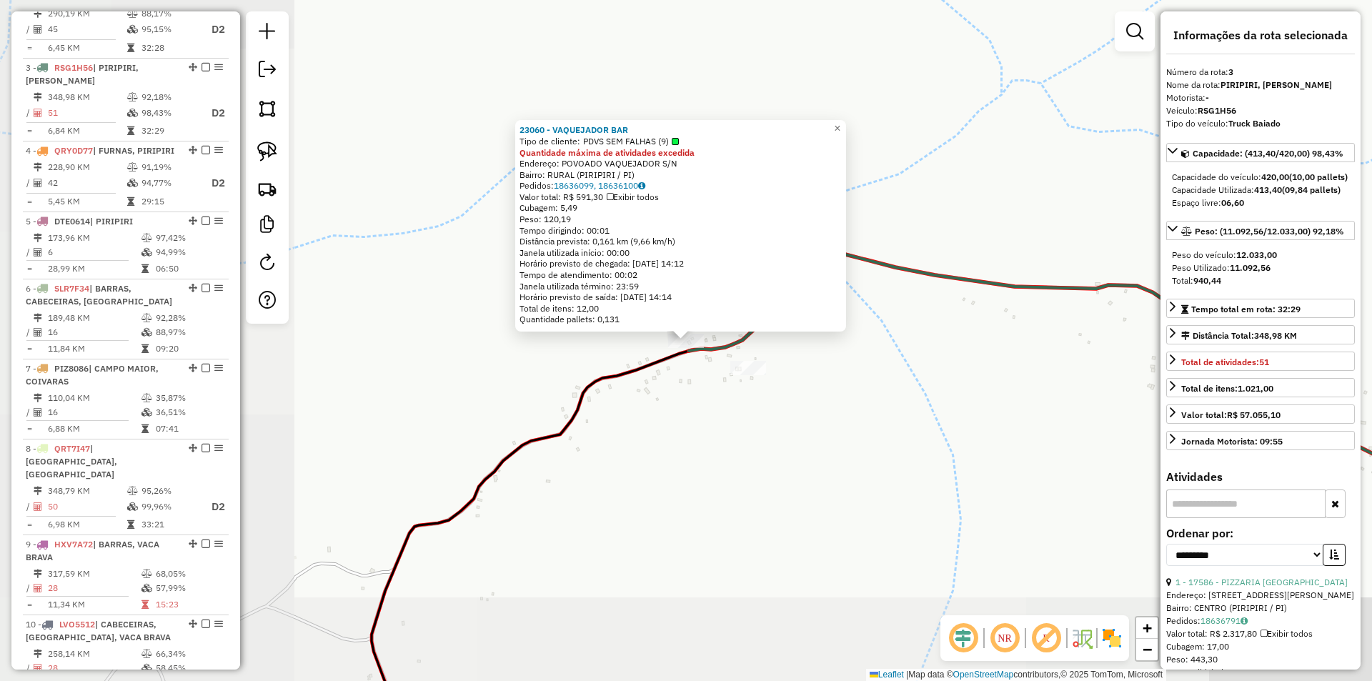
scroll to position [702, 0]
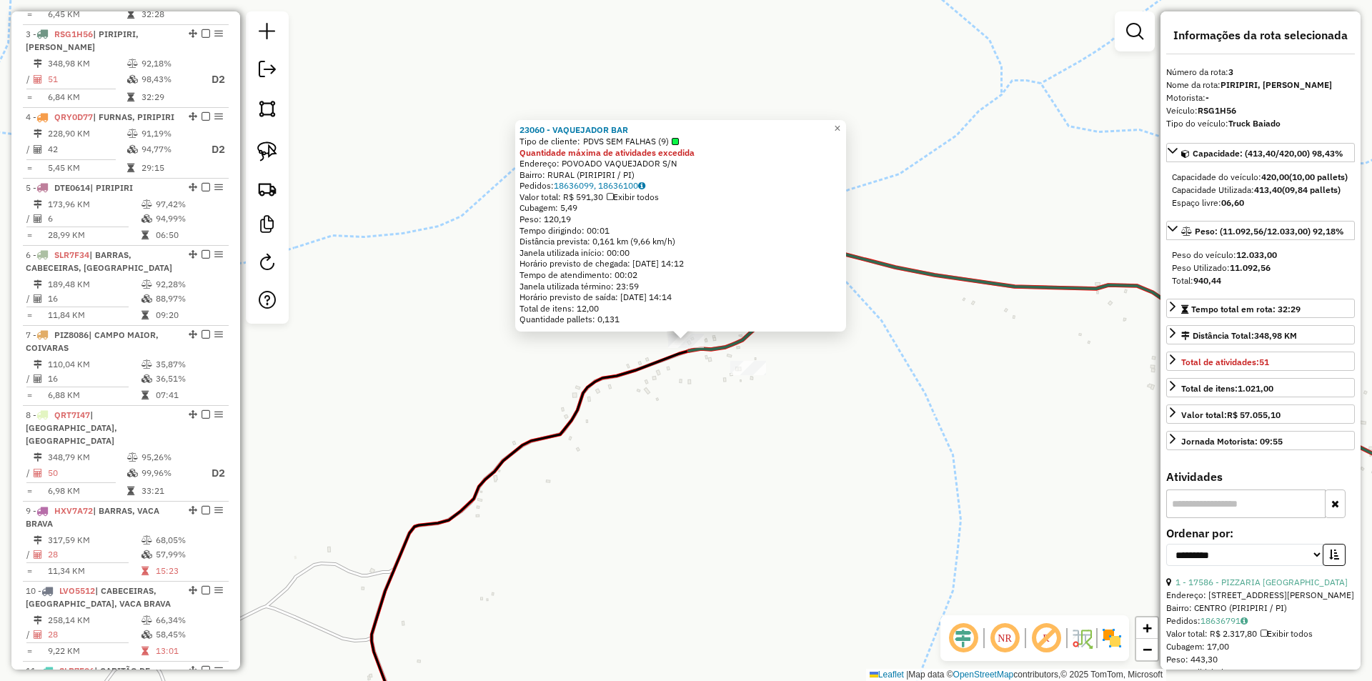
click at [607, 447] on div "23060 - VAQUEJADOR BAR Tipo de cliente: PDVS SEM FALHAS (9) Quantidade máxima d…" at bounding box center [686, 340] width 1372 height 681
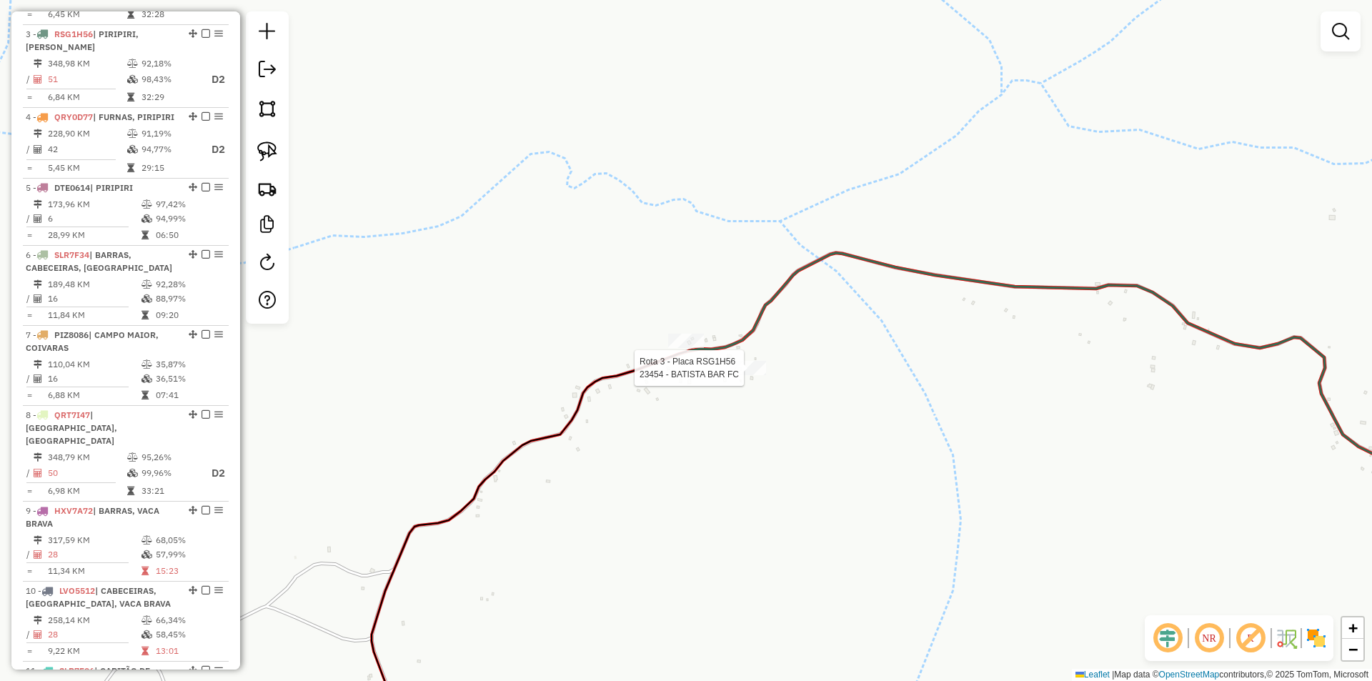
click at [746, 375] on div at bounding box center [748, 368] width 36 height 14
select select "**********"
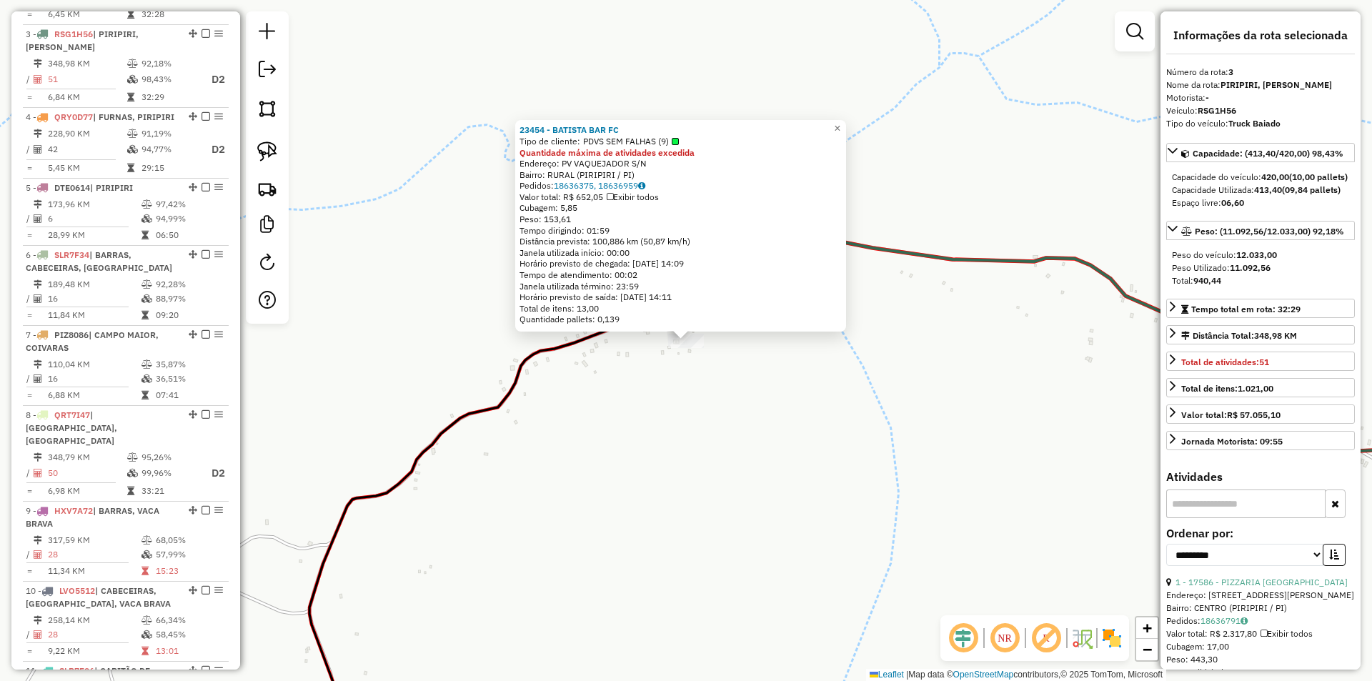
click at [707, 425] on div "23454 - BATISTA BAR FC Tipo de cliente: PDVS SEM FALHAS (9) Quantidade máxima d…" at bounding box center [686, 340] width 1372 height 681
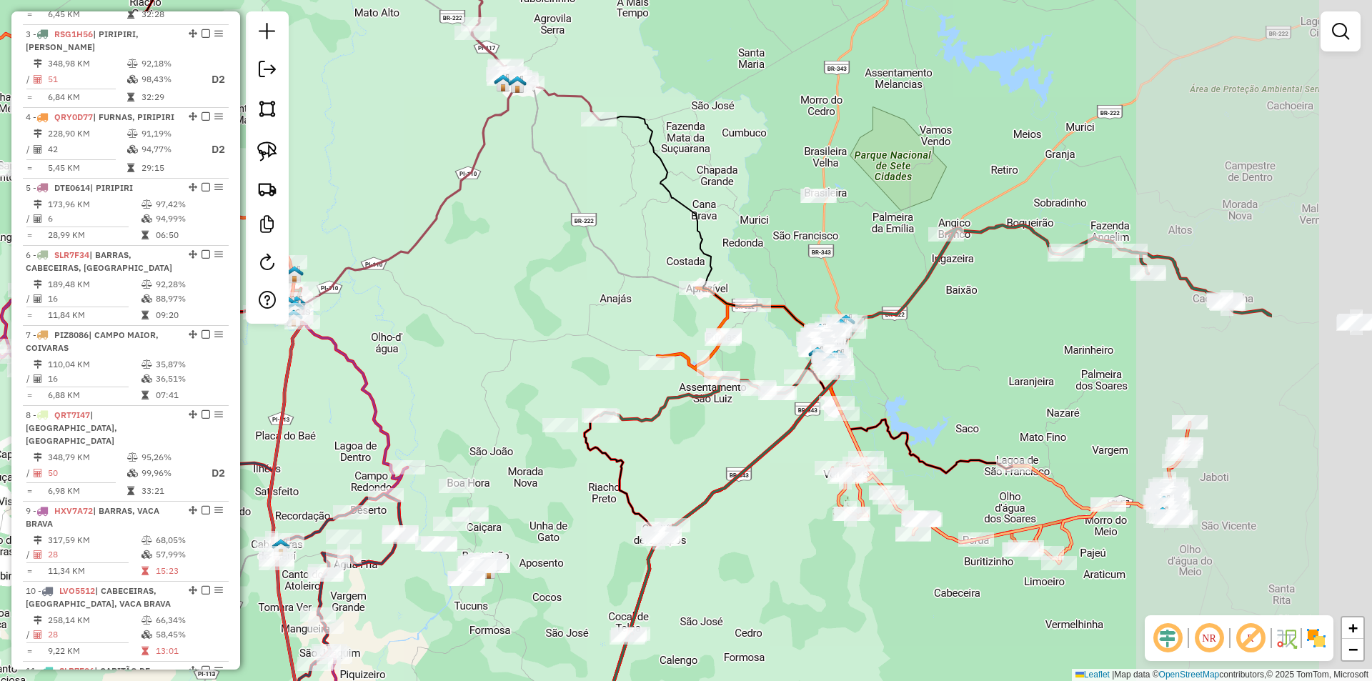
drag, startPoint x: 927, startPoint y: 447, endPoint x: 702, endPoint y: 432, distance: 224.9
click at [686, 447] on div "Janela de atendimento Grade de atendimento Capacidade Transportadoras Veículos …" at bounding box center [686, 340] width 1372 height 681
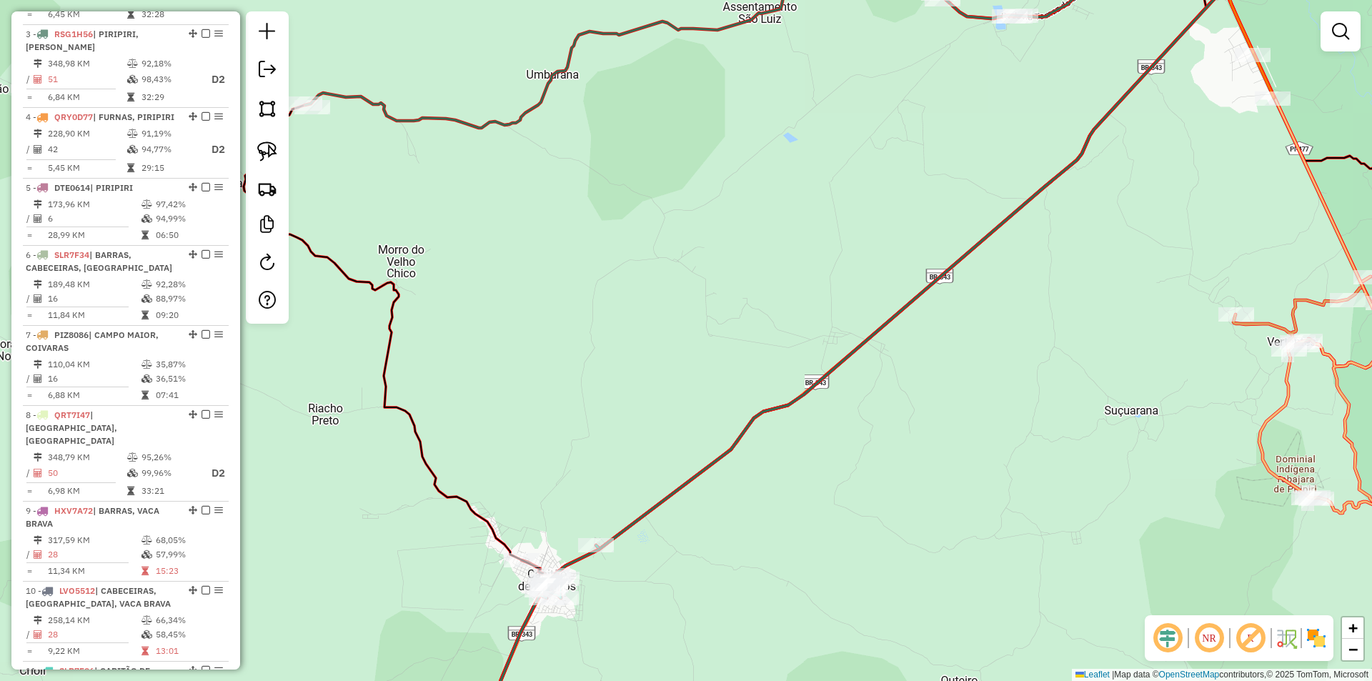
drag, startPoint x: 731, startPoint y: 413, endPoint x: 810, endPoint y: 537, distance: 146.9
click at [808, 547] on icon at bounding box center [876, 352] width 770 height 817
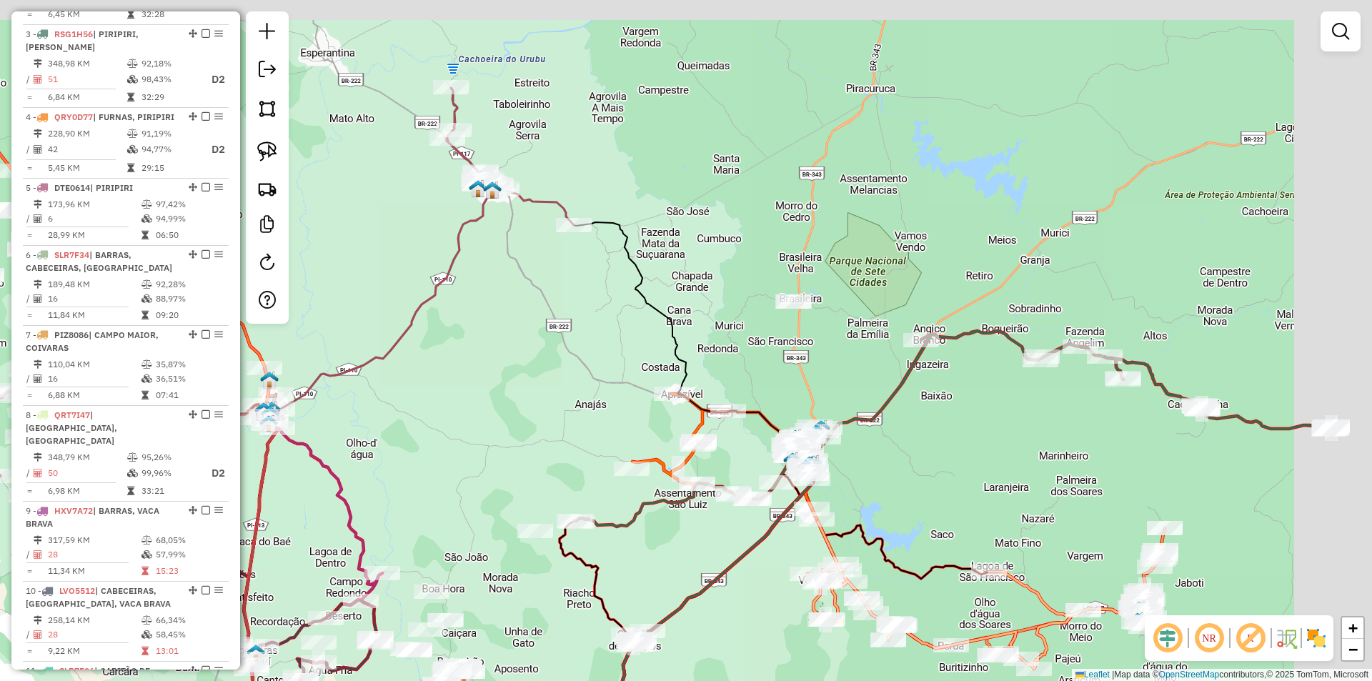
drag, startPoint x: 877, startPoint y: 441, endPoint x: 720, endPoint y: 560, distance: 196.9
click at [720, 560] on icon at bounding box center [669, 644] width 288 height 391
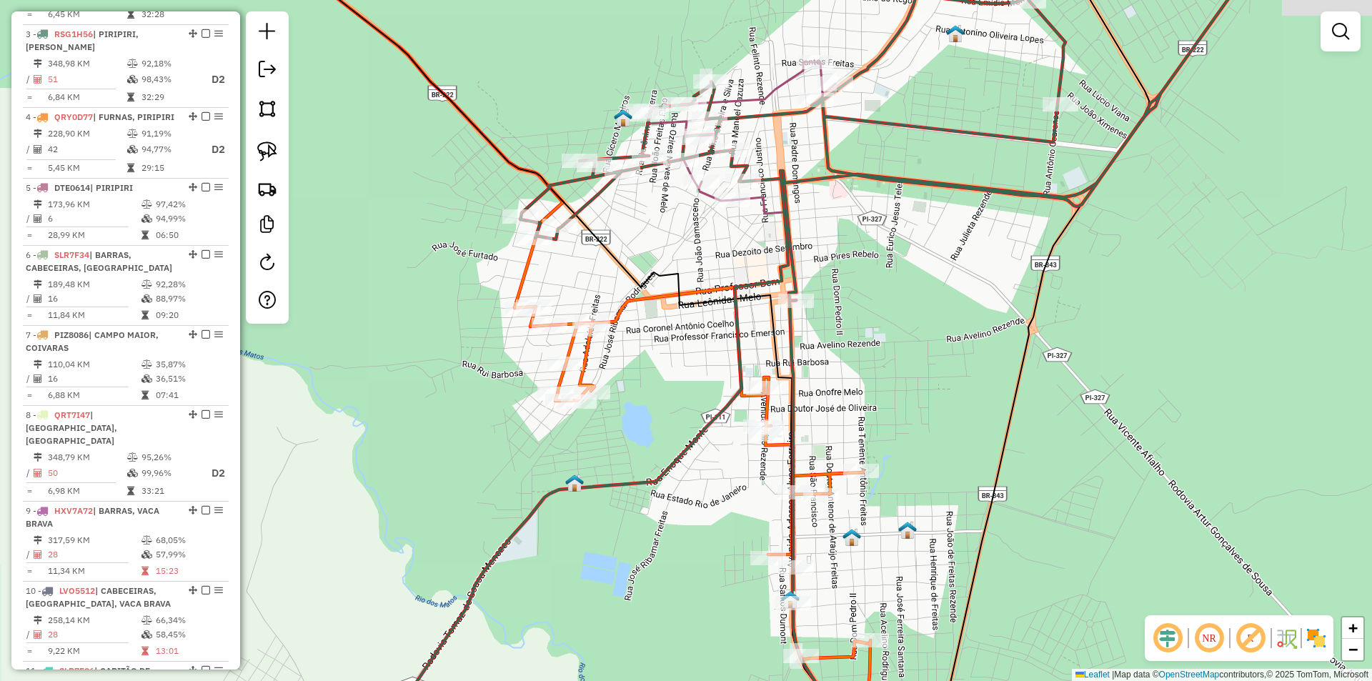
drag, startPoint x: 805, startPoint y: 385, endPoint x: 825, endPoint y: 437, distance: 55.9
click at [825, 438] on div "Janela de atendimento Grade de atendimento Capacidade Transportadoras Veículos …" at bounding box center [686, 340] width 1372 height 681
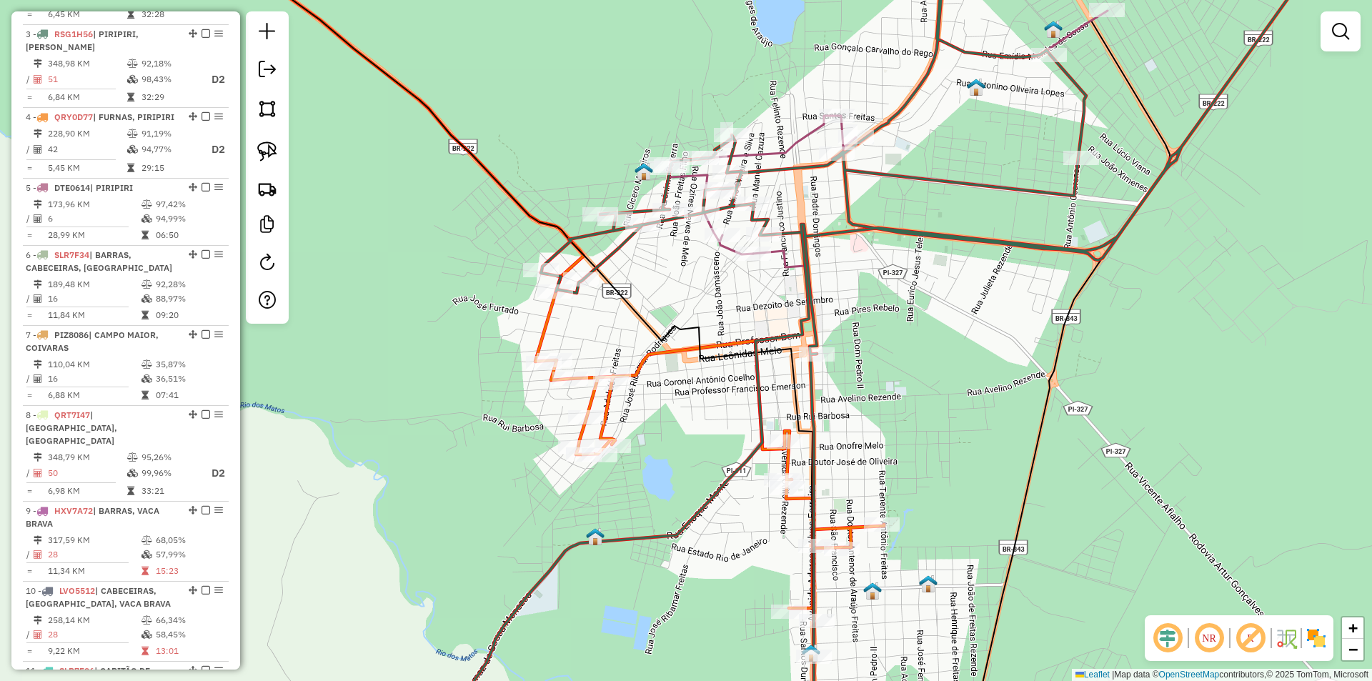
click at [804, 344] on icon at bounding box center [888, 340] width 922 height 817
select select "**********"
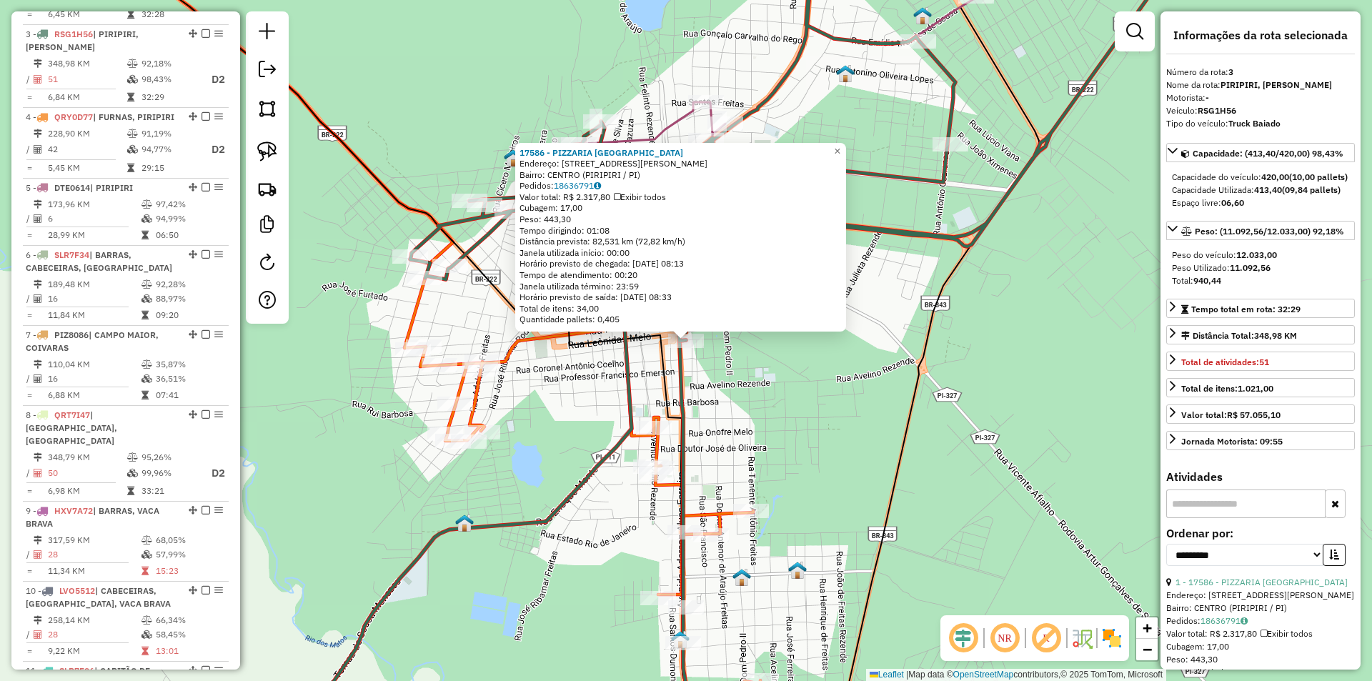
click at [801, 371] on div "17586 - PIZZARIA BRASIL Endereço: RUA FELINTO RESENDE 21 Bairro: CENTRO (PIRIPI…" at bounding box center [686, 340] width 1372 height 681
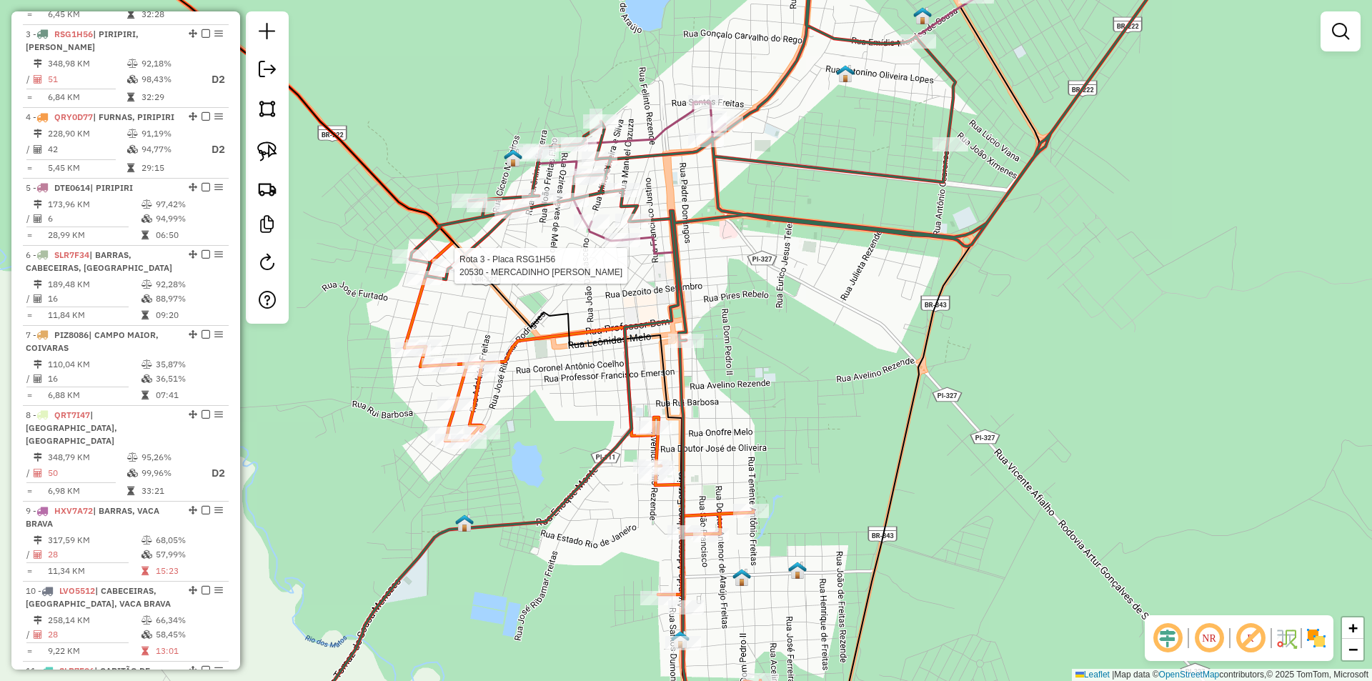
select select "**********"
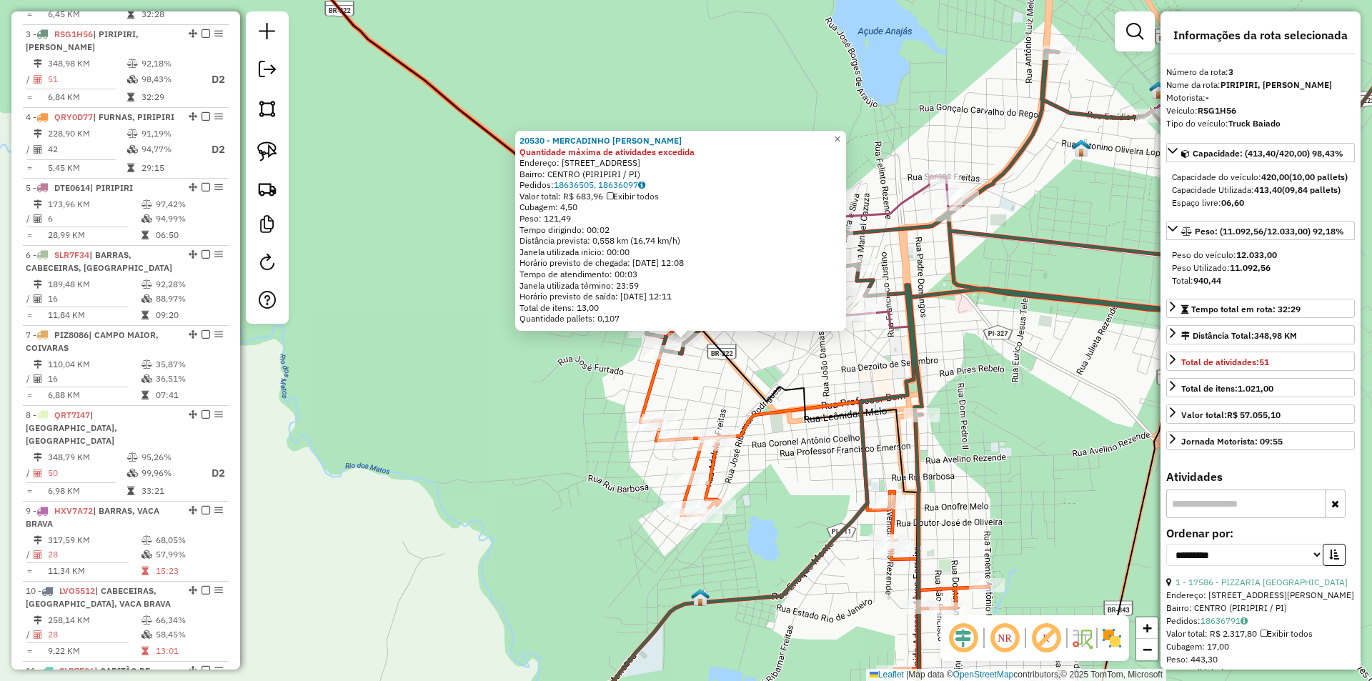
click at [571, 385] on div "20530 - MERCADINHO SaO LUCAS Quantidade máxima de atividades excedida Endereço:…" at bounding box center [686, 340] width 1372 height 681
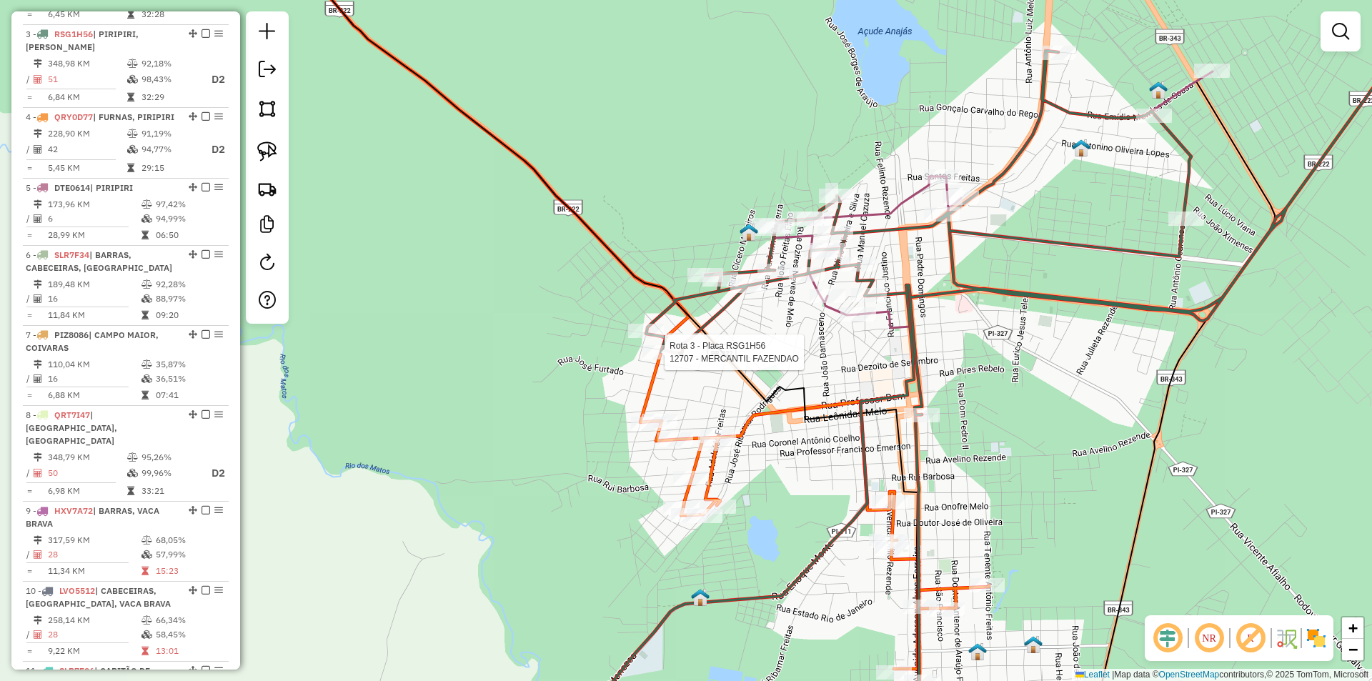
select select "**********"
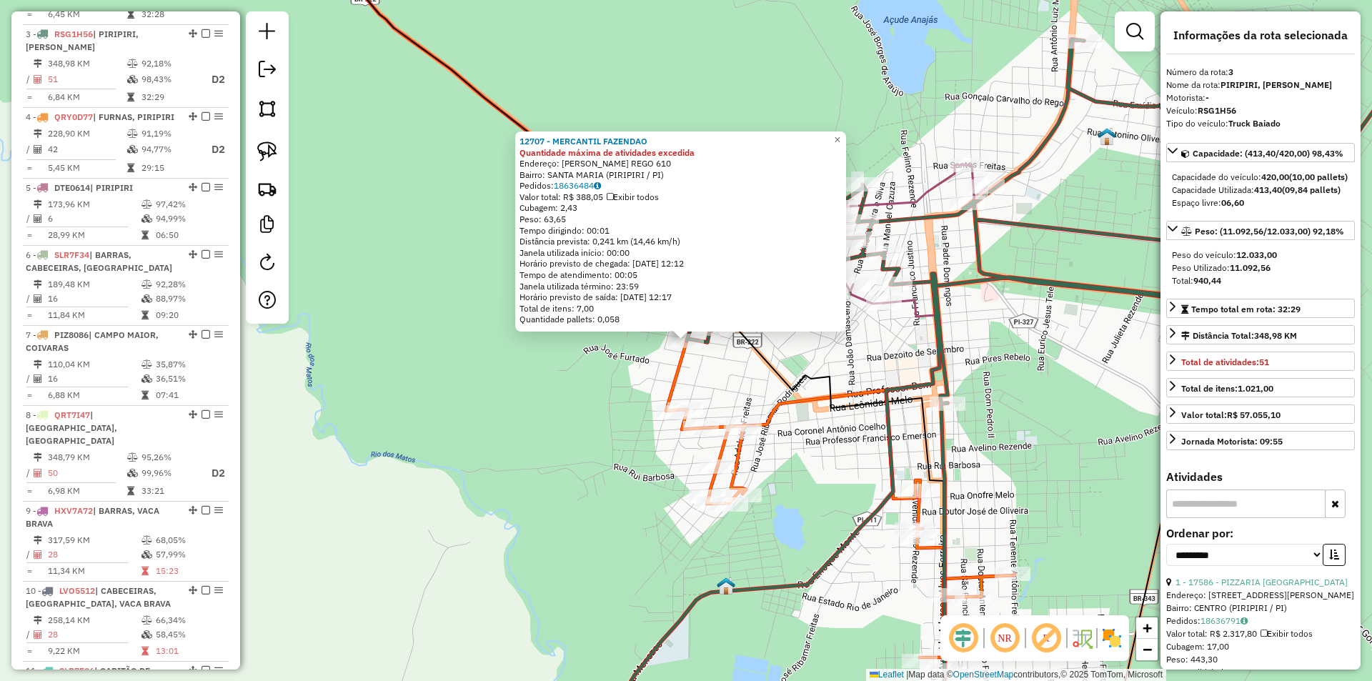
click at [727, 366] on div "12707 - MERCANTIL FAZENDAO Quantidade máxima de atividades excedida Endereço: C…" at bounding box center [686, 340] width 1372 height 681
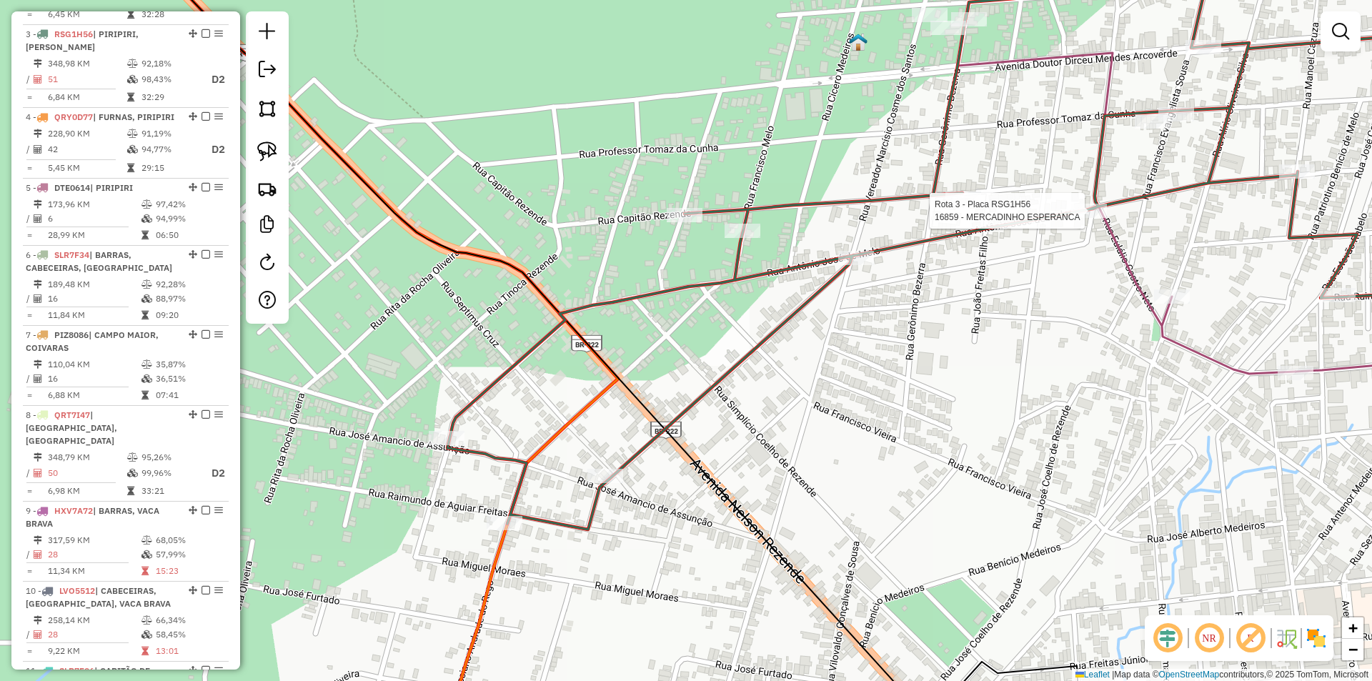
select select "**********"
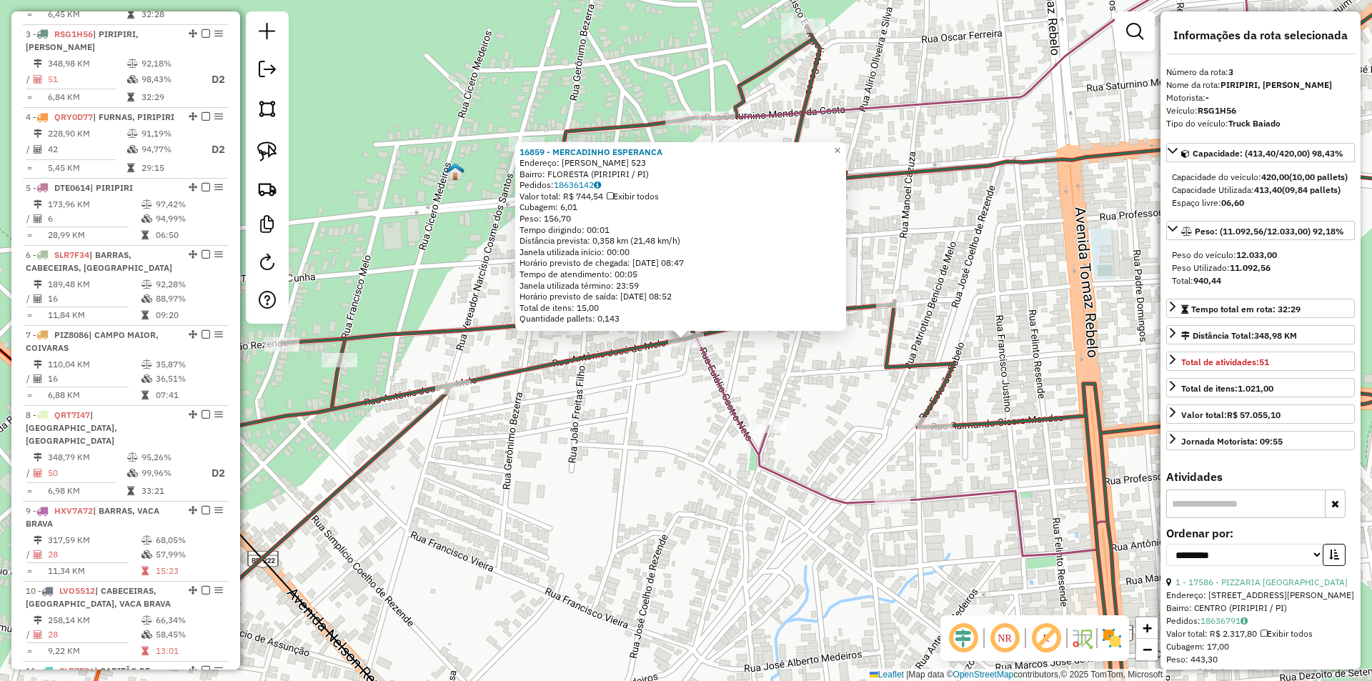
click at [856, 392] on div "16859 - MERCADINHO ESPERANCA Endereço: JOAO MARTINS CHAVES 523 Bairro: FLORESTA…" at bounding box center [686, 340] width 1372 height 681
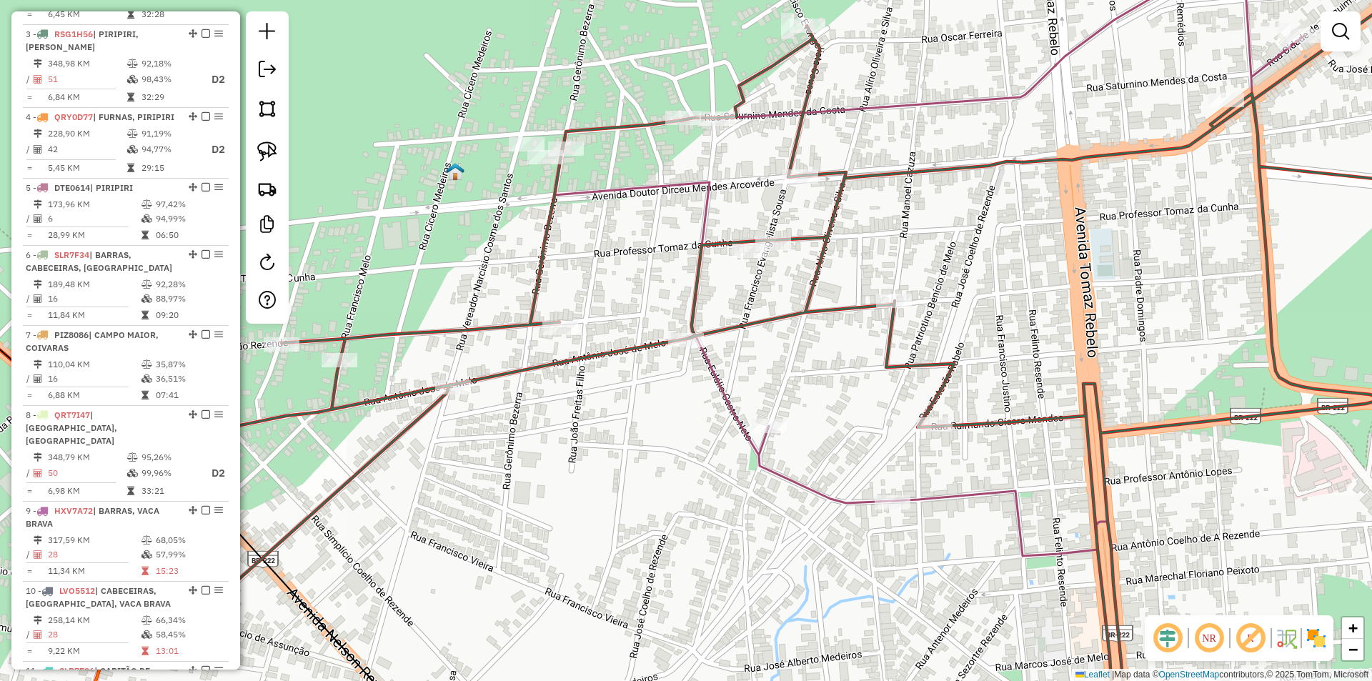
click at [901, 312] on icon at bounding box center [776, 340] width 1465 height 817
select select "**********"
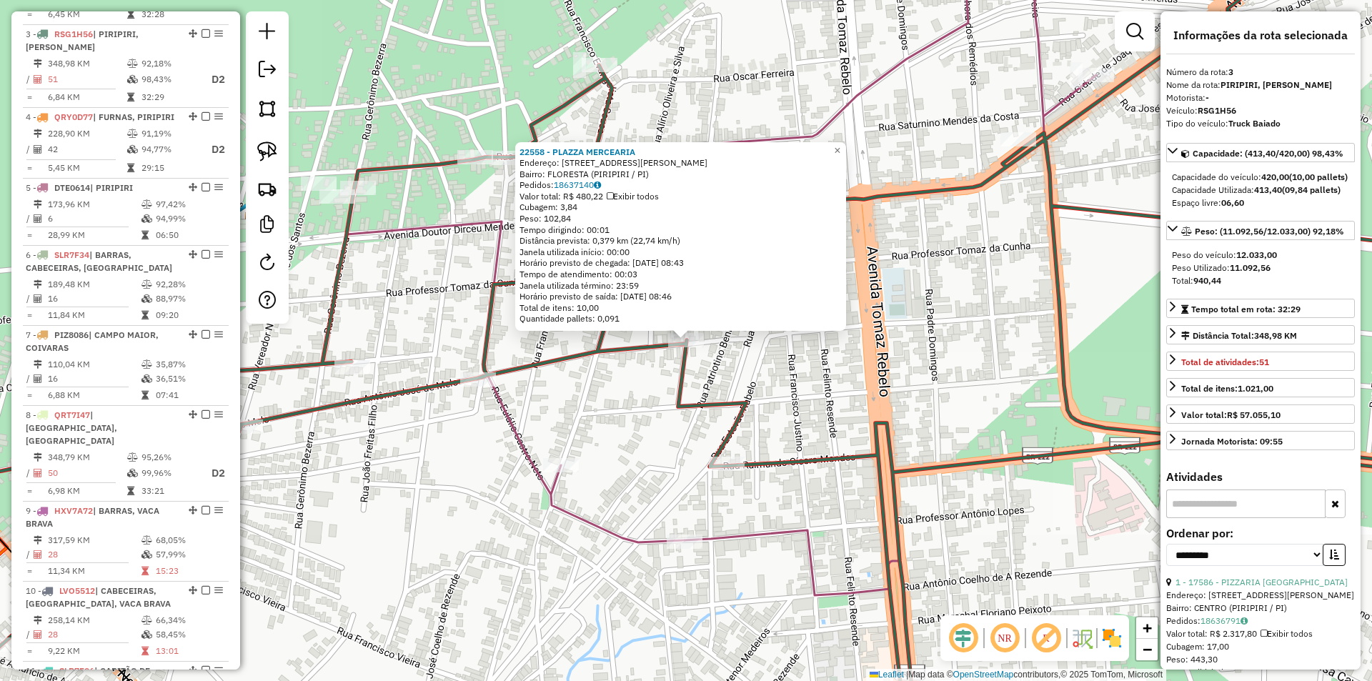
click at [782, 370] on div "22558 - PLAZZA MERCEARIA Endereço: RUA MANOEL CAZUZA 344 Bairro: FLORESTA (PIRI…" at bounding box center [686, 340] width 1372 height 681
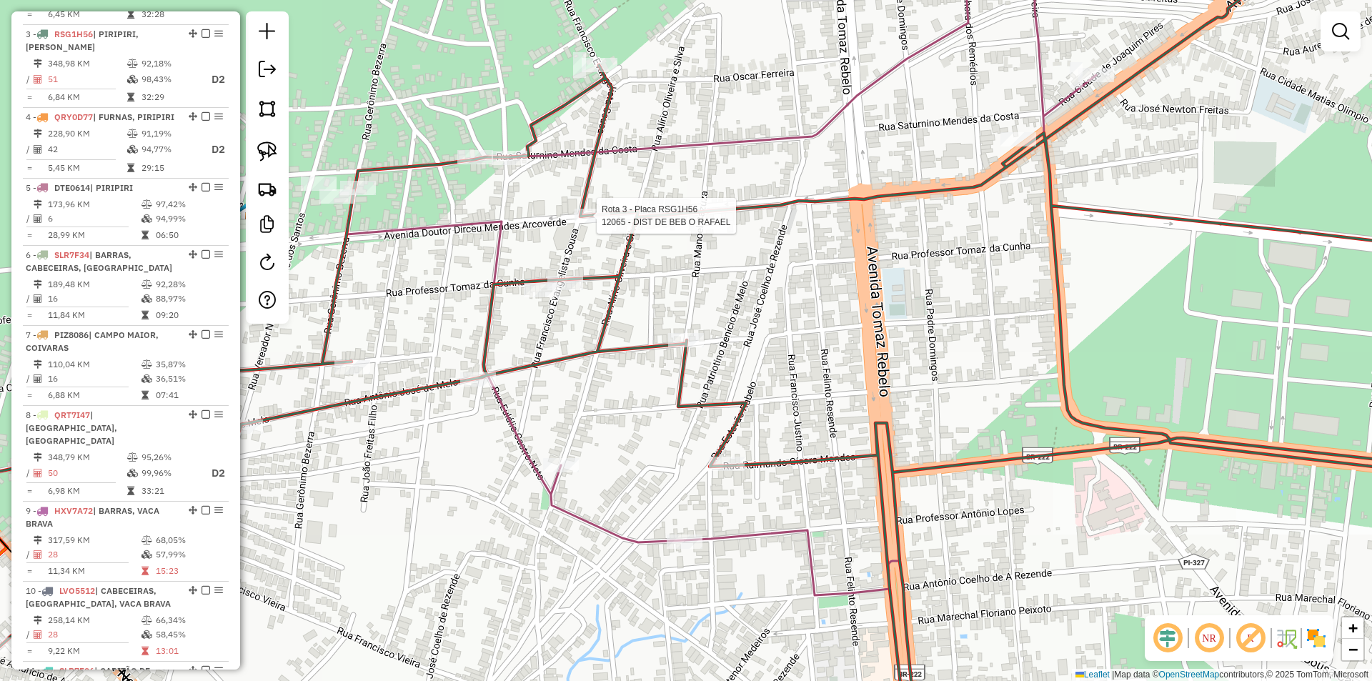
click at [575, 223] on div at bounding box center [593, 216] width 36 height 14
select select "**********"
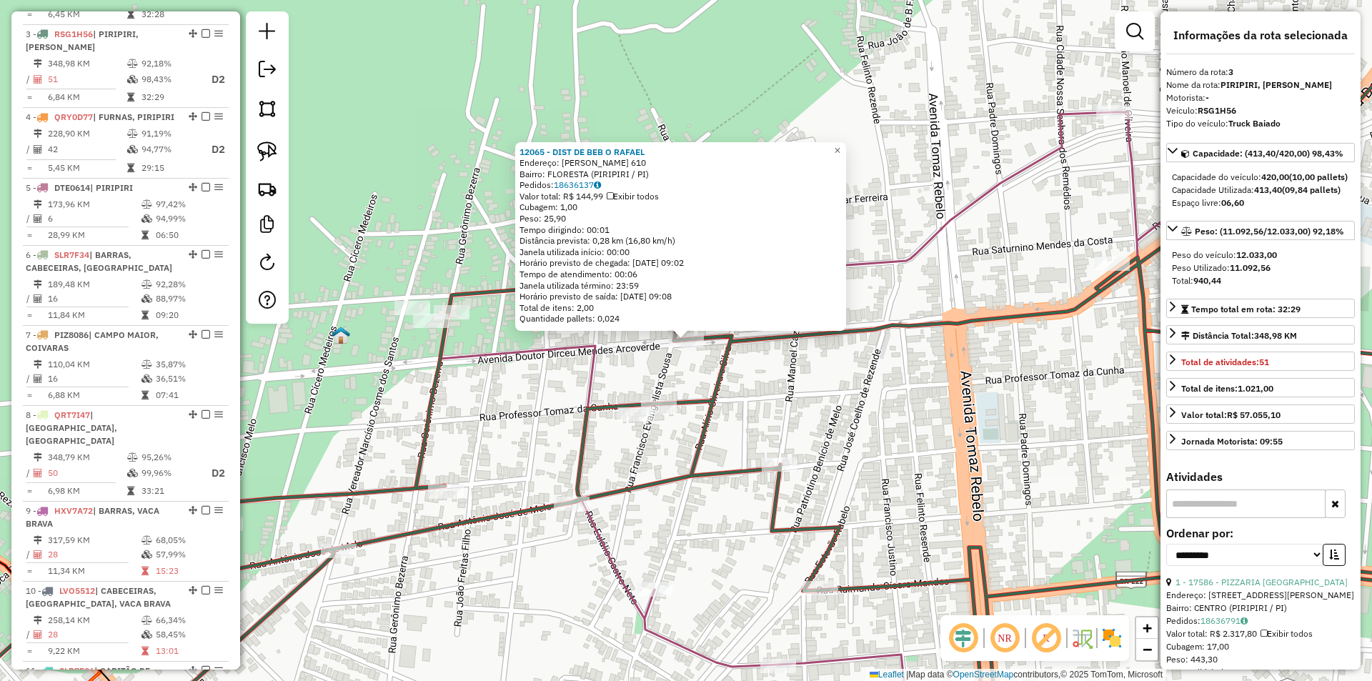
click at [750, 370] on div "12065 - DIST DE BEB O RAFAEL Endereço: DIRCEU MENDES ARCOVERDE 610 Bairro: FLOR…" at bounding box center [686, 340] width 1372 height 681
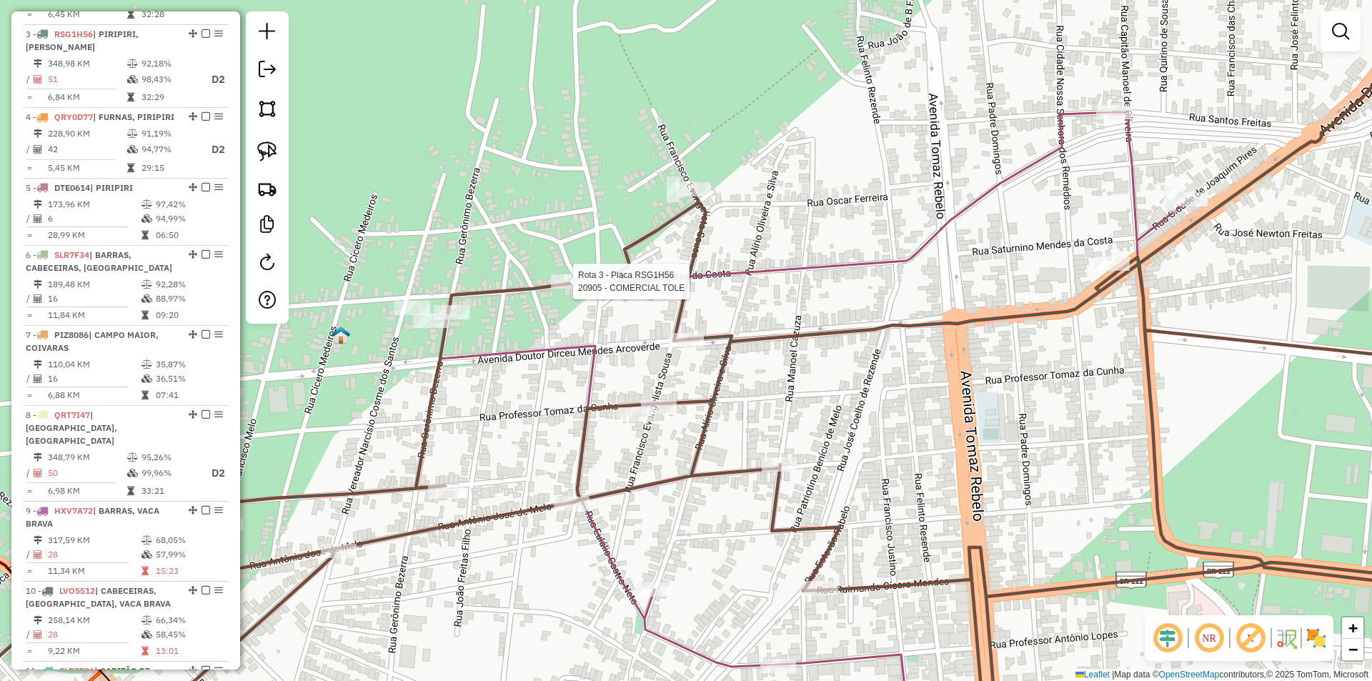
select select "**********"
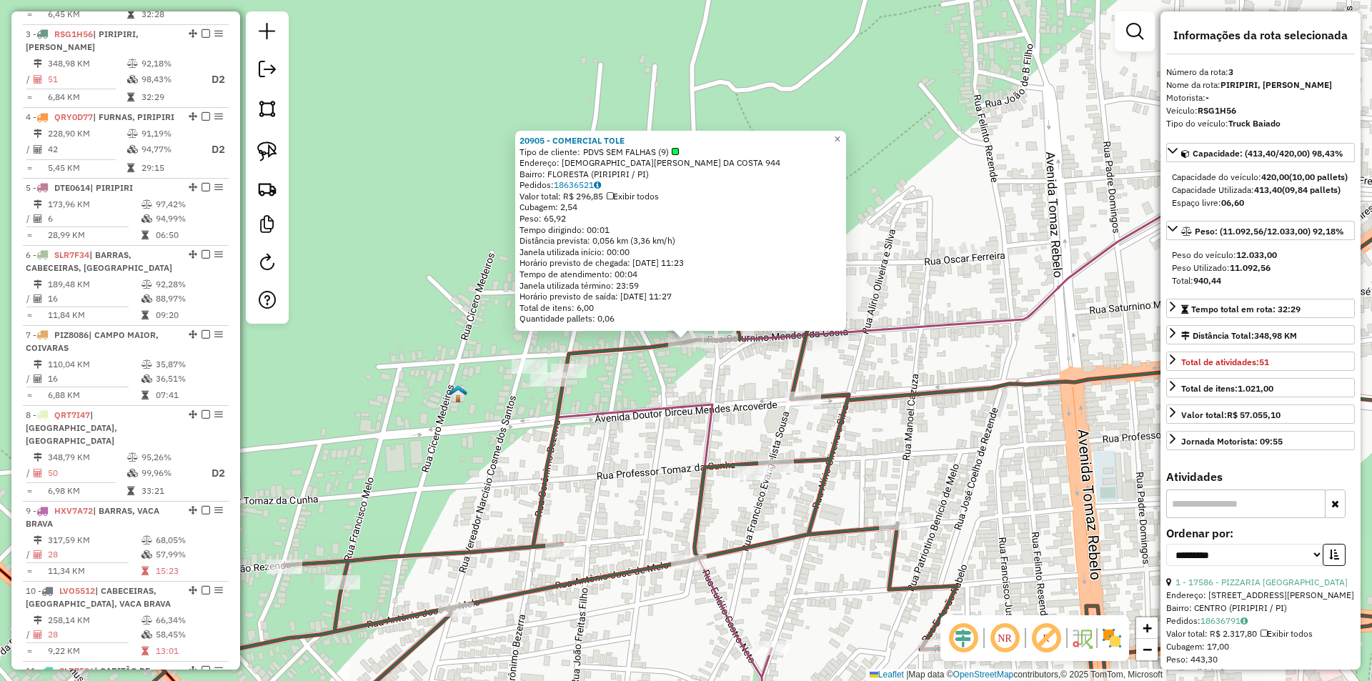
click at [655, 372] on div "20905 - COMERCIAL TOLE Tipo de cliente: PDVS SEM FALHAS (9) Endereço: SATURNINO…" at bounding box center [686, 340] width 1372 height 681
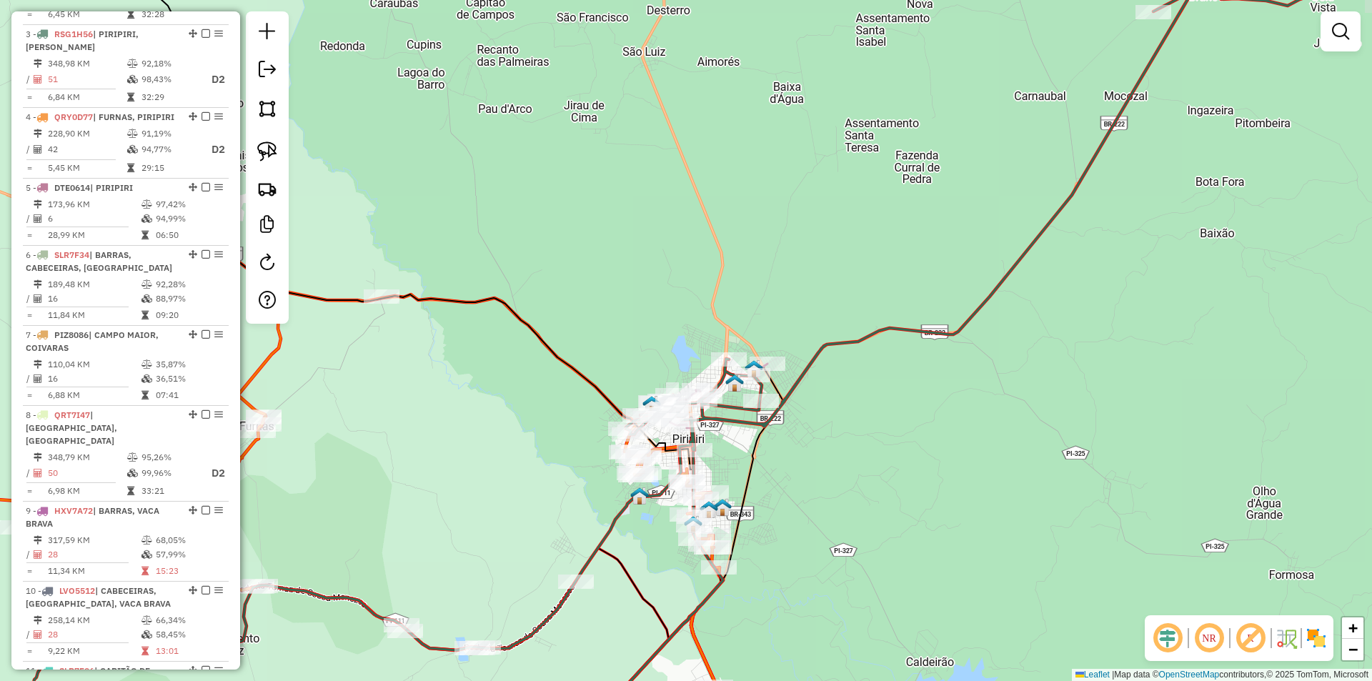
drag, startPoint x: 472, startPoint y: 460, endPoint x: 807, endPoint y: 231, distance: 406.7
click at [784, 243] on div "Janela de atendimento Grade de atendimento Capacidade Transportadoras Veículos …" at bounding box center [686, 340] width 1372 height 681
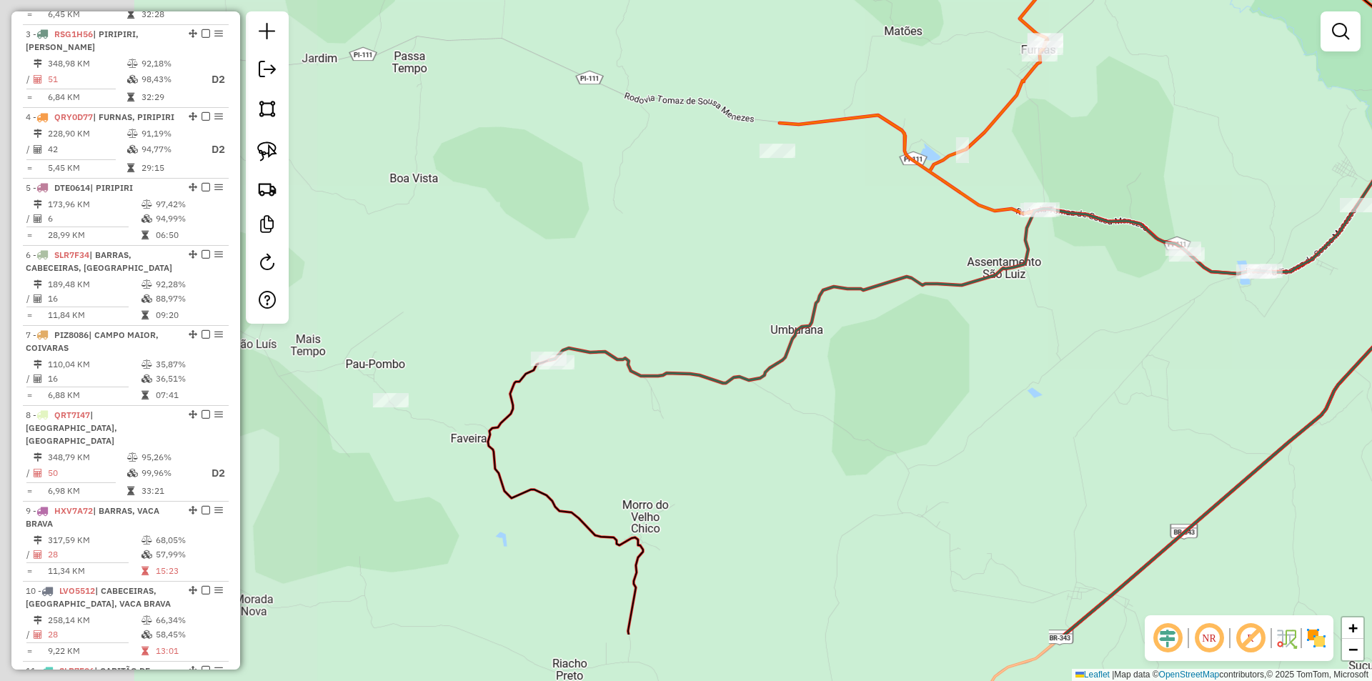
drag, startPoint x: 532, startPoint y: 372, endPoint x: 903, endPoint y: 256, distance: 388.5
click at [903, 256] on div "Janela de atendimento Grade de atendimento Capacidade Transportadoras Veículos …" at bounding box center [686, 340] width 1372 height 681
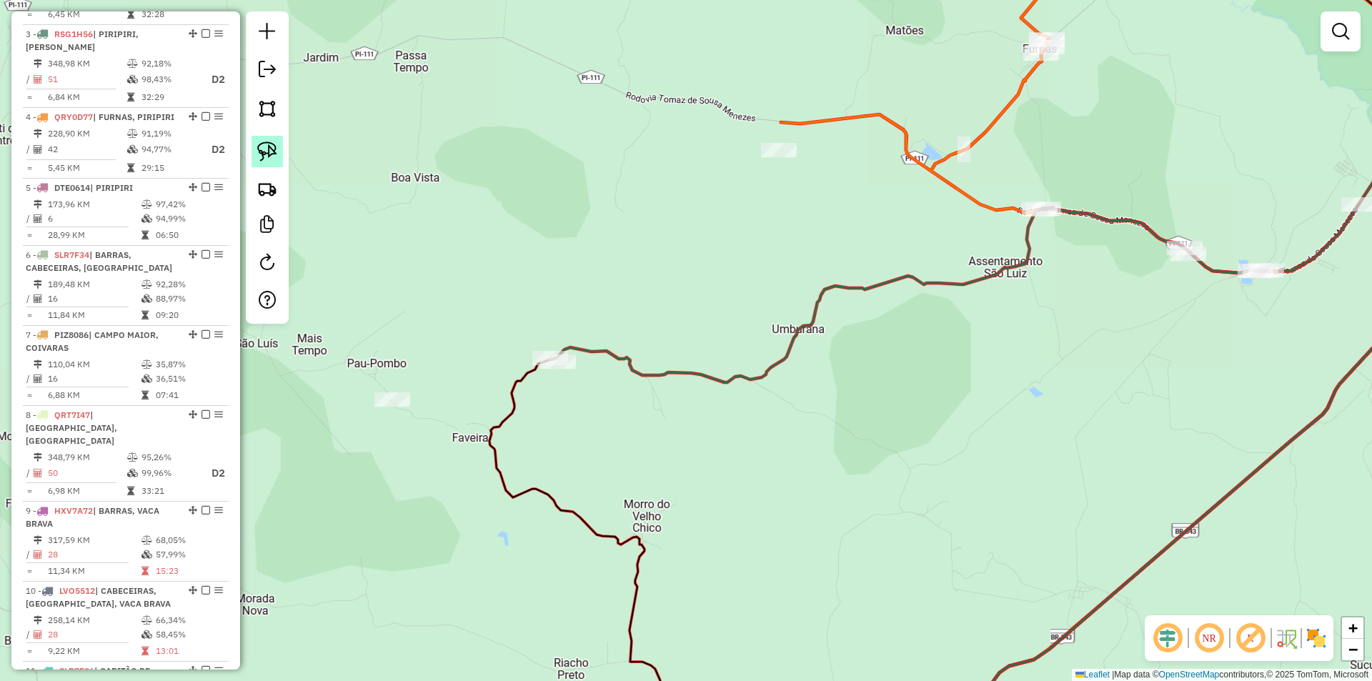
click at [276, 136] on link at bounding box center [267, 151] width 31 height 31
drag, startPoint x: 398, startPoint y: 370, endPoint x: 440, endPoint y: 408, distance: 56.7
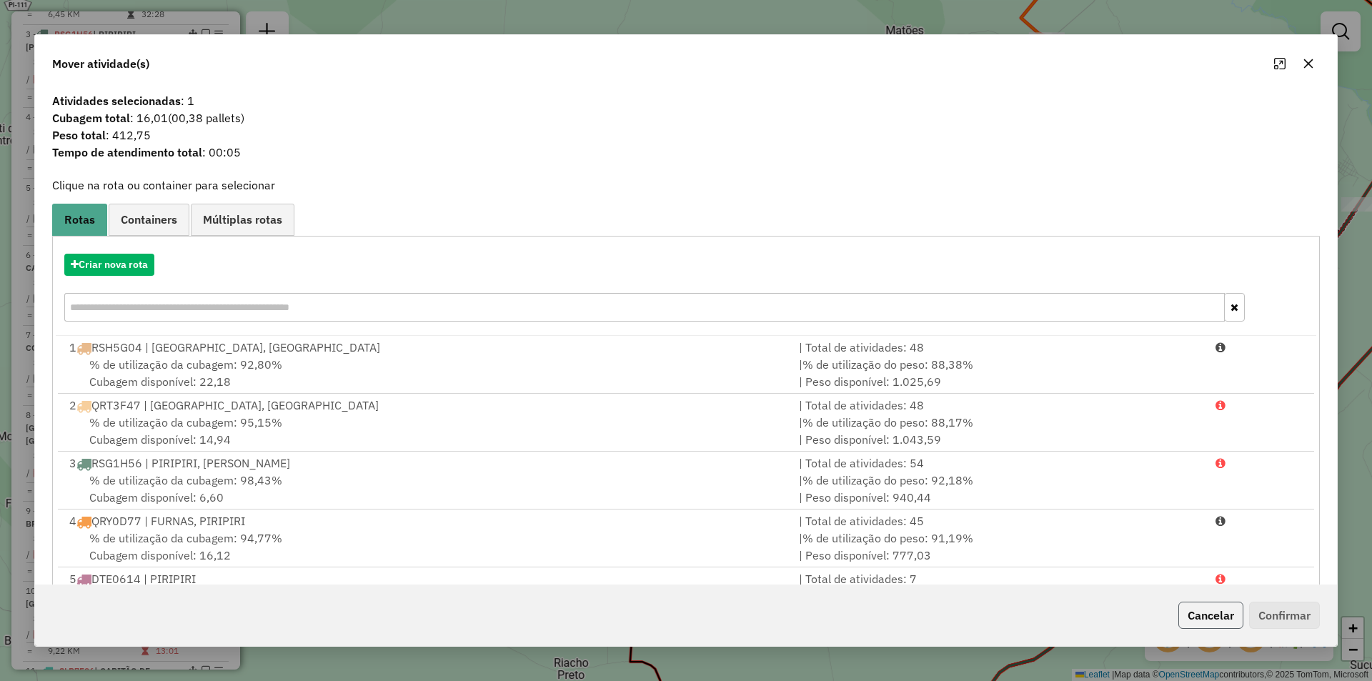
click at [1191, 605] on button "Cancelar" at bounding box center [1210, 615] width 65 height 27
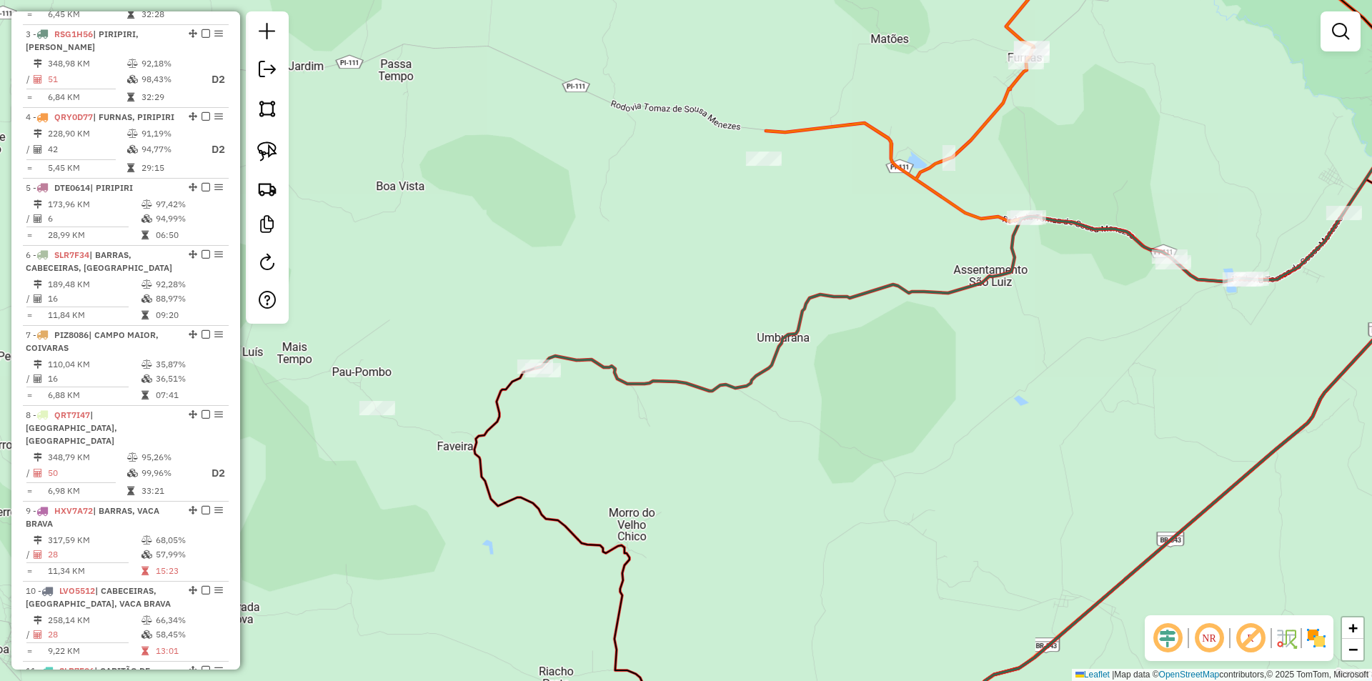
drag, startPoint x: 1104, startPoint y: 342, endPoint x: 632, endPoint y: 597, distance: 536.8
click at [643, 599] on div "Janela de atendimento Grade de atendimento Capacidade Transportadoras Veículos …" at bounding box center [686, 340] width 1372 height 681
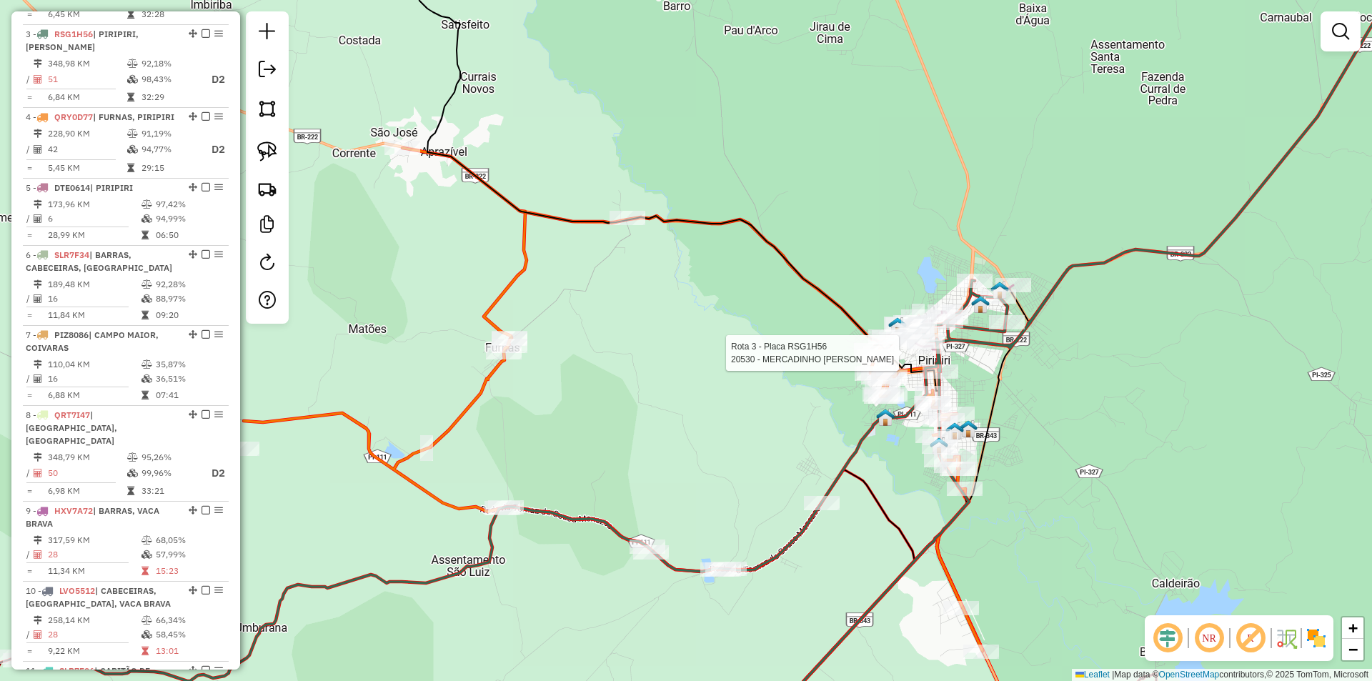
select select "**********"
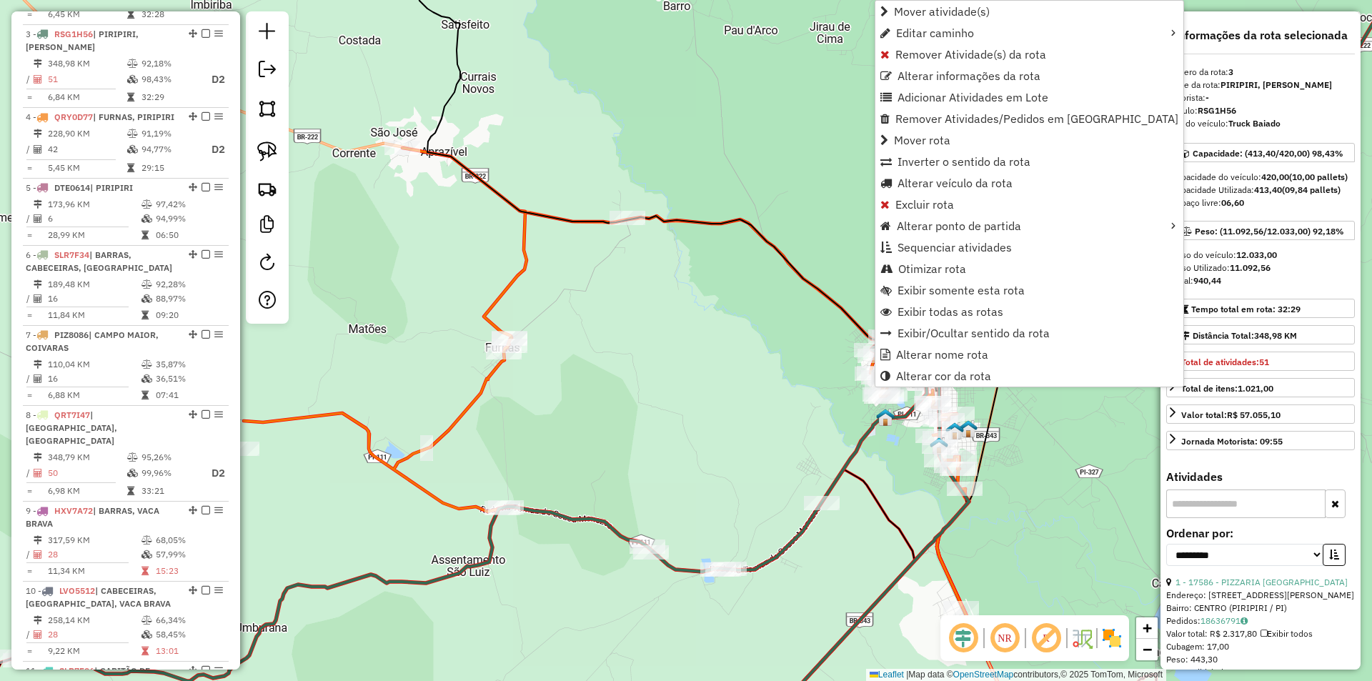
click at [810, 252] on div "Janela de atendimento Grade de atendimento Capacidade Transportadoras Veículos …" at bounding box center [686, 340] width 1372 height 681
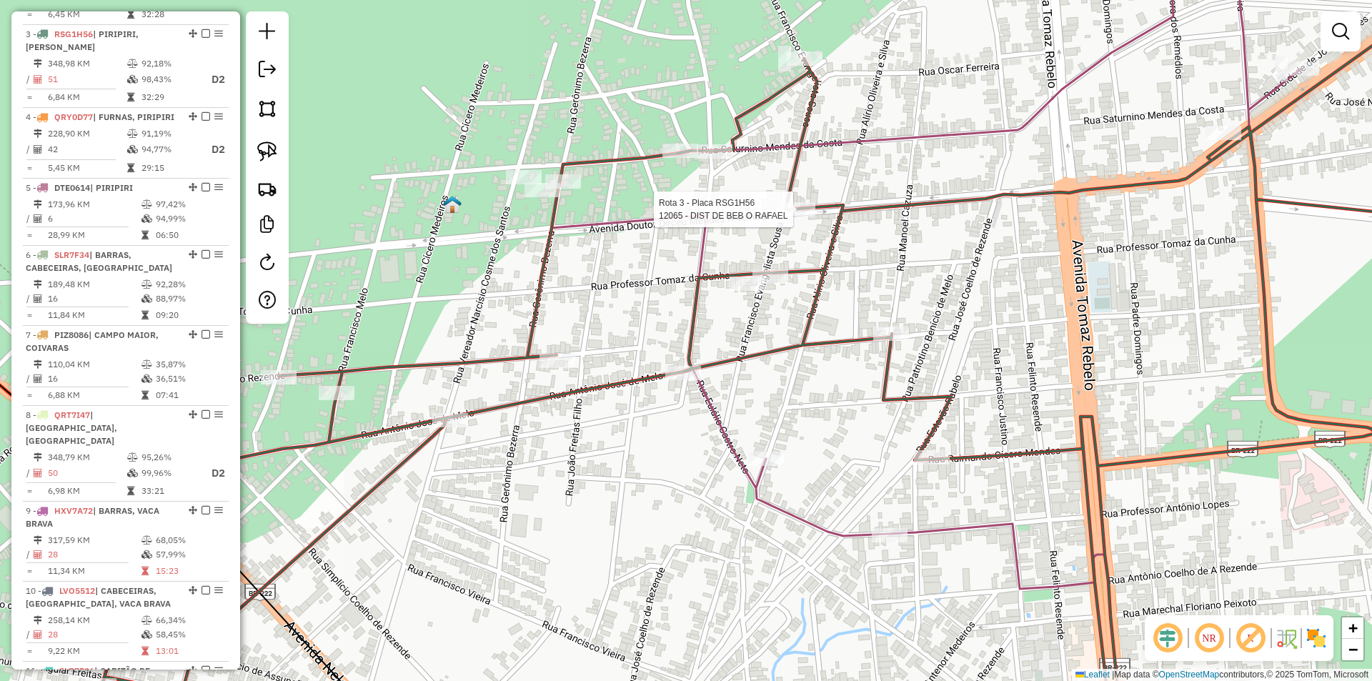
select select "**********"
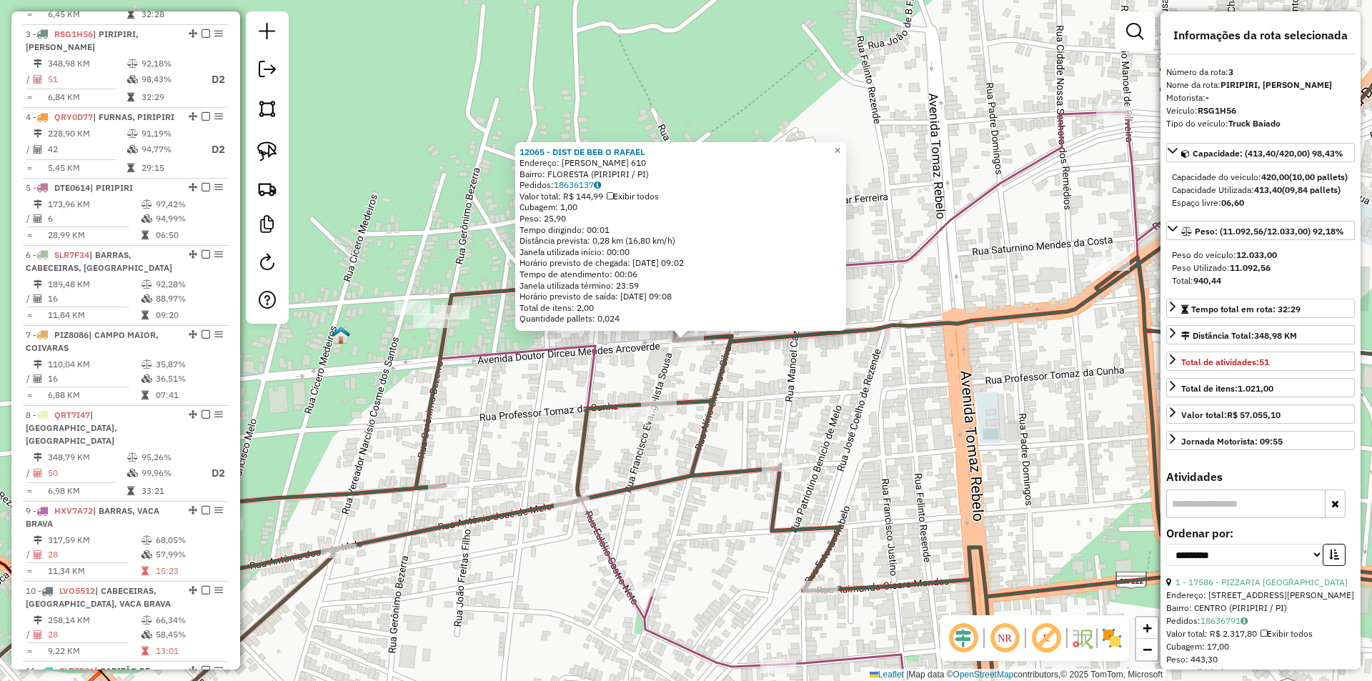
click at [779, 347] on div "12065 - DIST DE BEB O RAFAEL Endereço: DIRCEU MENDES ARCOVERDE 610 Bairro: FLOR…" at bounding box center [686, 340] width 1372 height 681
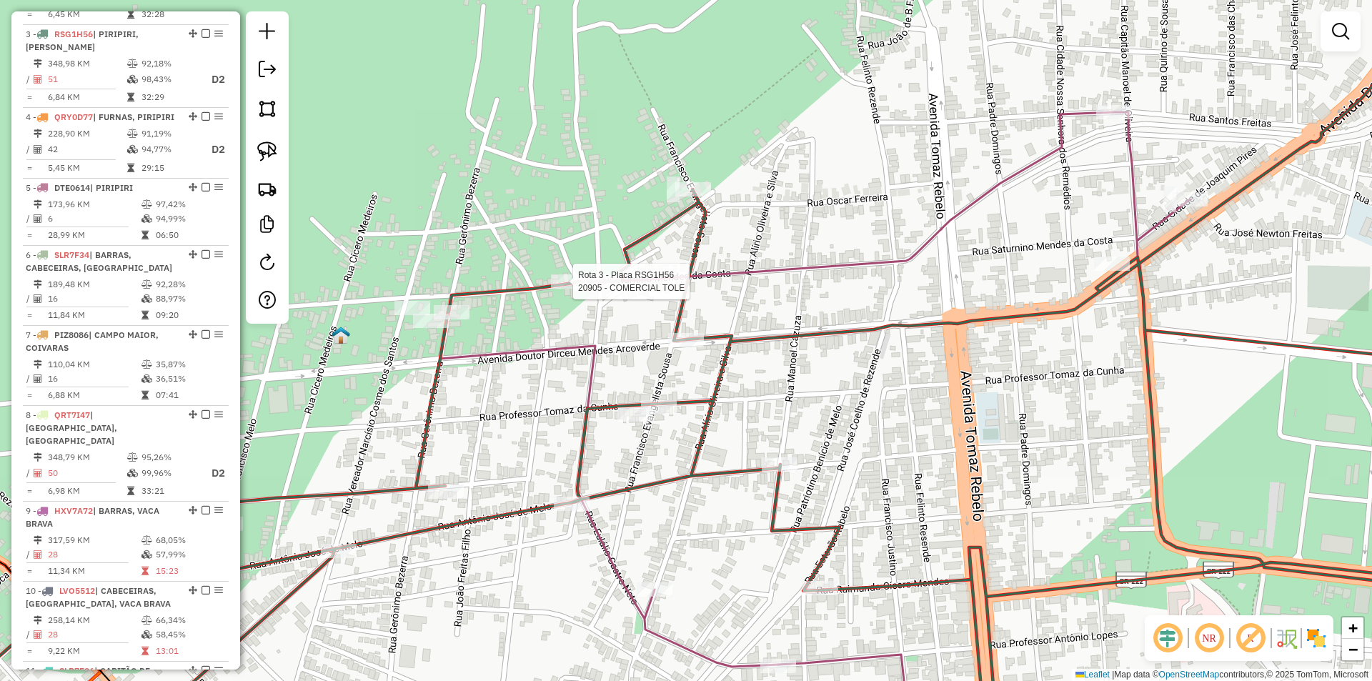
click at [567, 289] on div at bounding box center [569, 281] width 36 height 14
select select "**********"
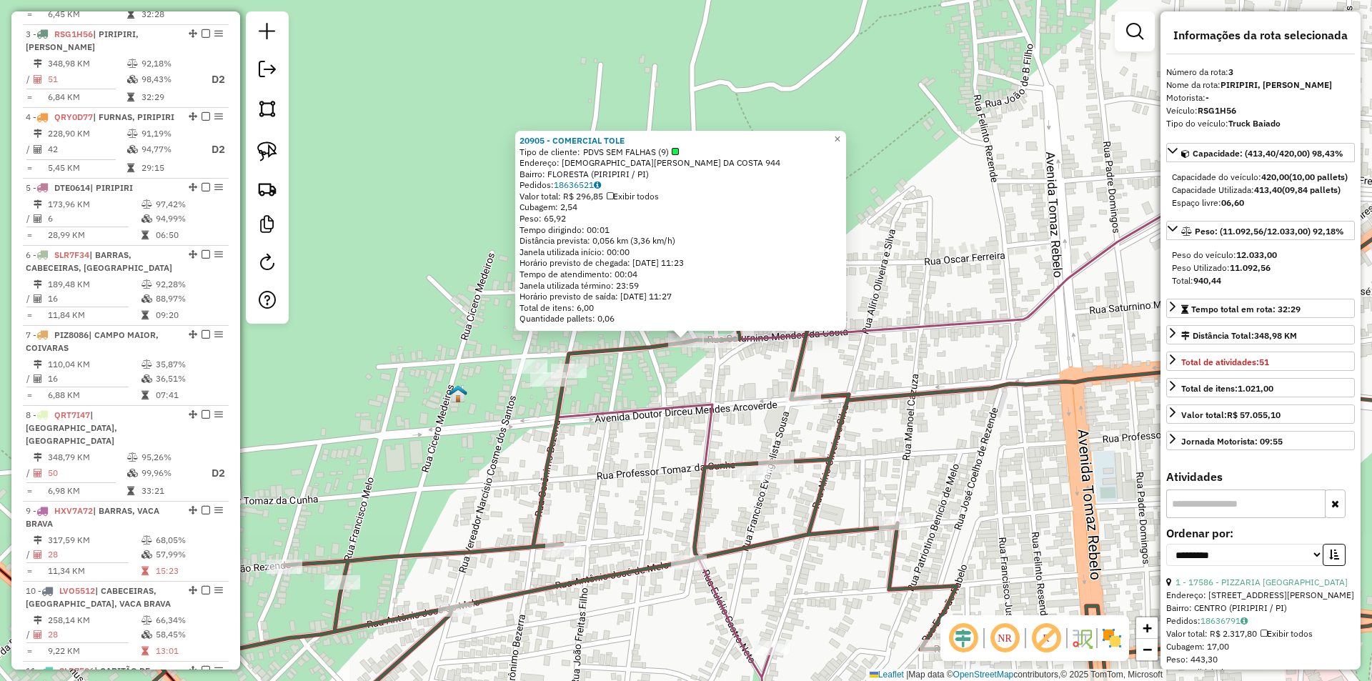
click at [746, 389] on div "20905 - COMERCIAL TOLE Tipo de cliente: PDVS SEM FALHAS (9) Endereço: SATURNINO…" at bounding box center [686, 340] width 1372 height 681
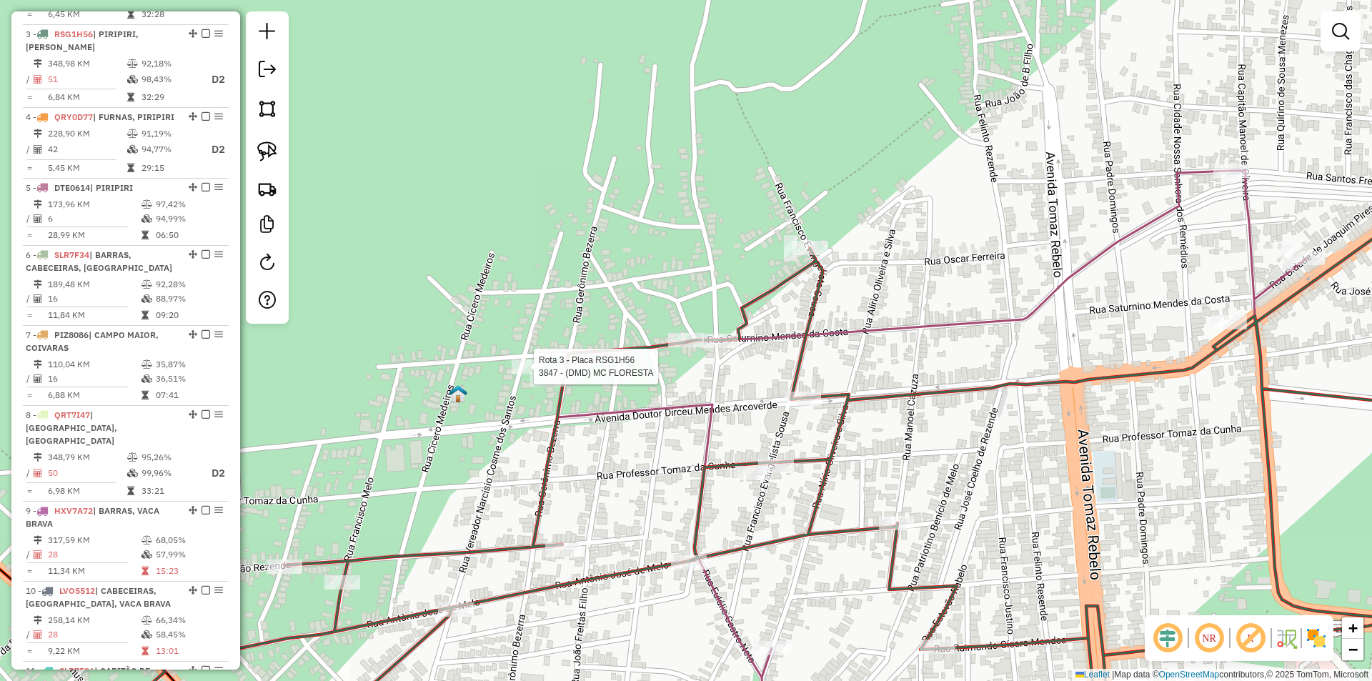
select select "**********"
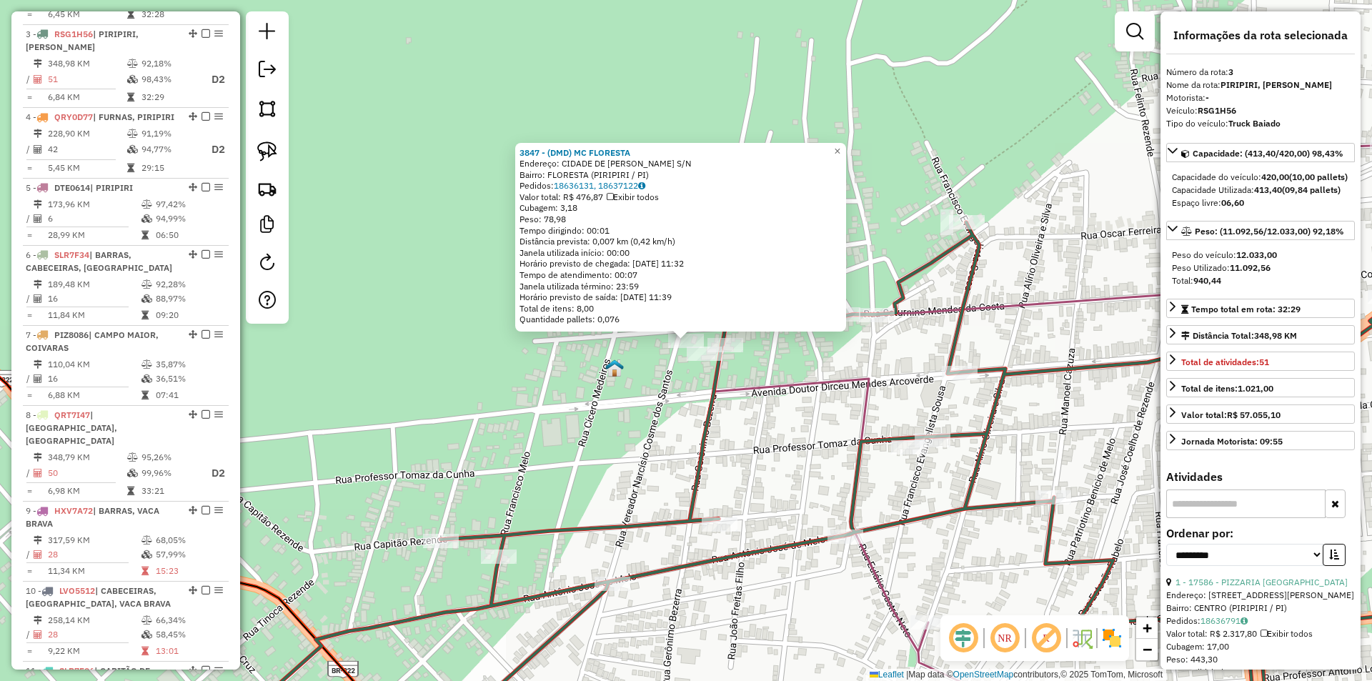
click at [658, 375] on div "3847 - (DMD) MC FLORESTA Endereço: CIDADE DE LUIS CORREIA S/N Bairro: FLORESTA …" at bounding box center [686, 340] width 1372 height 681
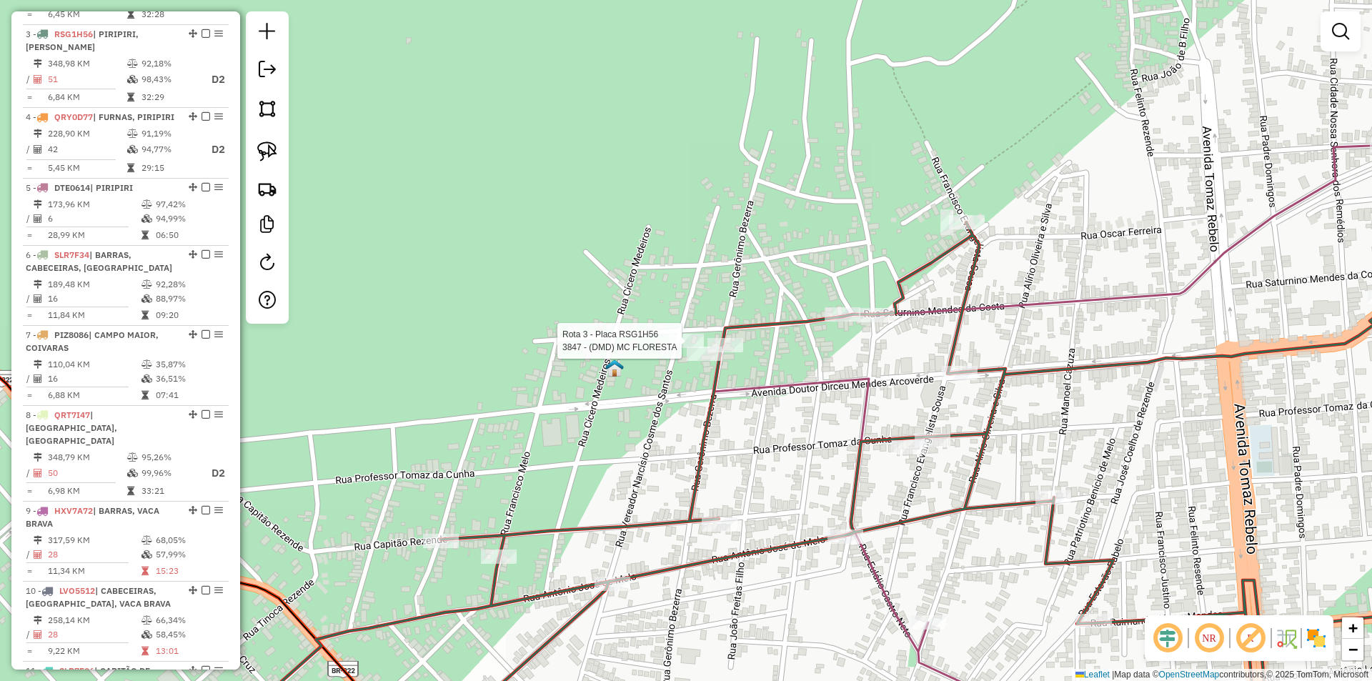
select select "**********"
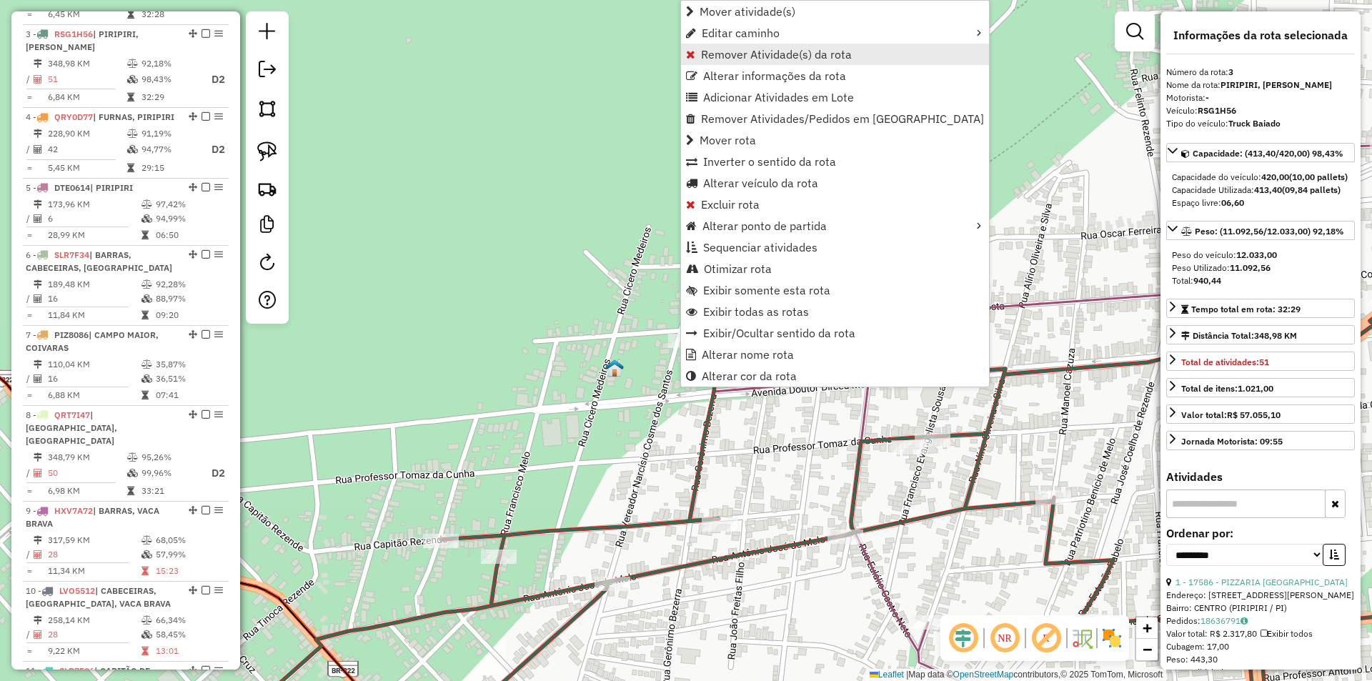
click at [735, 51] on span "Remover Atividade(s) da rota" at bounding box center [776, 54] width 151 height 11
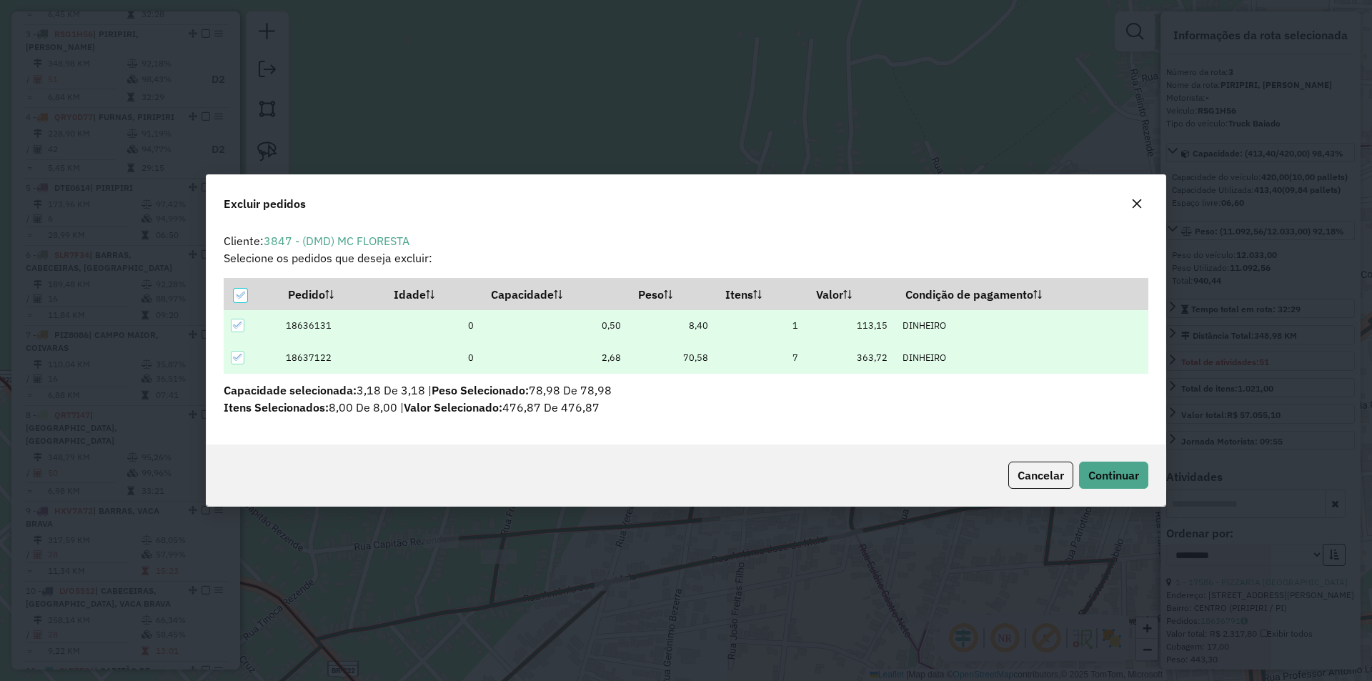
scroll to position [0, 0]
click at [1104, 476] on span "Continuar" at bounding box center [1113, 475] width 51 height 14
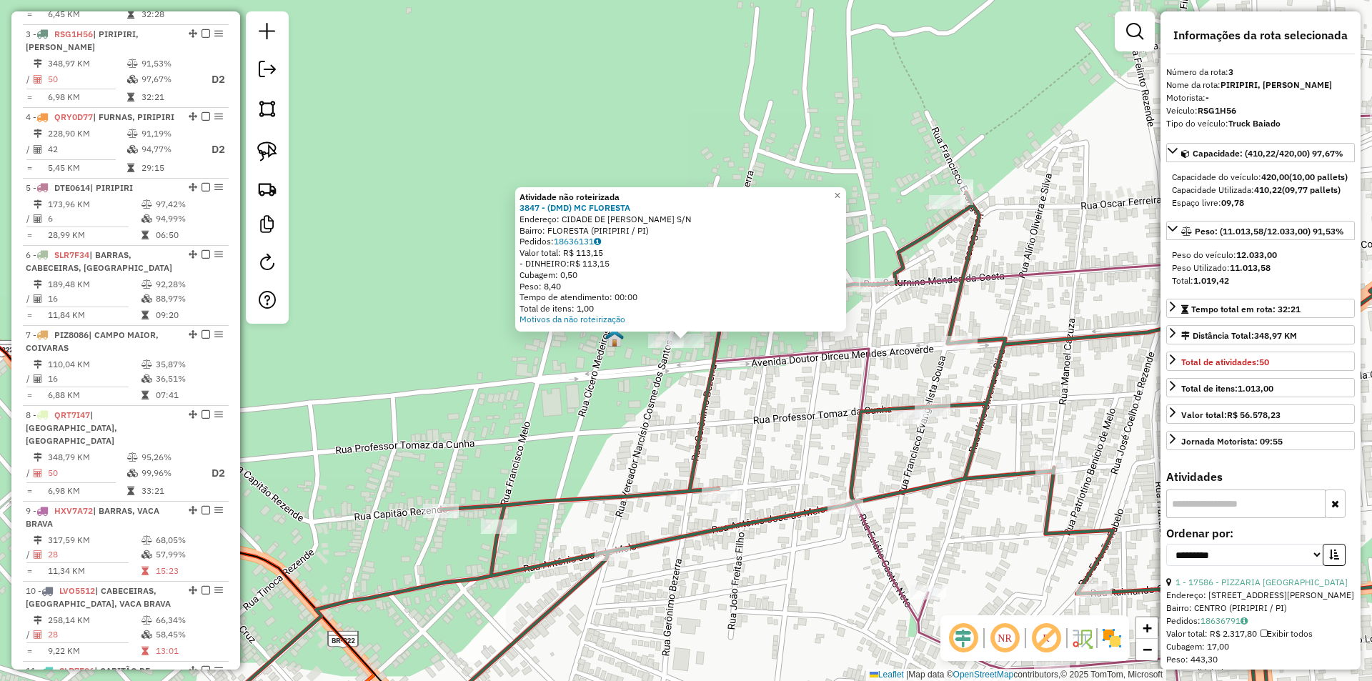
click at [677, 381] on div "Atividade não roteirizada 3847 - (DMD) MC FLORESTA Endereço: CIDADE DE LUIS COR…" at bounding box center [686, 340] width 1372 height 681
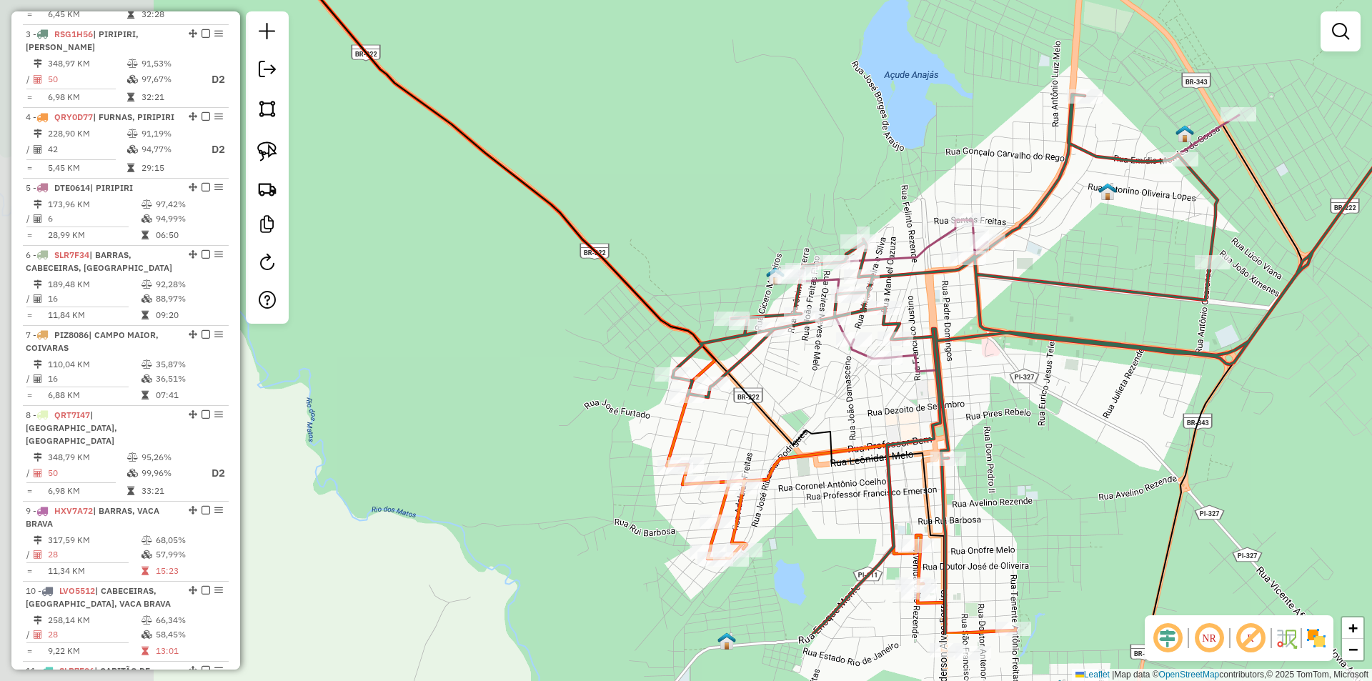
drag, startPoint x: 476, startPoint y: 489, endPoint x: 646, endPoint y: 372, distance: 206.1
click at [646, 372] on div "Janela de atendimento Grade de atendimento Capacidade Transportadoras Veículos …" at bounding box center [686, 340] width 1372 height 681
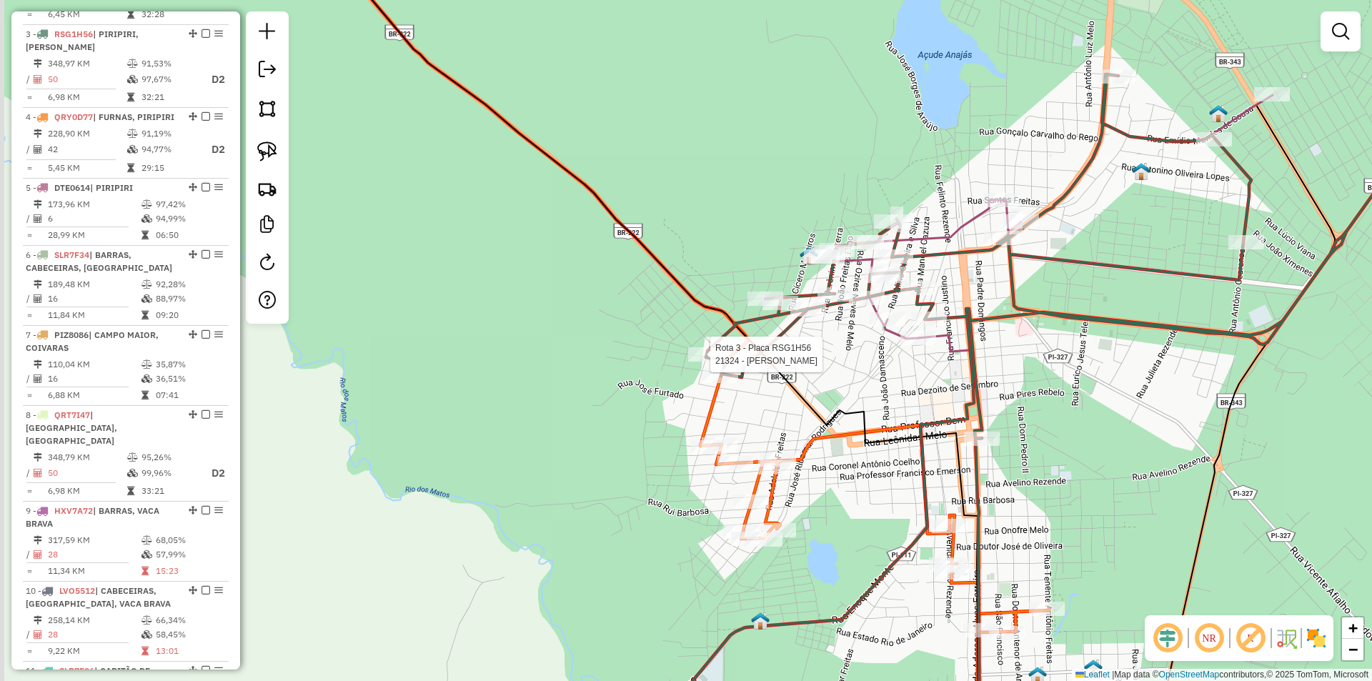
drag, startPoint x: 447, startPoint y: 369, endPoint x: 980, endPoint y: 205, distance: 557.1
click at [935, 216] on div "Rota 3 - Placa RSG1H56 21324 - JOSE CORTEZANO Janela de atendimento Grade de at…" at bounding box center [686, 340] width 1372 height 681
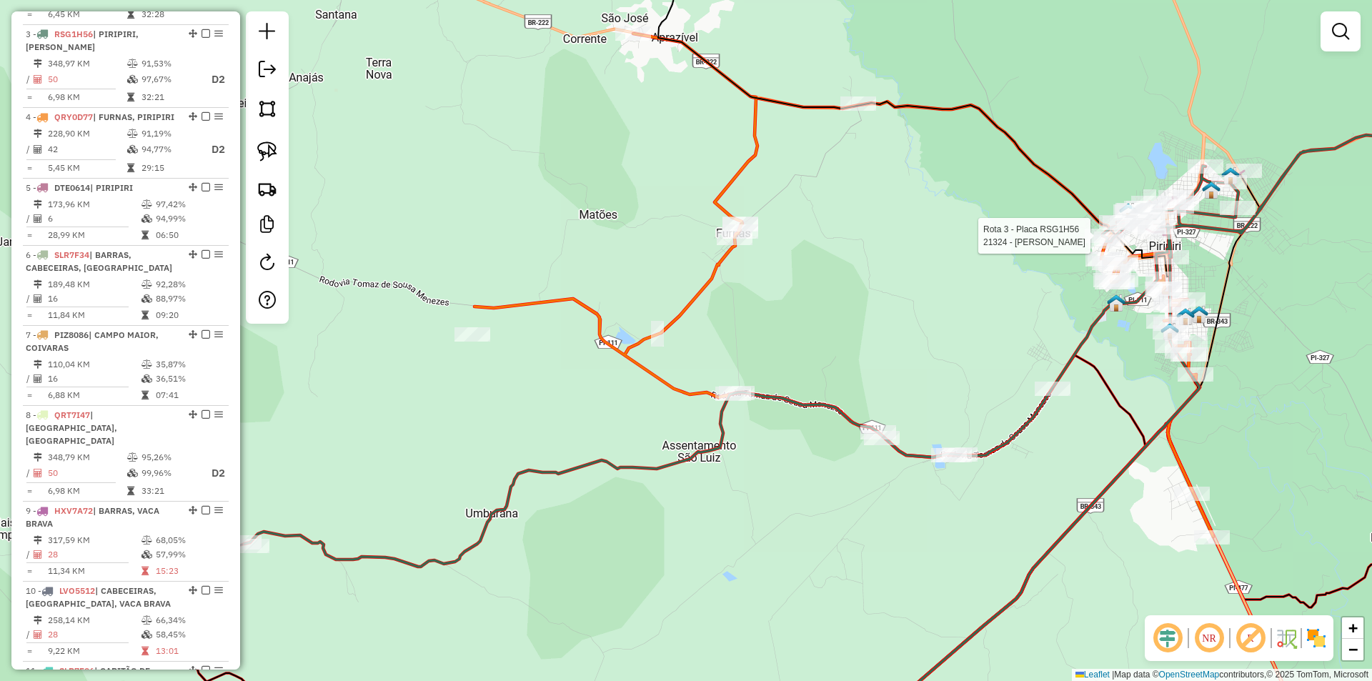
drag, startPoint x: 616, startPoint y: 209, endPoint x: 831, endPoint y: 160, distance: 220.7
click at [827, 161] on div "Rota 3 - Placa RSG1H56 21324 - JOSE CORTEZANO Janela de atendimento Grade de at…" at bounding box center [686, 340] width 1372 height 681
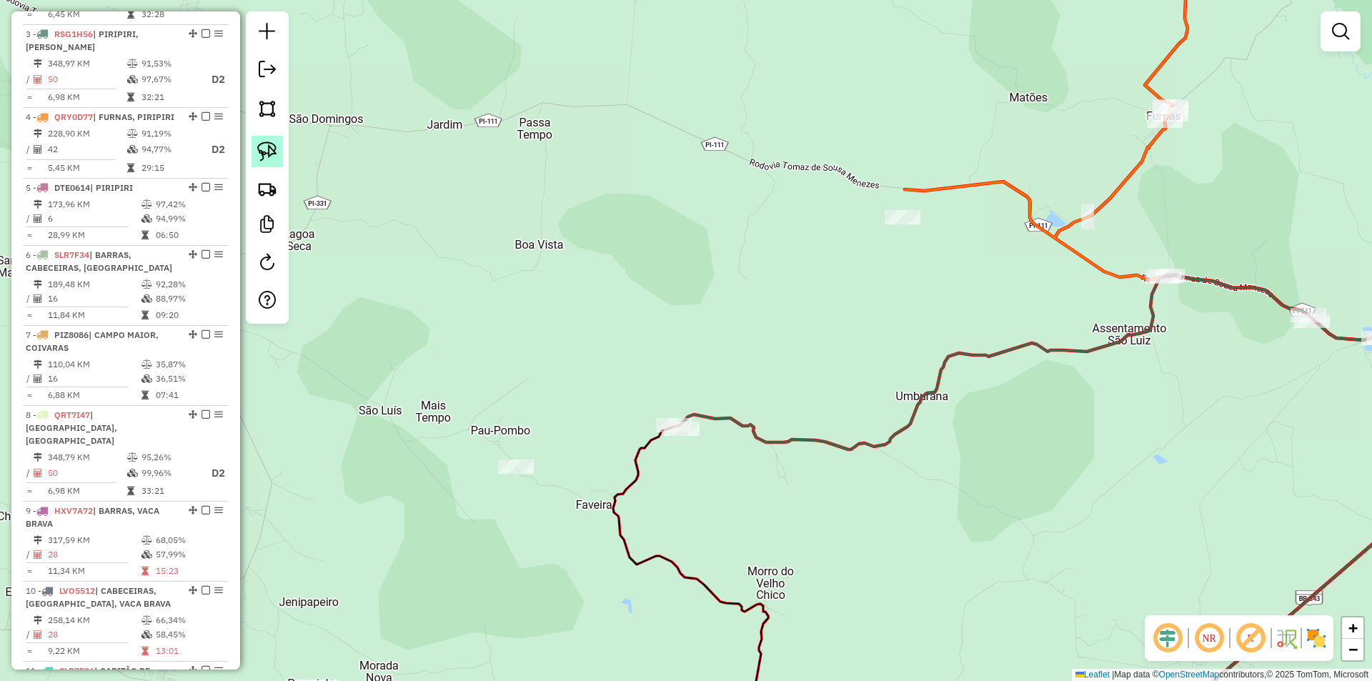
click at [273, 149] on img at bounding box center [267, 151] width 20 height 20
drag, startPoint x: 517, startPoint y: 437, endPoint x: 559, endPoint y: 474, distance: 56.2
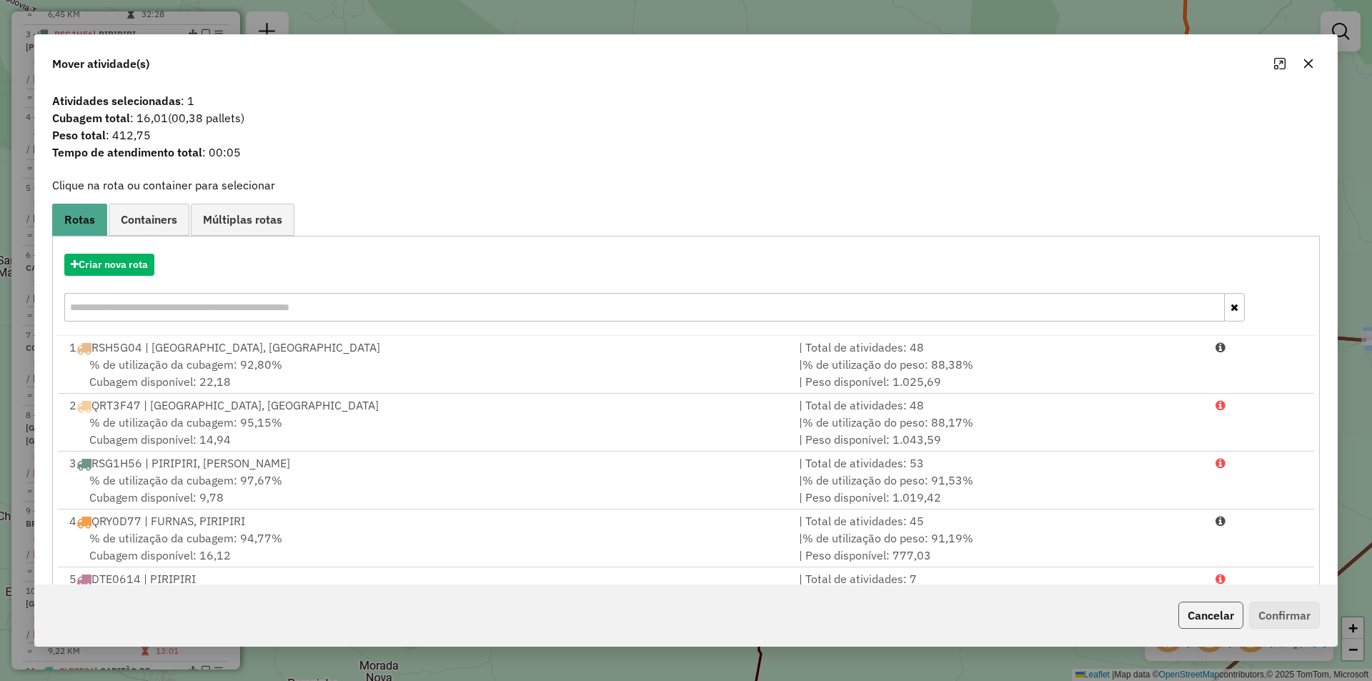
click at [1221, 610] on button "Cancelar" at bounding box center [1210, 615] width 65 height 27
